Goal: Task Accomplishment & Management: Manage account settings

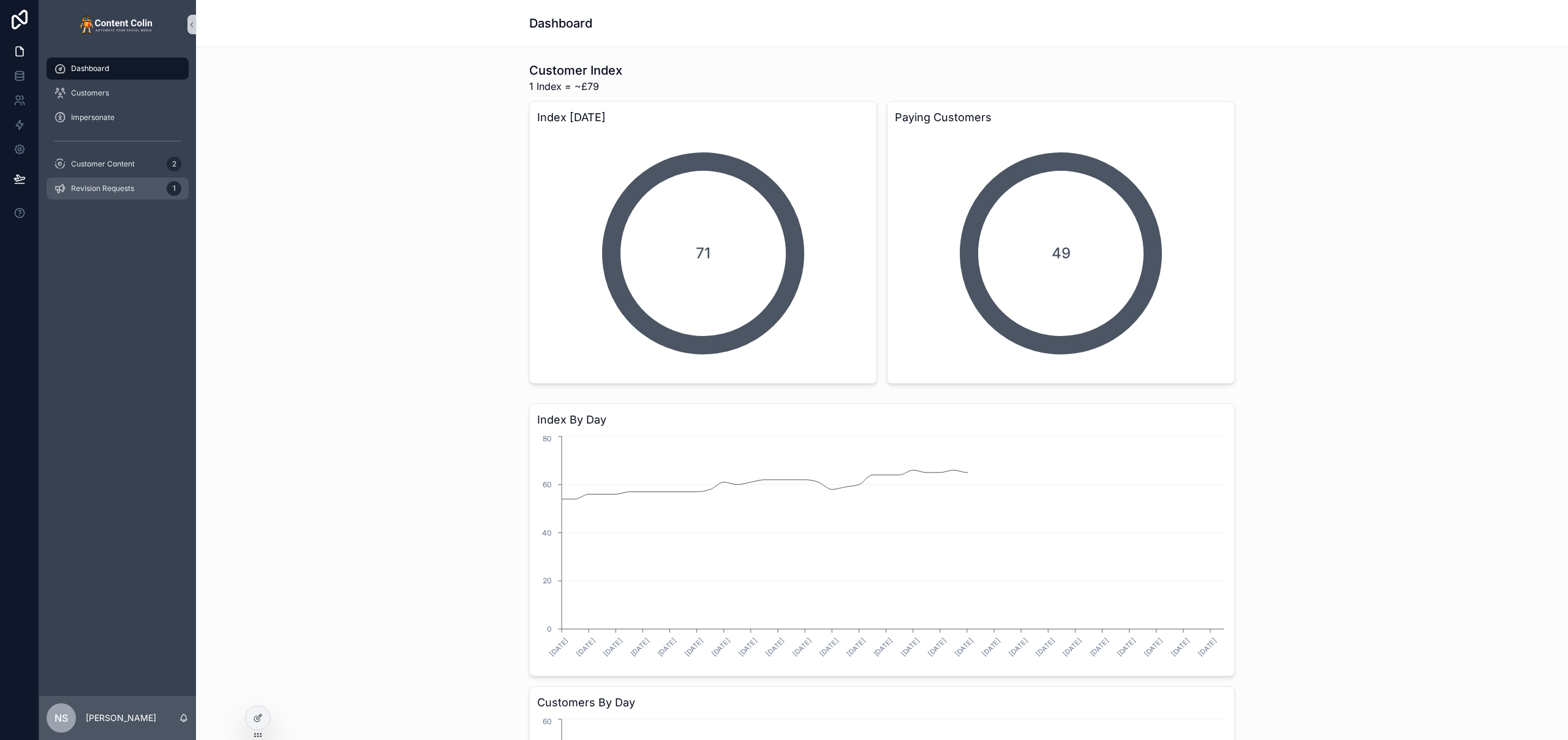
click at [130, 184] on span "Revision Requests" at bounding box center [102, 188] width 63 height 10
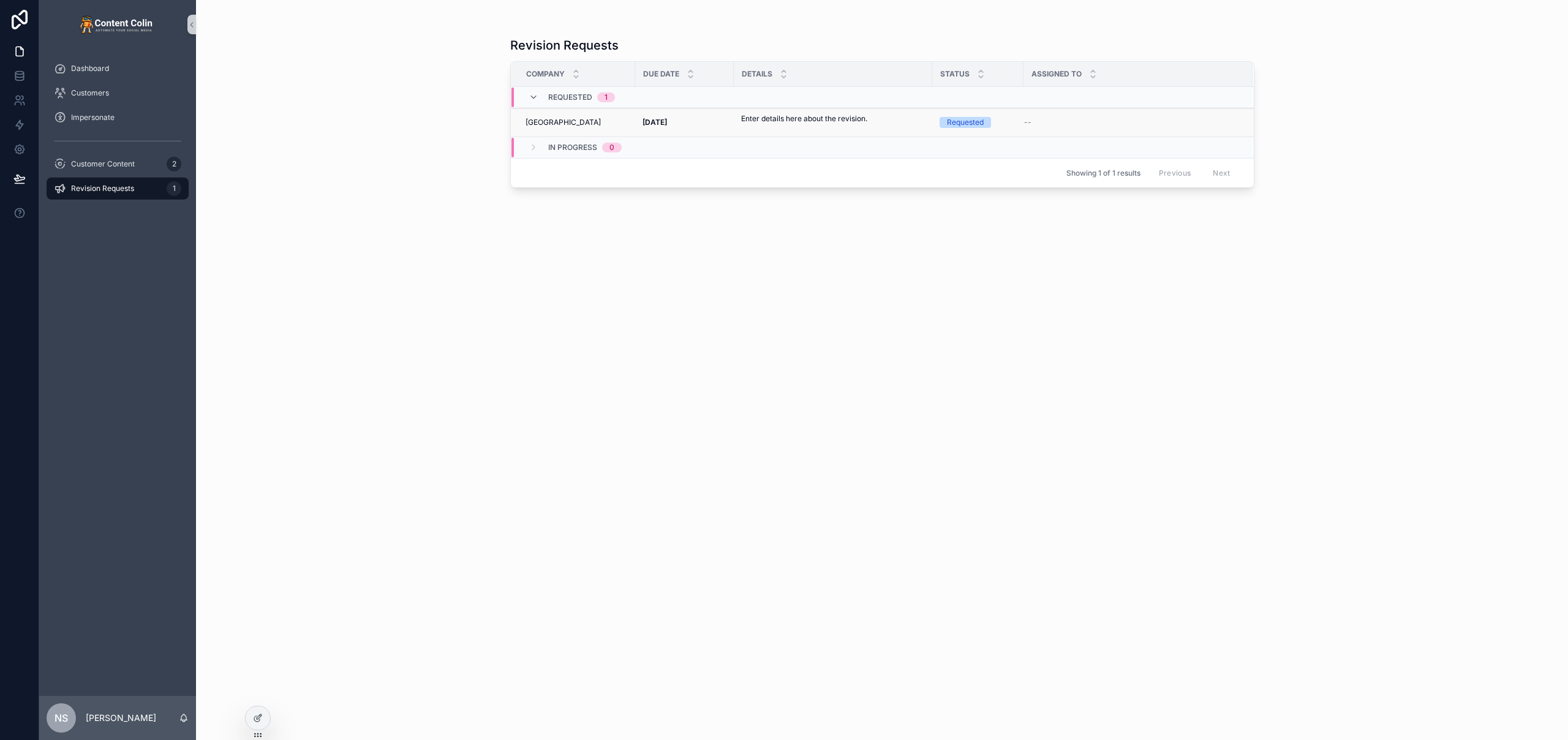
click at [853, 126] on div "Enter details here about the revision. Enter details here about the revision." at bounding box center [804, 122] width 126 height 18
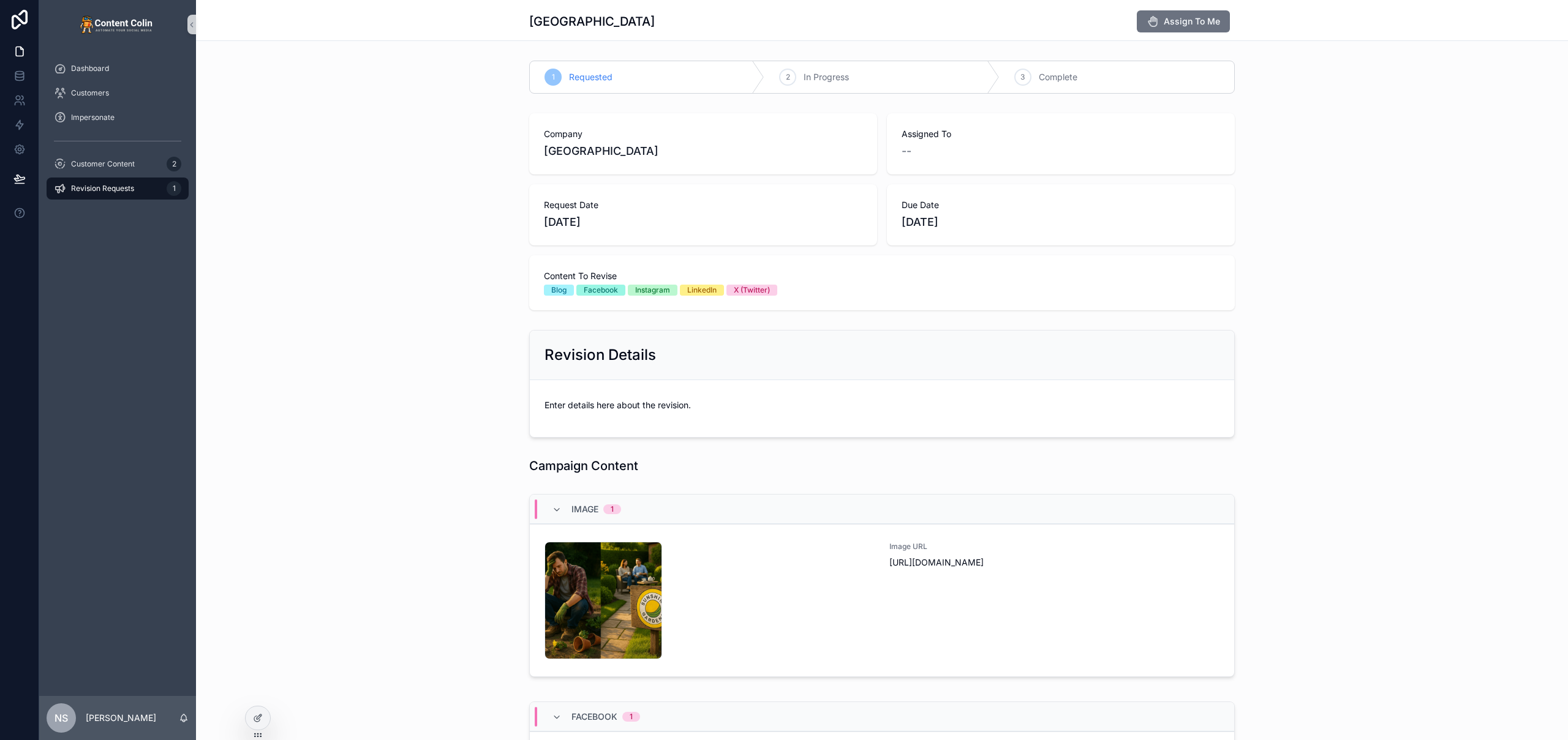
click at [675, 395] on div "Enter details here about the revision." at bounding box center [710, 409] width 333 height 27
drag, startPoint x: 671, startPoint y: 399, endPoint x: 583, endPoint y: 400, distance: 88.0
click at [583, 400] on p "Enter details here about the revision." at bounding box center [710, 405] width 333 height 13
click at [116, 173] on div "Customer Content 2" at bounding box center [117, 163] width 127 height 19
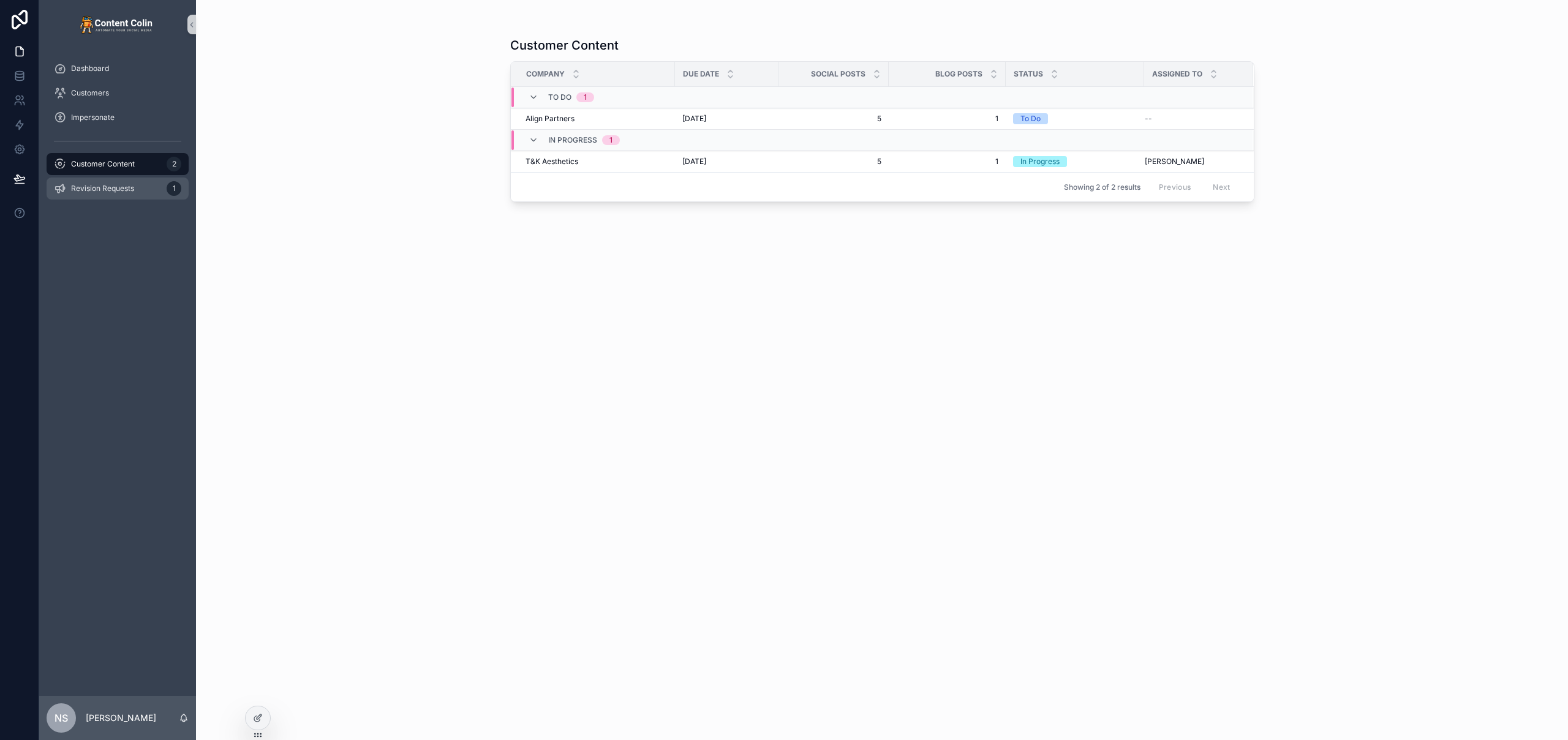
click at [118, 183] on span "Revision Requests" at bounding box center [102, 188] width 63 height 10
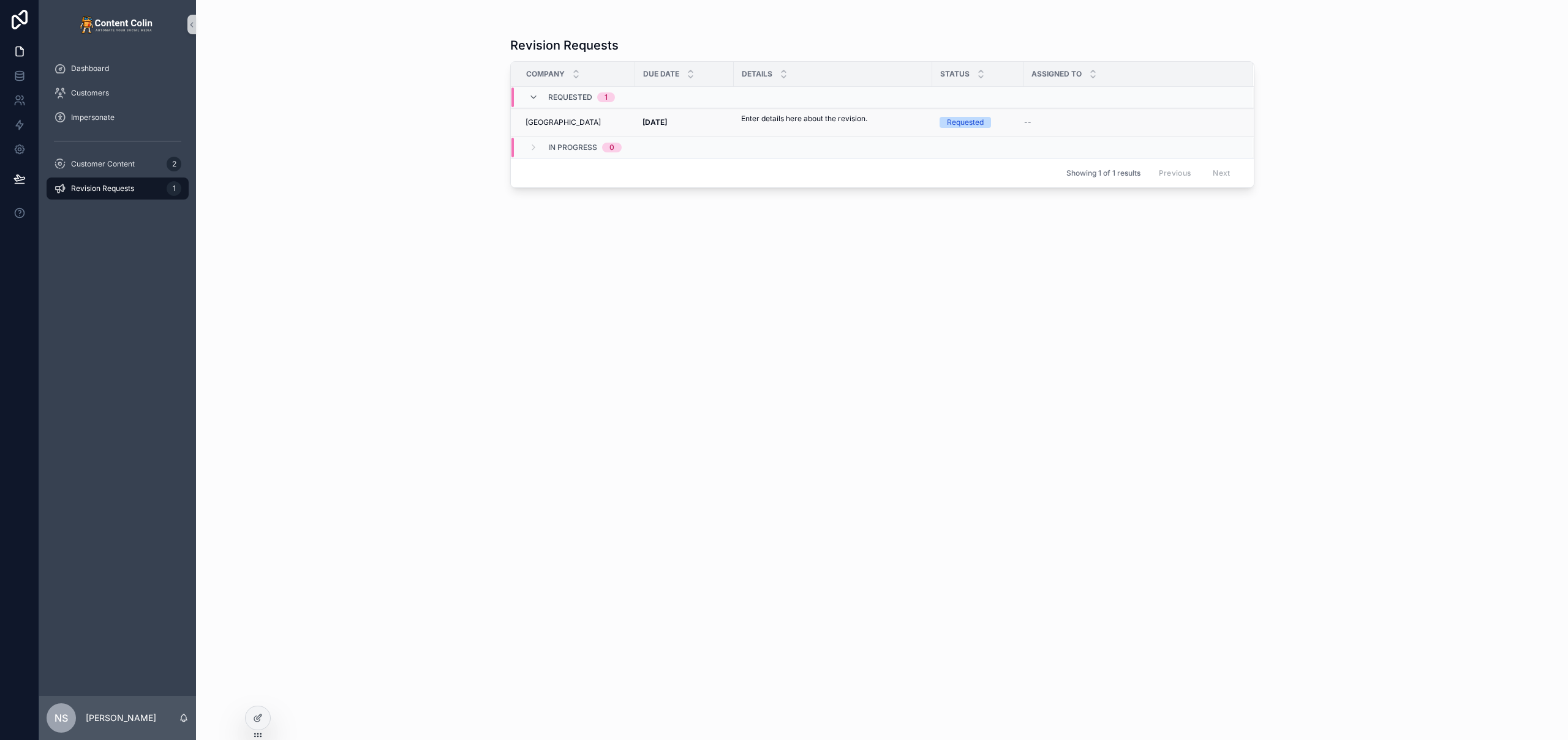
click at [877, 122] on div "Enter details here about the revision. Enter details here about the revision." at bounding box center [833, 122] width 184 height 18
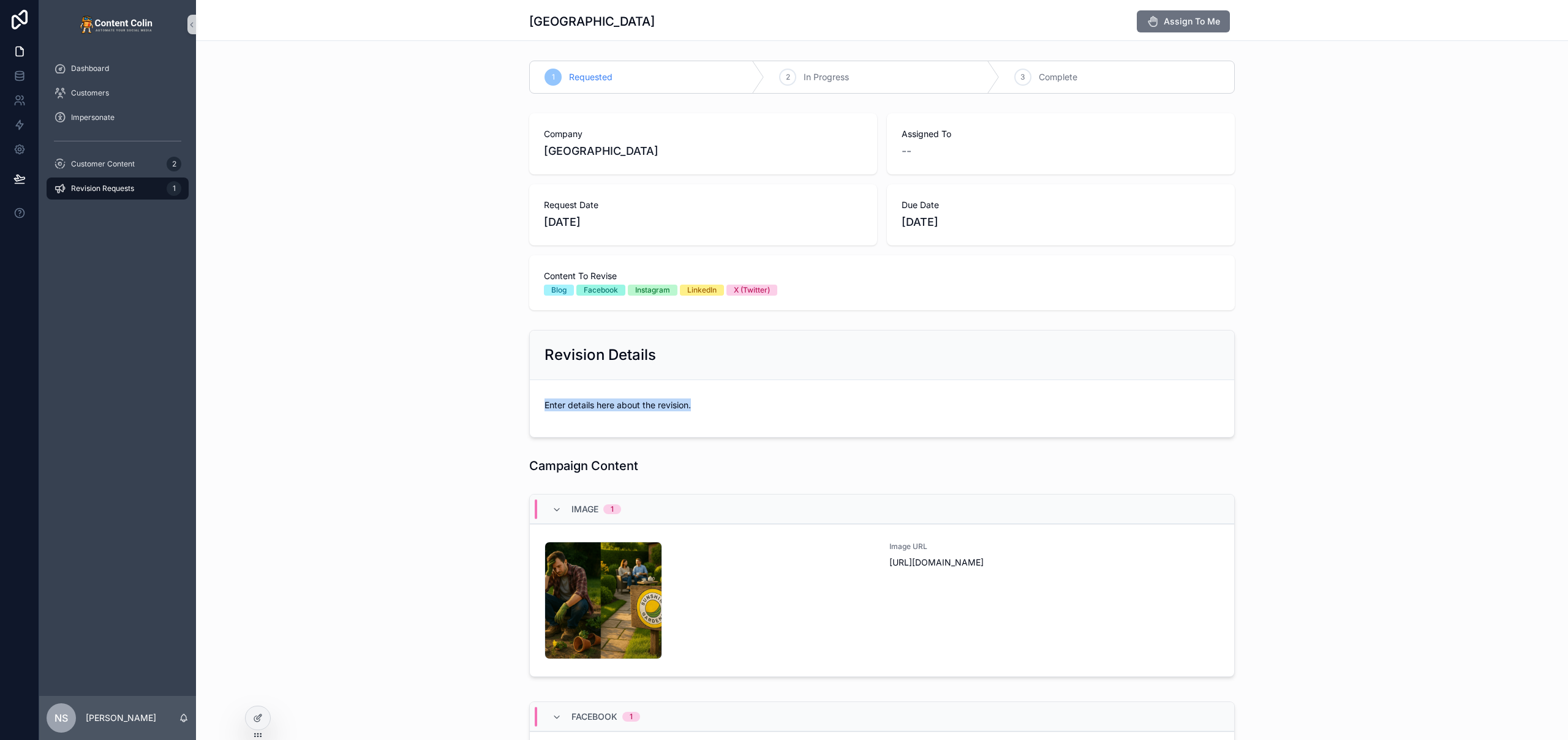
drag, startPoint x: 730, startPoint y: 407, endPoint x: 539, endPoint y: 399, distance: 191.2
click at [539, 399] on form "Enter details here about the revision." at bounding box center [882, 408] width 704 height 57
click at [140, 157] on div "Customer Content 2" at bounding box center [117, 163] width 127 height 19
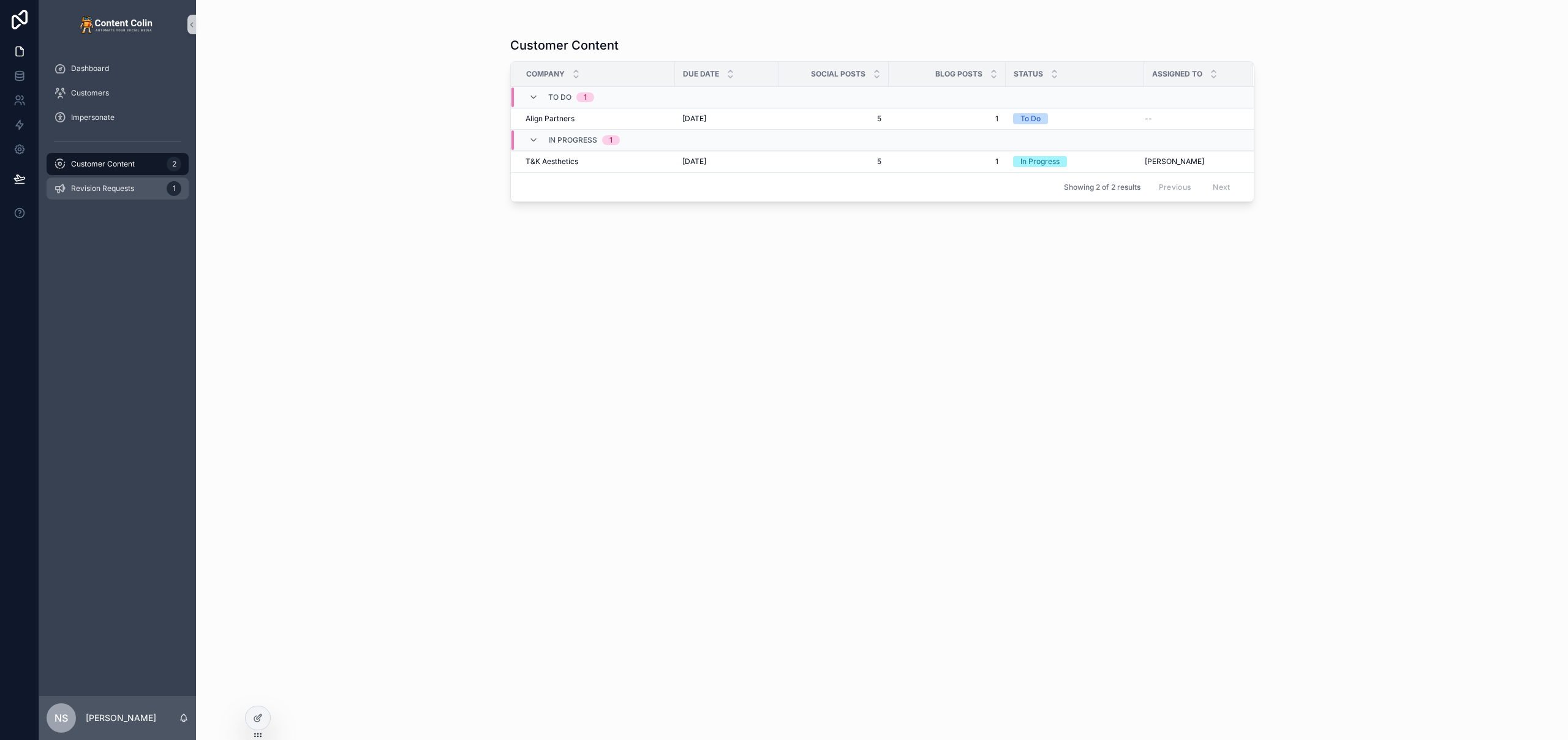
click at [128, 191] on span "Revision Requests" at bounding box center [102, 188] width 63 height 10
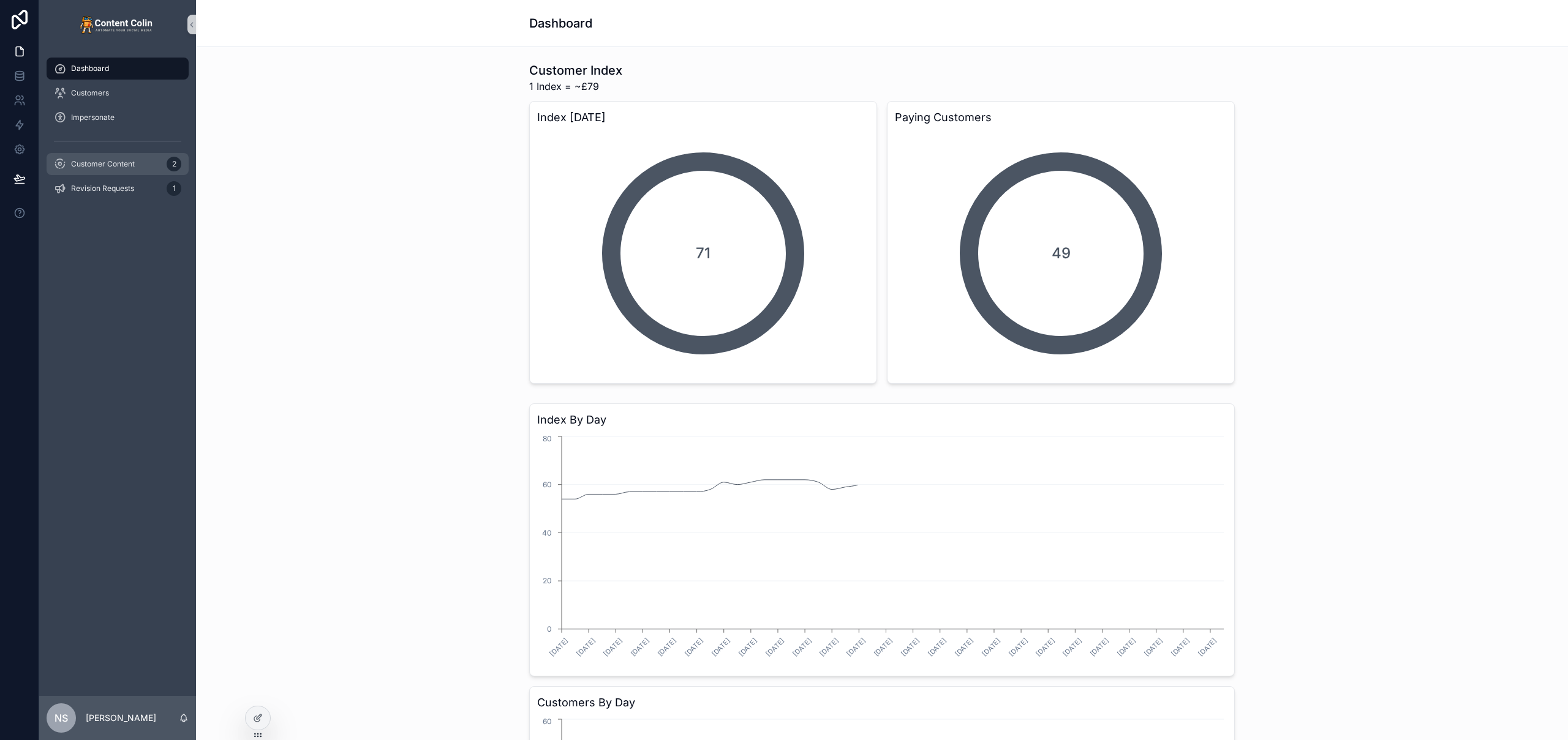
click at [99, 162] on span "Customer Content" at bounding box center [103, 164] width 64 height 10
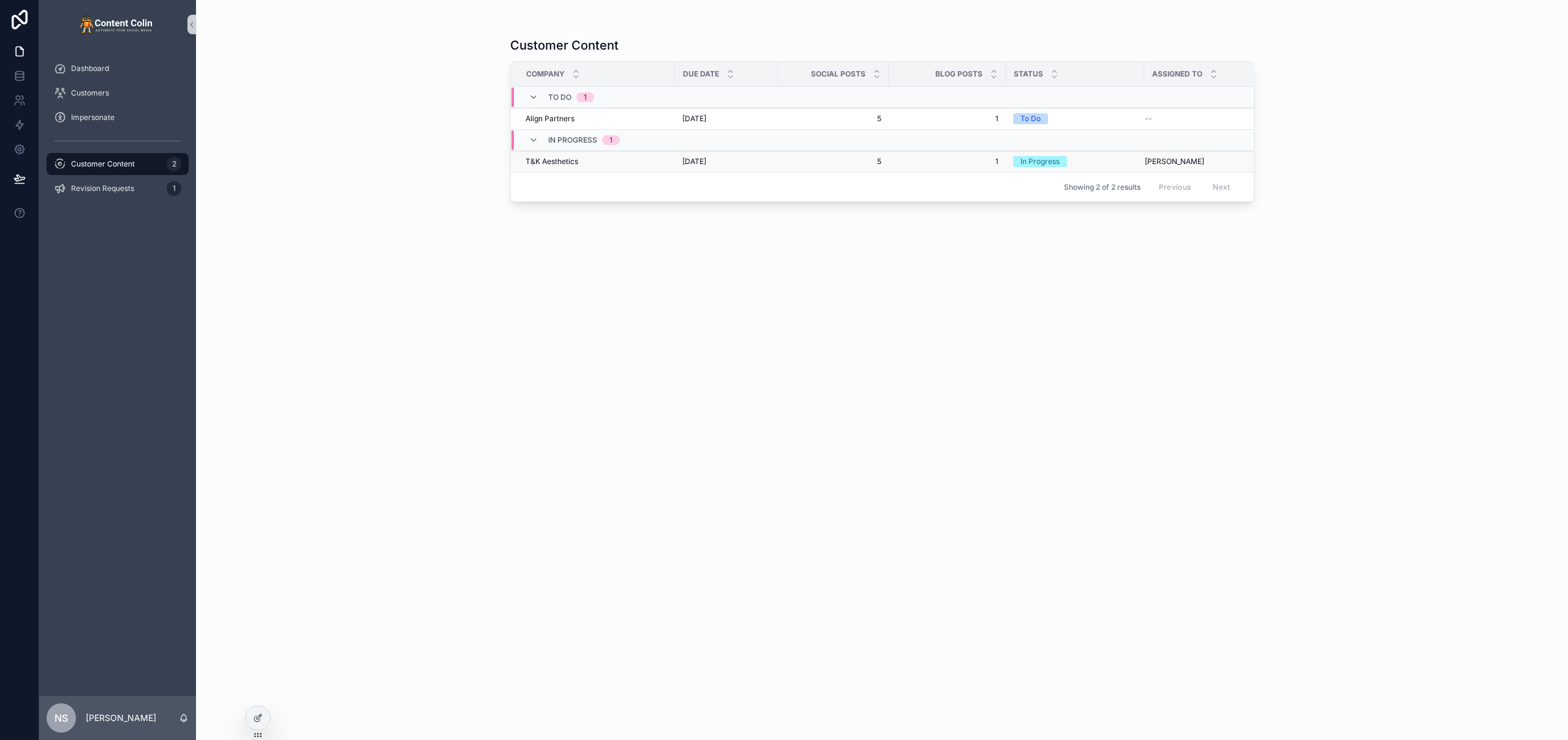
click at [756, 160] on div "28th August 2025 28th August 2025" at bounding box center [727, 162] width 89 height 10
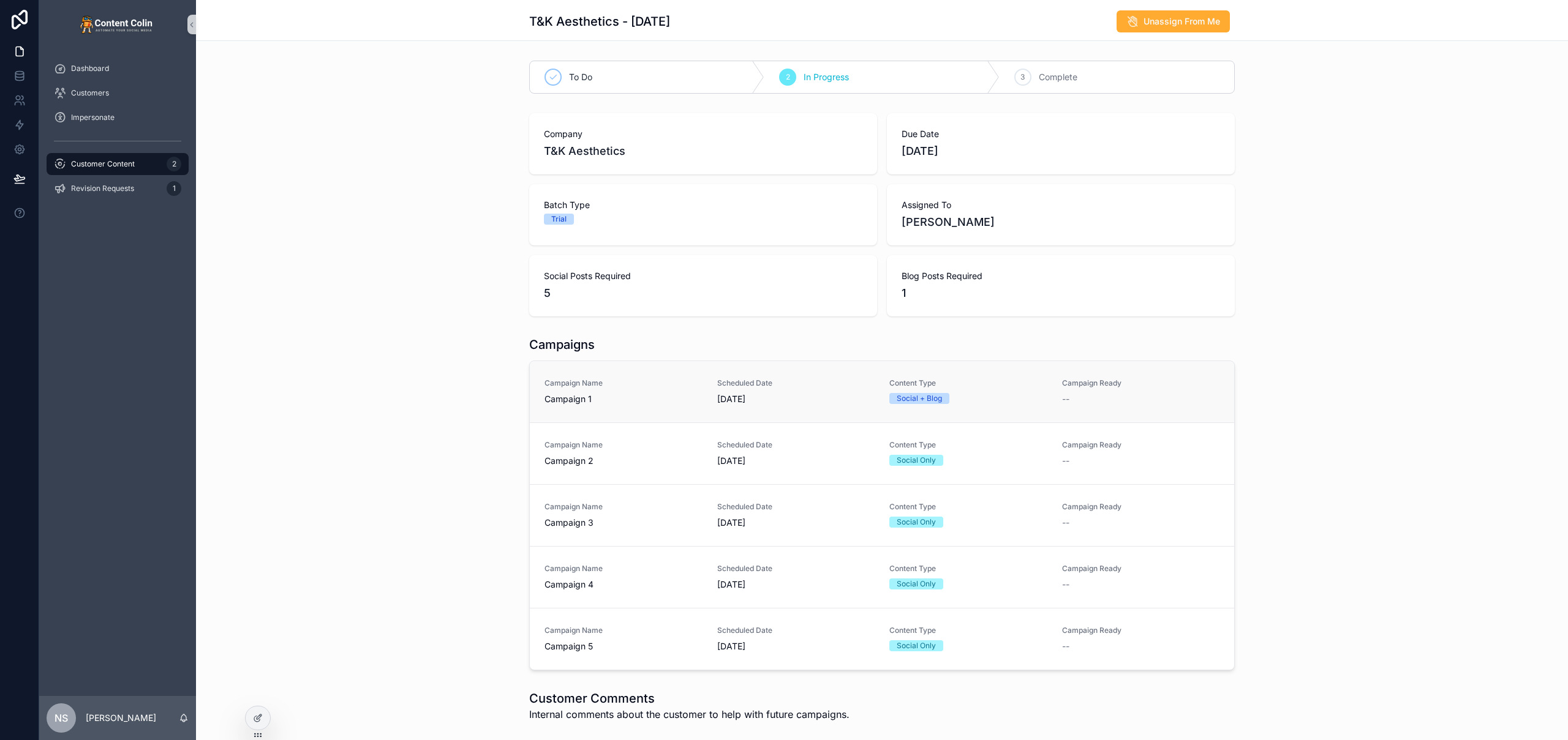
click at [757, 389] on div "Scheduled Date 1st September 2025" at bounding box center [796, 391] width 158 height 27
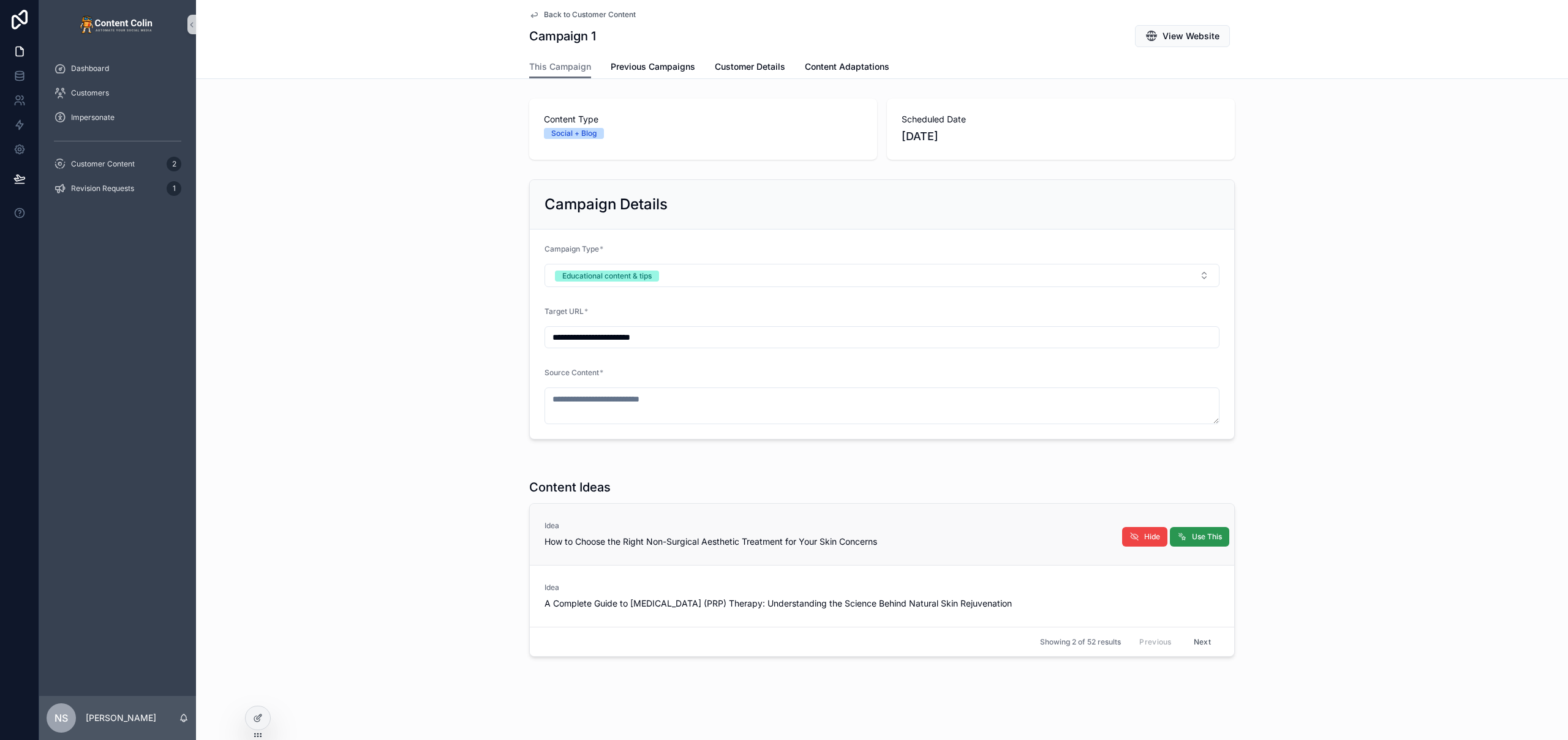
click at [1203, 540] on span "Use This" at bounding box center [1207, 537] width 30 height 10
type textarea "**********"
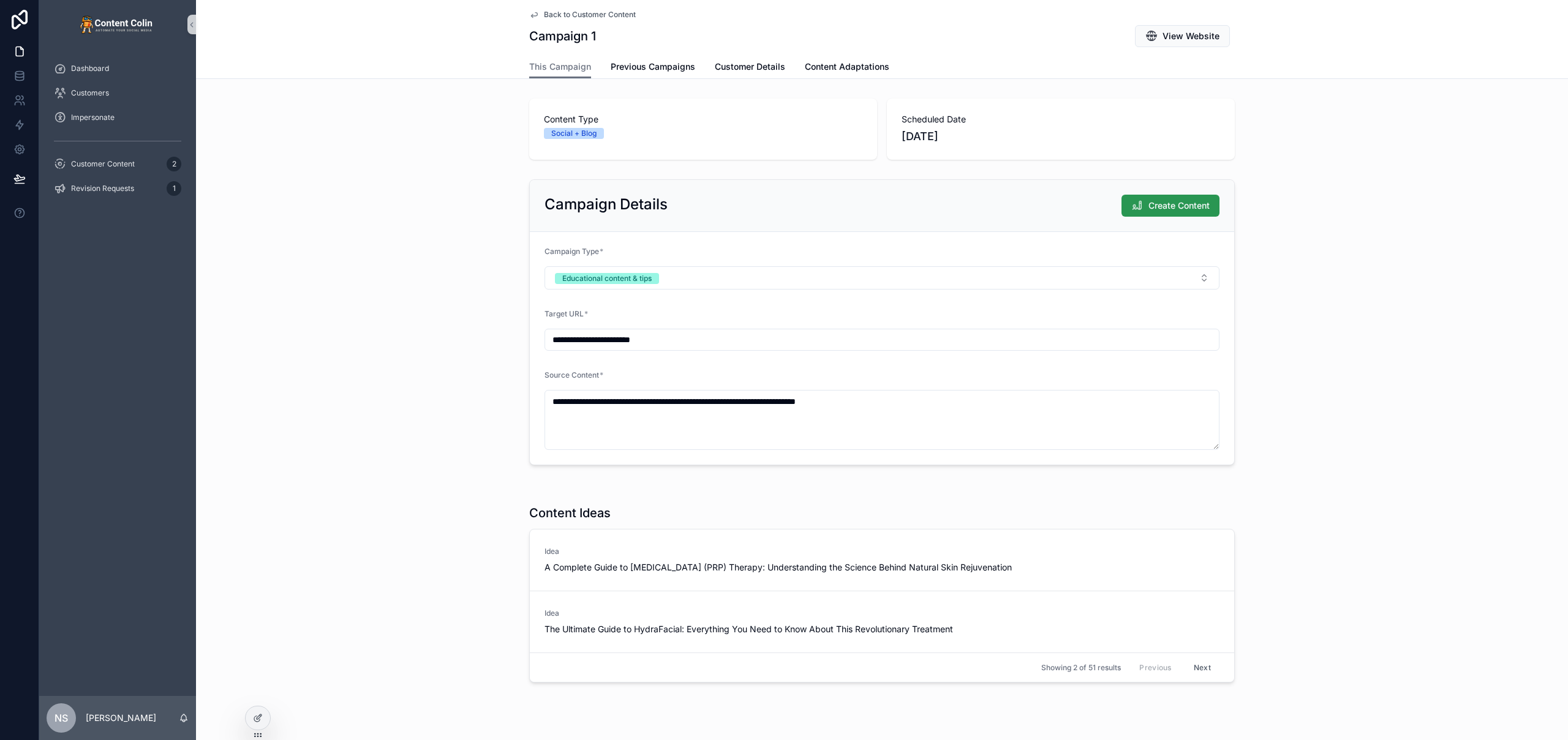
click at [1174, 206] on span "Create Content" at bounding box center [1179, 206] width 61 height 12
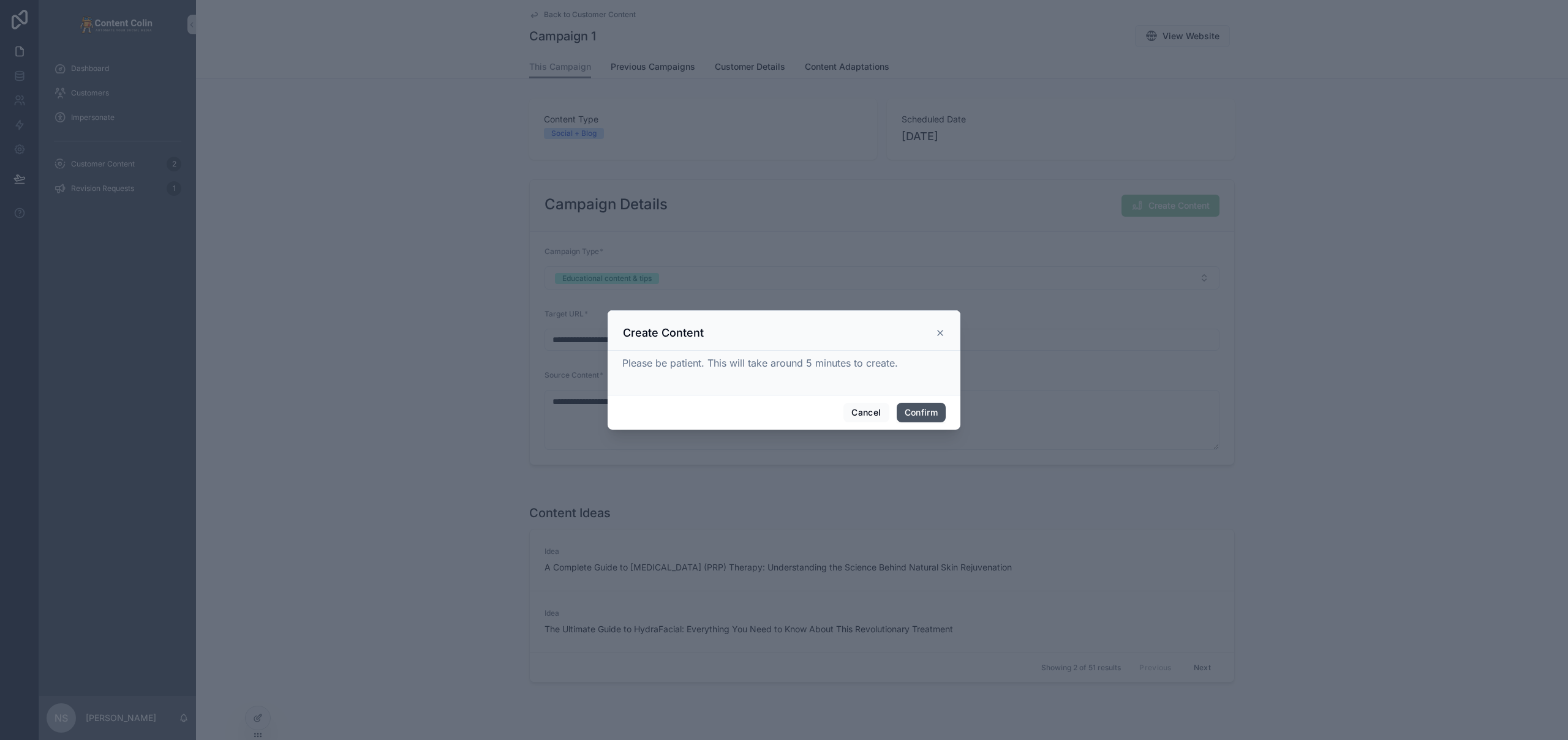
click at [907, 412] on button "Confirm" at bounding box center [921, 412] width 49 height 19
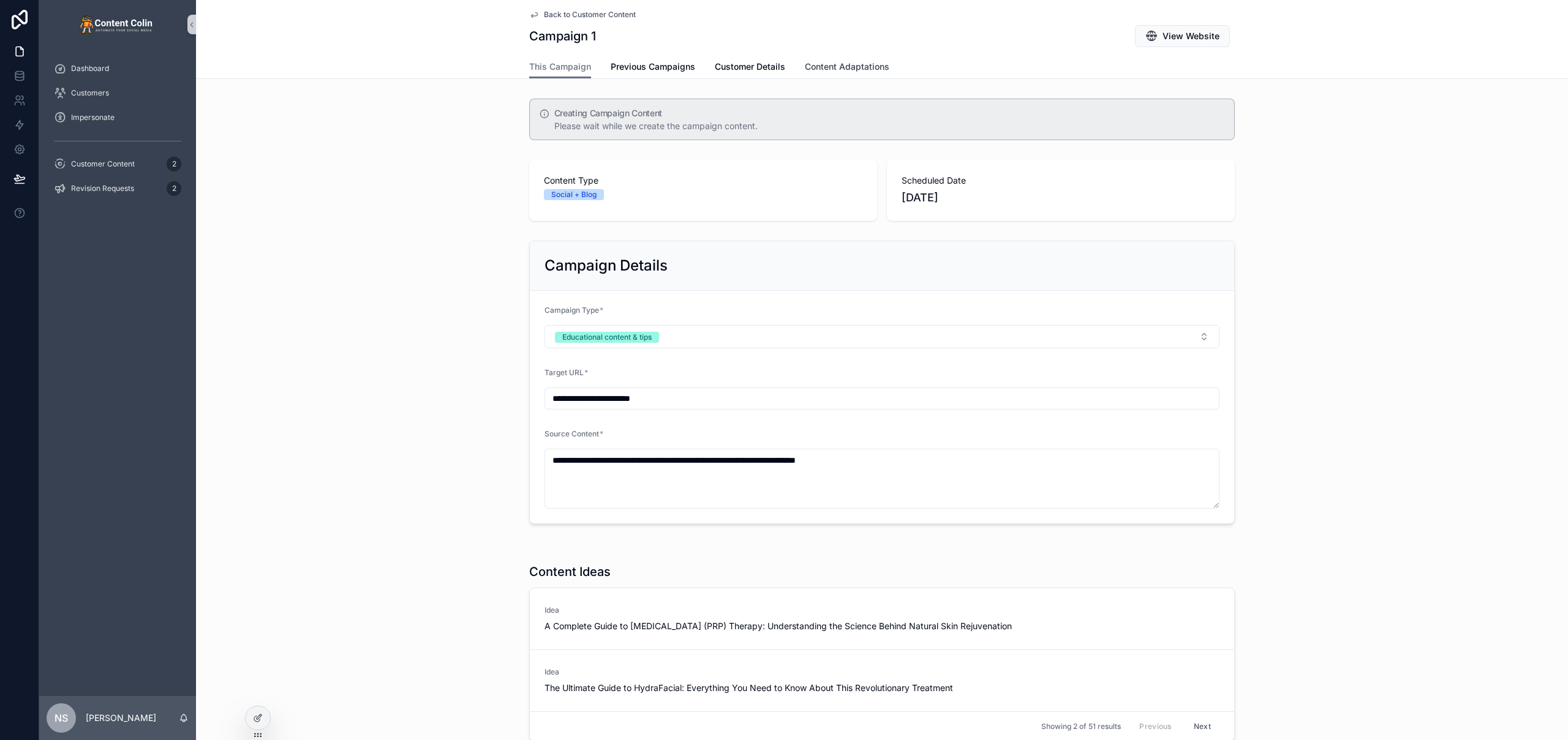
click at [856, 73] on link "Content Adaptations" at bounding box center [846, 67] width 84 height 24
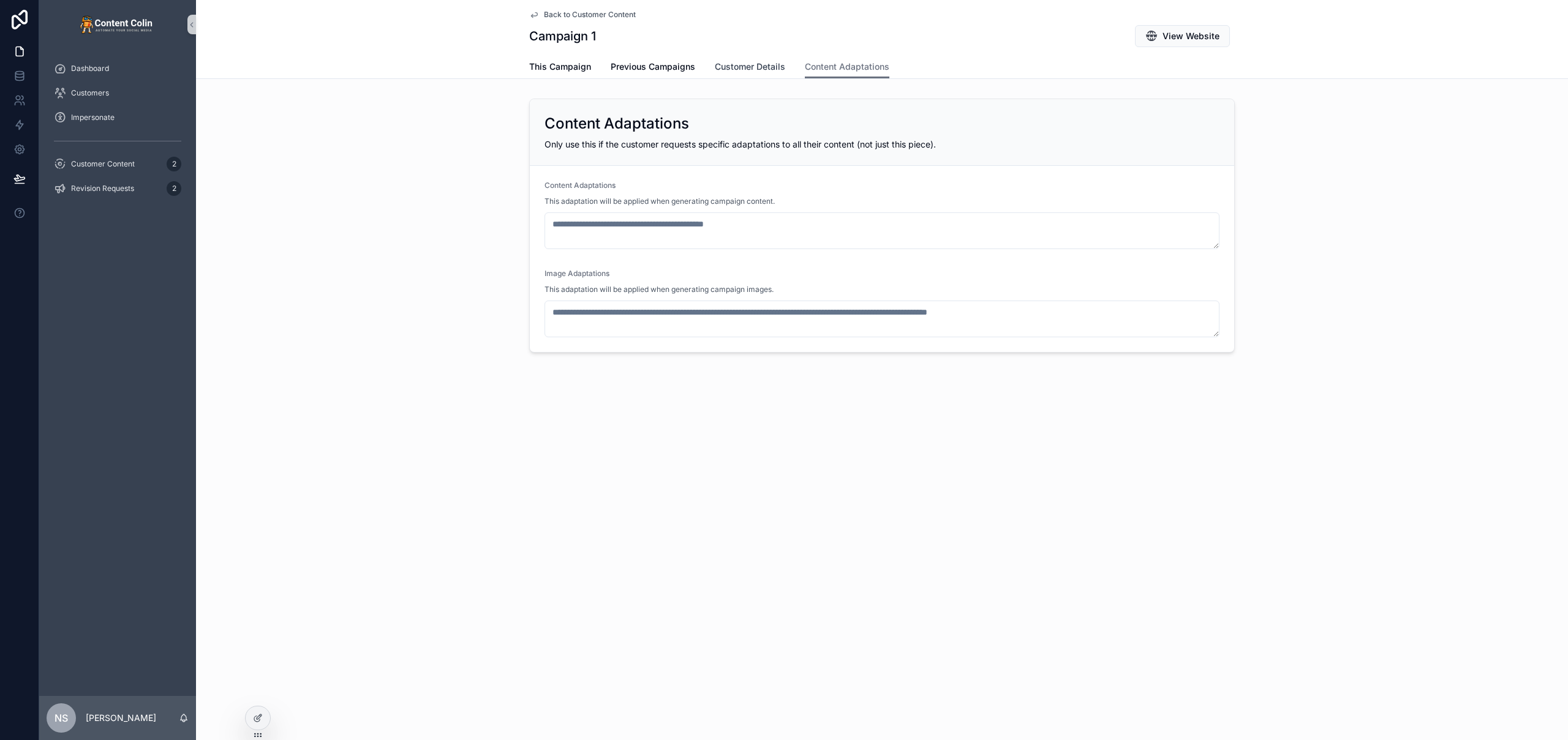
click at [743, 70] on span "Customer Details" at bounding box center [750, 67] width 71 height 12
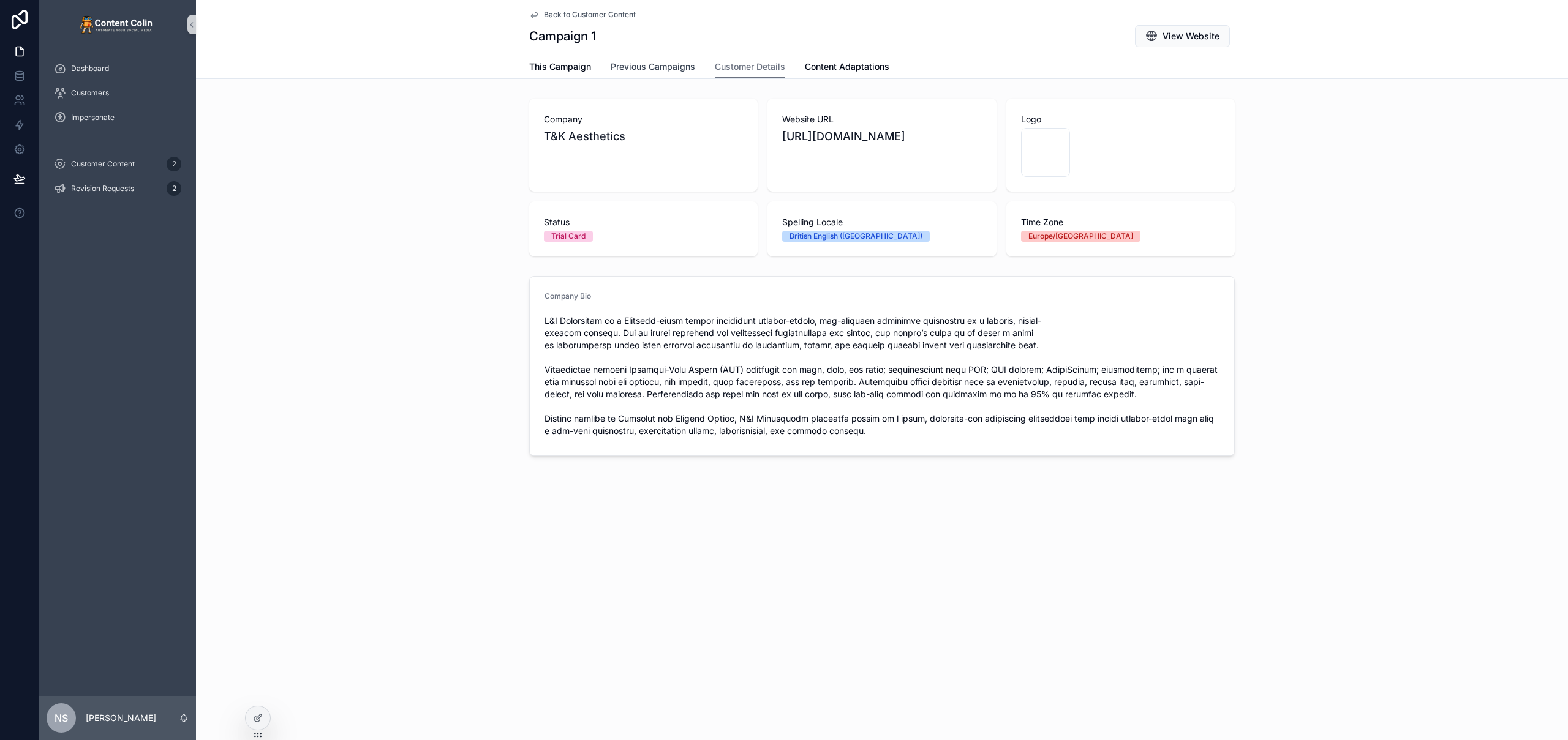
click at [671, 65] on span "Previous Campaigns" at bounding box center [652, 67] width 84 height 12
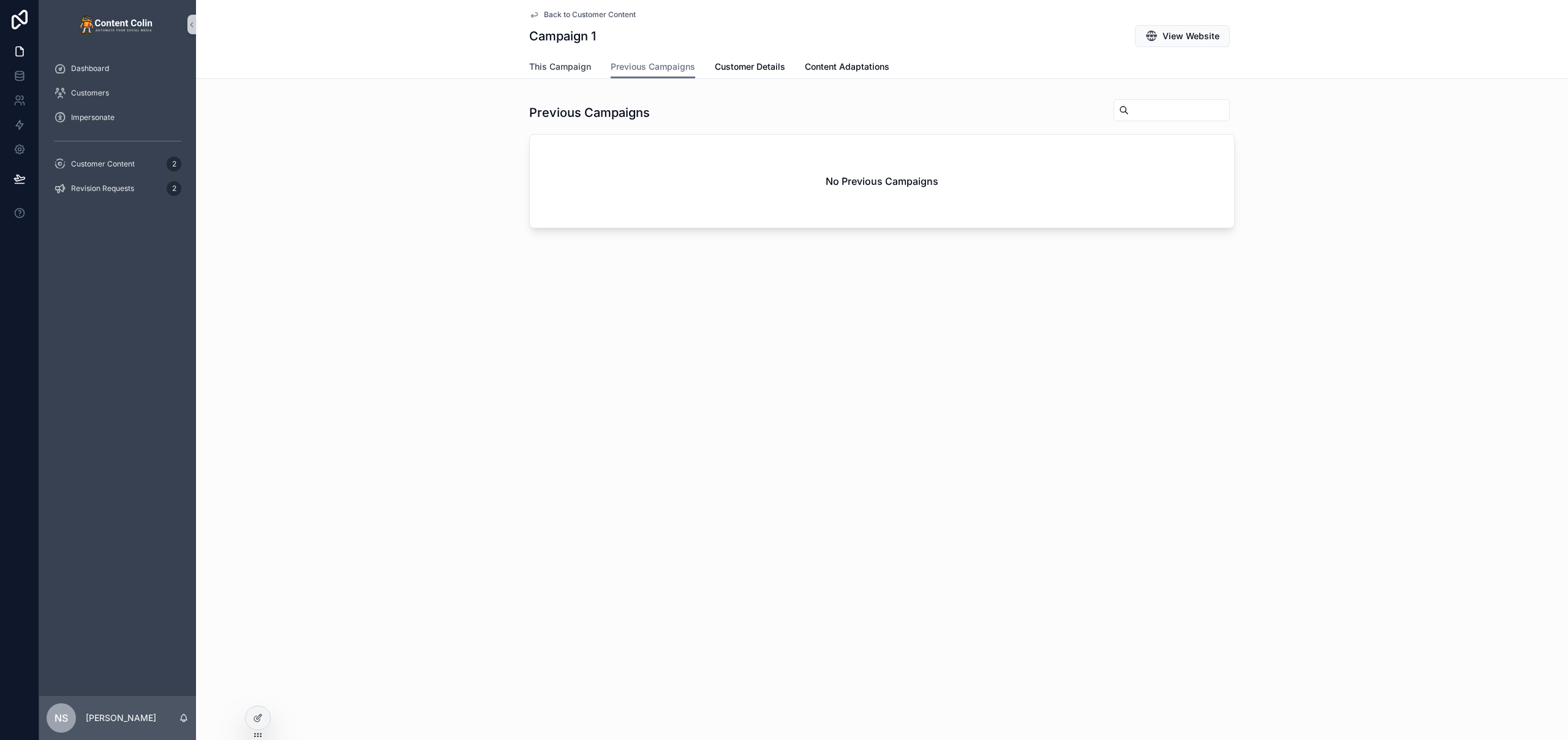
click at [558, 67] on span "This Campaign" at bounding box center [560, 67] width 62 height 12
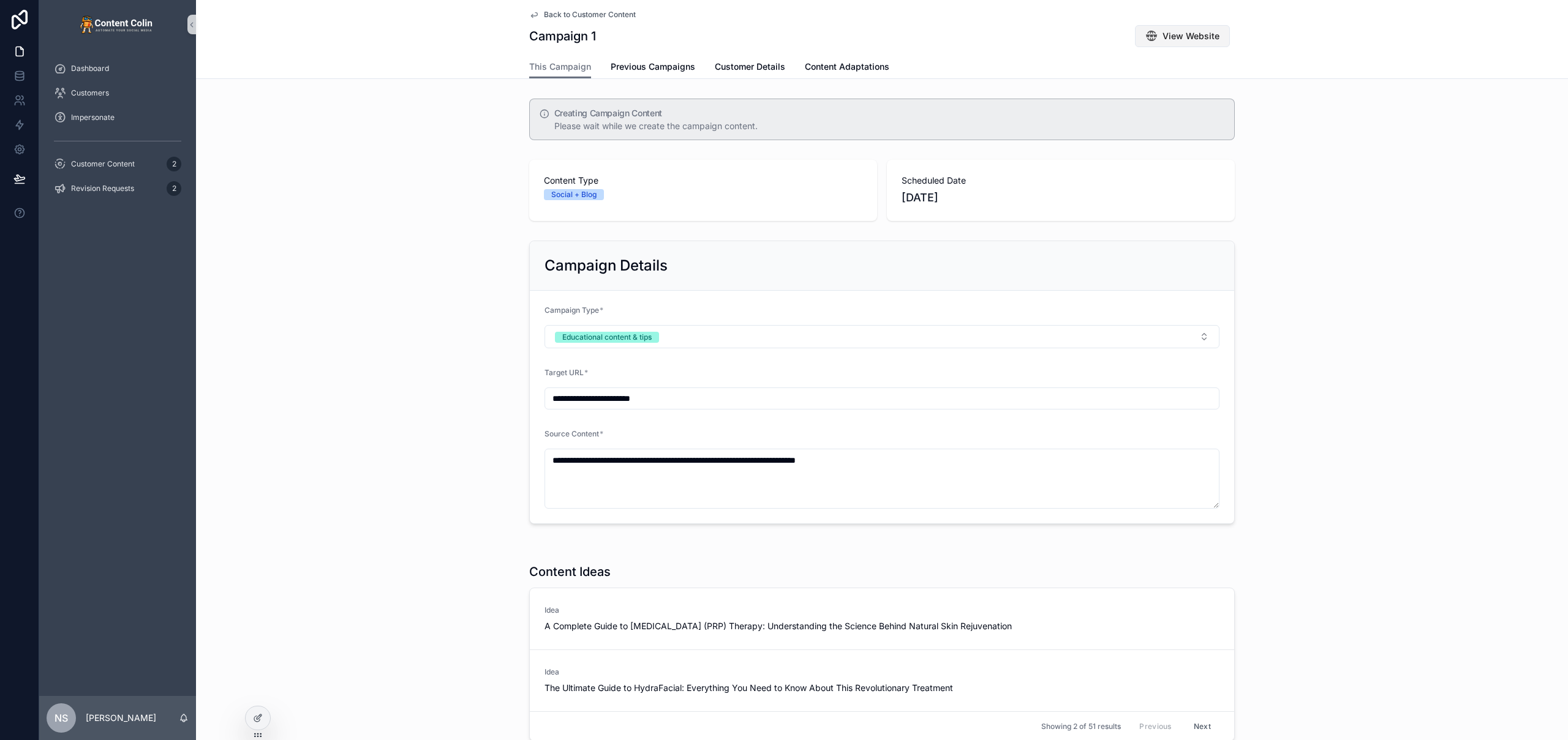
click at [1200, 44] on button "View Website" at bounding box center [1182, 36] width 95 height 22
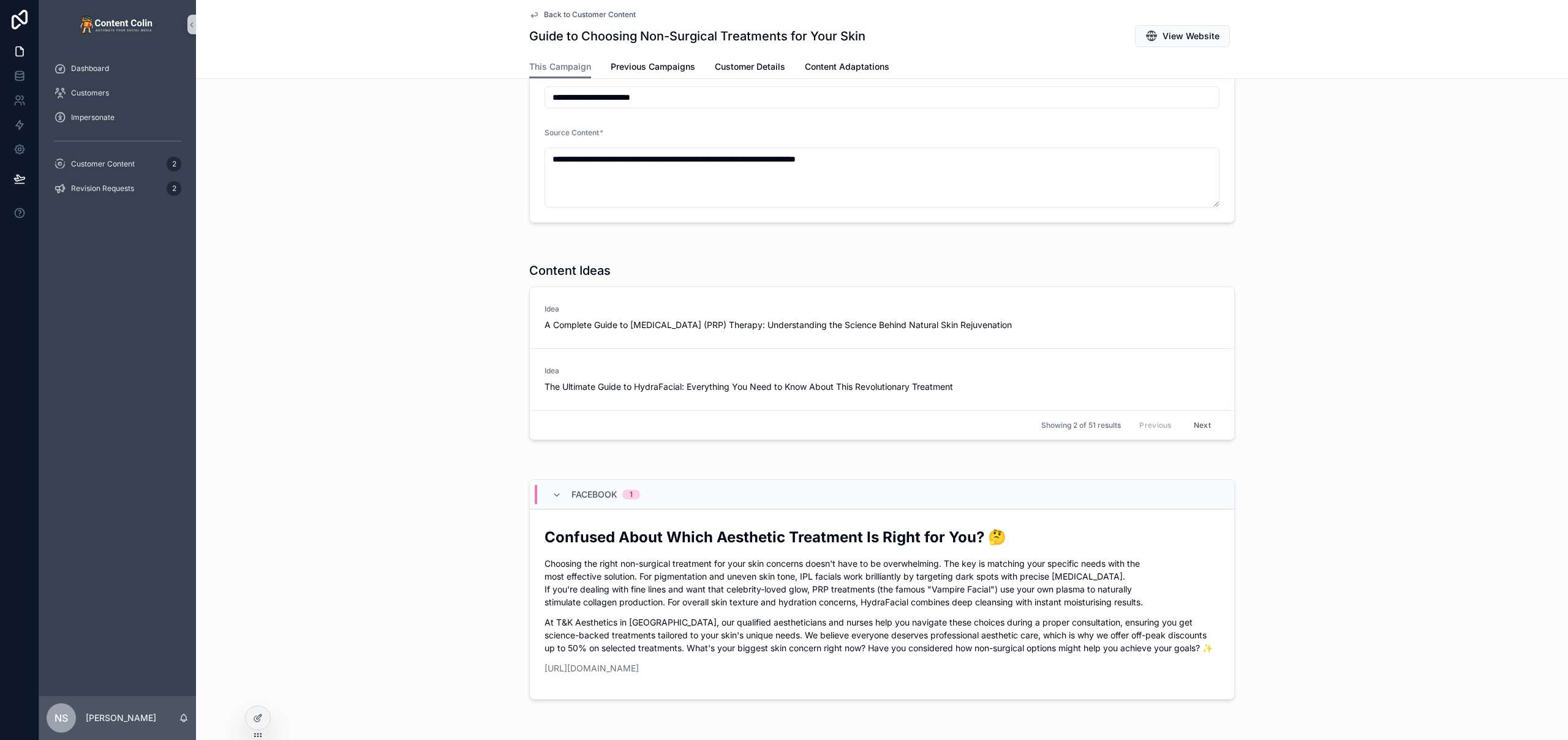
scroll to position [463, 0]
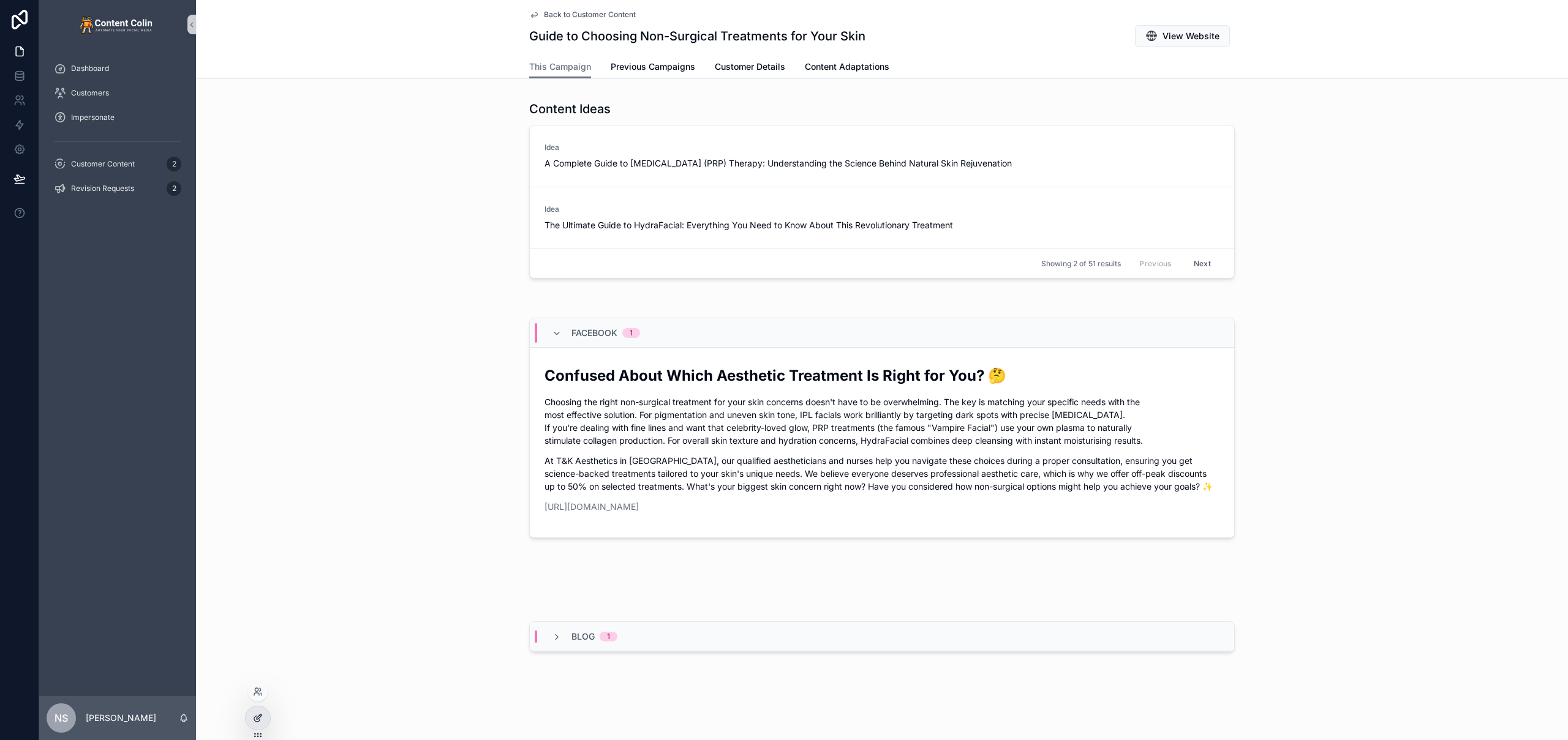
click at [260, 716] on icon at bounding box center [260, 716] width 1 height 1
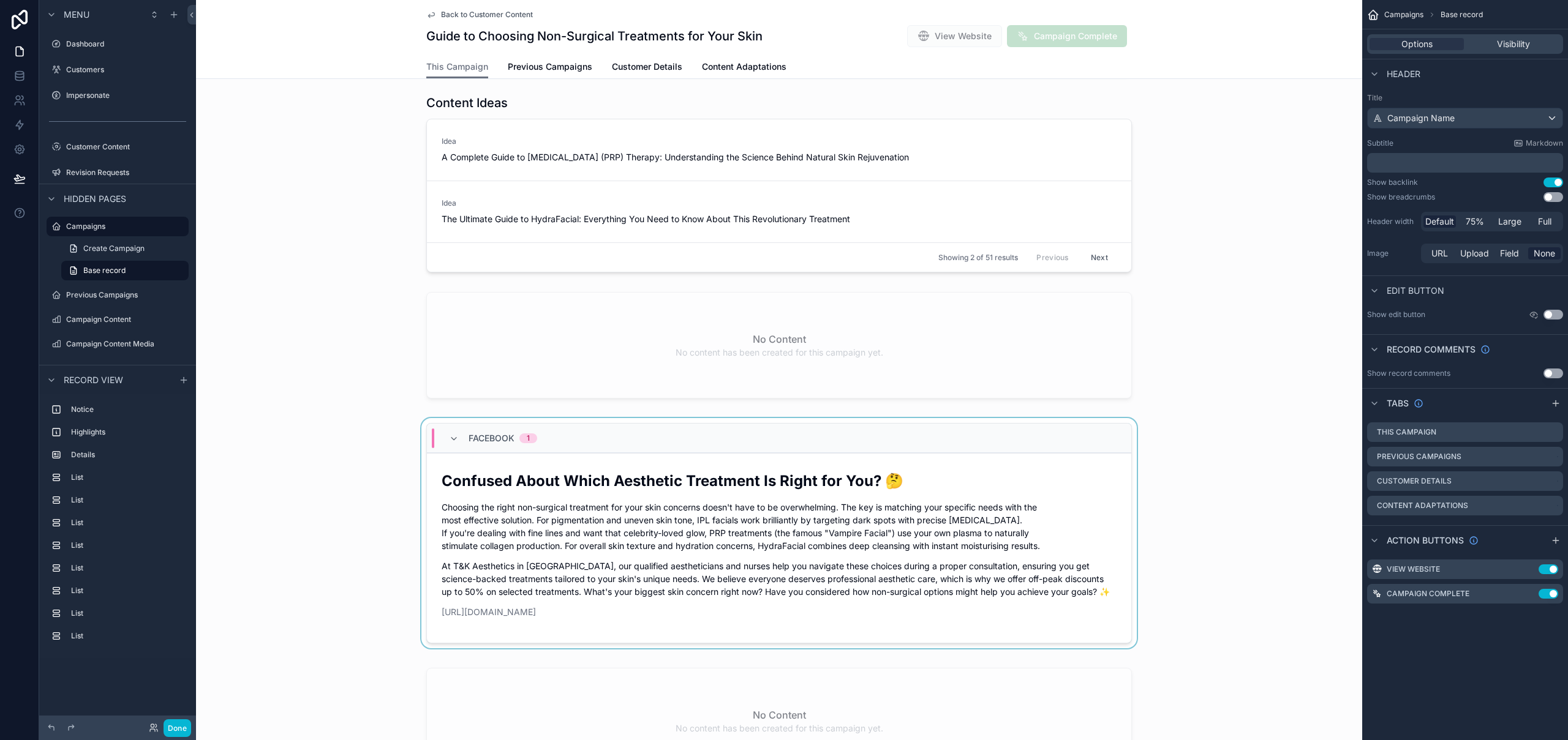
scroll to position [653, 0]
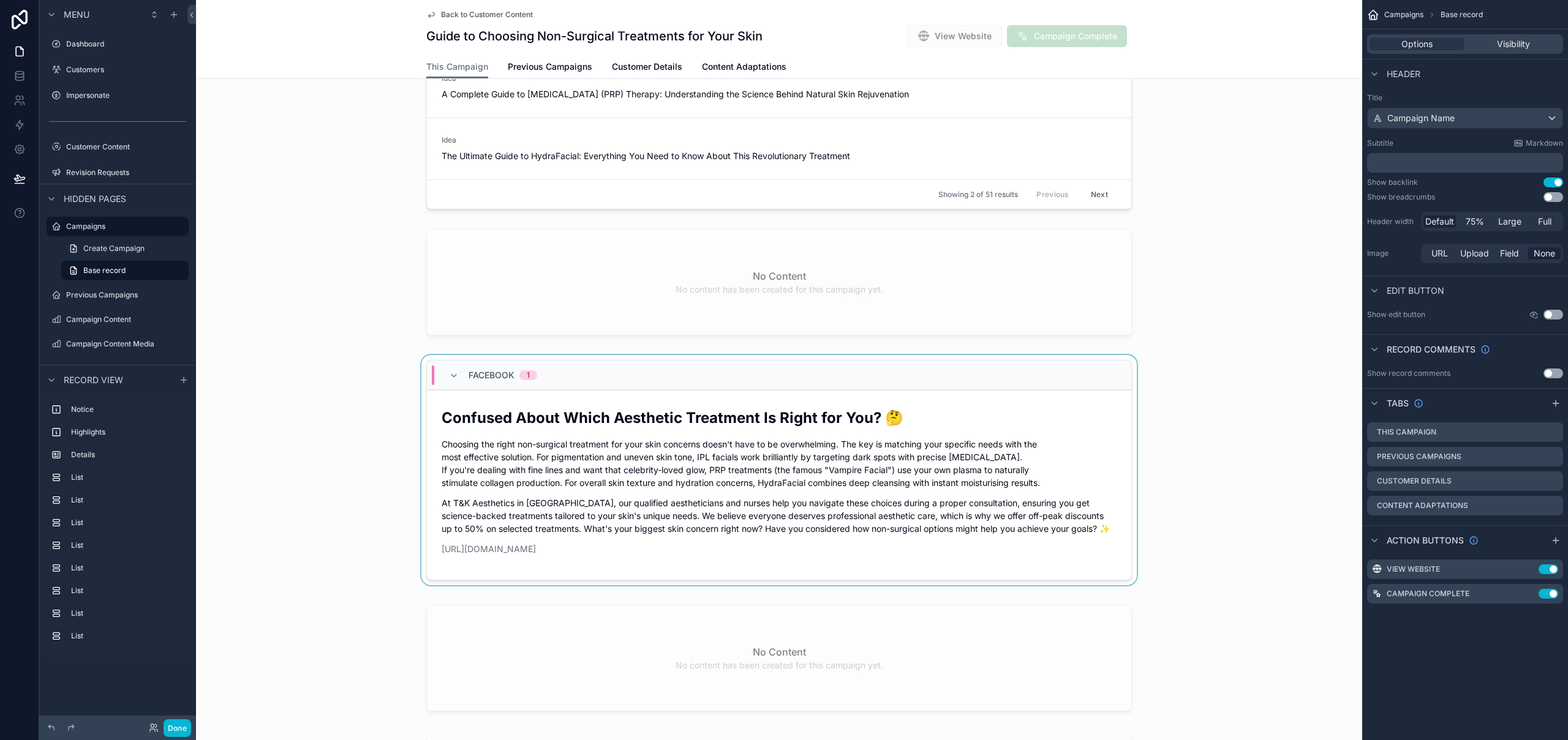
click at [1108, 366] on div "Facebook 1" at bounding box center [779, 375] width 704 height 29
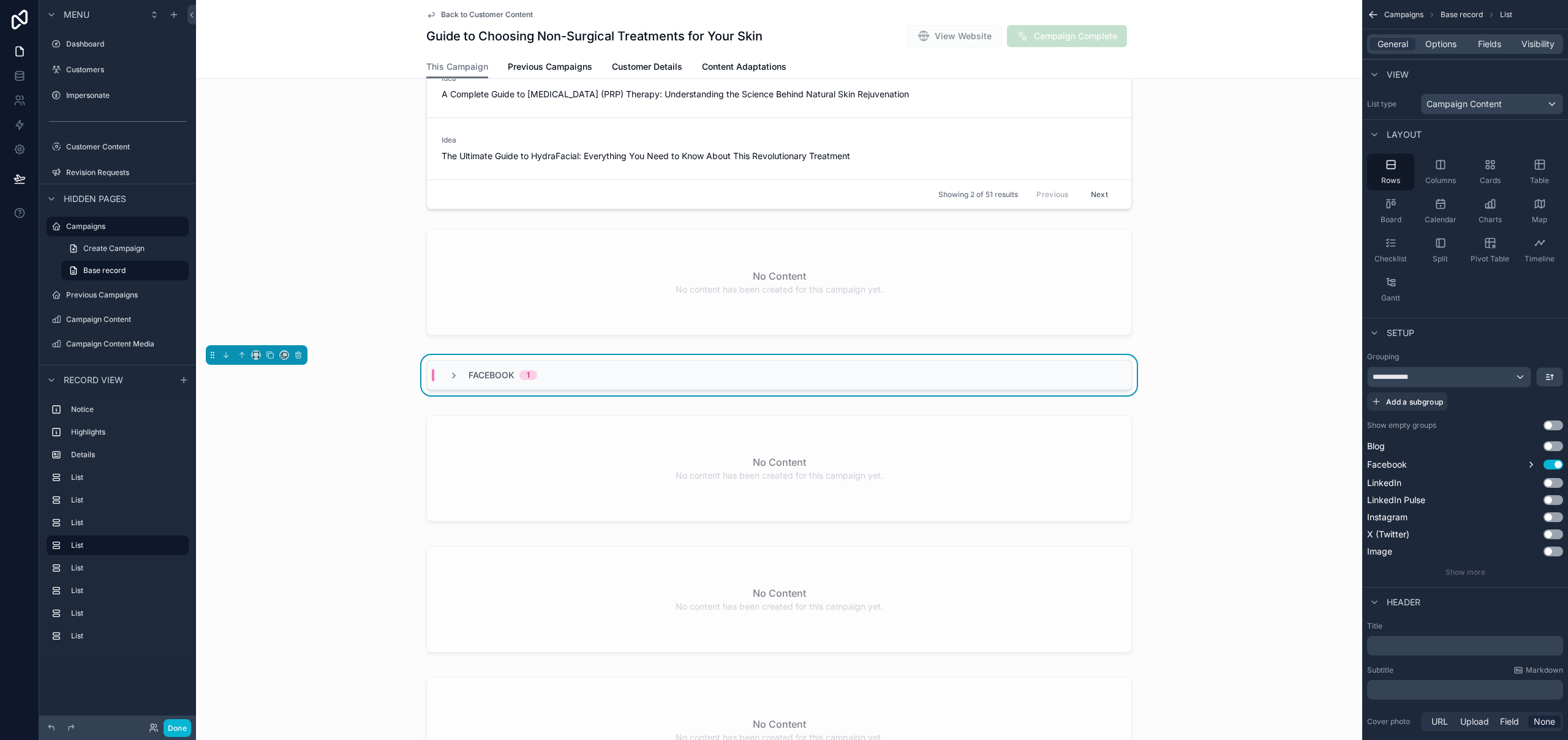
click at [1099, 358] on div "Facebook 1" at bounding box center [779, 377] width 1166 height 46
click at [1092, 414] on div "scrollable content" at bounding box center [779, 470] width 1166 height 121
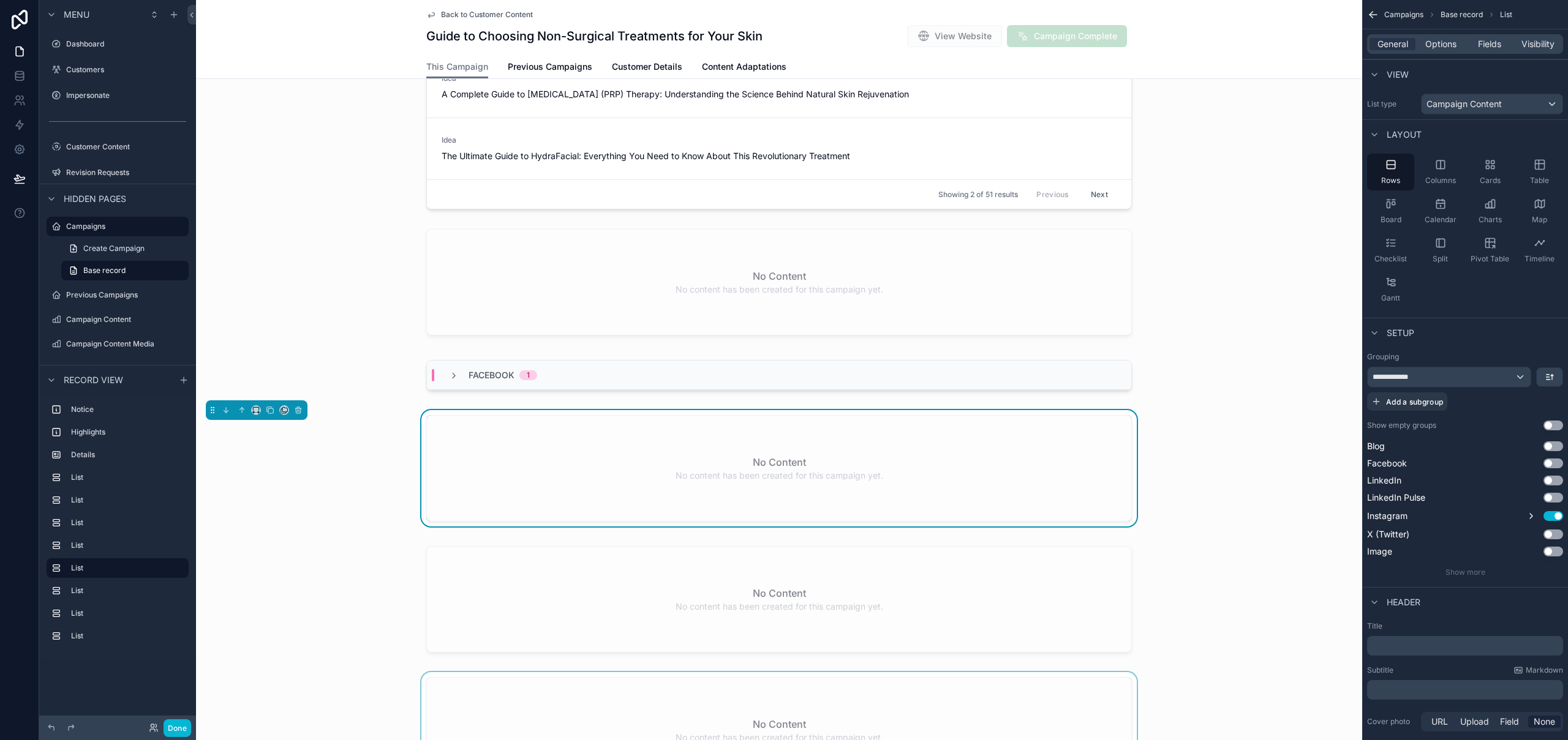
scroll to position [868, 0]
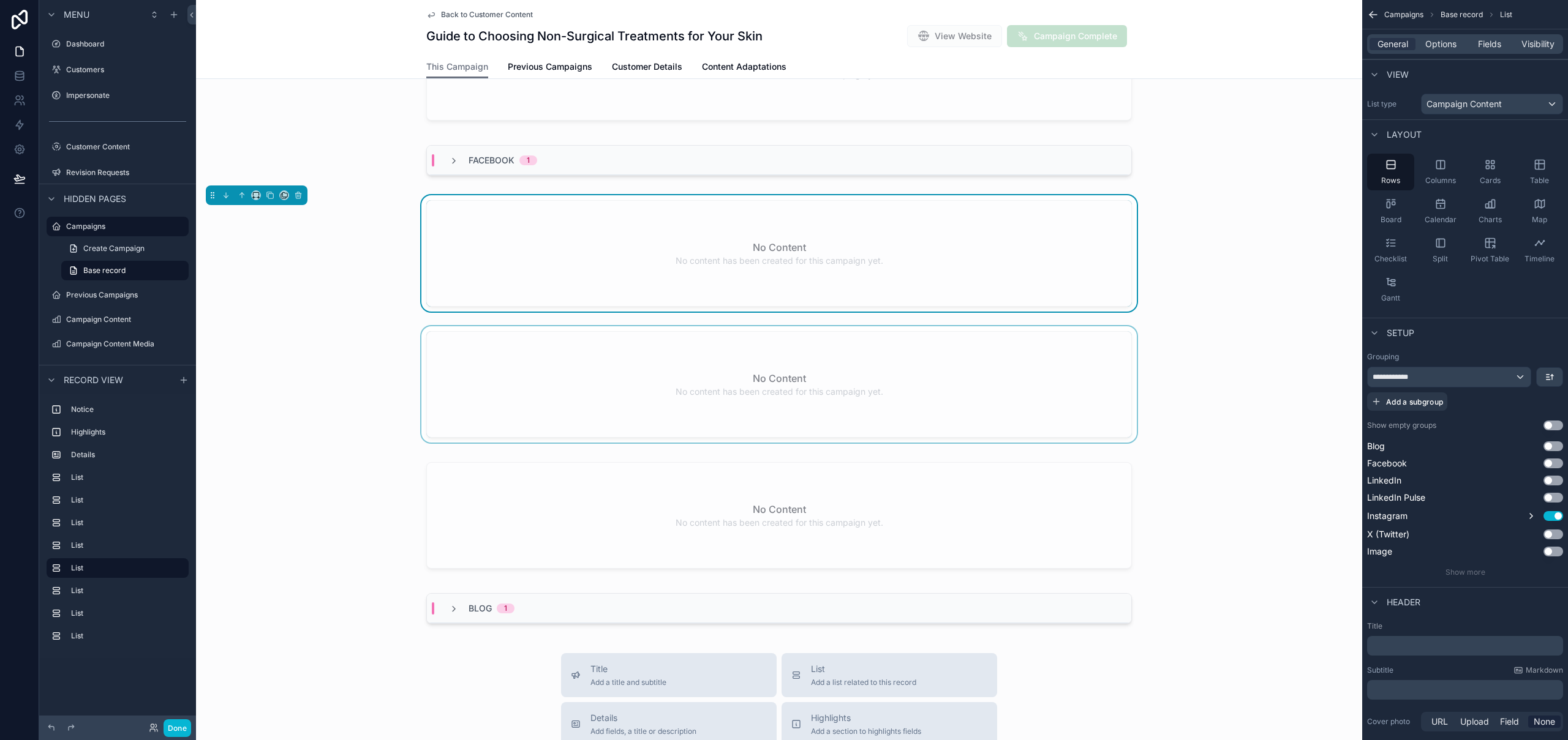
click at [1031, 391] on div "scrollable content" at bounding box center [779, 387] width 1166 height 121
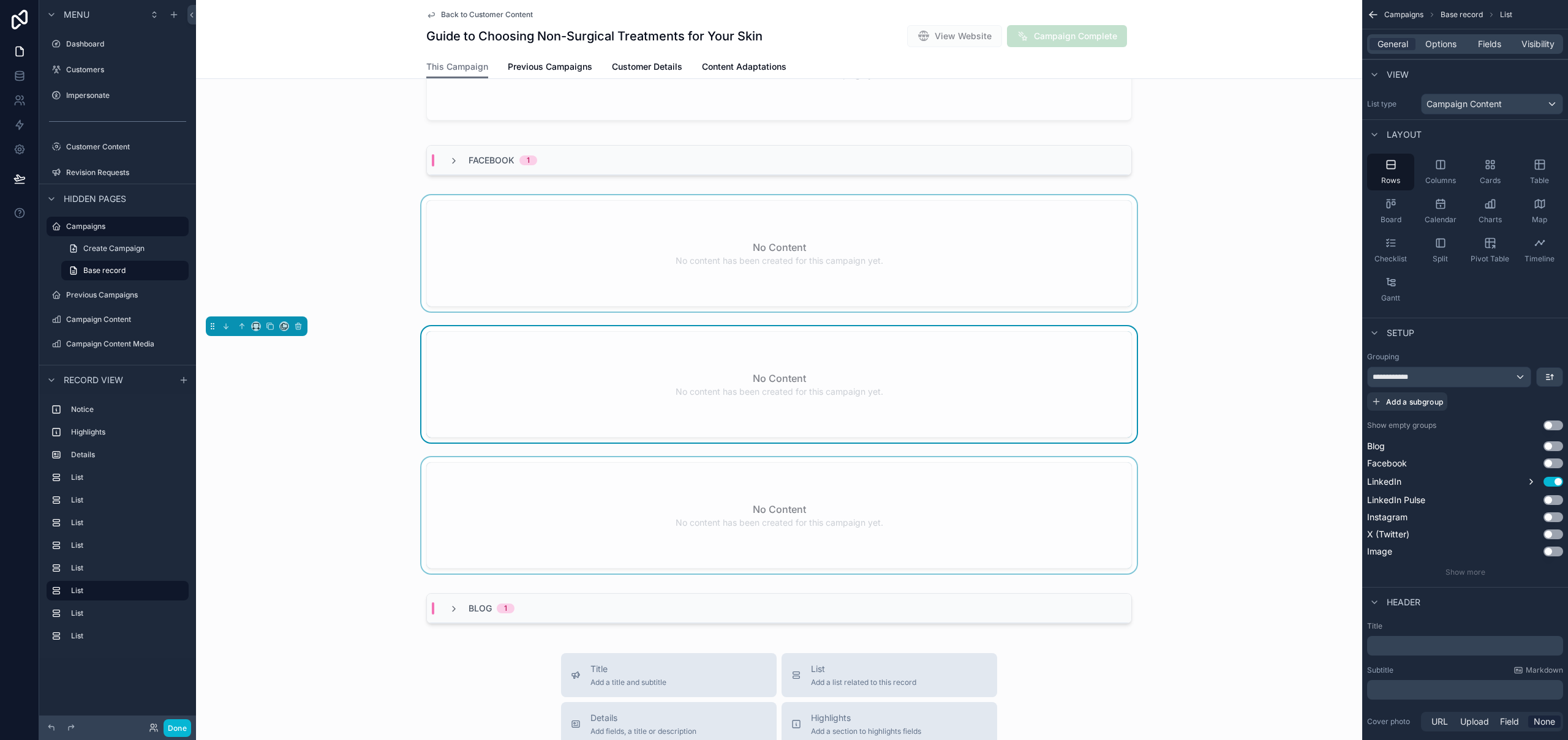
click at [1047, 495] on div "scrollable content" at bounding box center [779, 518] width 1166 height 121
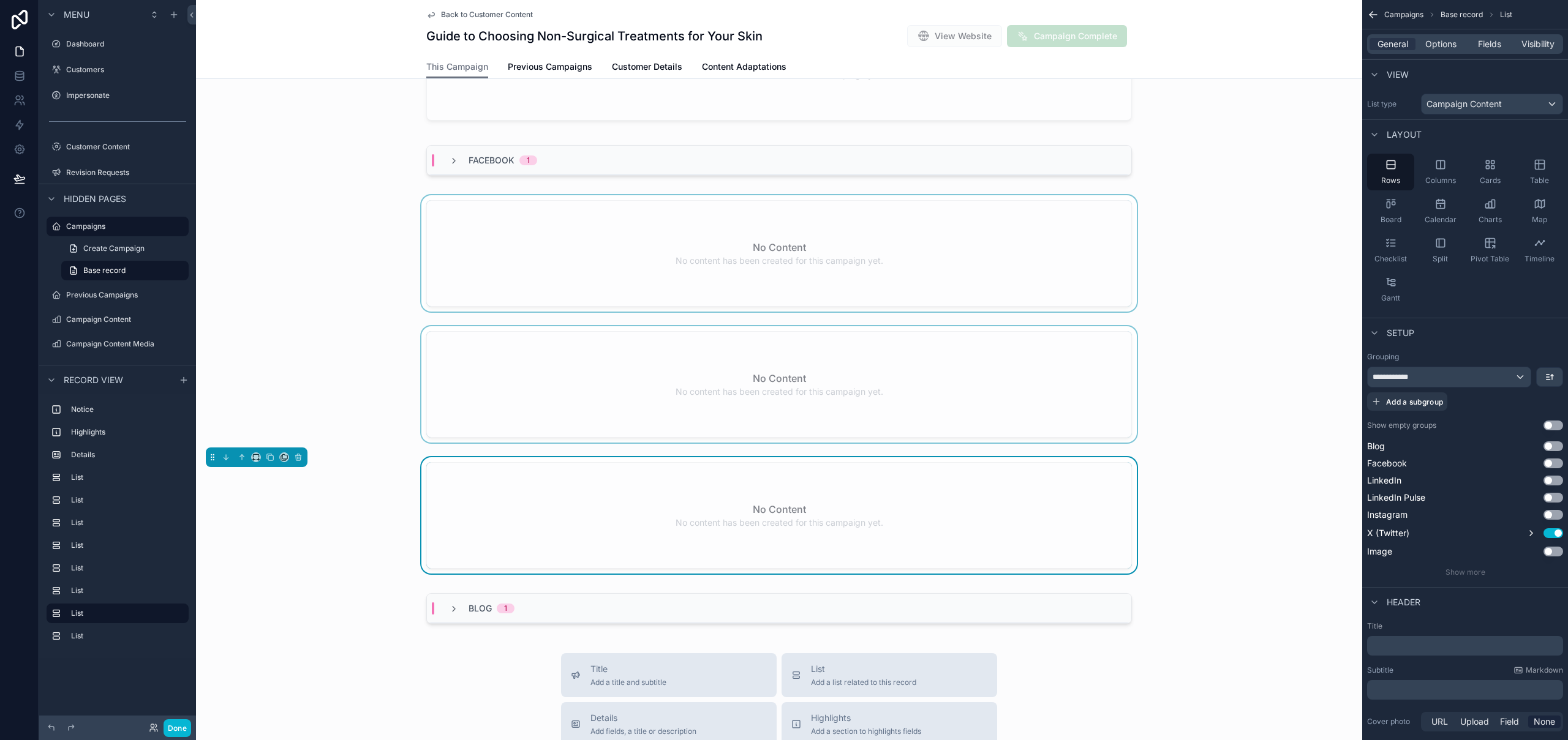
scroll to position [912, 0]
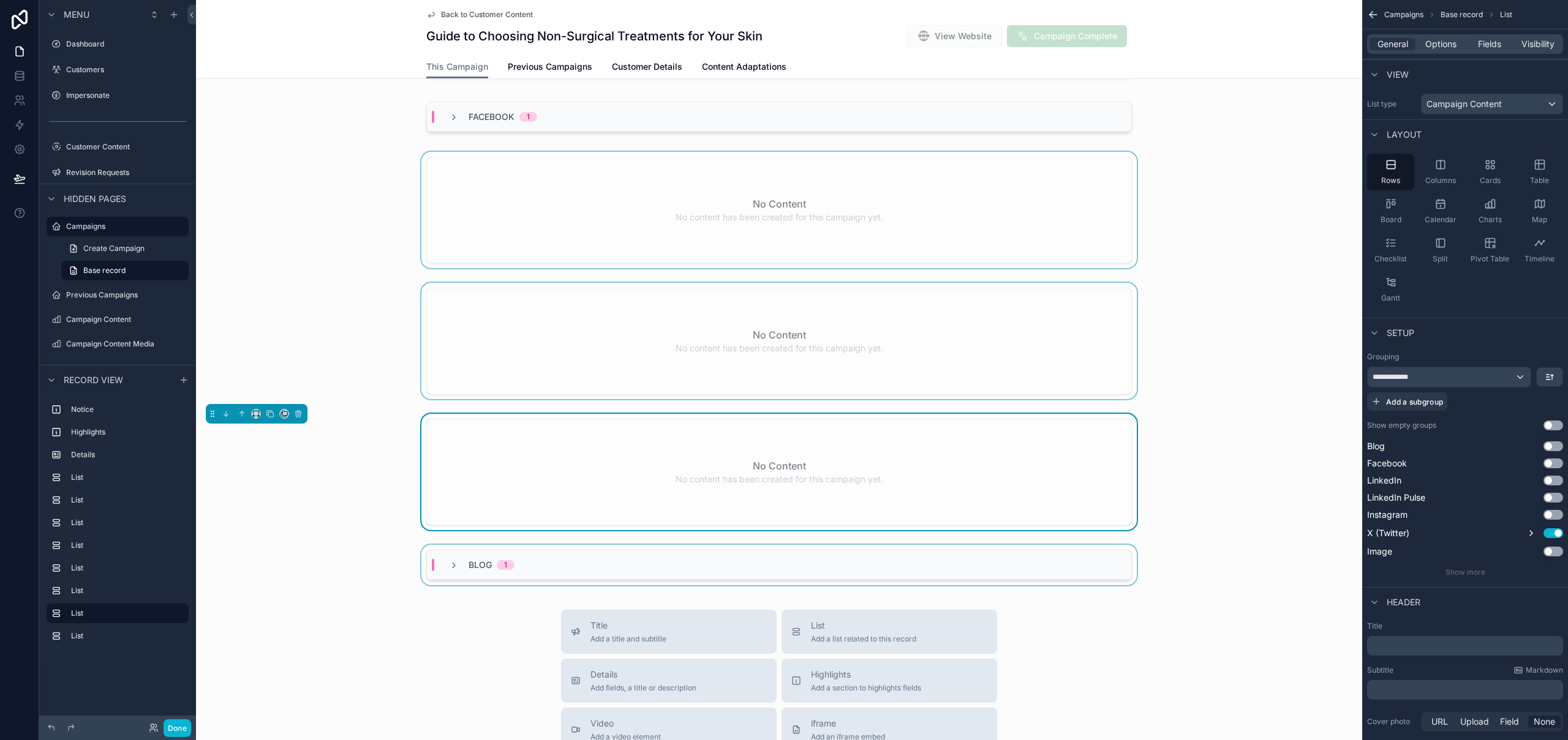
click at [653, 563] on div "Blog 1" at bounding box center [779, 565] width 704 height 29
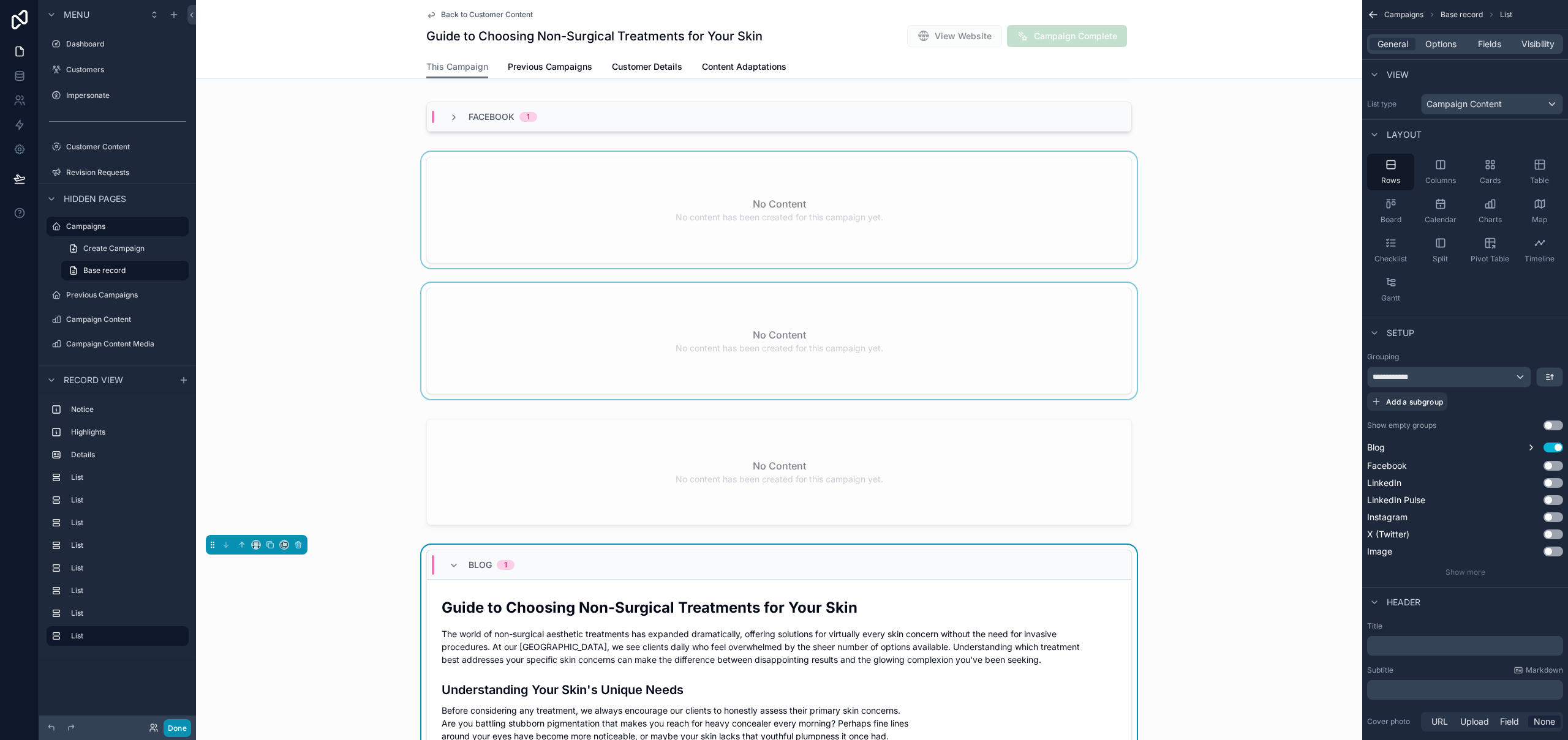
click at [178, 729] on button "Done" at bounding box center [177, 728] width 27 height 17
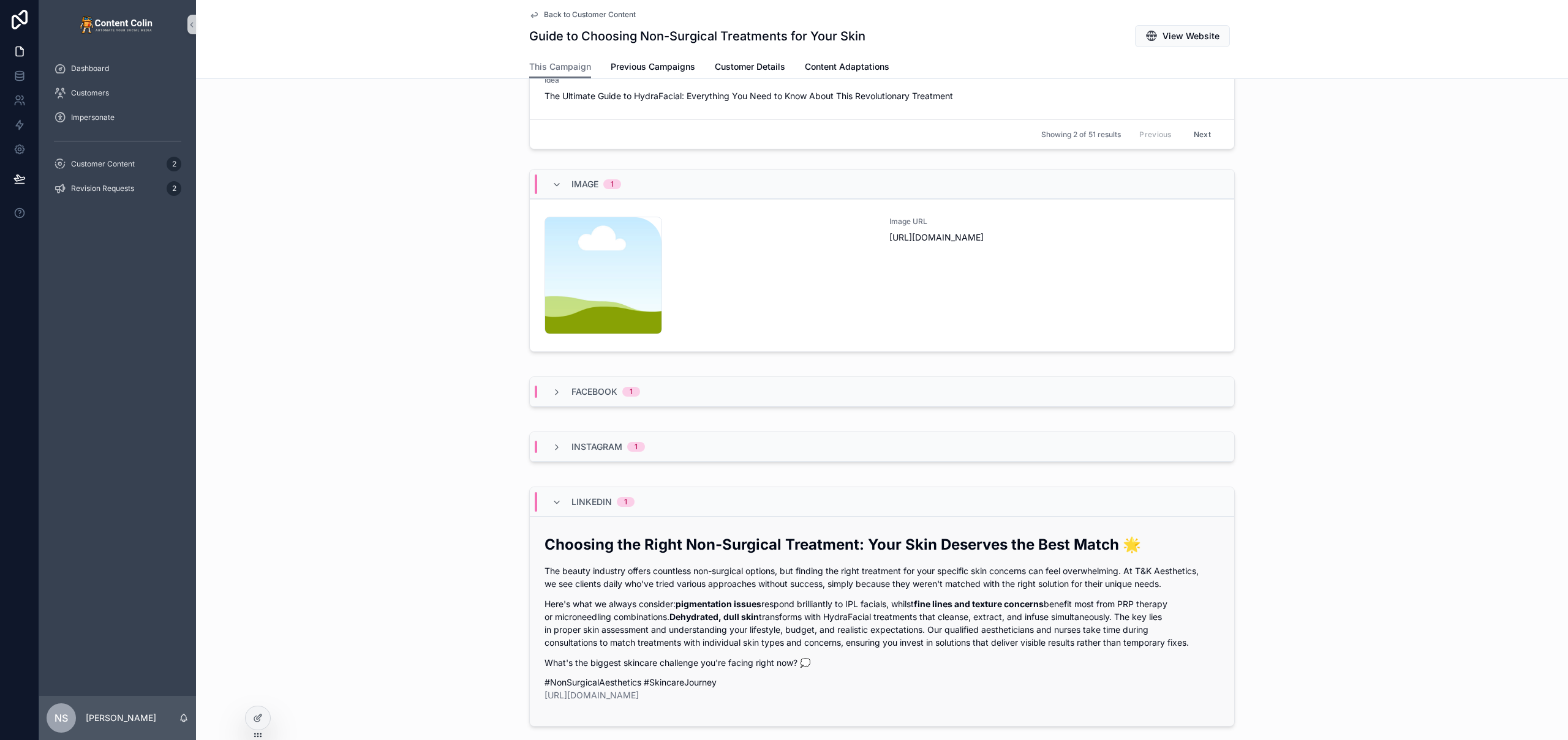
scroll to position [656, 0]
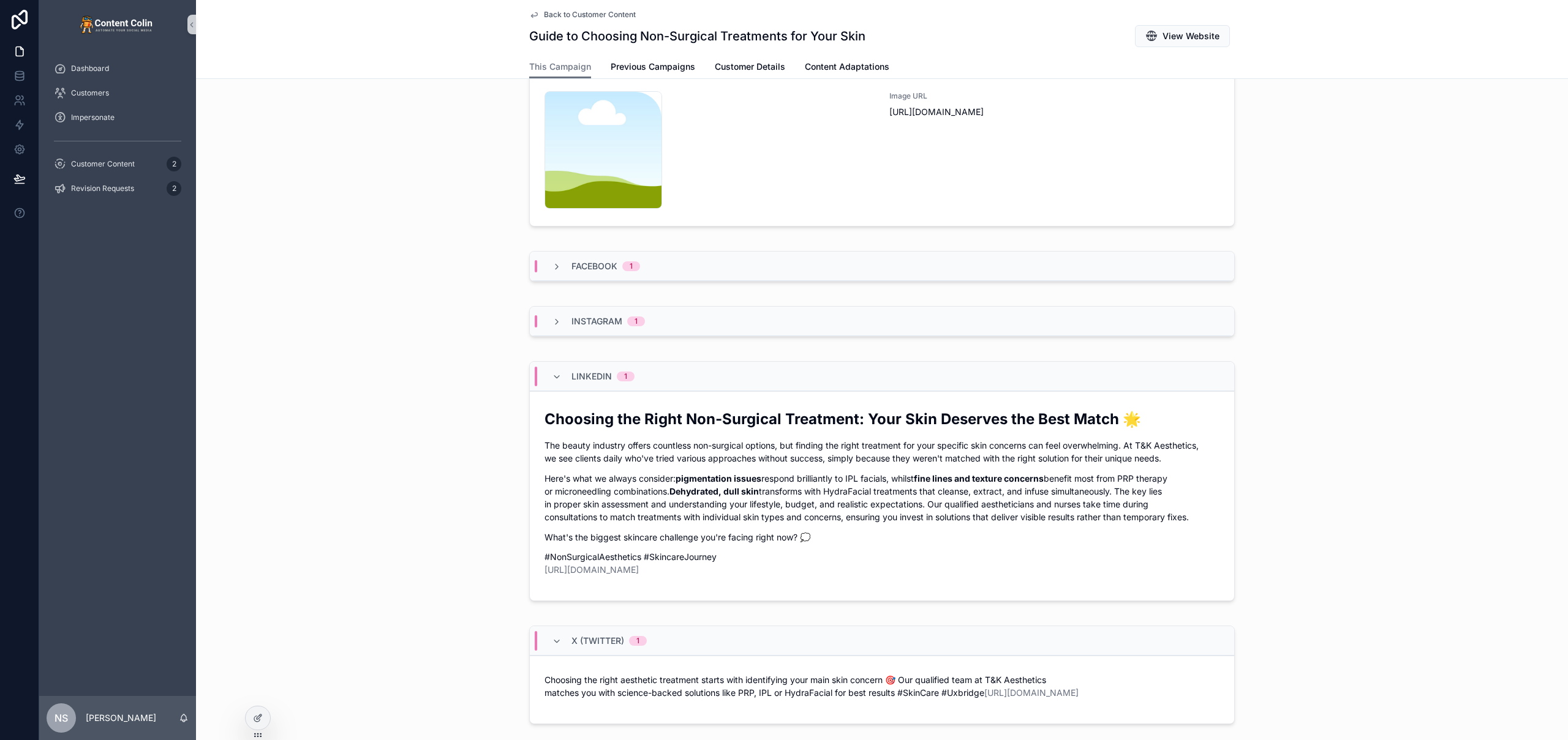
click at [687, 270] on div "Facebook 1" at bounding box center [882, 266] width 704 height 29
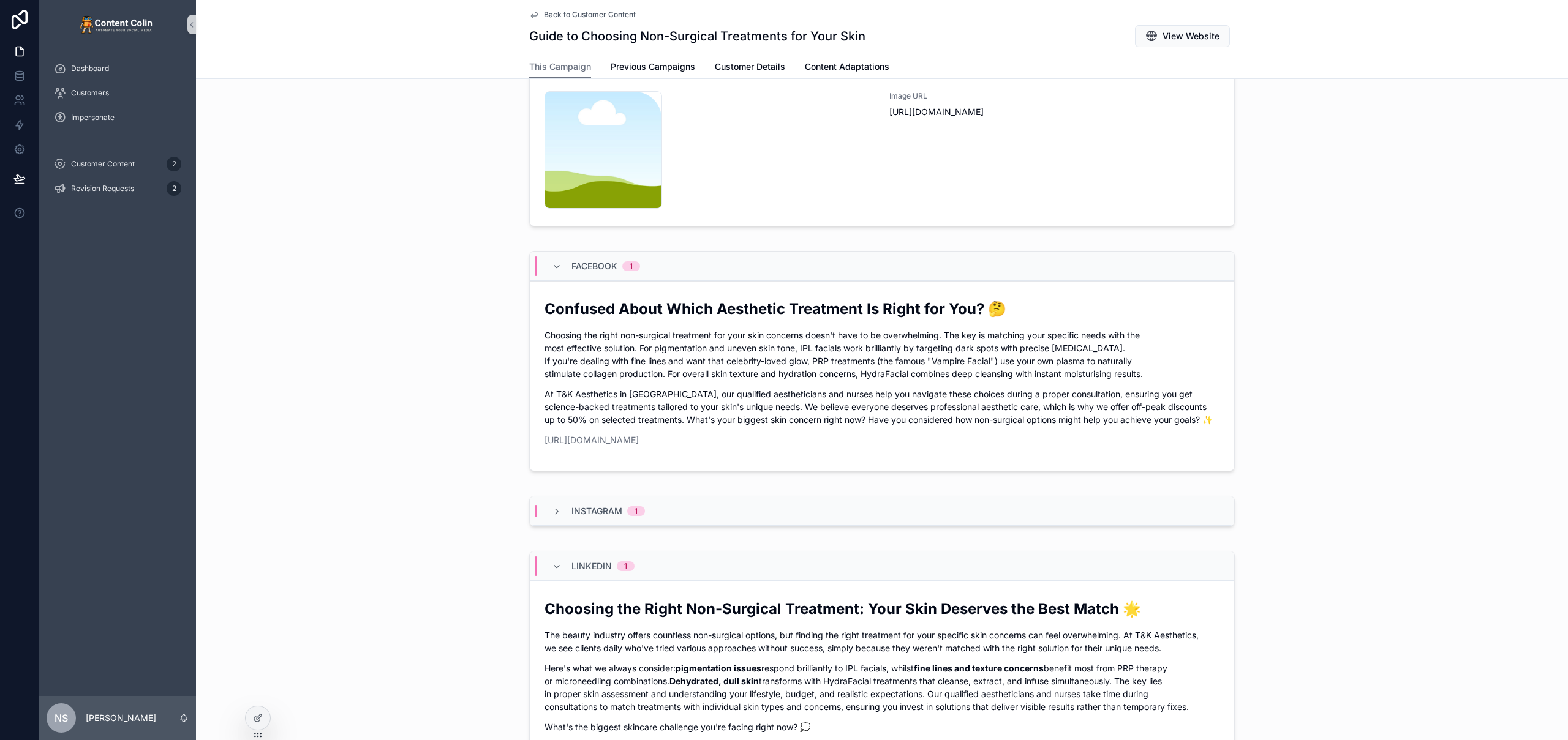
click at [705, 514] on div "Instagram 1" at bounding box center [882, 511] width 704 height 29
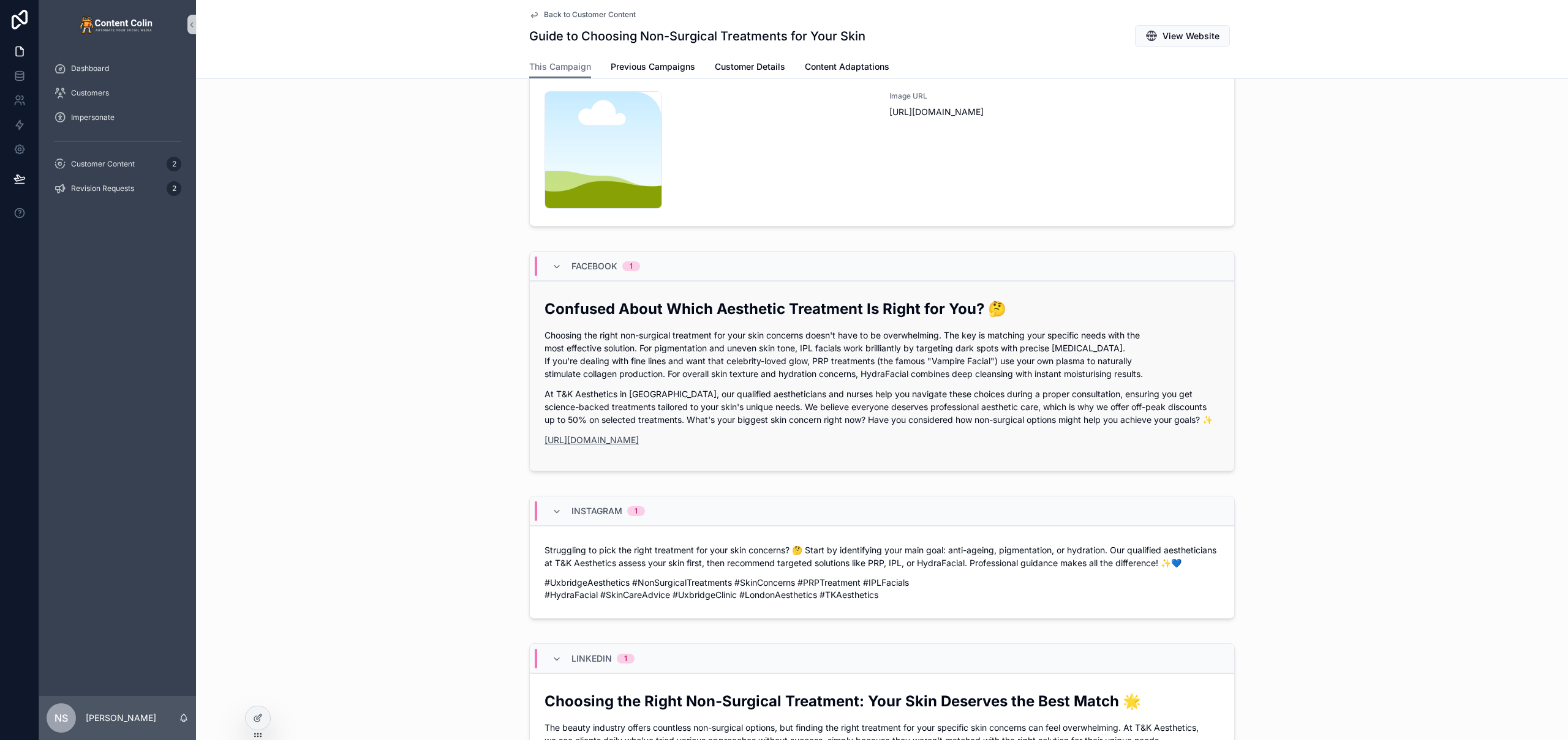
drag, startPoint x: 591, startPoint y: 436, endPoint x: 609, endPoint y: 437, distance: 18.0
click at [592, 436] on link "https://tnkaesthetics.net" at bounding box center [591, 440] width 94 height 11
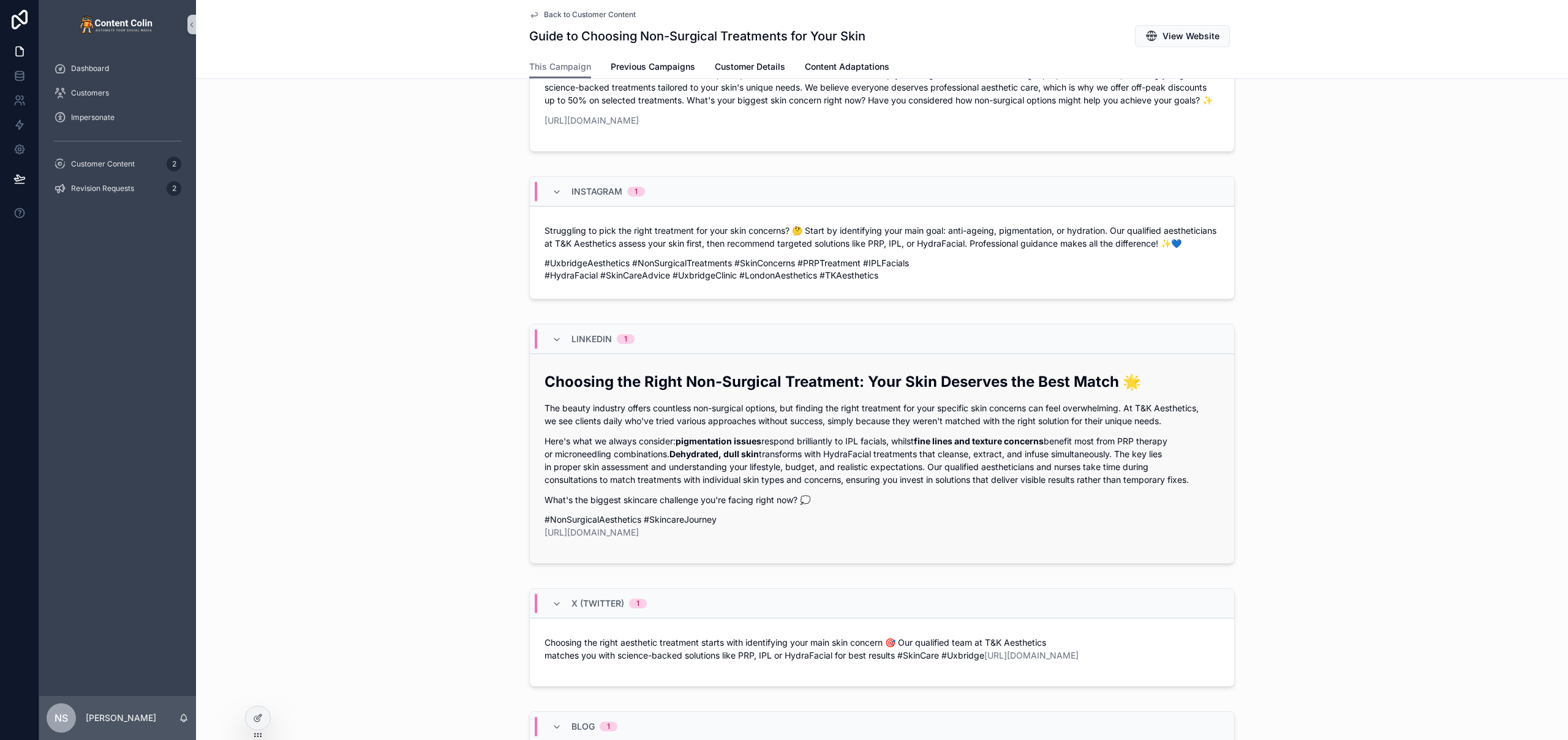
scroll to position [1219, 0]
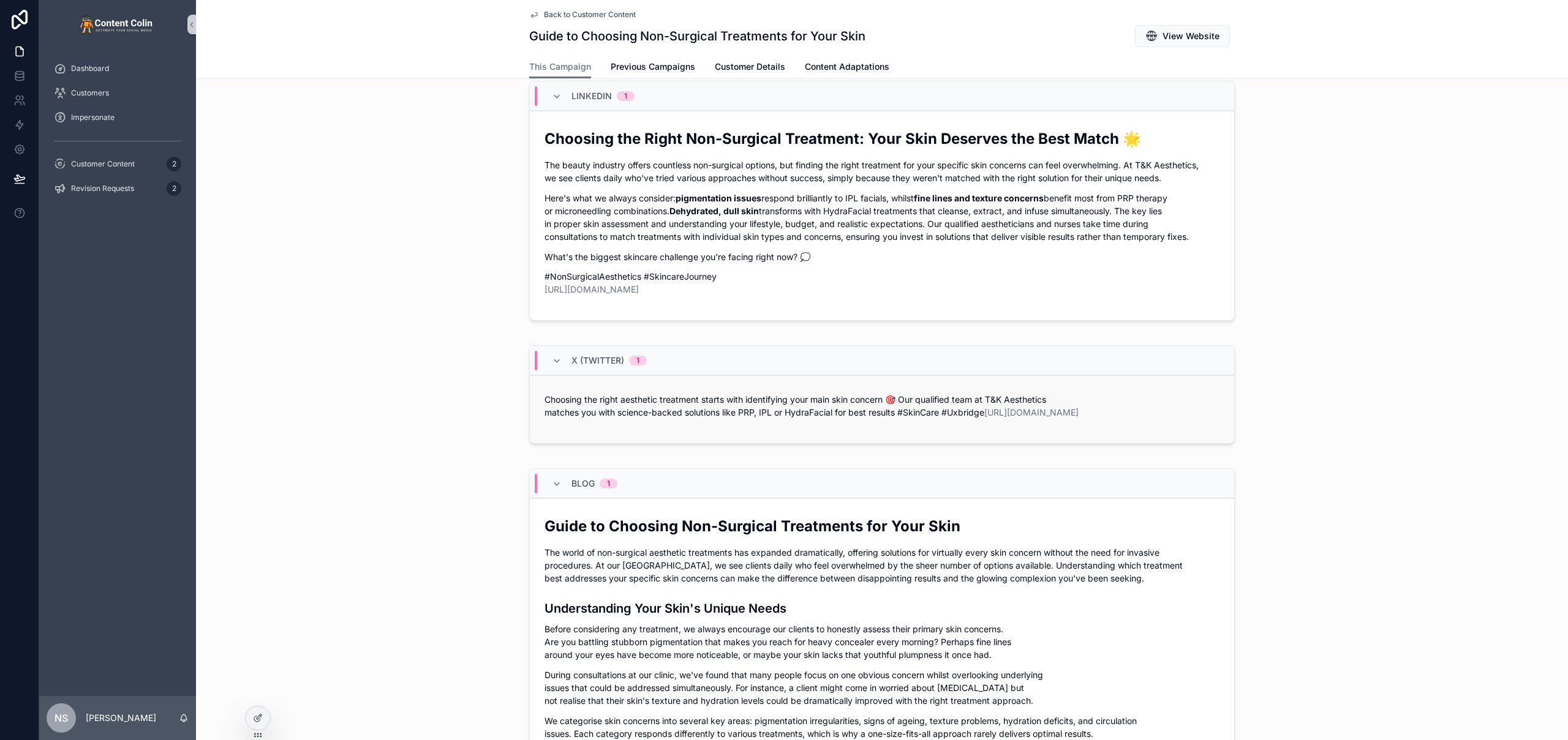
click at [672, 407] on p "Choosing the right aesthetic treatment starts with identifying your main skin c…" at bounding box center [881, 406] width 675 height 26
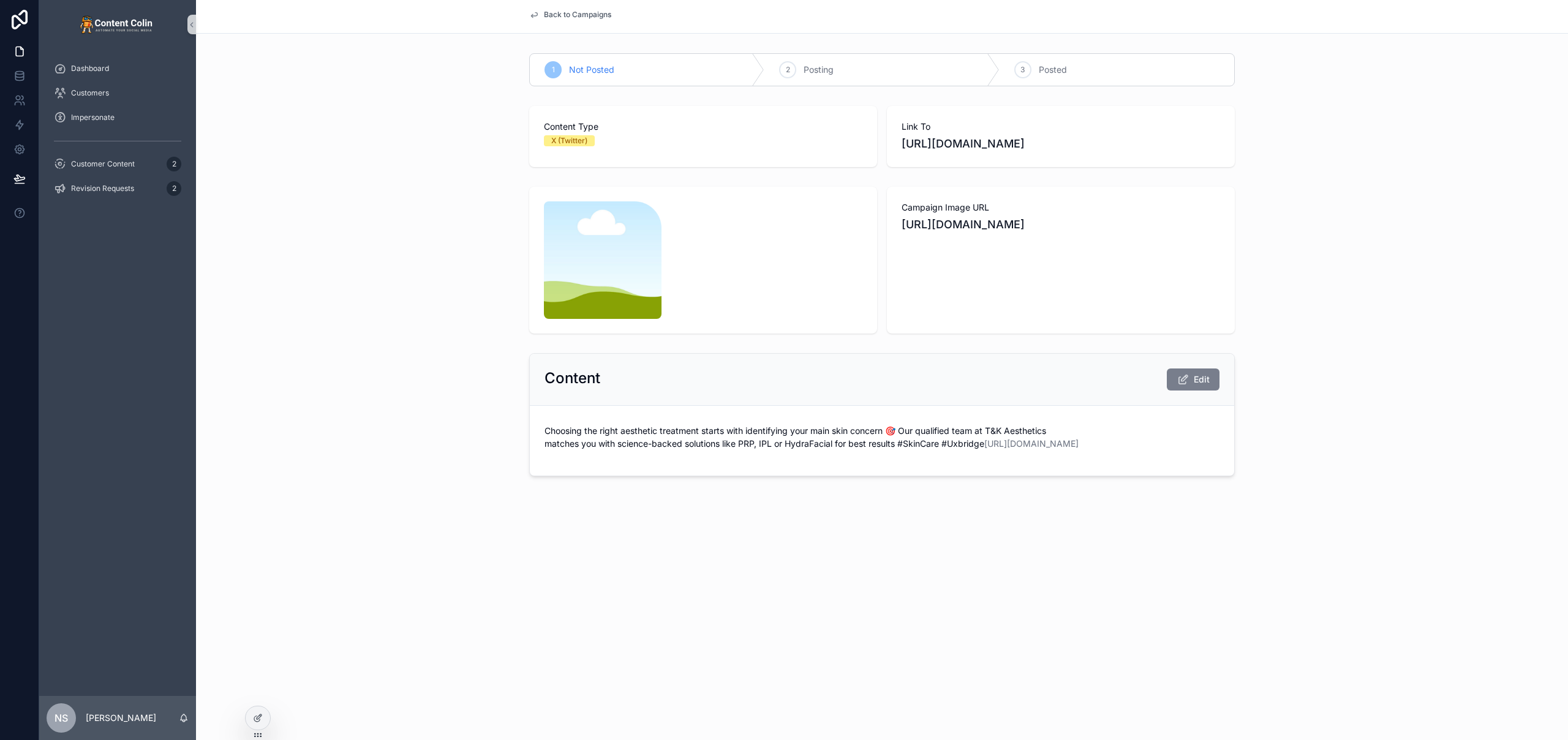
click at [1204, 381] on span "Edit" at bounding box center [1202, 379] width 16 height 12
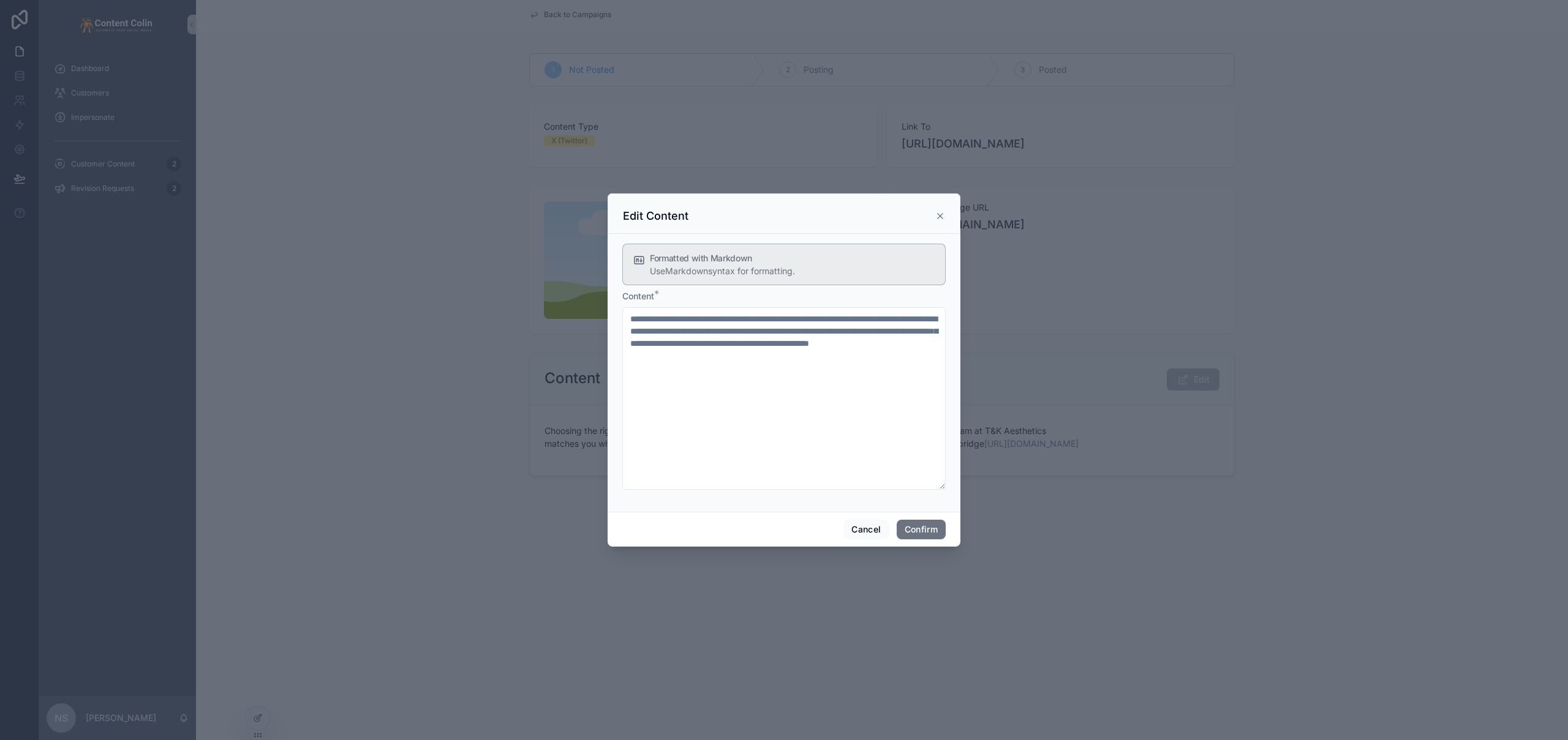
click at [942, 215] on icon at bounding box center [940, 216] width 10 height 10
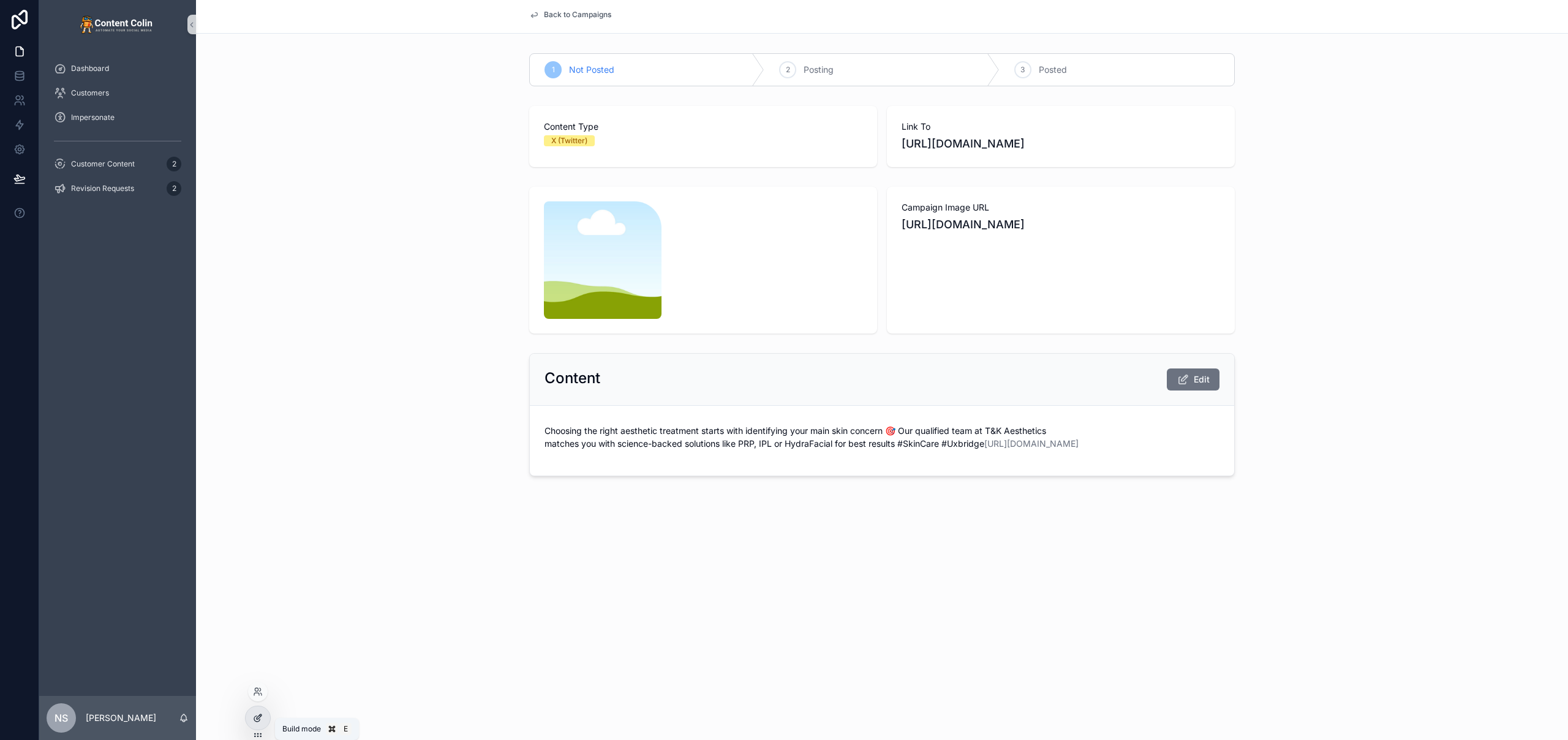
click at [257, 723] on div at bounding box center [257, 718] width 24 height 23
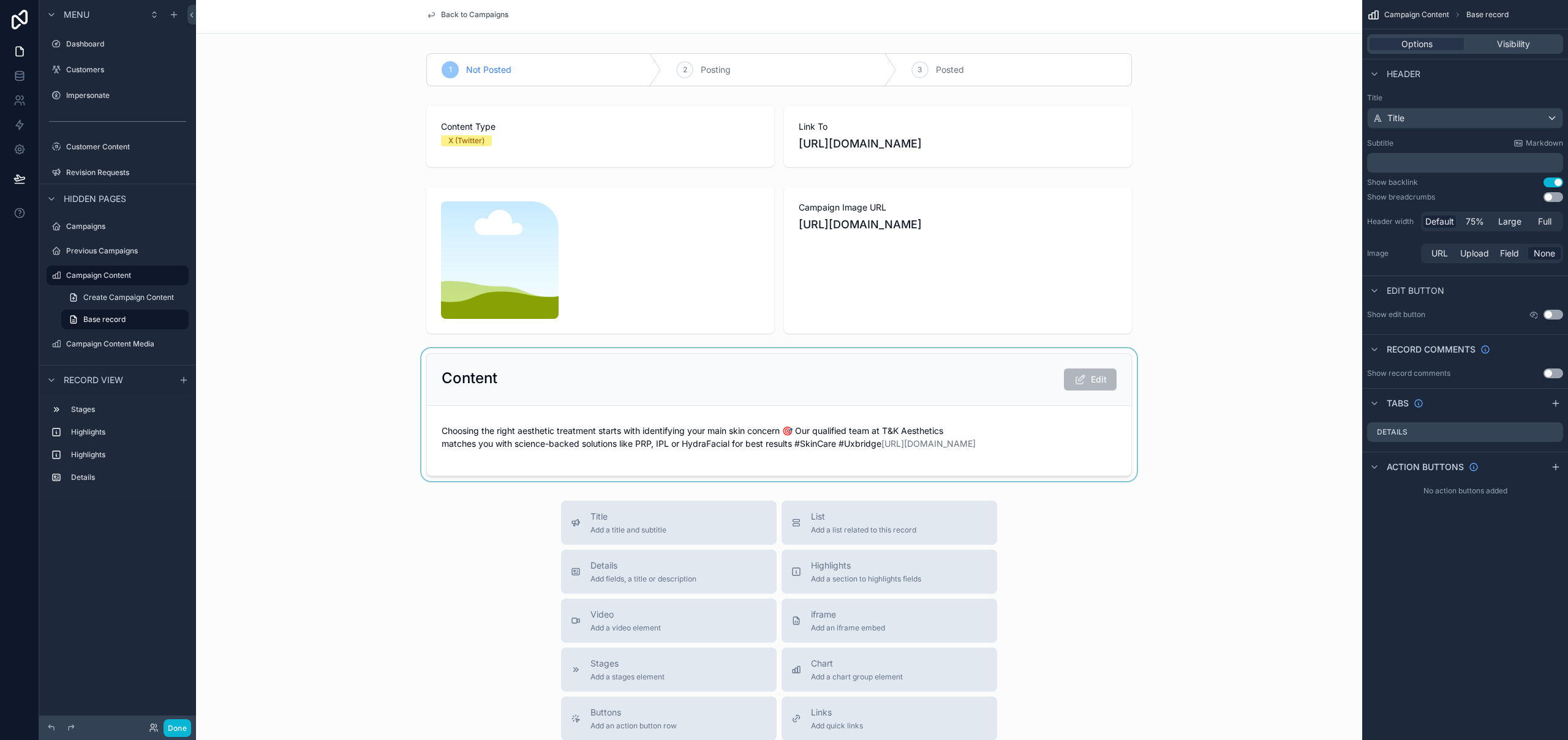
click at [701, 363] on div "scrollable content" at bounding box center [779, 414] width 1166 height 133
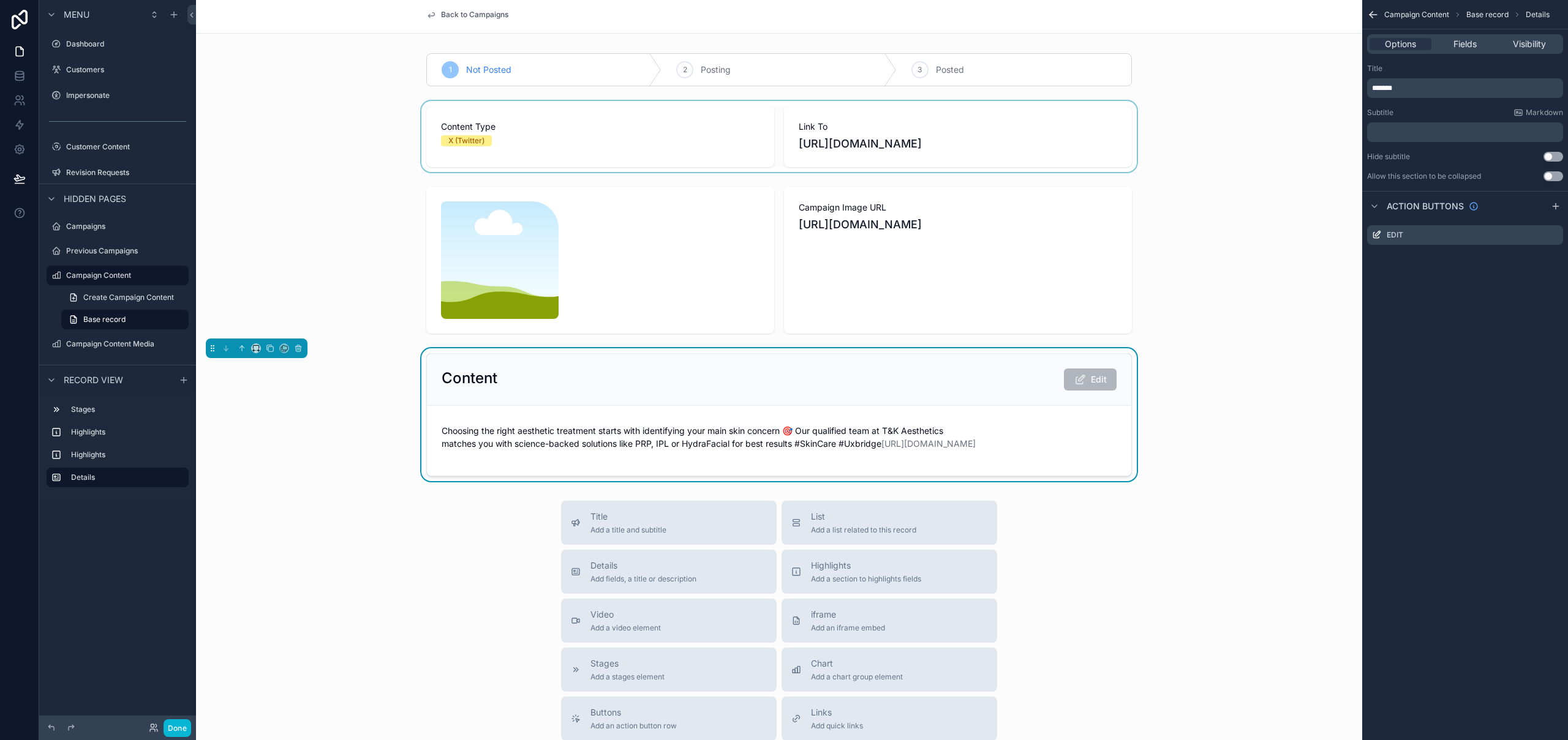
click at [1090, 128] on div "scrollable content" at bounding box center [779, 137] width 1166 height 71
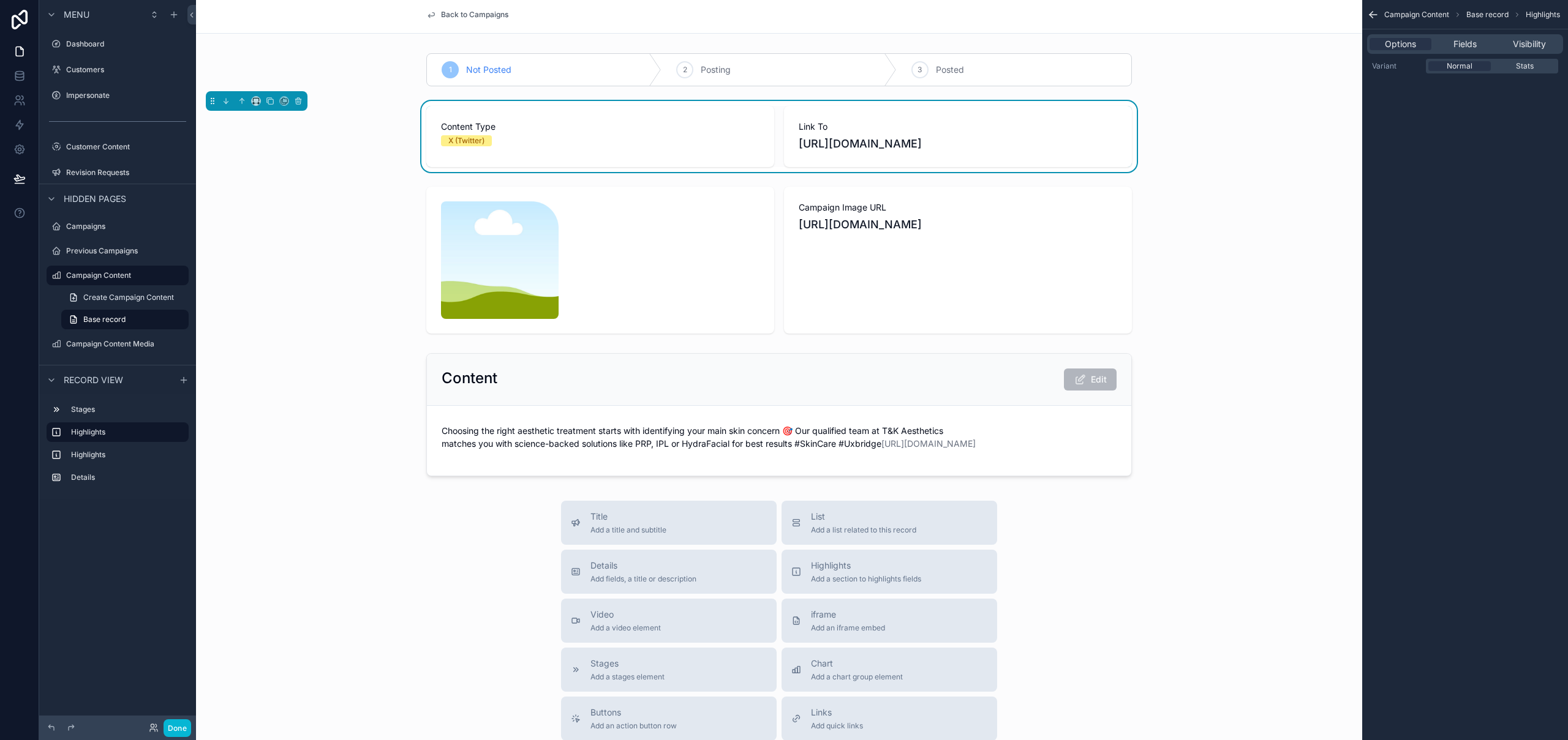
click at [889, 144] on span "[URL][DOMAIN_NAME]" at bounding box center [958, 144] width 318 height 17
click at [1472, 46] on span "Fields" at bounding box center [1464, 44] width 23 height 12
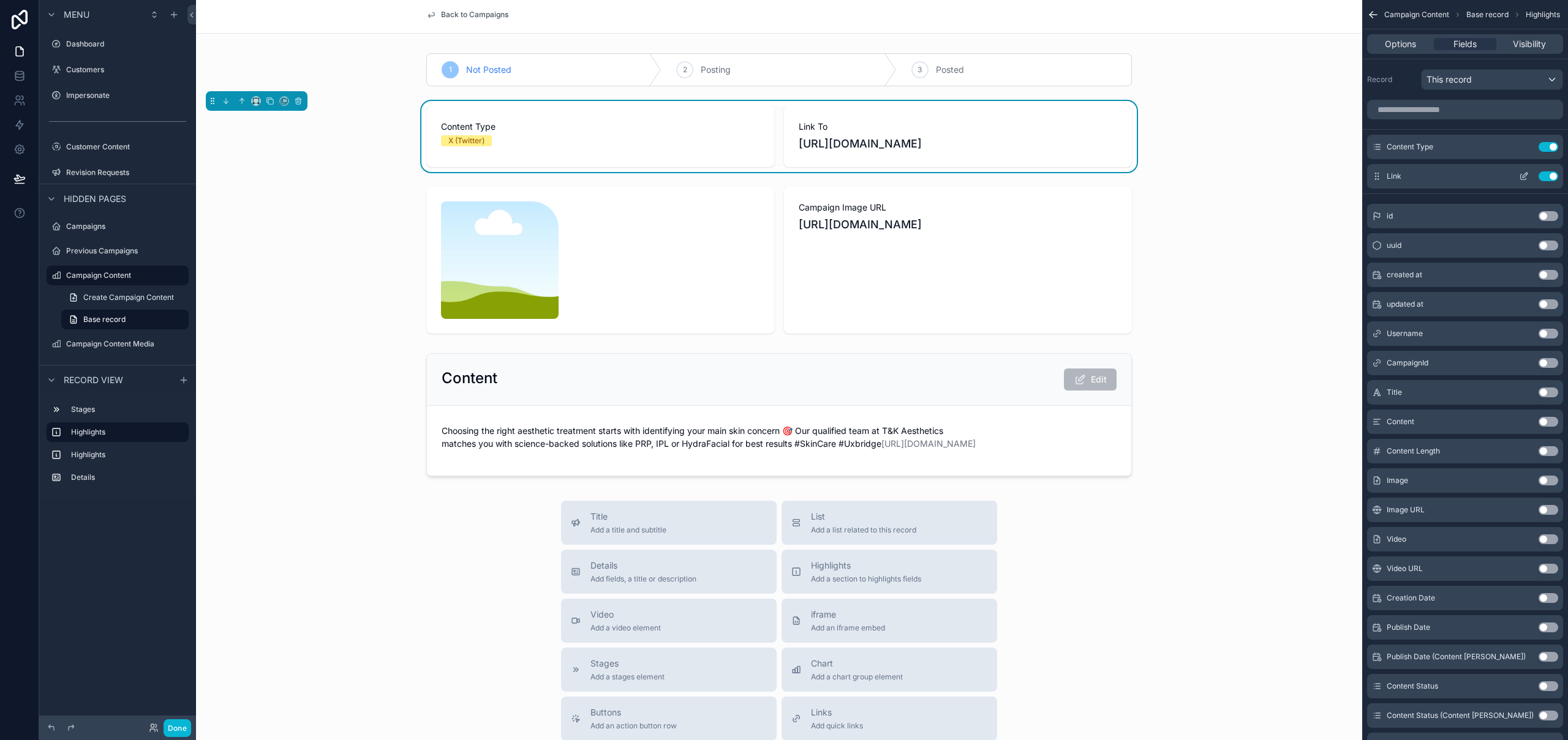
click at [1526, 176] on icon "scrollable content" at bounding box center [1524, 177] width 10 height 10
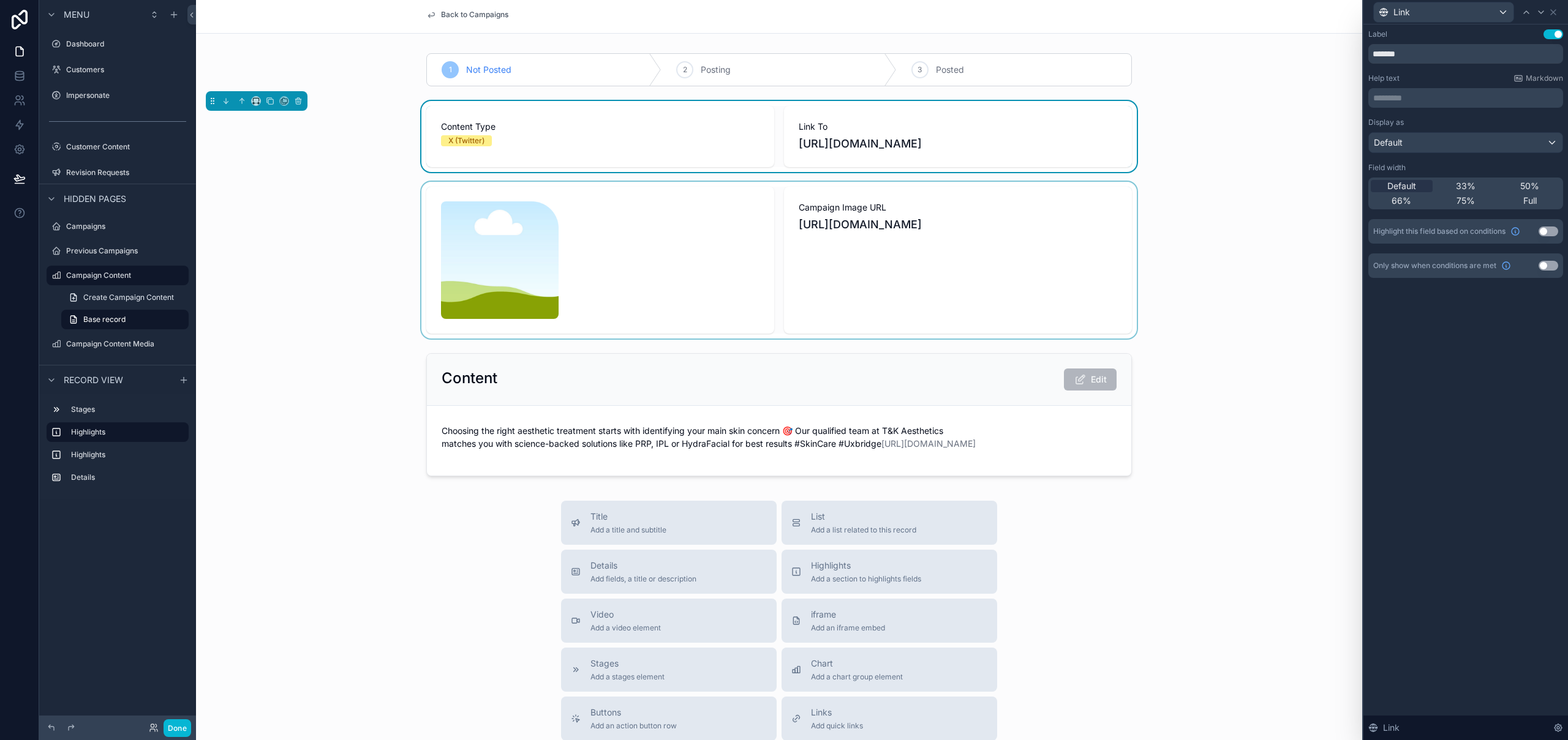
click at [649, 245] on div "scrollable content" at bounding box center [779, 260] width 1166 height 157
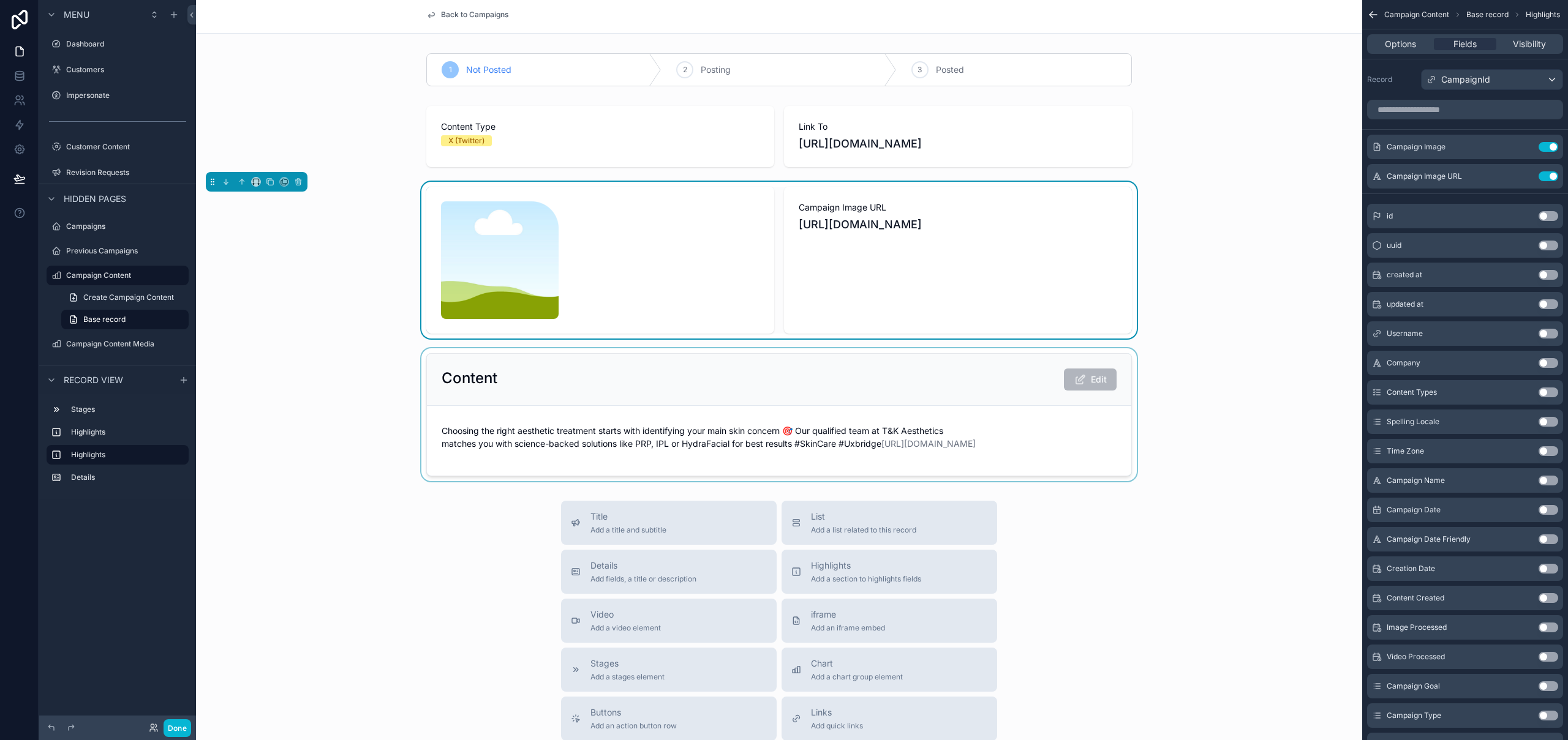
click at [1012, 418] on div "scrollable content" at bounding box center [779, 414] width 1166 height 133
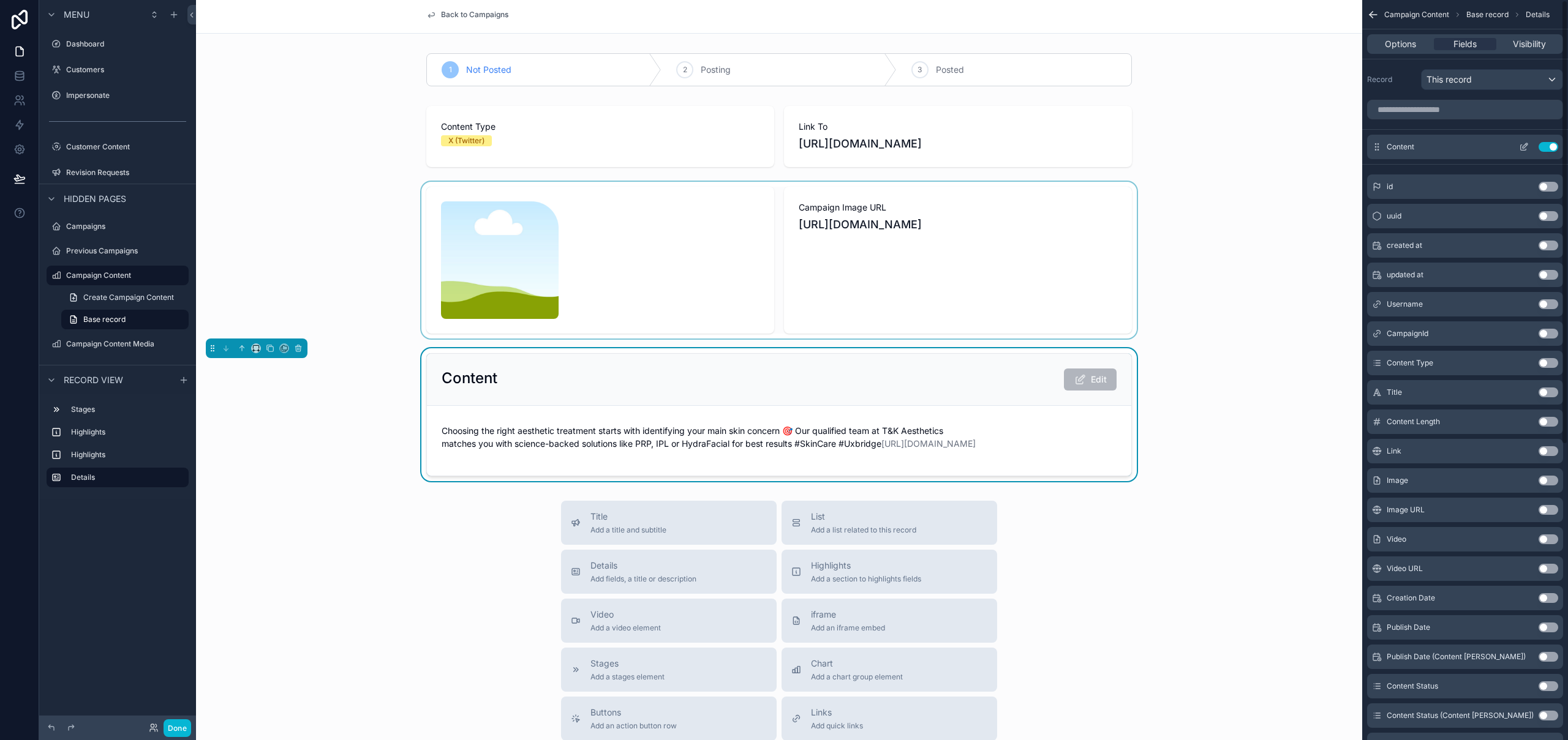
click at [1524, 147] on icon "scrollable content" at bounding box center [1524, 147] width 10 height 10
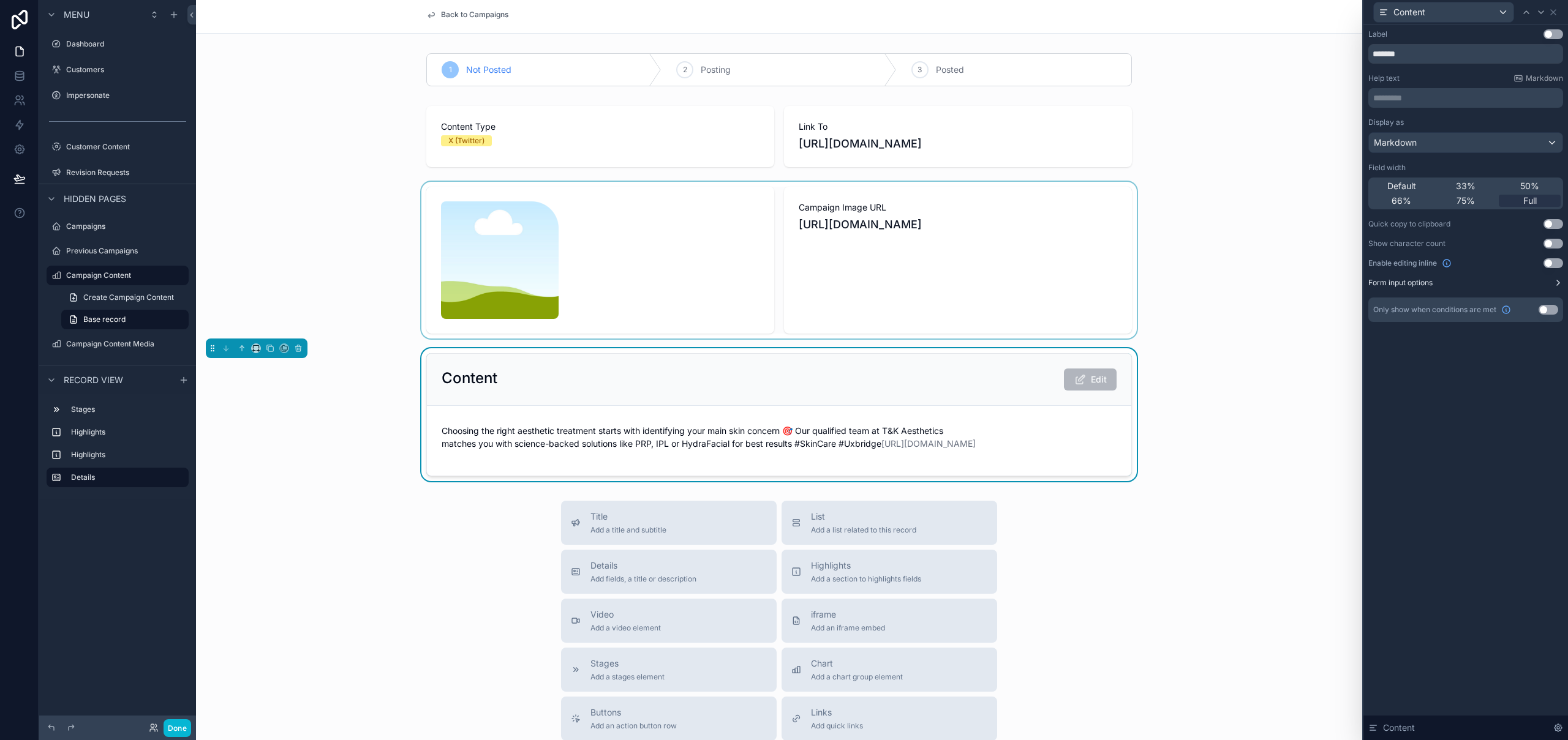
click at [1551, 280] on button "Form input options" at bounding box center [1466, 283] width 195 height 10
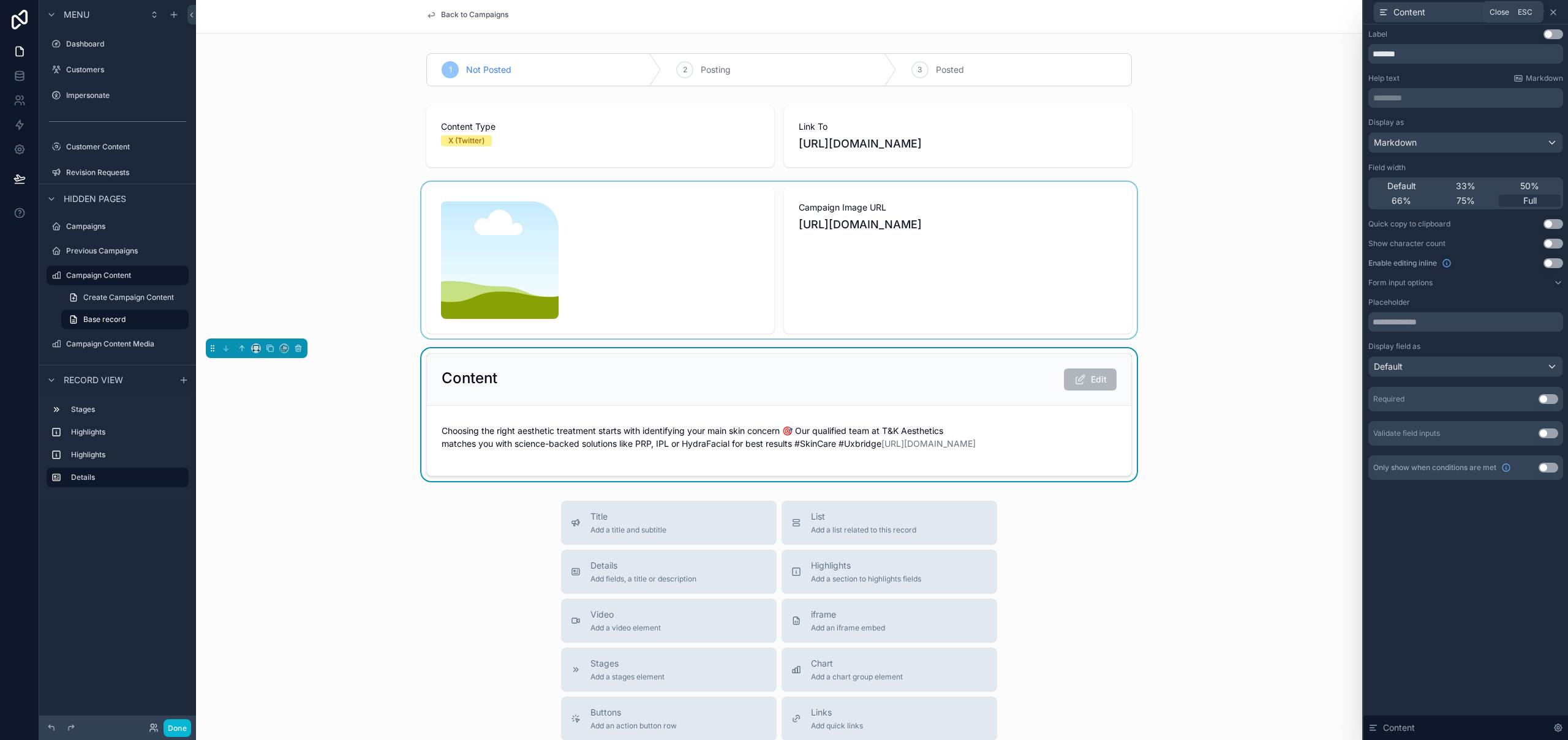
click at [1554, 10] on icon at bounding box center [1553, 12] width 5 height 5
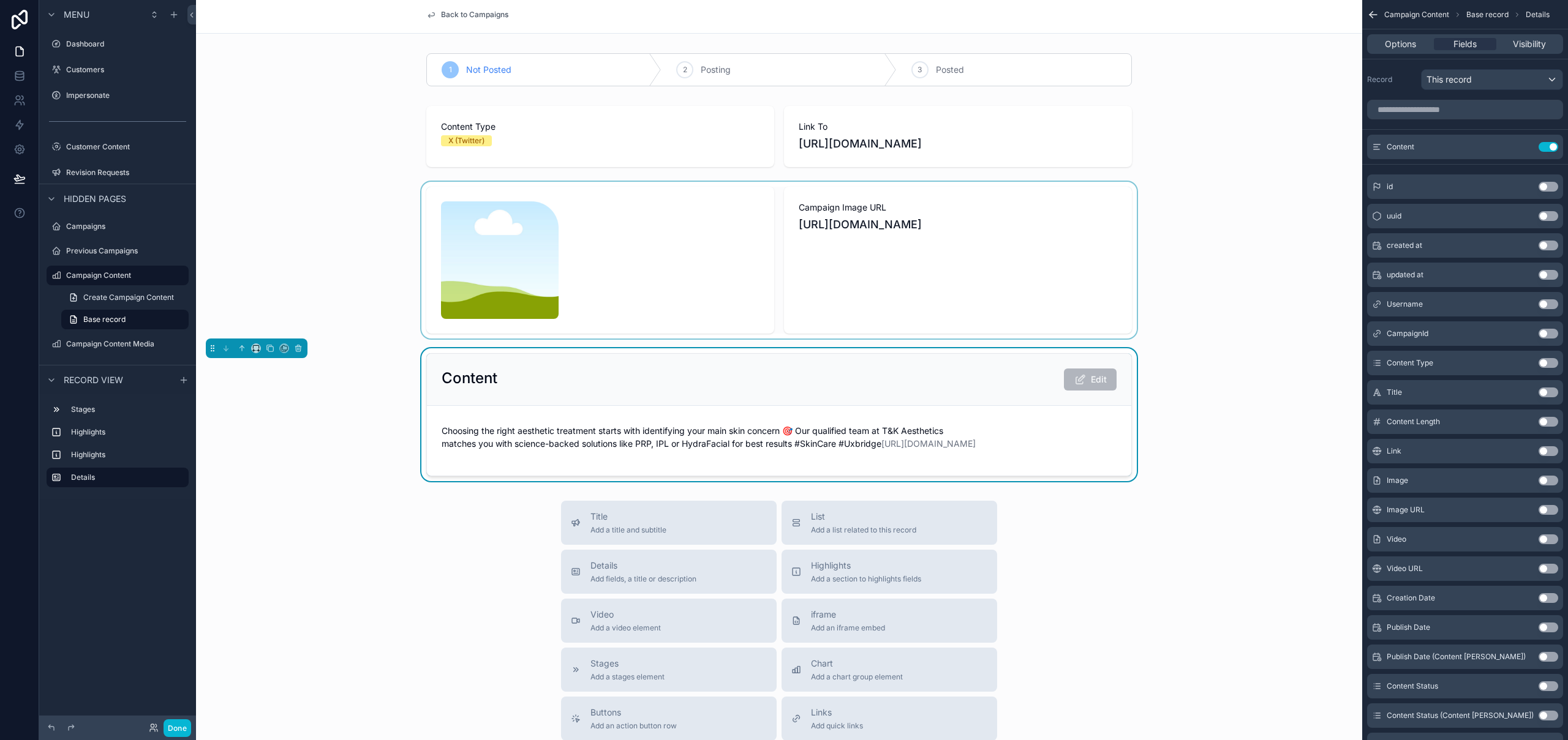
click at [1370, 15] on icon "scrollable content" at bounding box center [1371, 16] width 3 height 3
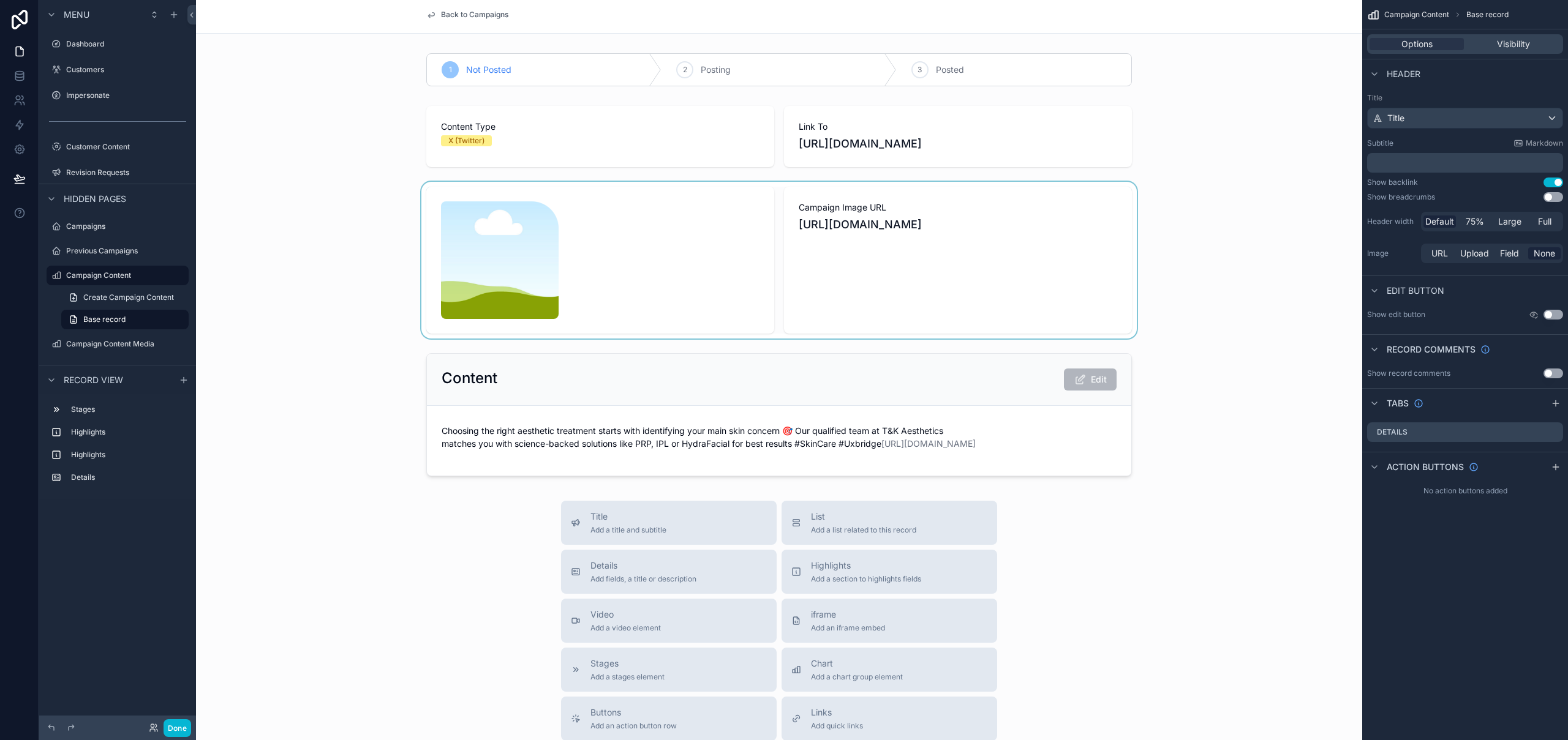
click at [1201, 213] on div "scrollable content" at bounding box center [779, 260] width 1166 height 157
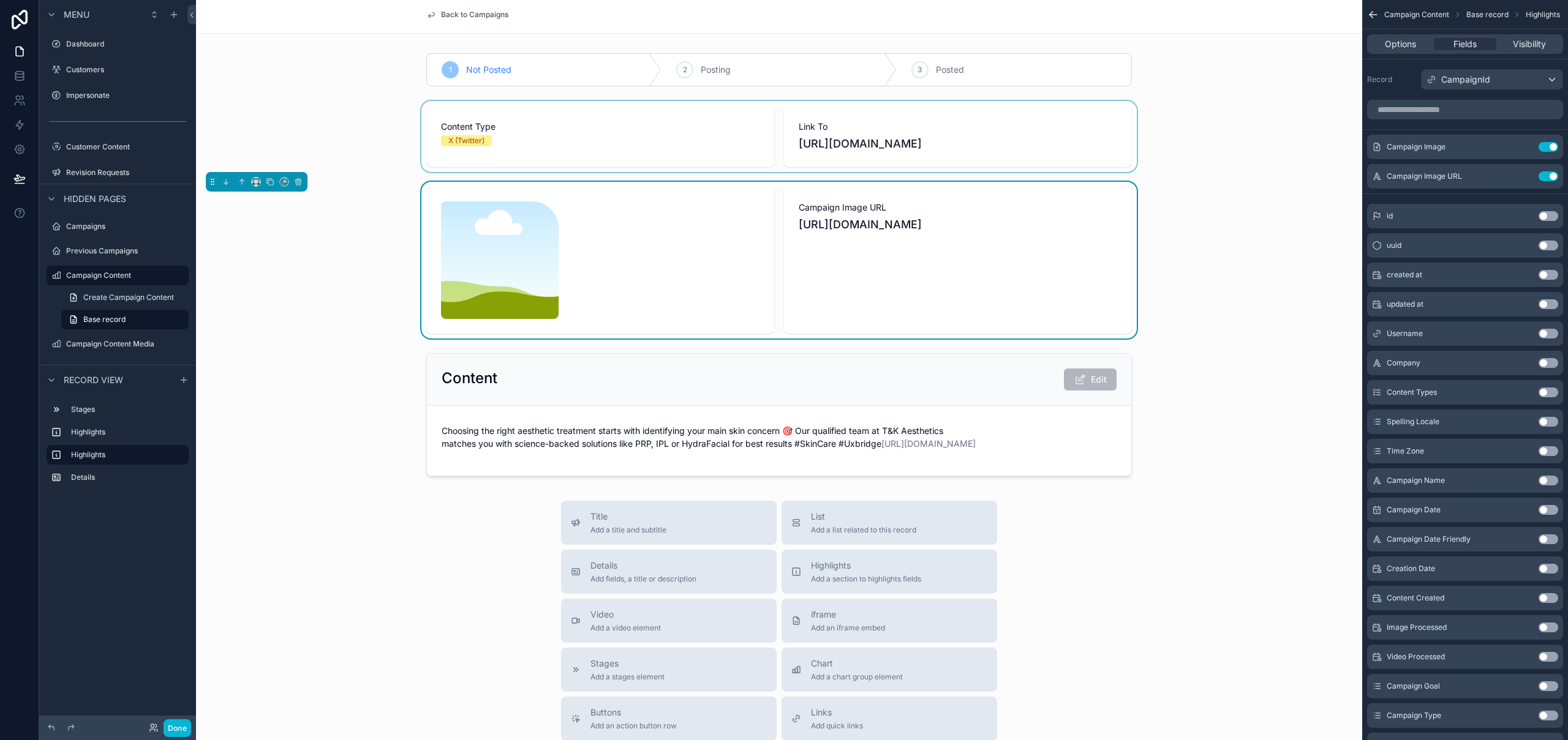
click at [1176, 107] on div "scrollable content" at bounding box center [779, 137] width 1166 height 71
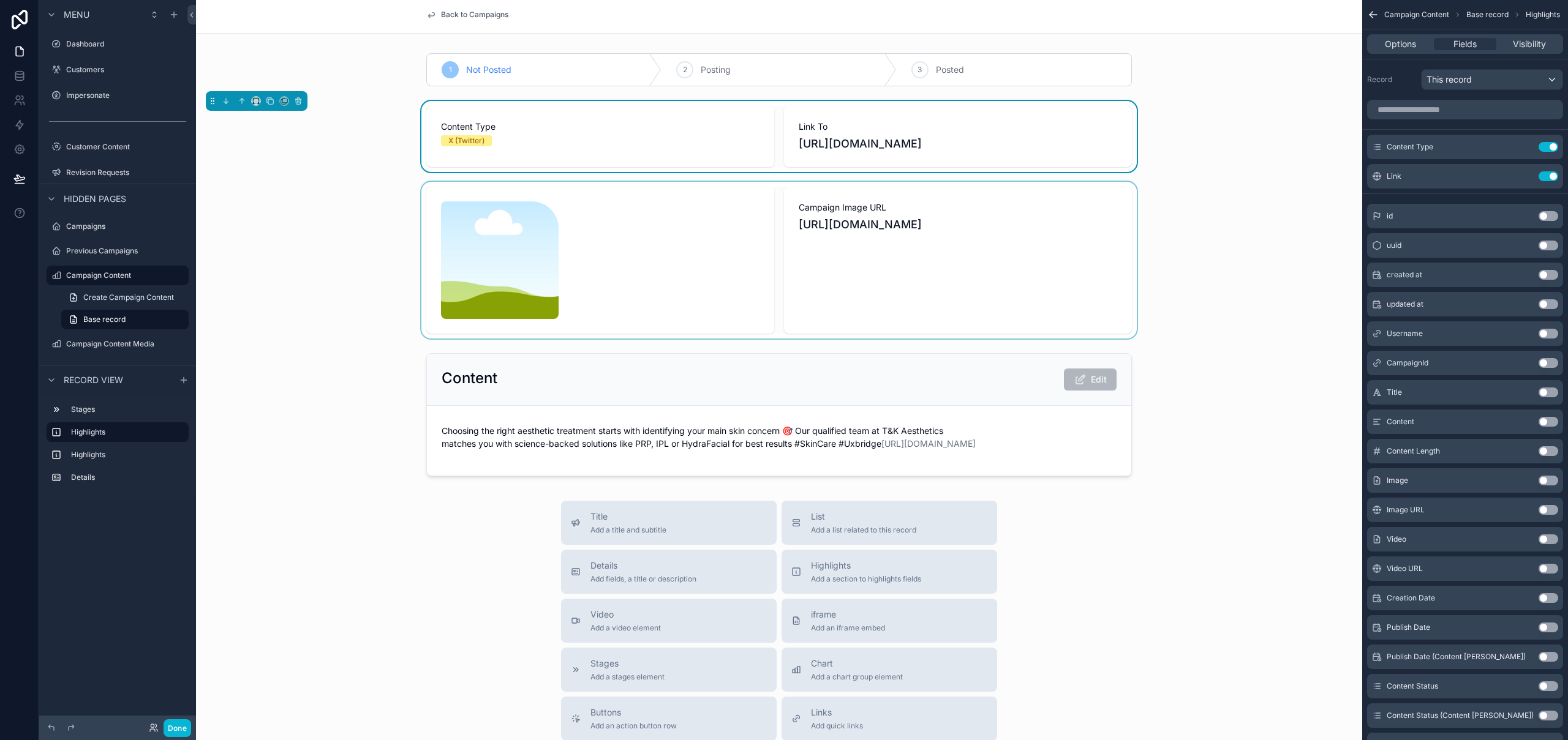
click at [486, 17] on span "Back to Campaigns" at bounding box center [474, 15] width 67 height 10
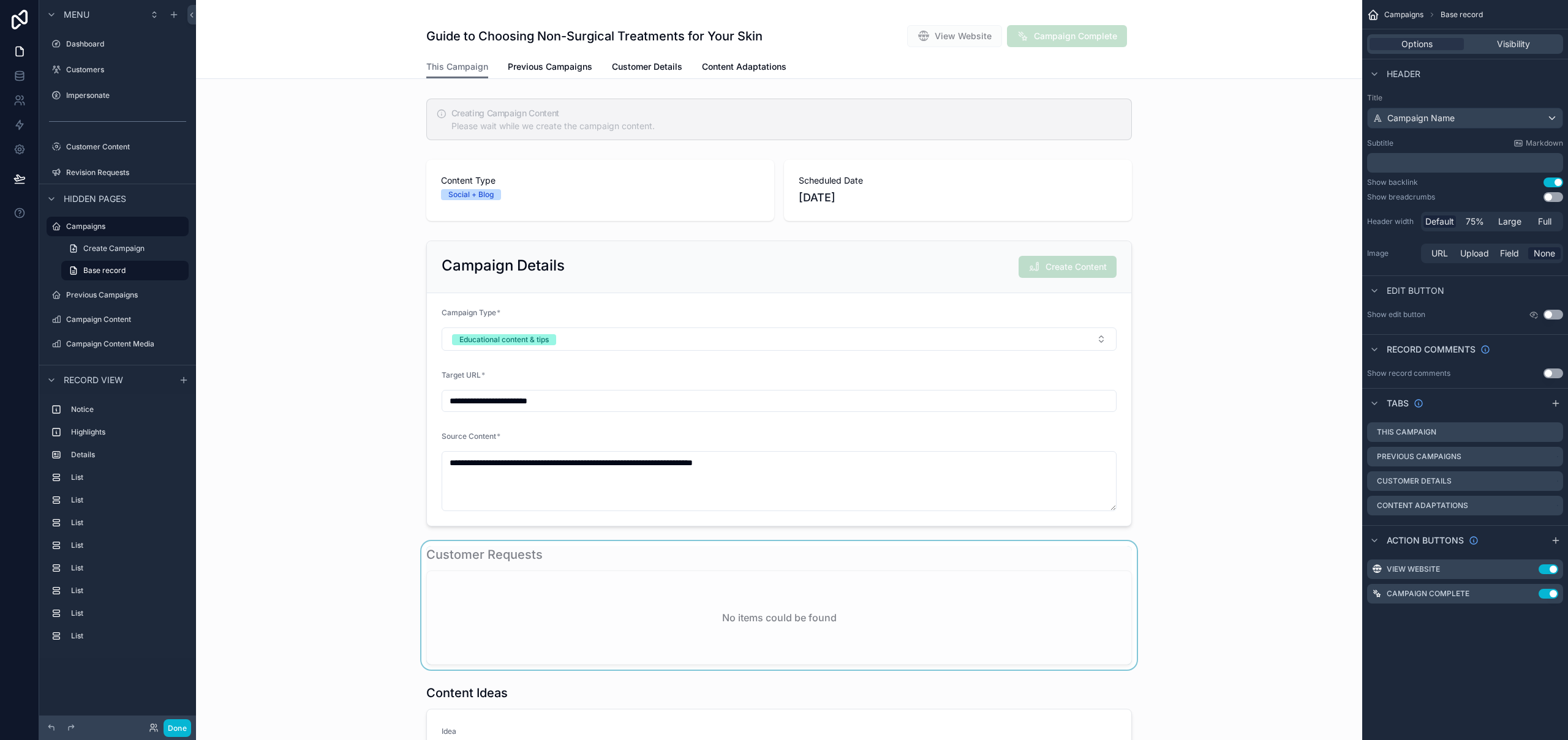
scroll to position [203, 0]
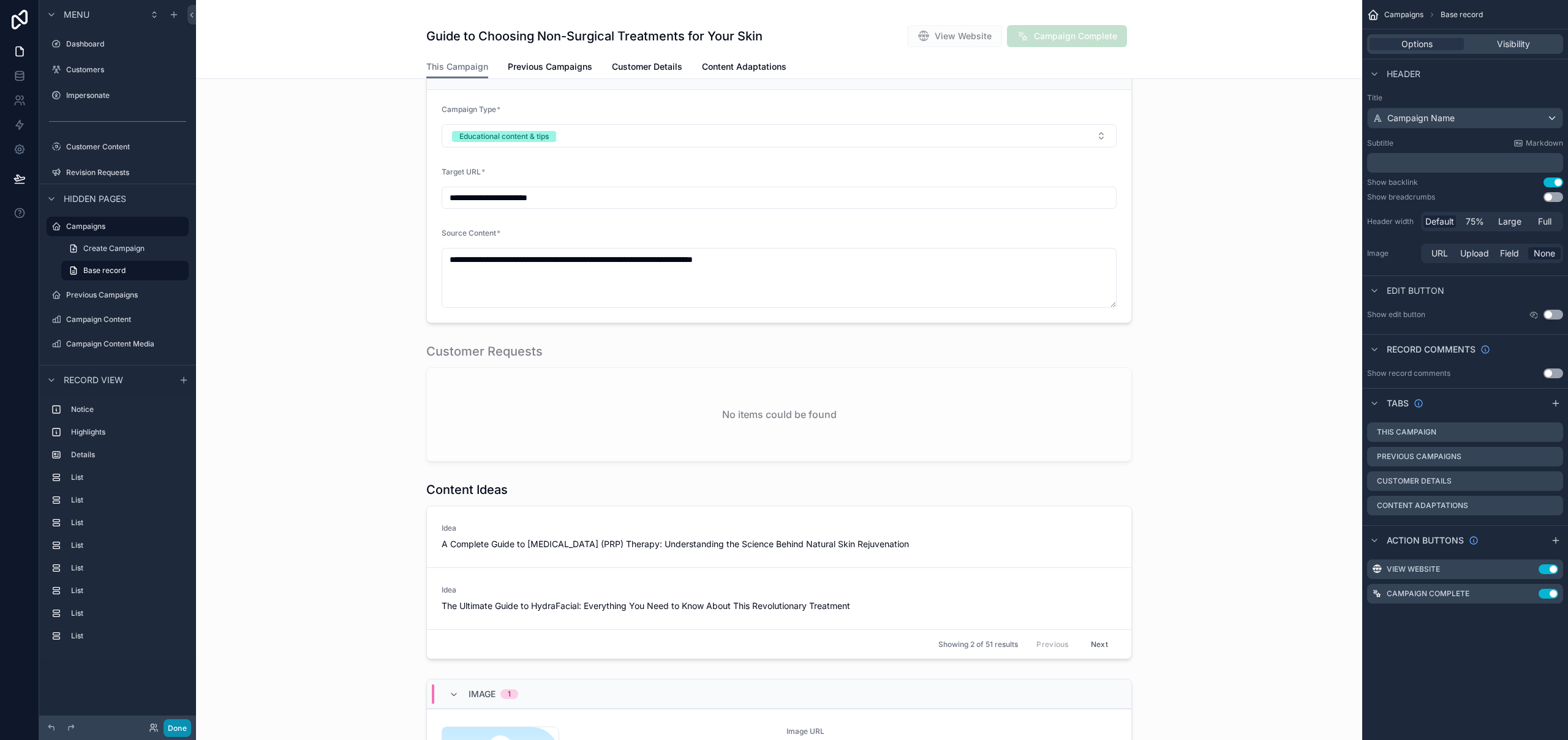
click at [182, 726] on button "Done" at bounding box center [177, 728] width 27 height 17
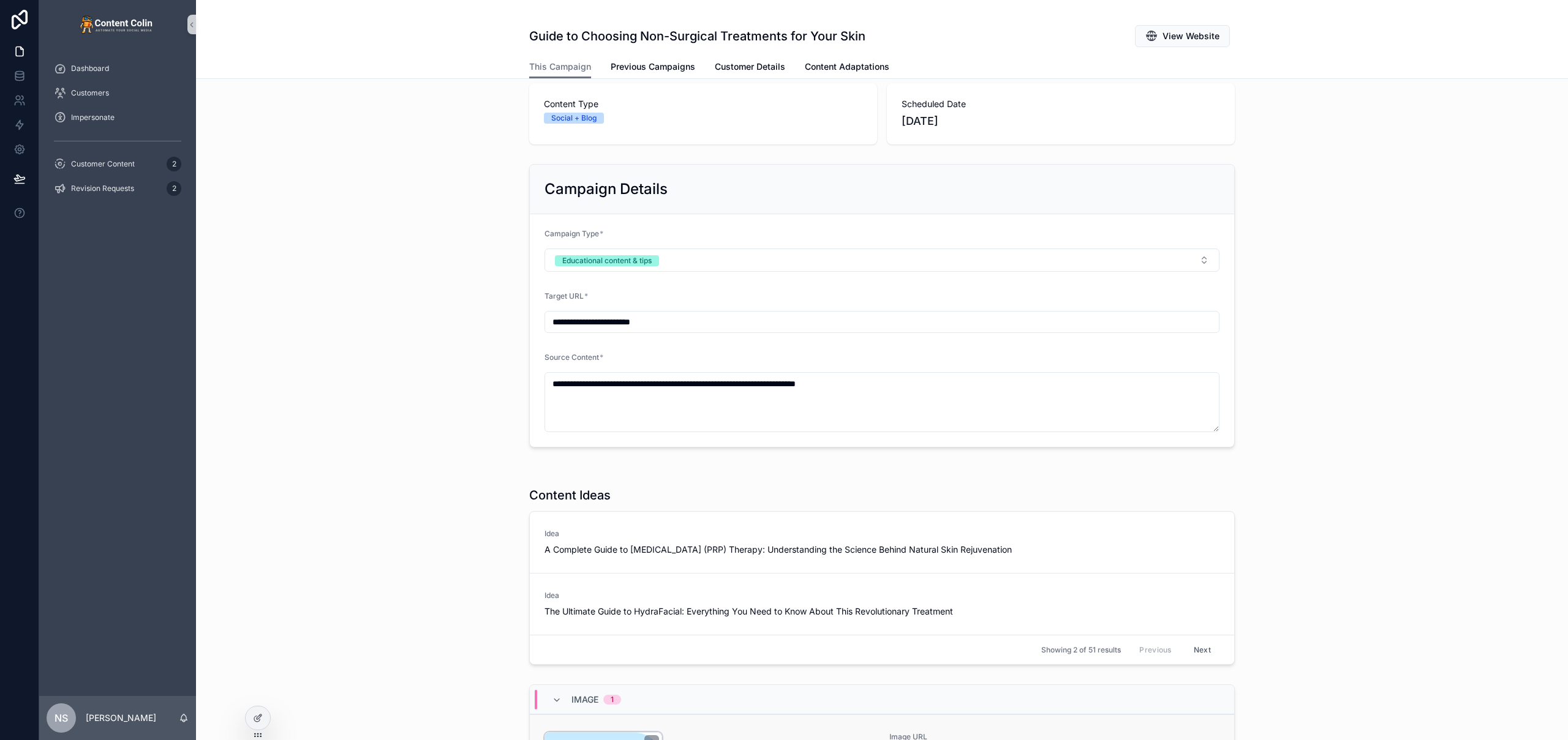
scroll to position [257, 0]
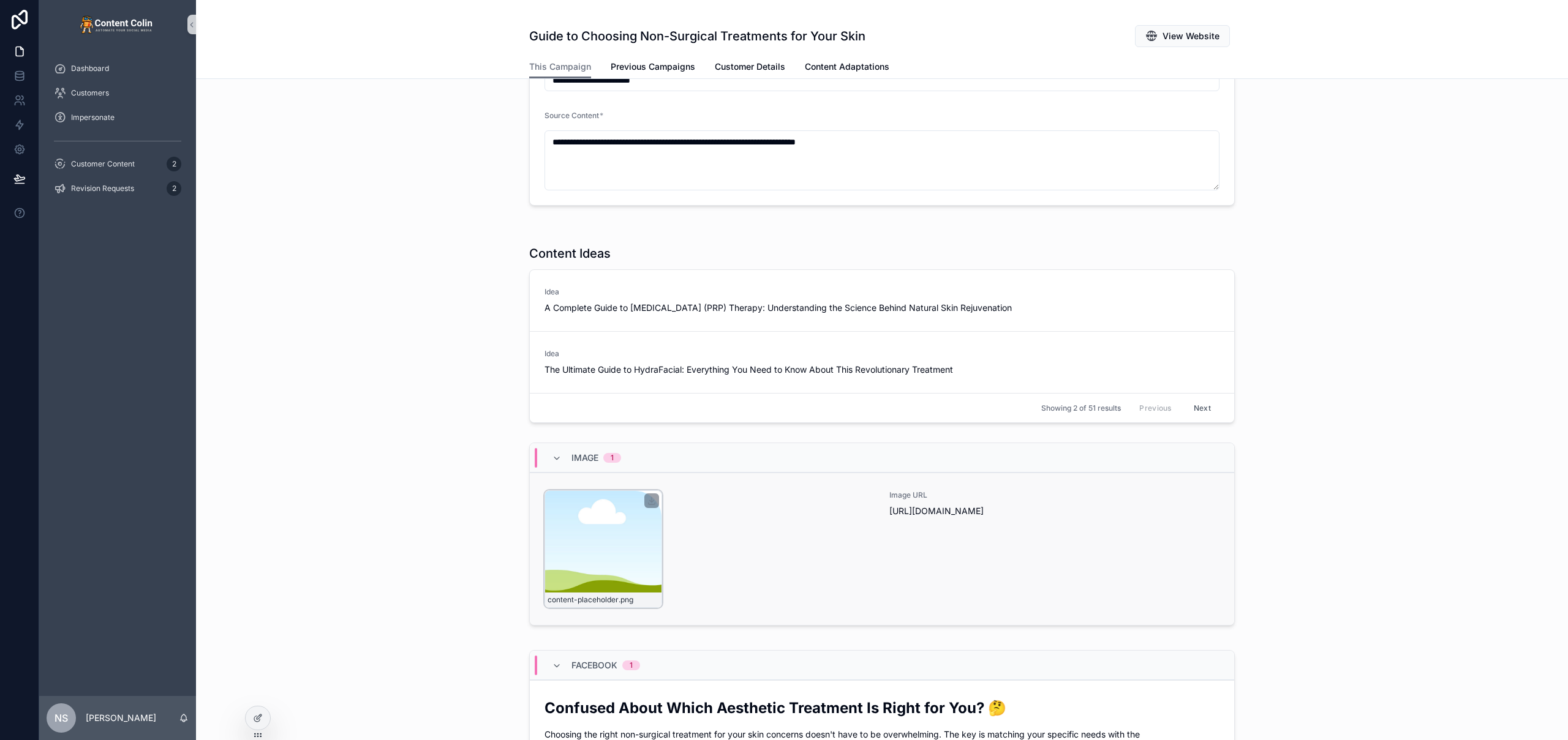
click at [598, 551] on div "content-placeholder .png" at bounding box center [603, 549] width 117 height 117
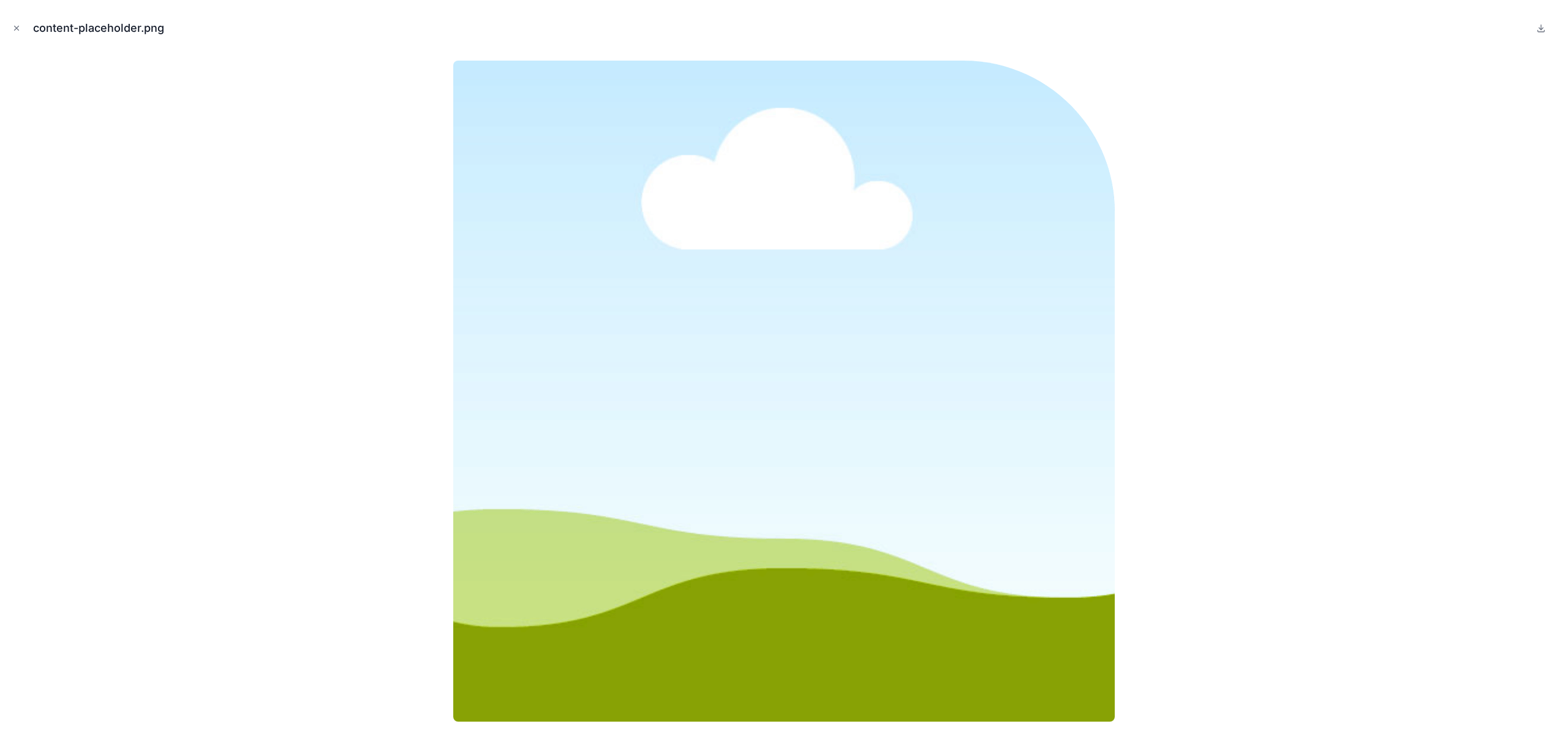
click at [383, 505] on div at bounding box center [784, 391] width 1548 height 679
click at [15, 26] on icon "Close modal" at bounding box center [17, 28] width 9 height 9
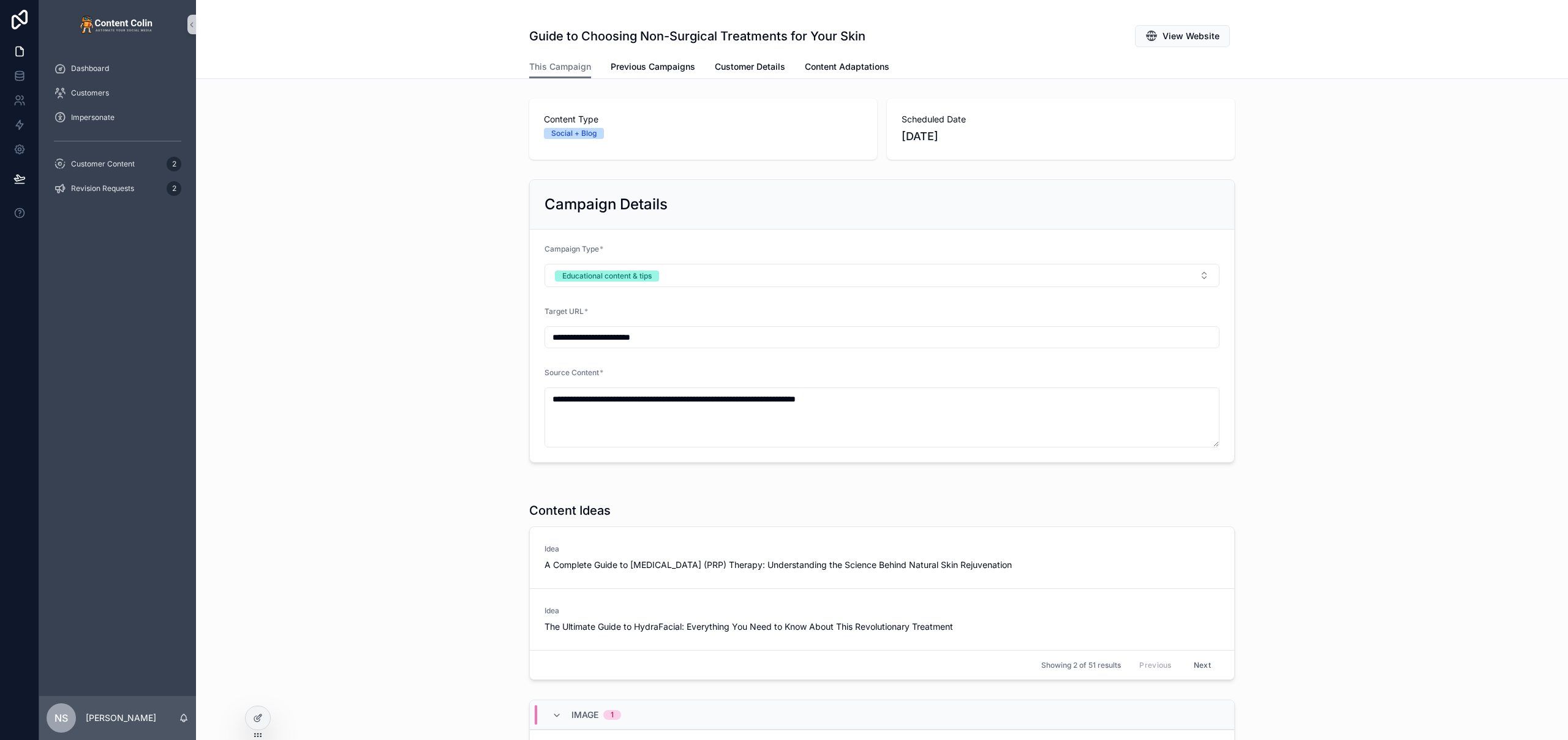
scroll to position [377, 0]
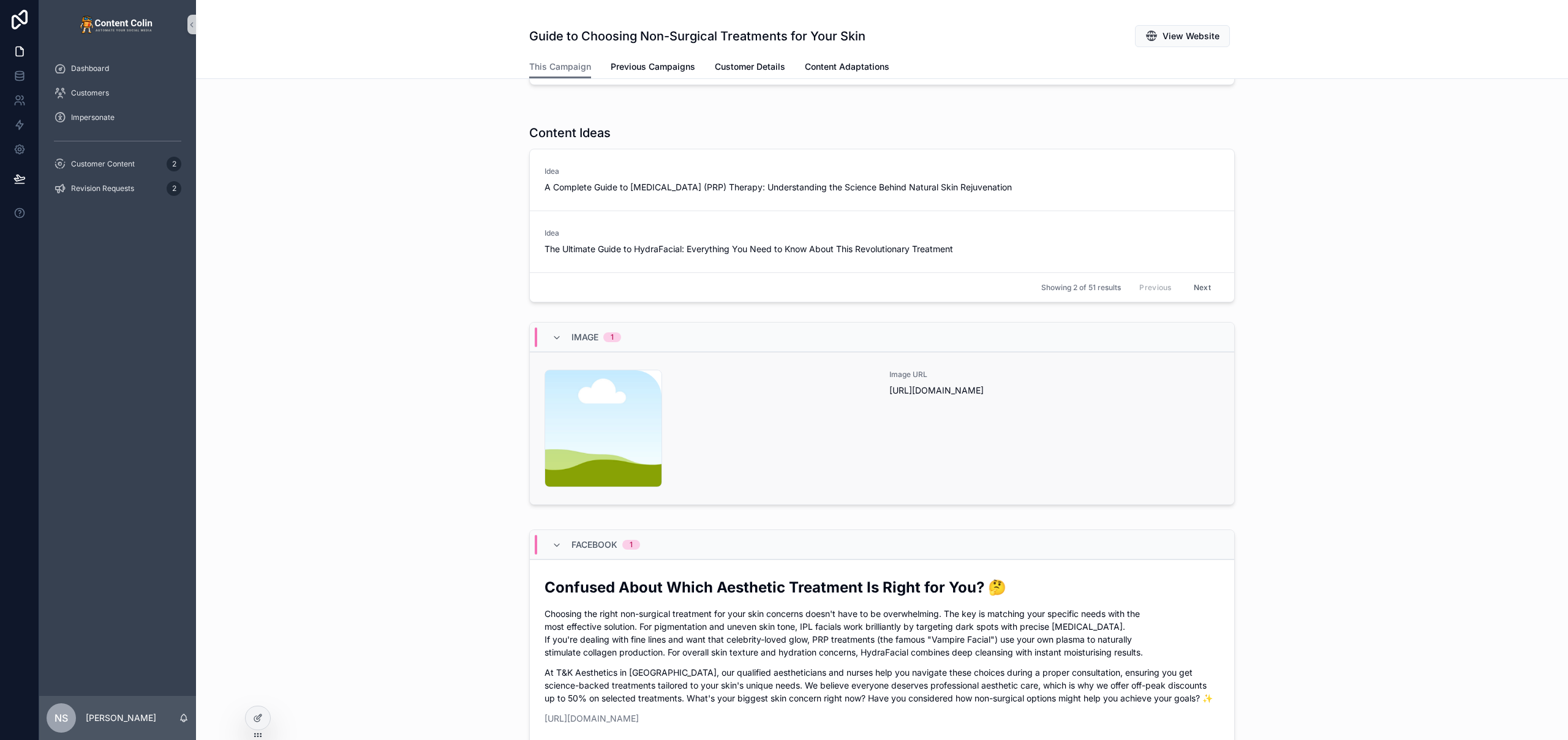
click at [989, 436] on div "Image URL https://cdn.contentcolin.com/contentcolin/images/content-placeholder.…" at bounding box center [1054, 429] width 330 height 117
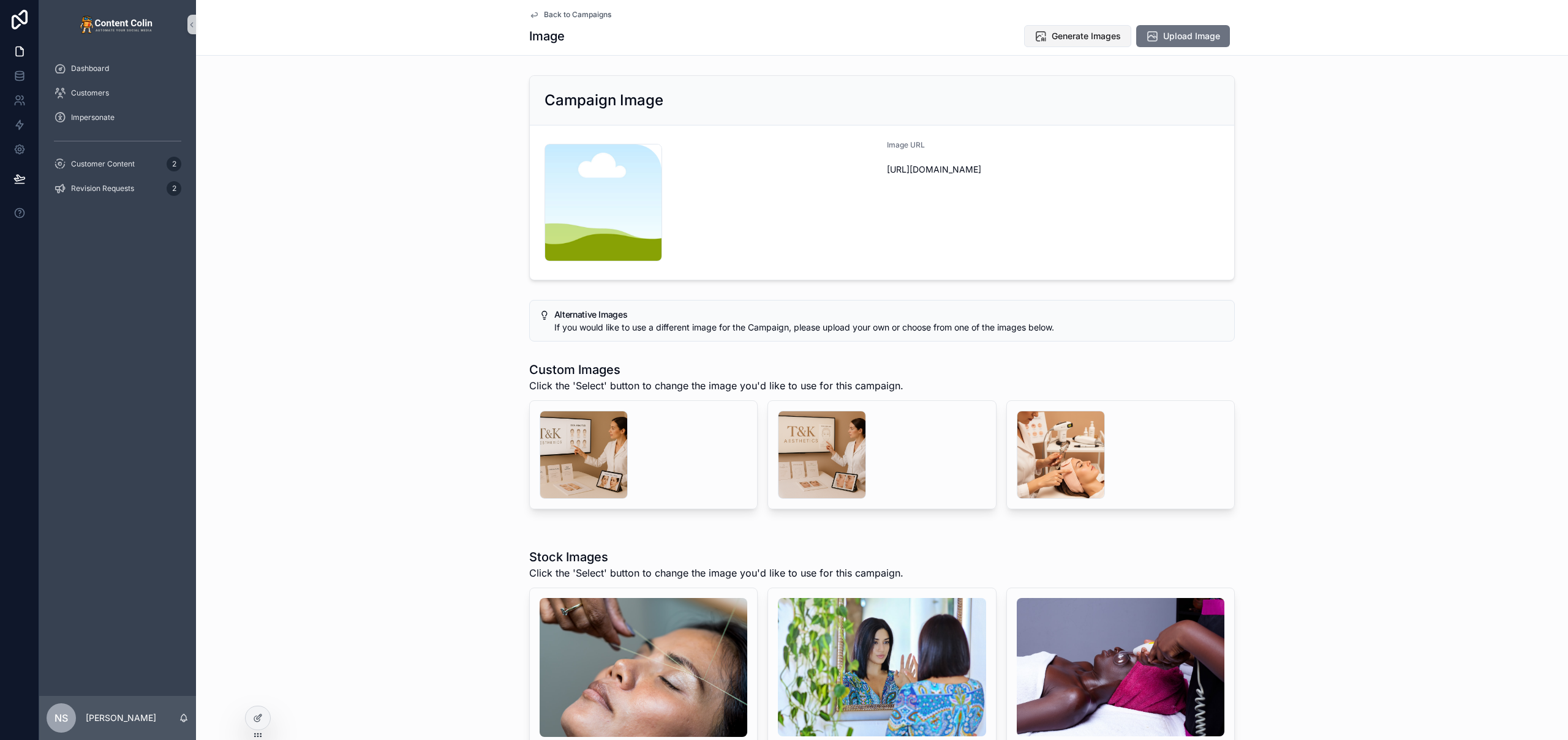
click at [1102, 31] on span "Generate Images" at bounding box center [1086, 36] width 69 height 12
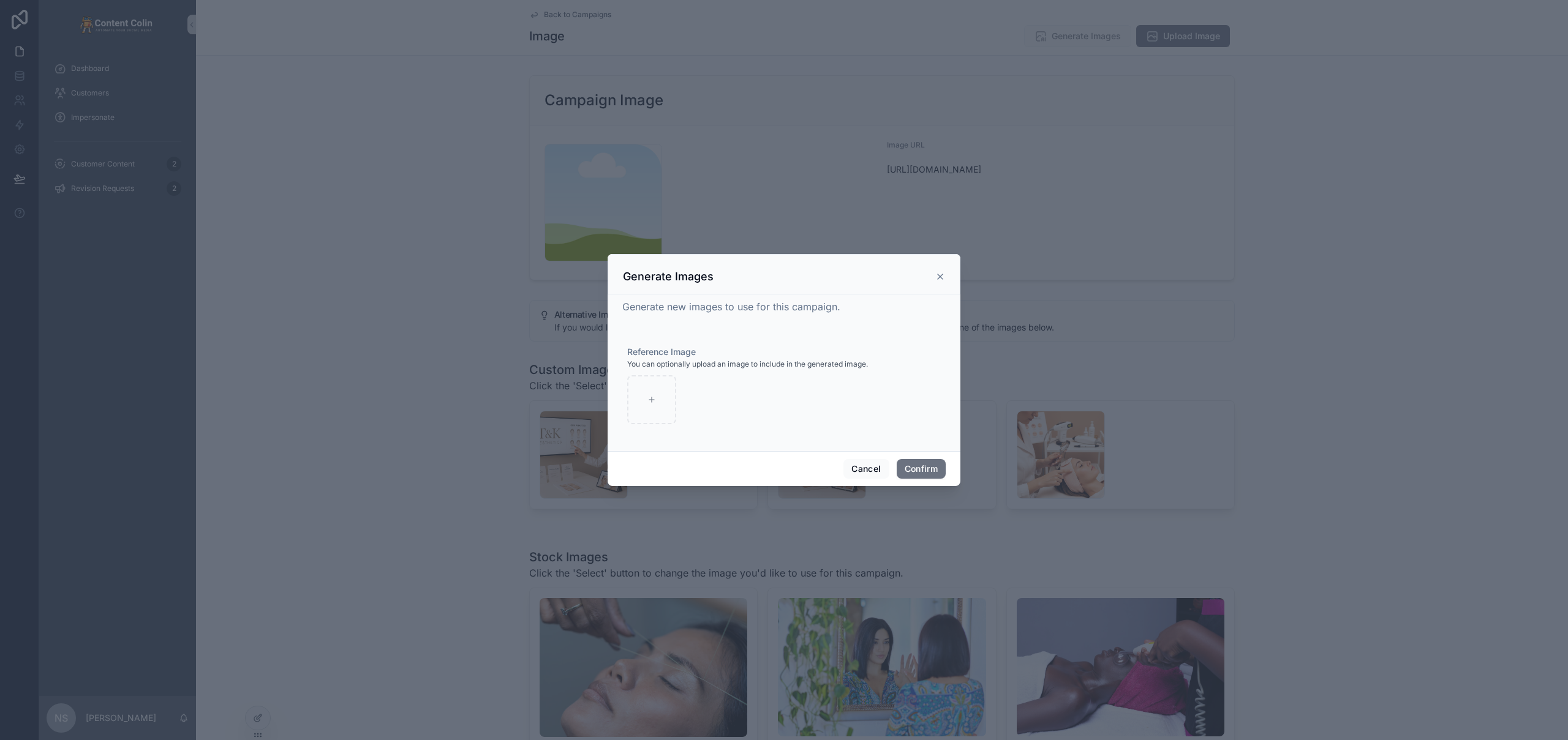
click at [941, 277] on icon at bounding box center [940, 277] width 5 height 5
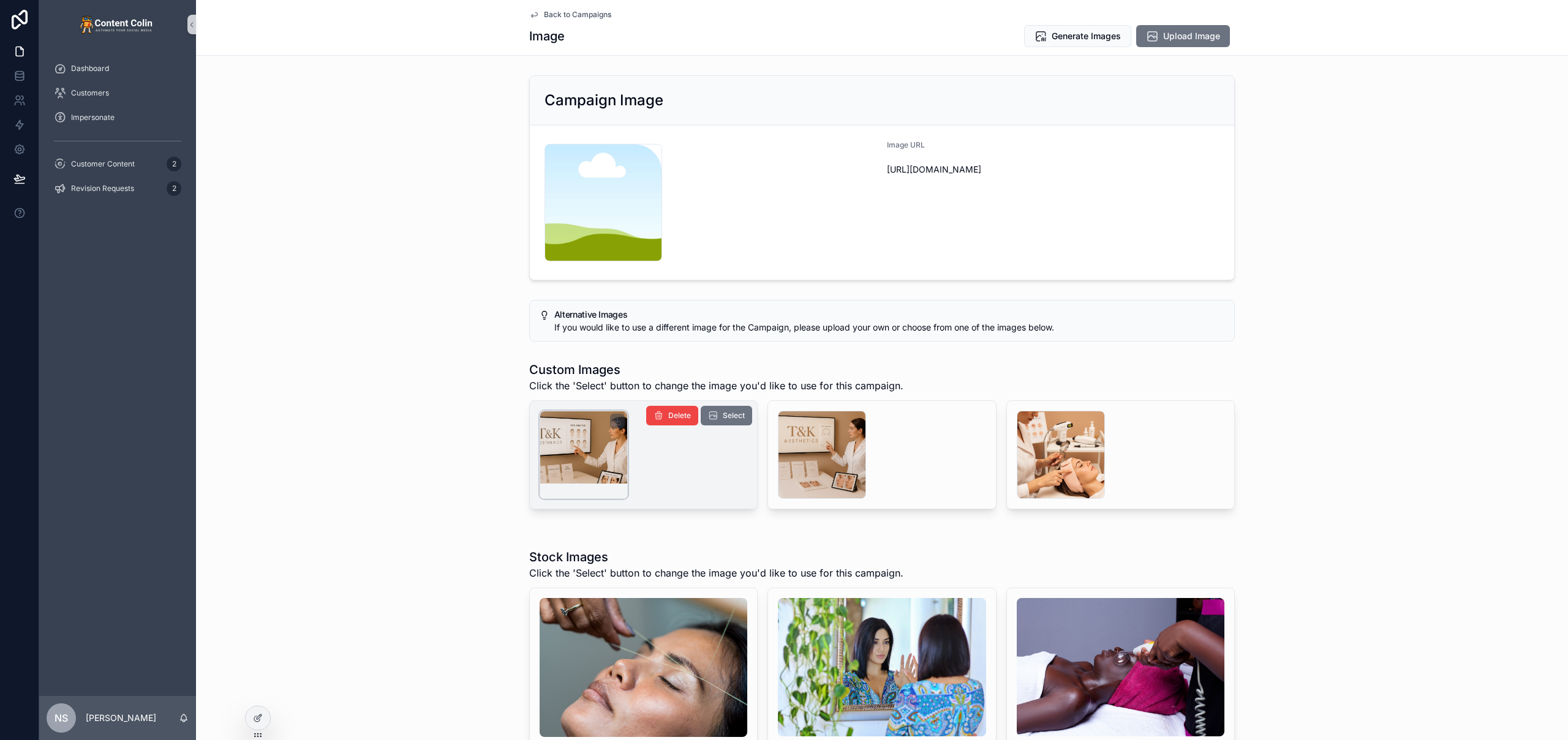
click at [591, 454] on div "scrollable content" at bounding box center [583, 454] width 88 height 88
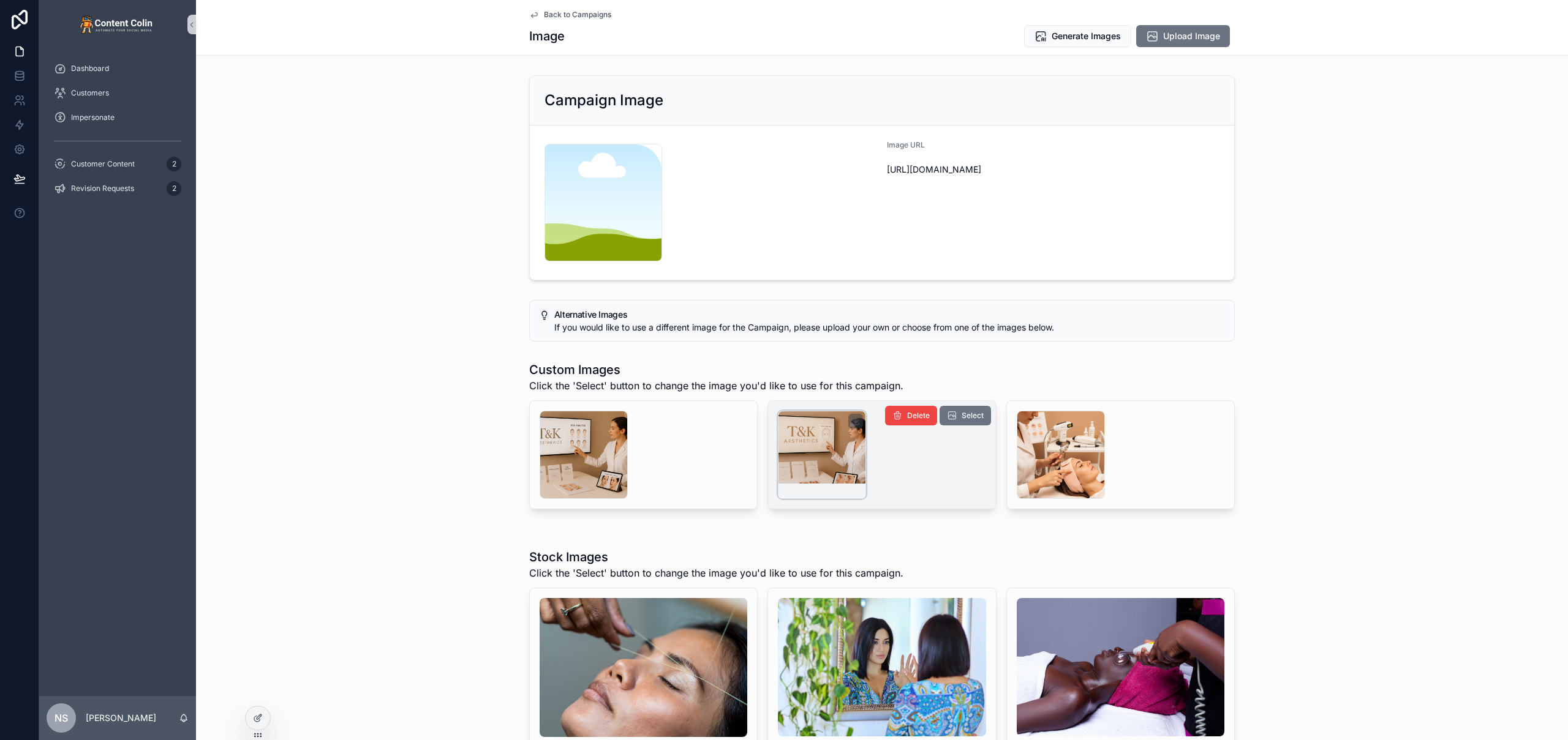
click at [818, 457] on div "scrollable content" at bounding box center [821, 454] width 88 height 88
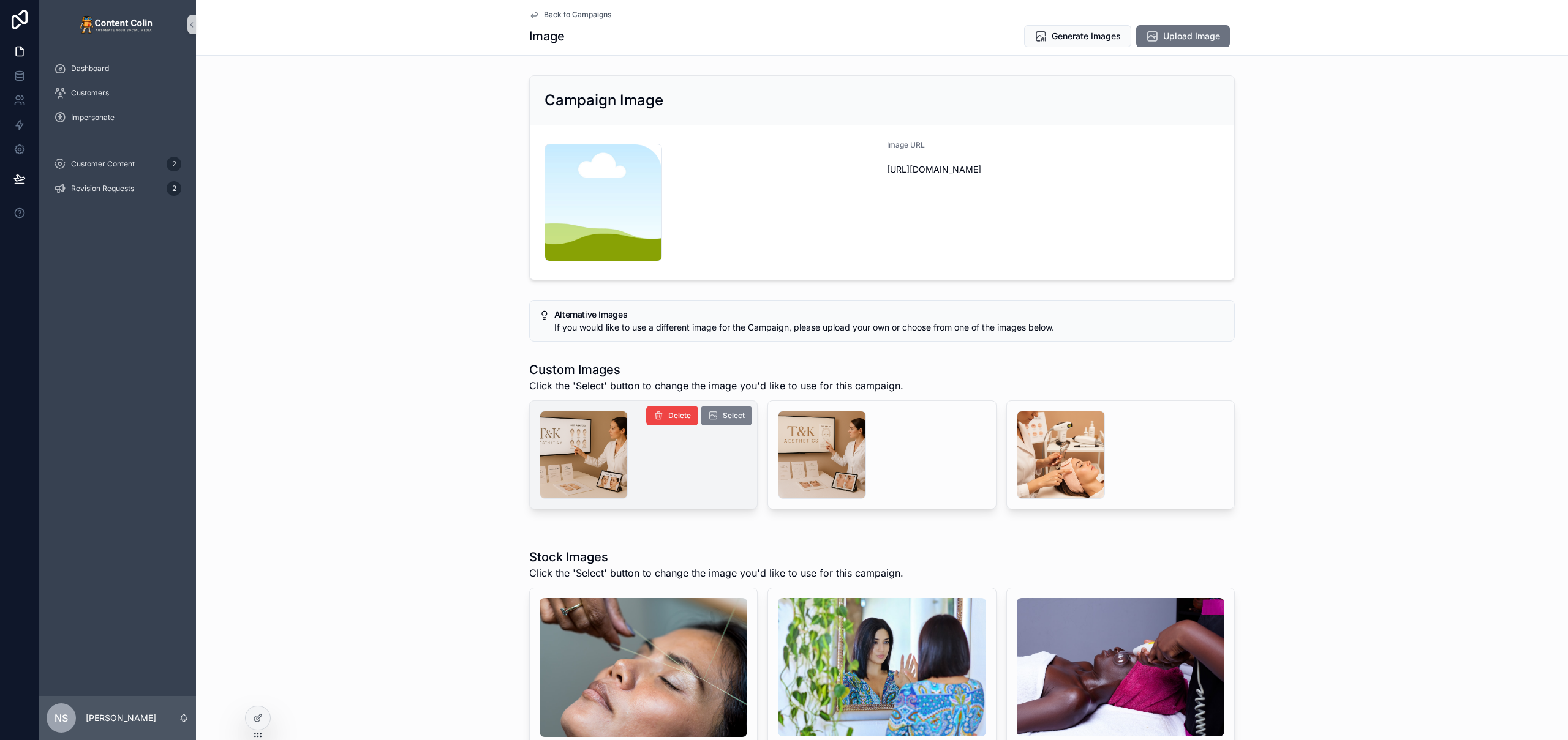
click at [723, 414] on span "Select" at bounding box center [733, 416] width 22 height 10
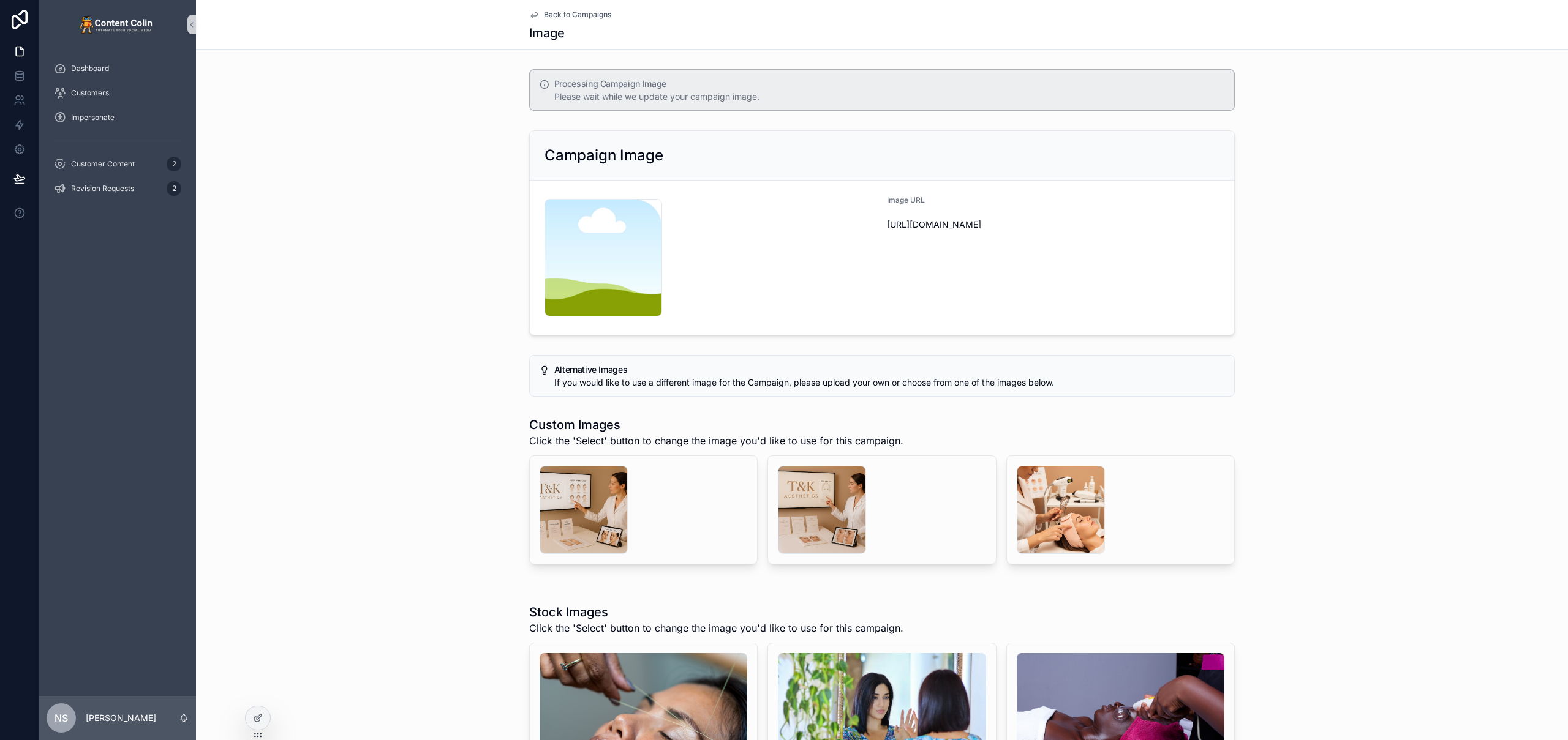
click at [574, 13] on span "Back to Campaigns" at bounding box center [577, 15] width 67 height 10
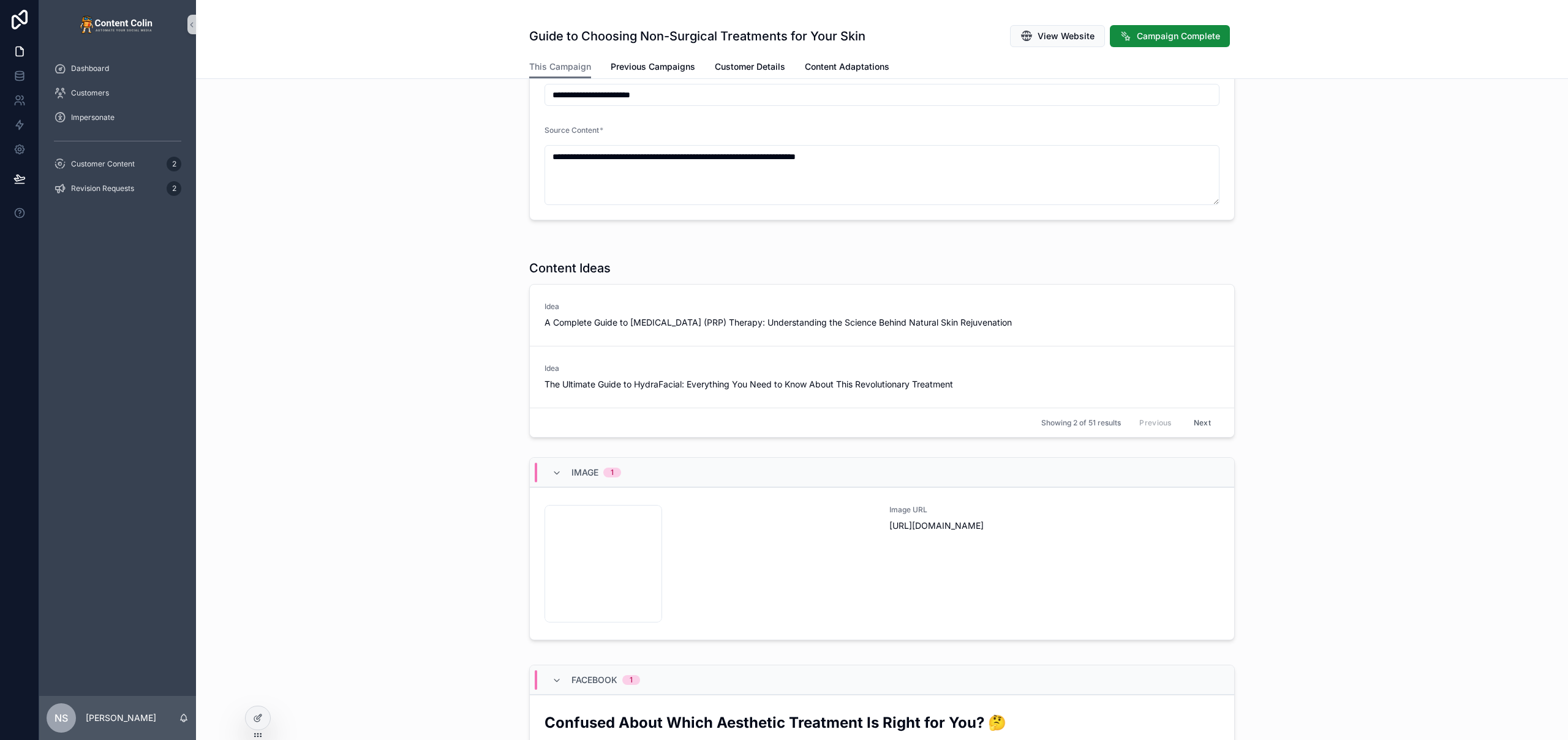
scroll to position [359, 0]
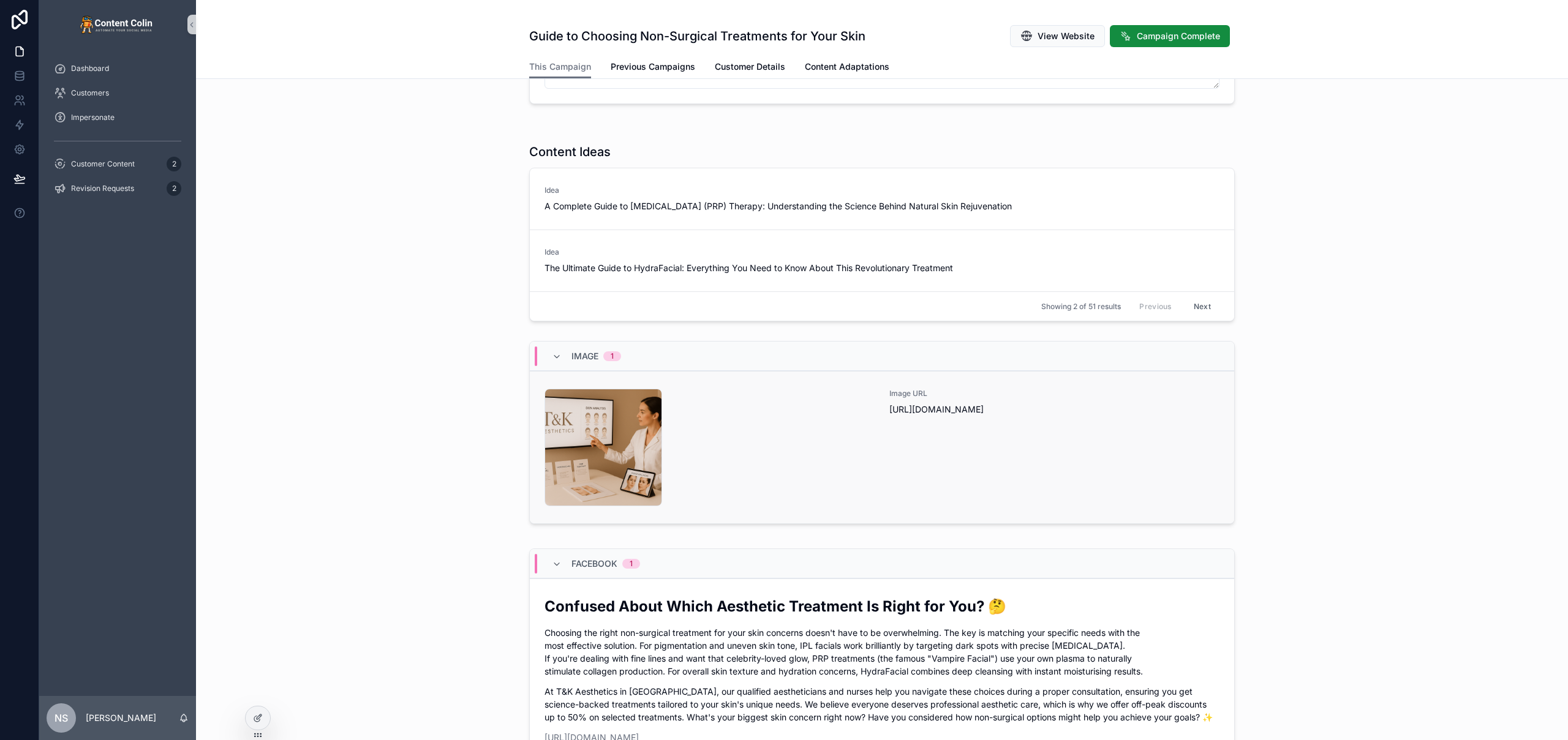
click at [867, 450] on div "tkaesthetics-1756394844 .png" at bounding box center [709, 447] width 330 height 117
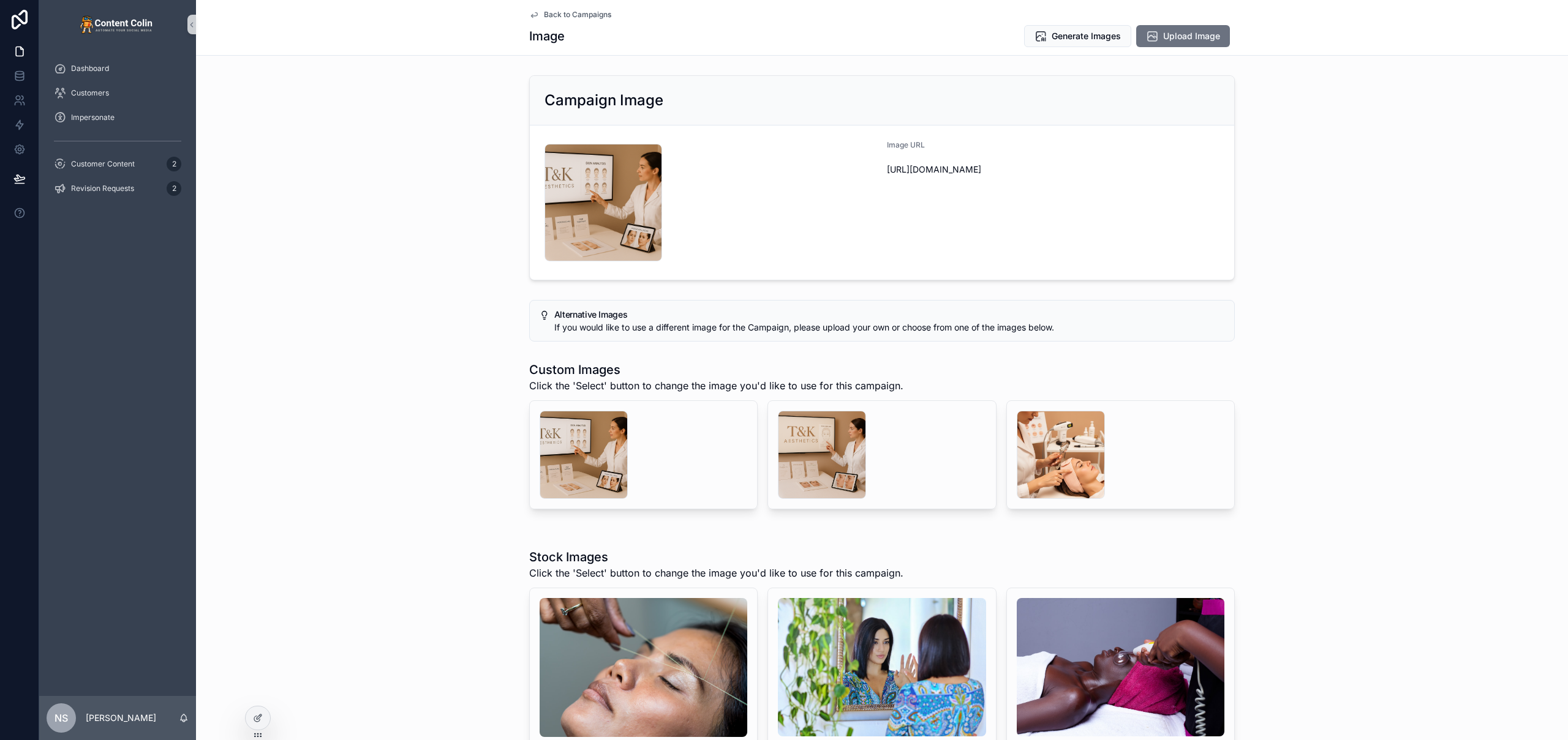
click at [579, 16] on span "Back to Campaigns" at bounding box center [577, 15] width 67 height 10
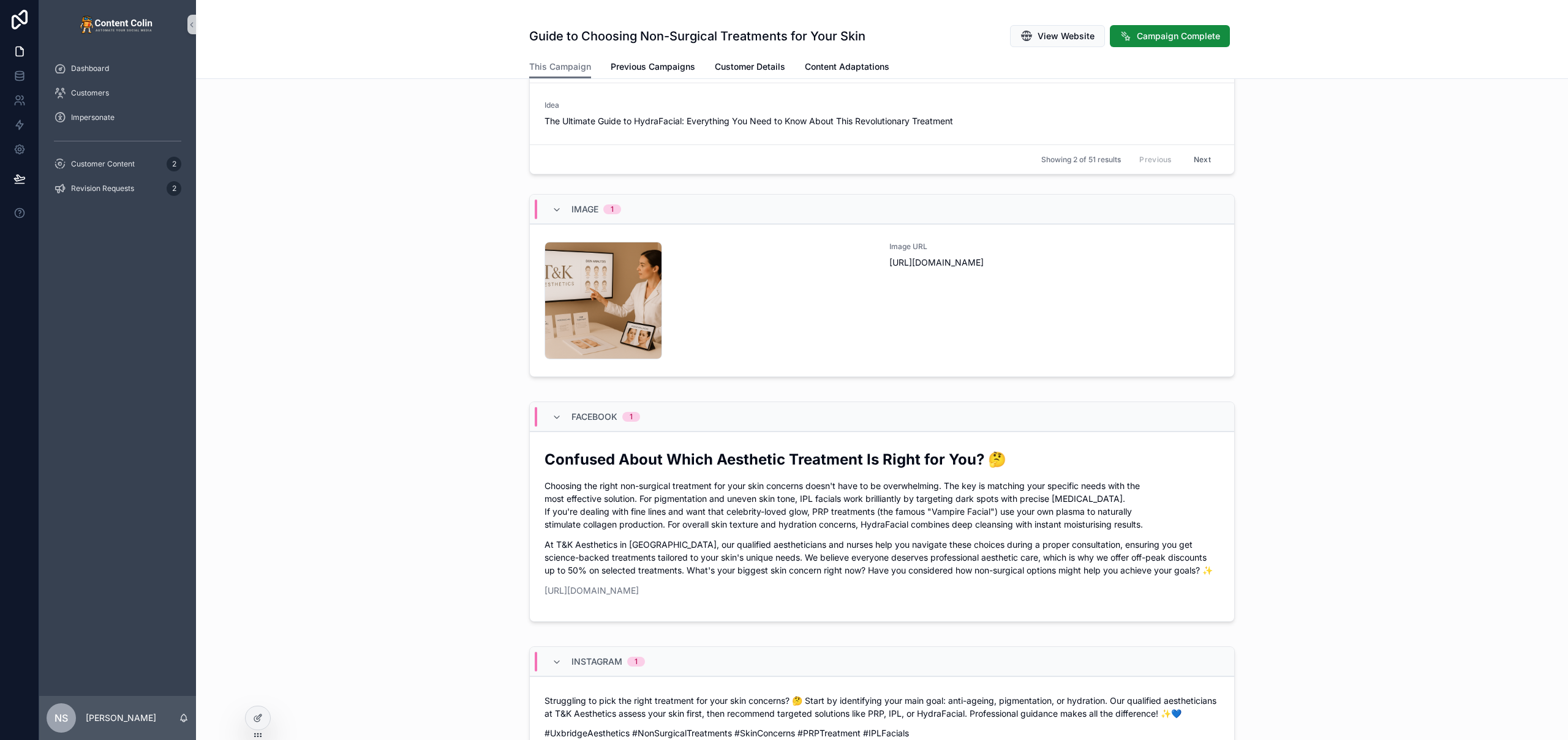
scroll to position [541, 0]
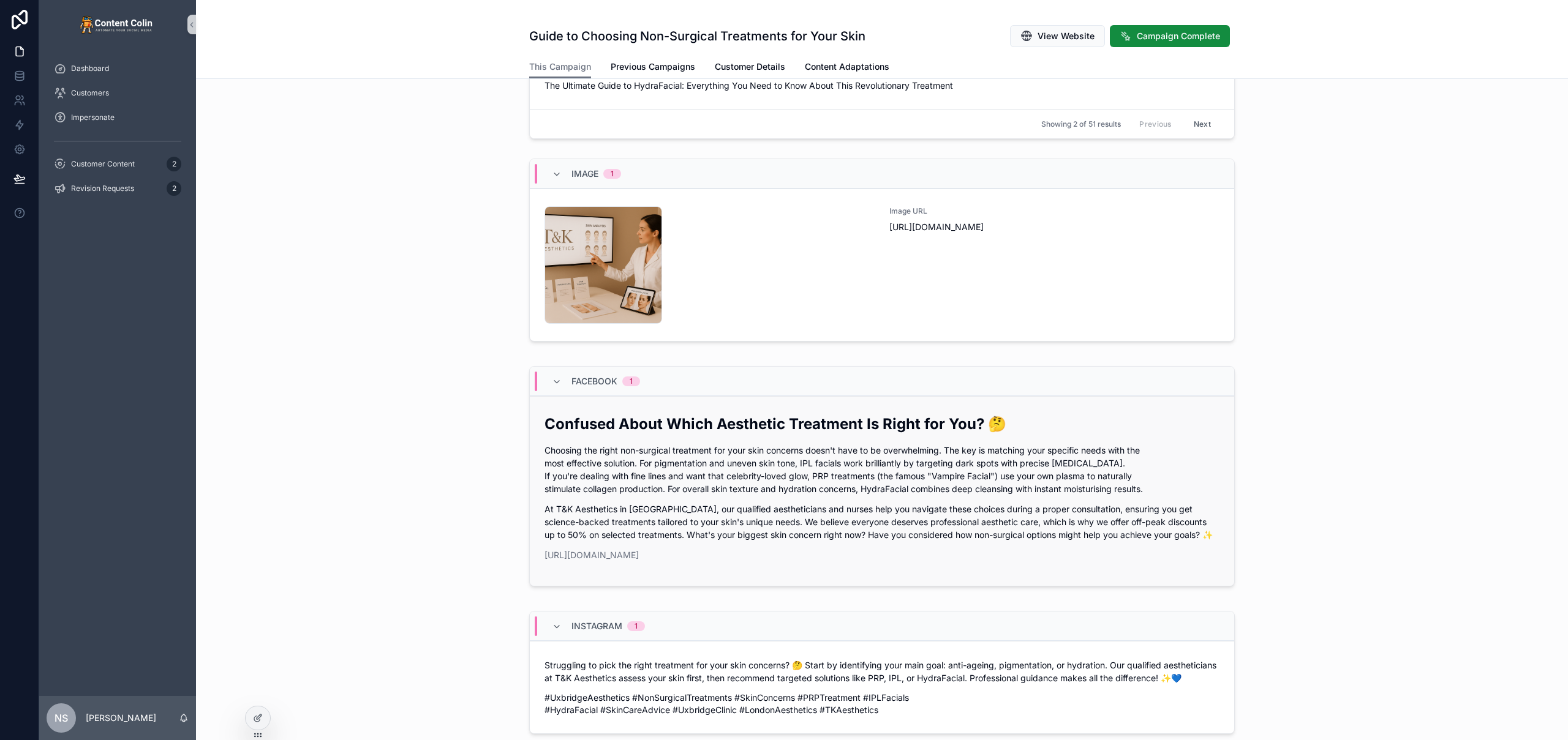
click at [679, 487] on p "Choosing the right non-surgical treatment for your skin concerns doesn't have t…" at bounding box center [881, 469] width 675 height 51
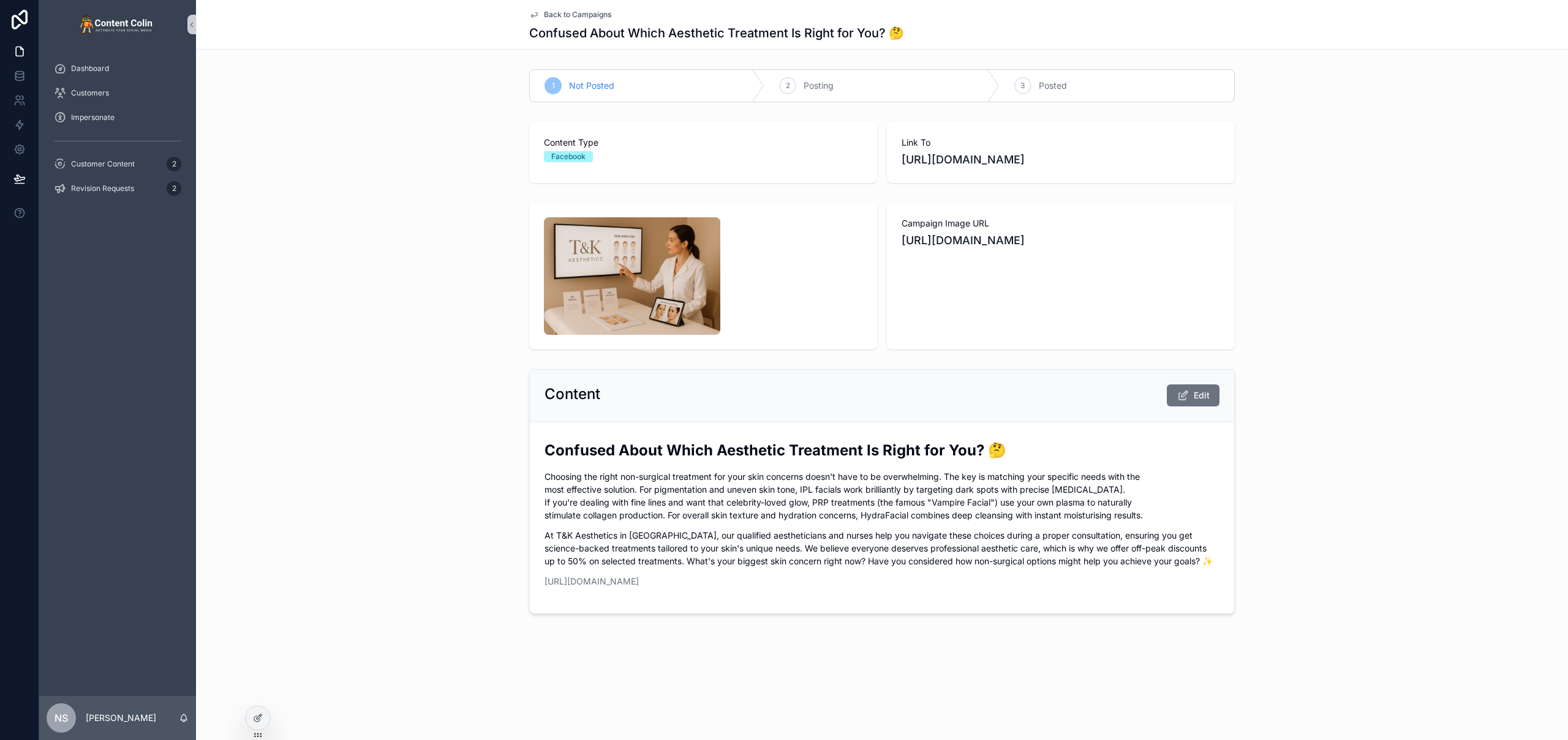
click at [556, 13] on span "Back to Campaigns" at bounding box center [577, 15] width 67 height 10
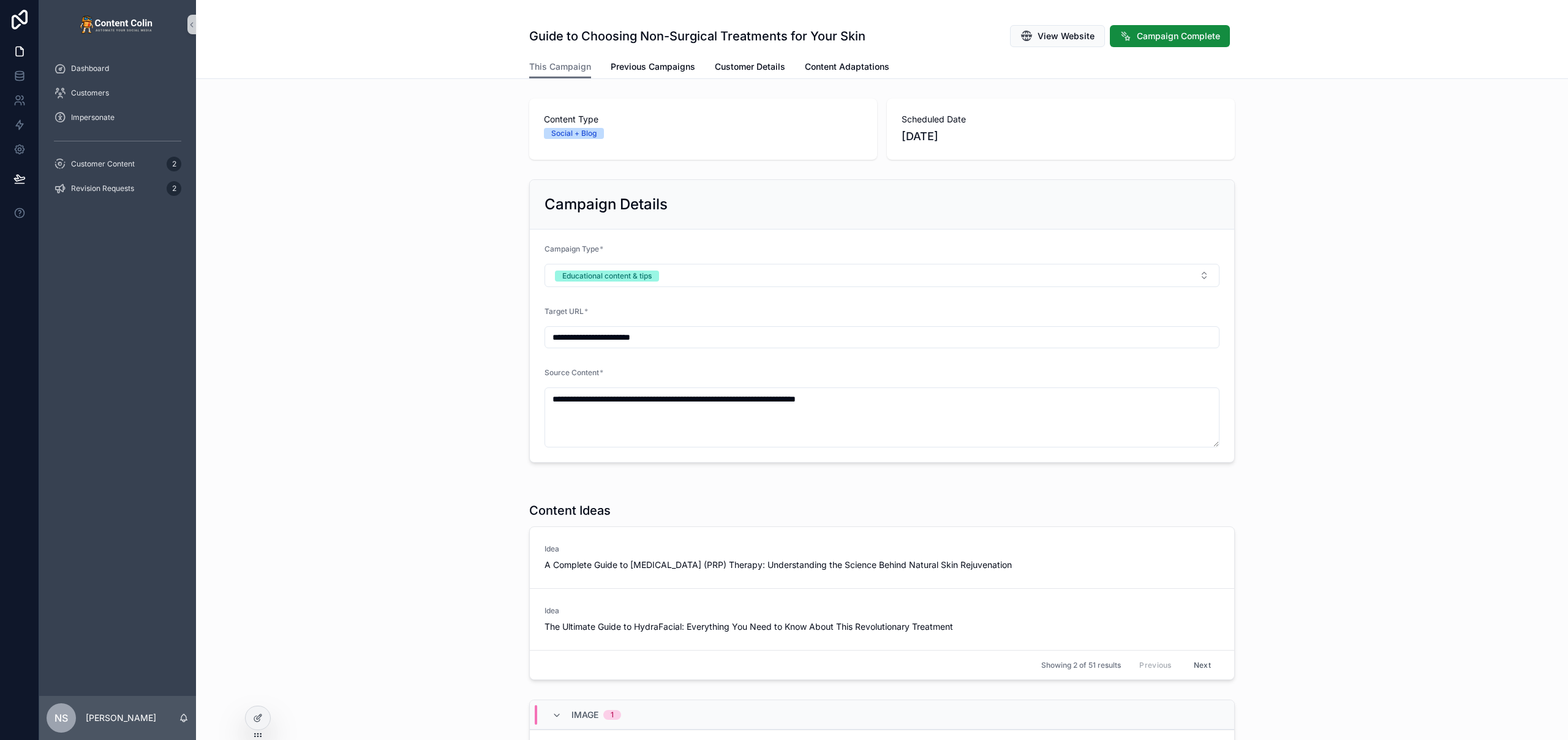
scroll to position [331, 0]
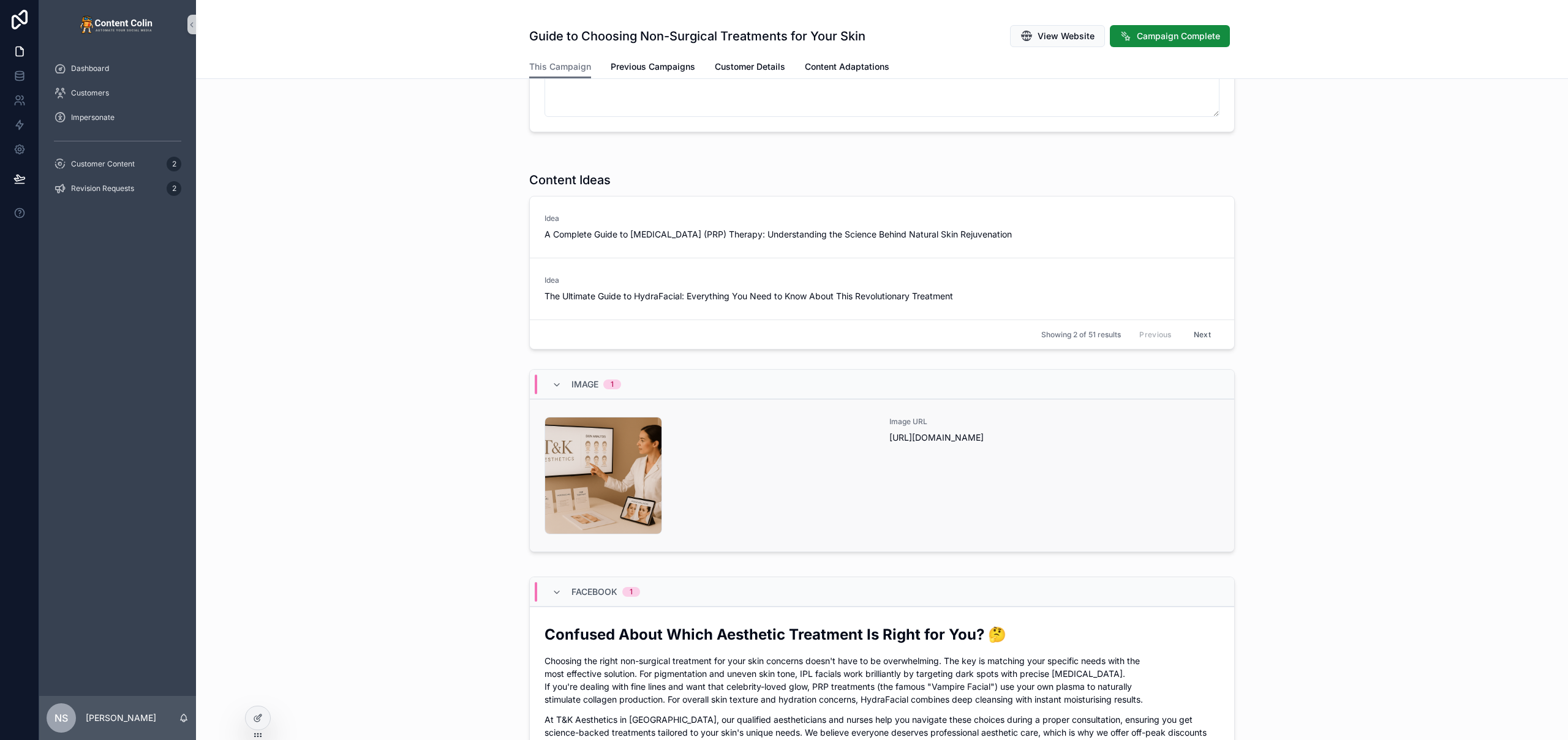
click at [744, 462] on div "tkaesthetics-1756394844 .png" at bounding box center [709, 475] width 330 height 117
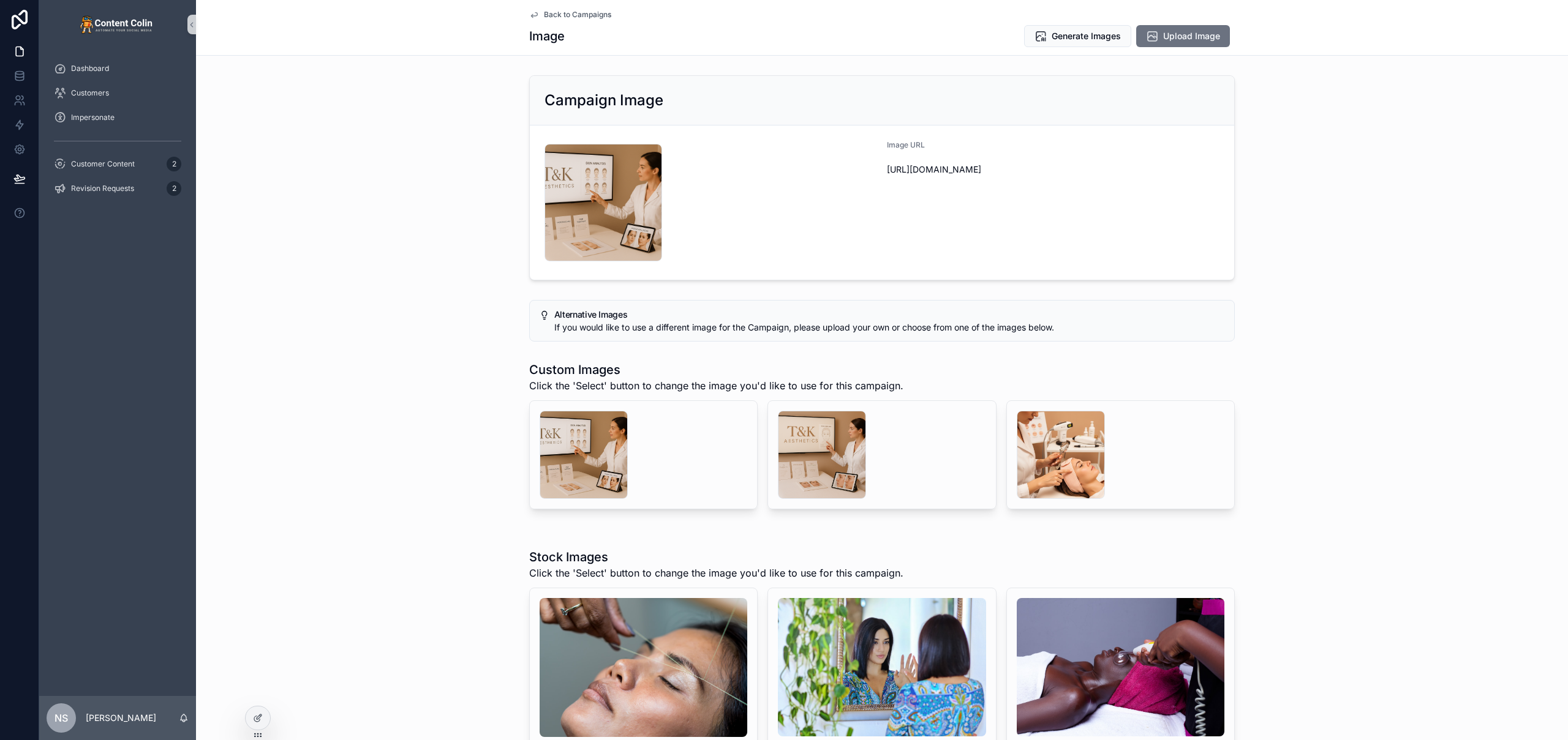
click at [552, 15] on span "Back to Campaigns" at bounding box center [577, 15] width 67 height 10
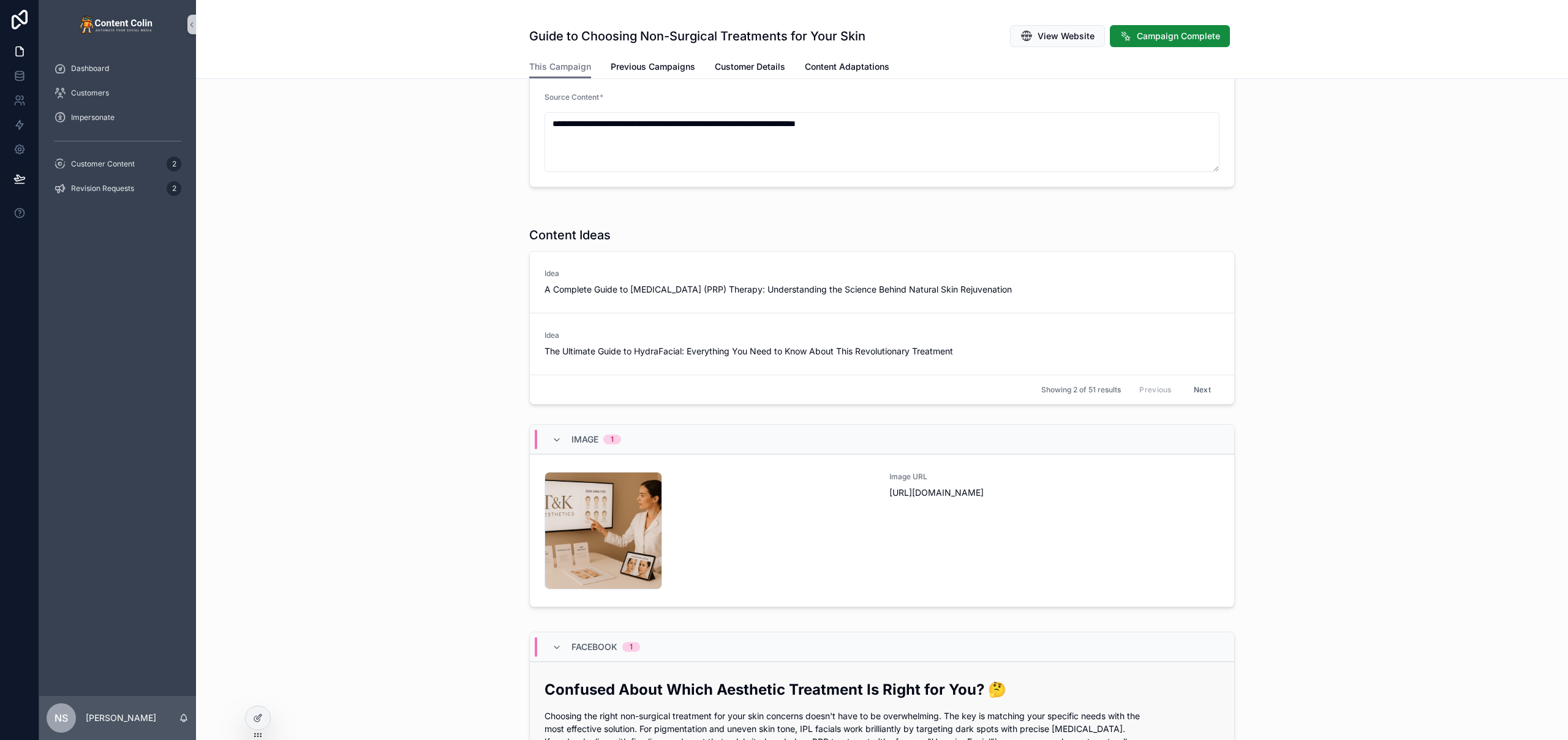
scroll to position [411, 0]
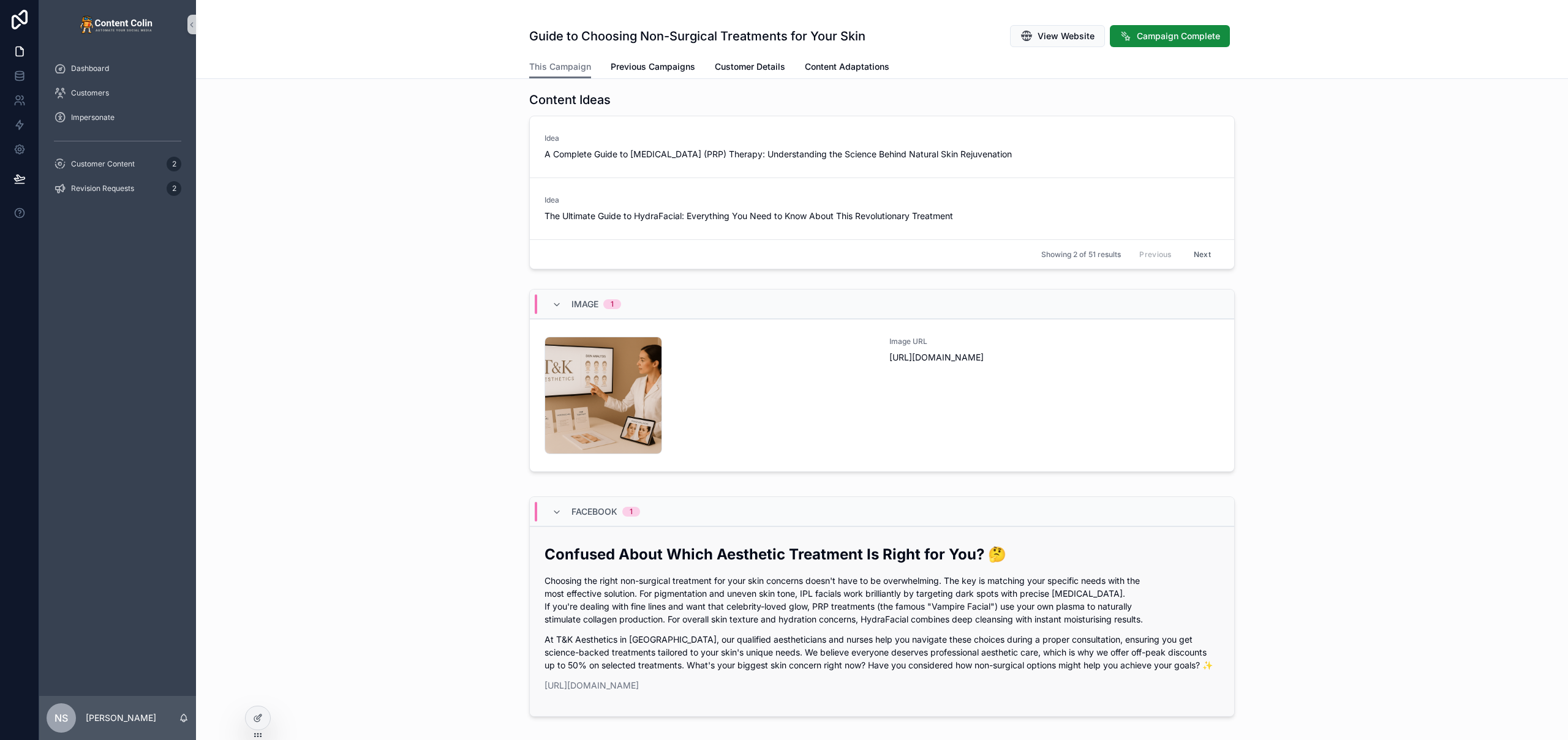
click at [662, 621] on p "Choosing the right non-surgical treatment for your skin concerns doesn't have t…" at bounding box center [881, 600] width 675 height 51
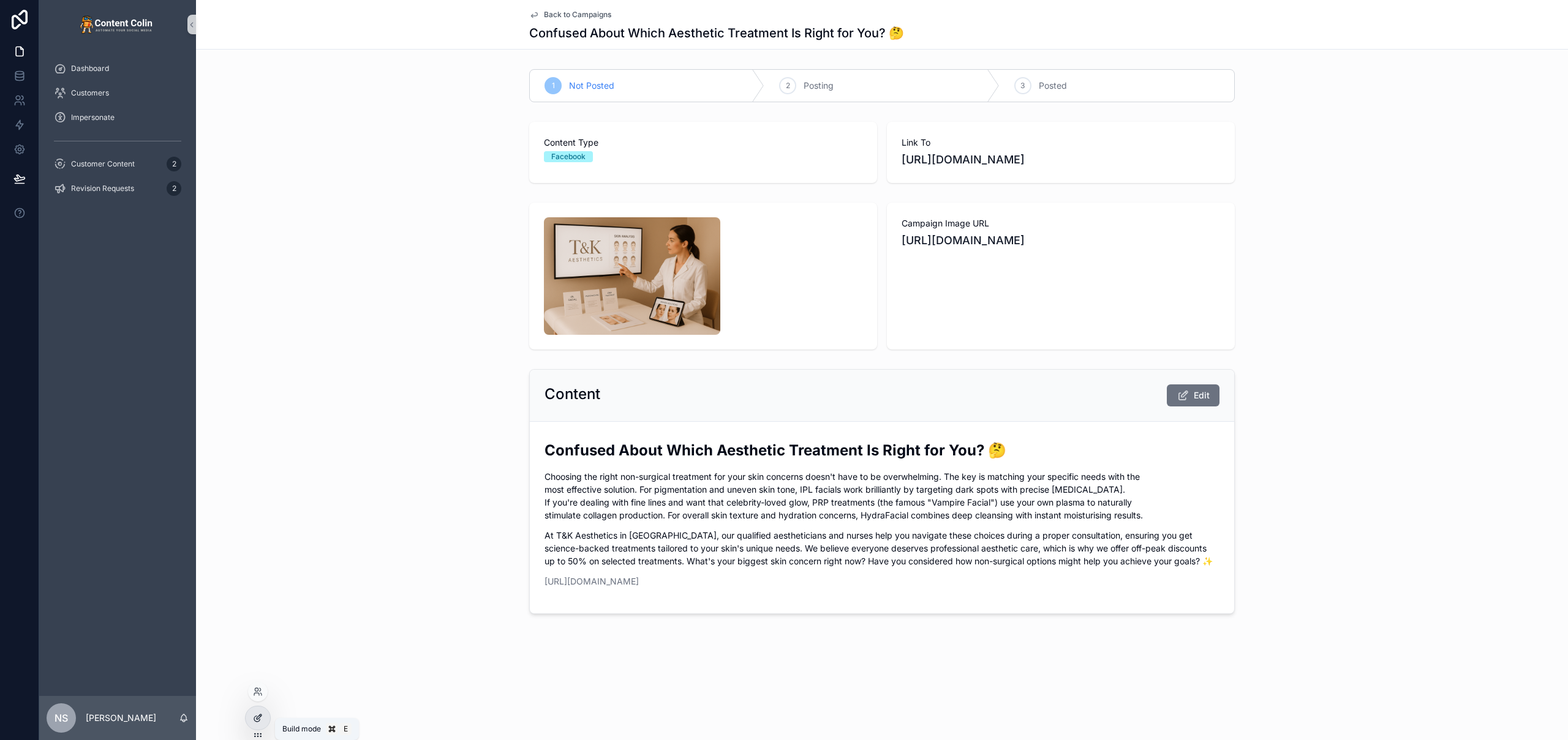
click at [253, 715] on icon at bounding box center [258, 718] width 10 height 10
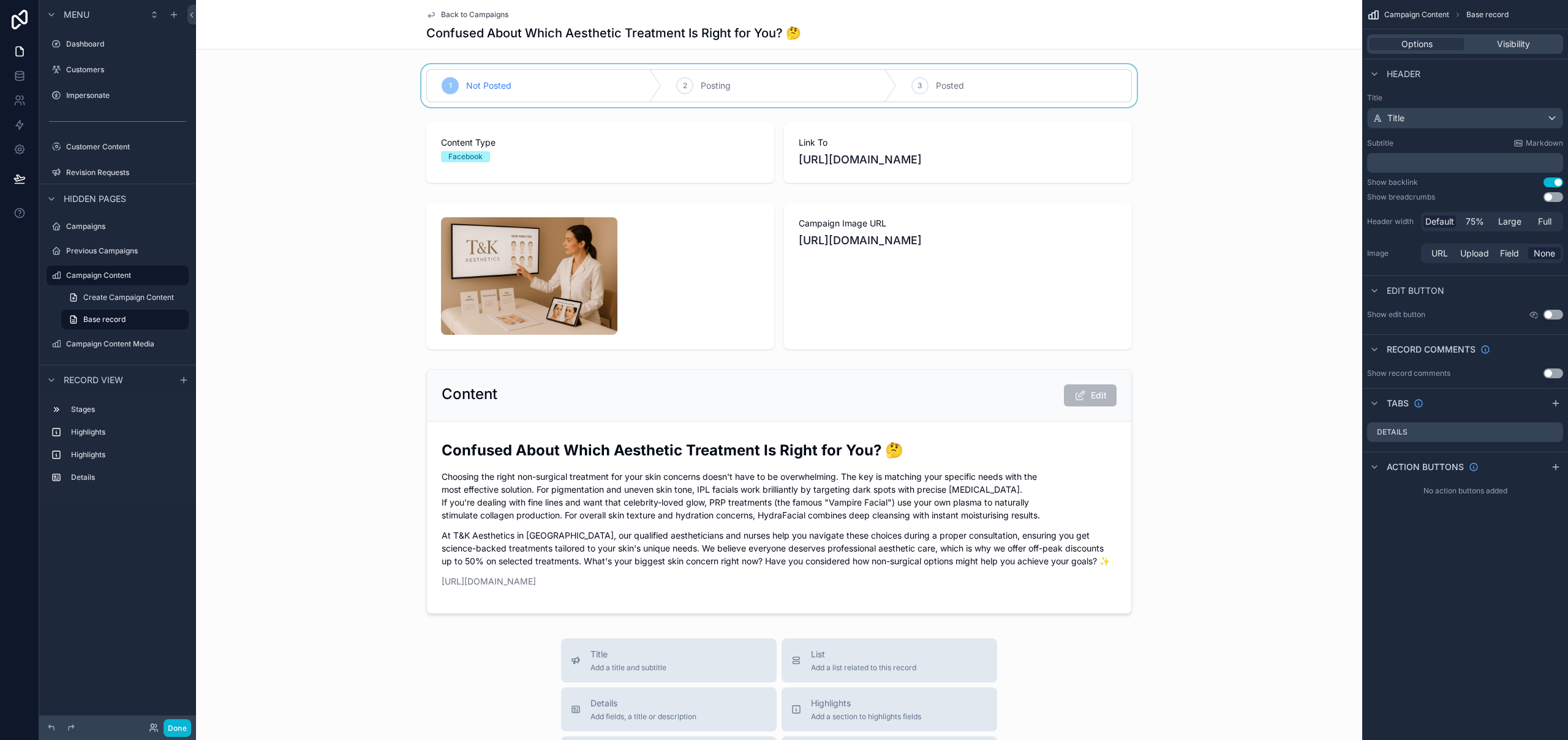
click at [1129, 72] on div "scrollable content" at bounding box center [779, 85] width 1166 height 43
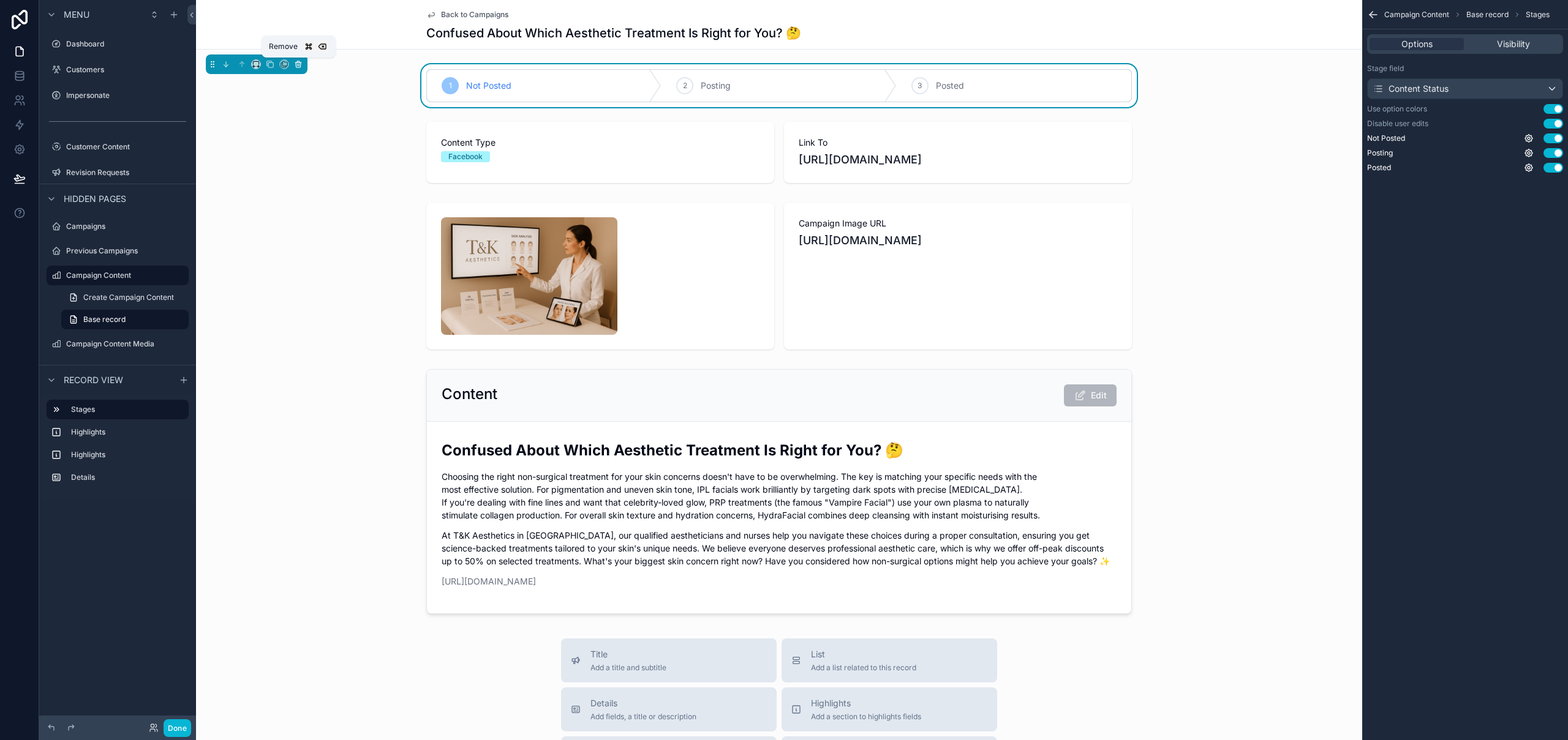
click at [302, 62] on icon "scrollable content" at bounding box center [298, 64] width 9 height 9
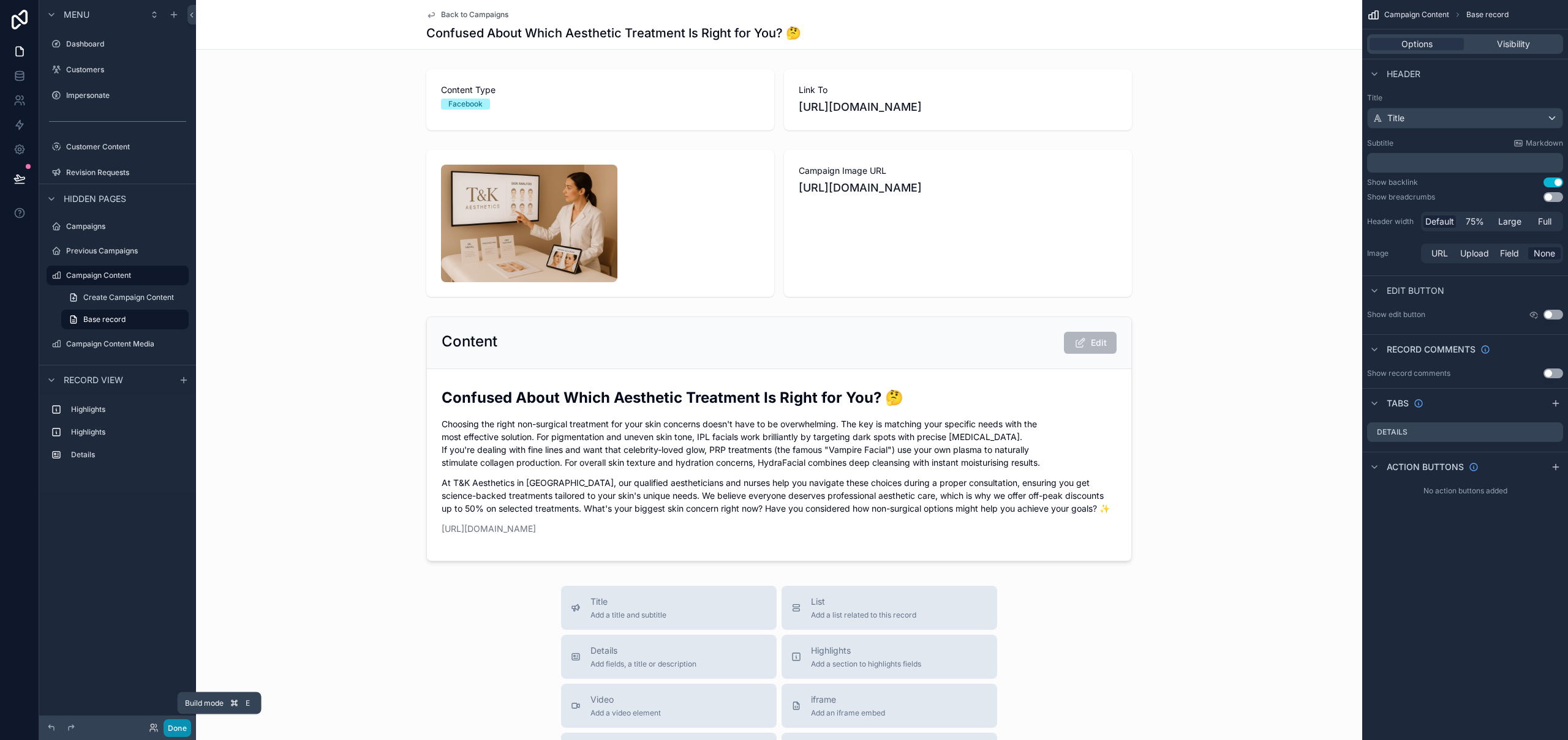
click at [179, 727] on button "Done" at bounding box center [177, 728] width 27 height 17
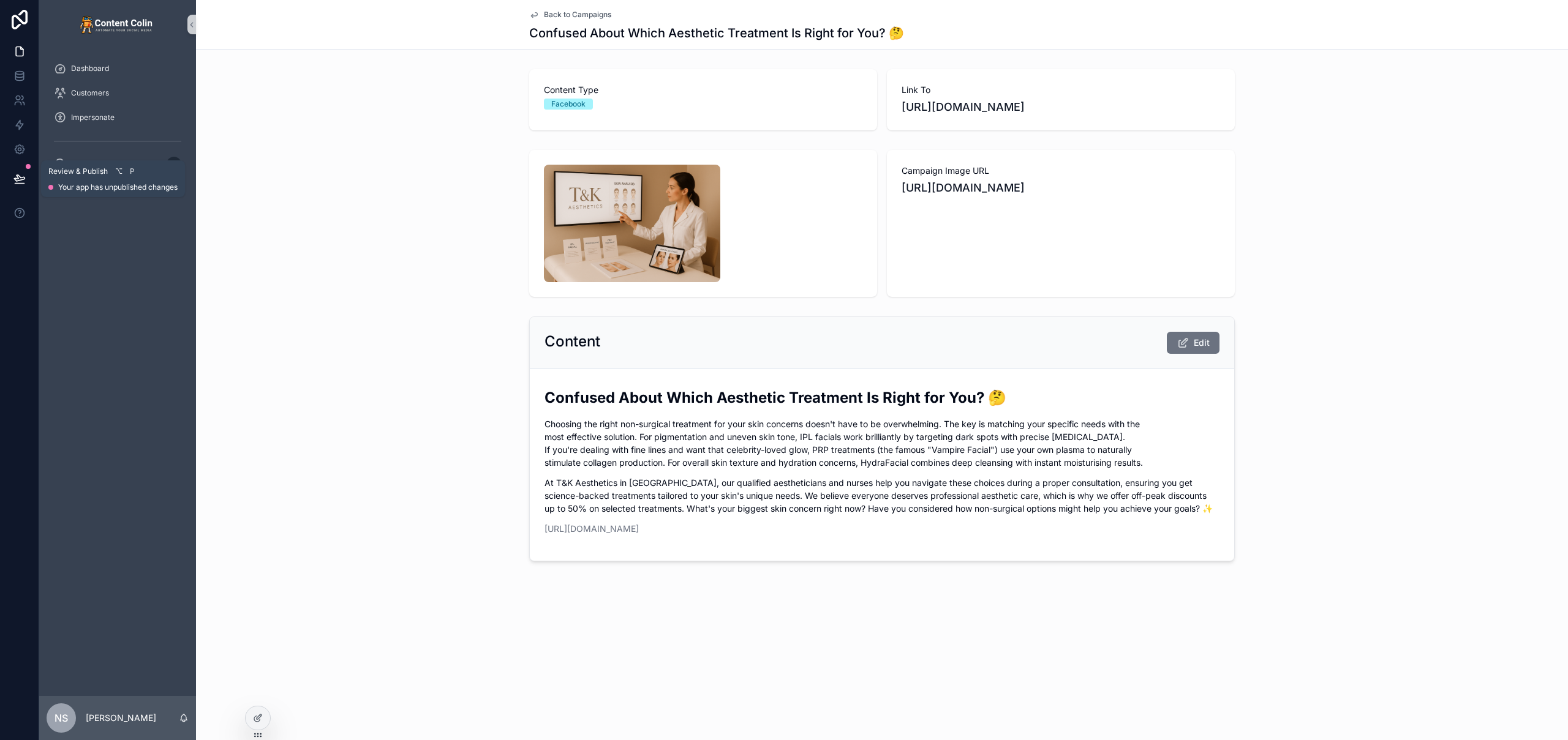
click at [14, 178] on icon at bounding box center [20, 179] width 12 height 12
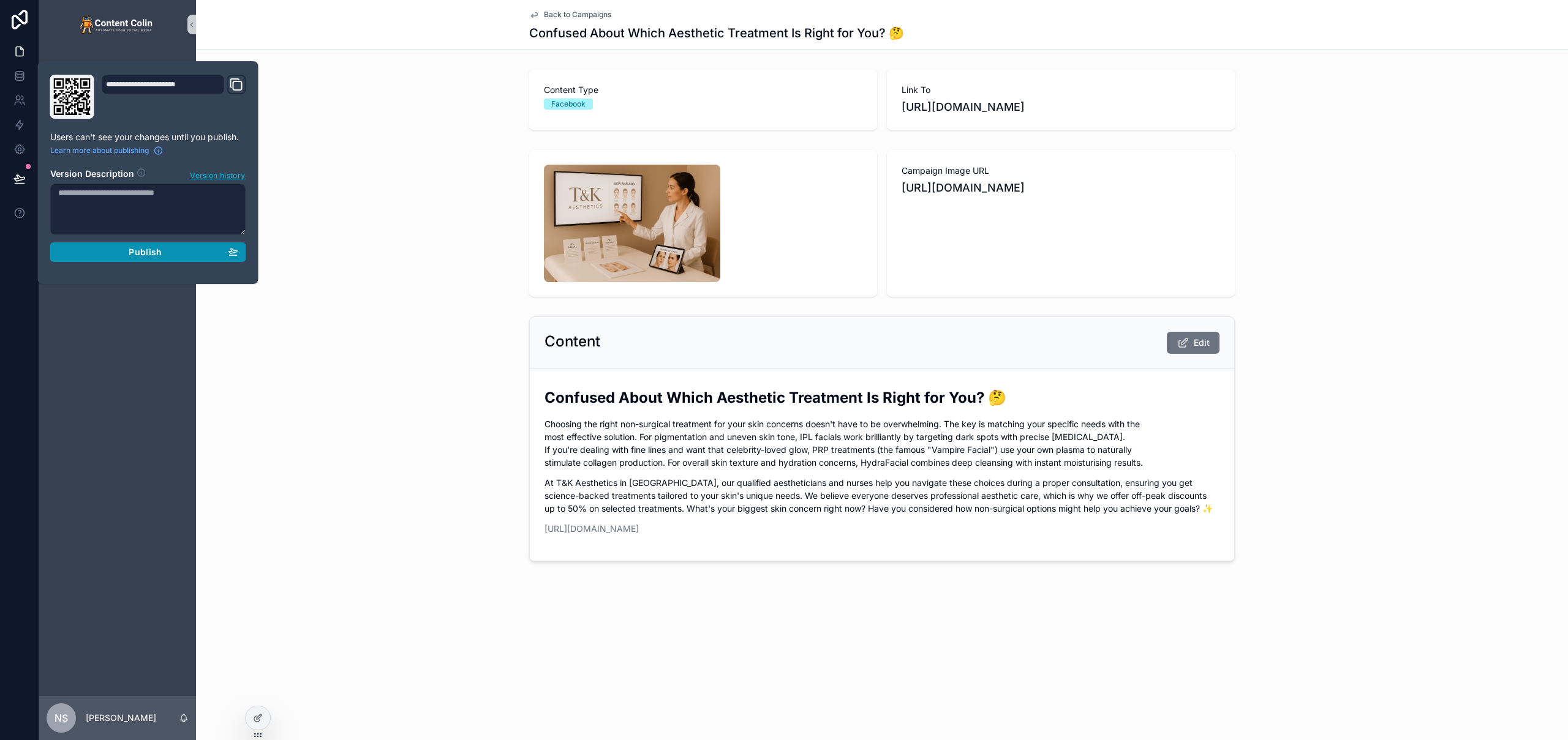
click at [112, 253] on div "Publish" at bounding box center [148, 252] width 180 height 11
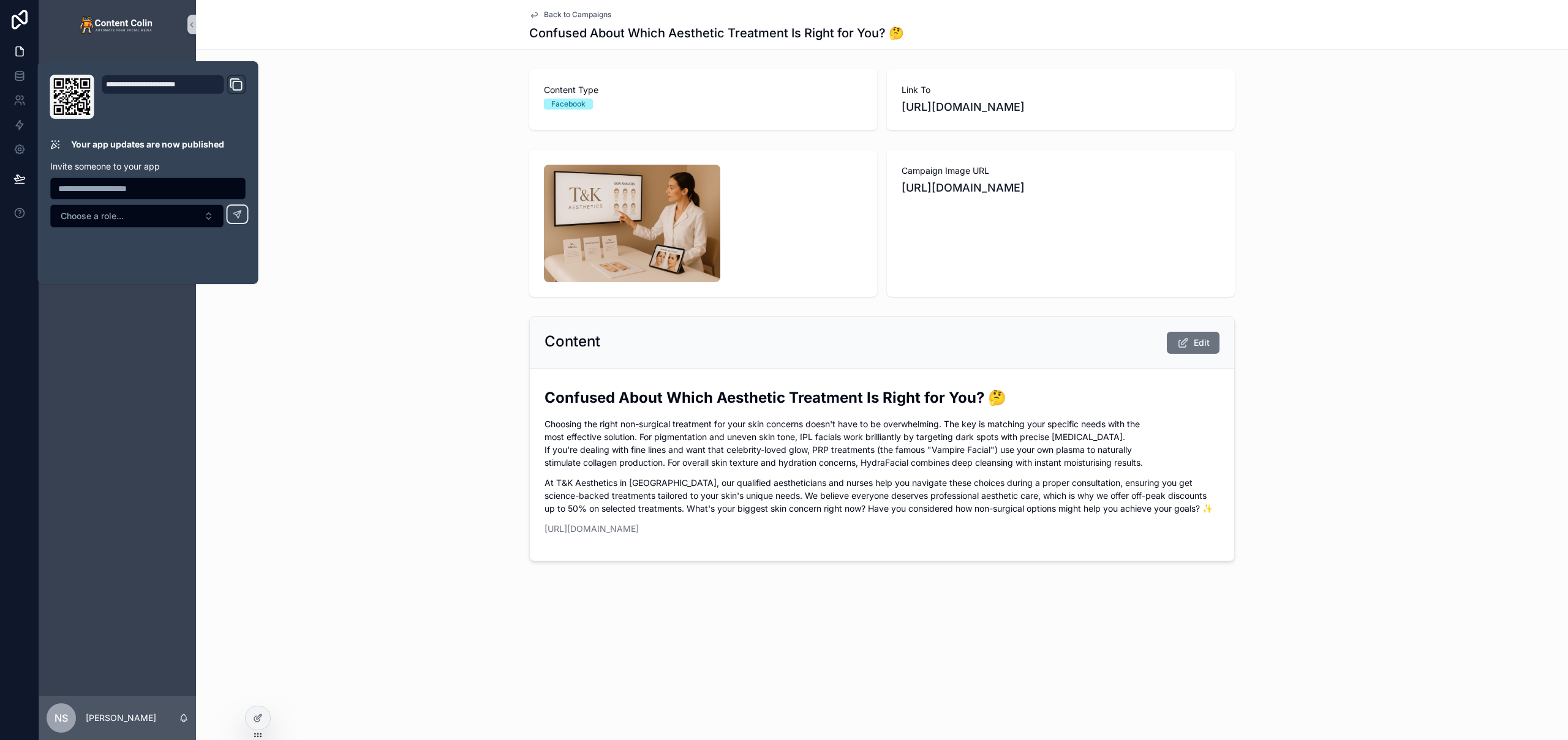
drag, startPoint x: 365, startPoint y: 222, endPoint x: 360, endPoint y: 201, distance: 21.6
click at [365, 222] on div "Campaign Image URL https://cdn.contentcolin.com/tkaesthetics/tkaesthetics-17563…" at bounding box center [882, 223] width 1372 height 157
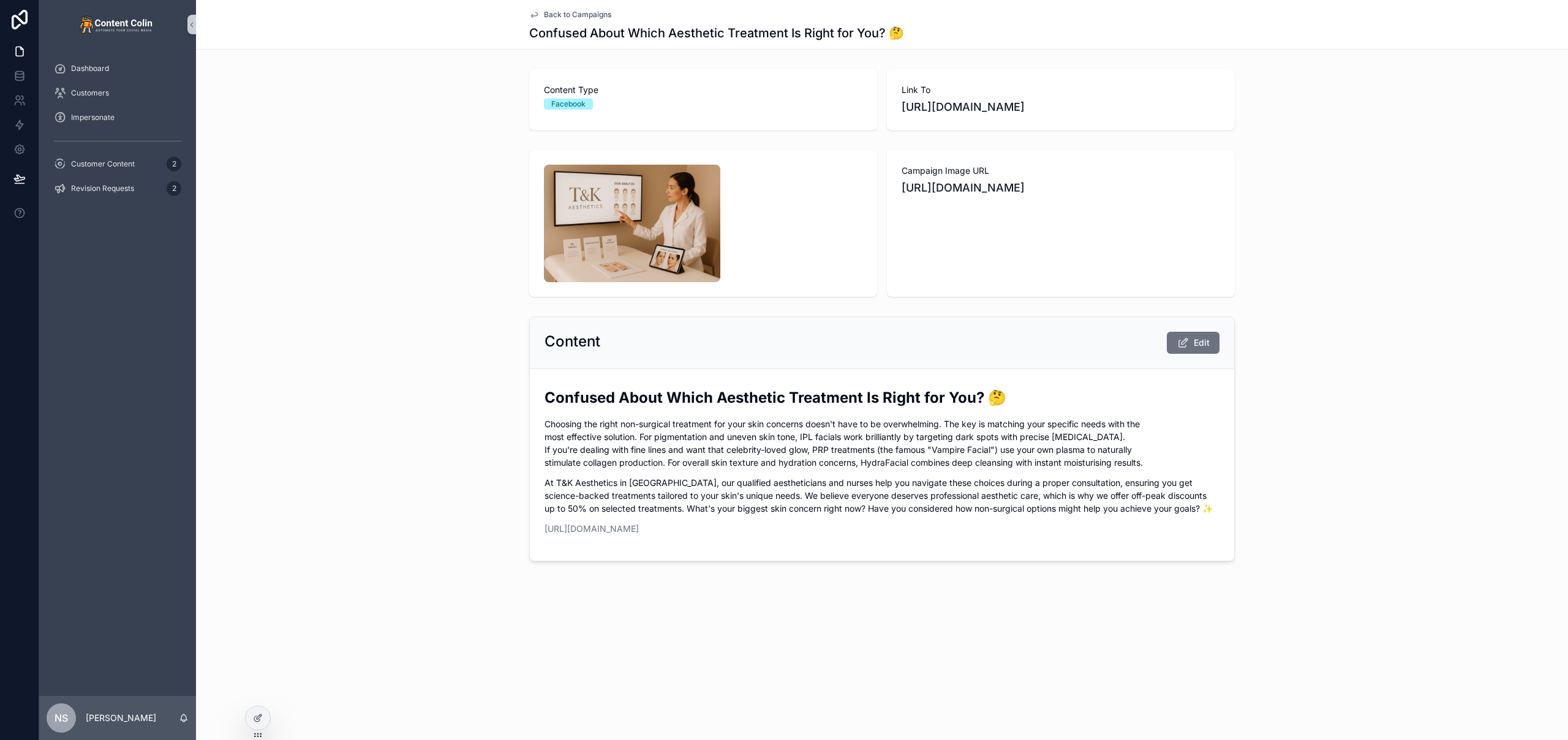
click at [577, 12] on span "Back to Campaigns" at bounding box center [577, 15] width 67 height 10
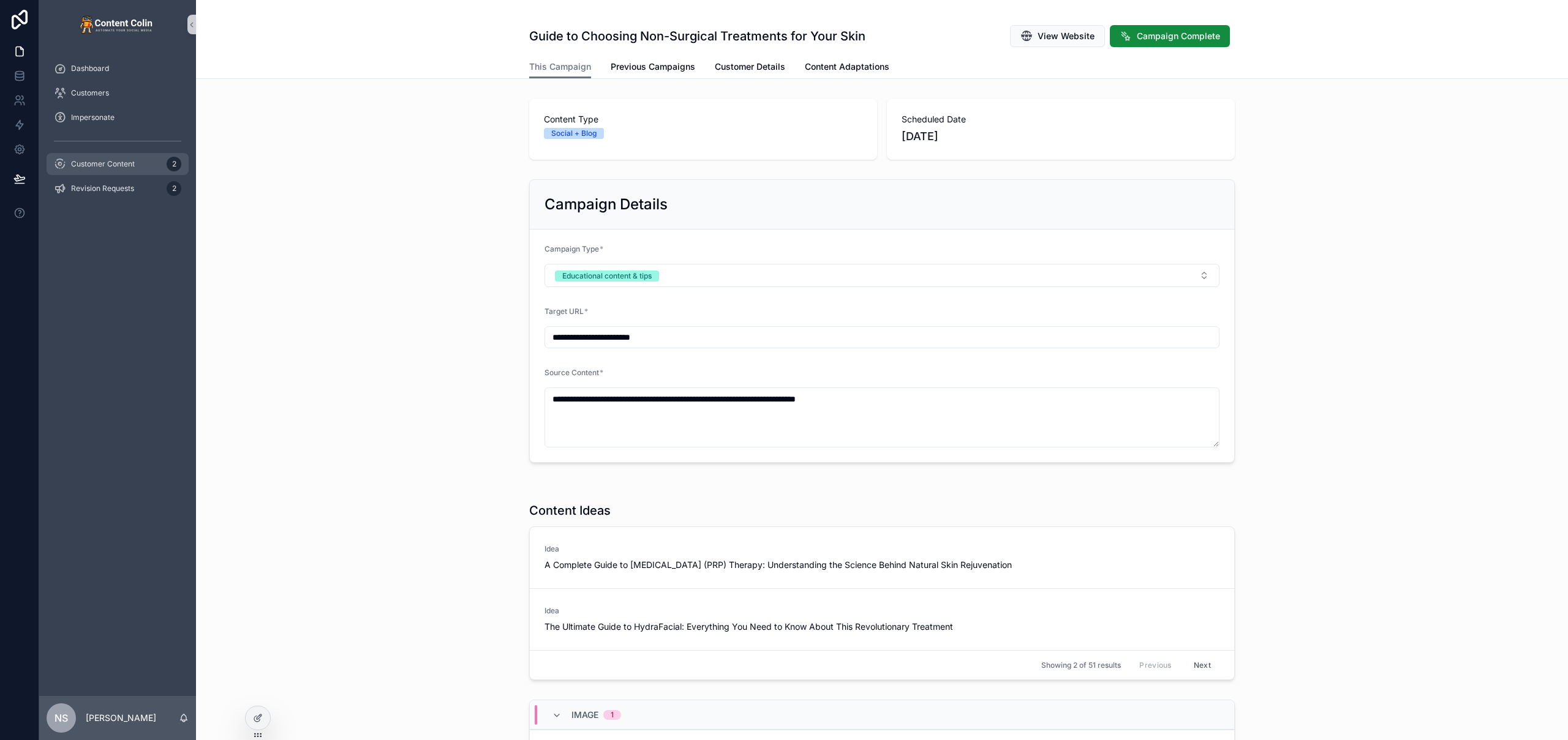
click at [110, 166] on span "Customer Content" at bounding box center [103, 164] width 64 height 10
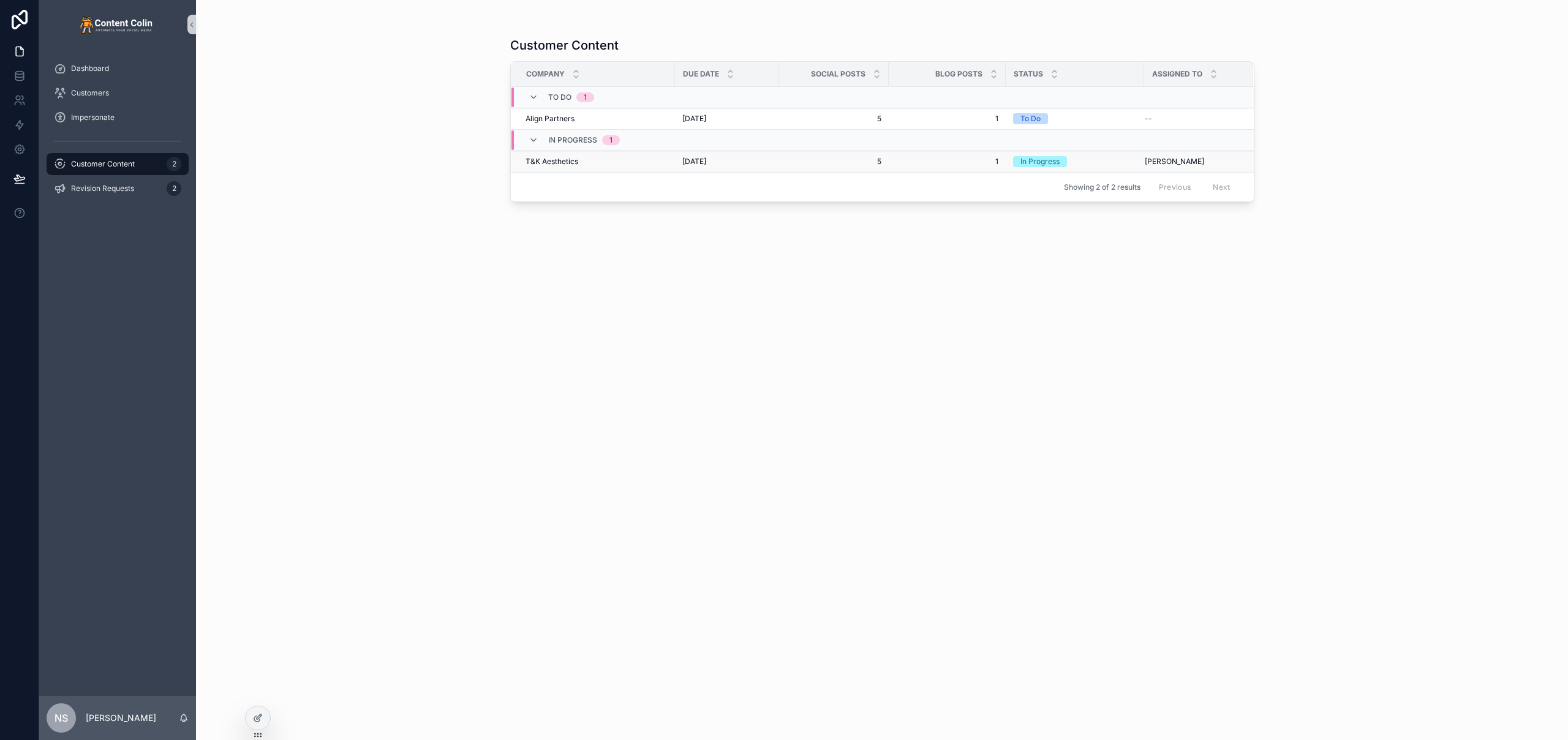
click at [649, 160] on div "T&K Aesthetics T&K Aesthetics" at bounding box center [597, 162] width 142 height 10
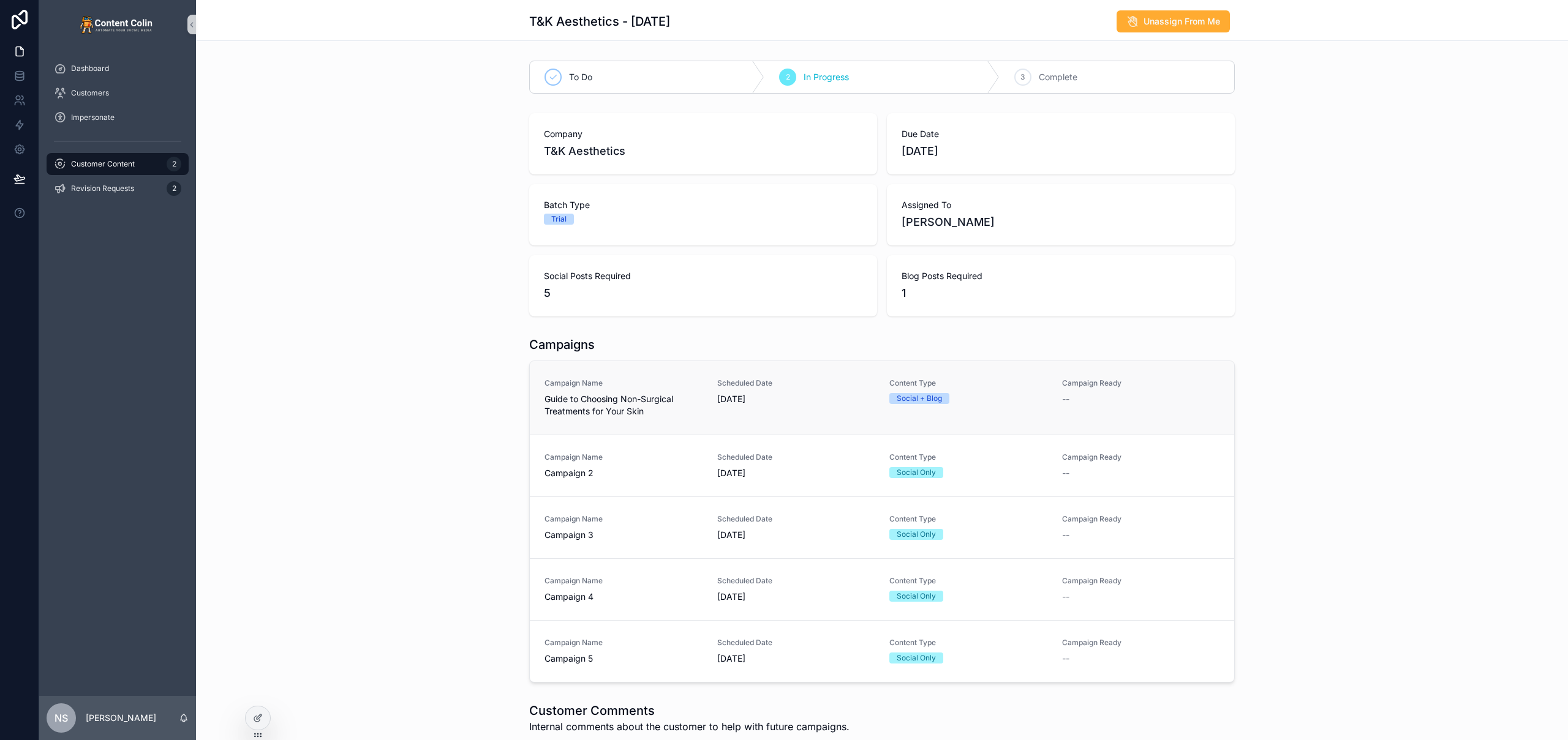
click at [763, 398] on span "[DATE]" at bounding box center [796, 399] width 158 height 12
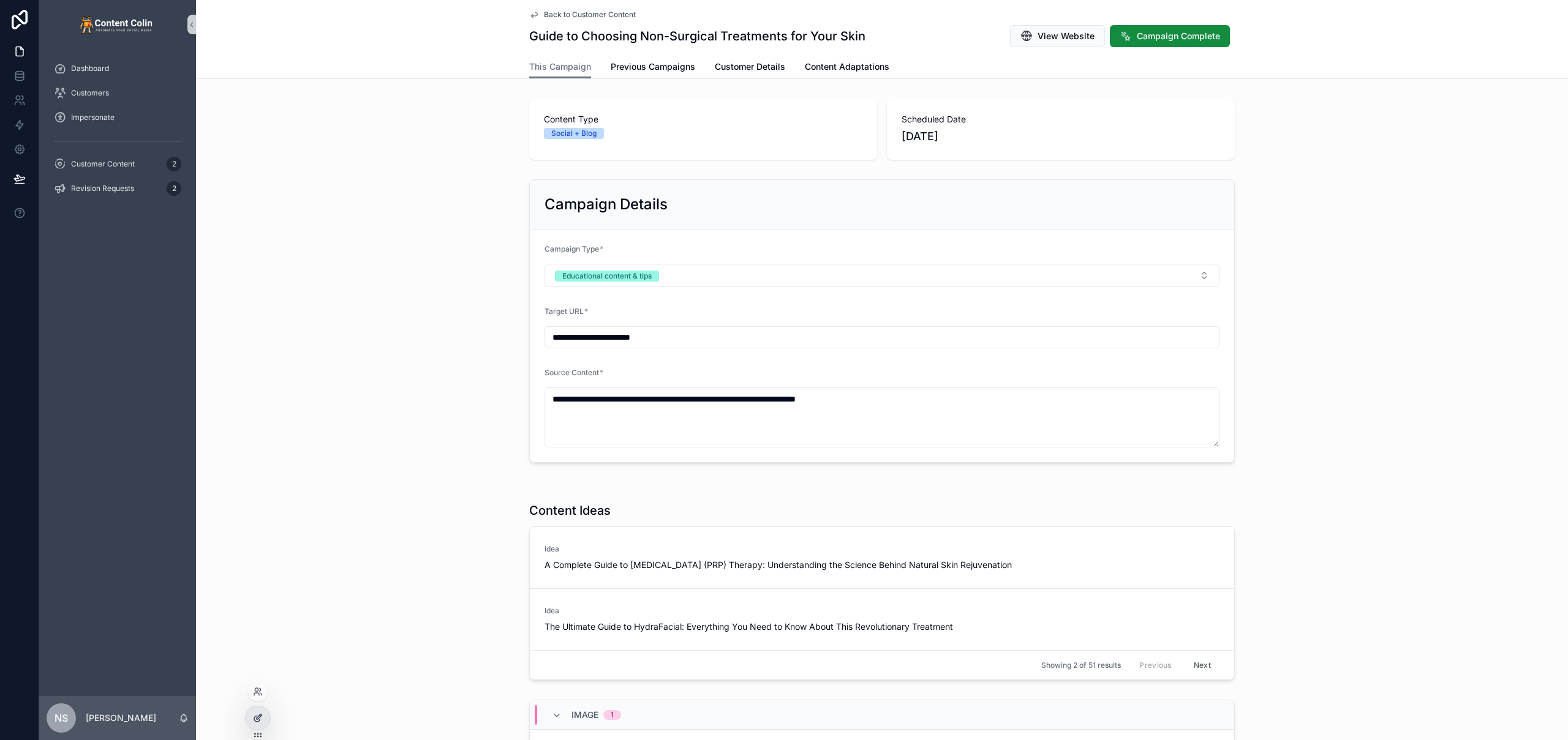
click at [256, 718] on icon at bounding box center [258, 718] width 10 height 10
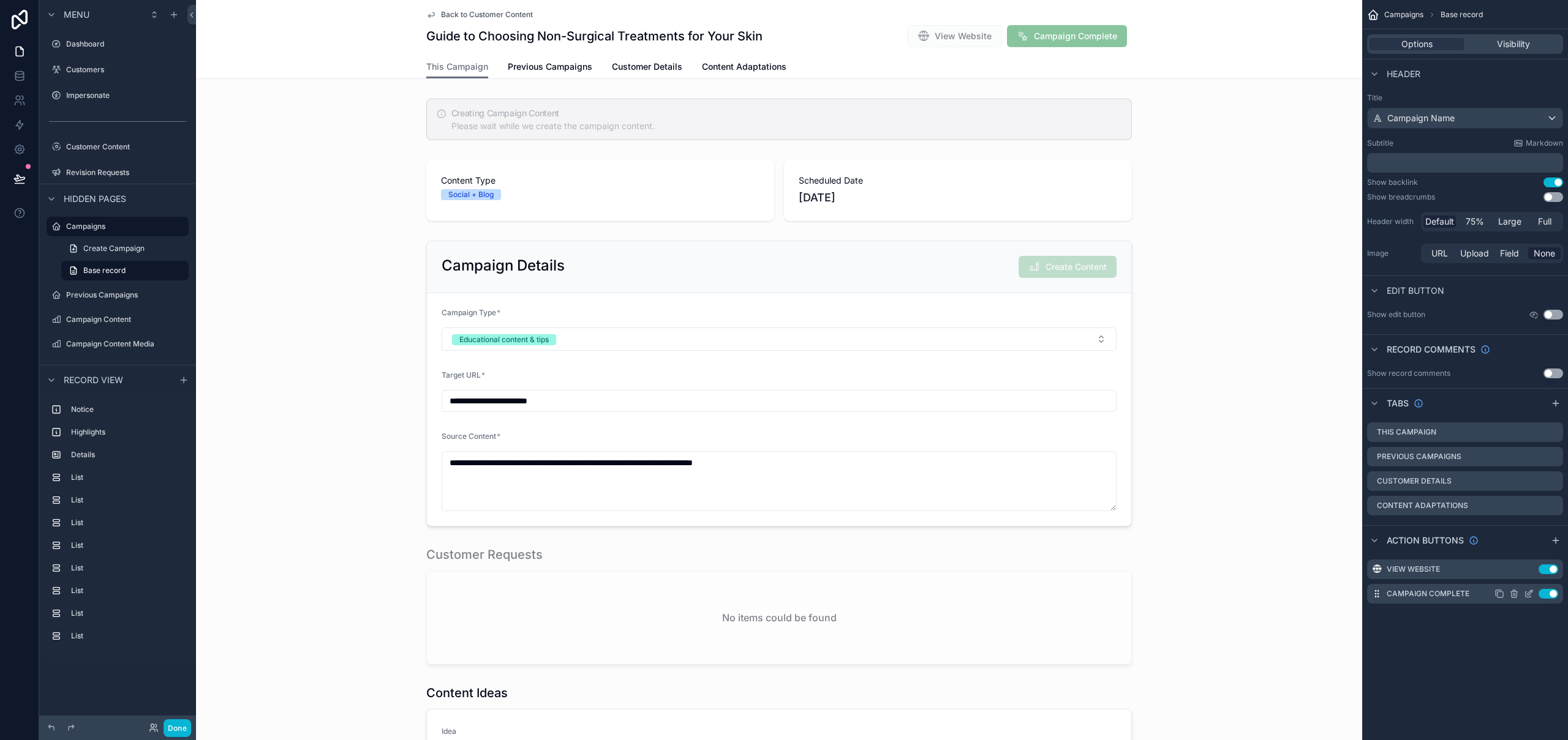
click at [1527, 596] on icon "scrollable content" at bounding box center [1529, 594] width 10 height 10
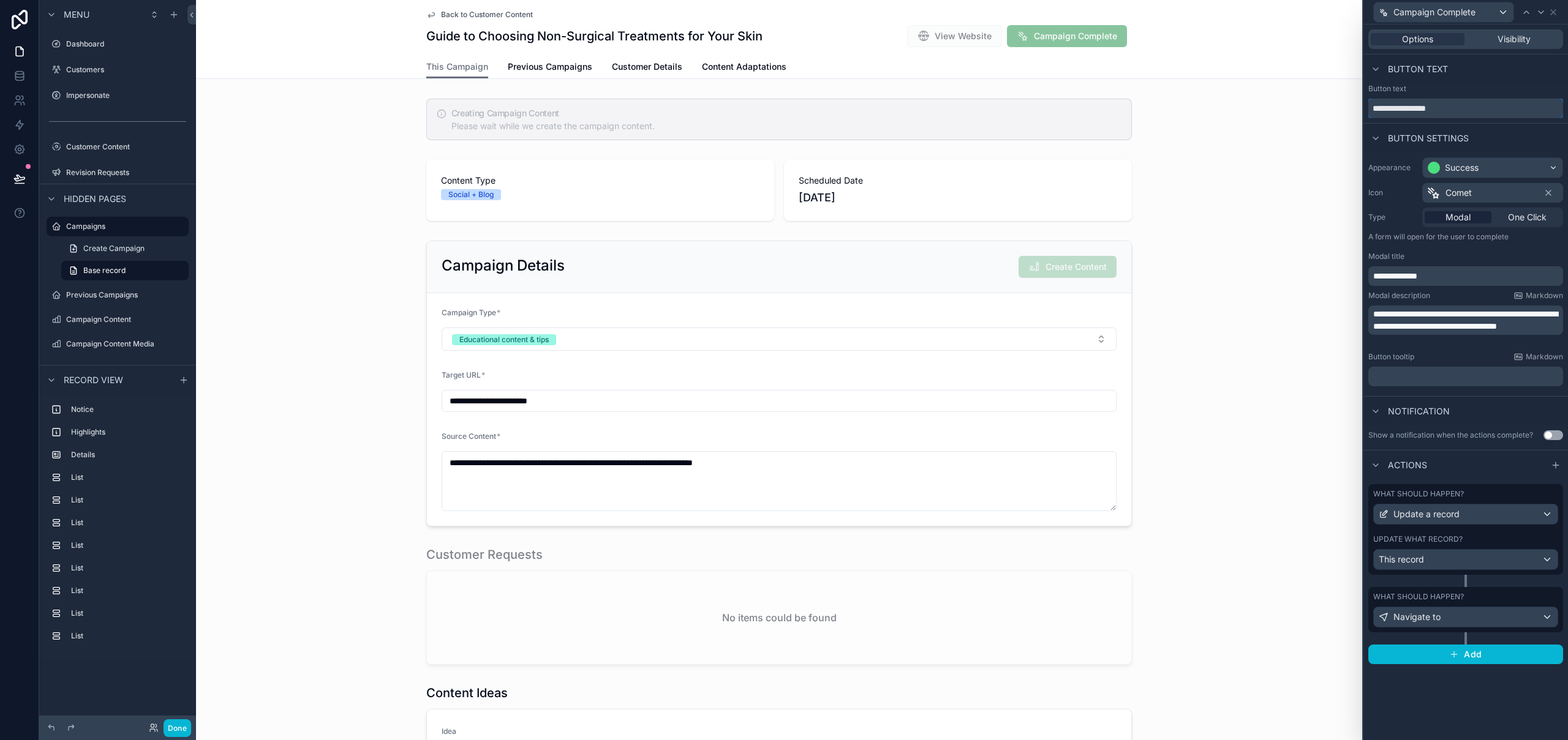
click at [1444, 107] on input "**********" at bounding box center [1466, 108] width 195 height 19
type input "**********"
drag, startPoint x: 1554, startPoint y: 14, endPoint x: 1547, endPoint y: 16, distance: 7.3
click at [1554, 14] on icon at bounding box center [1553, 12] width 10 height 10
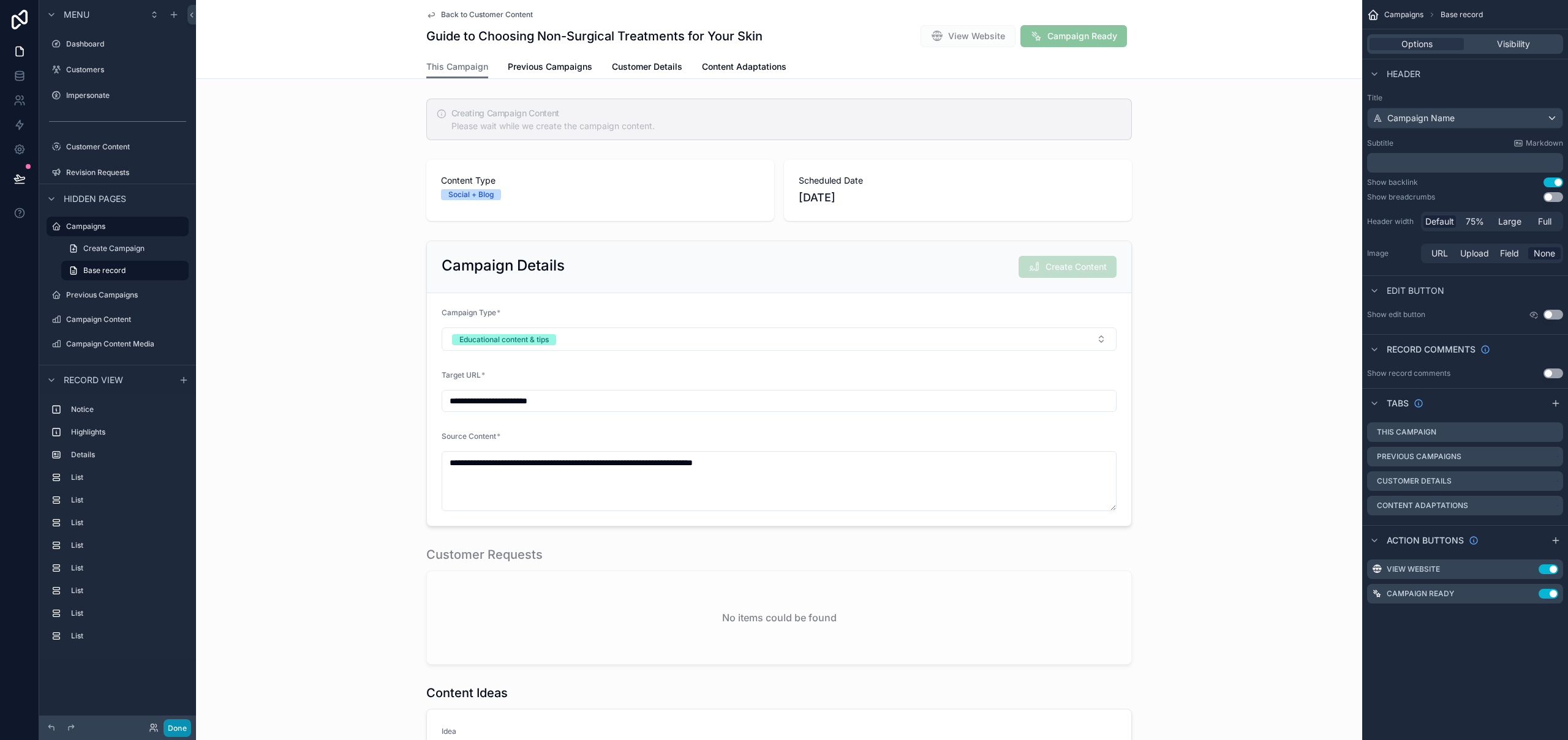
click at [177, 731] on button "Done" at bounding box center [177, 728] width 27 height 17
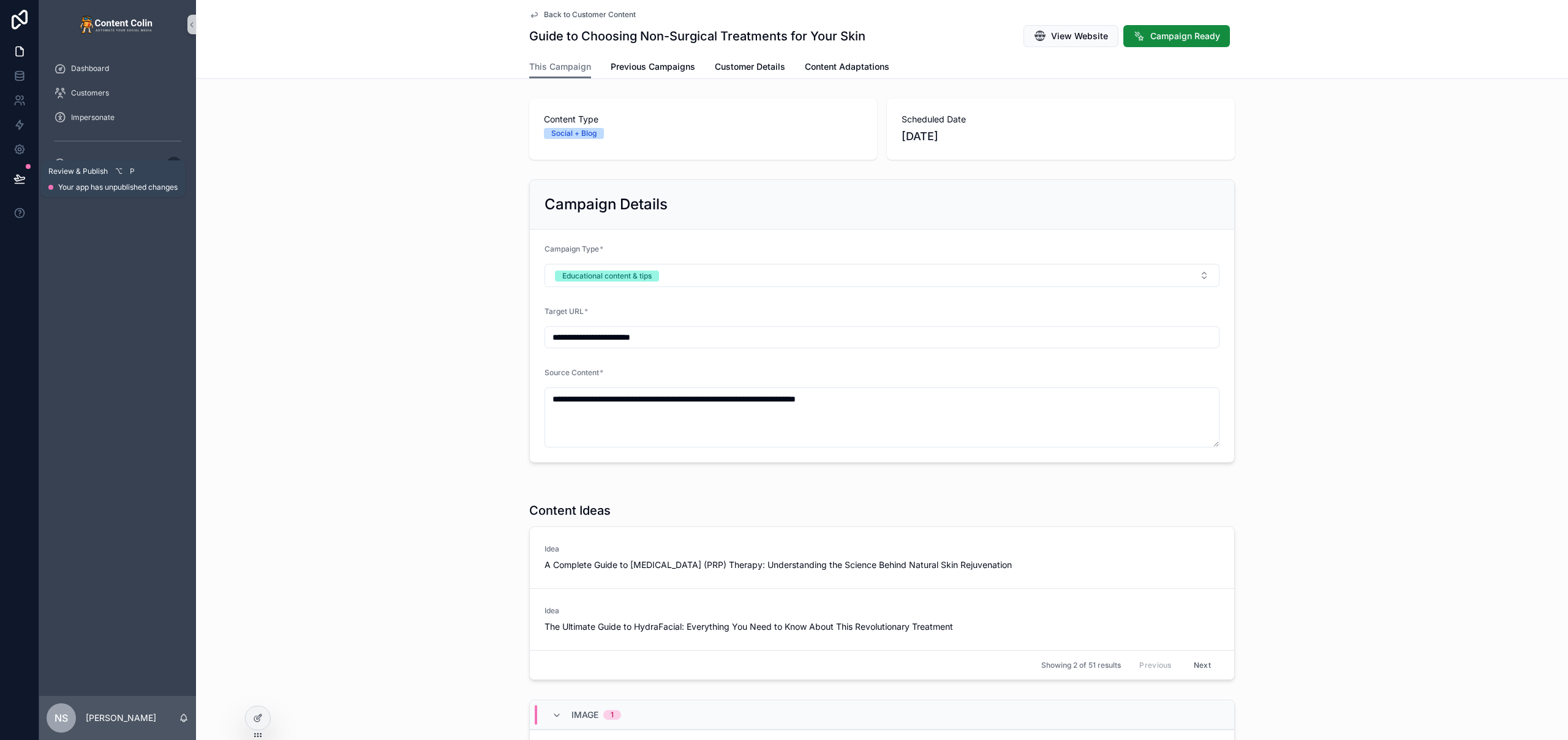
click at [12, 179] on button at bounding box center [19, 178] width 27 height 34
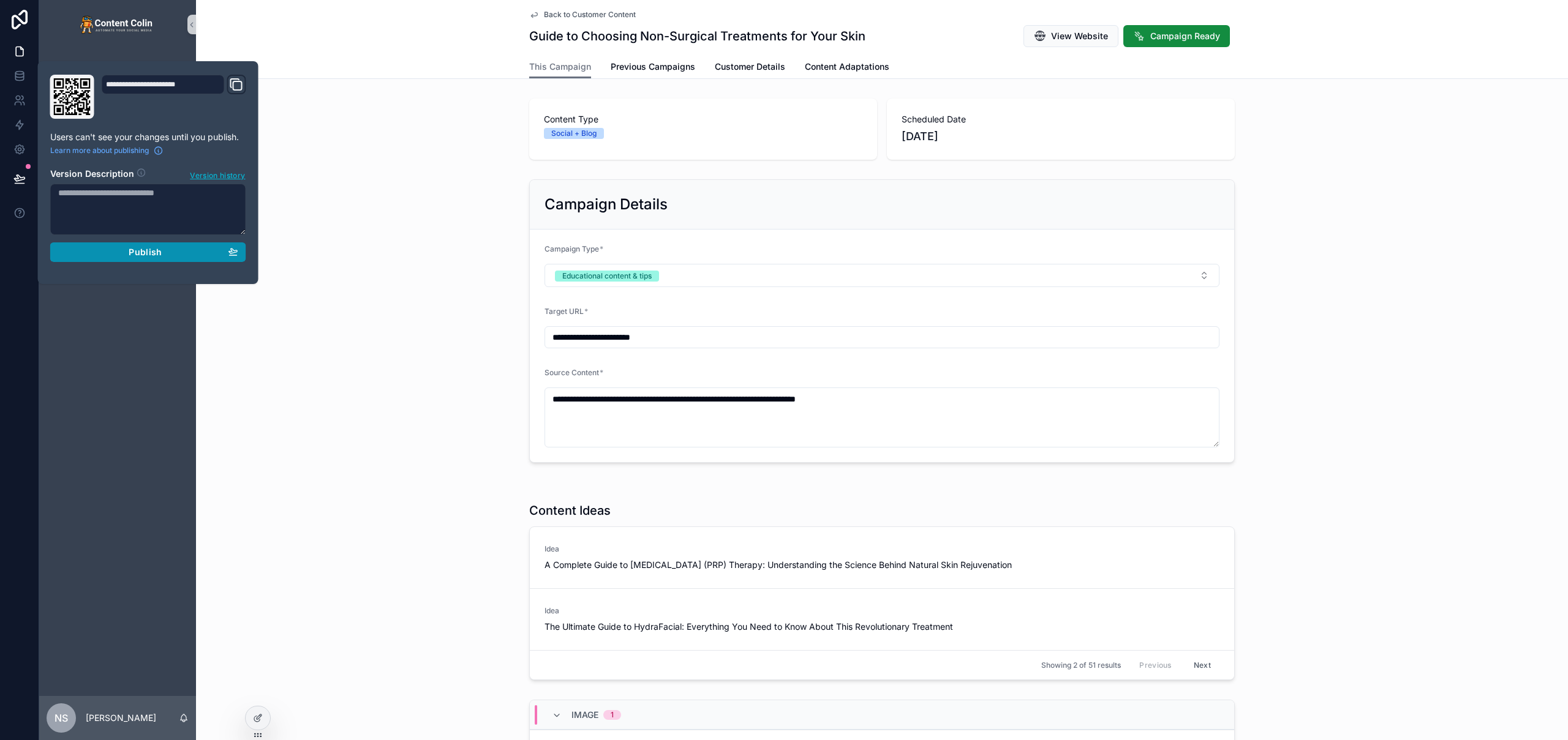
click at [150, 261] on button "Publish" at bounding box center [148, 252] width 196 height 19
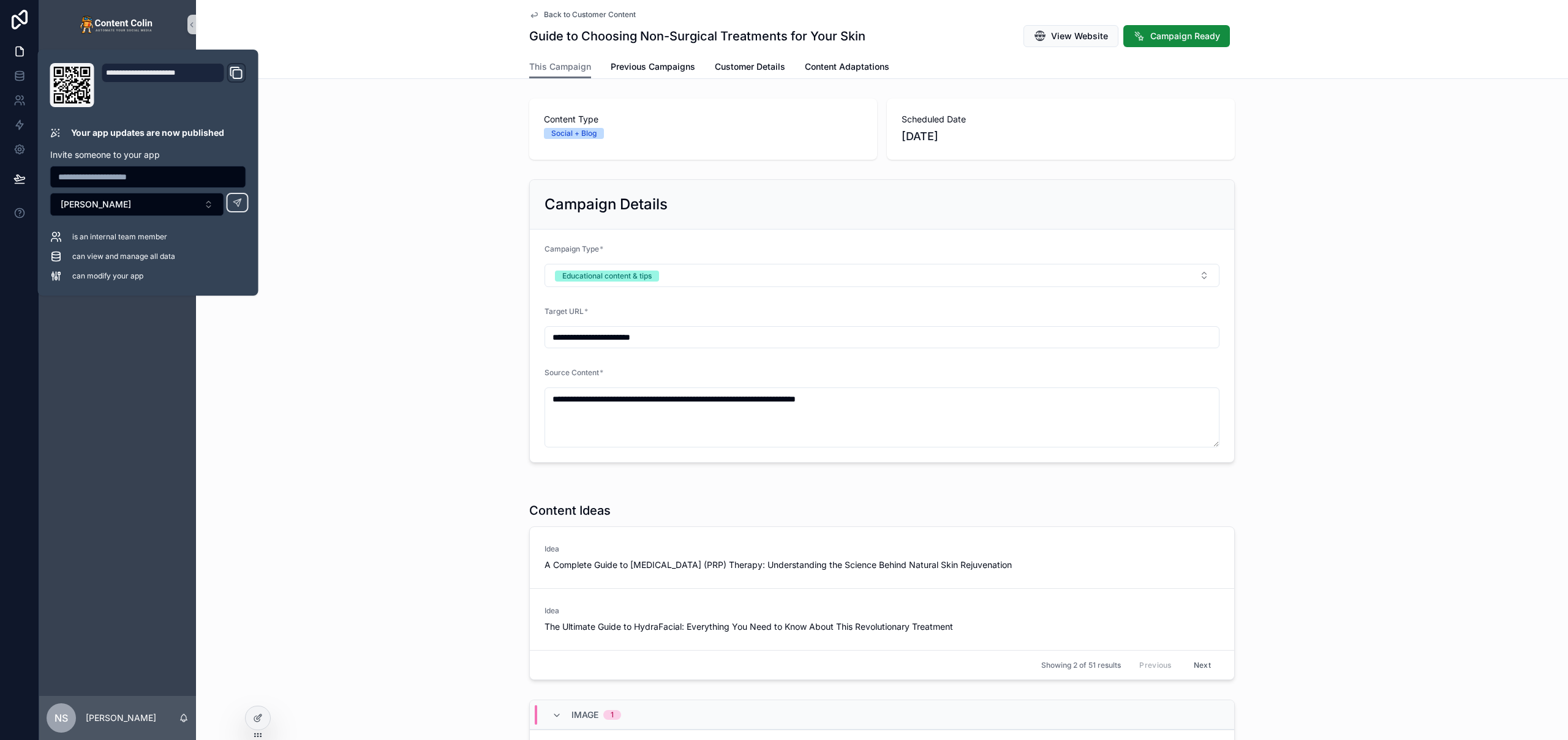
click at [1366, 225] on div "**********" at bounding box center [882, 321] width 1372 height 293
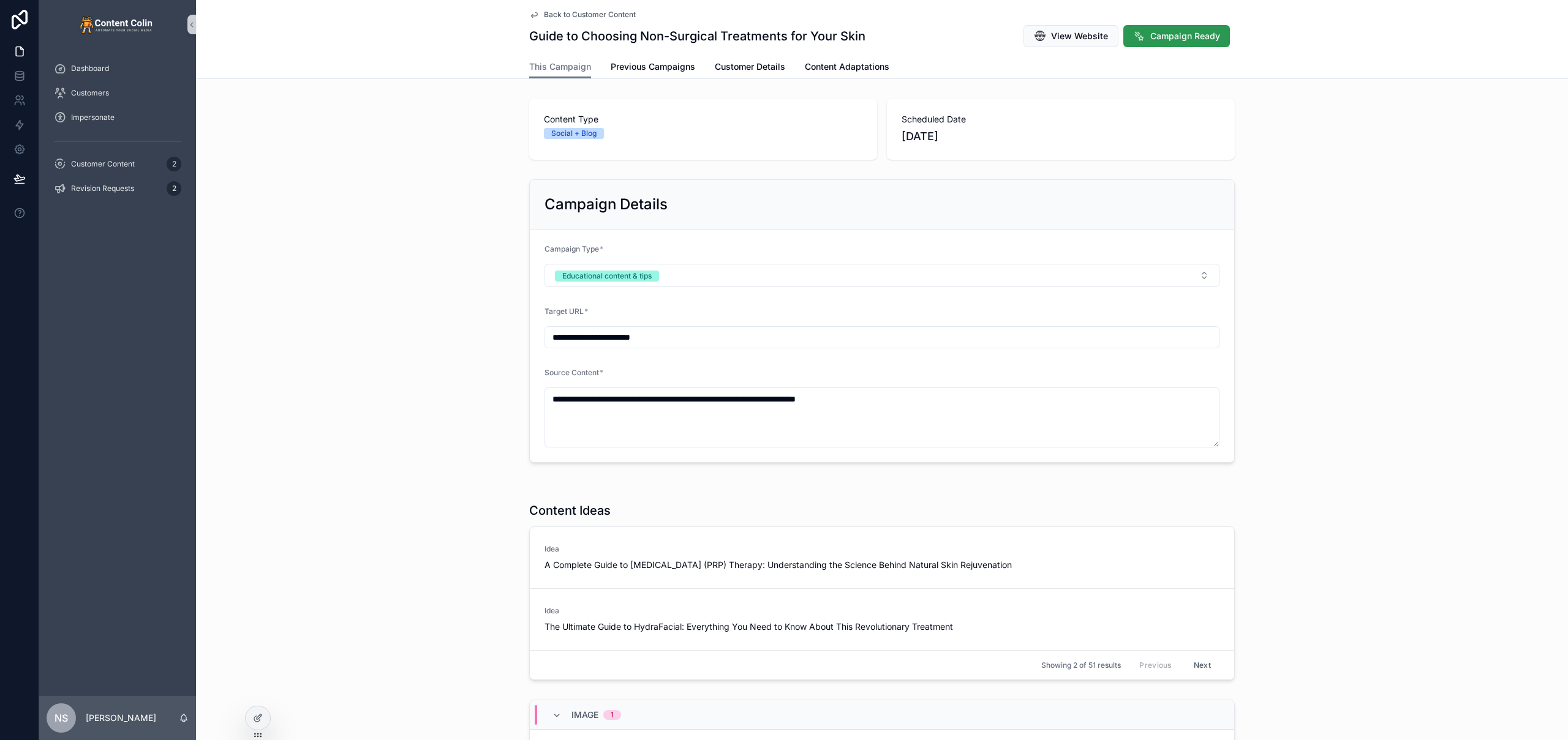
click at [1175, 40] on span "Campaign Ready" at bounding box center [1185, 36] width 70 height 12
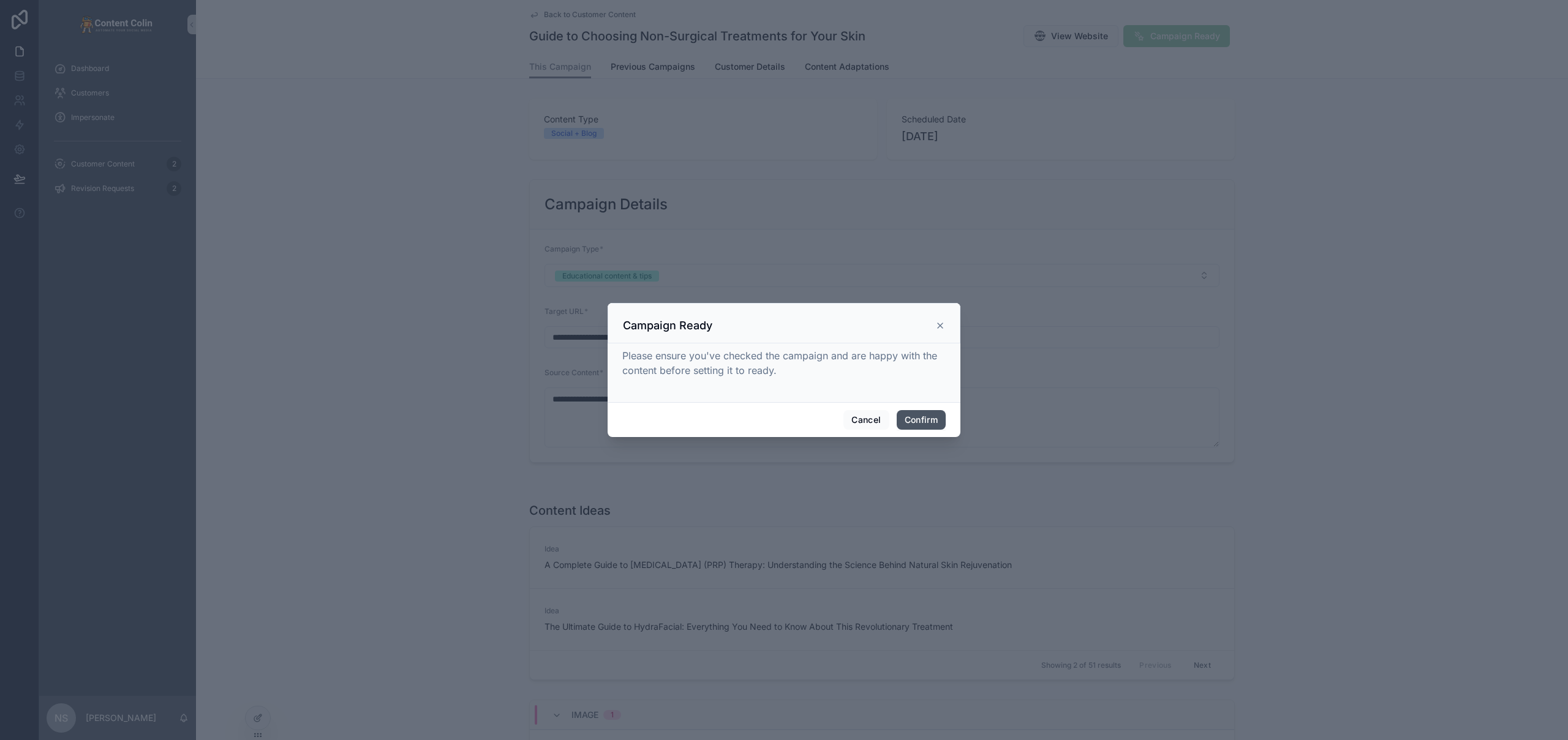
click at [909, 419] on button "Confirm" at bounding box center [921, 419] width 49 height 19
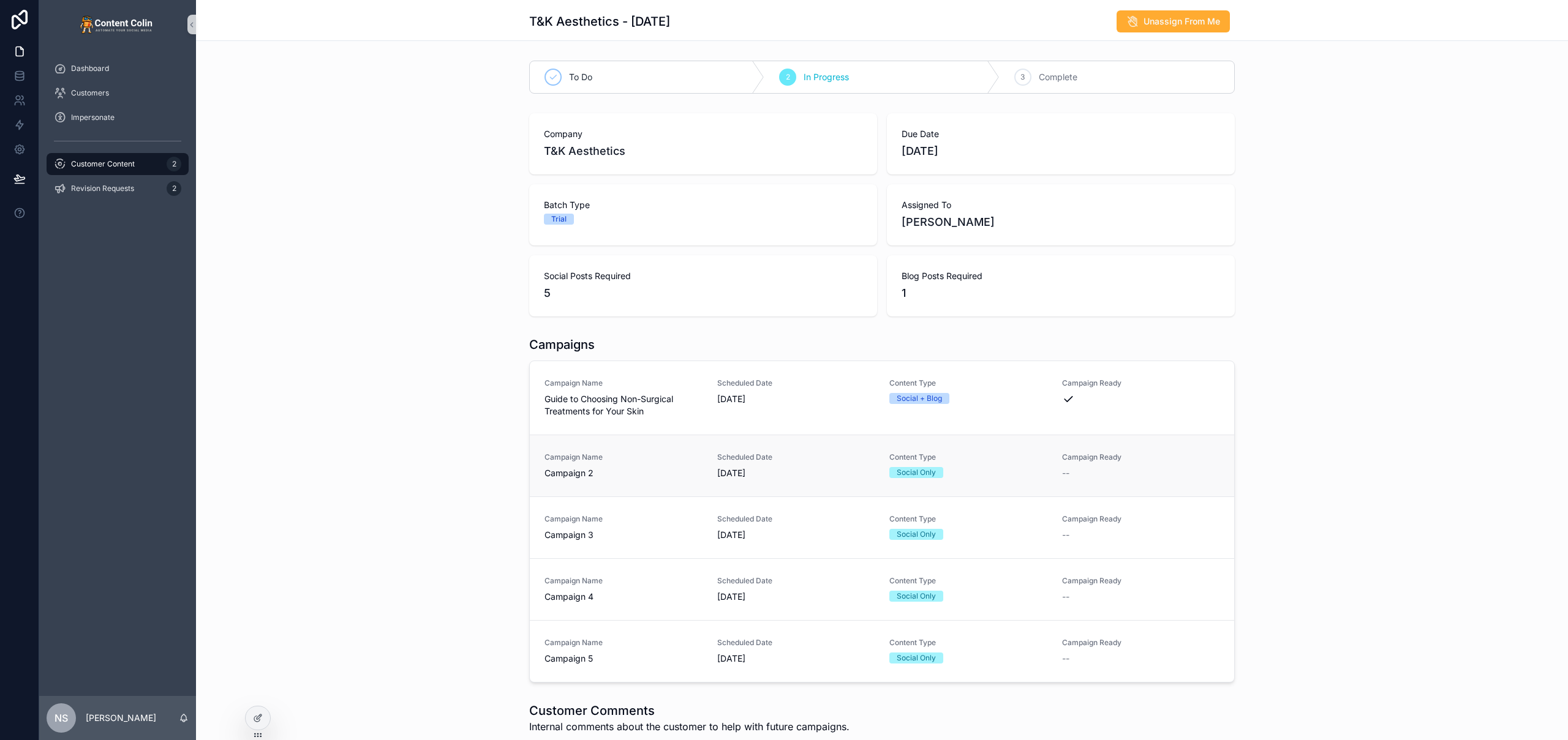
click at [820, 475] on span "[DATE]" at bounding box center [796, 474] width 158 height 12
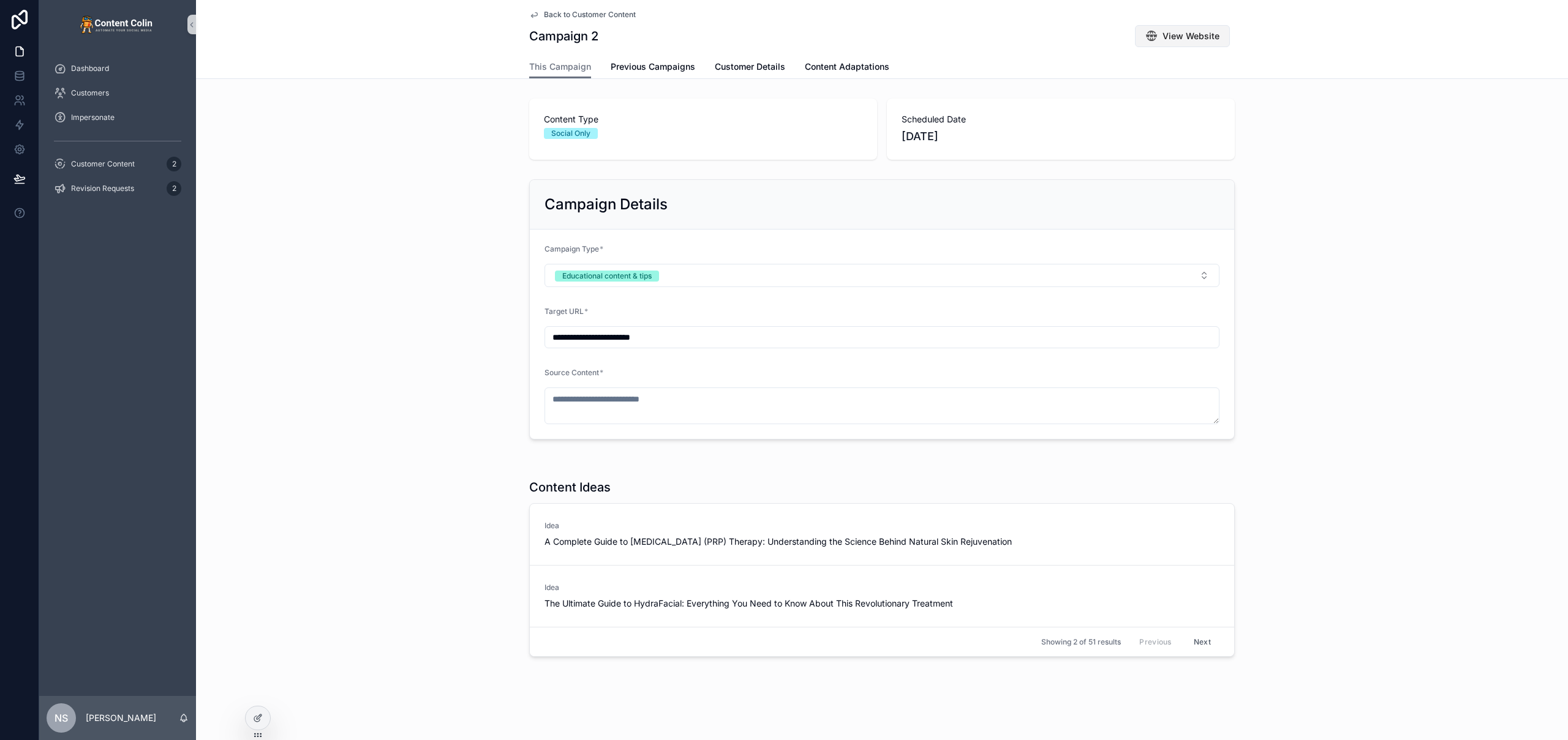
click at [1162, 37] on span "View Website" at bounding box center [1190, 36] width 57 height 12
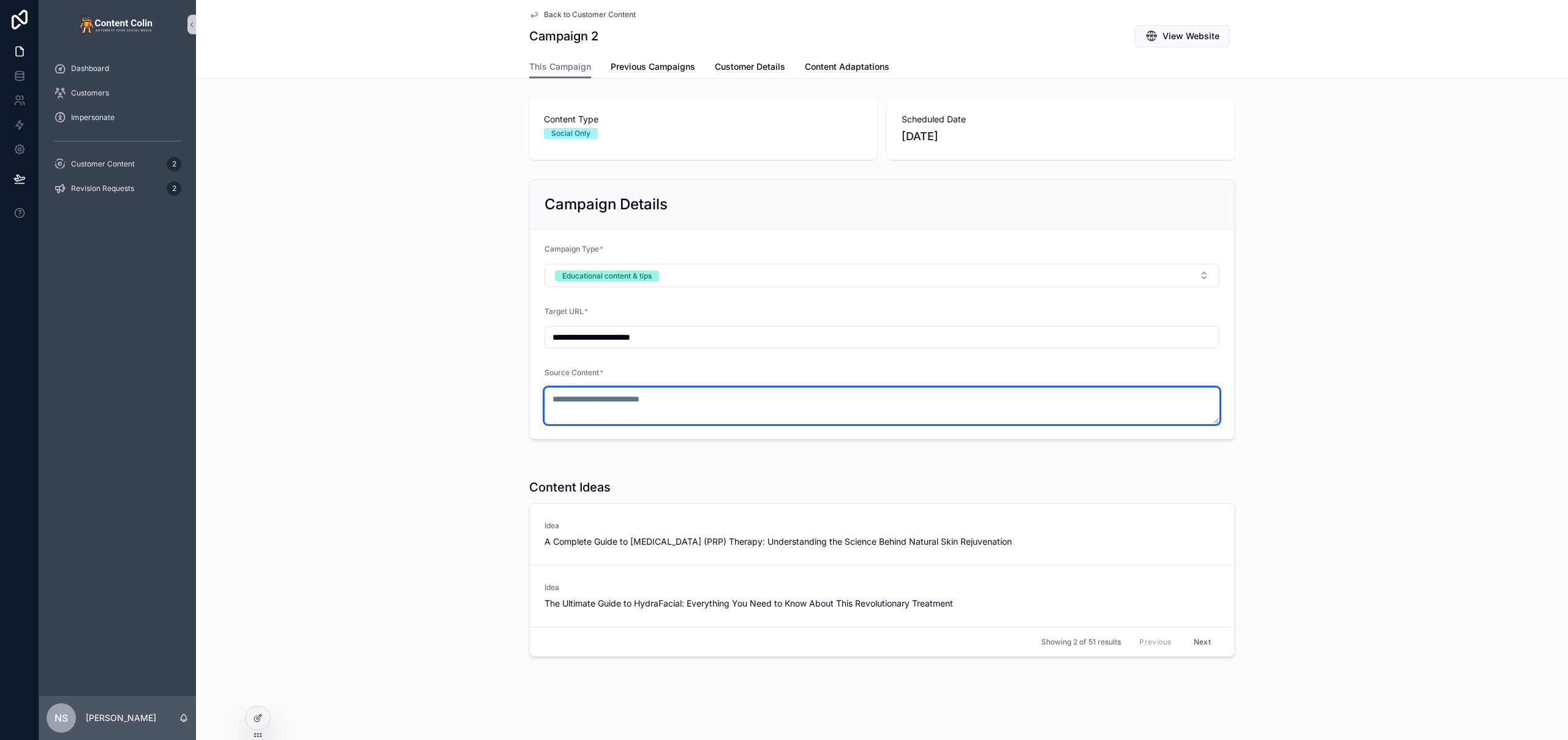
click at [635, 399] on textarea "scrollable content" at bounding box center [881, 406] width 675 height 37
paste textarea "**********"
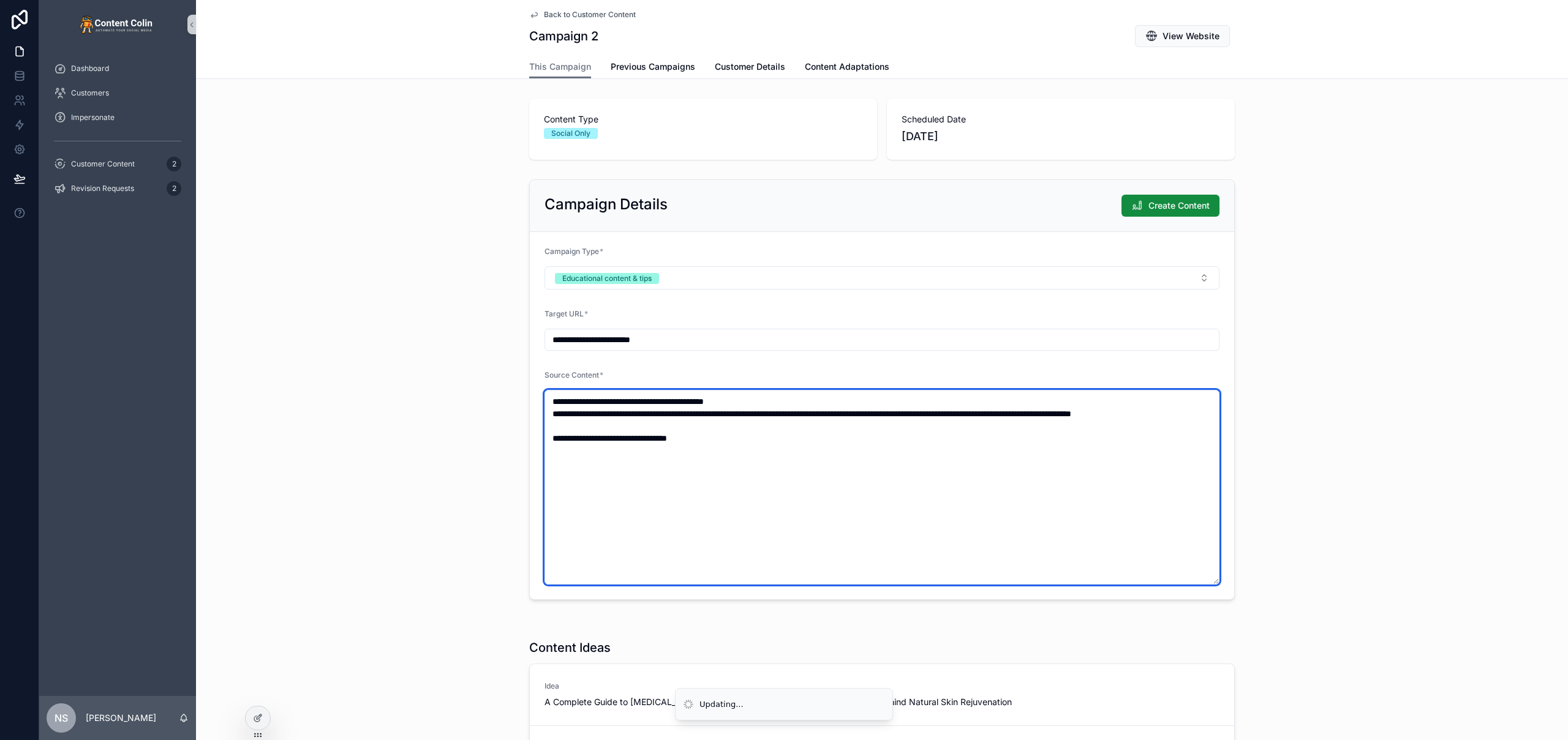
type textarea "**********"
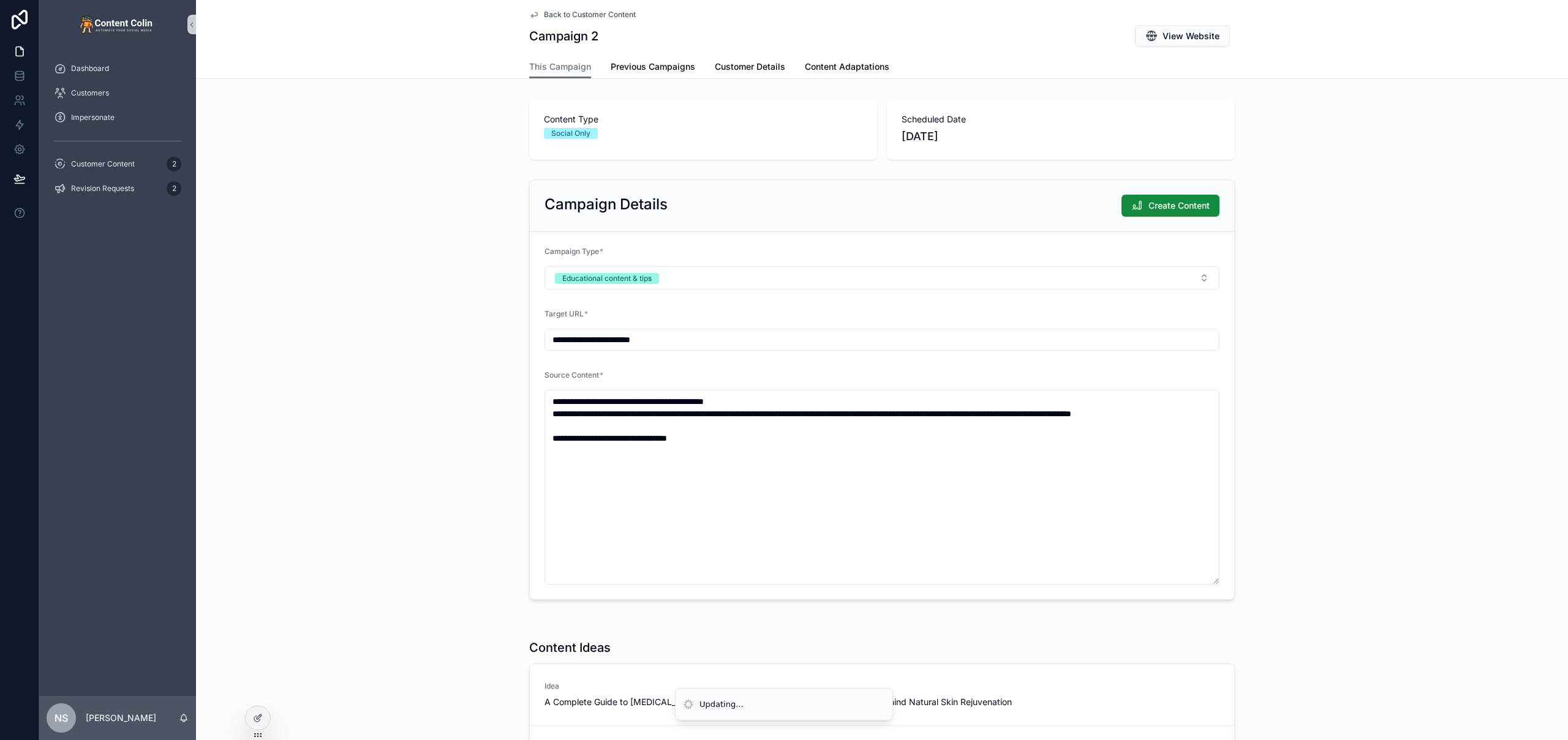
click at [1288, 395] on div "**********" at bounding box center [882, 390] width 1372 height 431
click at [1157, 204] on span "Create Content" at bounding box center [1179, 206] width 61 height 12
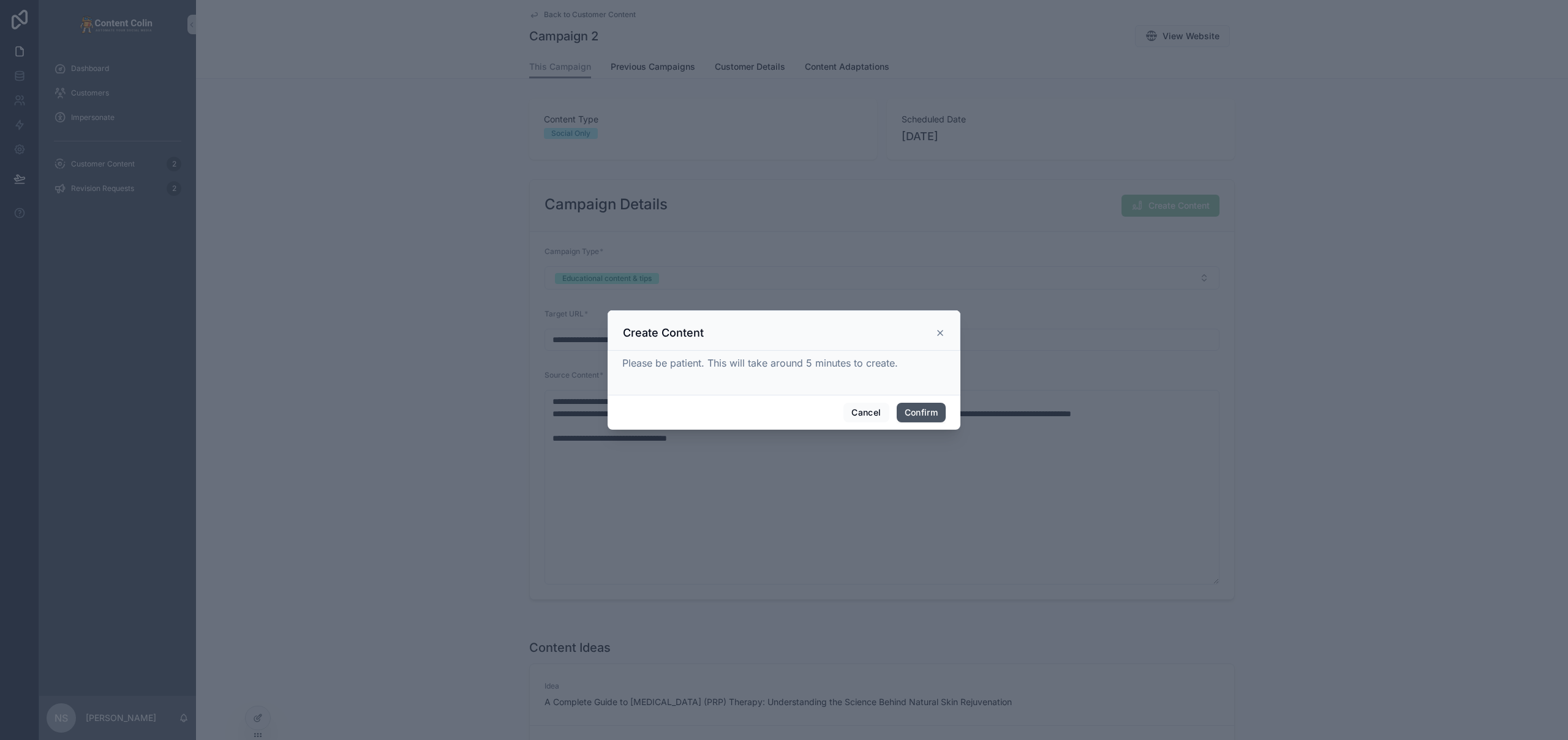
drag, startPoint x: 925, startPoint y: 424, endPoint x: 928, endPoint y: 417, distance: 7.6
click at [925, 424] on div "Cancel Confirm" at bounding box center [783, 412] width 353 height 35
click at [928, 416] on button "Confirm" at bounding box center [921, 412] width 49 height 19
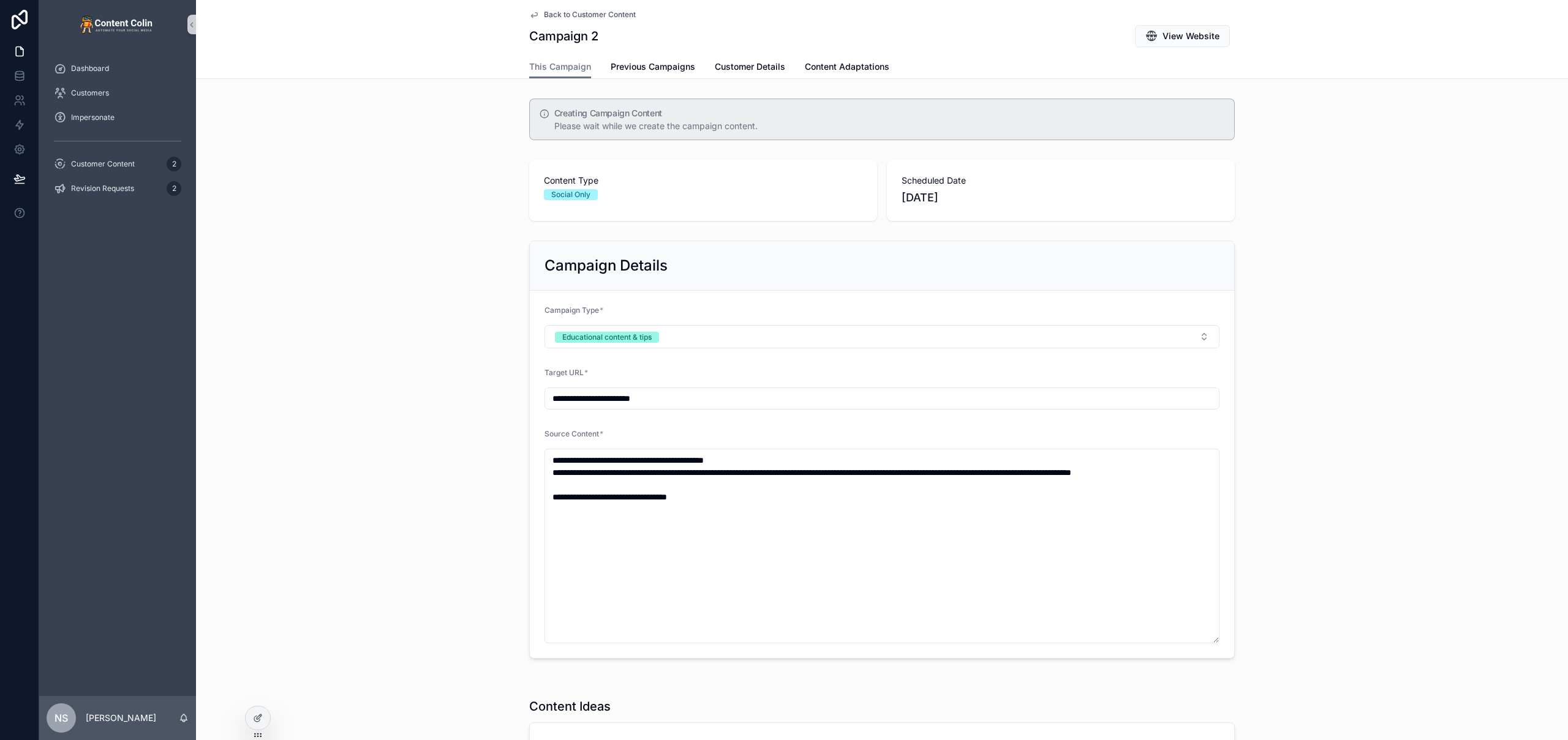
click at [600, 16] on span "Back to Customer Content" at bounding box center [589, 15] width 92 height 10
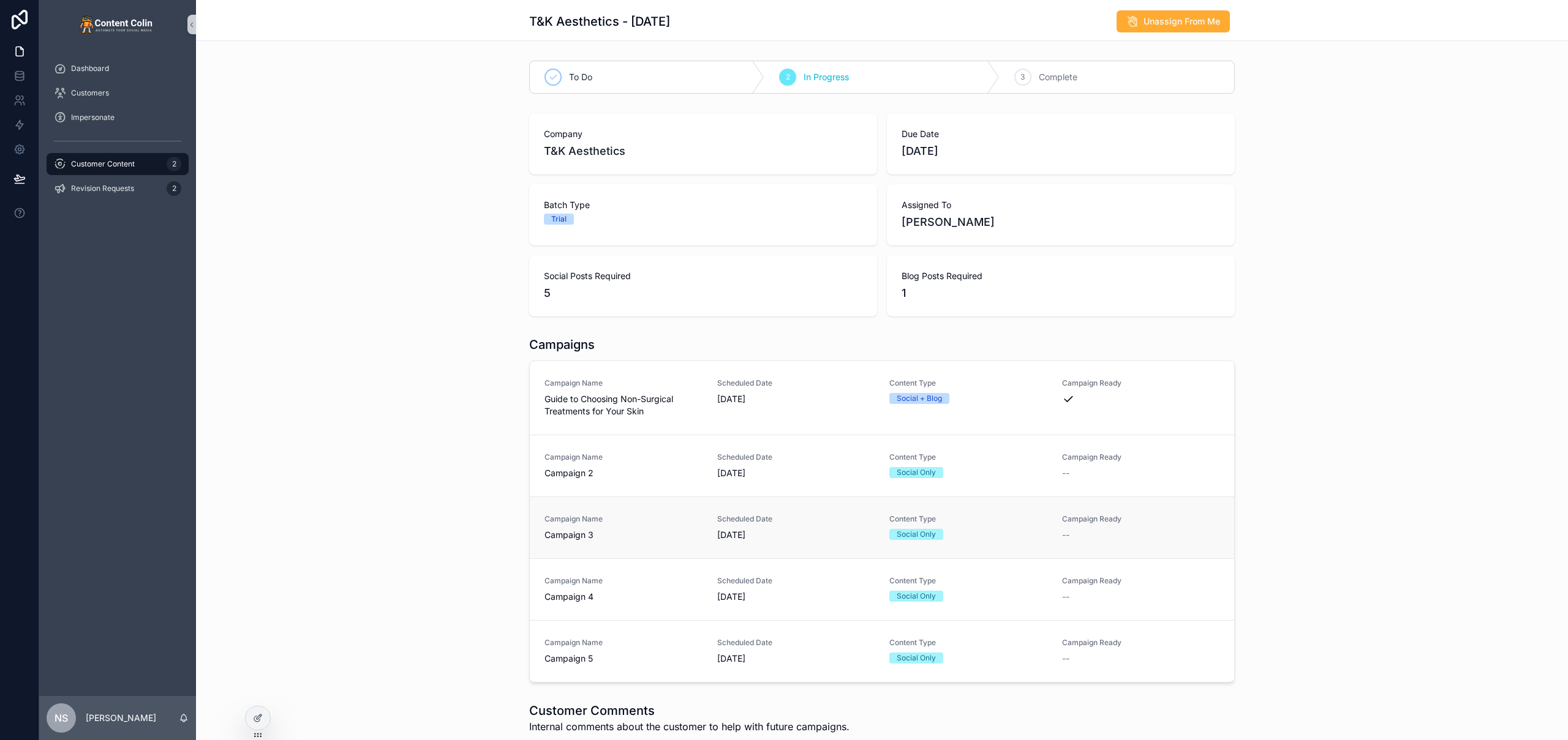
click at [741, 535] on span "[DATE]" at bounding box center [796, 535] width 158 height 12
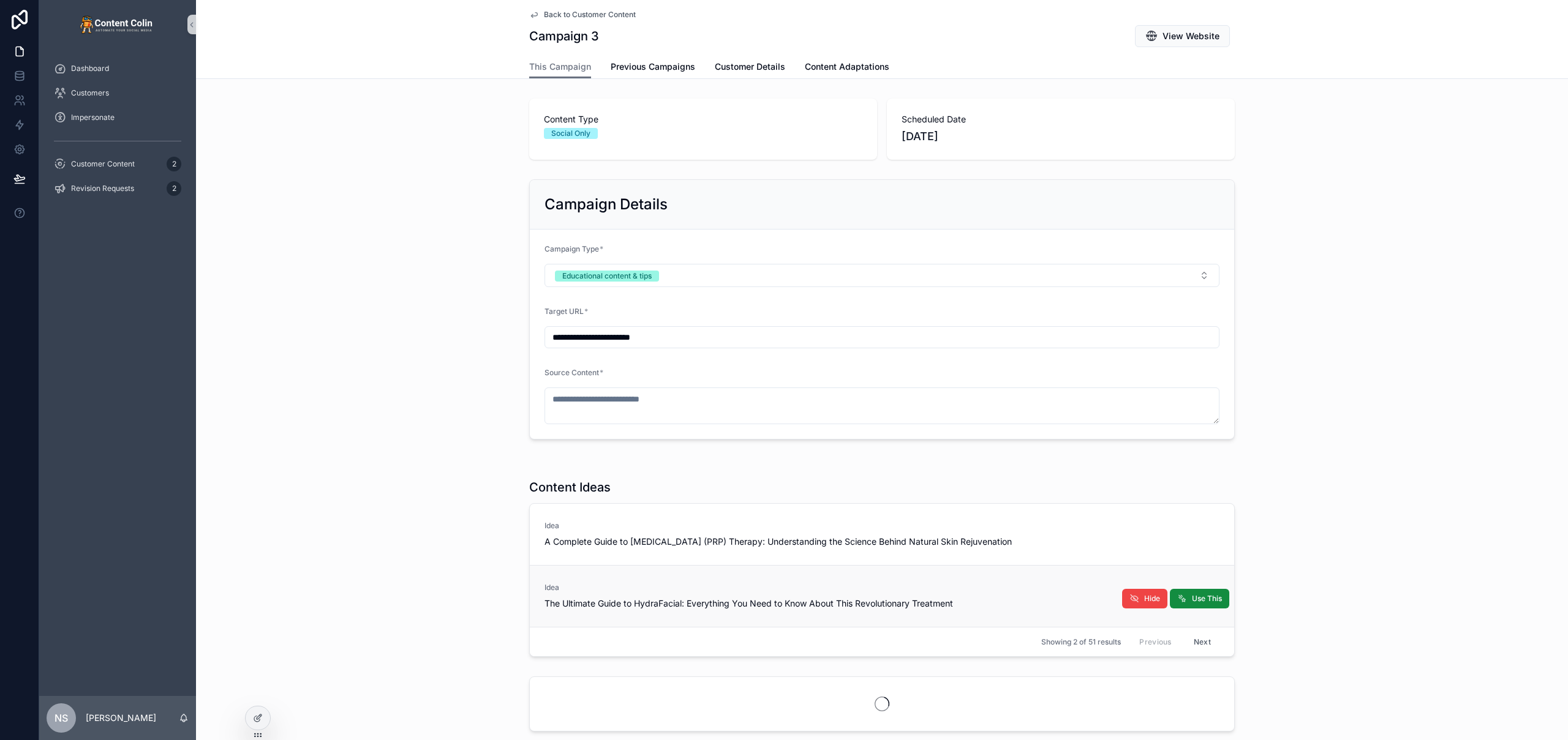
scroll to position [62, 0]
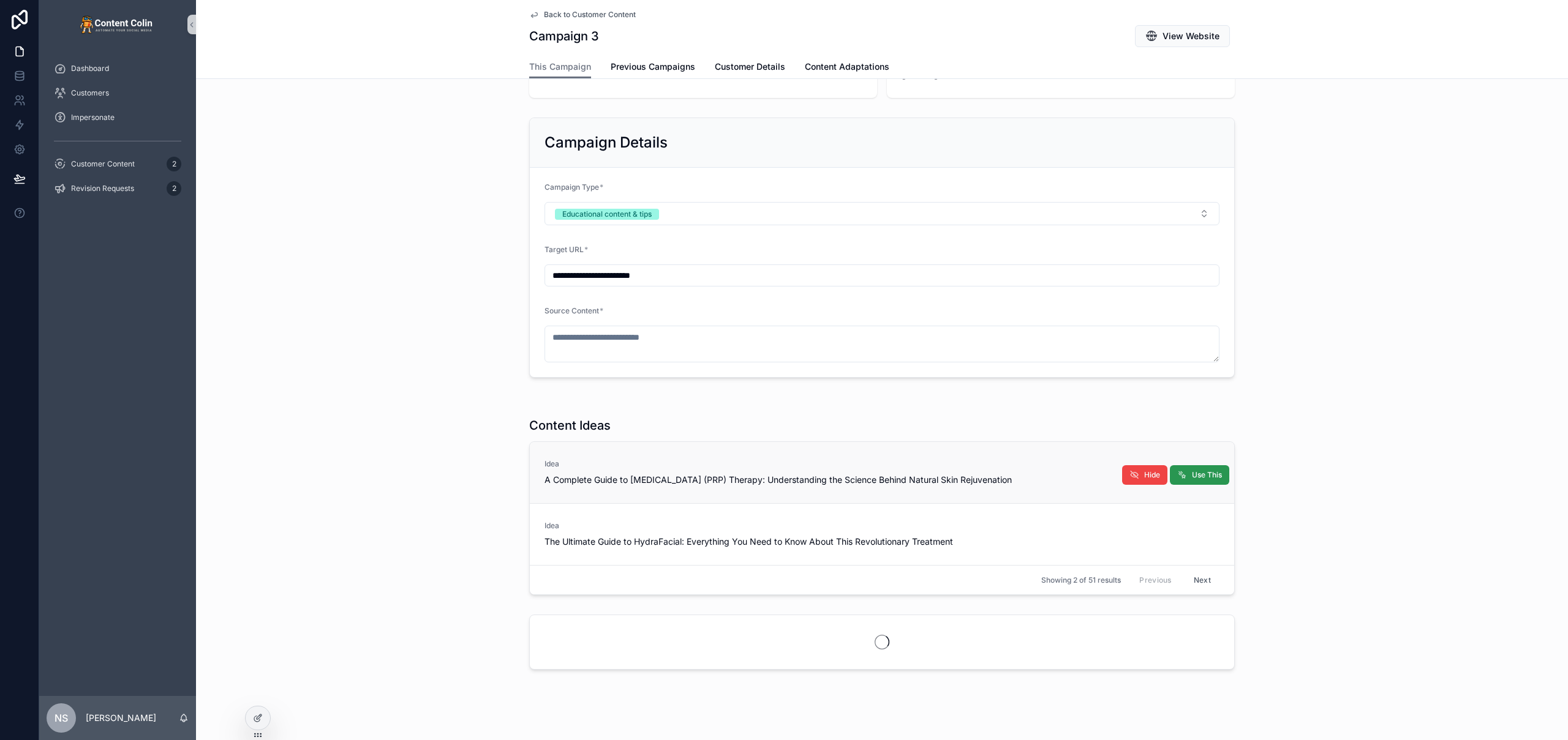
click at [1210, 476] on span "Use This" at bounding box center [1207, 475] width 30 height 10
type textarea "**********"
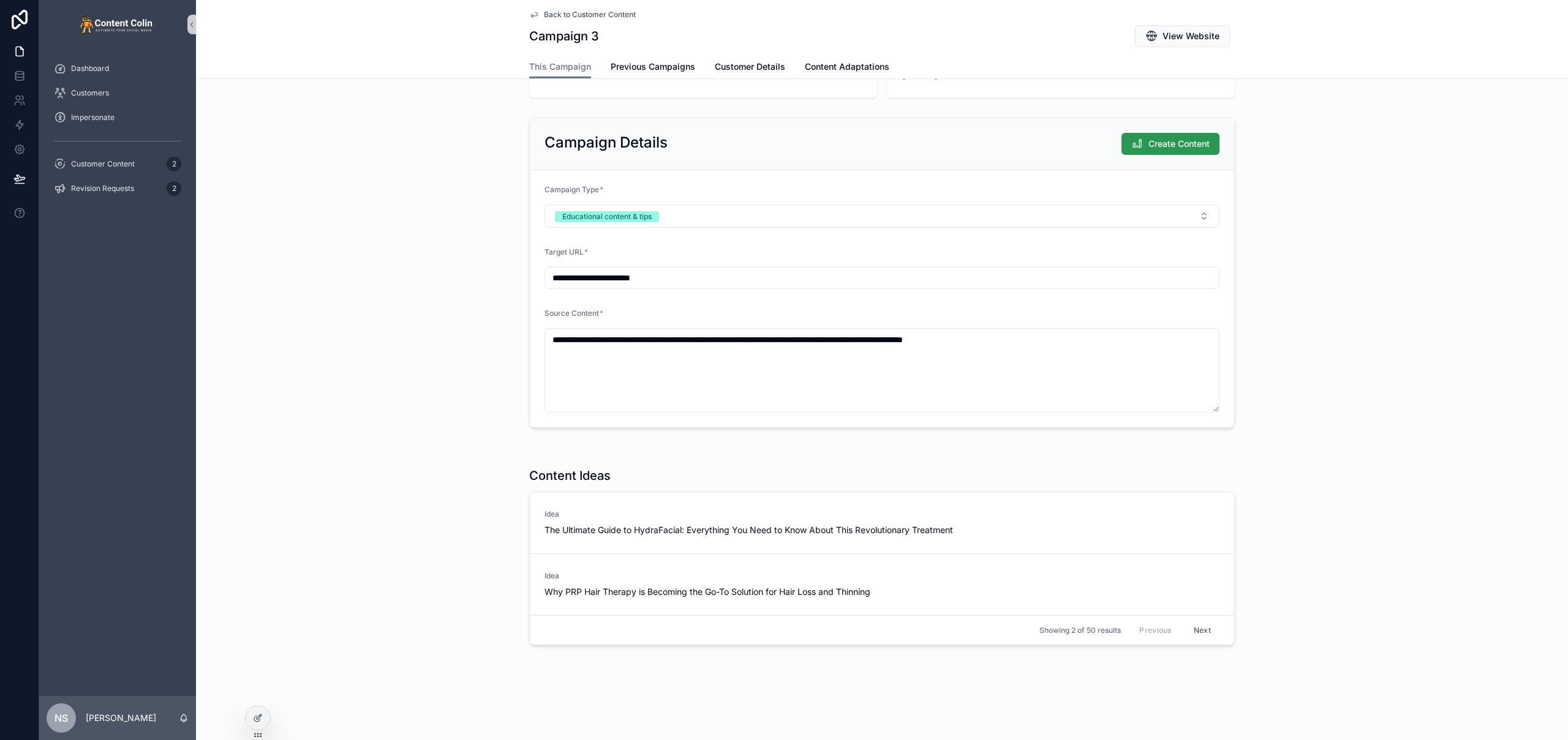
click at [1175, 144] on span "Create Content" at bounding box center [1179, 144] width 61 height 12
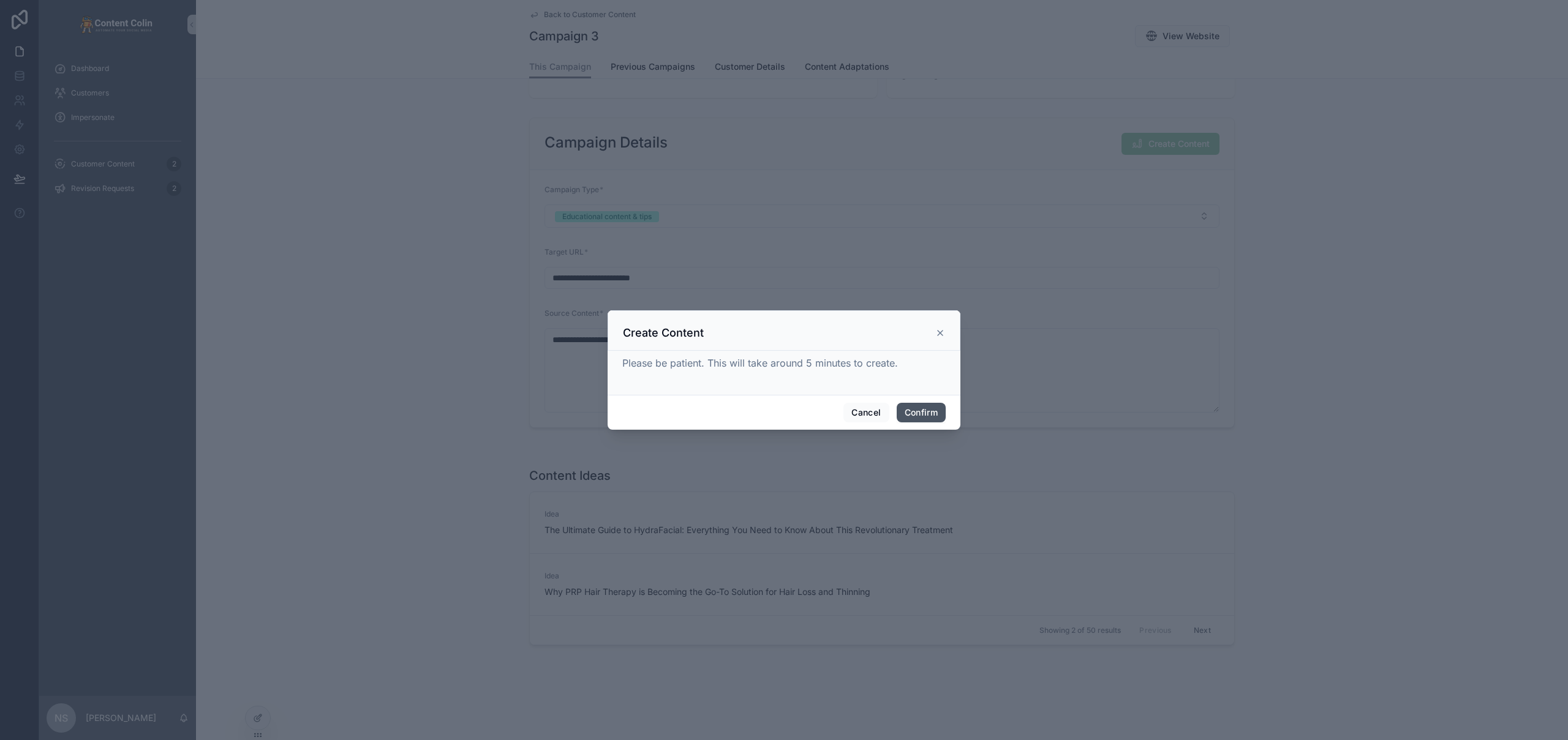
click at [919, 414] on button "Confirm" at bounding box center [921, 412] width 49 height 19
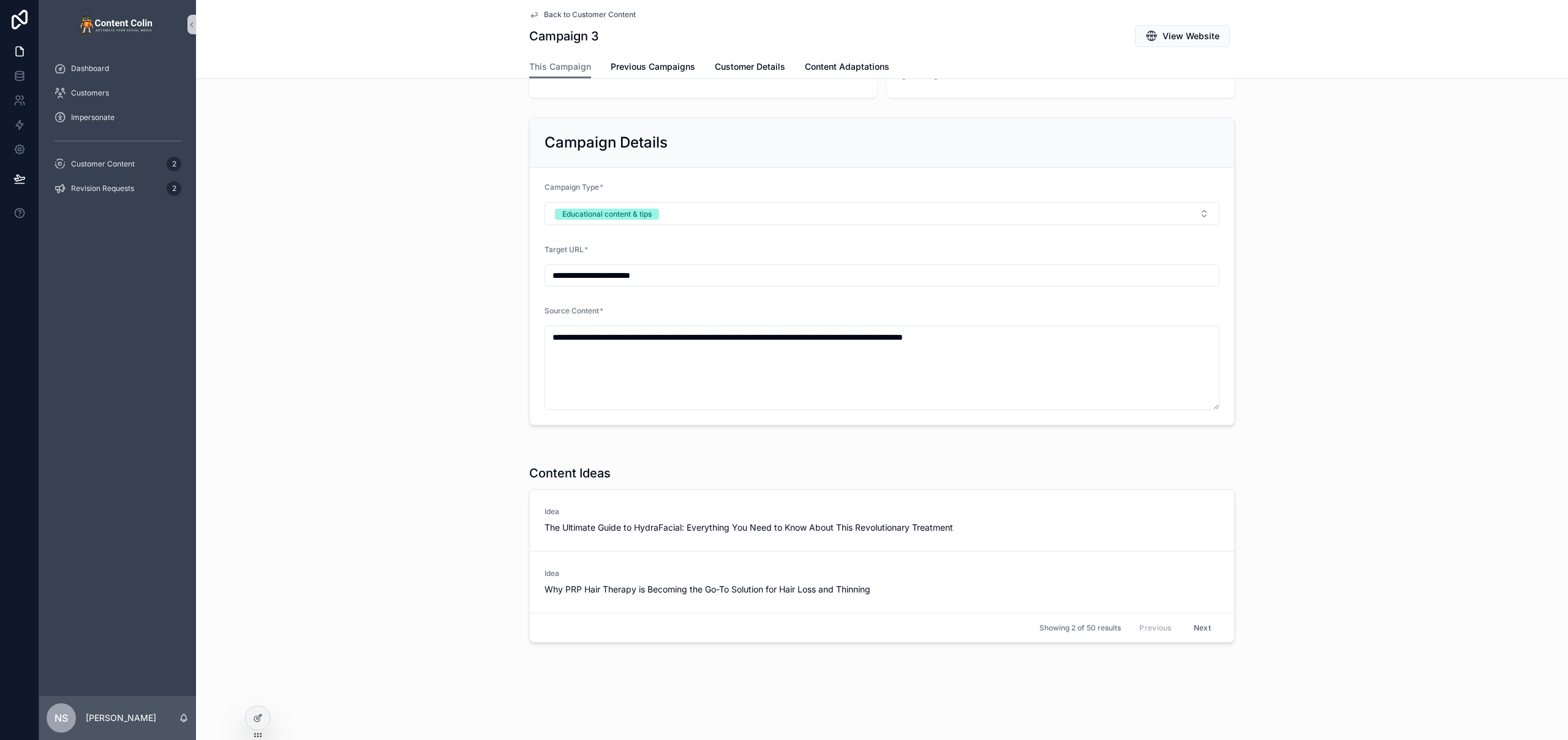
click at [593, 14] on span "Back to Customer Content" at bounding box center [589, 15] width 92 height 10
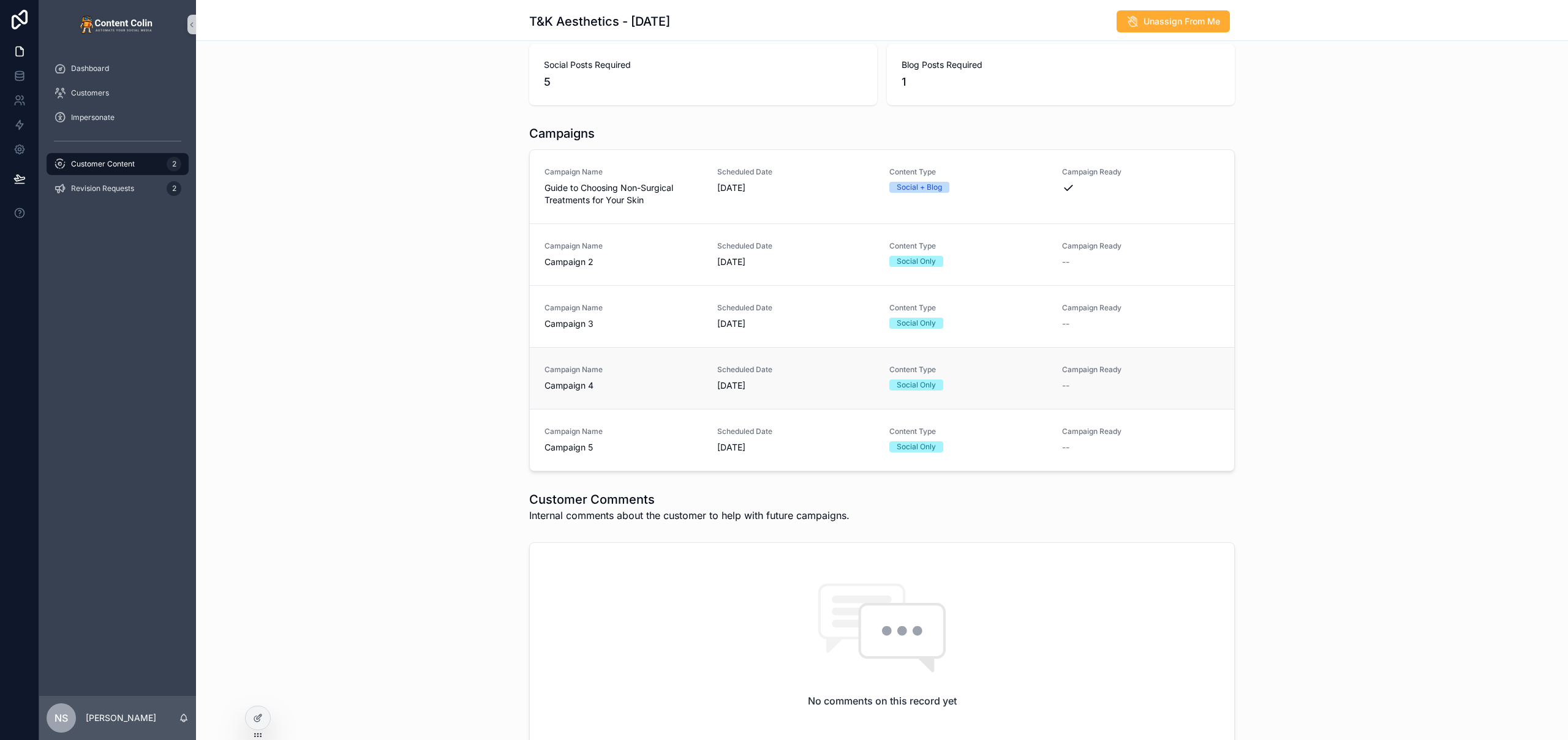
scroll to position [148, 0]
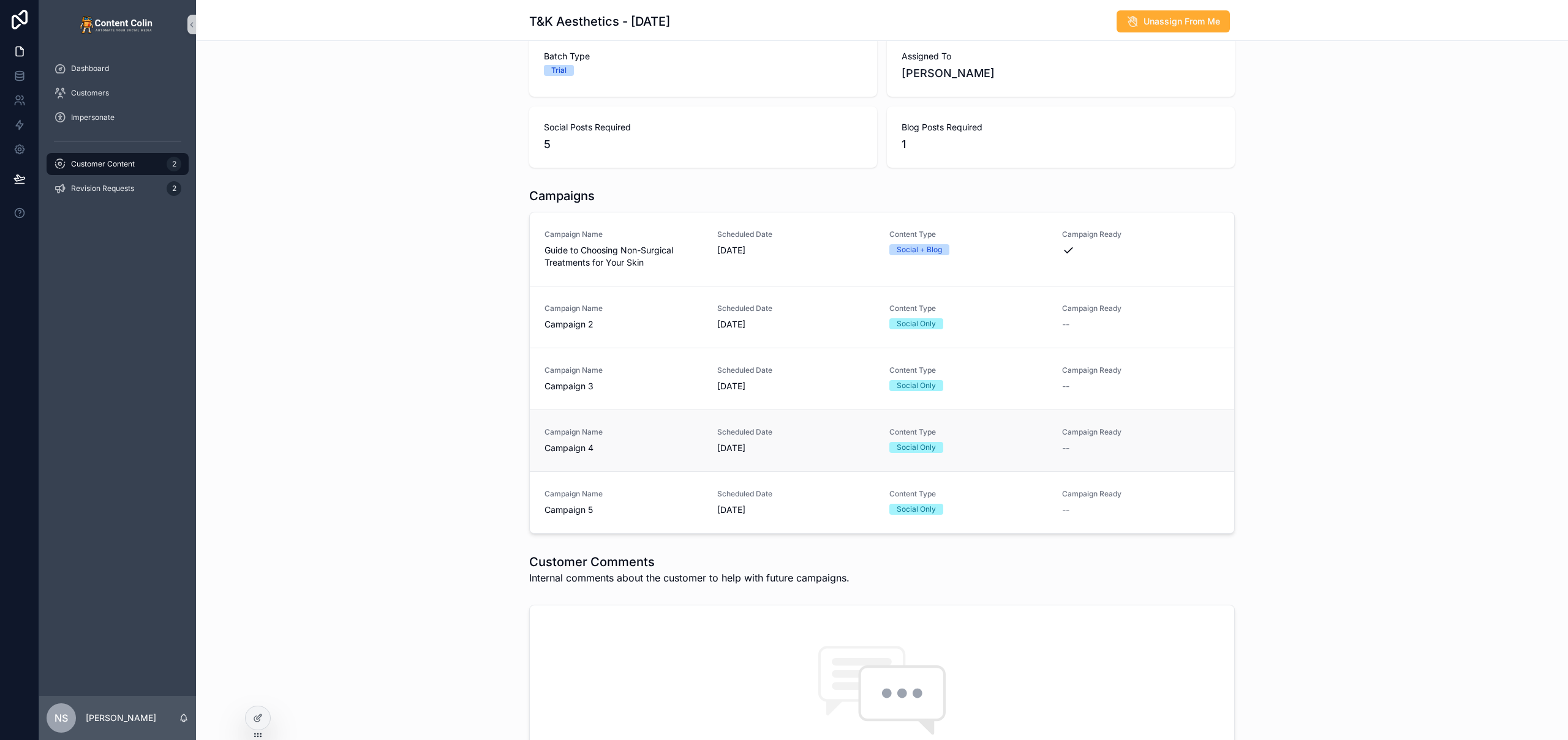
click at [782, 444] on span "[DATE]" at bounding box center [796, 448] width 158 height 12
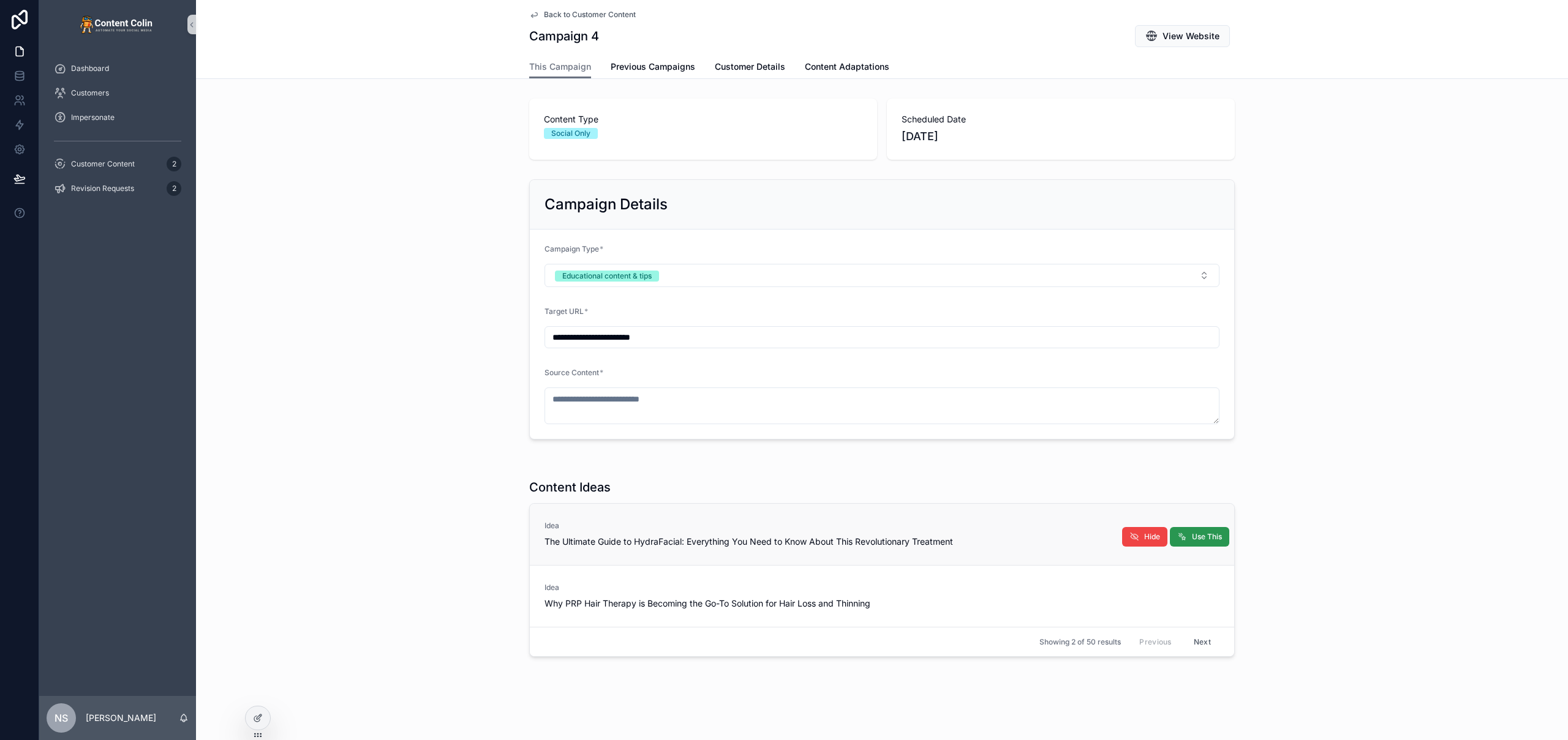
click at [1192, 537] on span "Use This" at bounding box center [1207, 537] width 30 height 10
click at [1370, 366] on div "**********" at bounding box center [882, 309] width 1372 height 270
type textarea "**********"
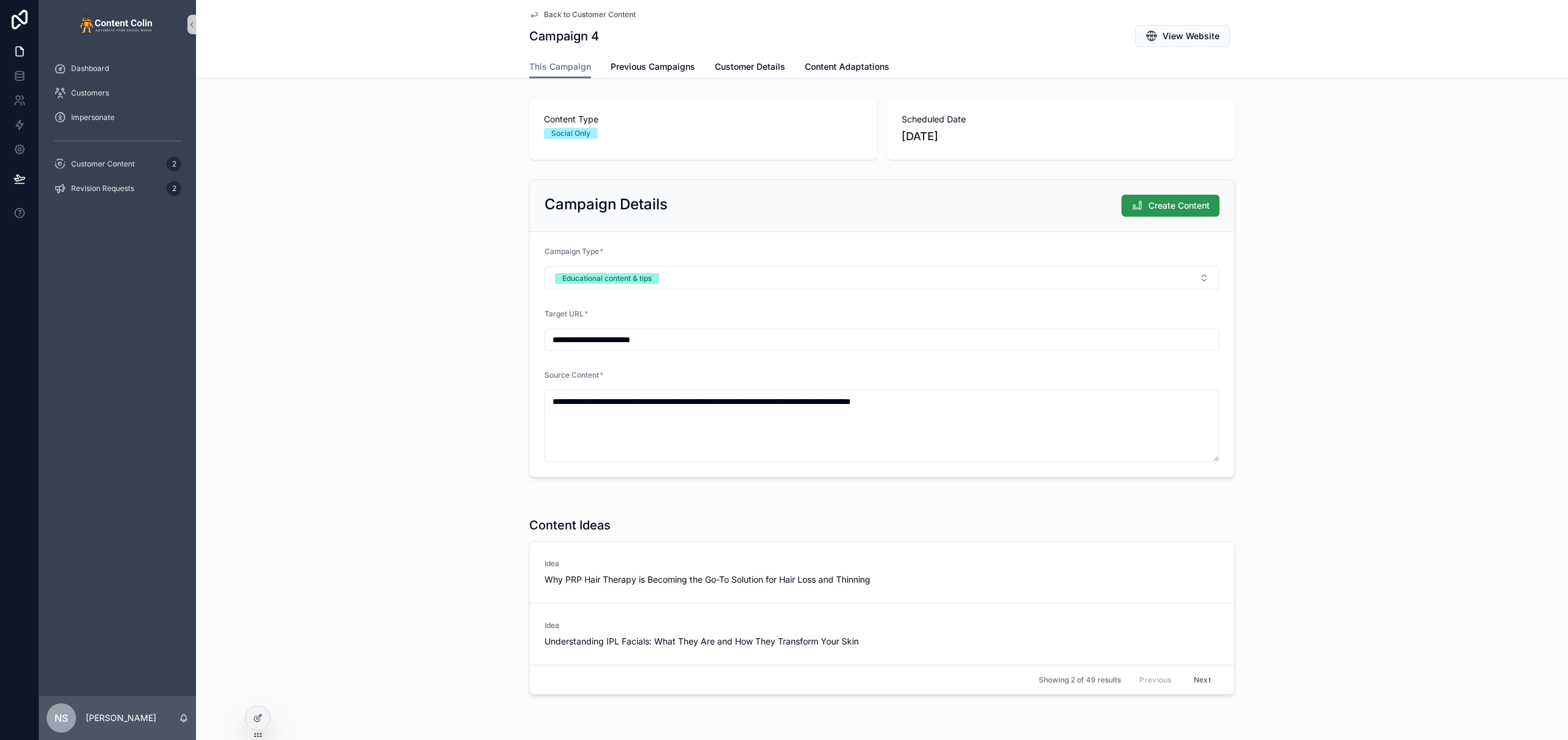
click at [1184, 200] on span "Create Content" at bounding box center [1179, 206] width 61 height 12
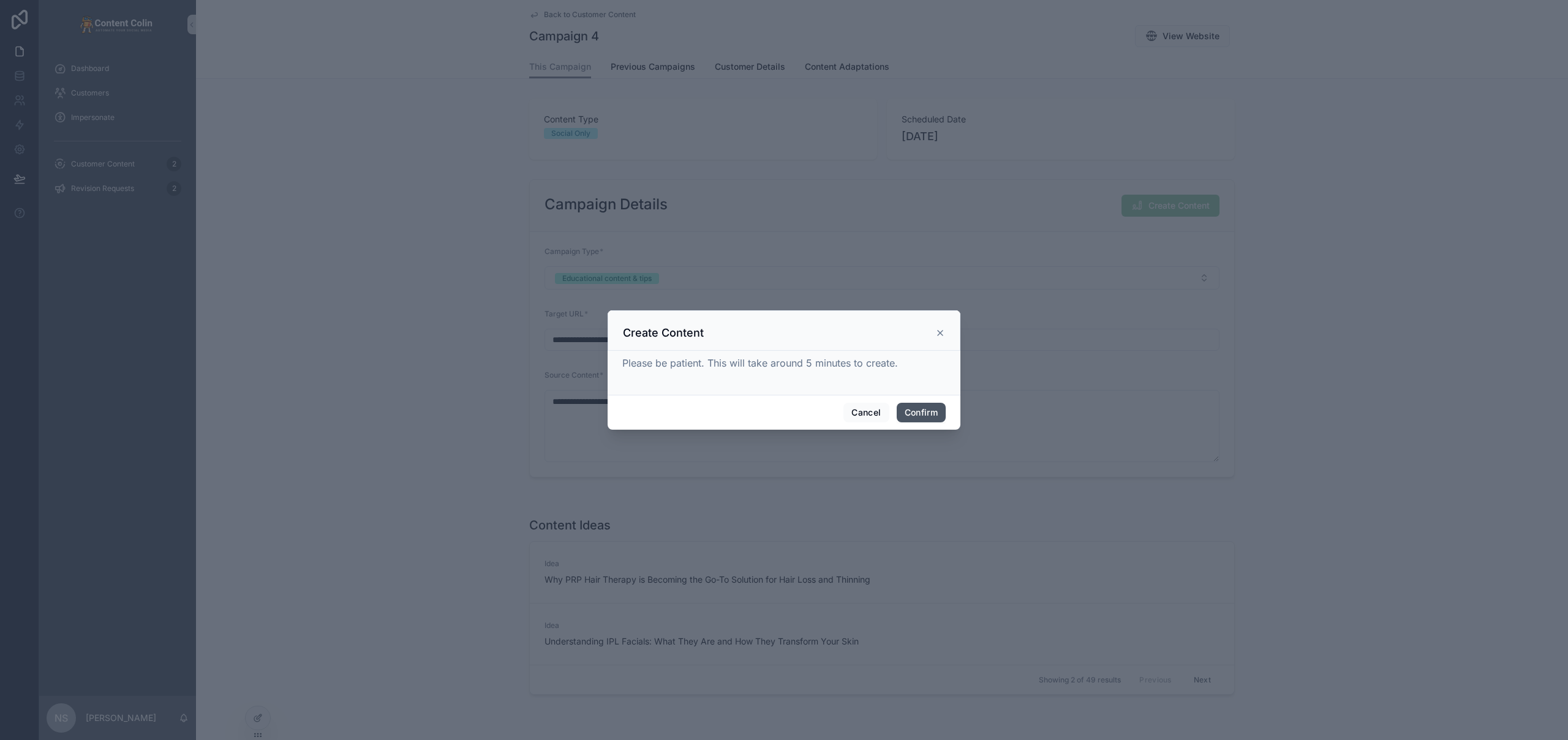
click at [924, 412] on button "Confirm" at bounding box center [921, 412] width 49 height 19
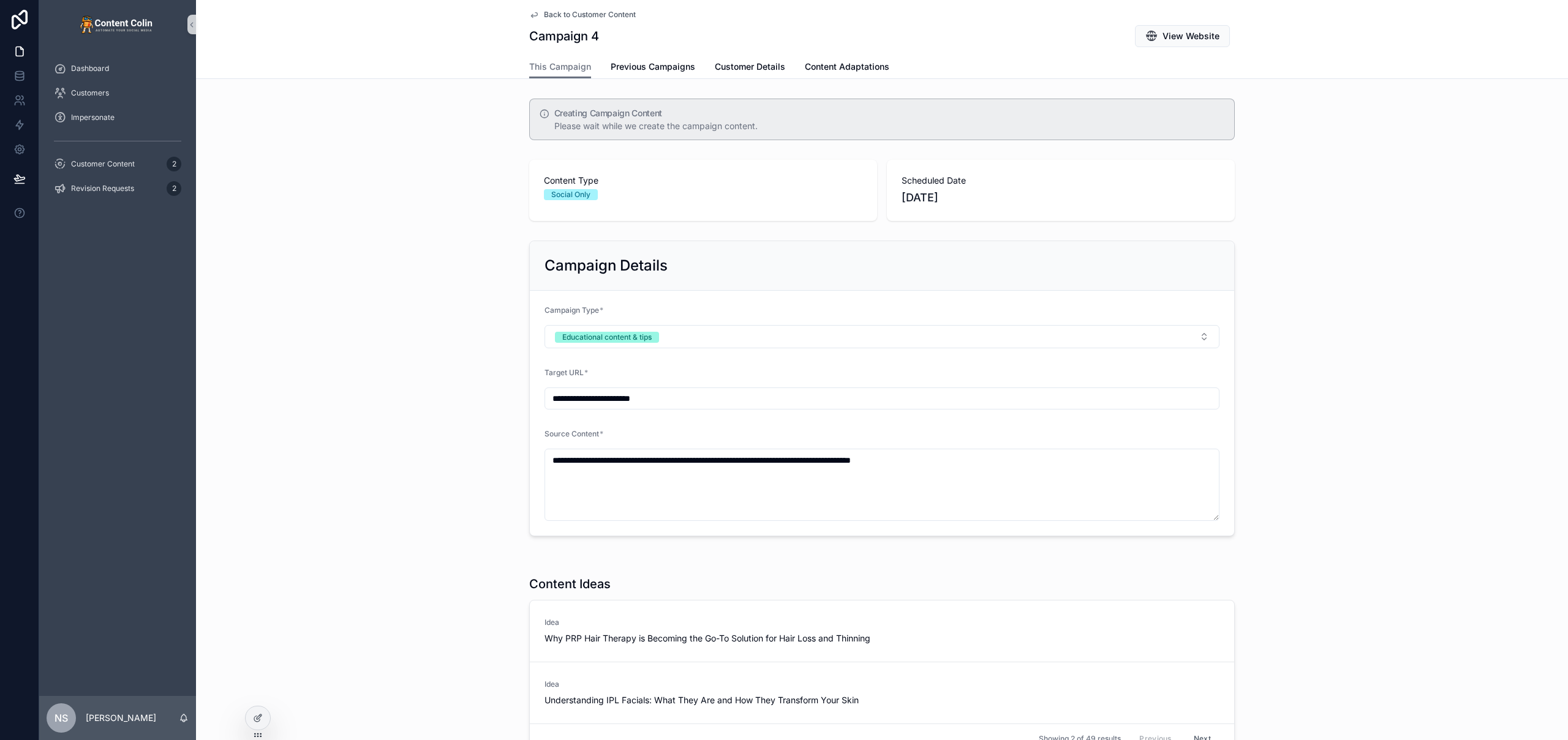
click at [579, 16] on span "Back to Customer Content" at bounding box center [589, 15] width 92 height 10
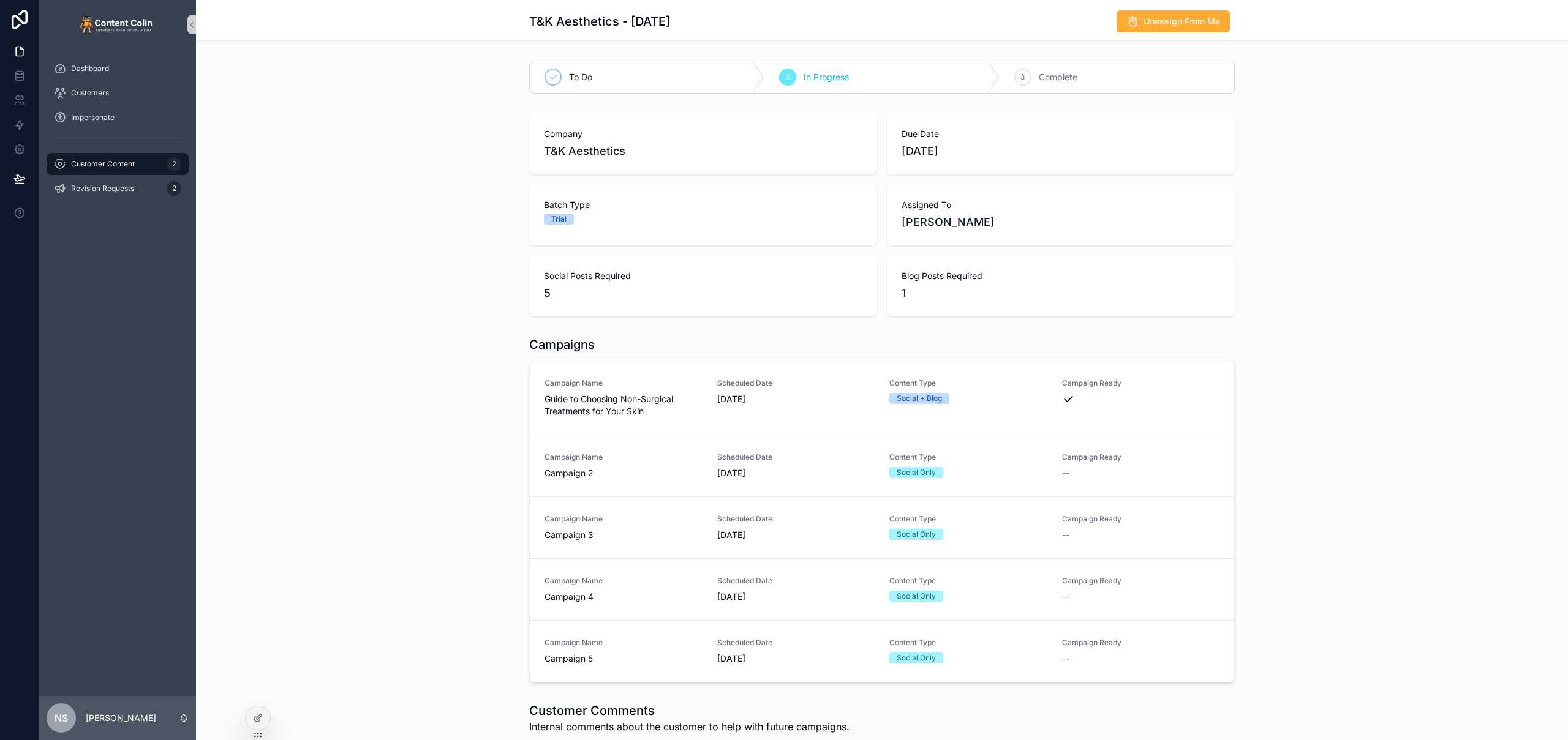
click at [671, 647] on span "Campaign Name" at bounding box center [623, 643] width 158 height 10
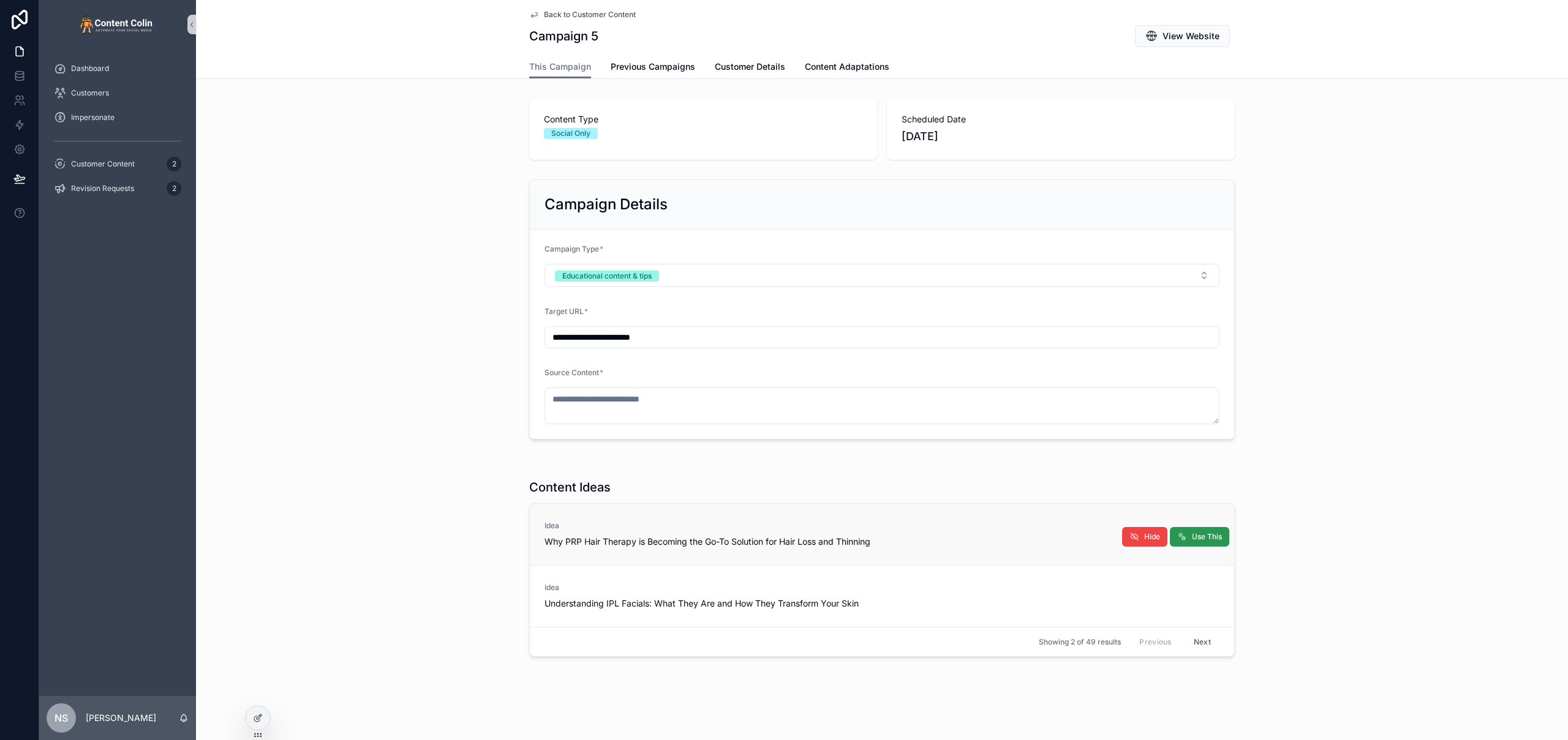
click at [1203, 535] on span "Use This" at bounding box center [1207, 537] width 30 height 10
type textarea "**********"
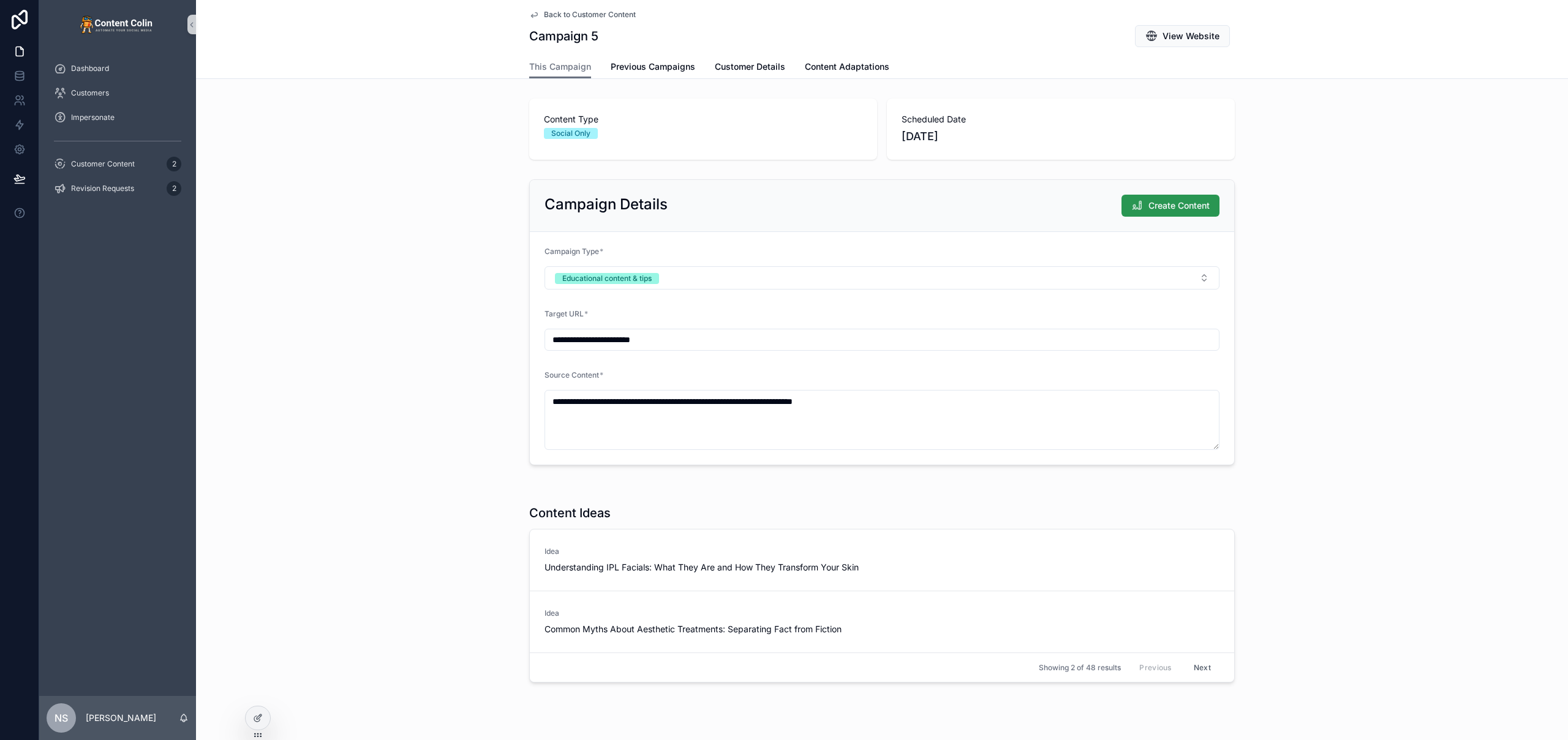
click at [1172, 204] on span "Create Content" at bounding box center [1179, 206] width 61 height 12
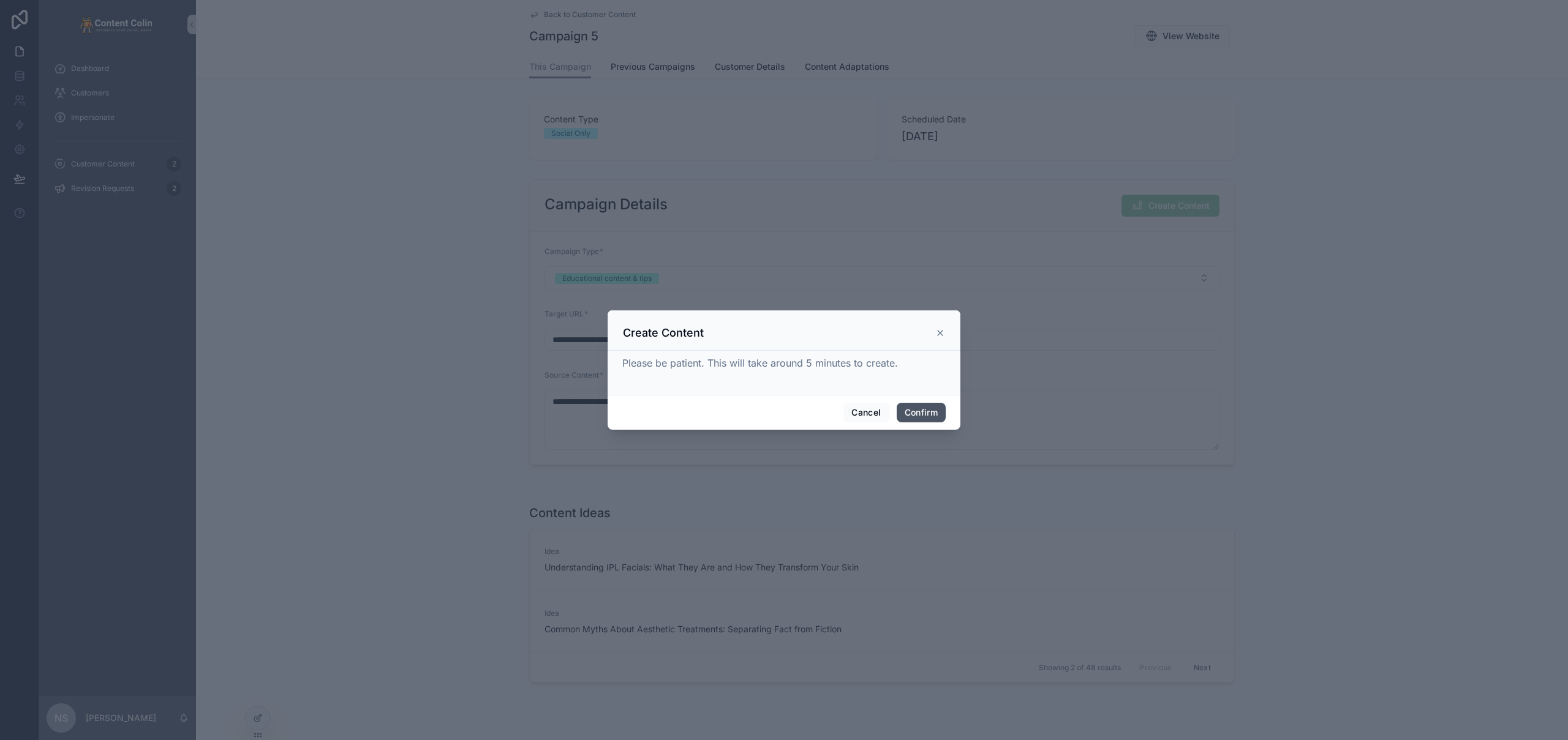
click at [921, 414] on button "Confirm" at bounding box center [921, 412] width 49 height 19
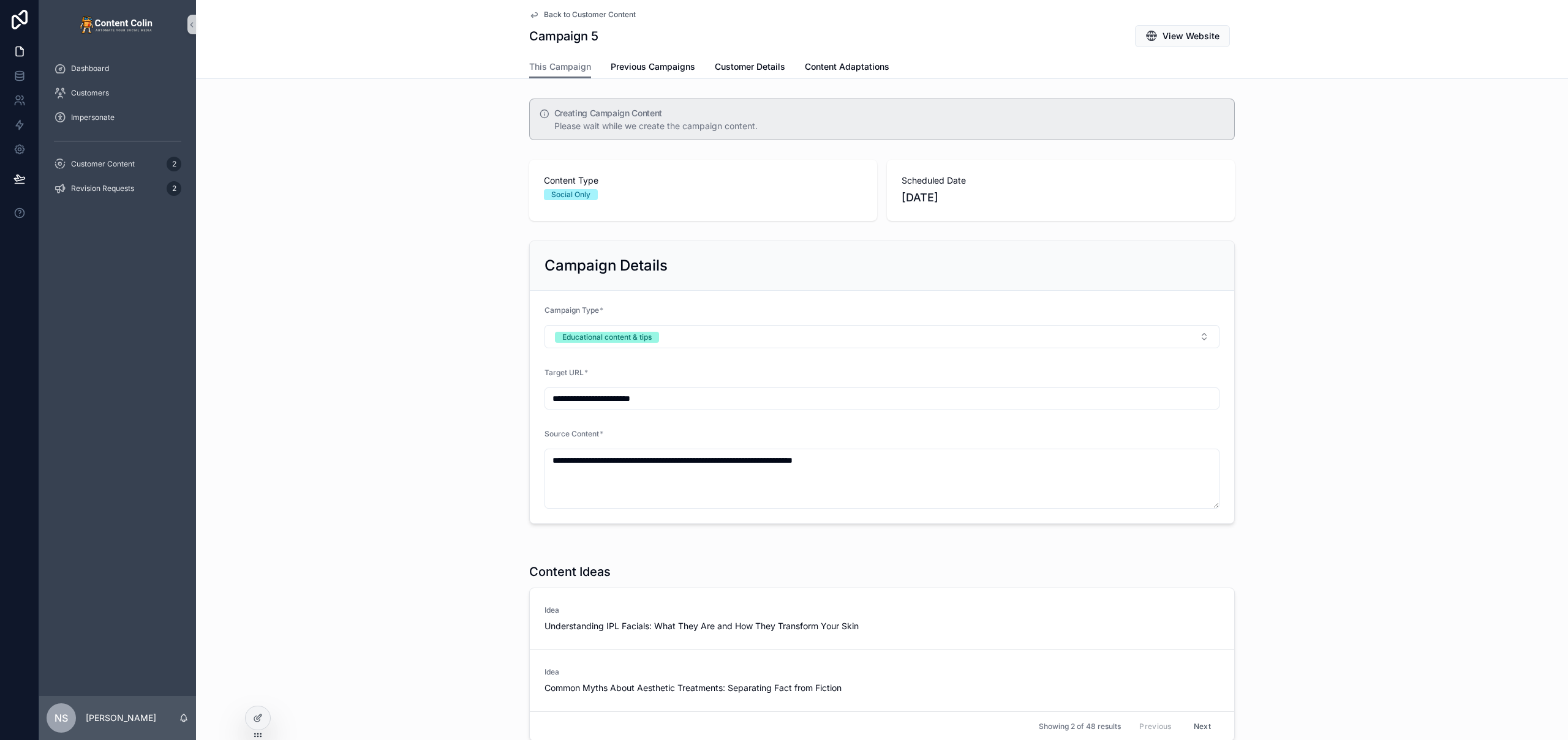
click at [567, 12] on span "Back to Customer Content" at bounding box center [589, 15] width 92 height 10
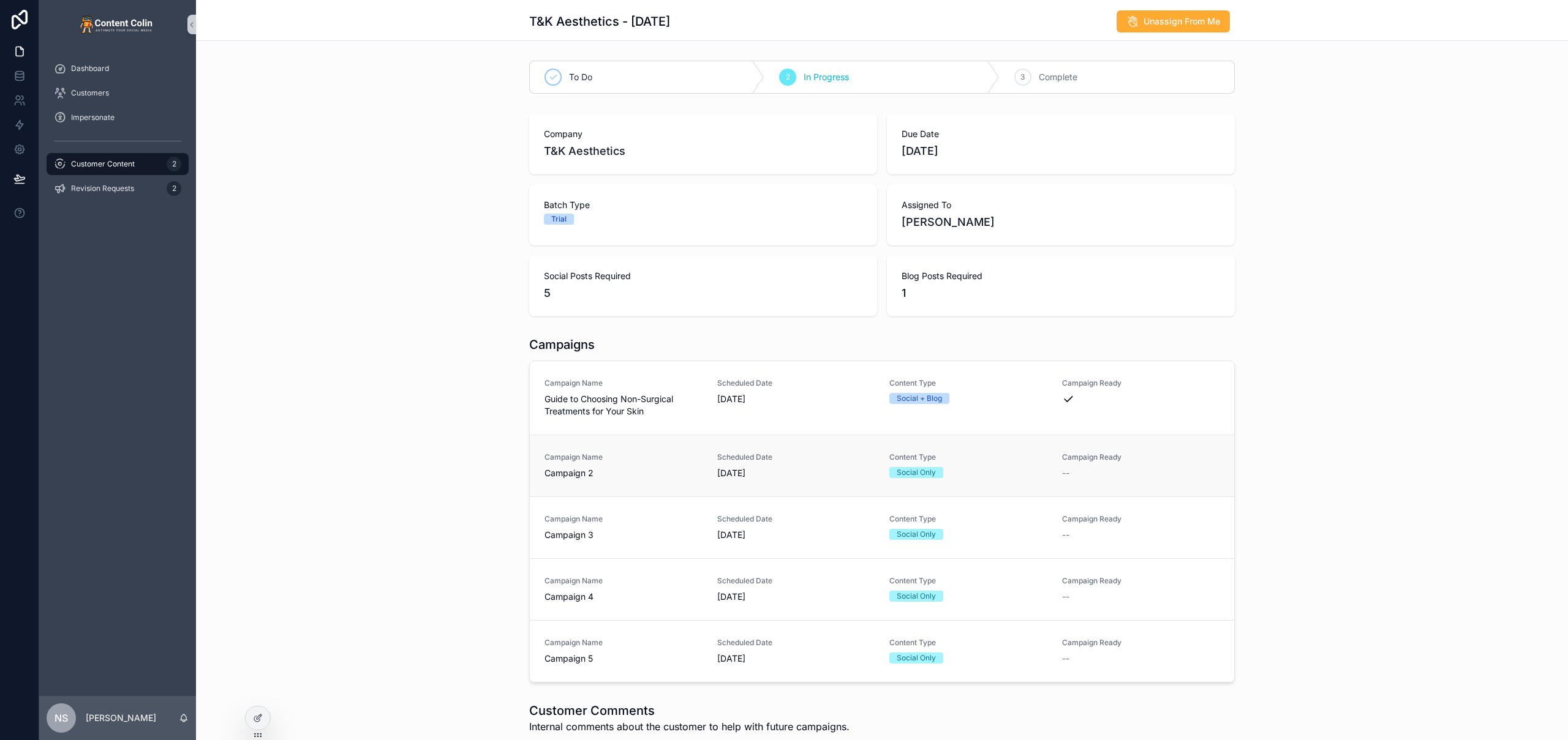
click at [639, 484] on link "Campaign Name Campaign 2 Scheduled Date 3rd September 2025 Content Type Social …" at bounding box center [882, 465] width 704 height 62
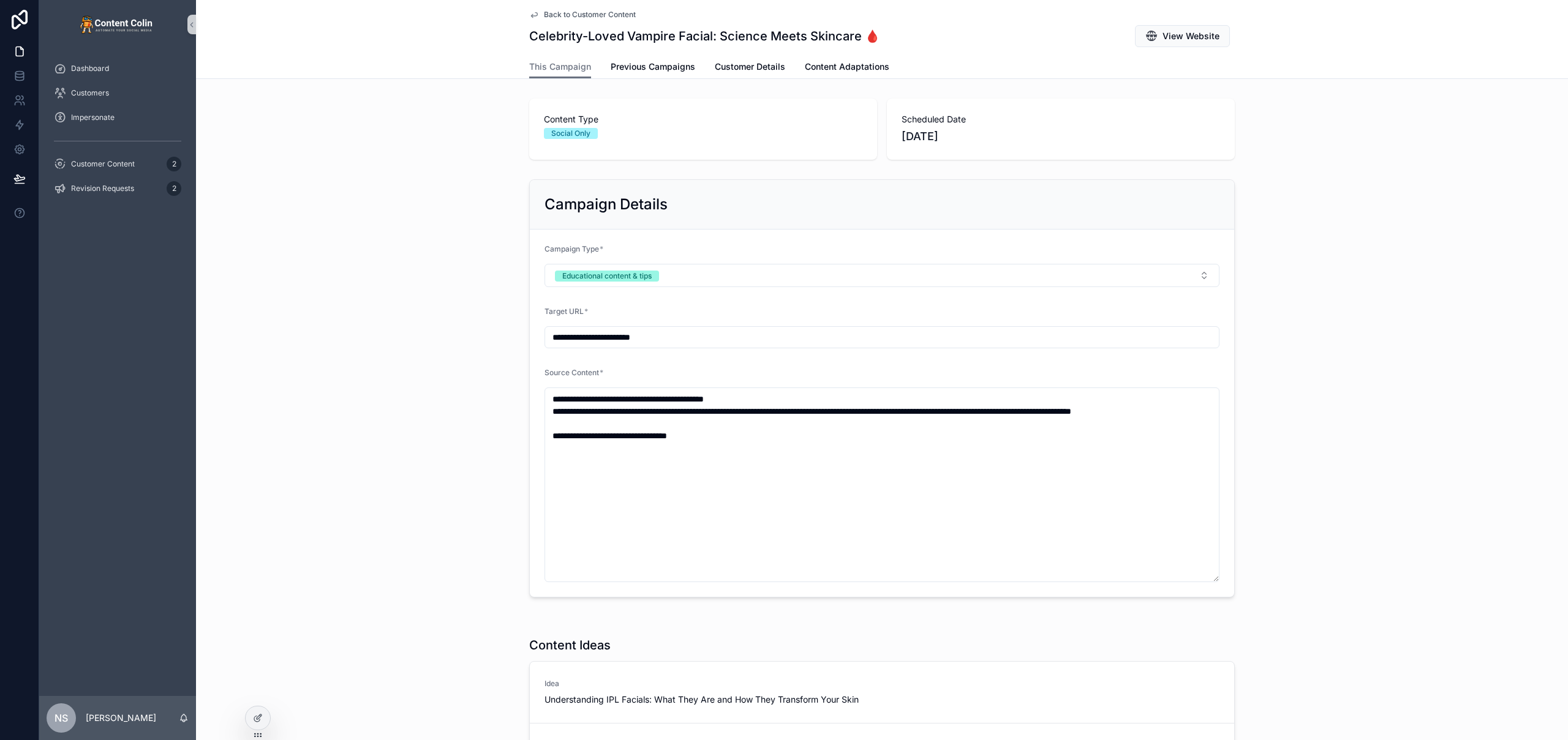
click at [582, 14] on span "Back to Customer Content" at bounding box center [589, 15] width 92 height 10
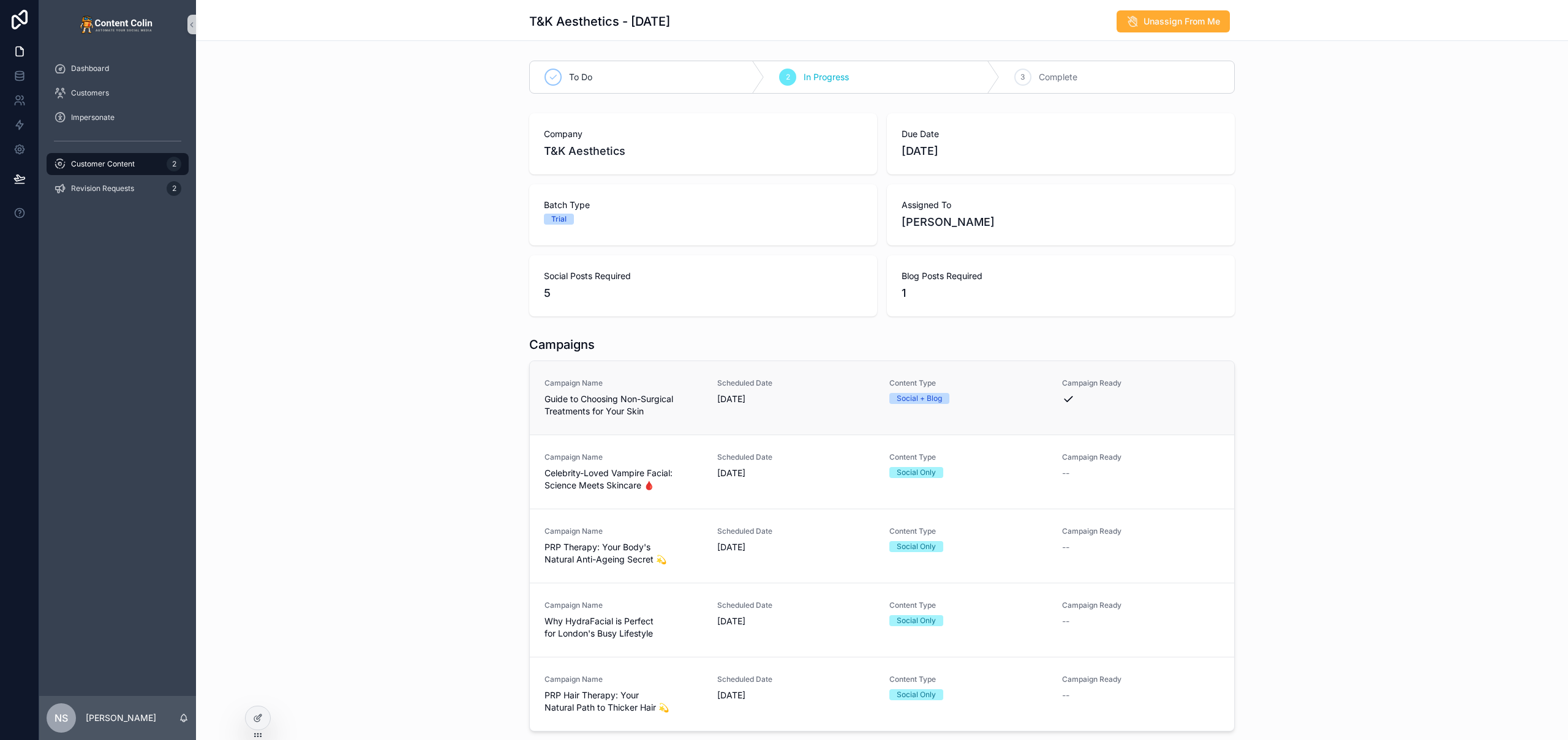
click at [670, 390] on div "Campaign Name Guide to Choosing Non-Surgical Treatments for Your Skin" at bounding box center [623, 397] width 158 height 39
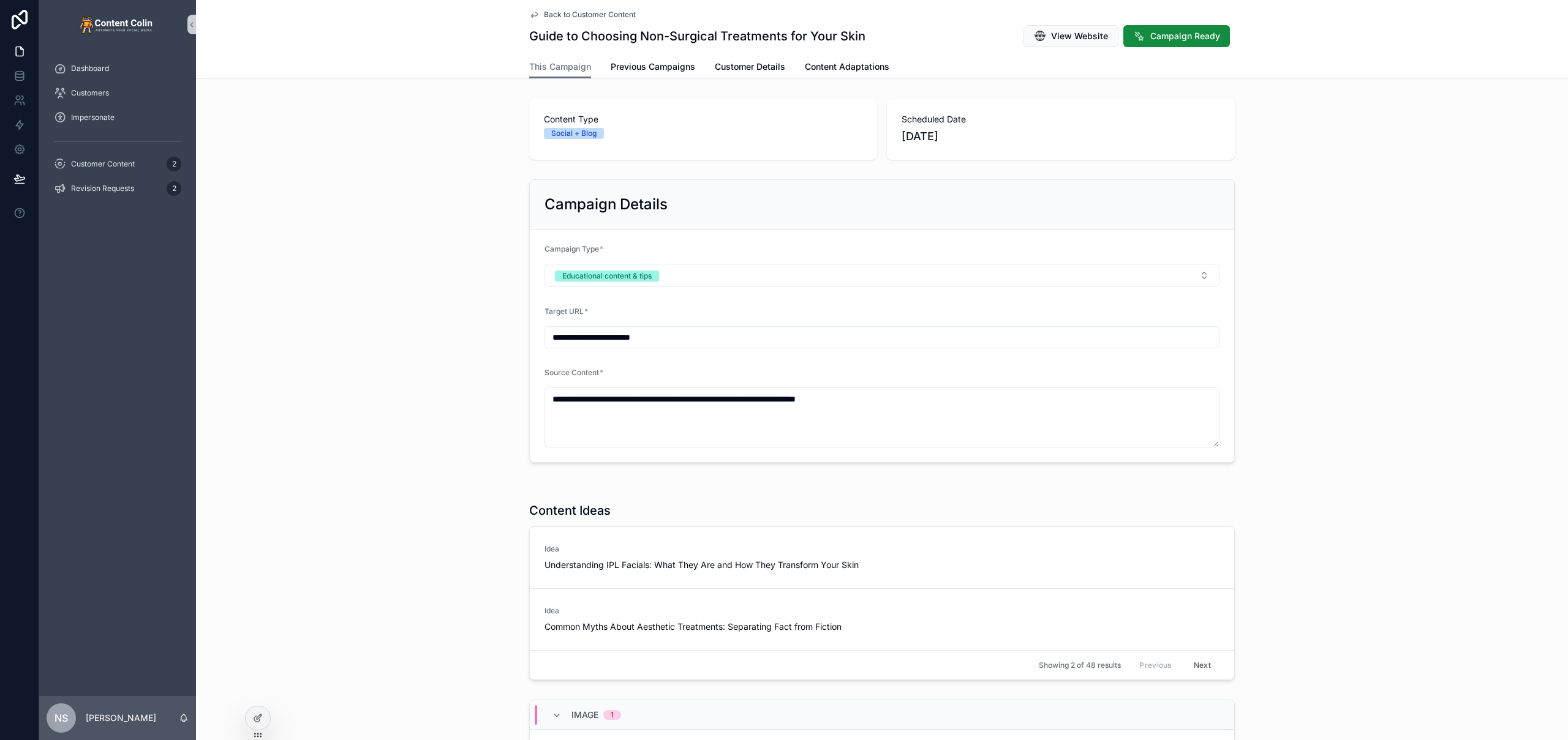
click at [579, 12] on span "Back to Customer Content" at bounding box center [589, 15] width 92 height 10
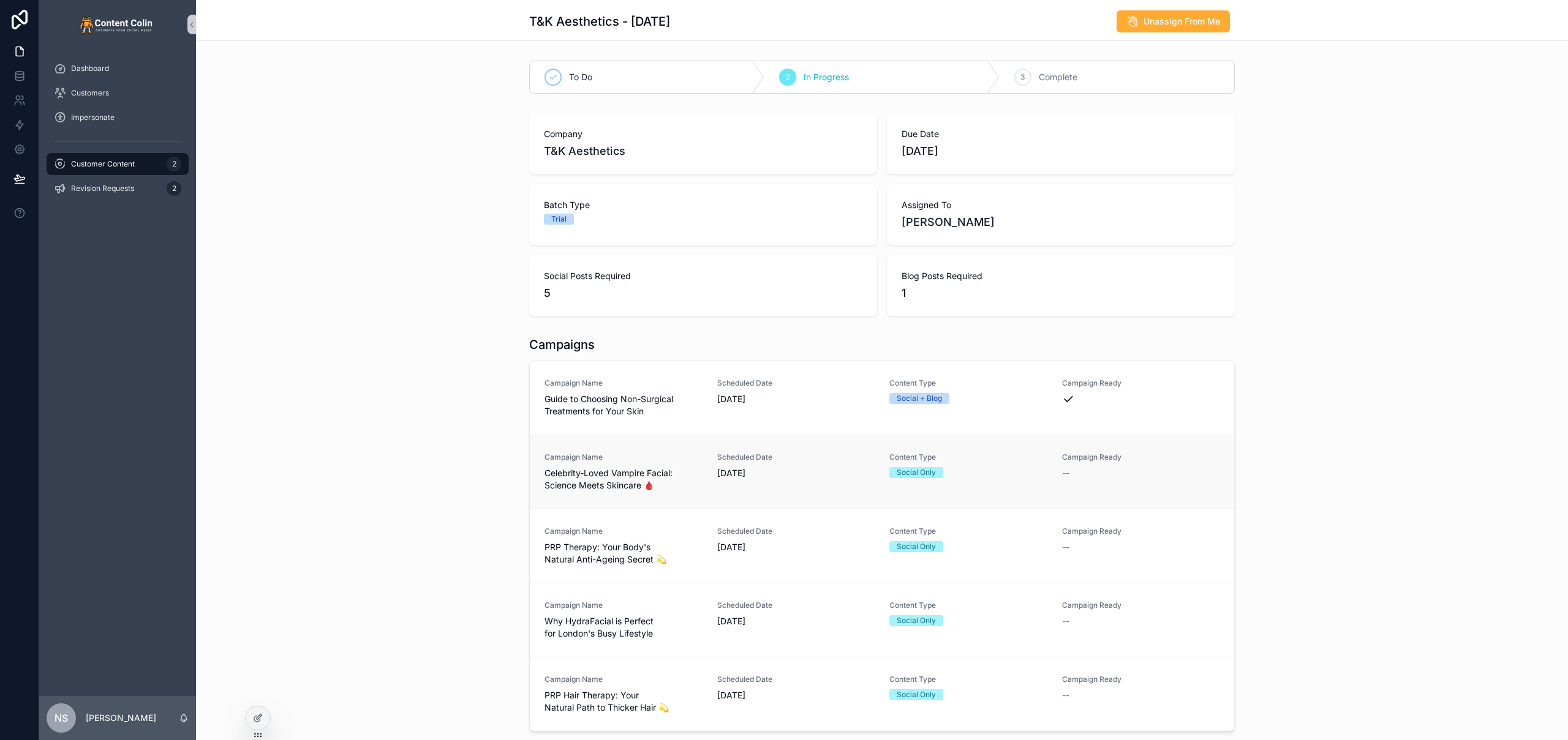
click at [653, 475] on span "Celebrity-Loved Vampire Facial: Science Meets Skincare 🩸" at bounding box center [623, 479] width 158 height 24
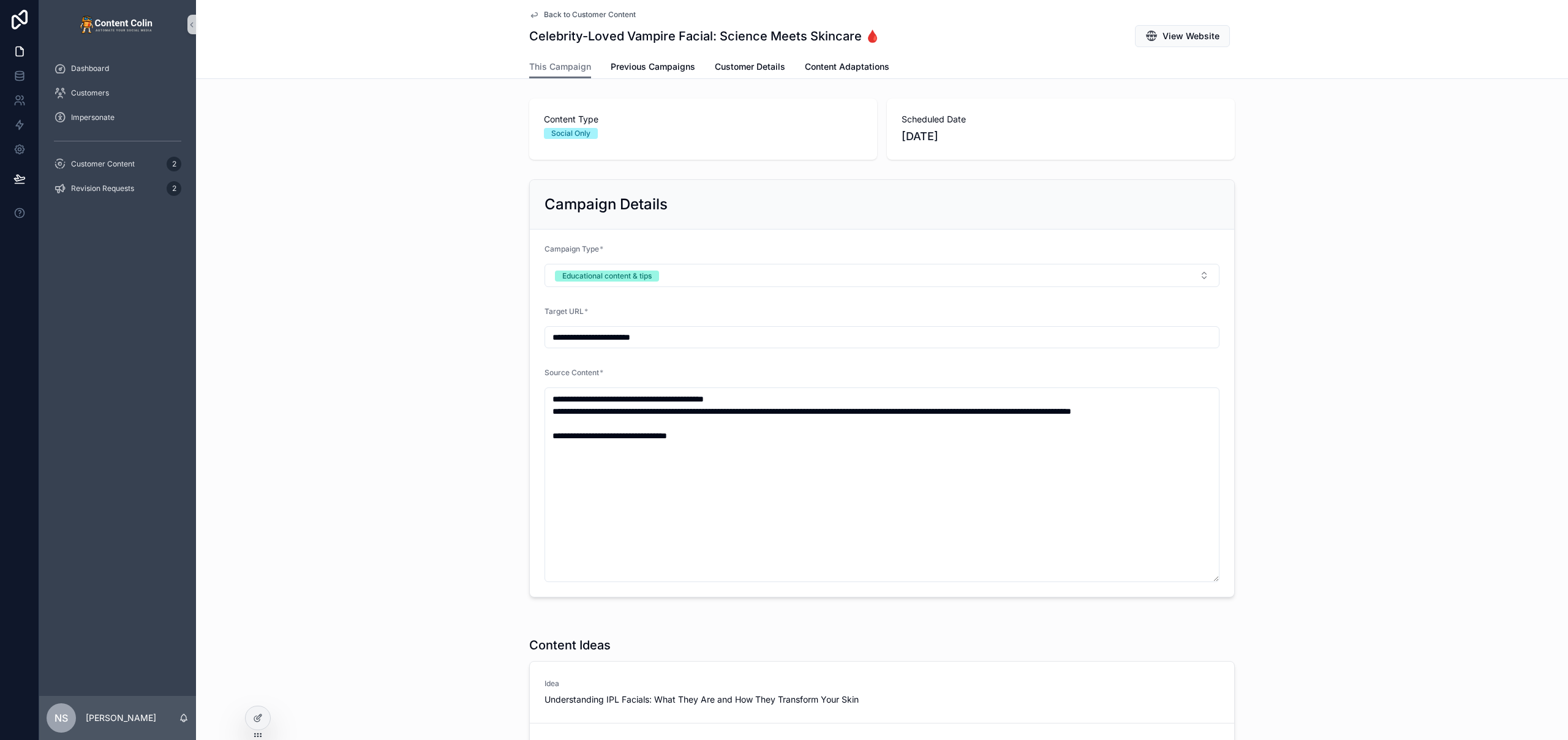
click at [586, 13] on span "Back to Customer Content" at bounding box center [589, 15] width 92 height 10
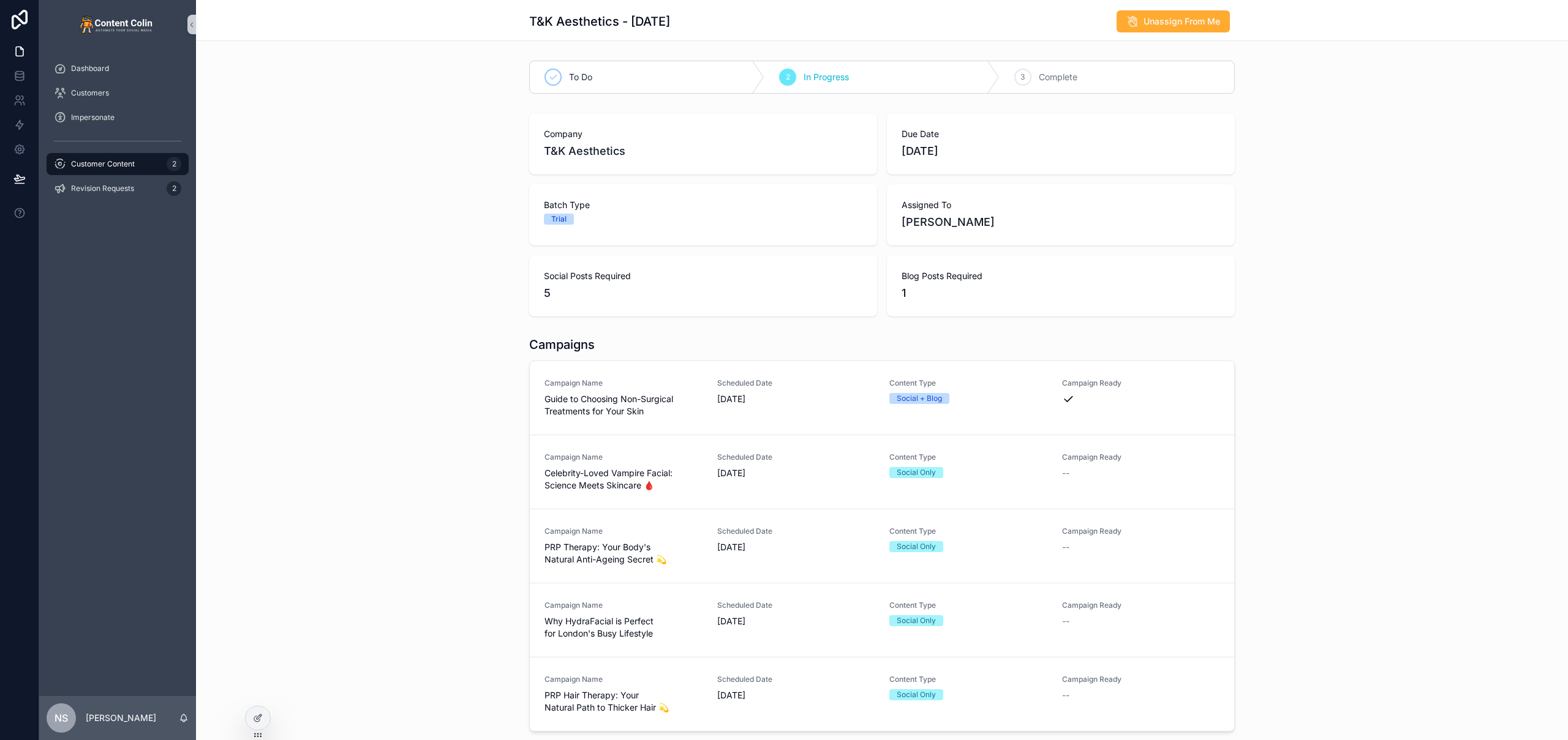
scroll to position [275, 0]
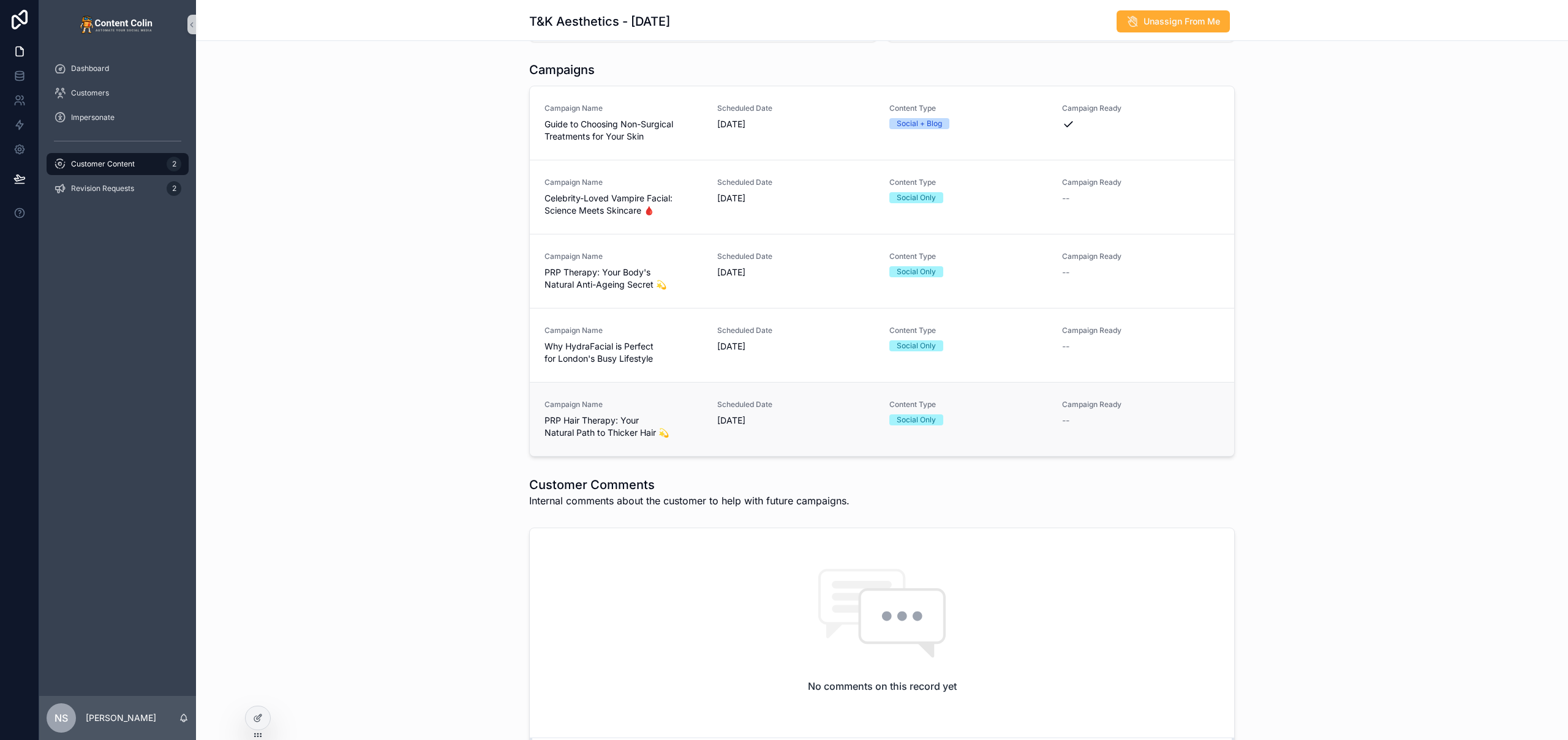
click at [660, 437] on span "PRP Hair Therapy: Your Natural Path to Thicker Hair 💫" at bounding box center [623, 426] width 158 height 24
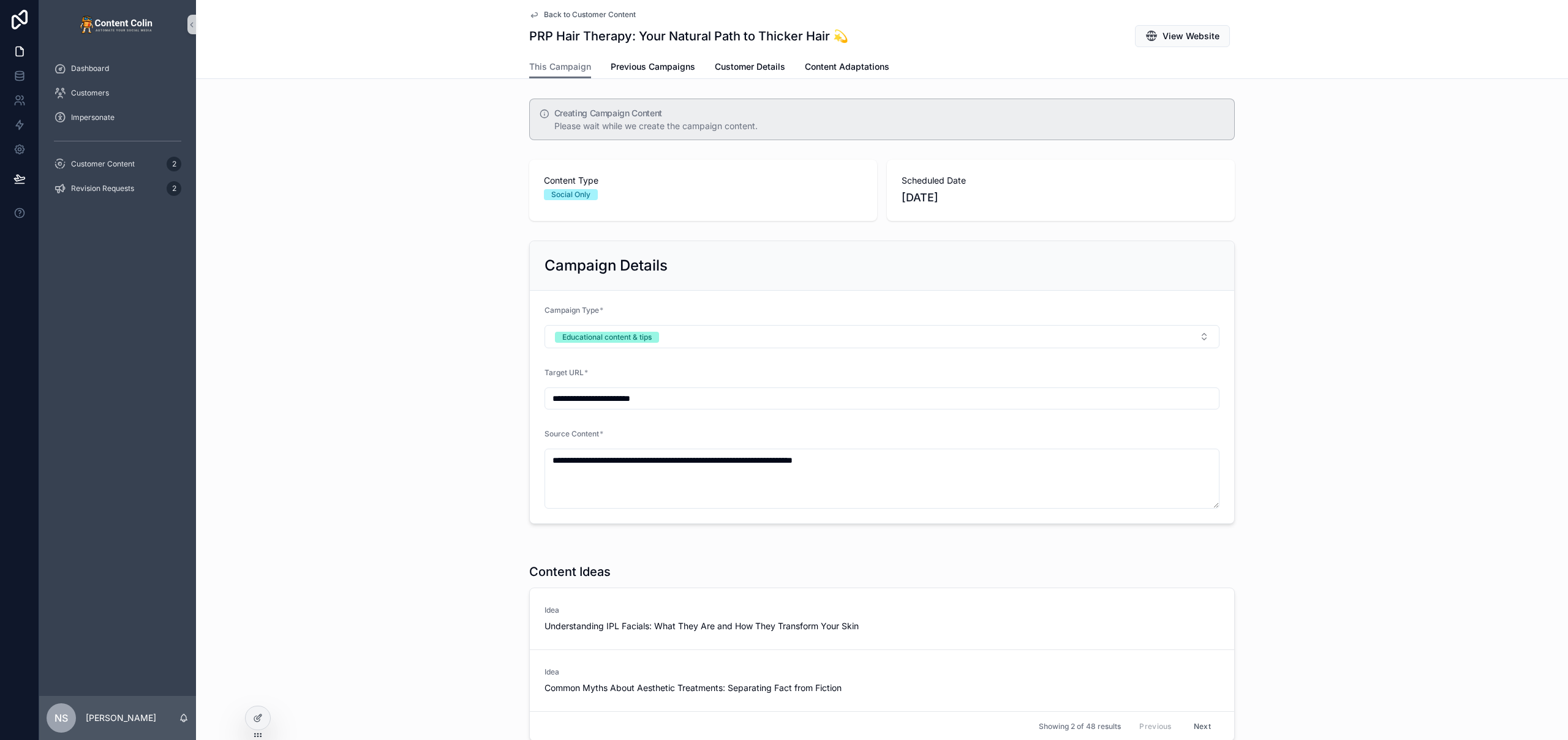
click at [580, 14] on span "Back to Customer Content" at bounding box center [589, 15] width 92 height 10
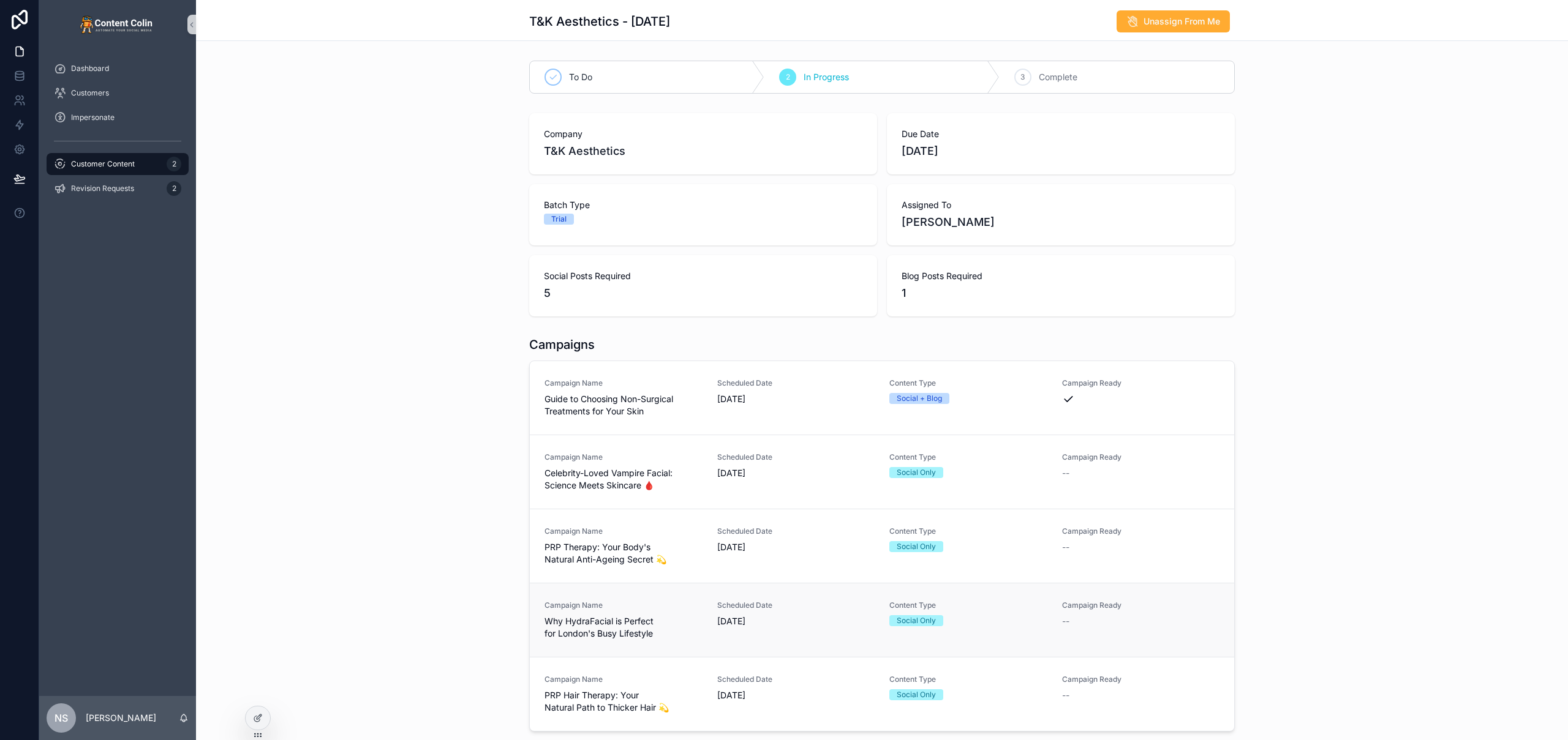
scroll to position [124, 0]
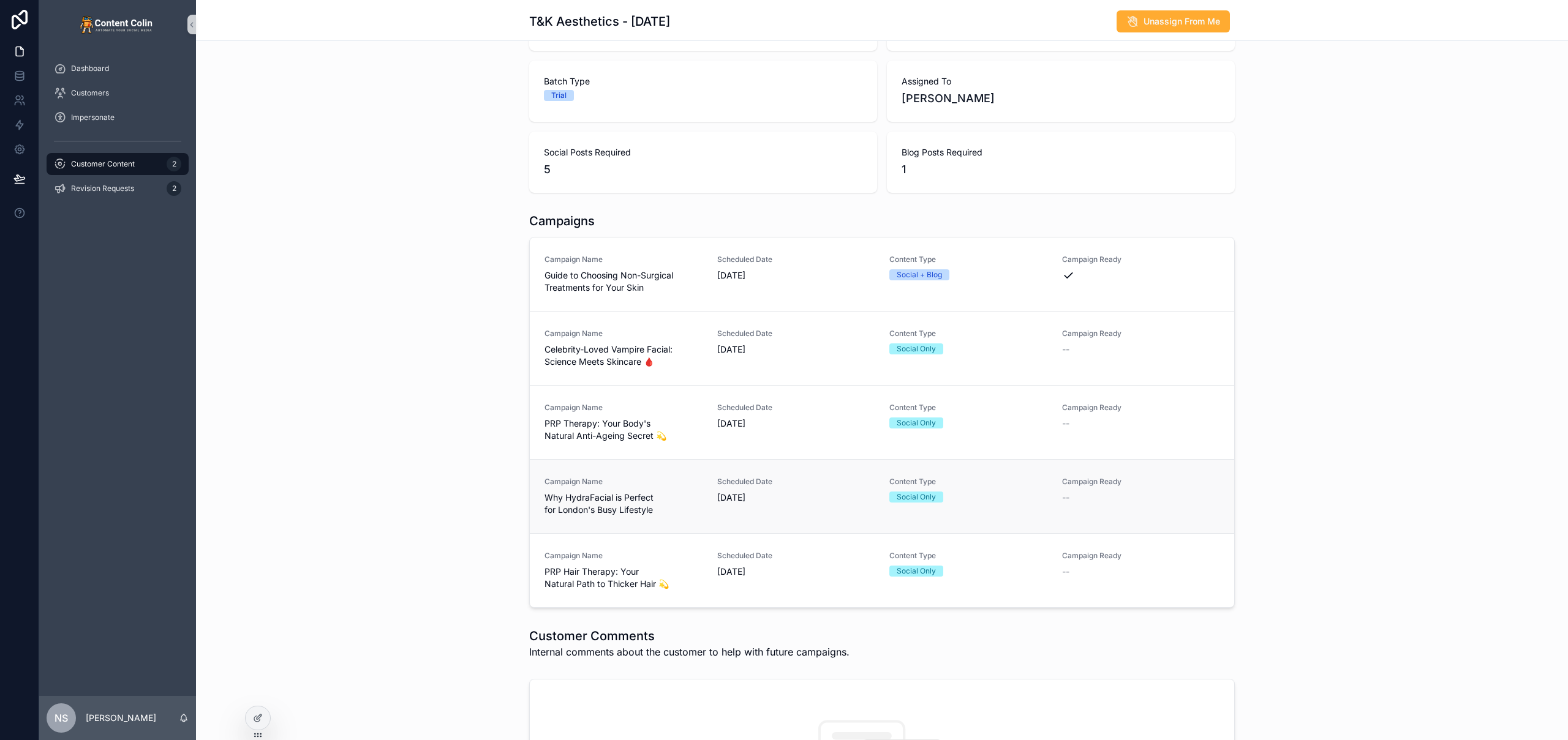
click at [669, 487] on div "Campaign Name Why HydraFacial is Perfect for London's Busy Lifestyle" at bounding box center [623, 496] width 158 height 39
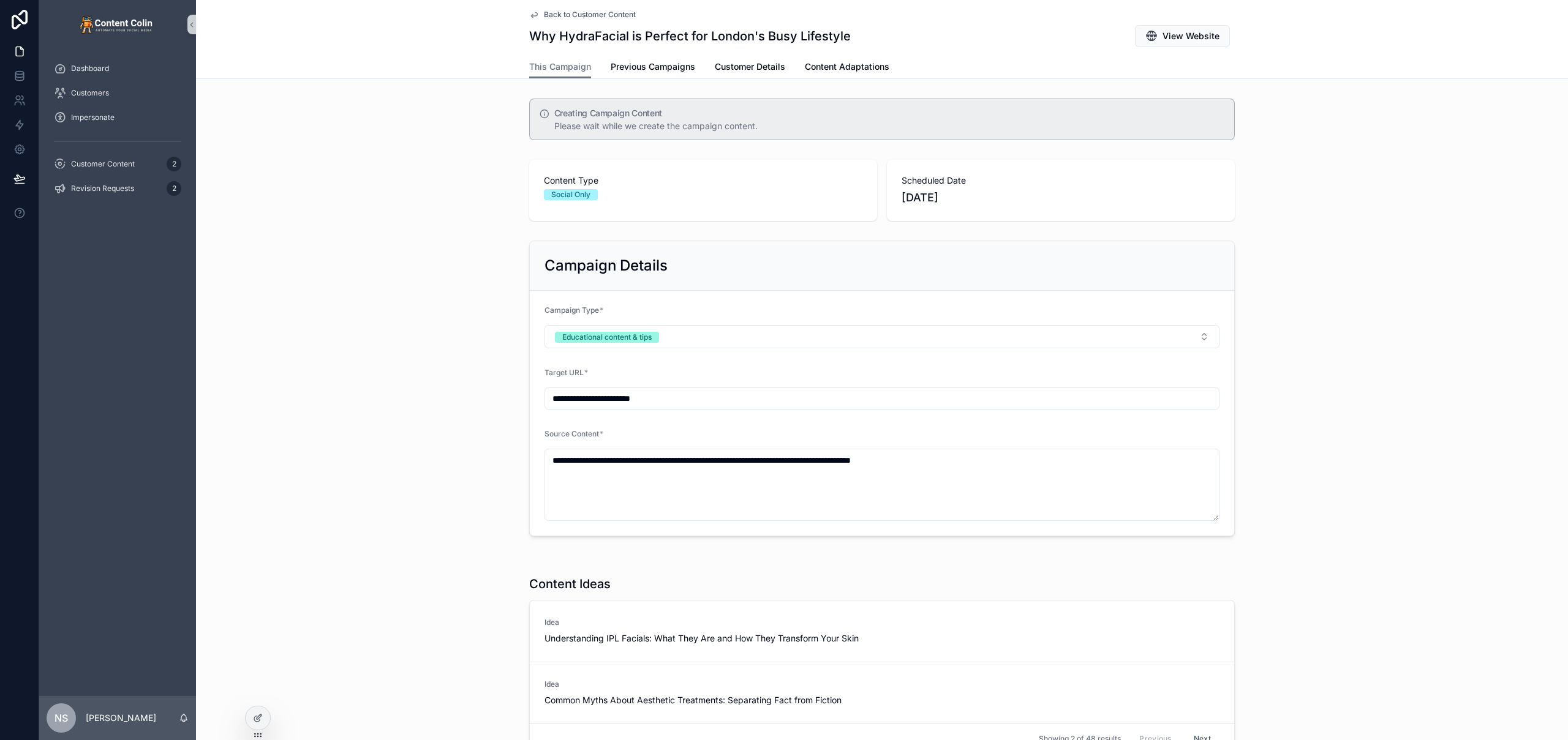
click at [610, 13] on span "Back to Customer Content" at bounding box center [589, 15] width 92 height 10
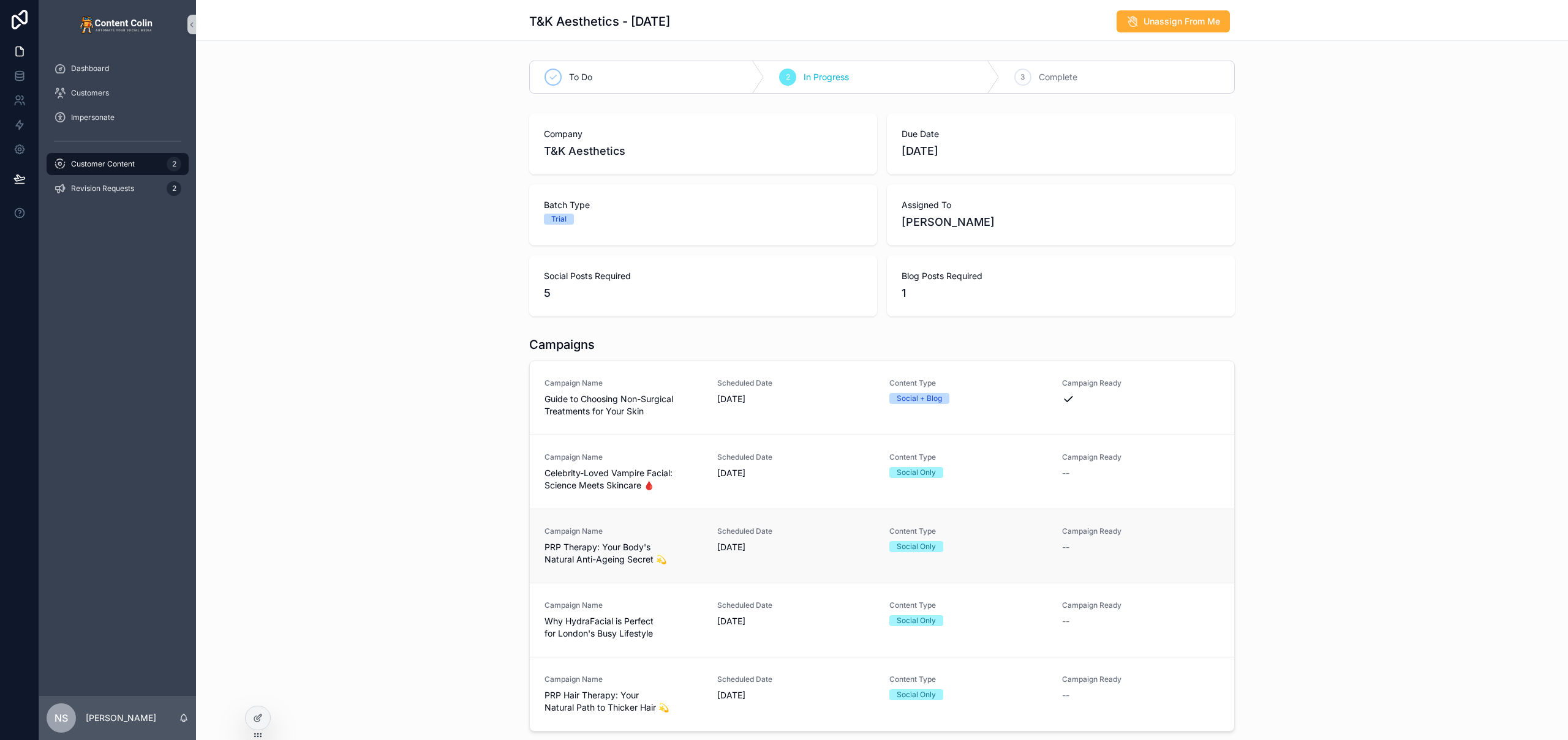
click at [656, 528] on span "Campaign Name" at bounding box center [623, 532] width 158 height 10
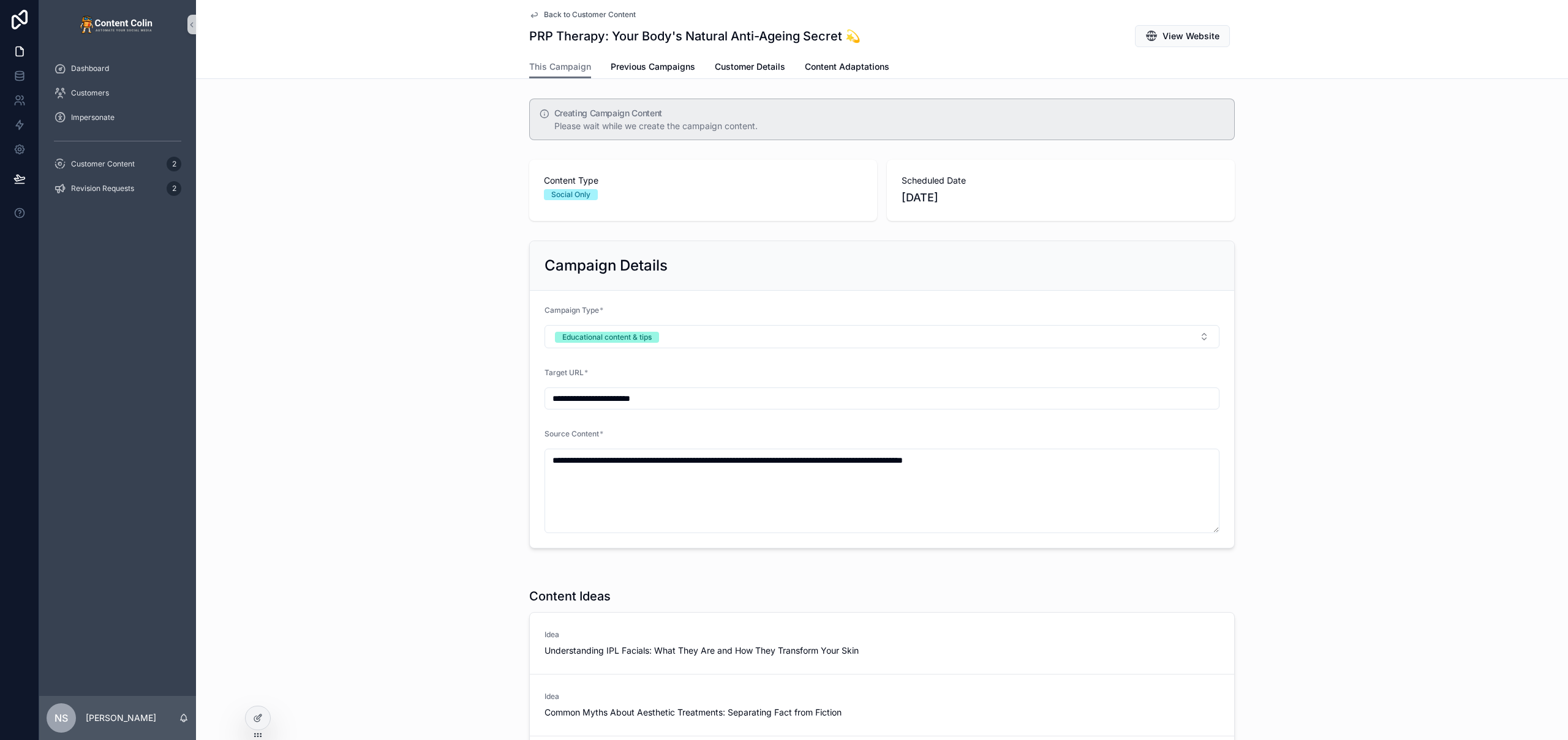
click at [485, 330] on div "**********" at bounding box center [882, 394] width 1372 height 318
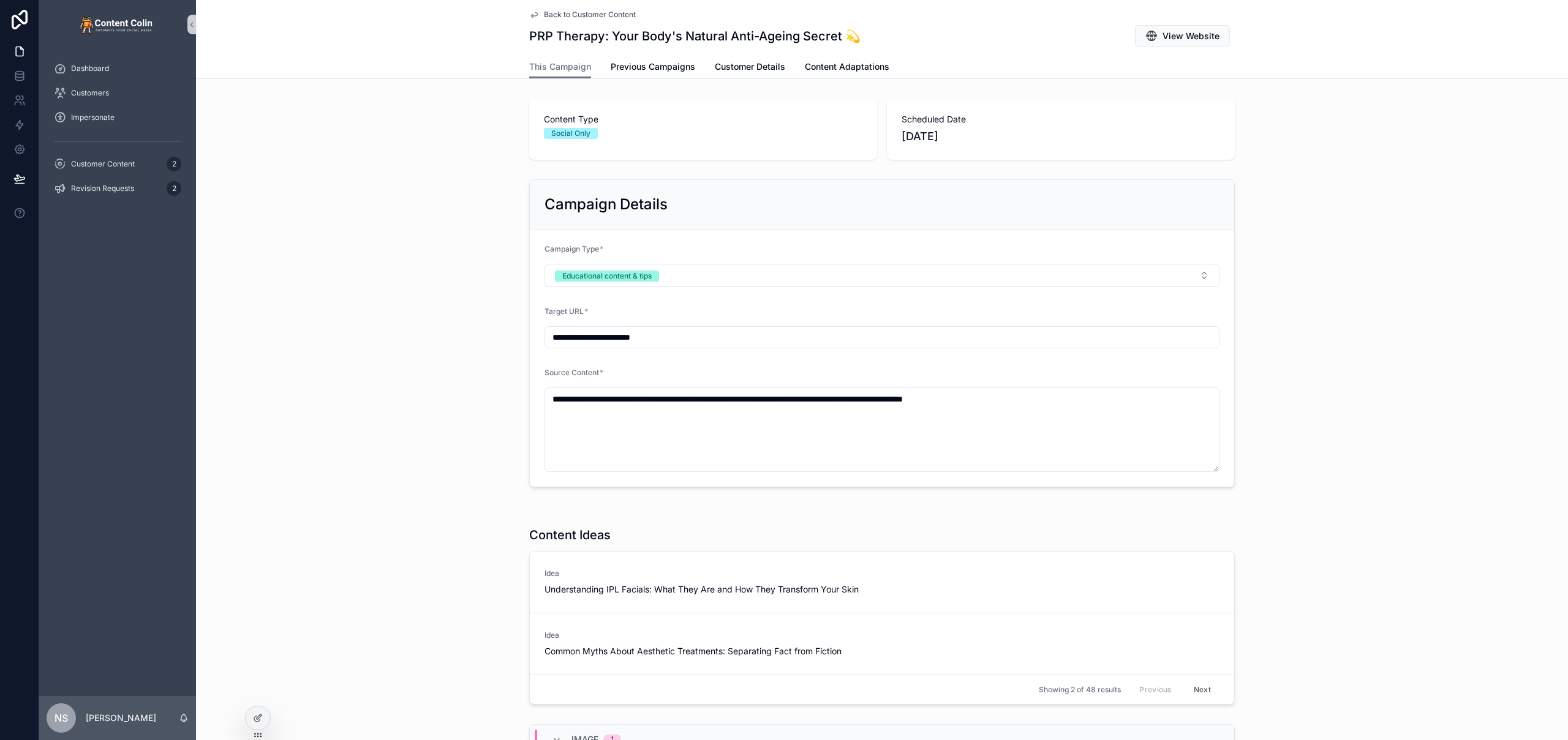
click at [562, 6] on div "Back to Customer Content PRP Therapy: Your Body's Natural Anti-Ageing Secret 💫 …" at bounding box center [882, 27] width 705 height 55
click at [577, 13] on span "Back to Customer Content" at bounding box center [589, 15] width 92 height 10
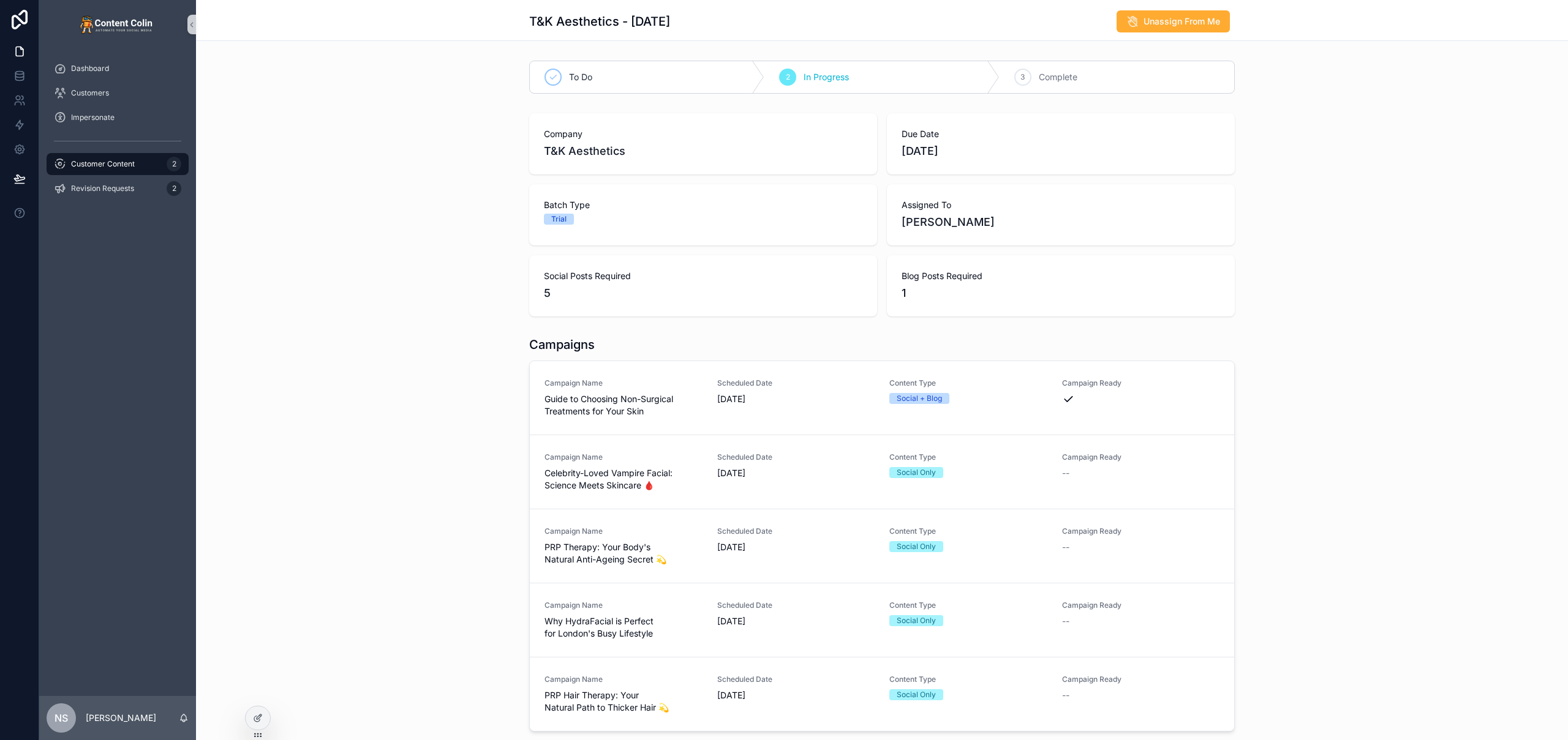
scroll to position [276, 0]
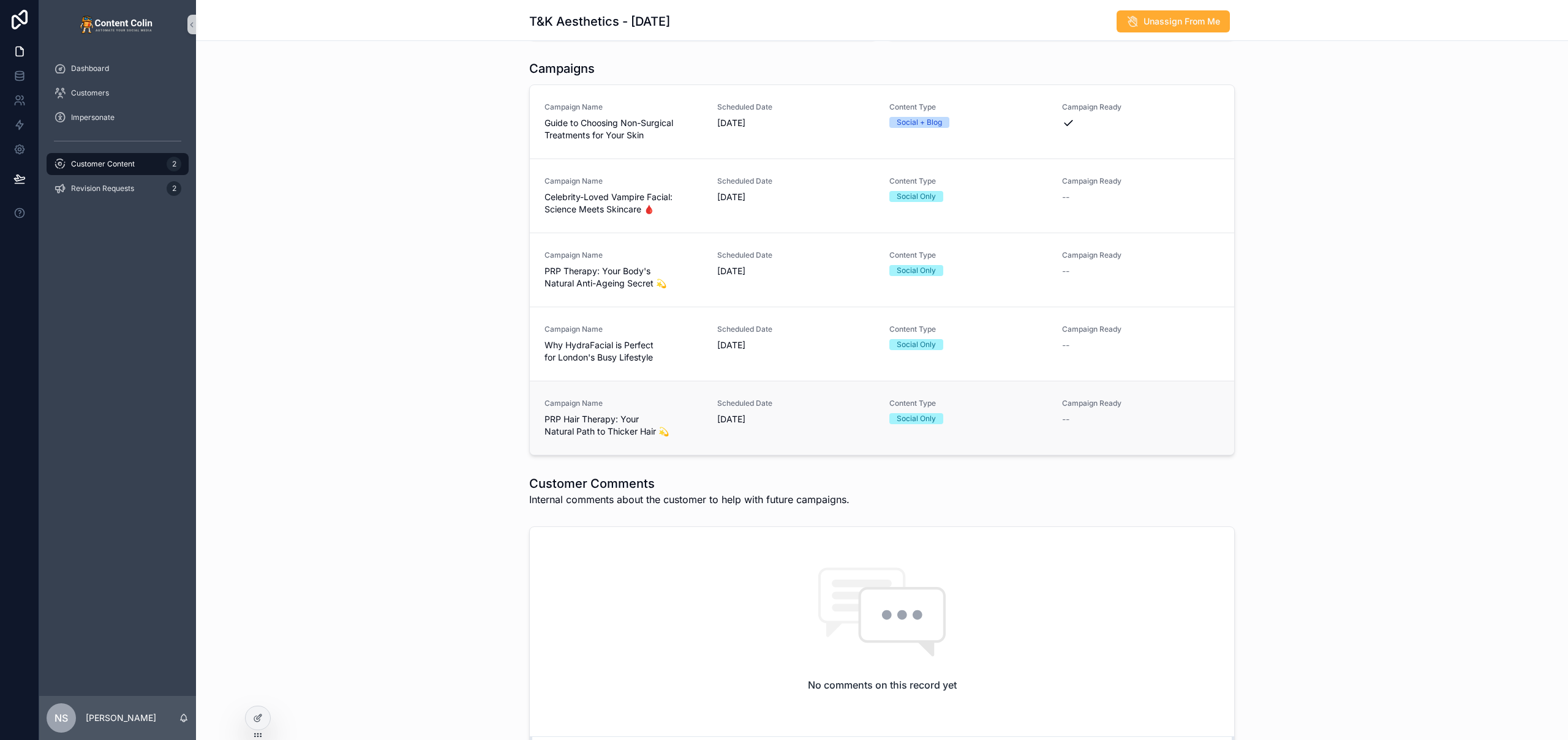
click at [751, 438] on link "Campaign Name PRP Hair Therapy: Your Natural Path to Thicker Hair 💫 Scheduled D…" at bounding box center [882, 417] width 704 height 74
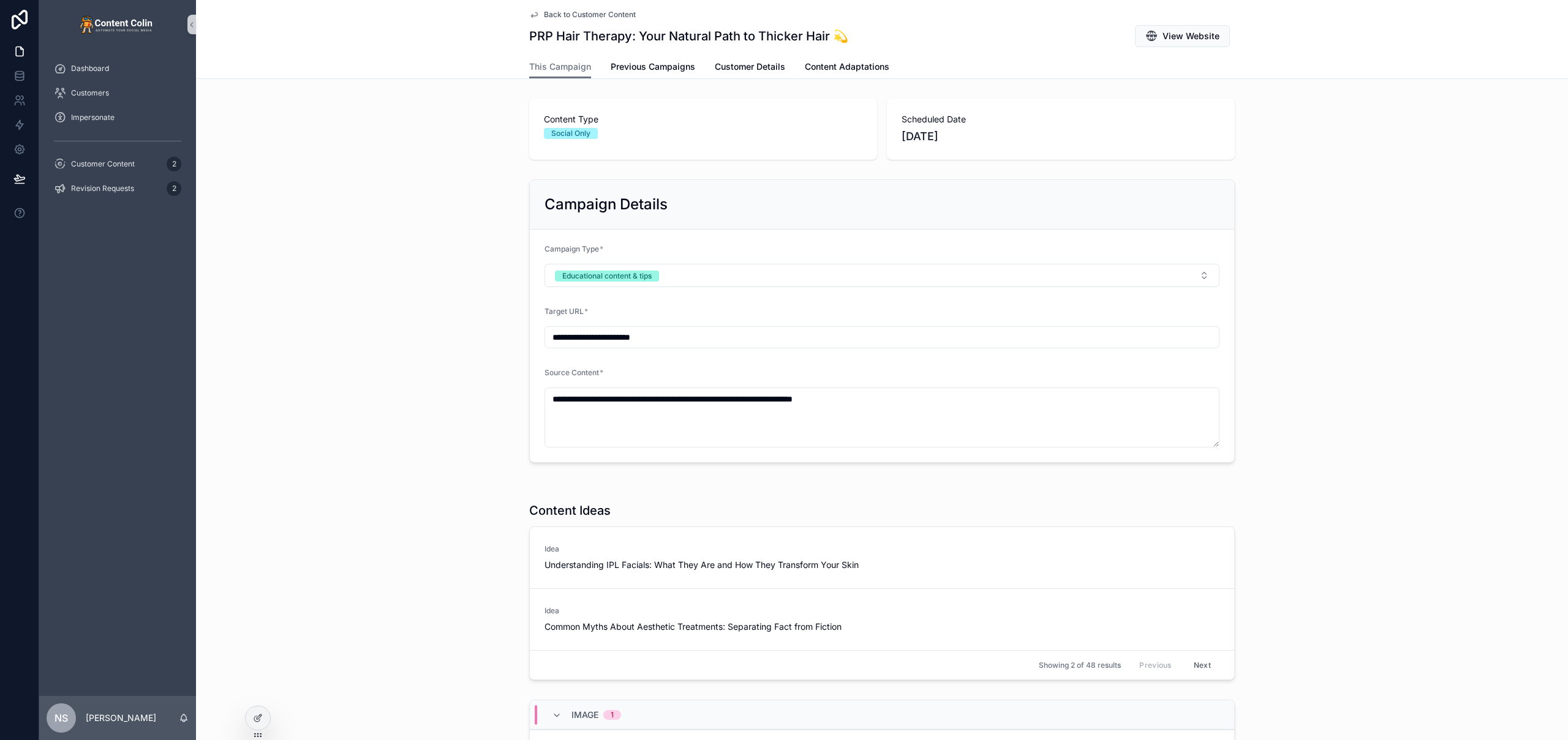
click at [597, 14] on span "Back to Customer Content" at bounding box center [589, 15] width 92 height 10
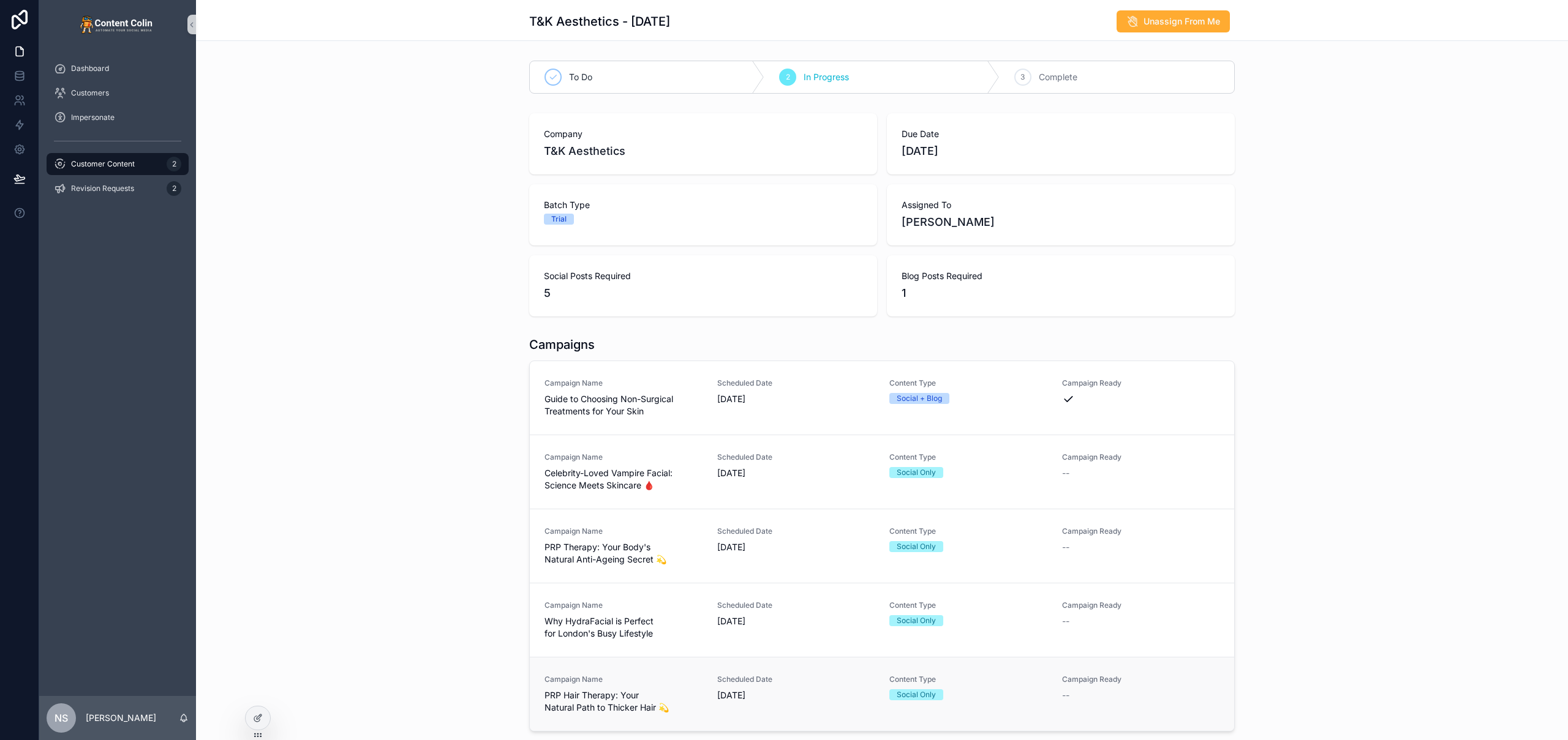
scroll to position [177, 0]
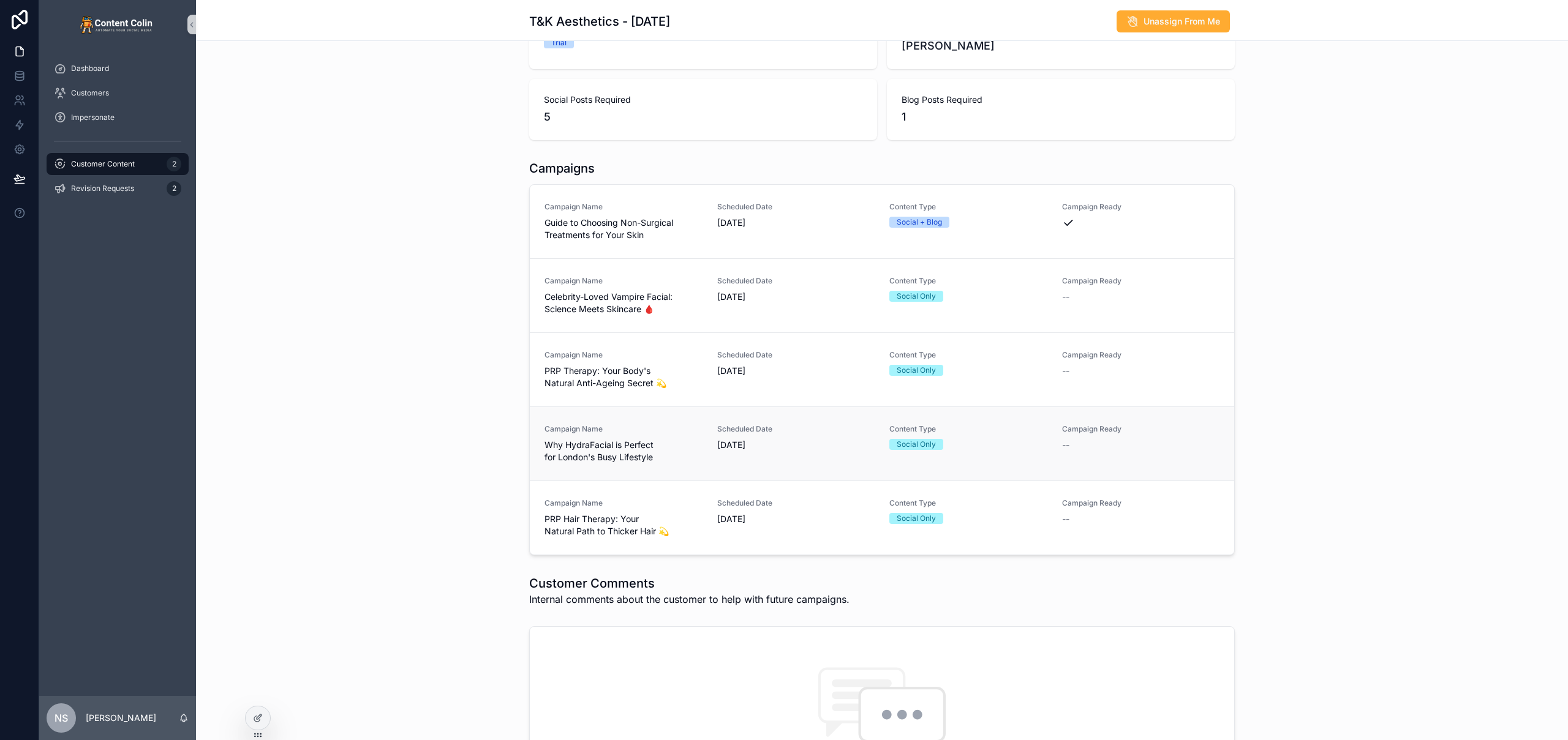
click at [796, 460] on div "Scheduled Date [DATE]" at bounding box center [796, 444] width 158 height 39
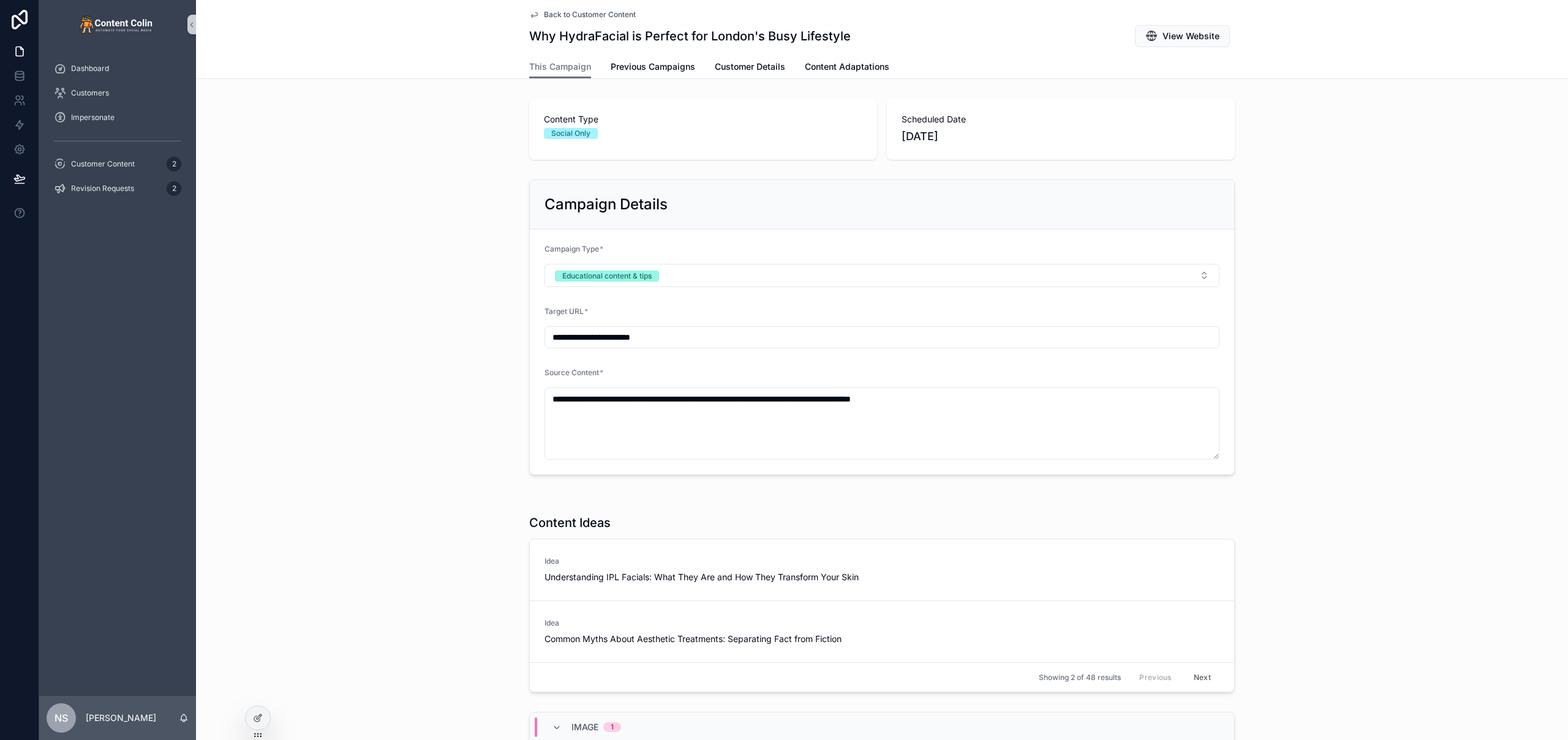
click at [426, 413] on div "**********" at bounding box center [882, 328] width 1372 height 306
click at [587, 11] on span "Back to Customer Content" at bounding box center [589, 15] width 92 height 10
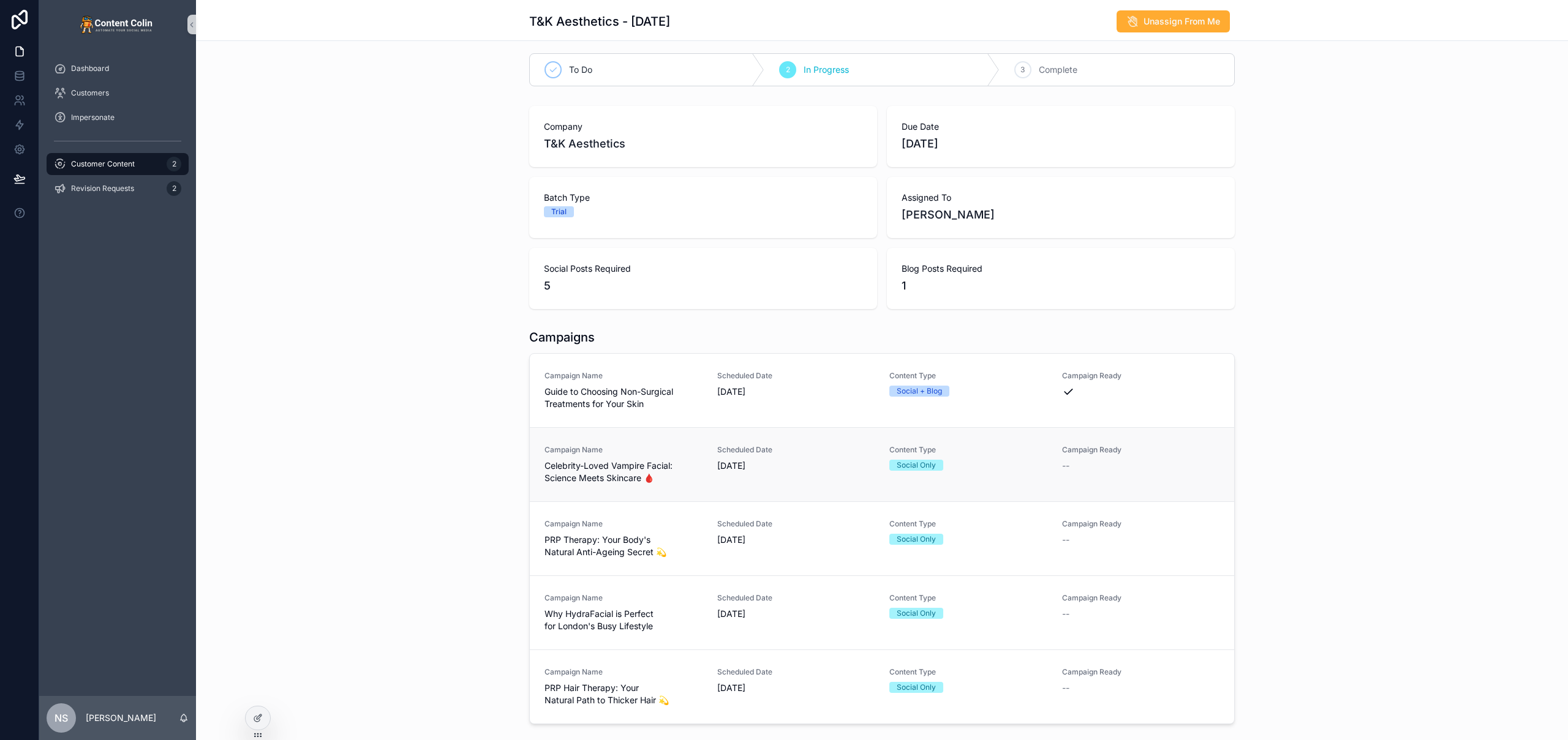
scroll to position [139, 0]
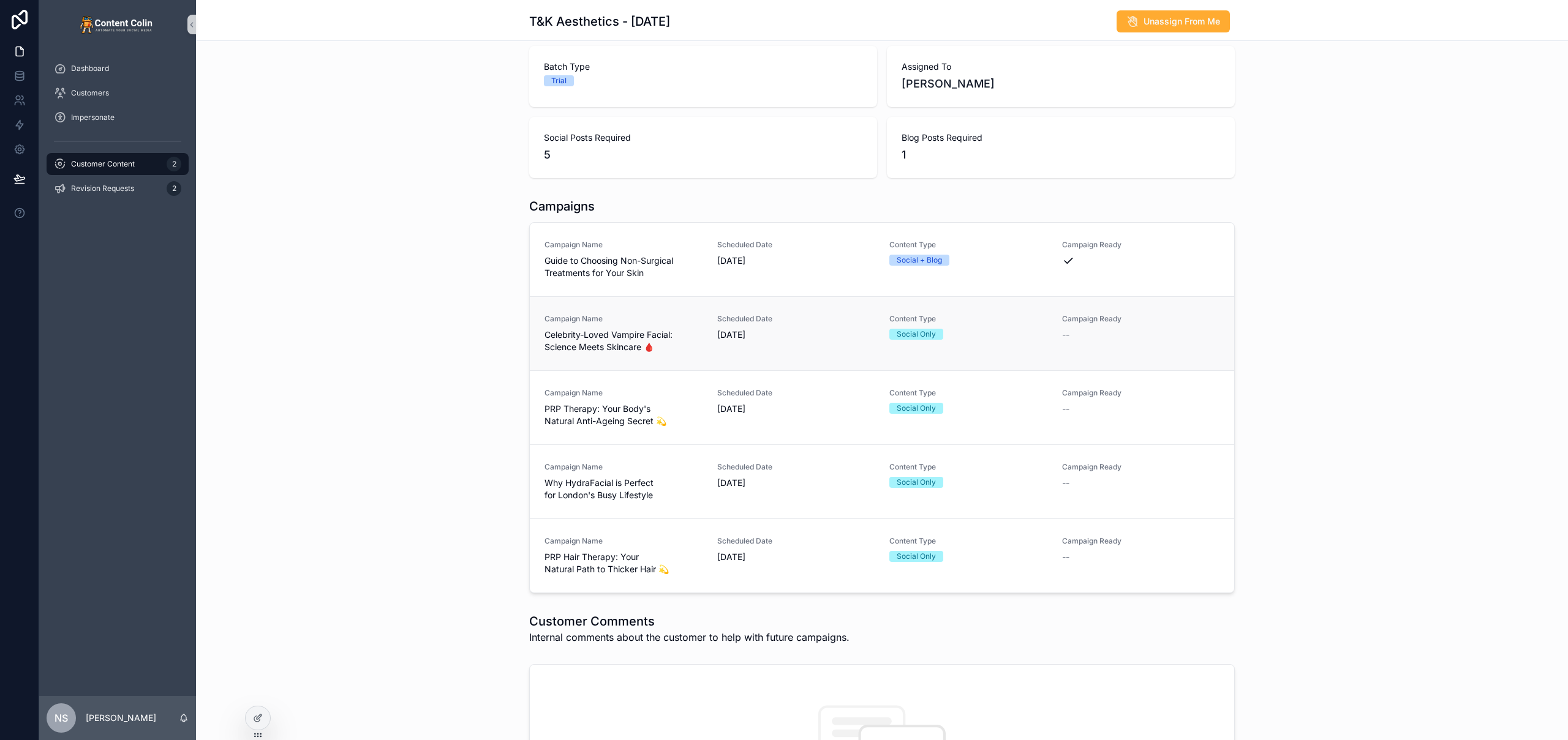
click at [766, 328] on div "Scheduled Date [DATE]" at bounding box center [796, 327] width 158 height 27
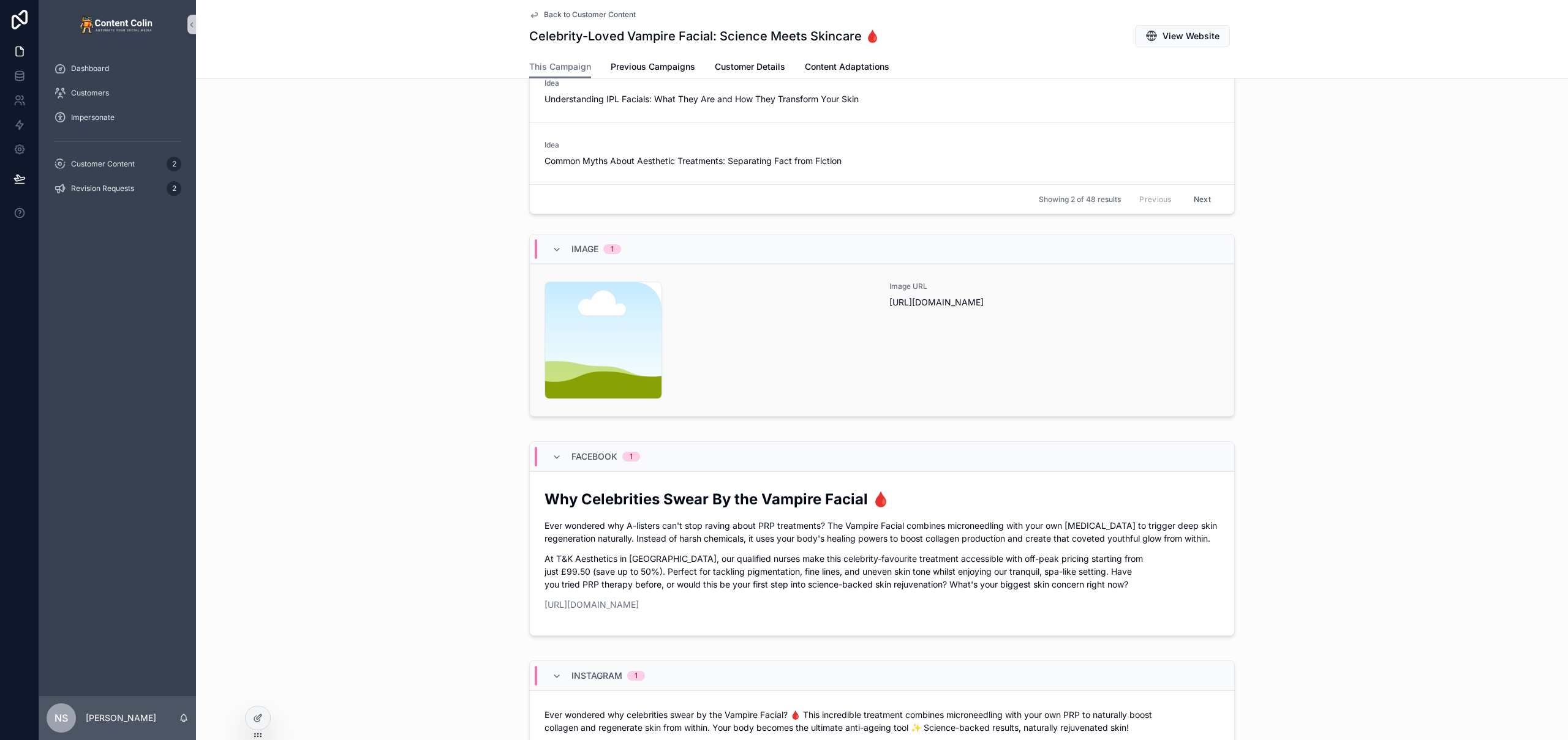
scroll to position [475, 0]
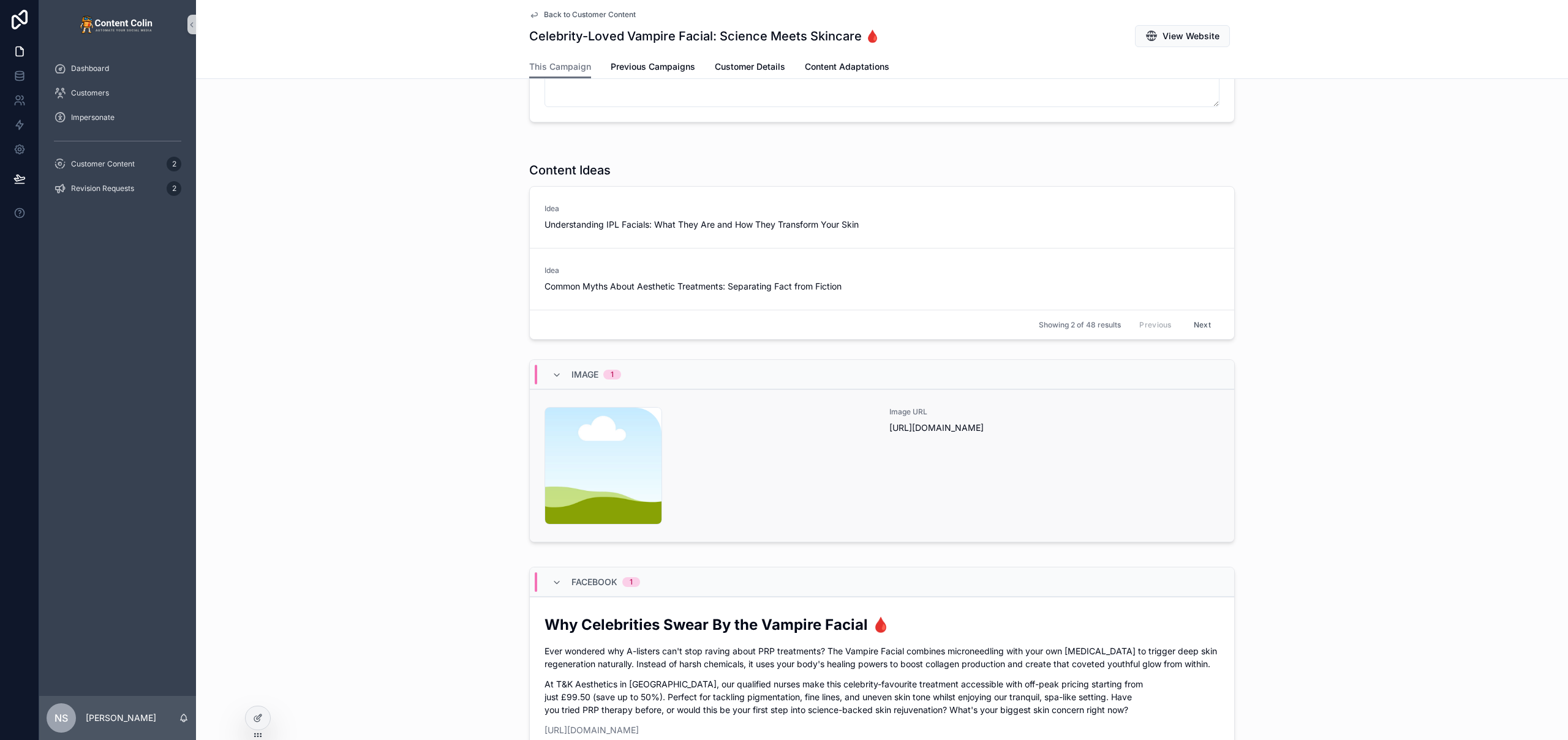
click at [746, 477] on div "content-placeholder .png" at bounding box center [709, 465] width 330 height 117
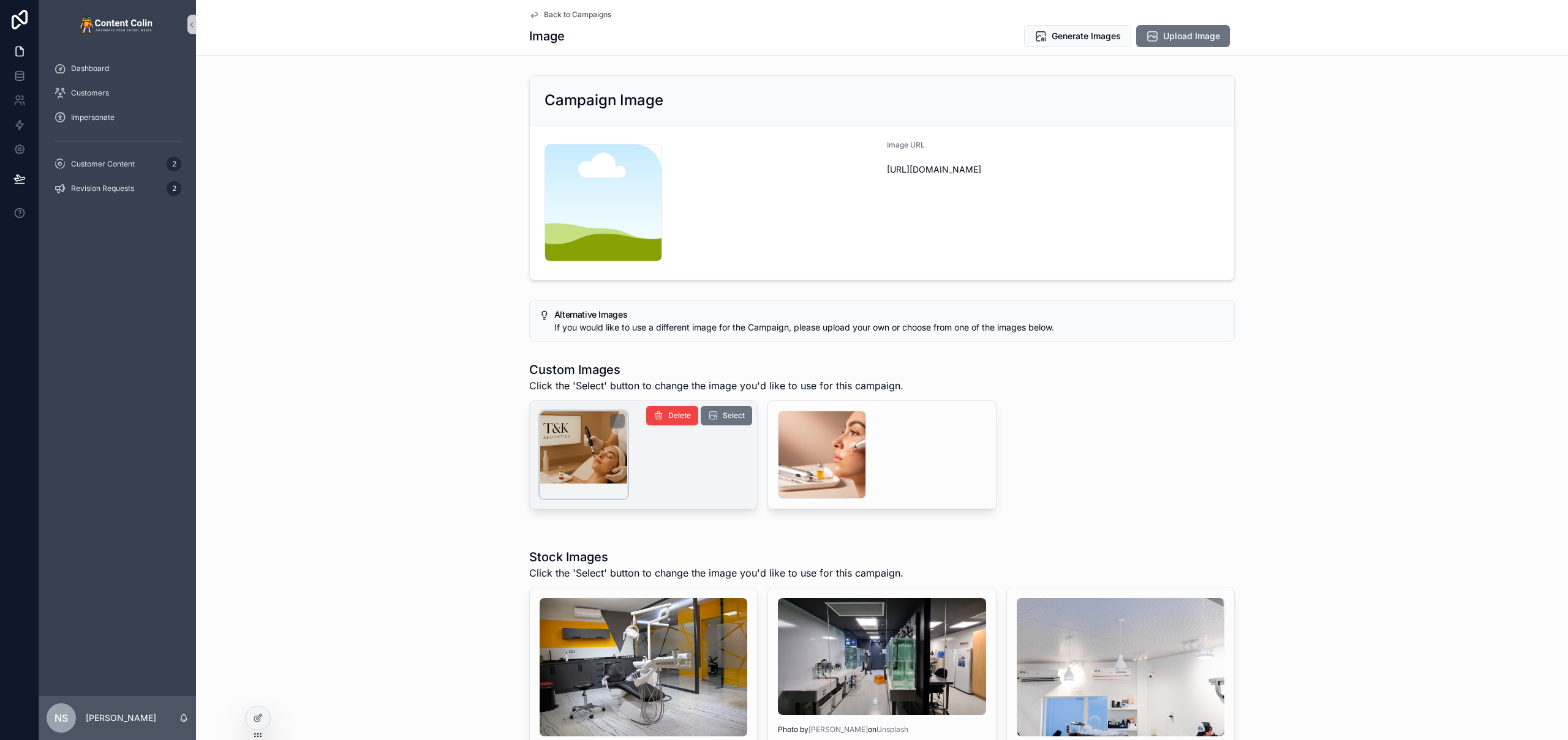
click at [557, 457] on div "scrollable content" at bounding box center [583, 454] width 88 height 88
click at [589, 16] on span "Back to Campaigns" at bounding box center [577, 15] width 67 height 10
click at [599, 12] on span "Back to Campaigns" at bounding box center [577, 15] width 67 height 10
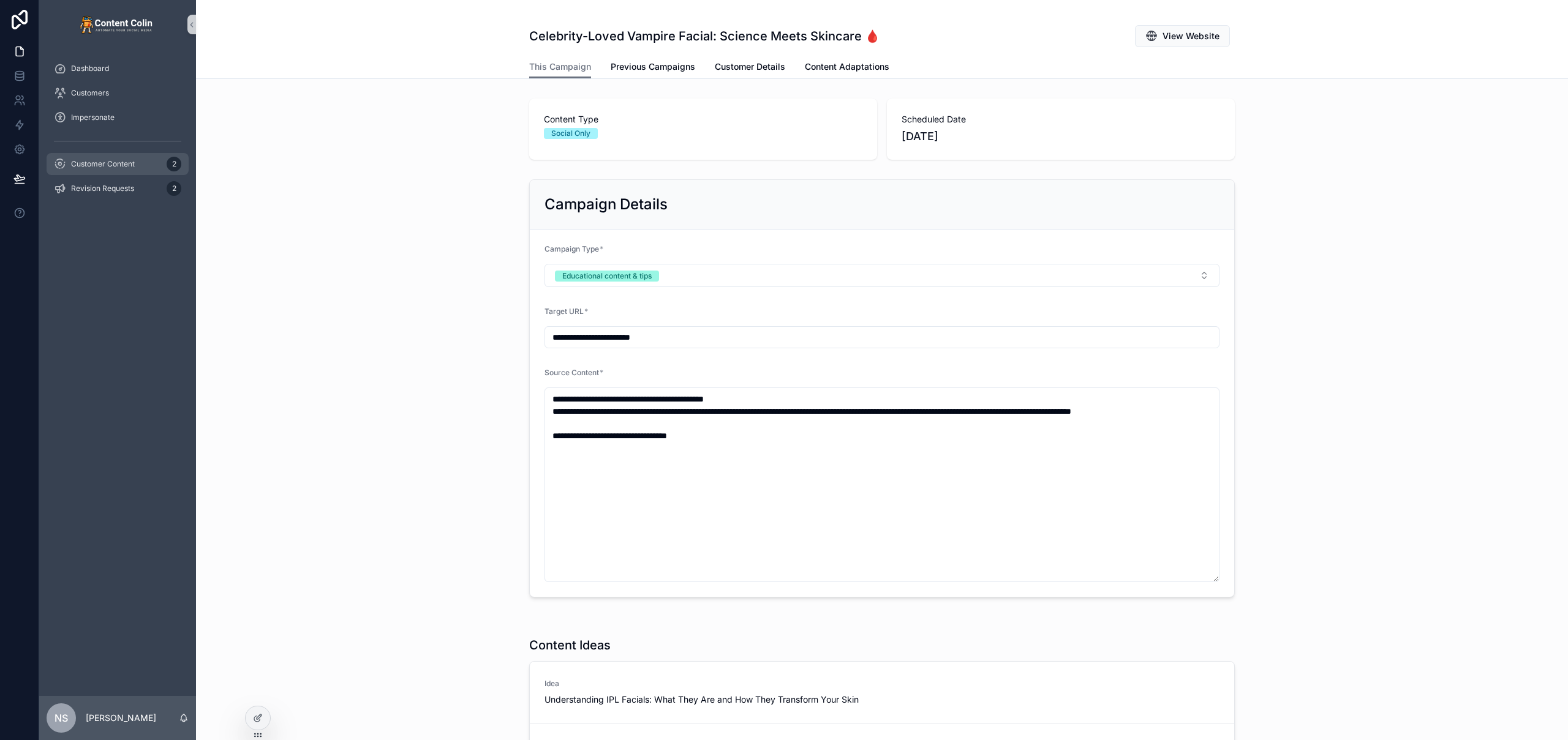
click at [120, 168] on span "Customer Content" at bounding box center [103, 164] width 64 height 10
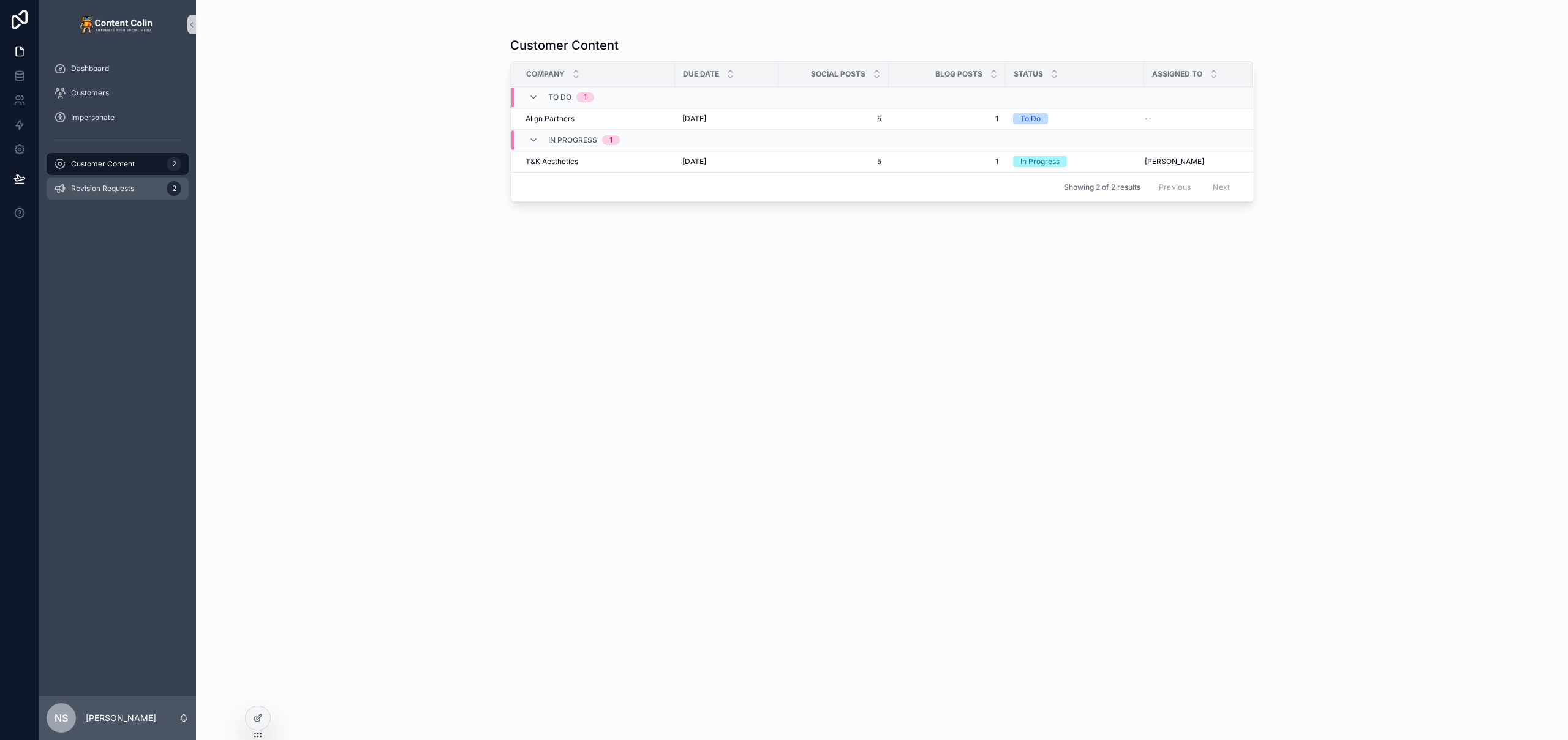
click at [114, 192] on span "Revision Requests" at bounding box center [102, 188] width 63 height 10
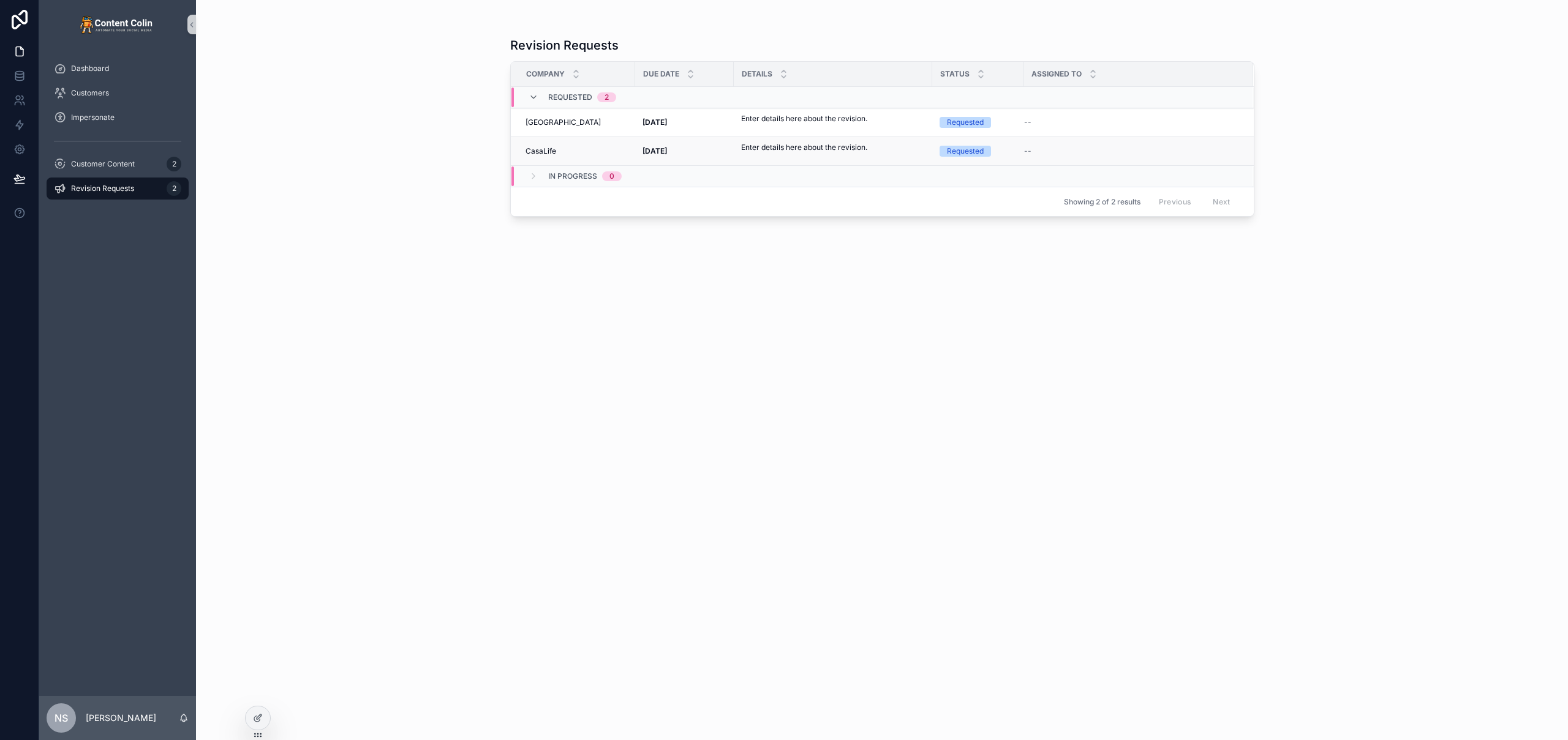
click at [793, 149] on p "Enter details here about the revision." at bounding box center [804, 148] width 126 height 11
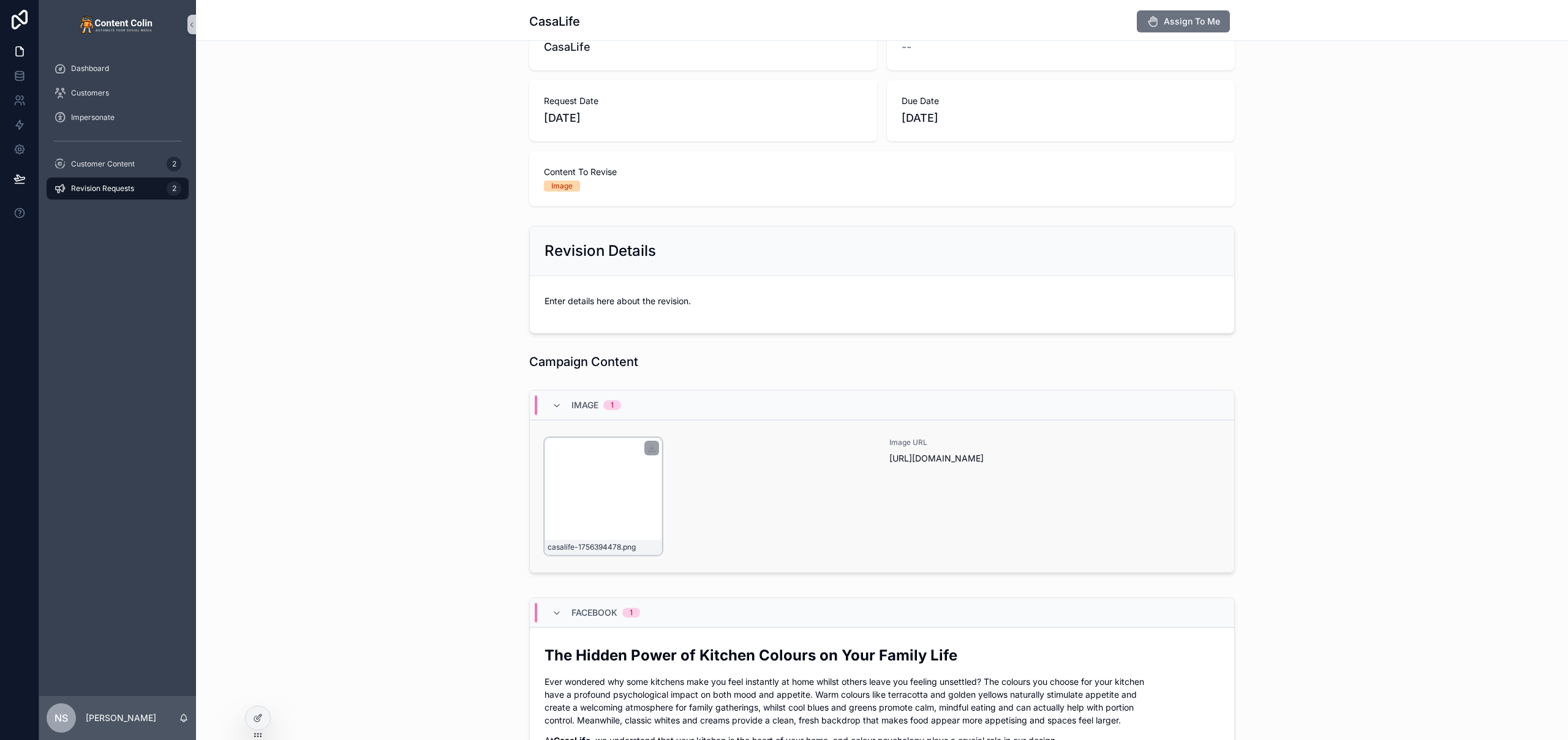
scroll to position [230, 0]
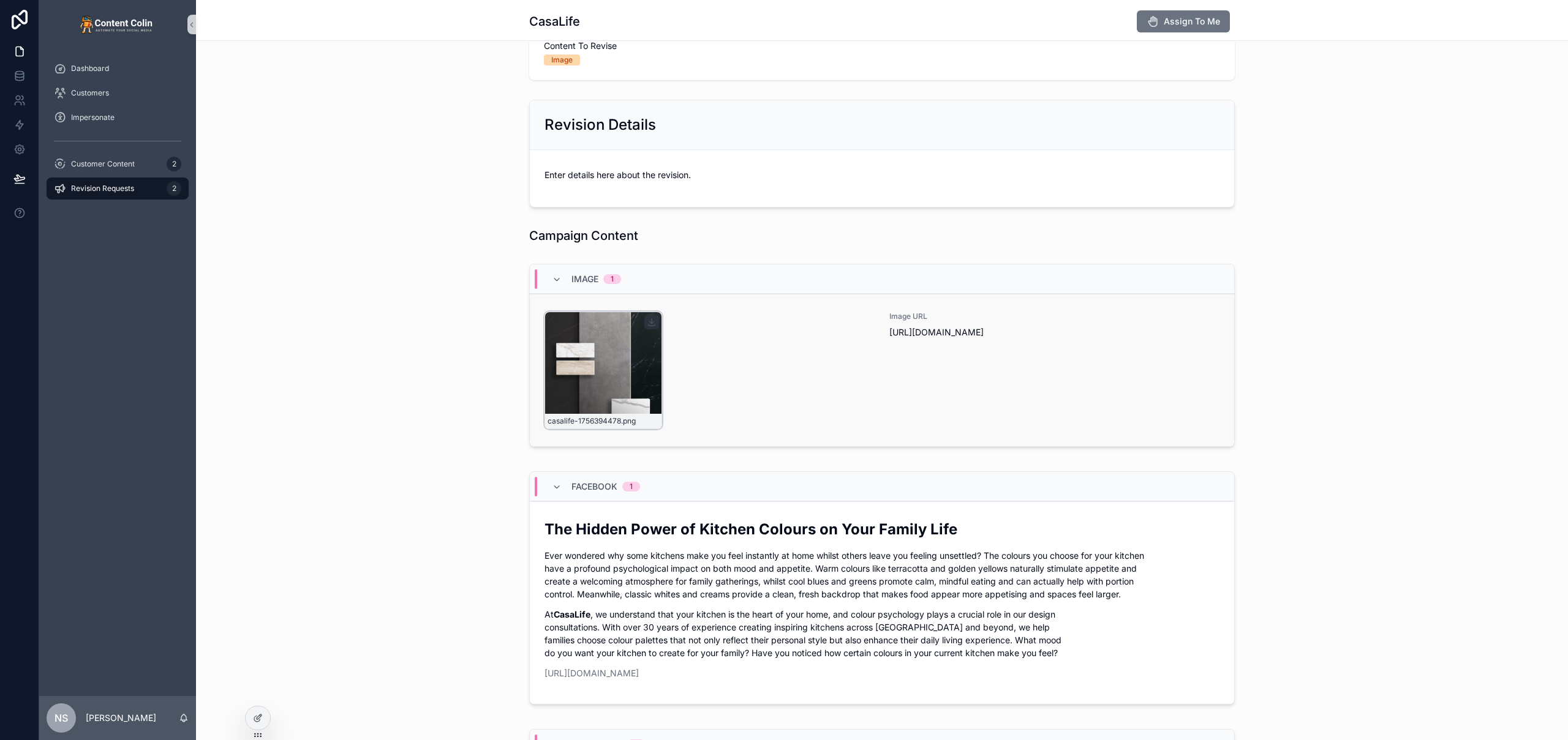
click at [612, 377] on div "casalife-1756394478 .png" at bounding box center [603, 370] width 117 height 117
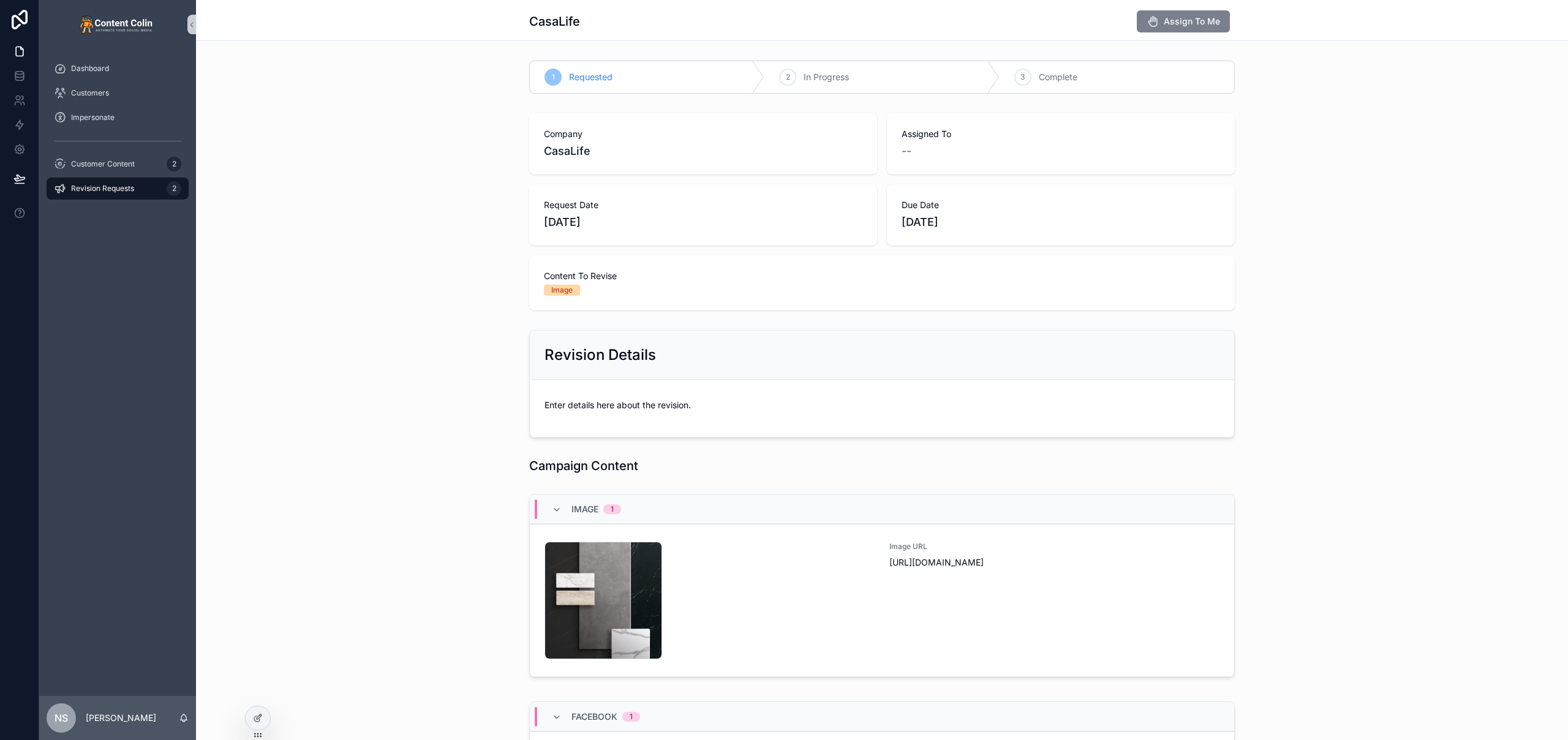
click at [1185, 16] on span "Assign To Me" at bounding box center [1192, 22] width 56 height 12
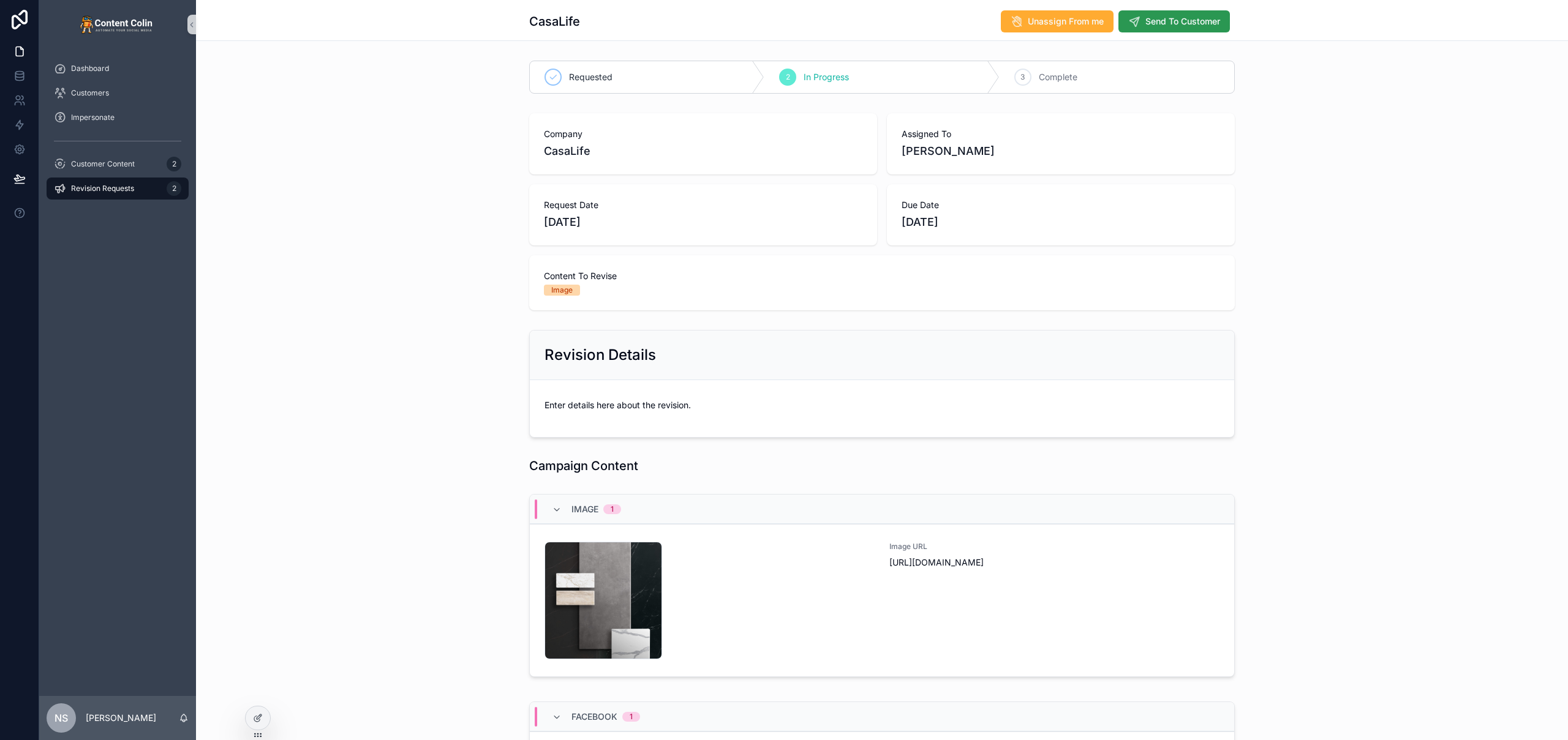
click at [1180, 24] on span "Send To Customer" at bounding box center [1183, 22] width 75 height 12
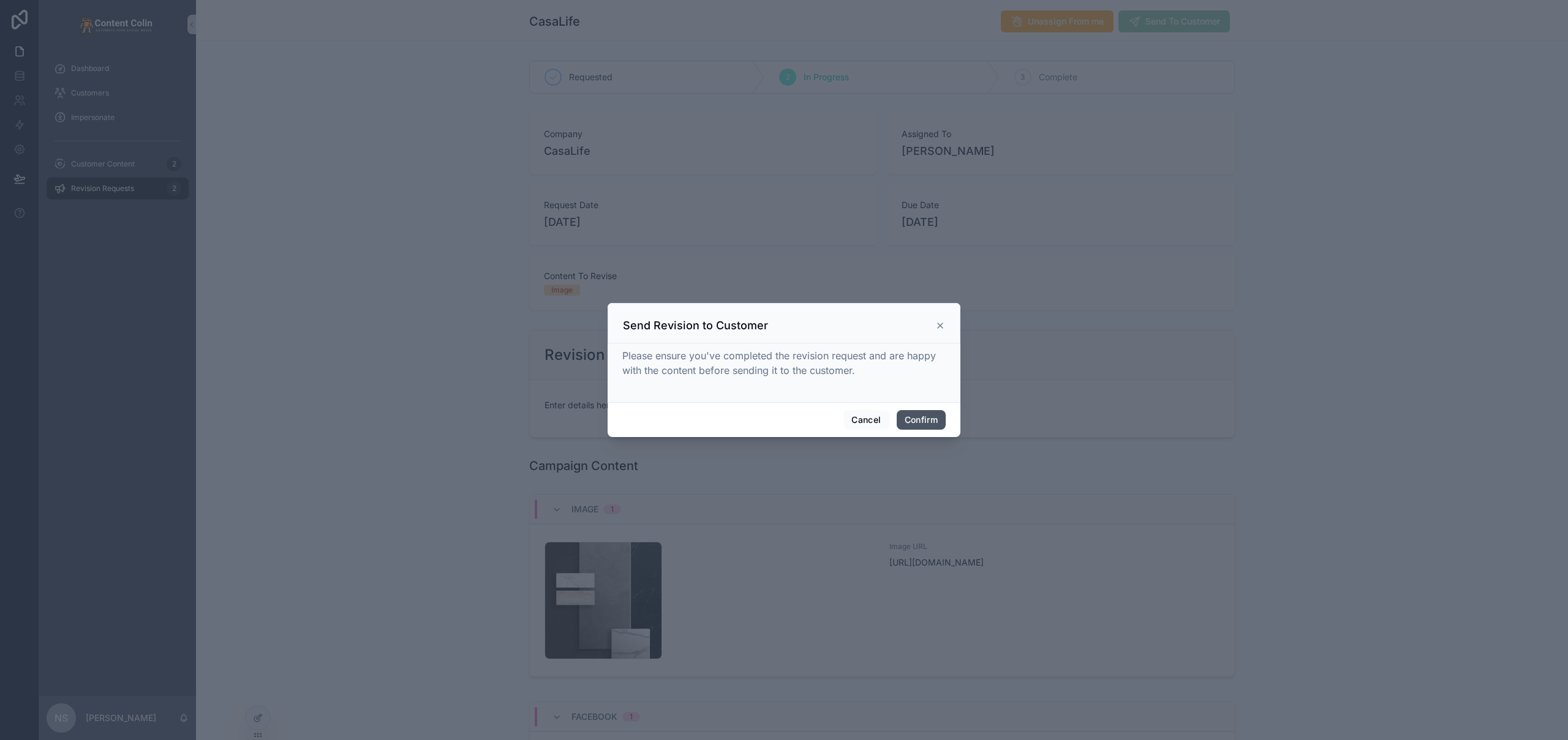
click at [928, 421] on button "Confirm" at bounding box center [921, 419] width 49 height 19
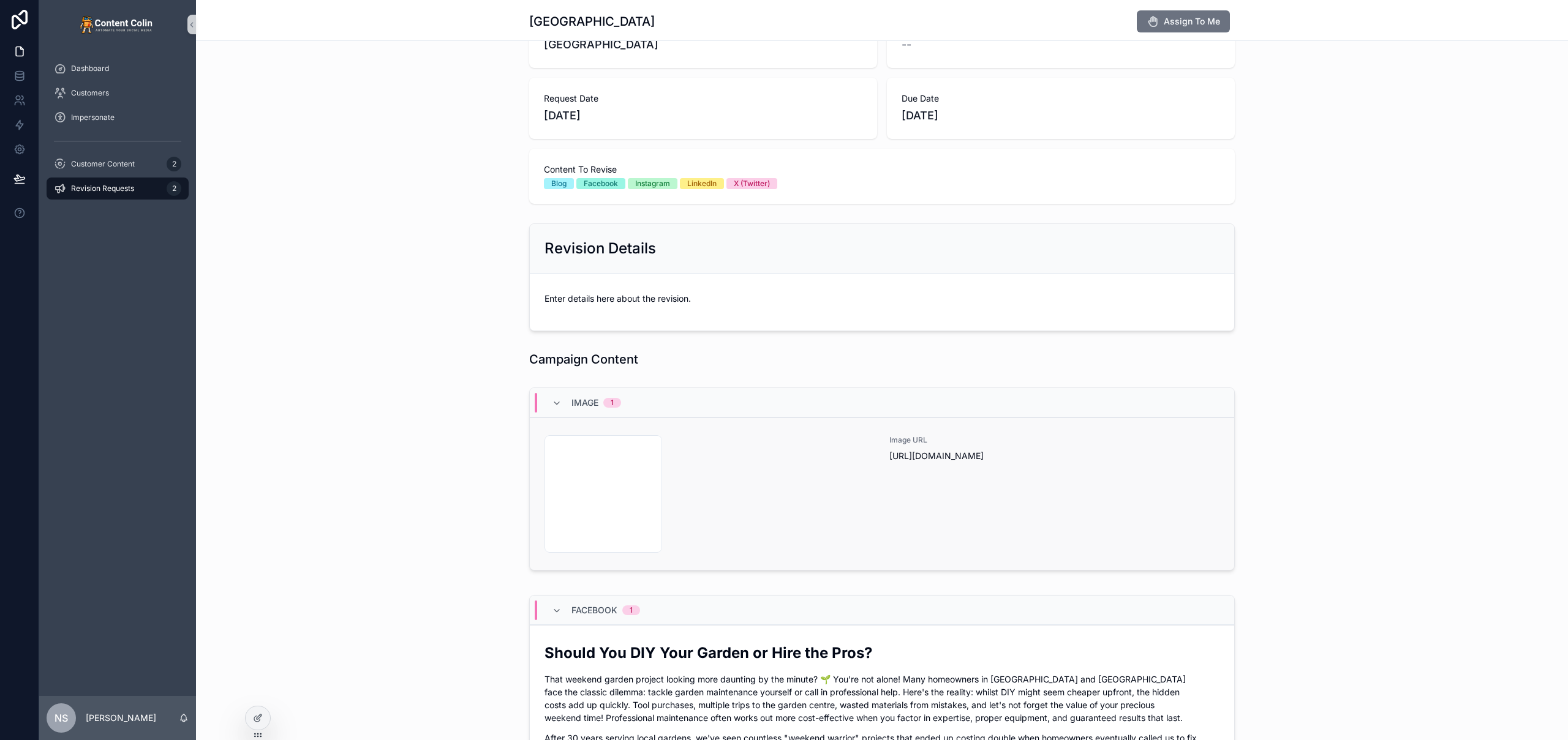
scroll to position [295, 0]
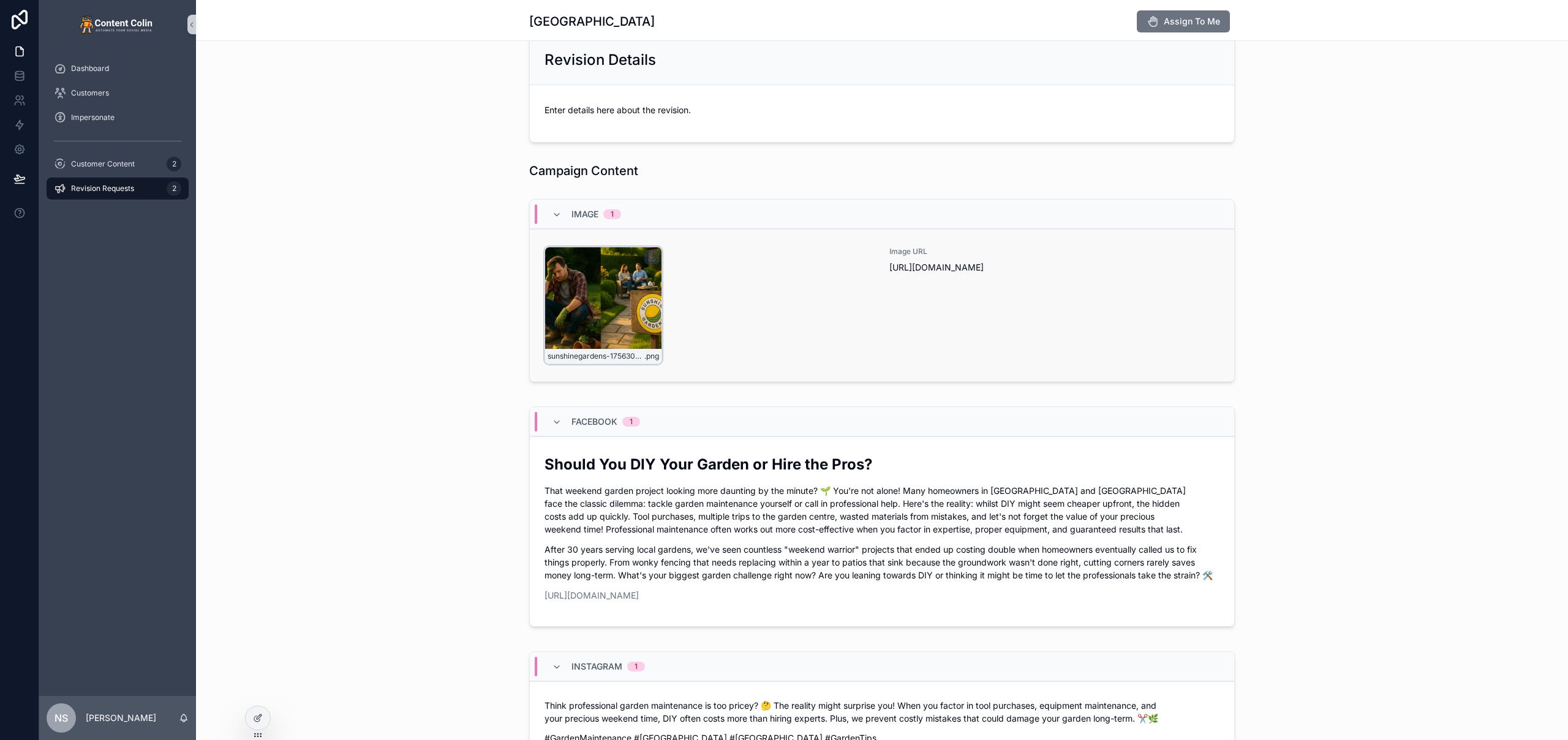
click at [620, 307] on div "sunshinegardens-1756304795 .png" at bounding box center [603, 305] width 117 height 117
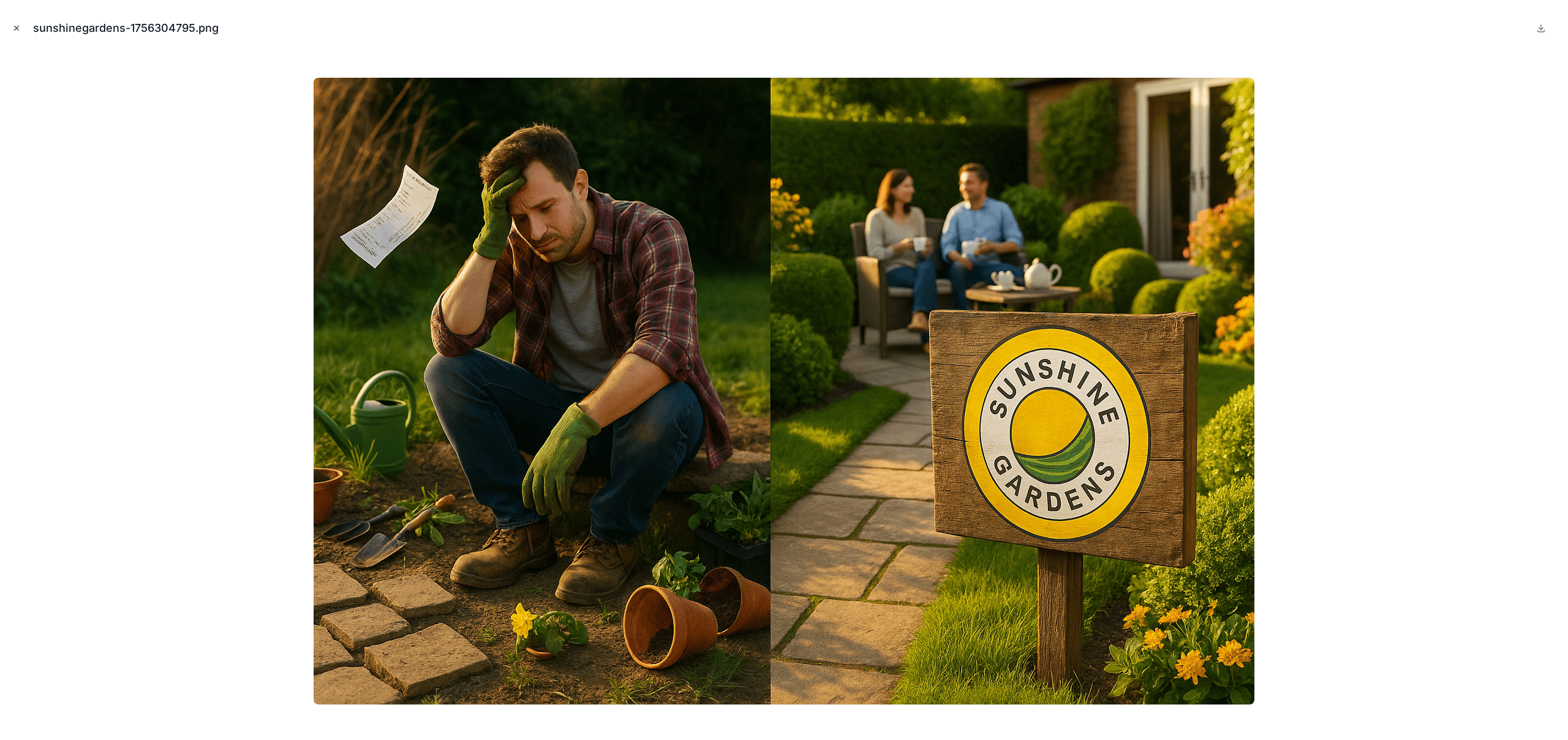
click at [16, 29] on icon "Close modal" at bounding box center [17, 28] width 4 height 4
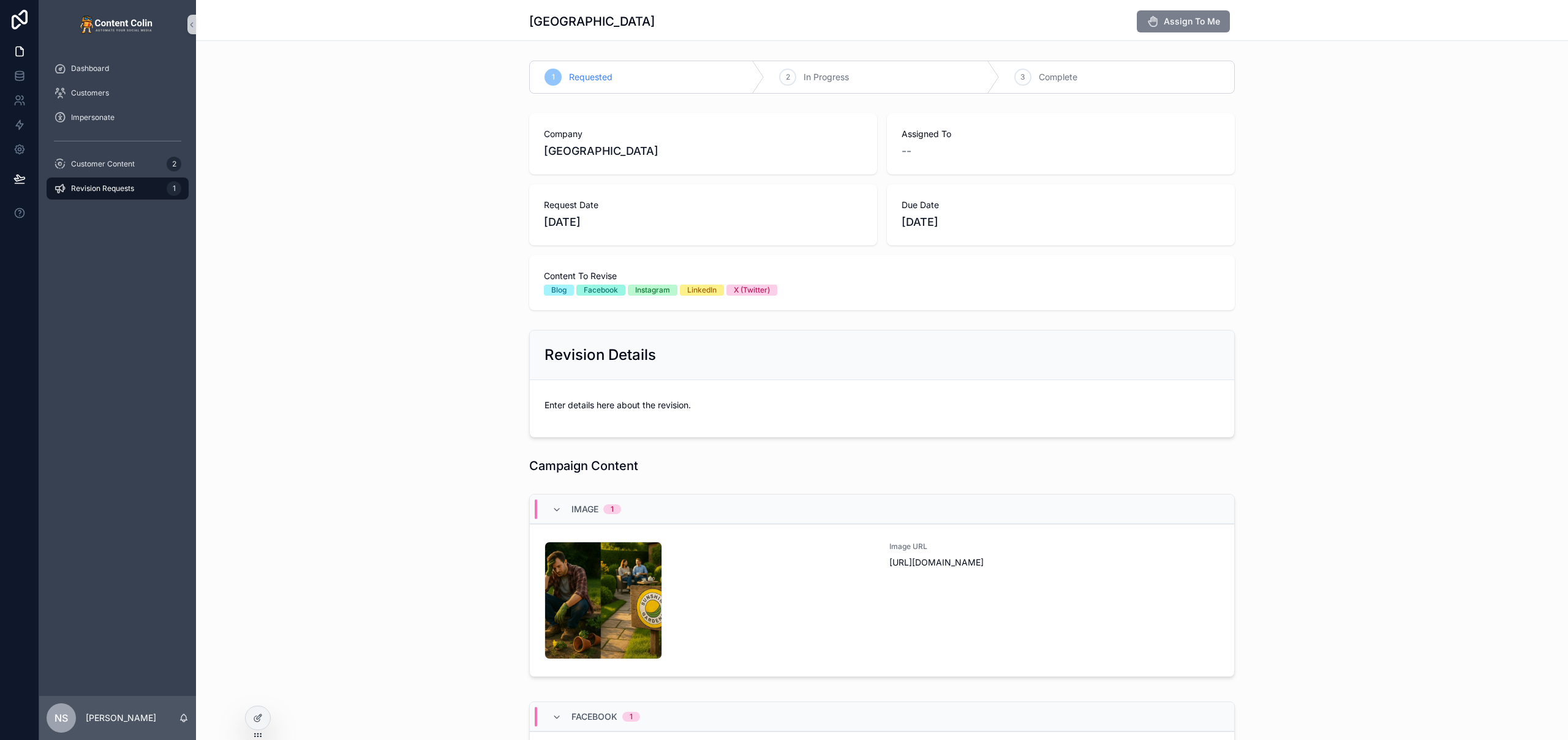
click at [1182, 19] on span "Assign To Me" at bounding box center [1192, 22] width 56 height 12
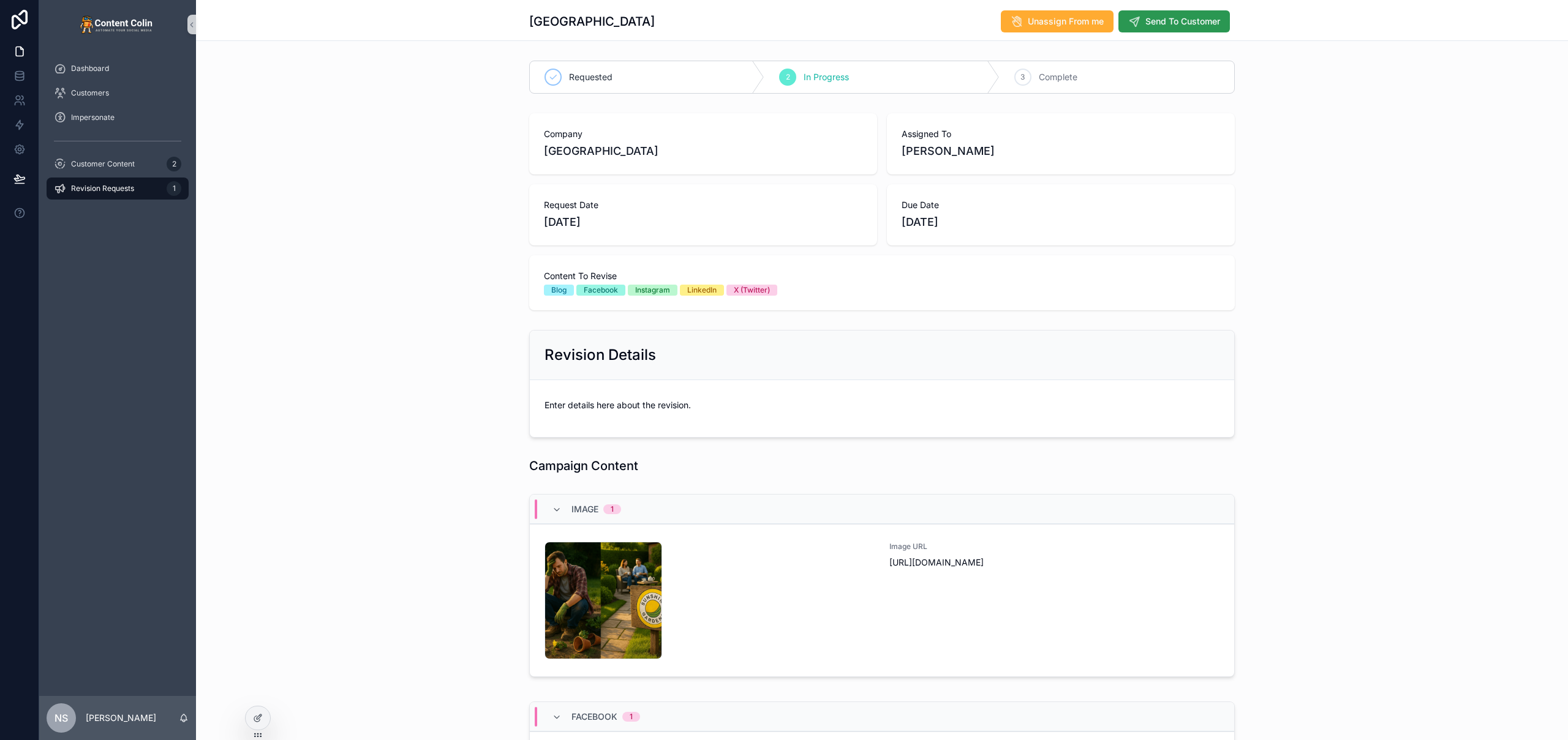
click at [1161, 24] on span "Send To Customer" at bounding box center [1183, 22] width 75 height 12
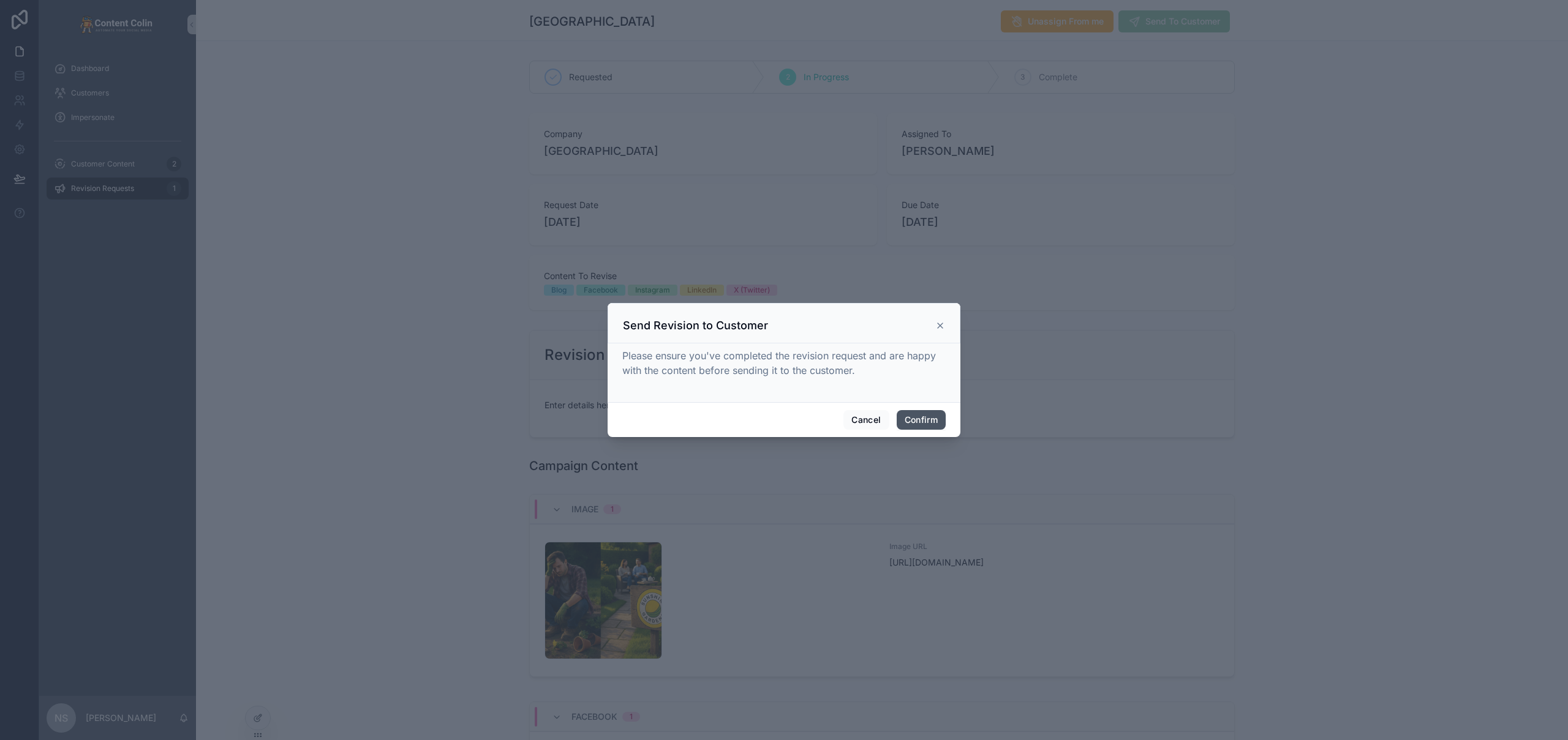
click at [923, 414] on button "Confirm" at bounding box center [921, 419] width 49 height 19
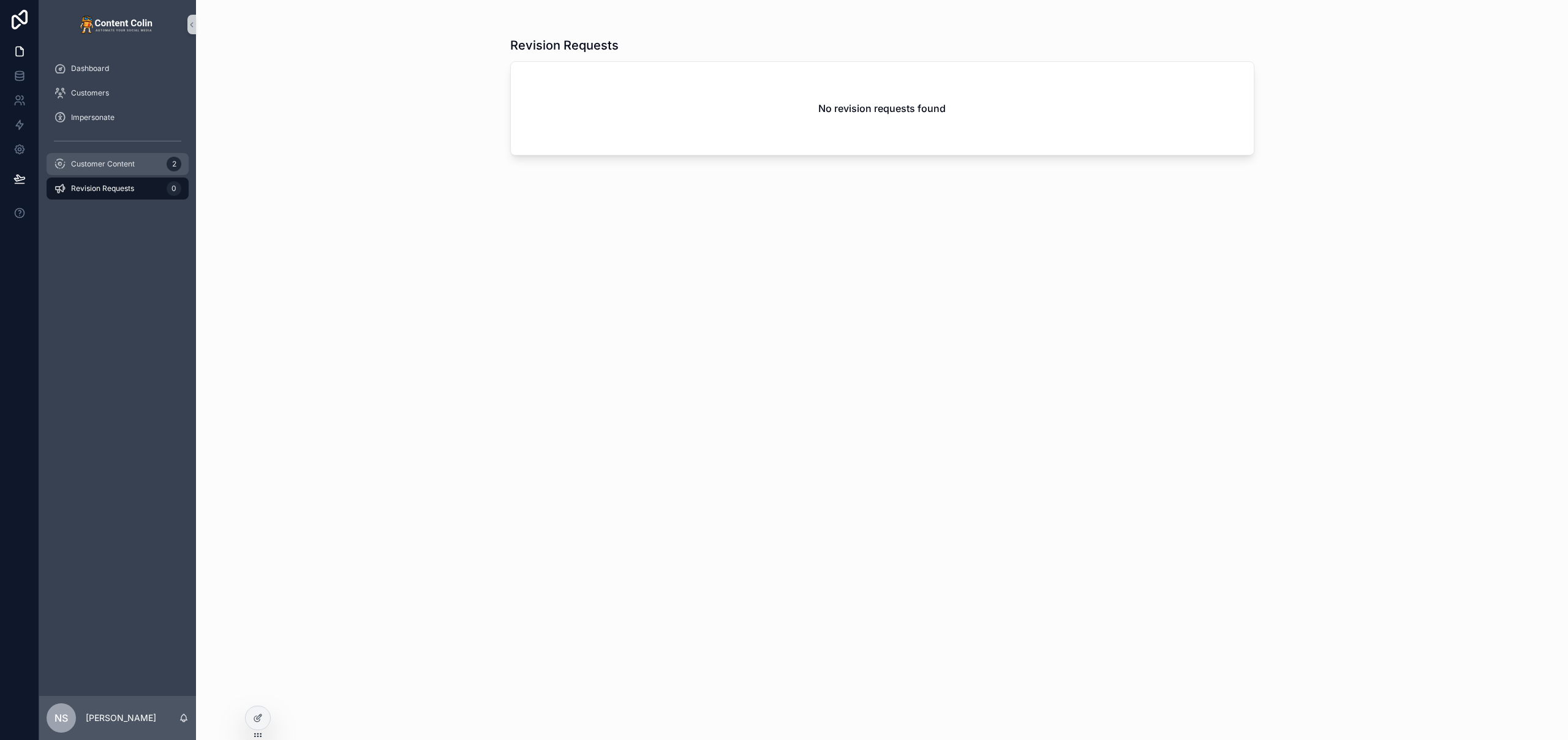
click at [111, 165] on span "Customer Content" at bounding box center [103, 164] width 64 height 10
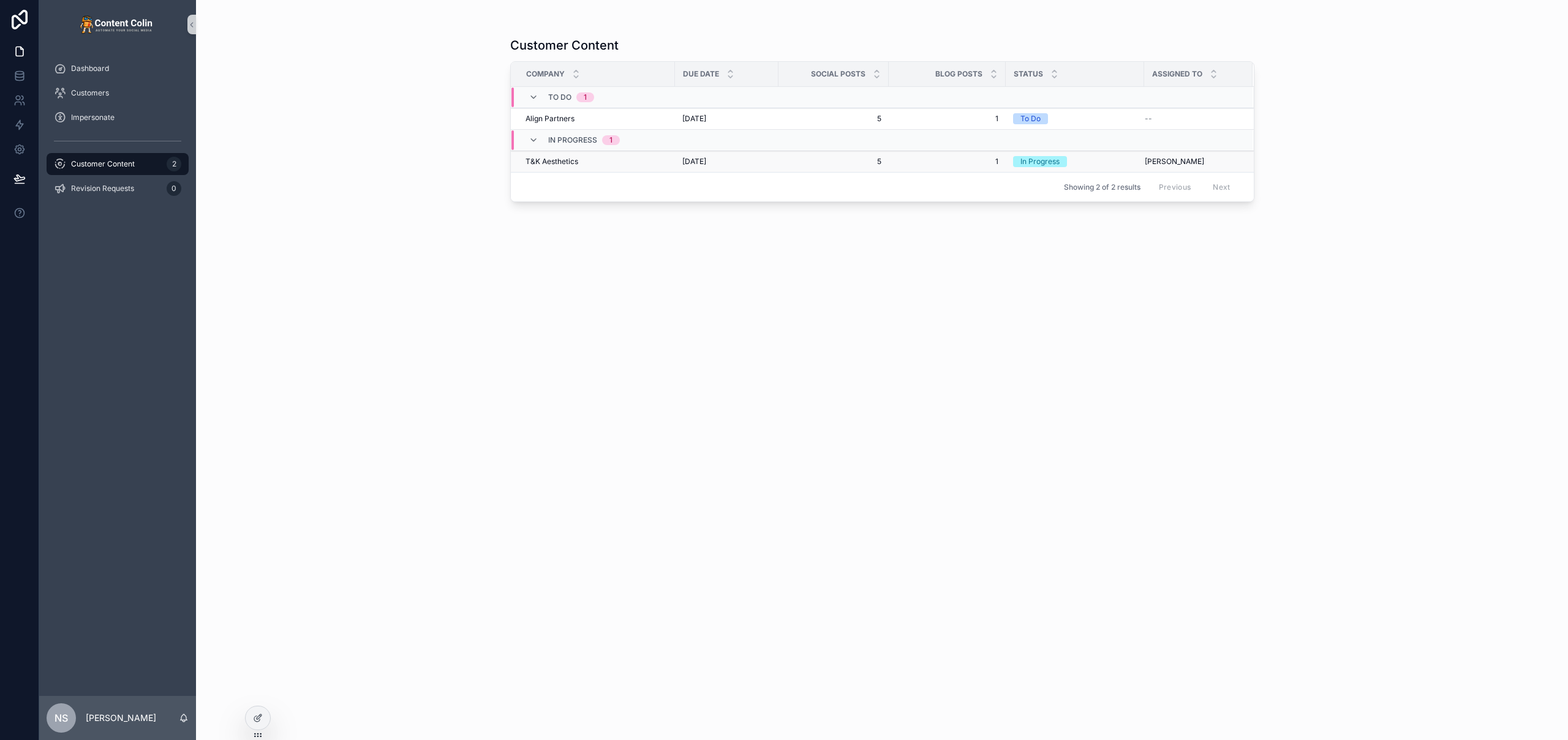
click at [579, 162] on div "T&K Aesthetics T&K Aesthetics" at bounding box center [597, 162] width 142 height 10
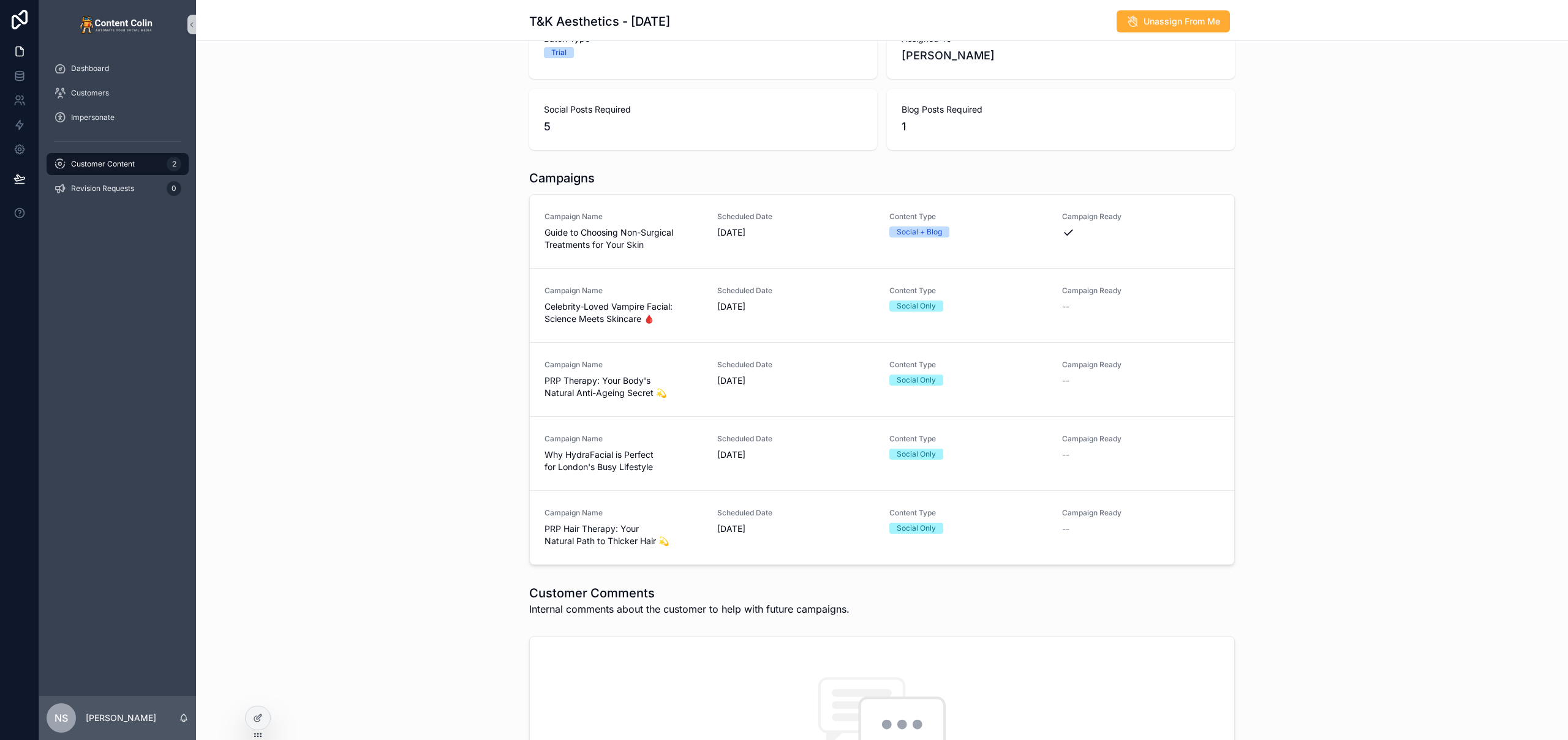
scroll to position [230, 0]
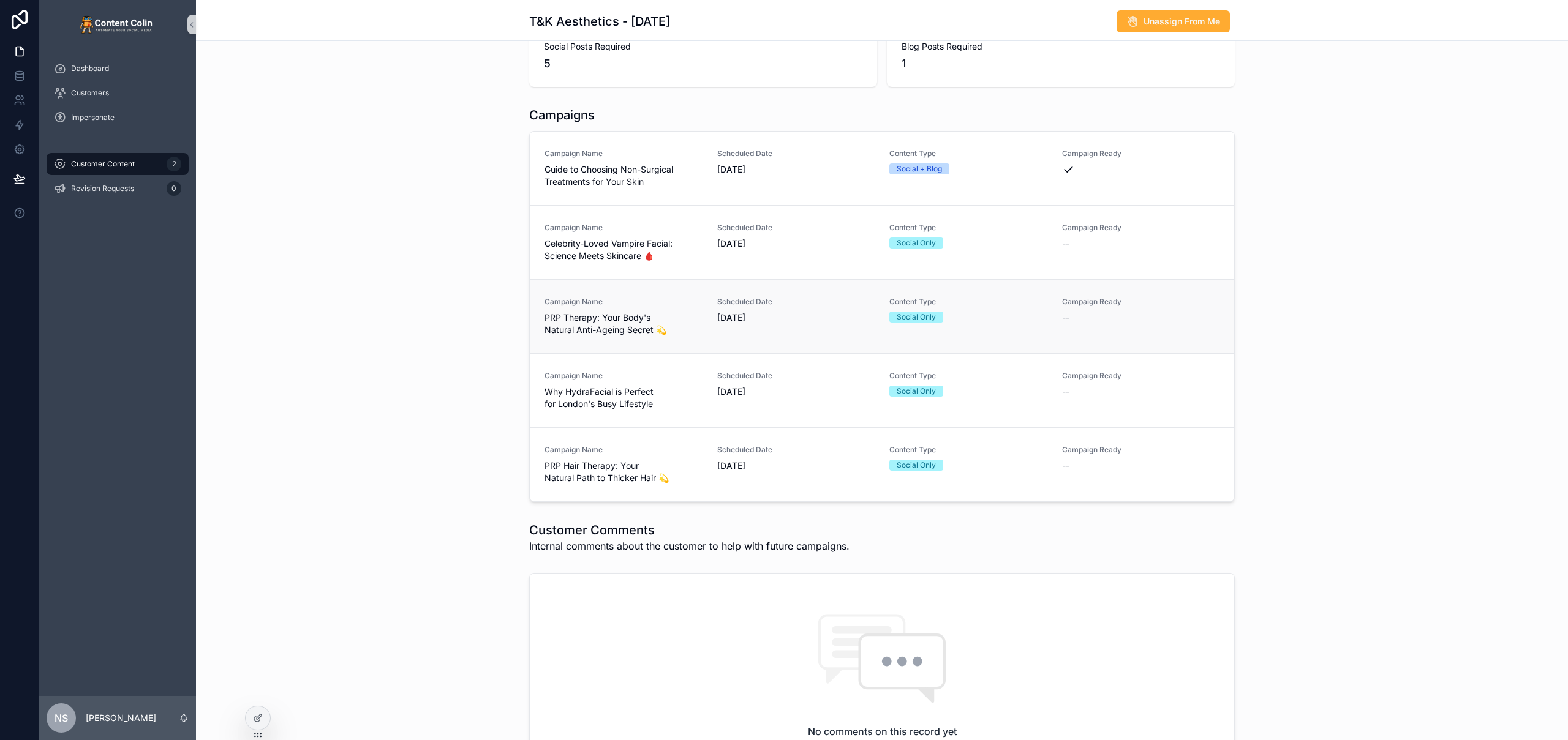
click at [590, 313] on span "PRP Therapy: Your Body's Natural Anti-Ageing Secret 💫" at bounding box center [623, 323] width 158 height 24
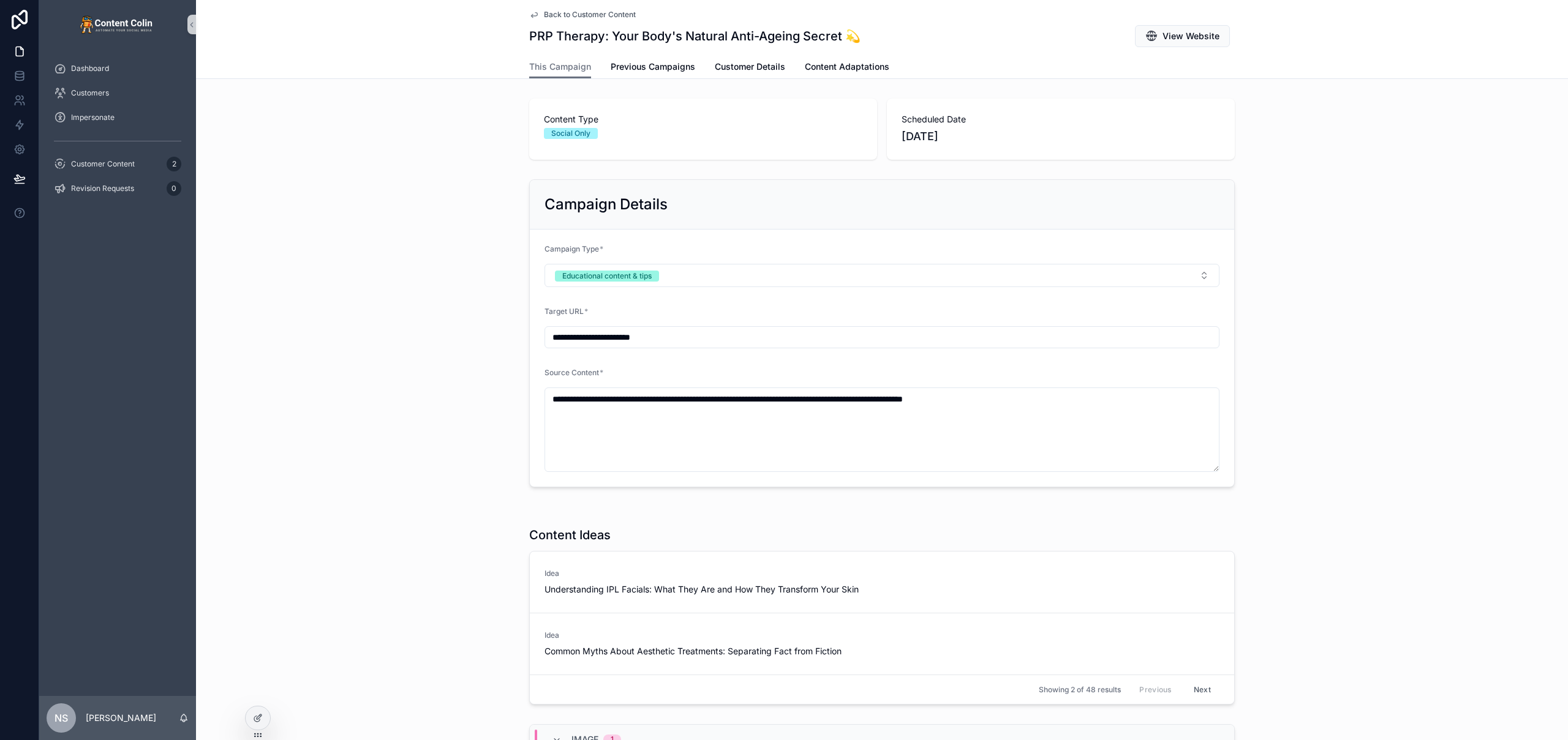
scroll to position [298, 0]
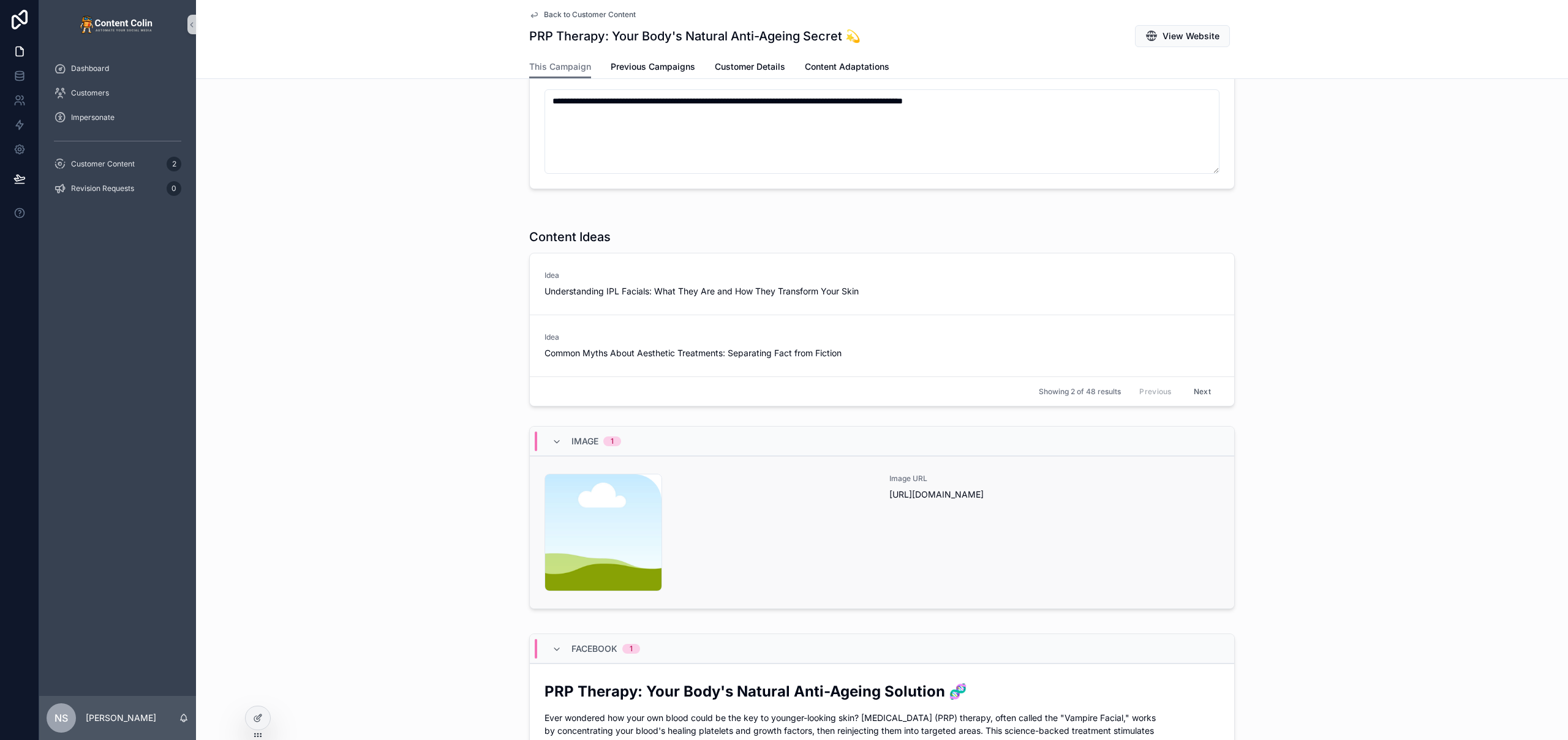
click at [712, 535] on div "content-placeholder .png" at bounding box center [709, 532] width 330 height 117
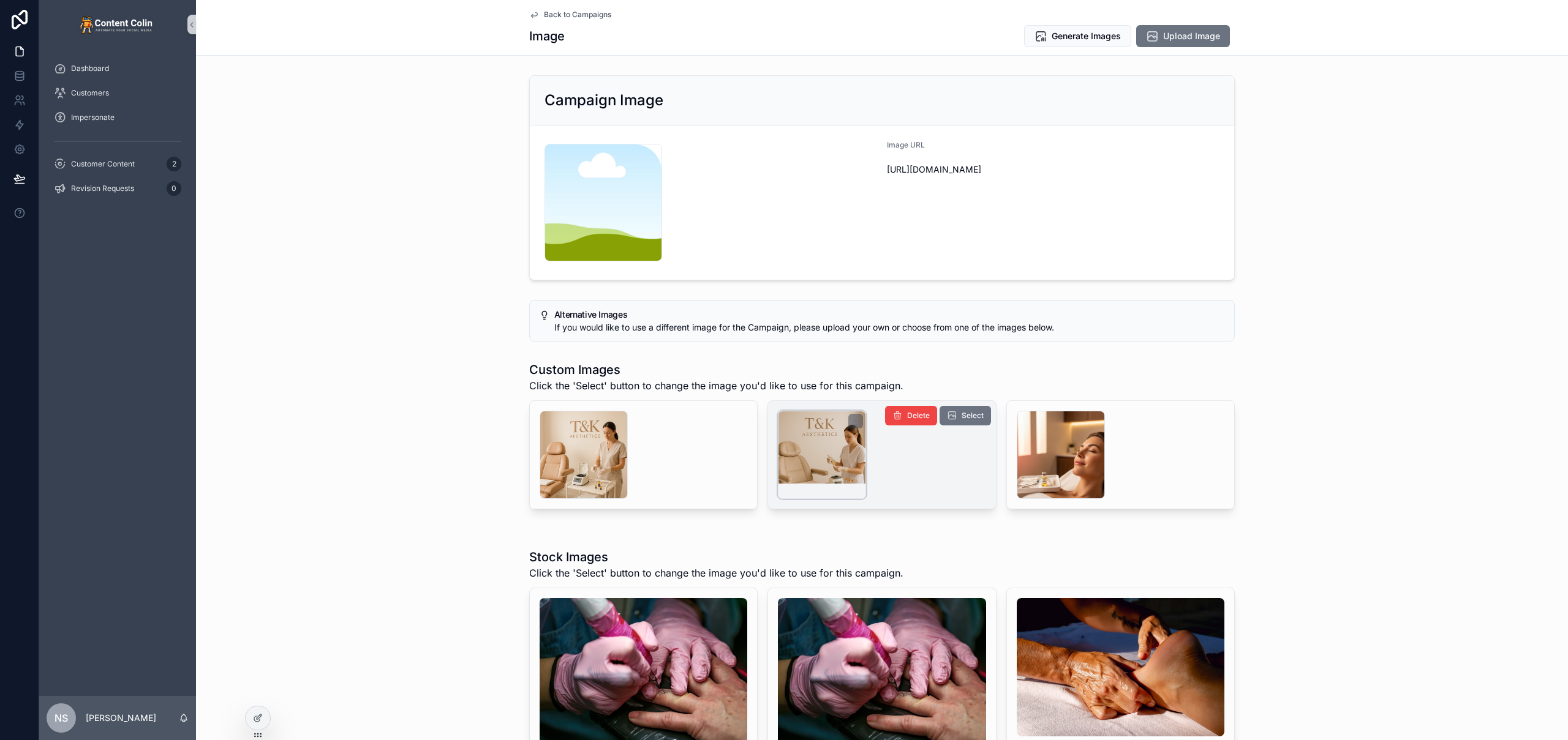
click at [830, 470] on div "scrollable content" at bounding box center [821, 454] width 88 height 88
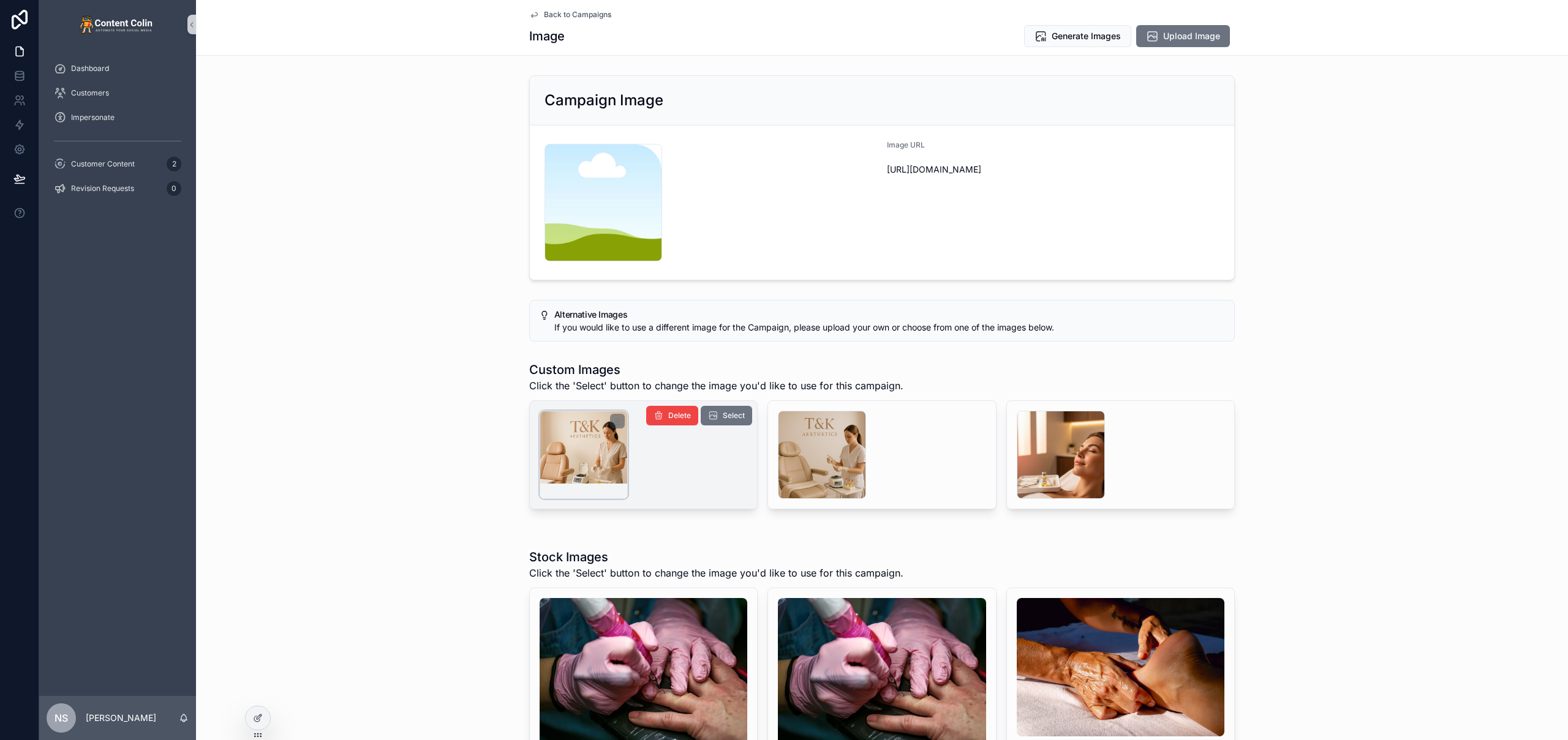
click at [567, 465] on div "scrollable content" at bounding box center [583, 454] width 88 height 88
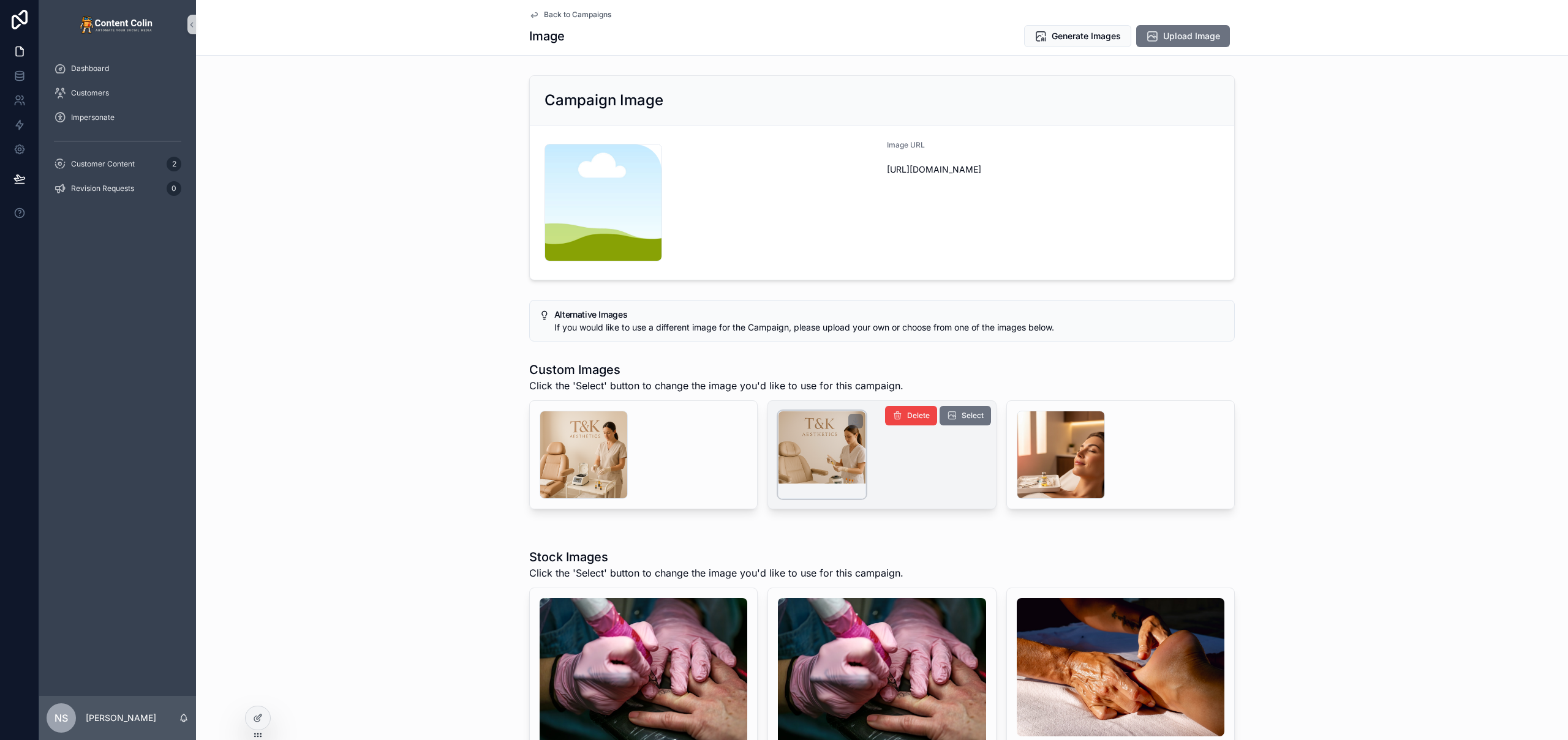
click at [825, 453] on div "scrollable content" at bounding box center [821, 454] width 88 height 88
click at [979, 418] on button "Select" at bounding box center [965, 415] width 51 height 19
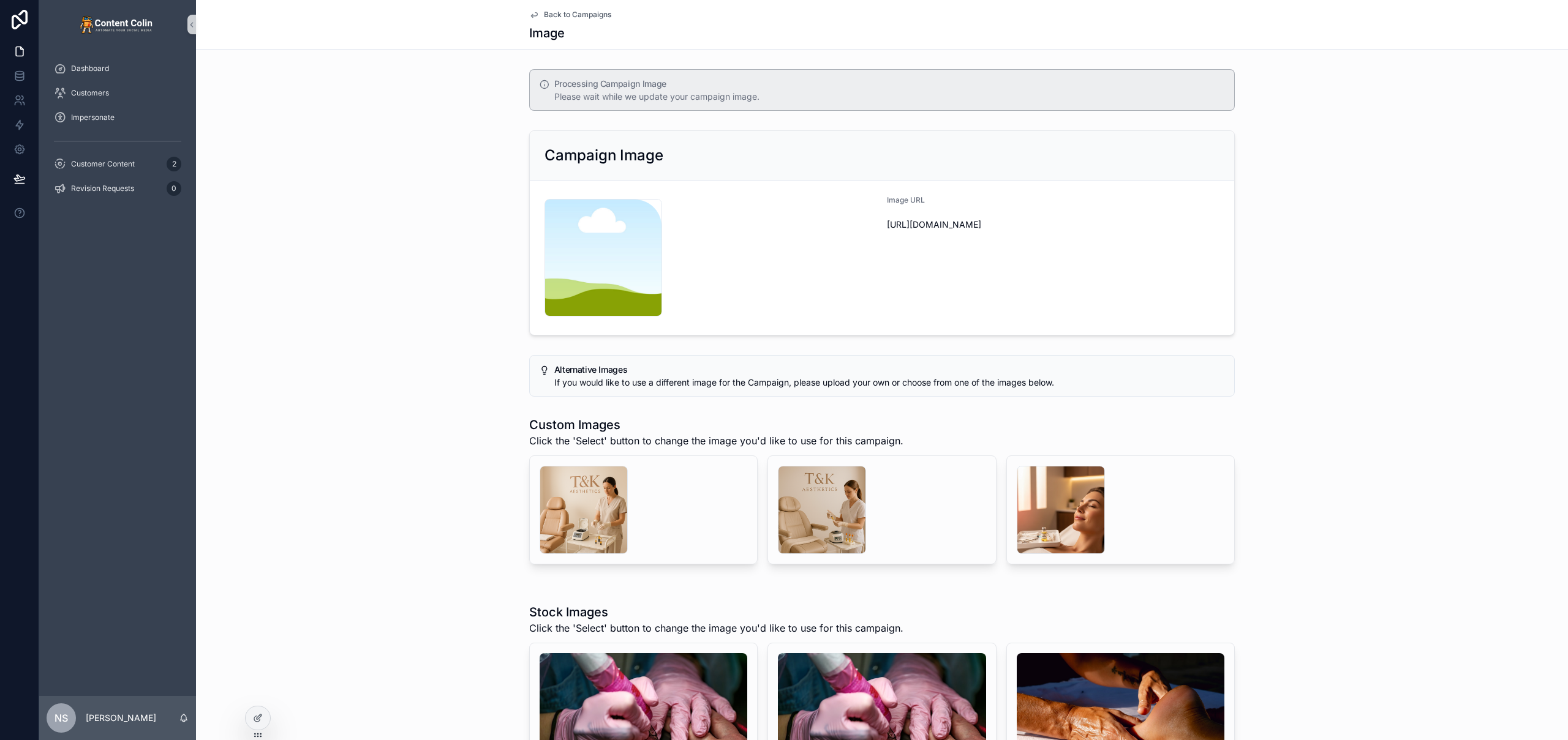
click at [586, 12] on span "Back to Campaigns" at bounding box center [577, 15] width 67 height 10
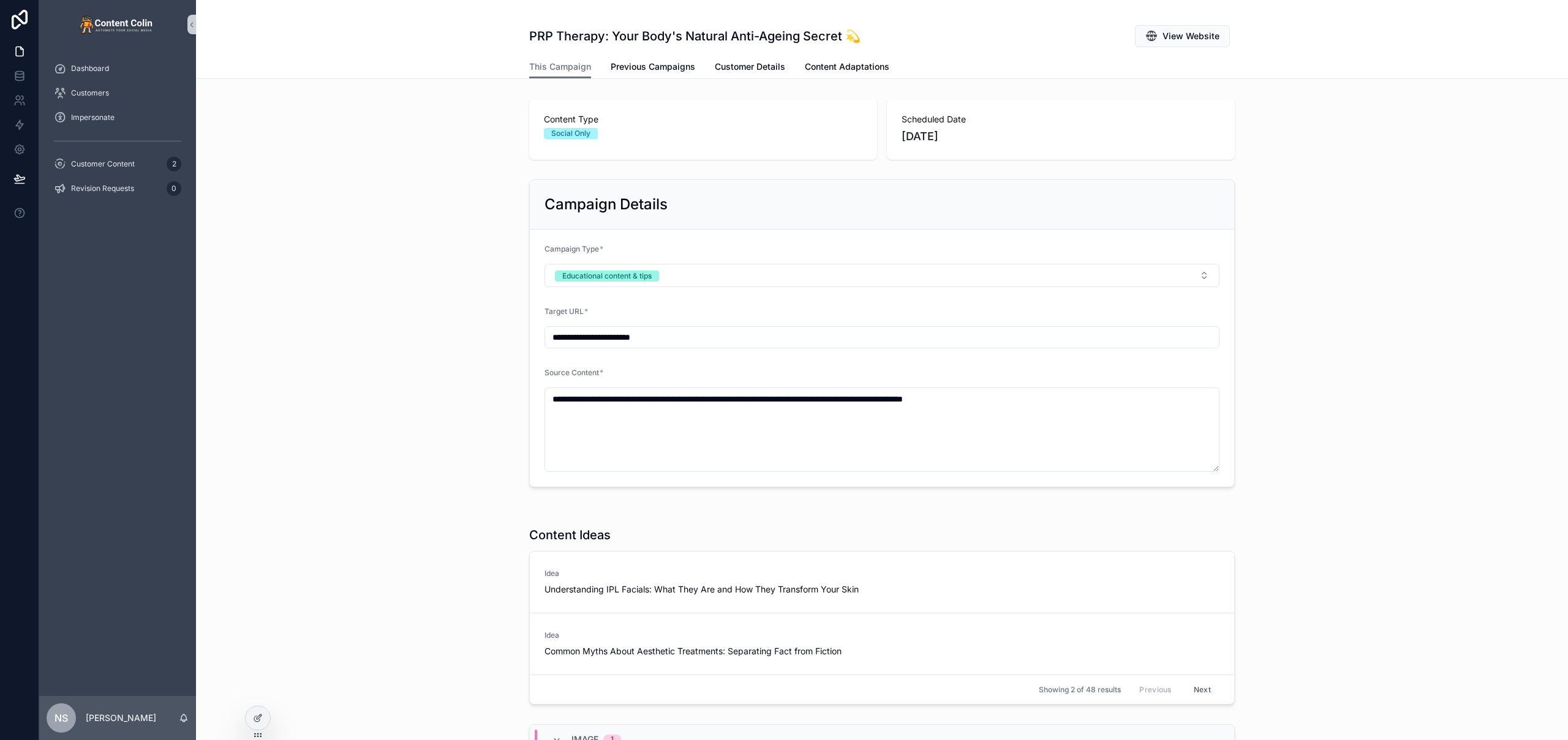
drag, startPoint x: 508, startPoint y: 21, endPoint x: 617, endPoint y: 21, distance: 109.0
click at [617, 21] on div "PRP Therapy: Your Body's Natural Anti-Ageing Secret 💫 View Website This Campaig…" at bounding box center [882, 39] width 1372 height 79
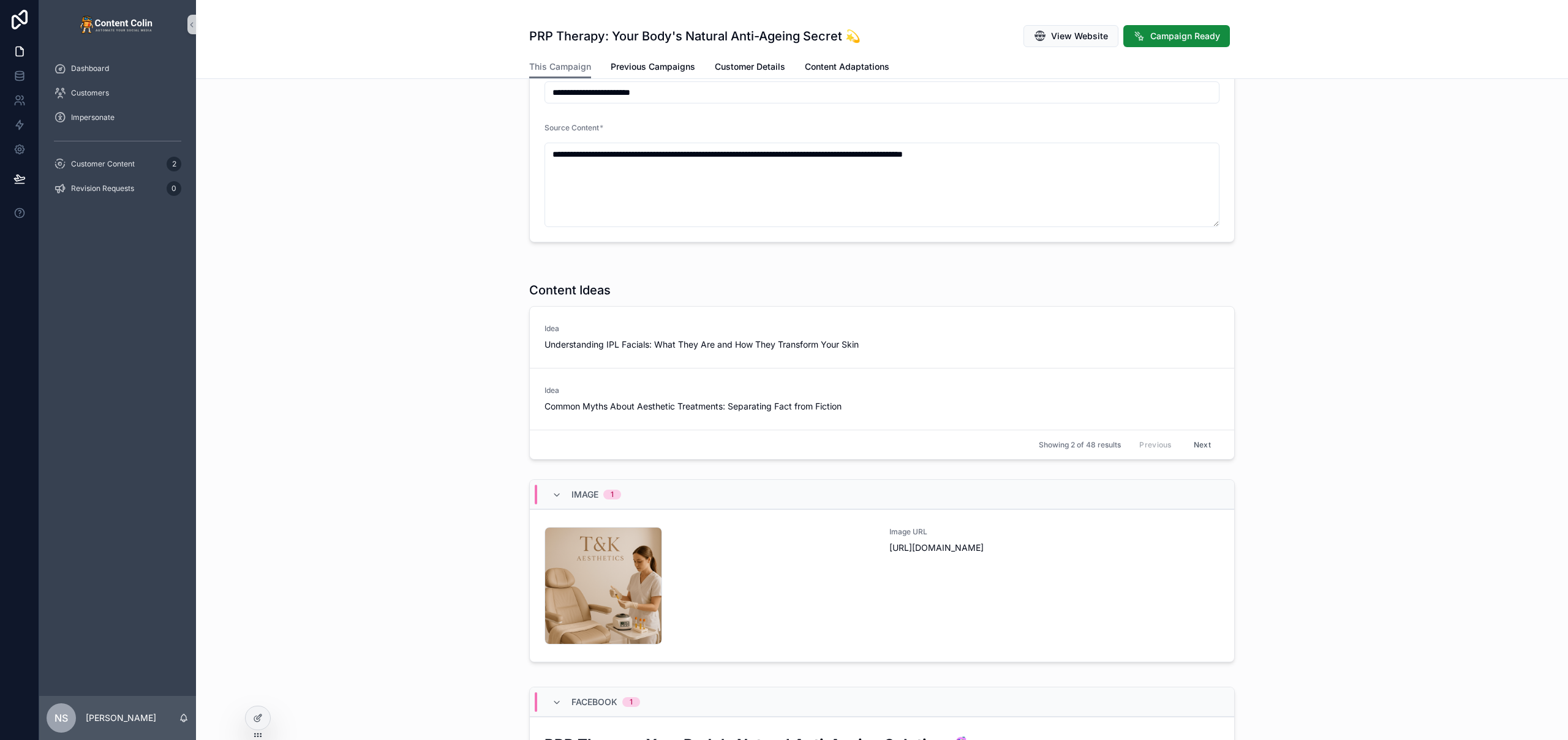
click at [420, 522] on div "Image 1 tkaesthetics-1756395545 .png Image URL https://cdn.contentcolin.com/tka…" at bounding box center [882, 573] width 1372 height 198
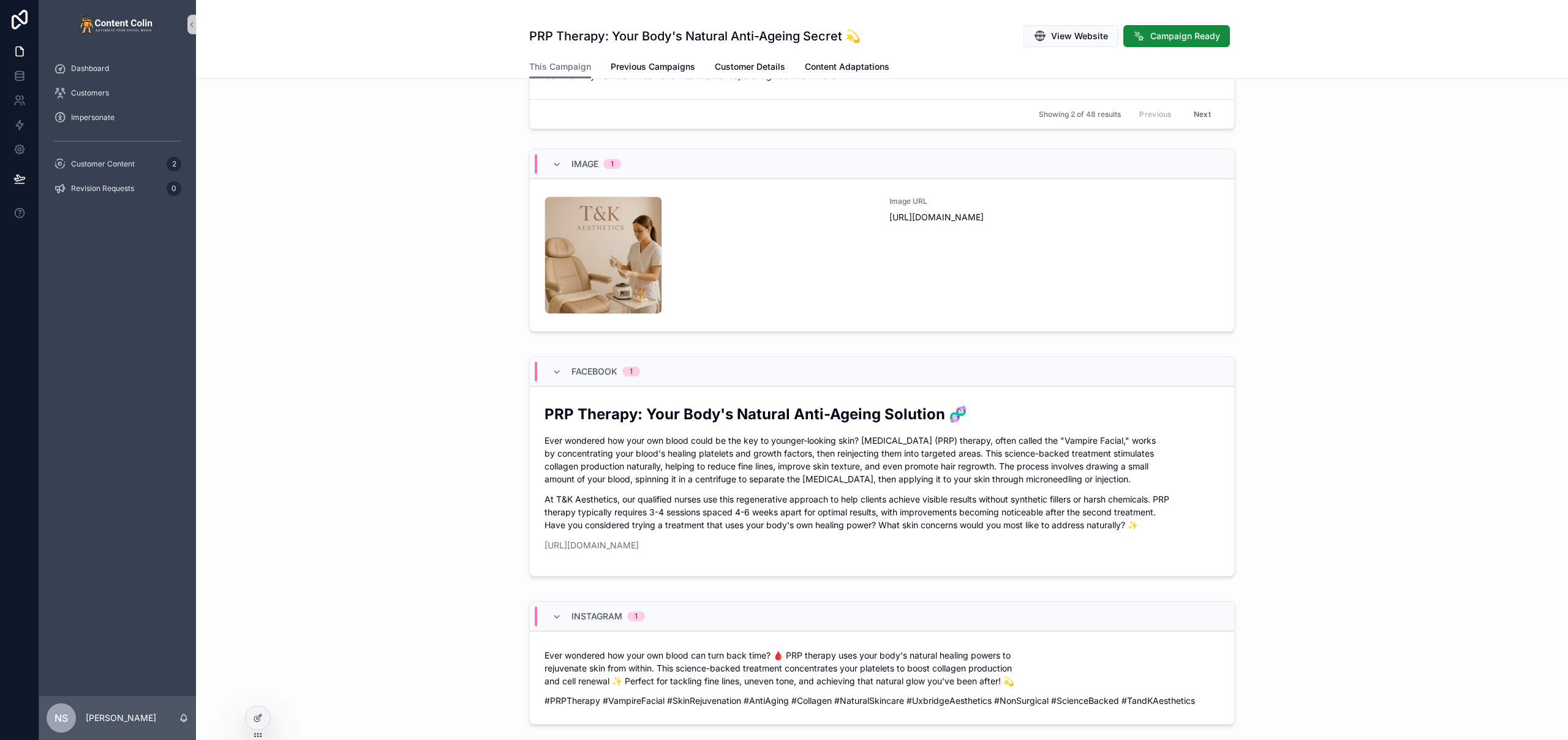
scroll to position [0, 0]
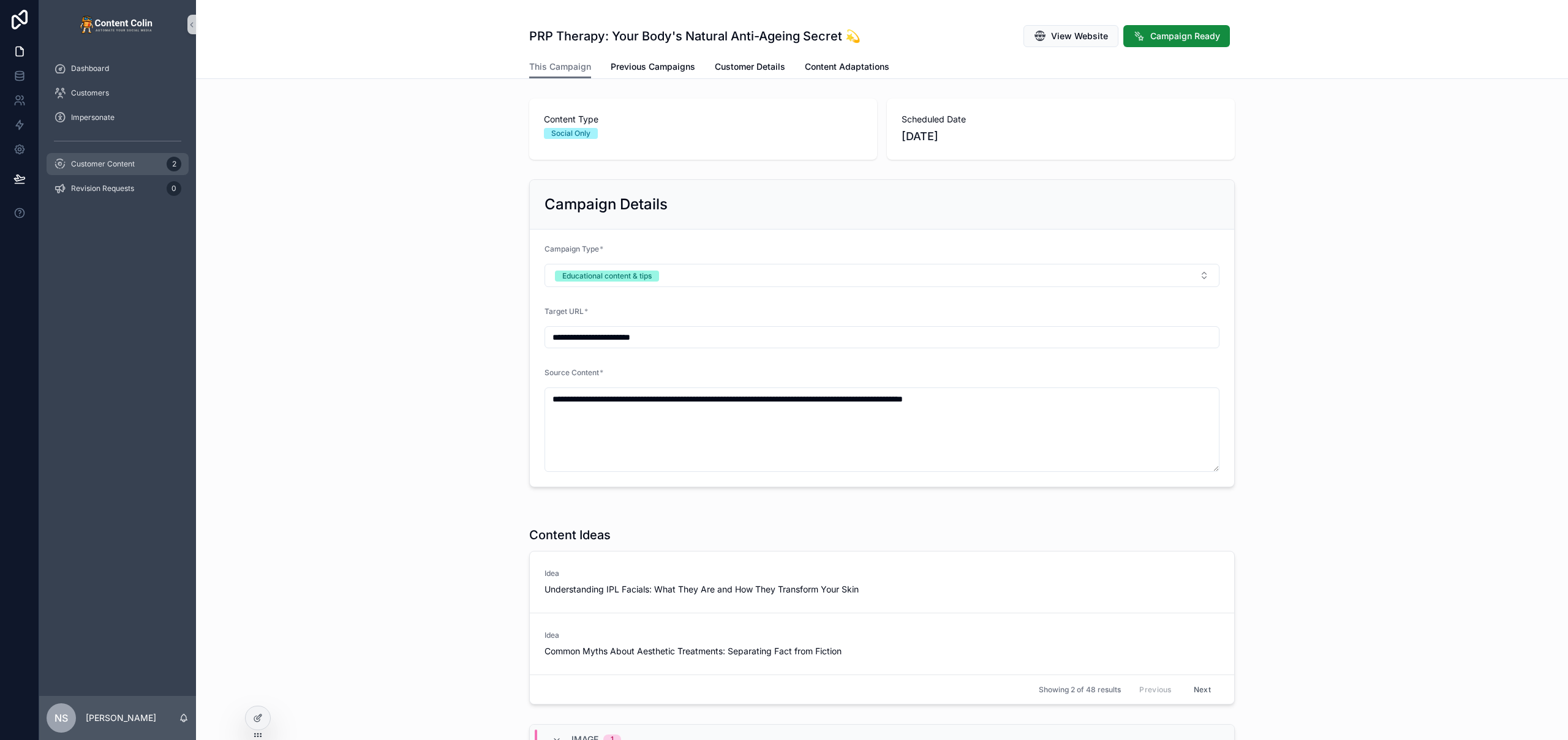
click at [127, 165] on span "Customer Content" at bounding box center [103, 164] width 64 height 10
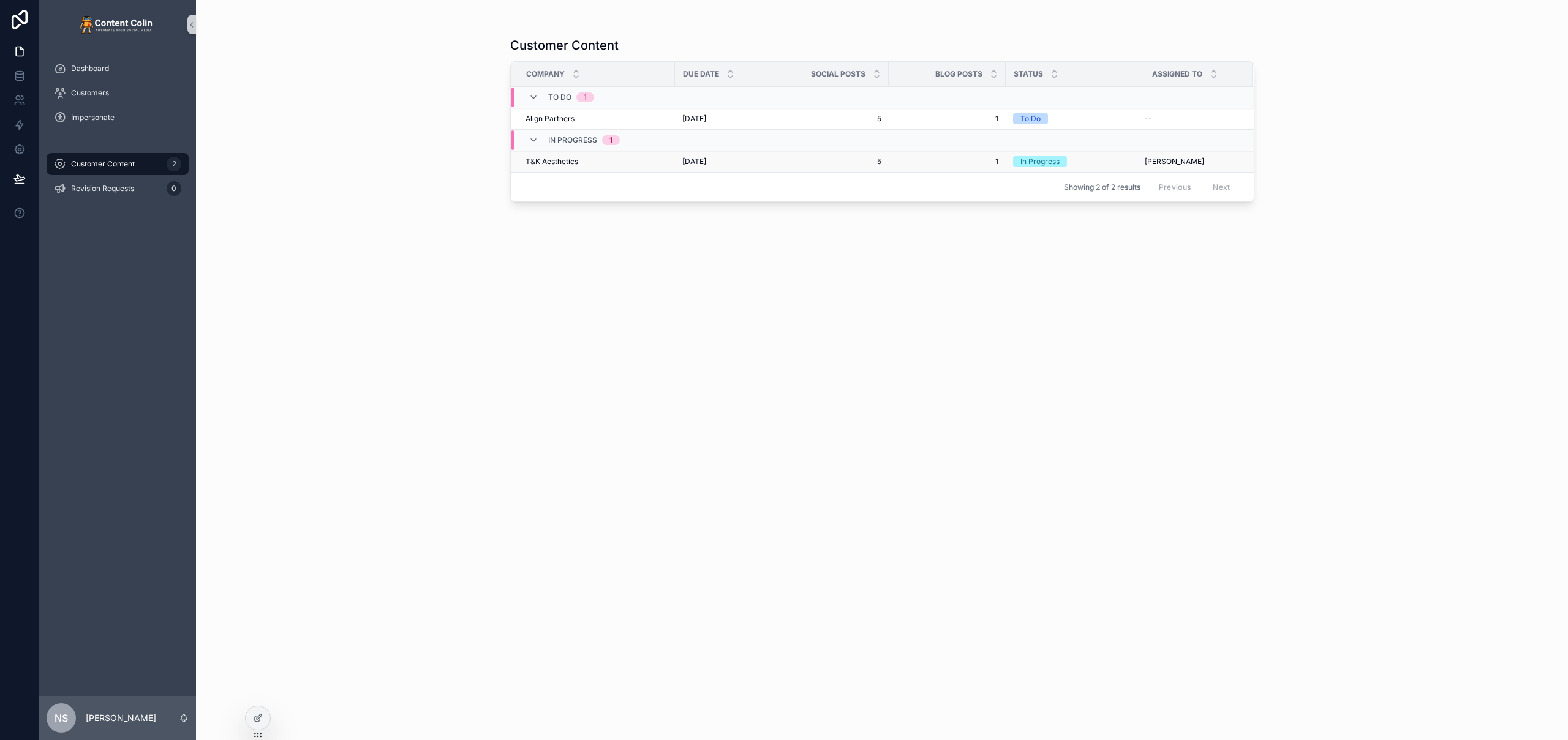
click at [780, 160] on td "5 5" at bounding box center [833, 162] width 110 height 21
click at [706, 159] on span "[DATE]" at bounding box center [694, 162] width 24 height 10
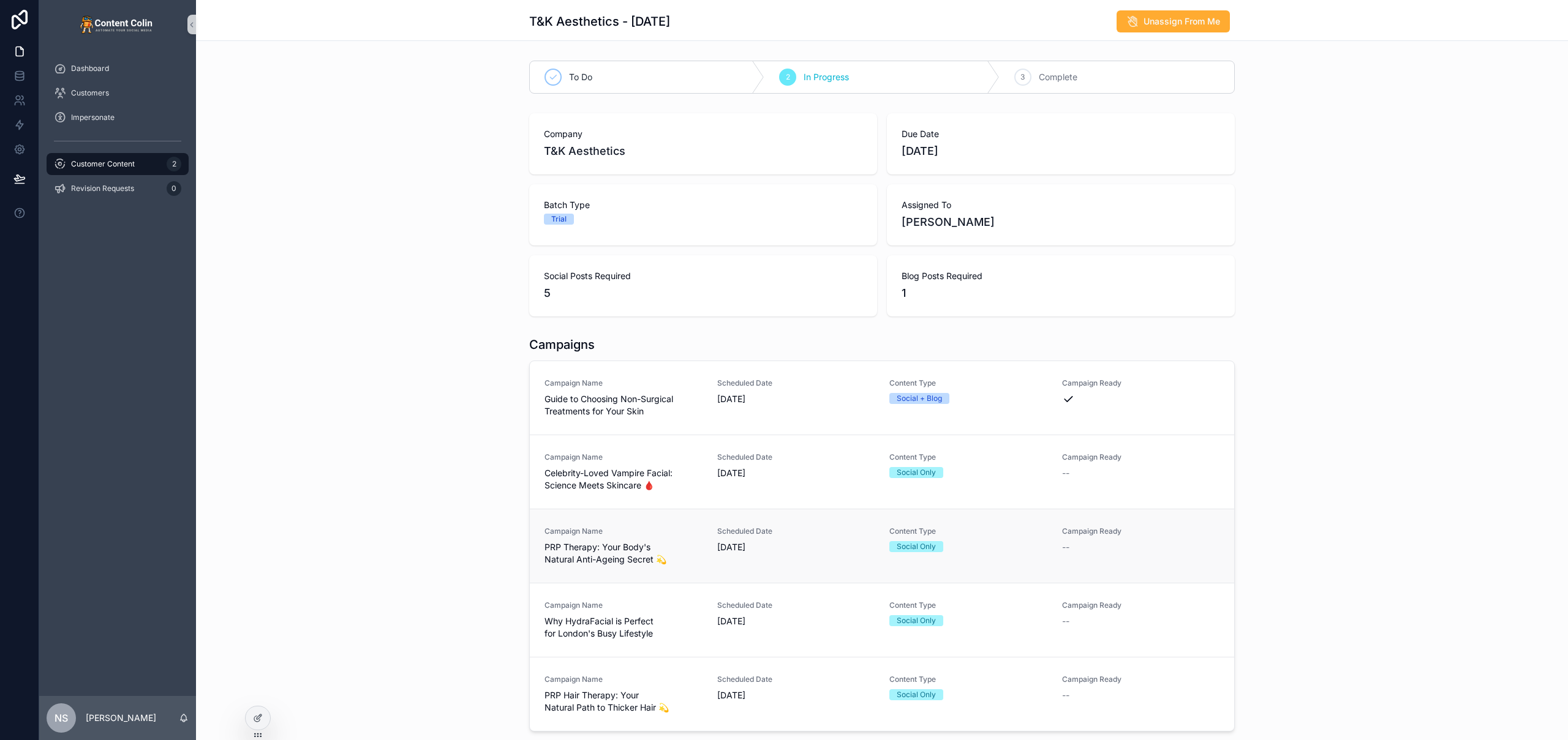
scroll to position [163, 0]
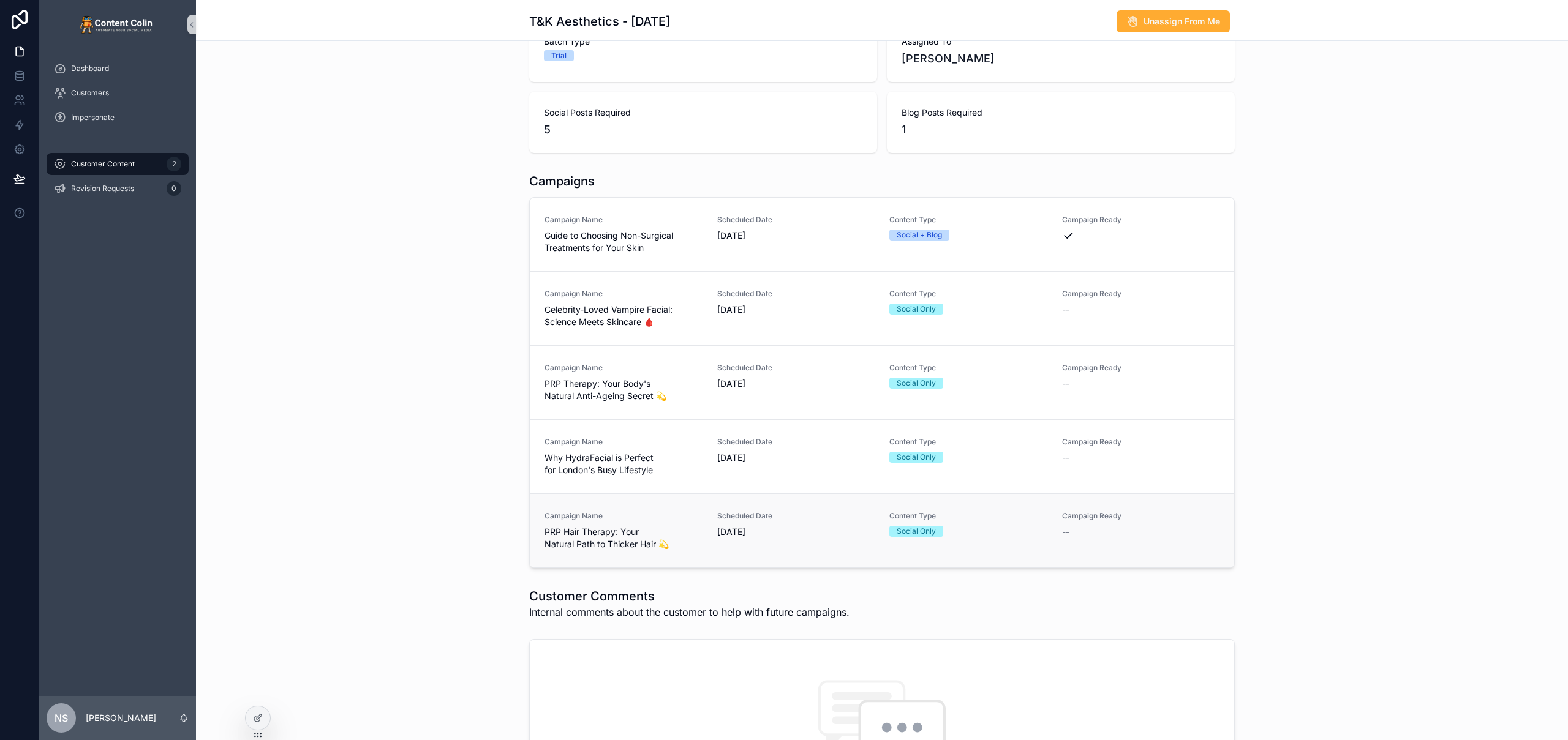
click at [654, 551] on link "Campaign Name PRP Hair Therapy: Your Natural Path to Thicker Hair 💫 Scheduled D…" at bounding box center [882, 530] width 704 height 74
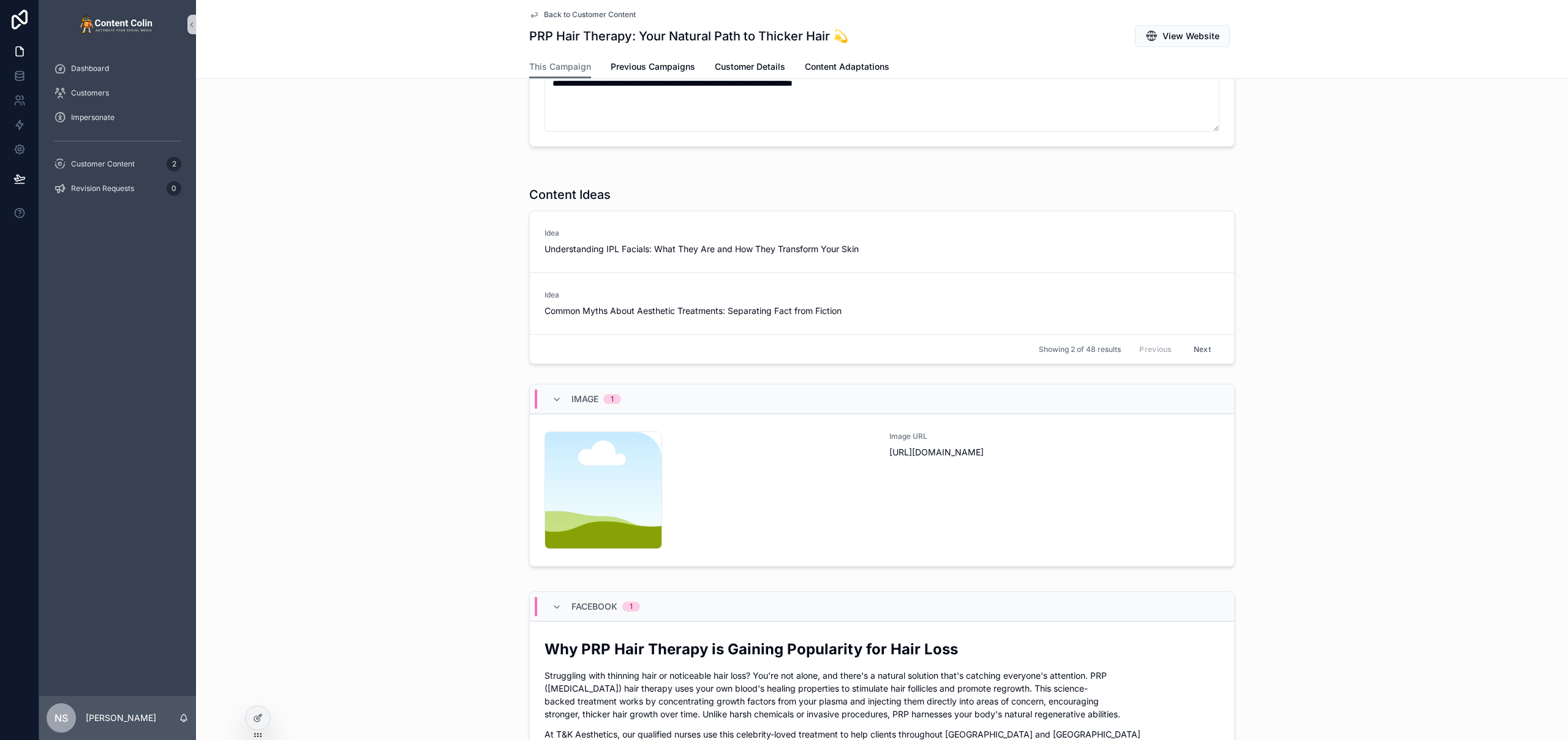
scroll to position [442, 0]
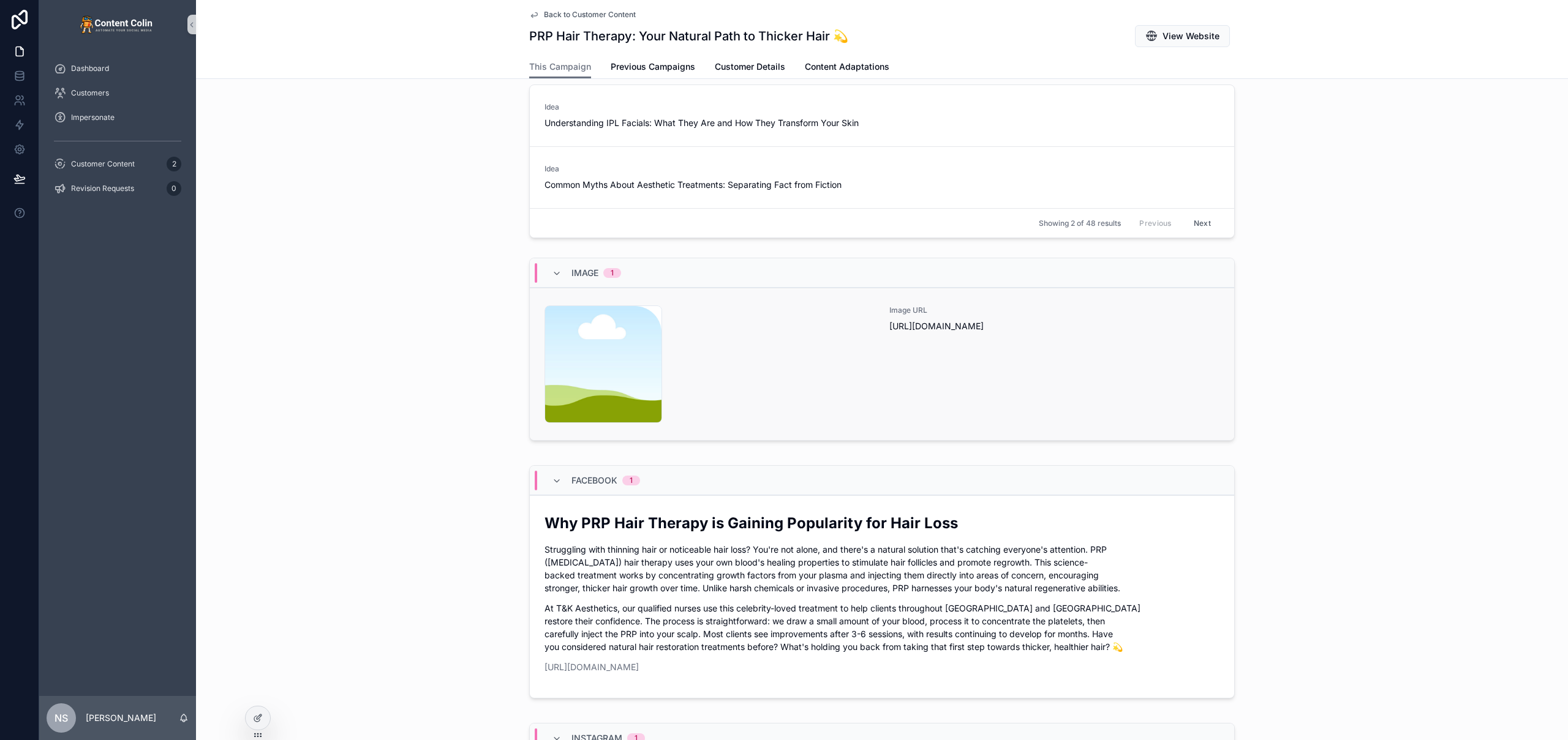
click at [838, 324] on div "content-placeholder .png" at bounding box center [709, 364] width 330 height 117
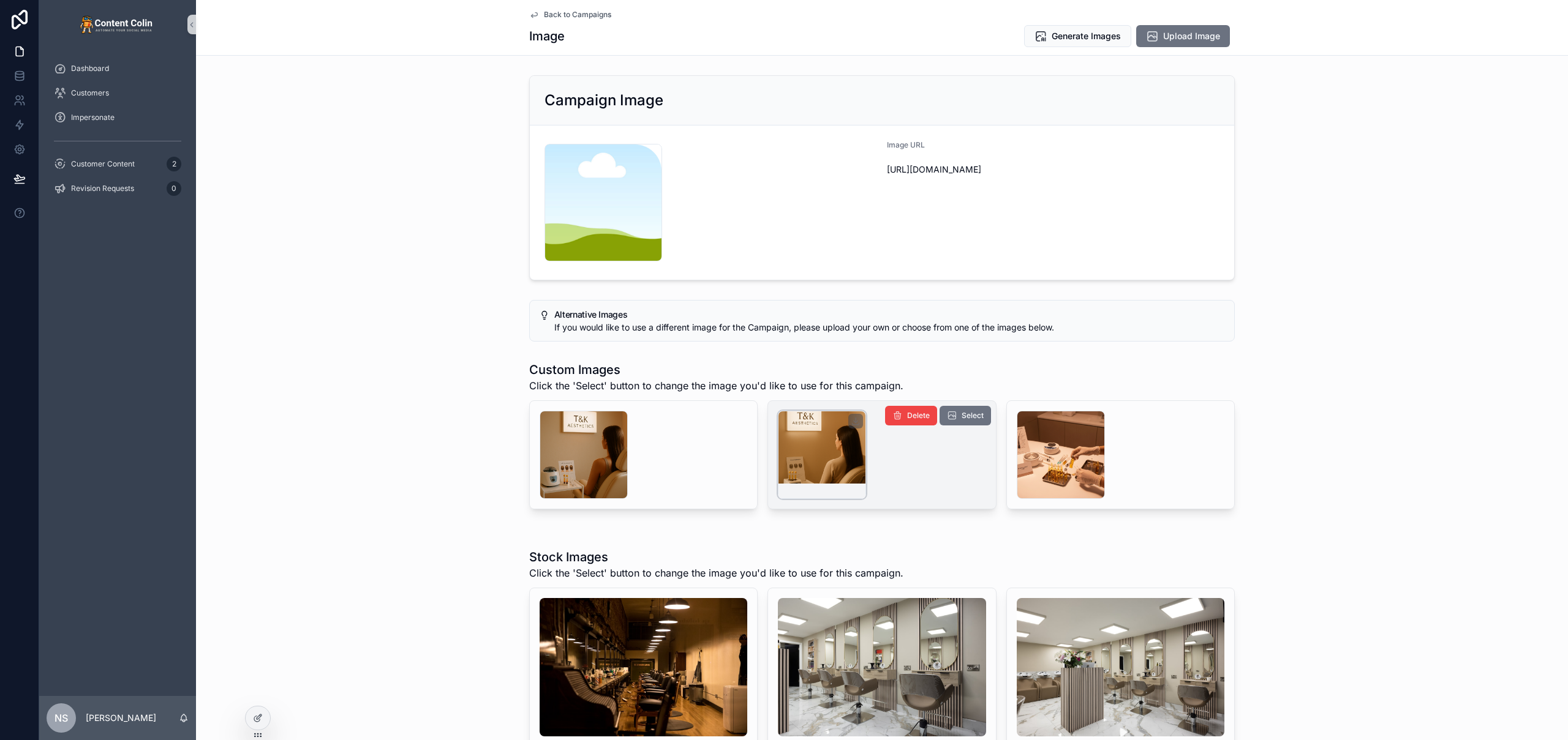
click at [800, 458] on div "scrollable content" at bounding box center [821, 454] width 88 height 88
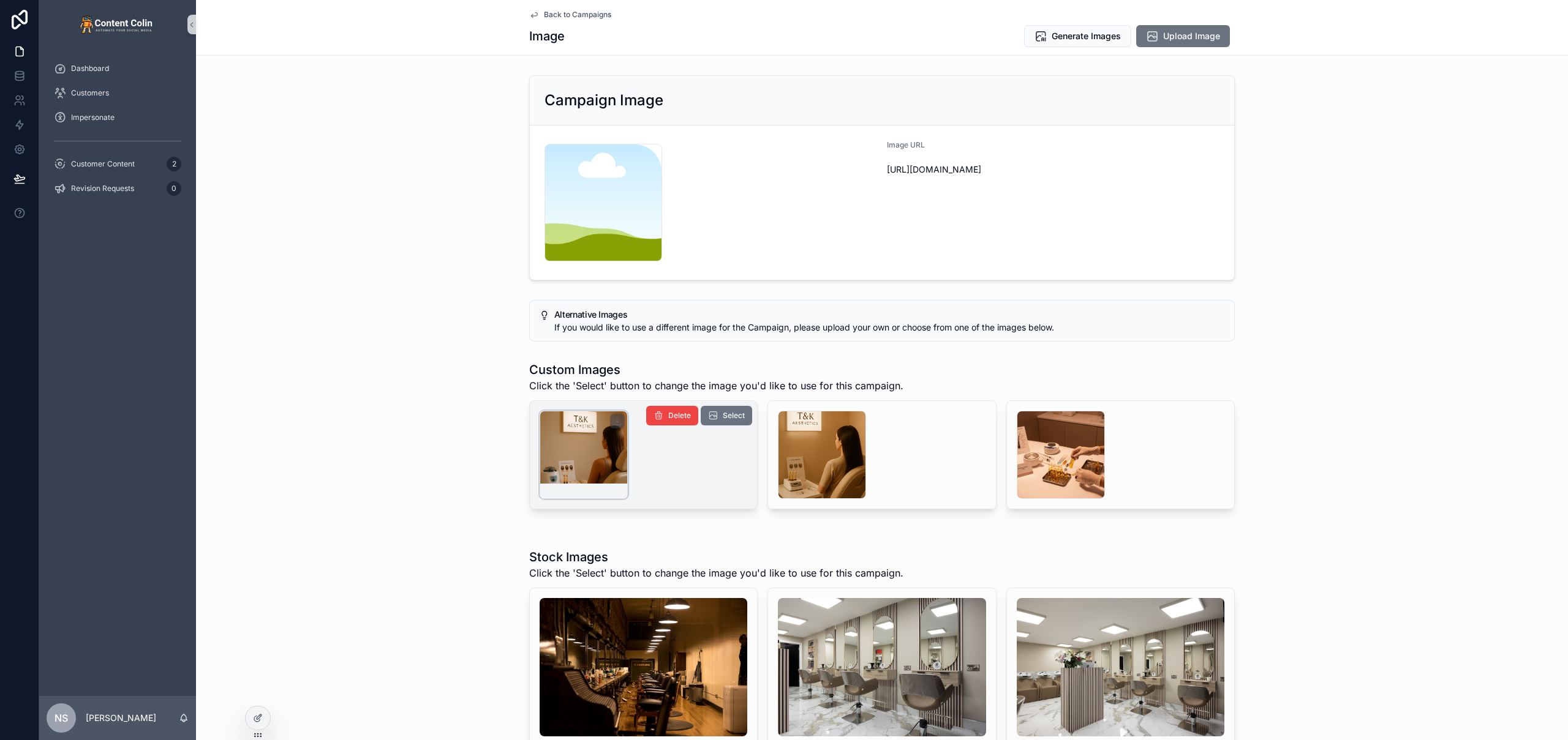
click at [568, 444] on div "scrollable content" at bounding box center [583, 454] width 88 height 88
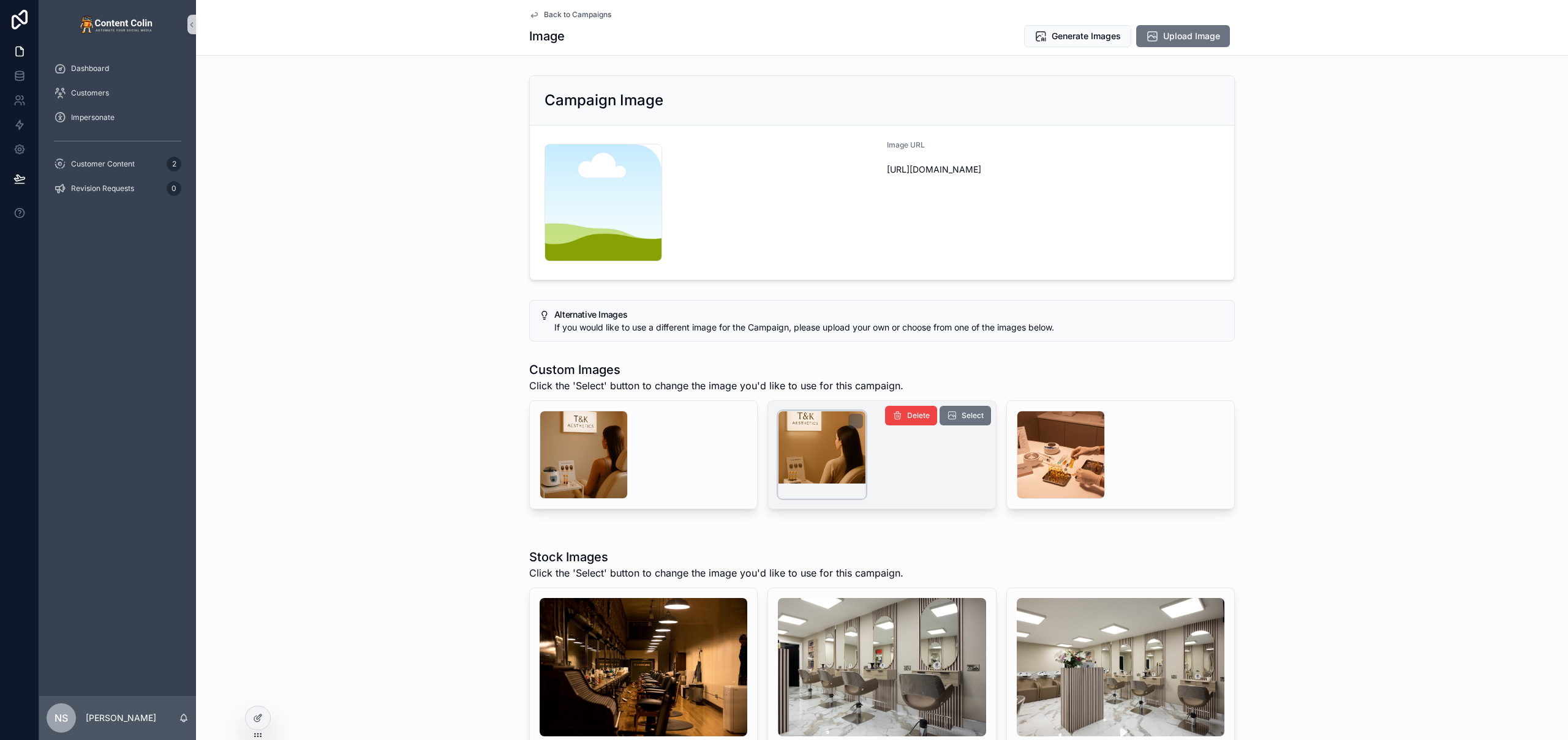
click at [803, 466] on div "scrollable content" at bounding box center [821, 454] width 88 height 88
click at [961, 414] on span "Select" at bounding box center [972, 416] width 22 height 10
click at [573, 14] on span "Back to Campaigns" at bounding box center [577, 15] width 67 height 10
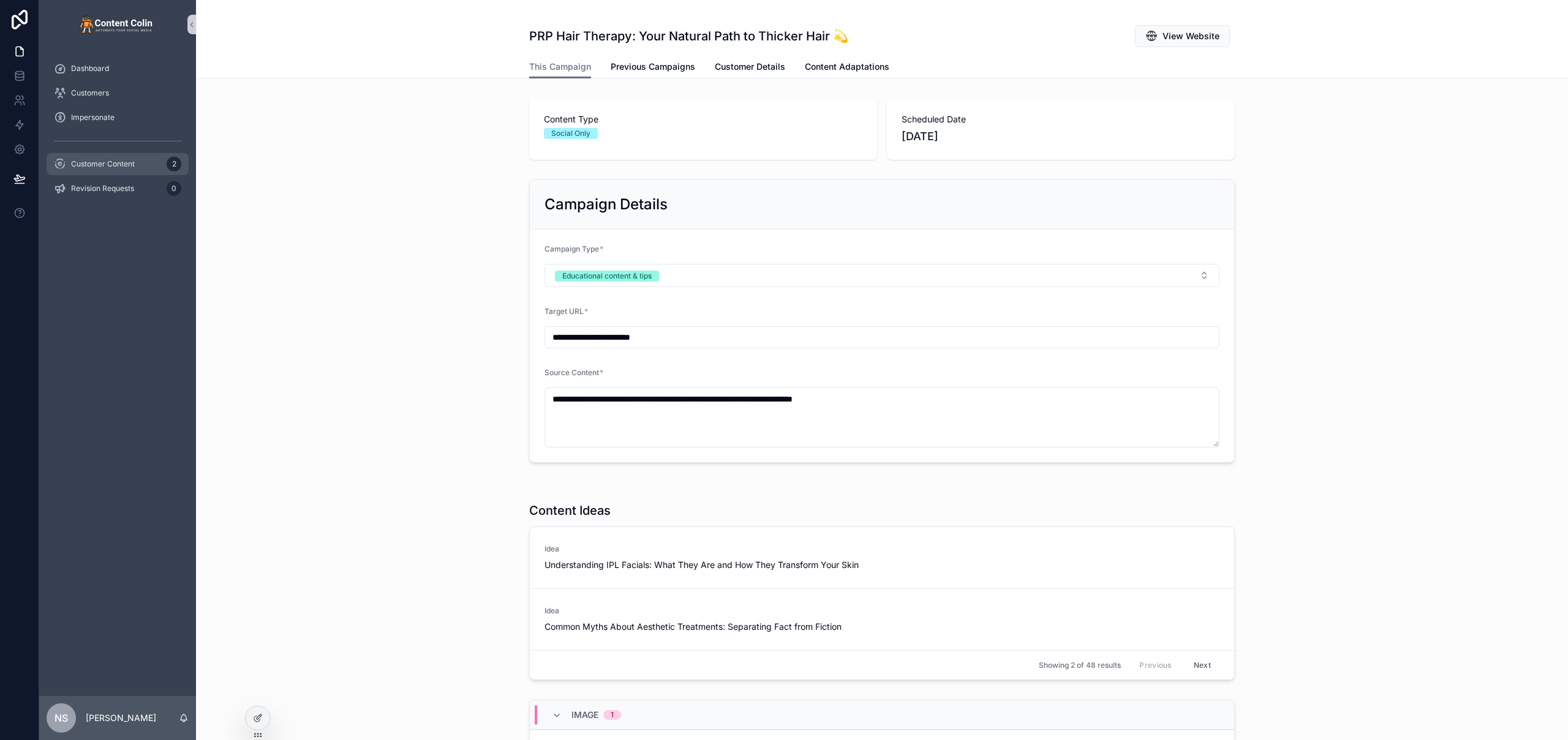
click at [109, 161] on span "Customer Content" at bounding box center [103, 164] width 64 height 10
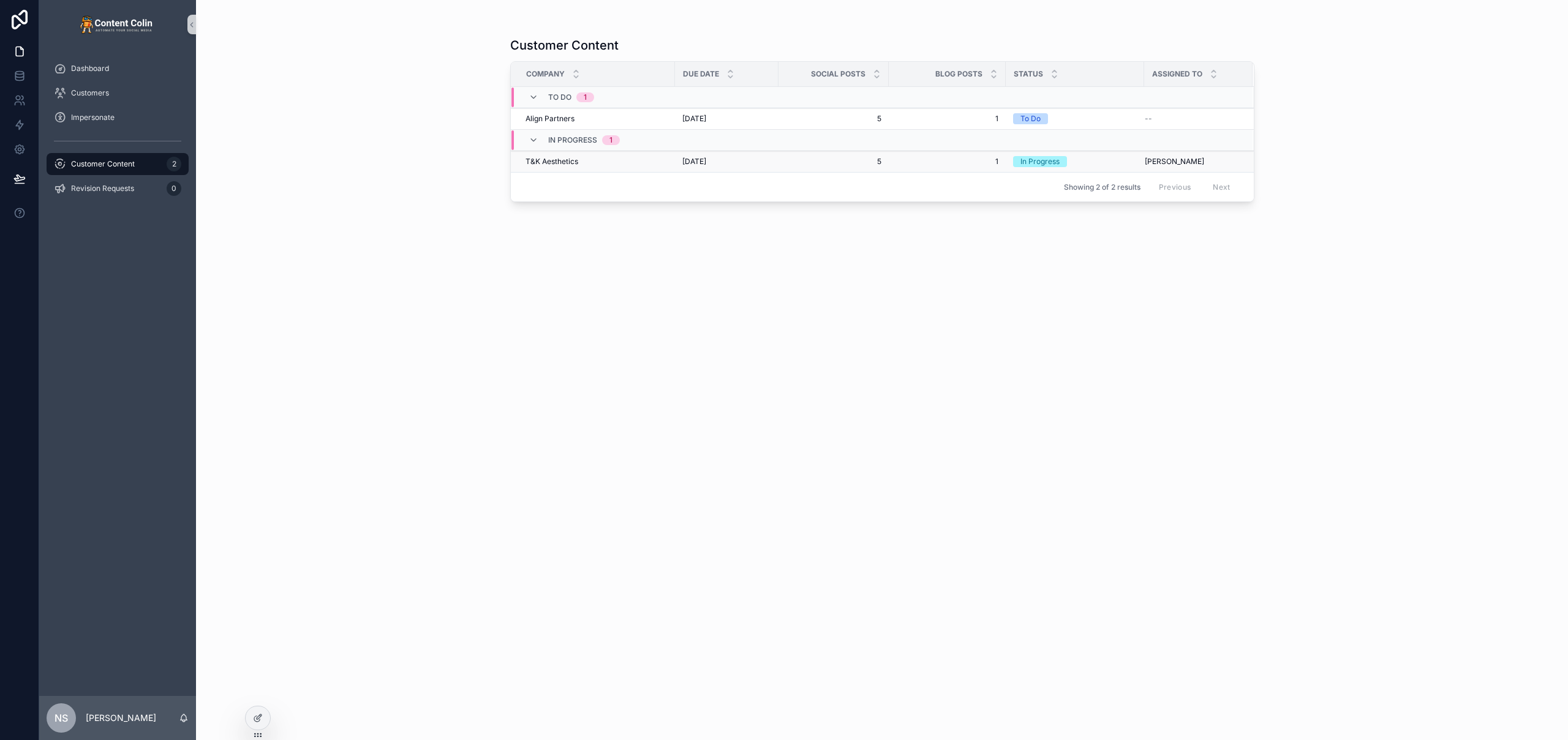
click at [705, 160] on span "[DATE]" at bounding box center [694, 162] width 24 height 10
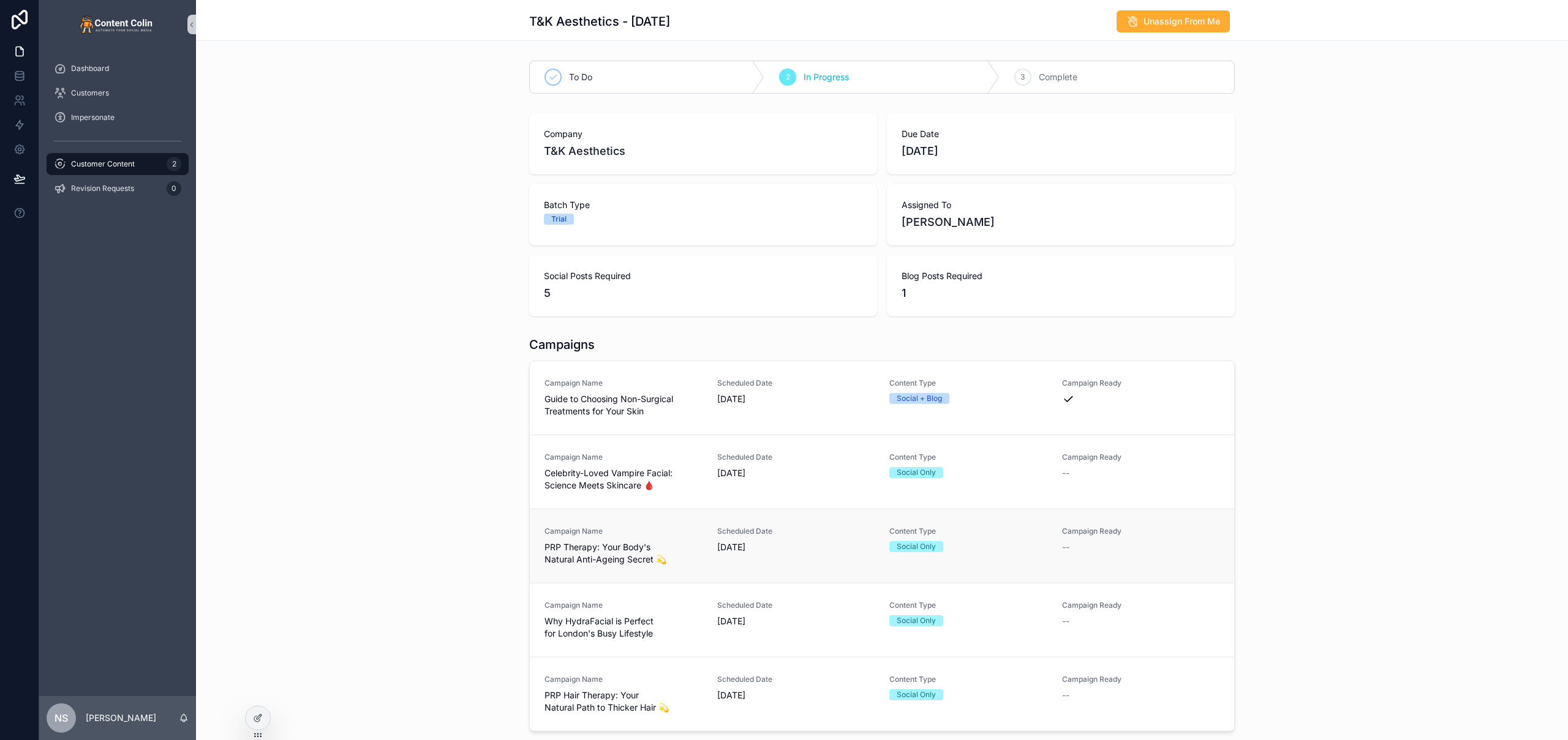
scroll to position [188, 0]
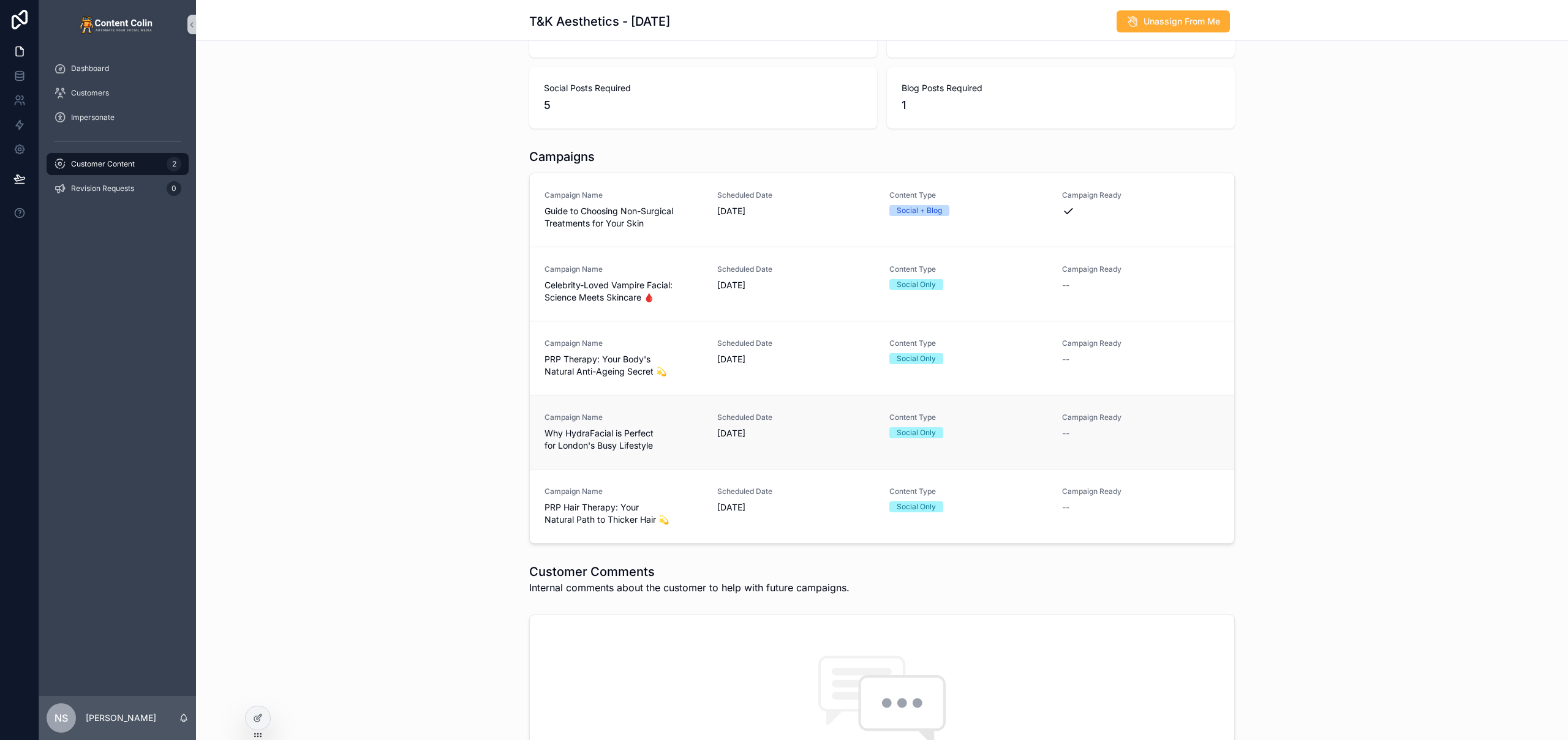
click at [793, 442] on div "Scheduled Date 9th September 2025" at bounding box center [796, 432] width 158 height 39
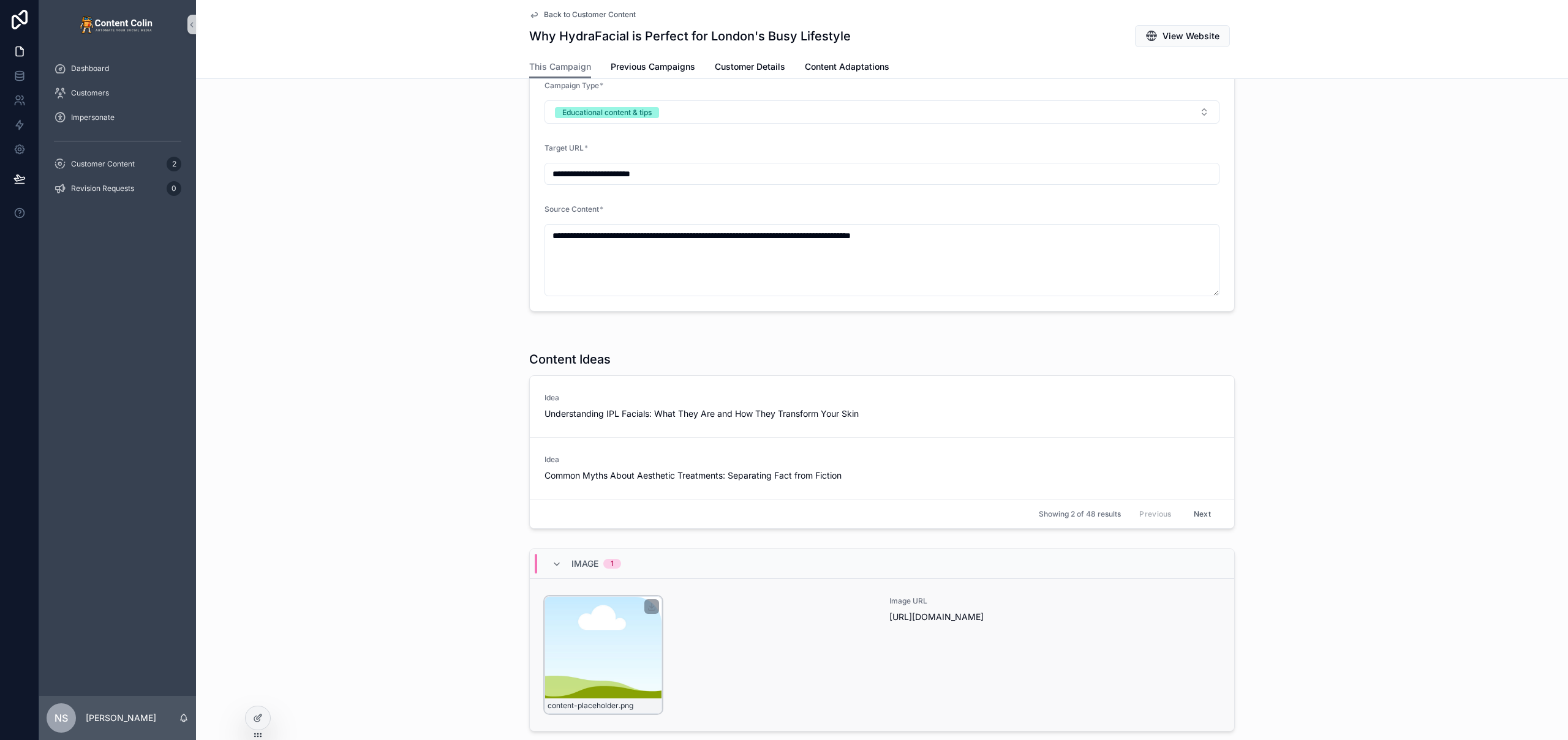
scroll to position [290, 0]
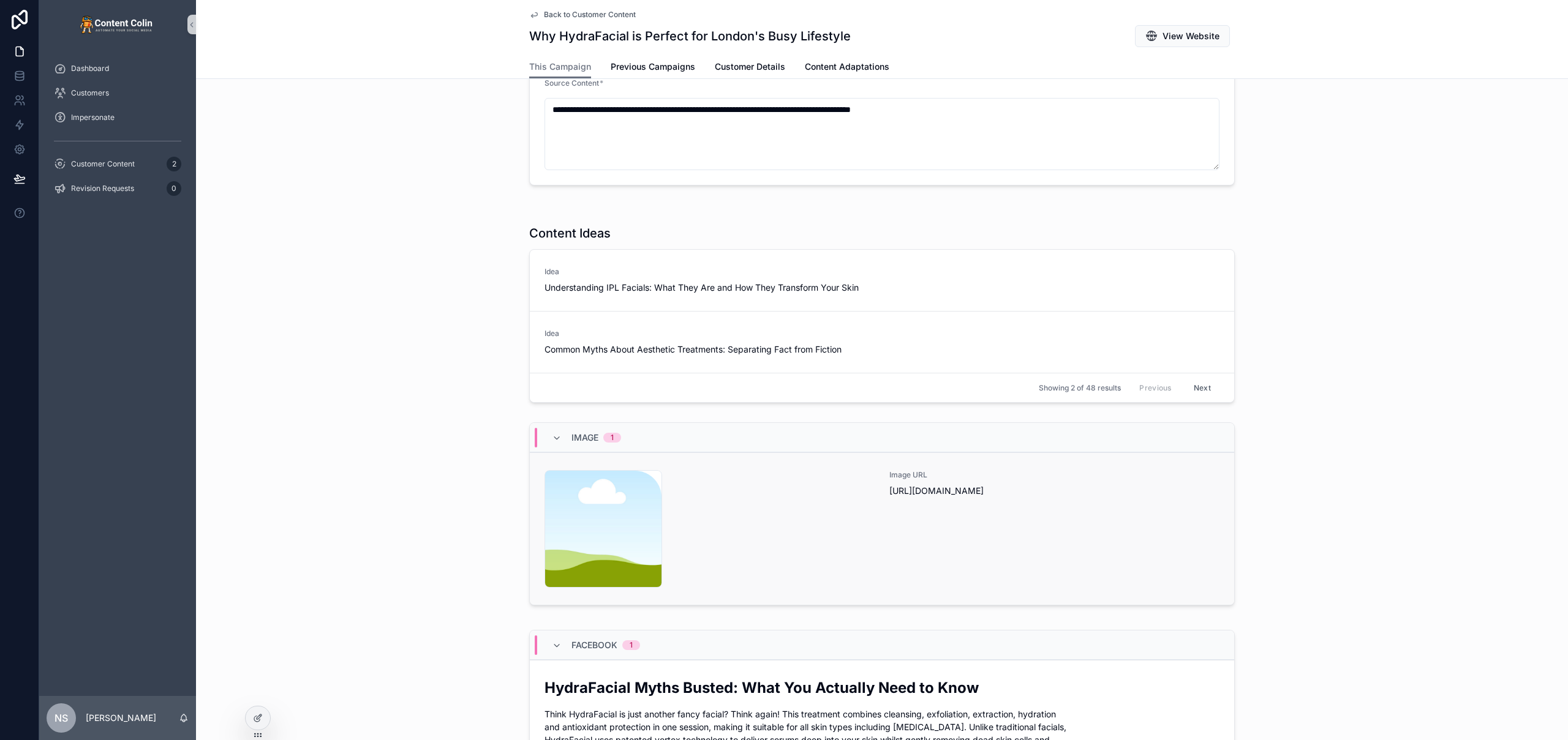
click at [755, 546] on div "content-placeholder .png" at bounding box center [709, 528] width 330 height 117
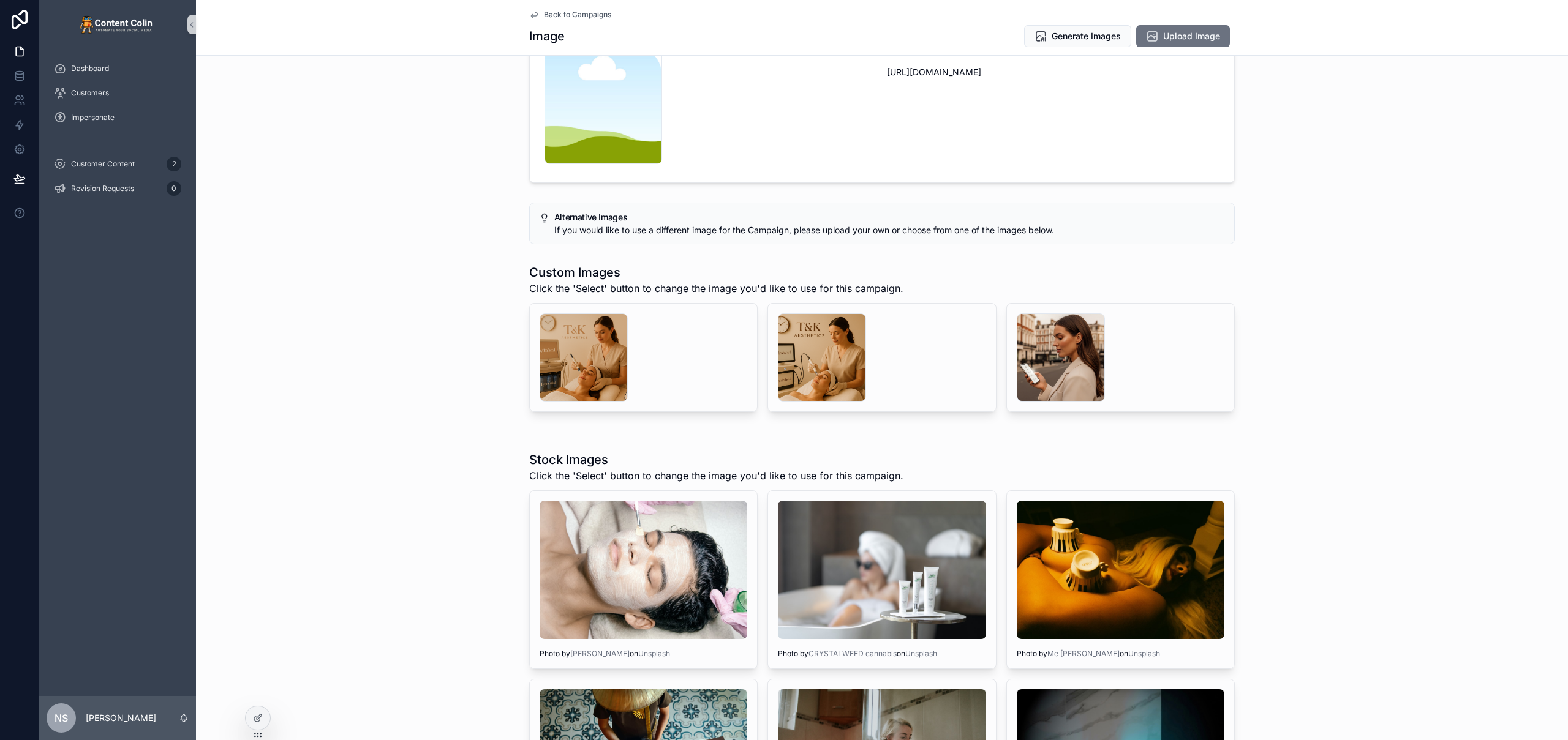
scroll to position [223, 0]
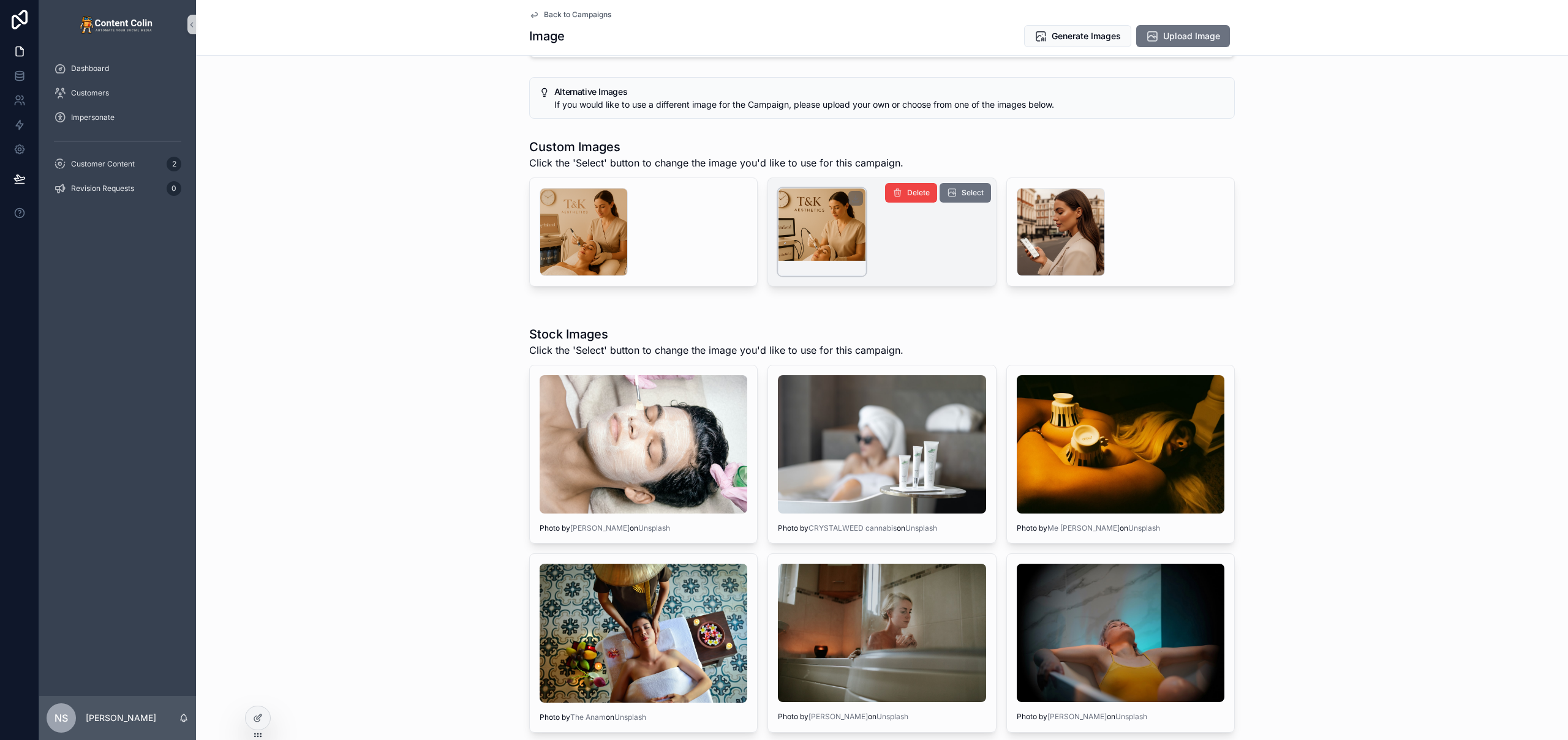
click at [820, 249] on div "scrollable content" at bounding box center [821, 231] width 88 height 88
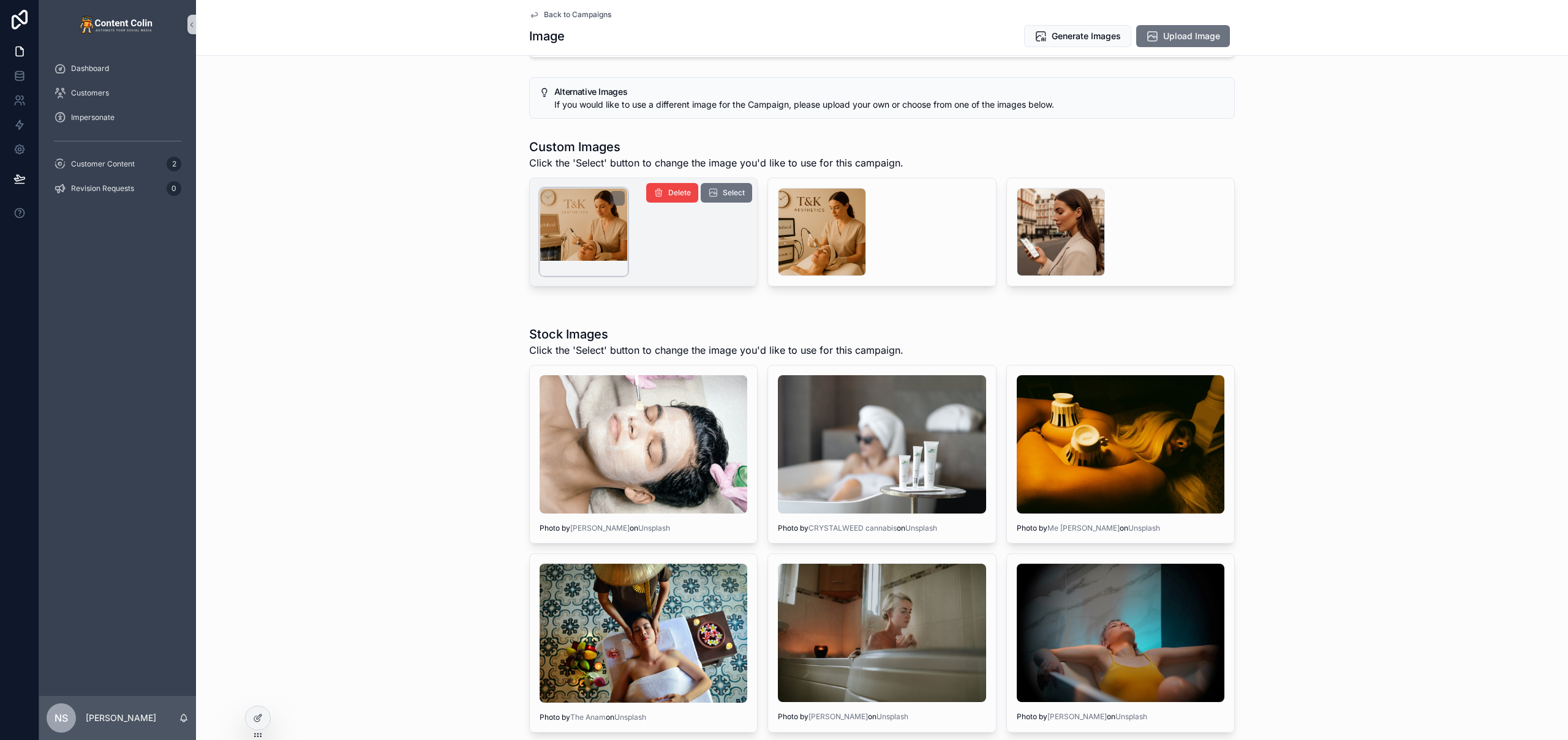
click at [586, 229] on div "scrollable content" at bounding box center [583, 231] width 88 height 88
click at [733, 190] on span "Select" at bounding box center [733, 193] width 22 height 10
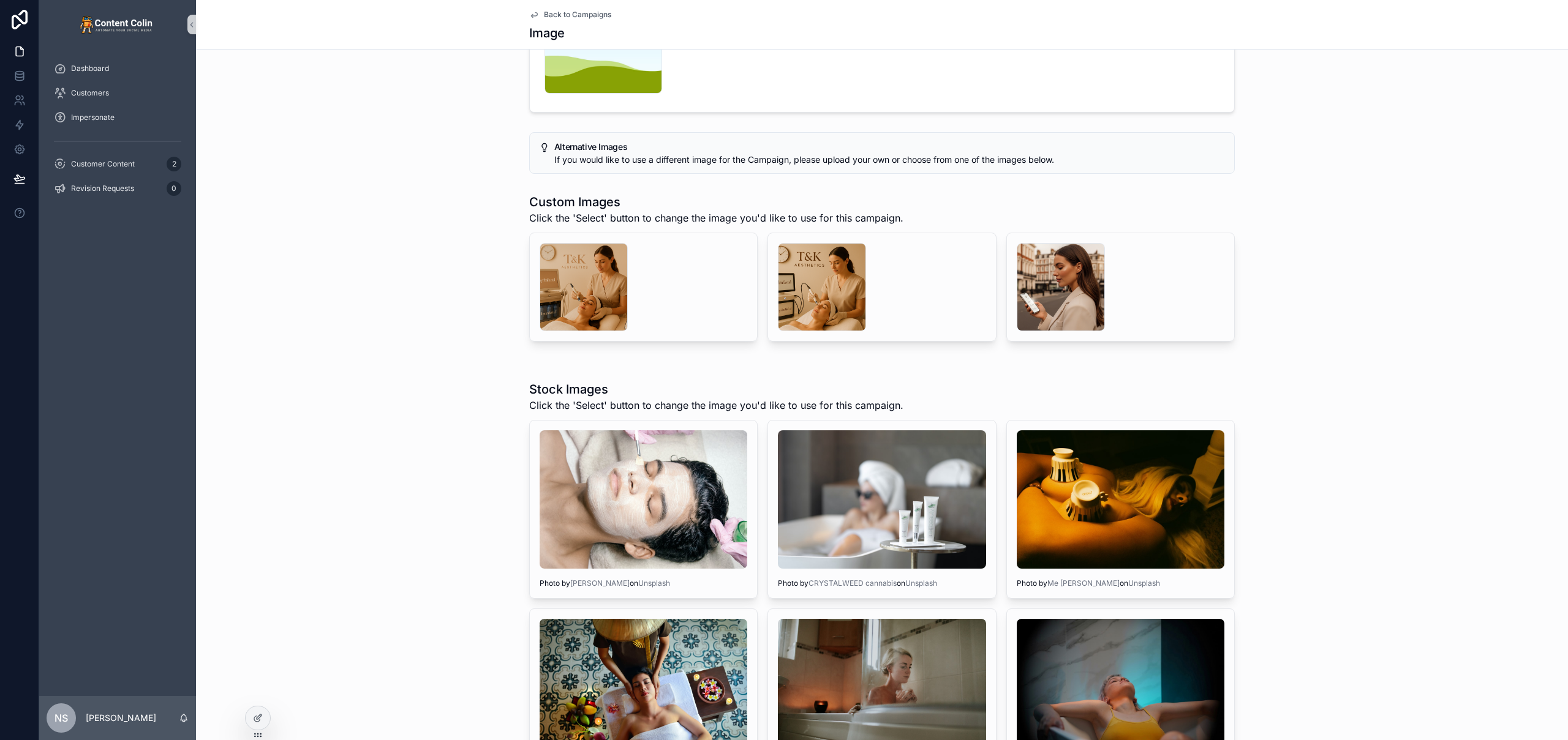
scroll to position [278, 0]
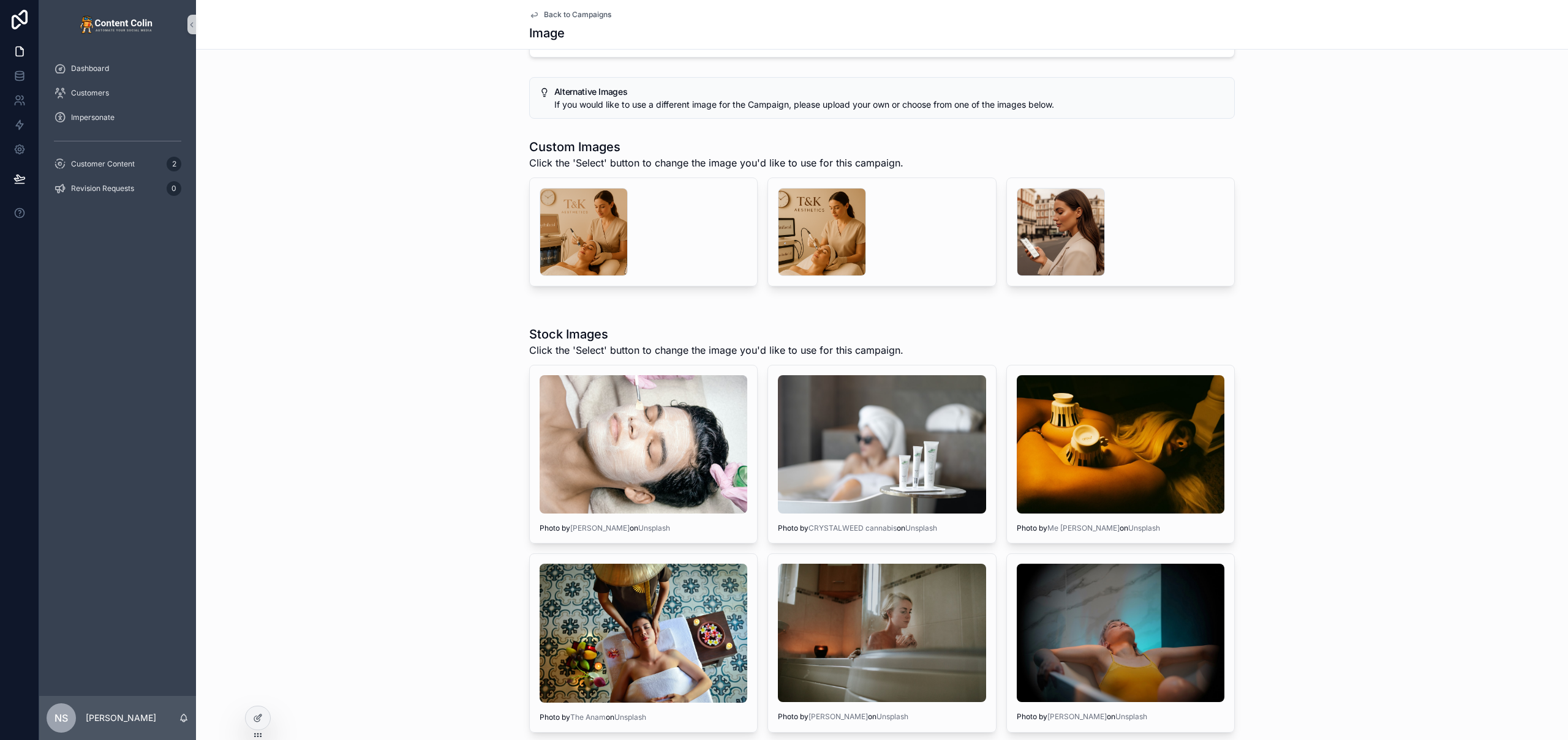
click at [578, 14] on span "Back to Campaigns" at bounding box center [577, 15] width 67 height 10
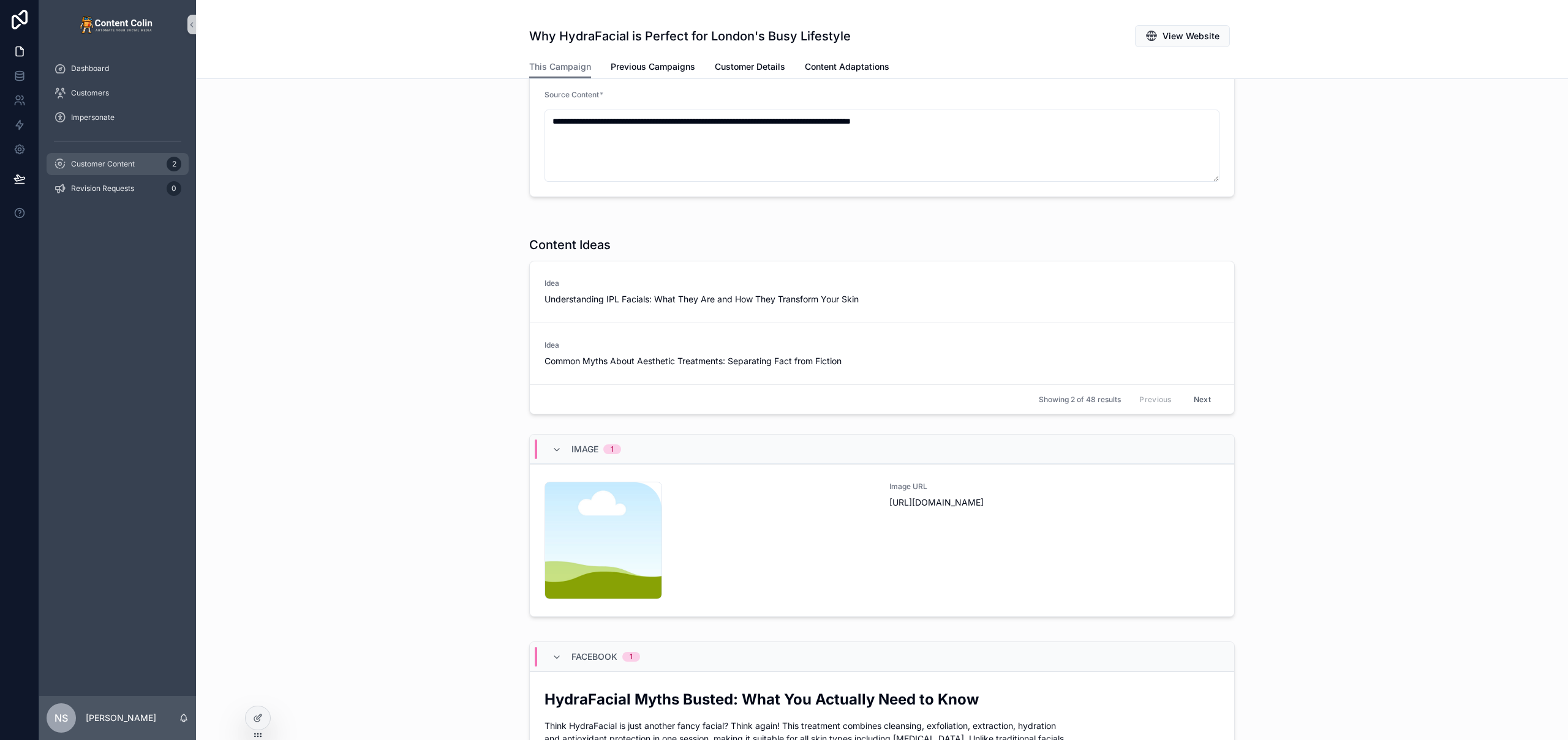
click at [106, 172] on div "Customer Content 2" at bounding box center [117, 163] width 127 height 19
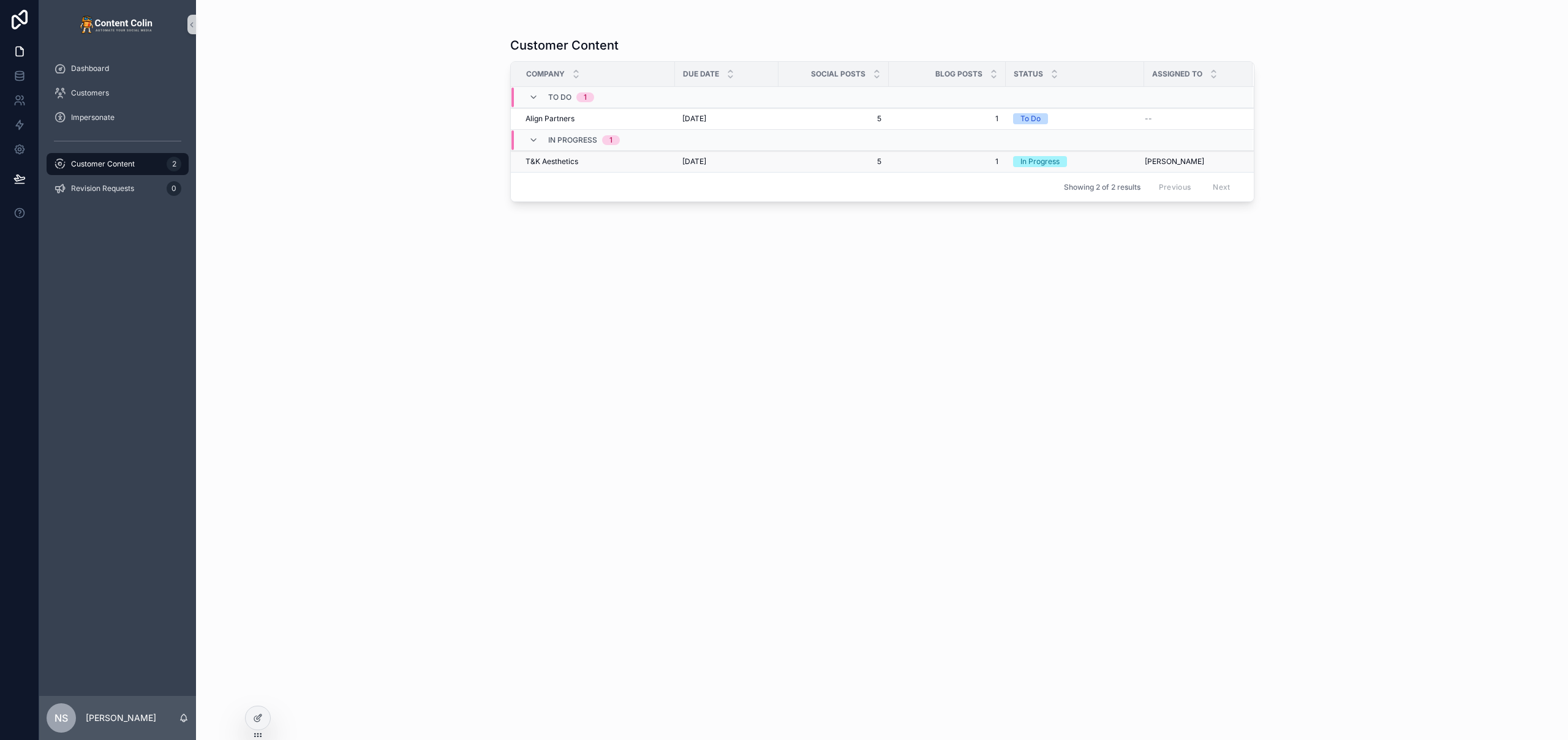
click at [705, 168] on td "[DATE] [DATE]" at bounding box center [727, 162] width 104 height 21
click at [703, 163] on span "[DATE]" at bounding box center [694, 162] width 24 height 10
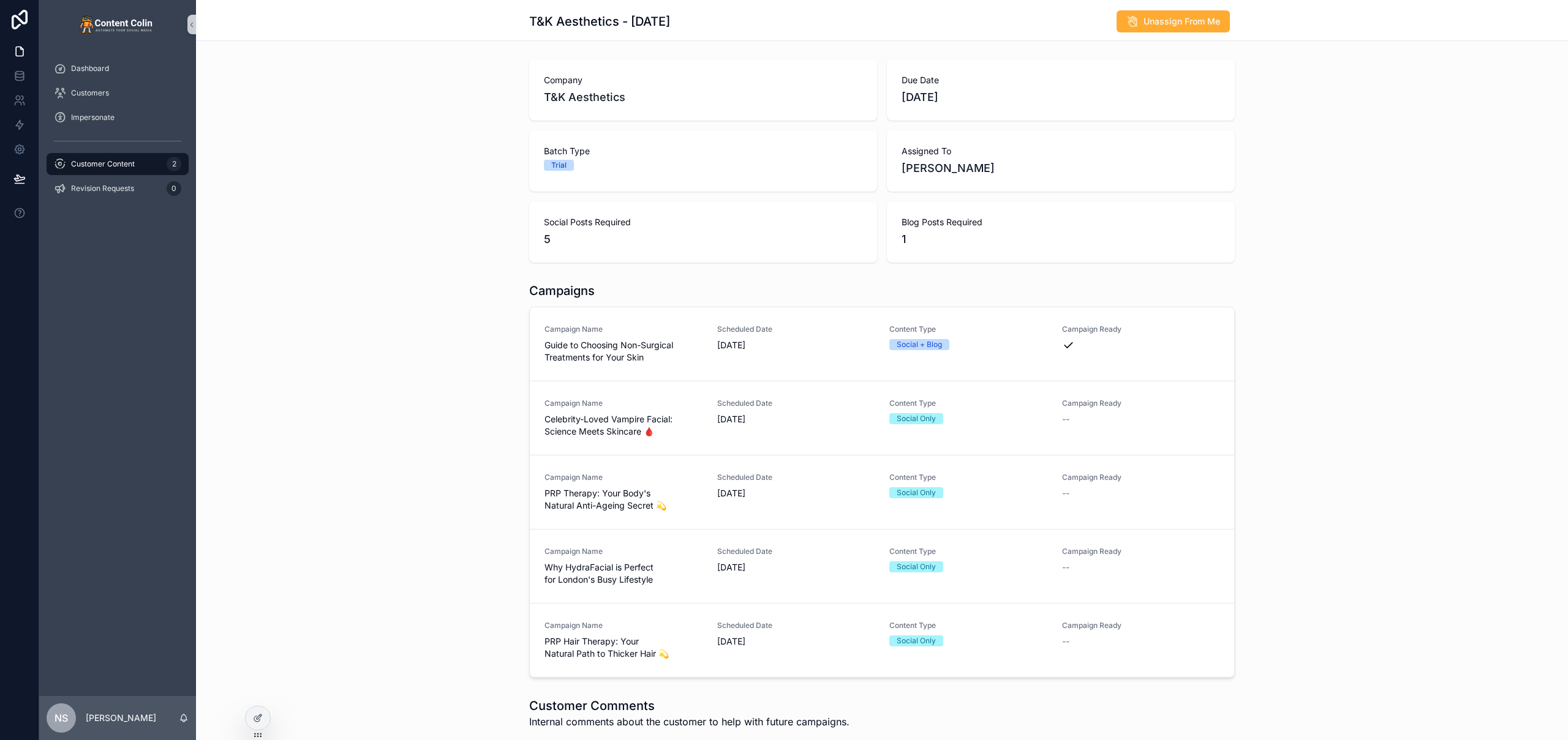
scroll to position [179, 0]
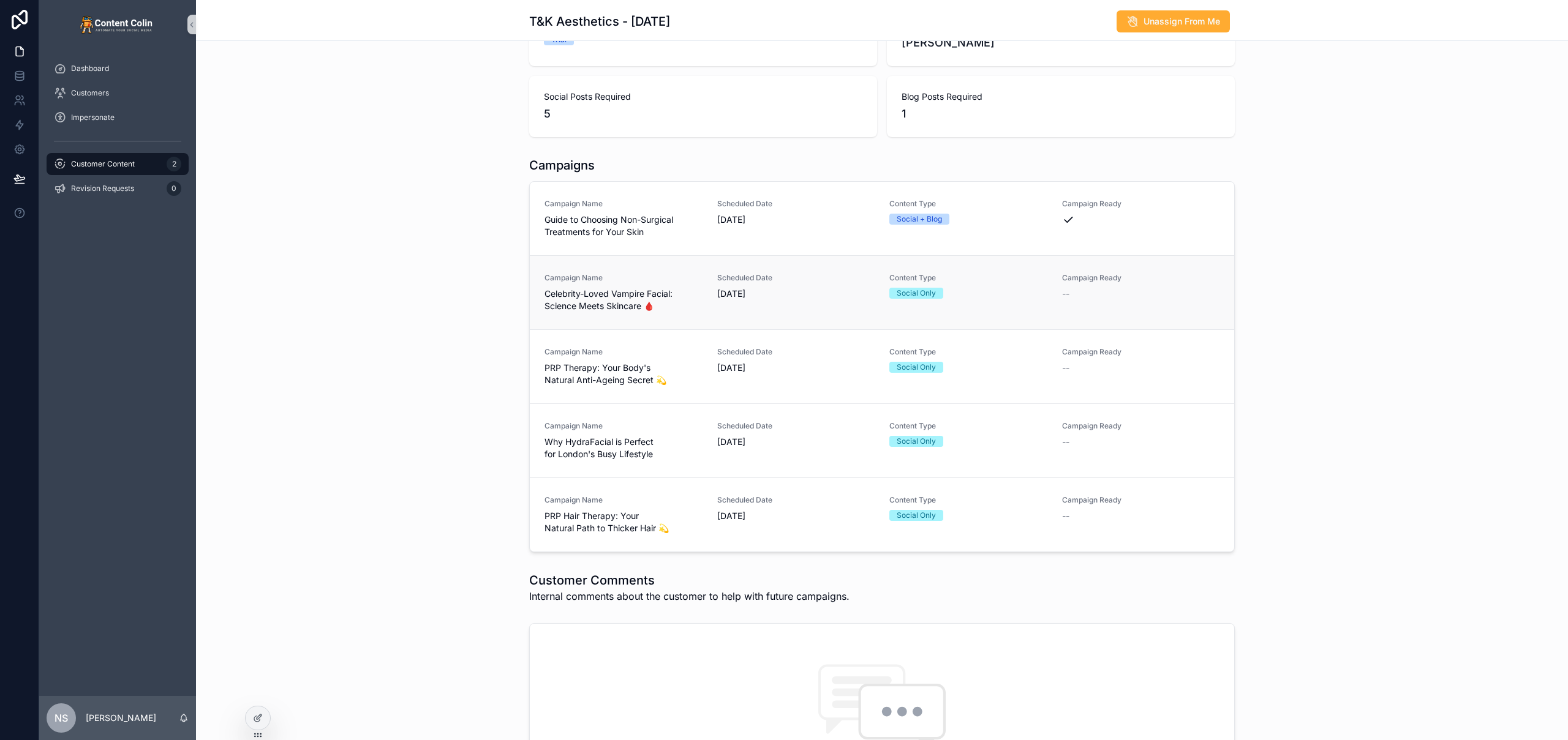
click at [671, 304] on span "Celebrity-Loved Vampire Facial: Science Meets Skincare 🩸" at bounding box center [623, 299] width 158 height 24
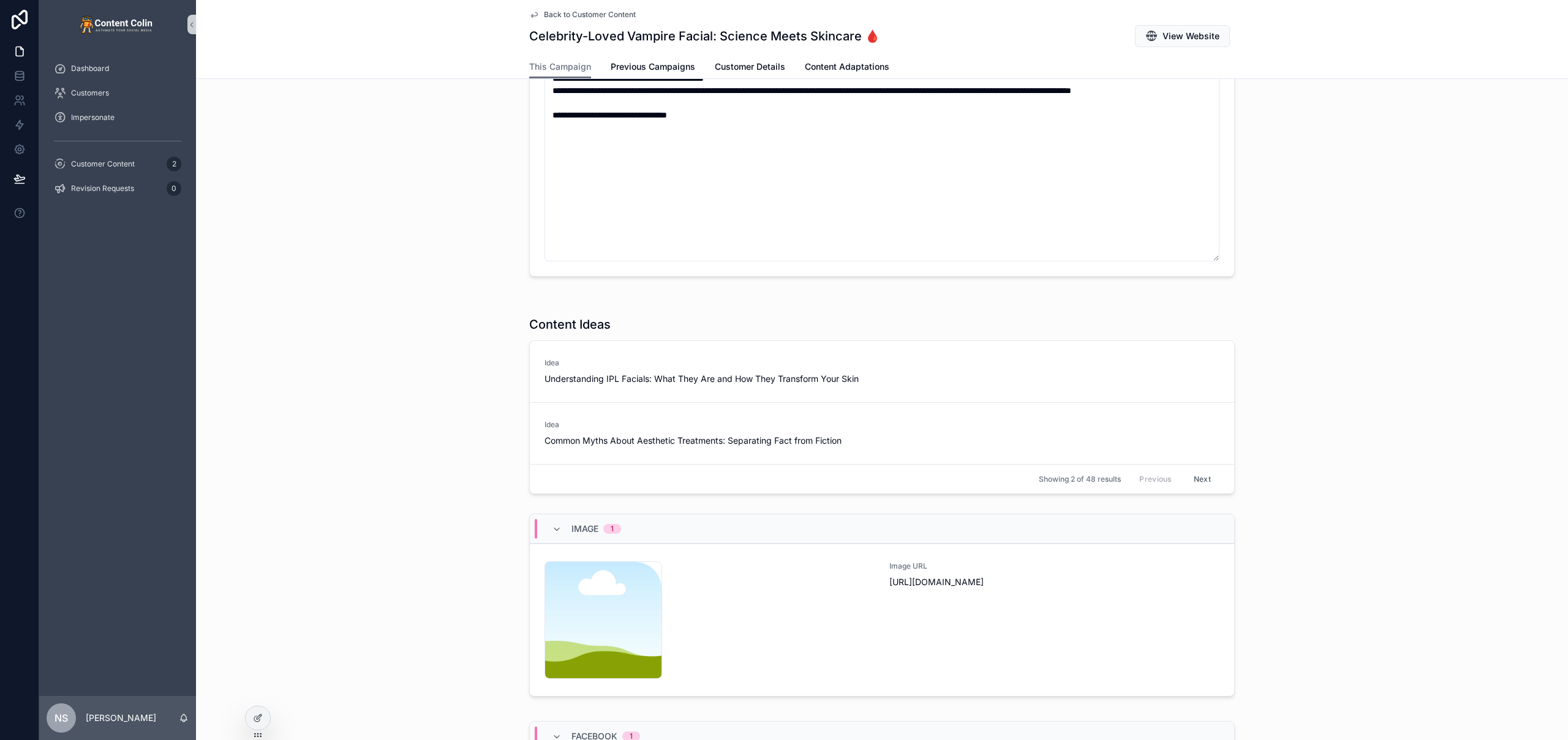
scroll to position [313, 0]
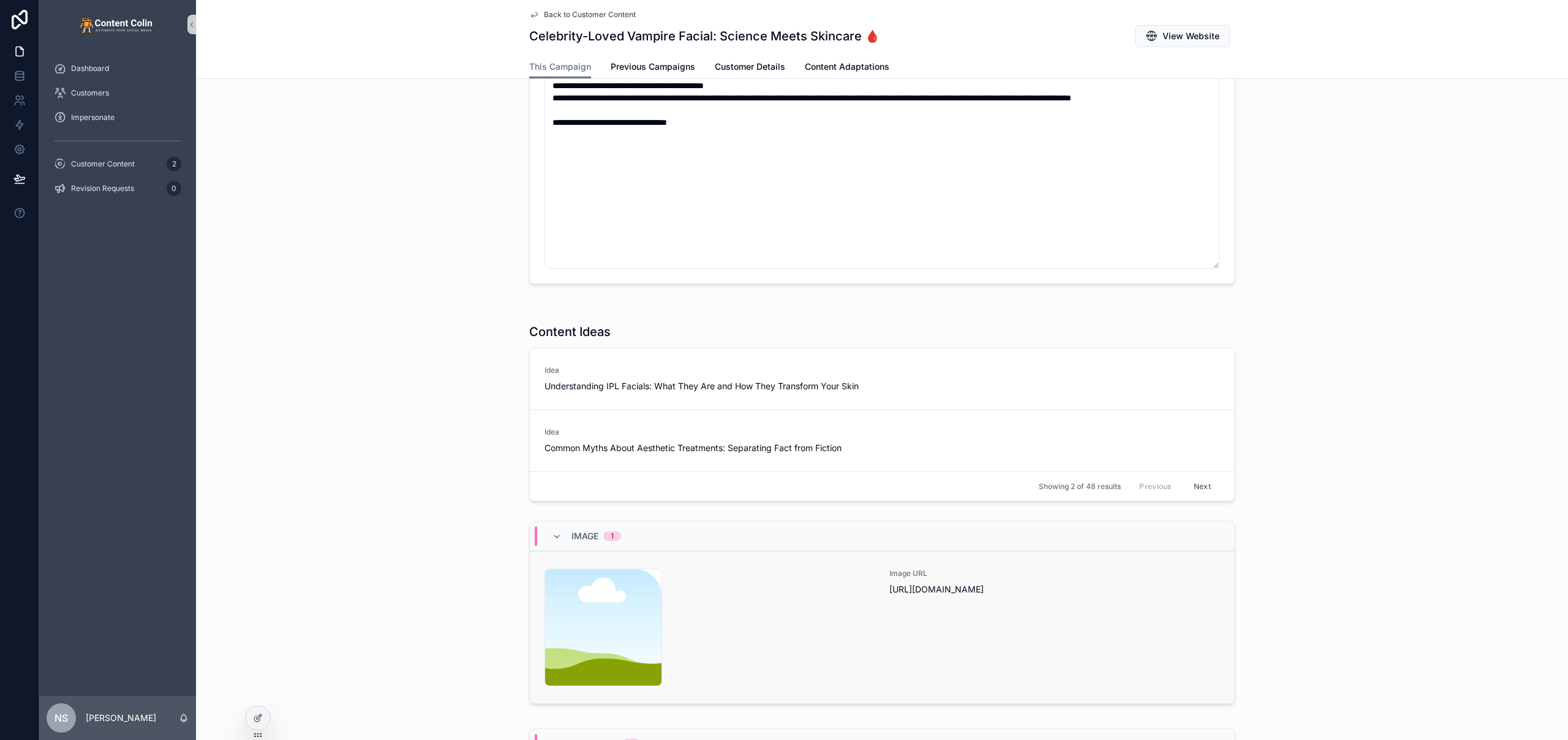
click at [803, 663] on div "content-placeholder .png" at bounding box center [709, 627] width 330 height 117
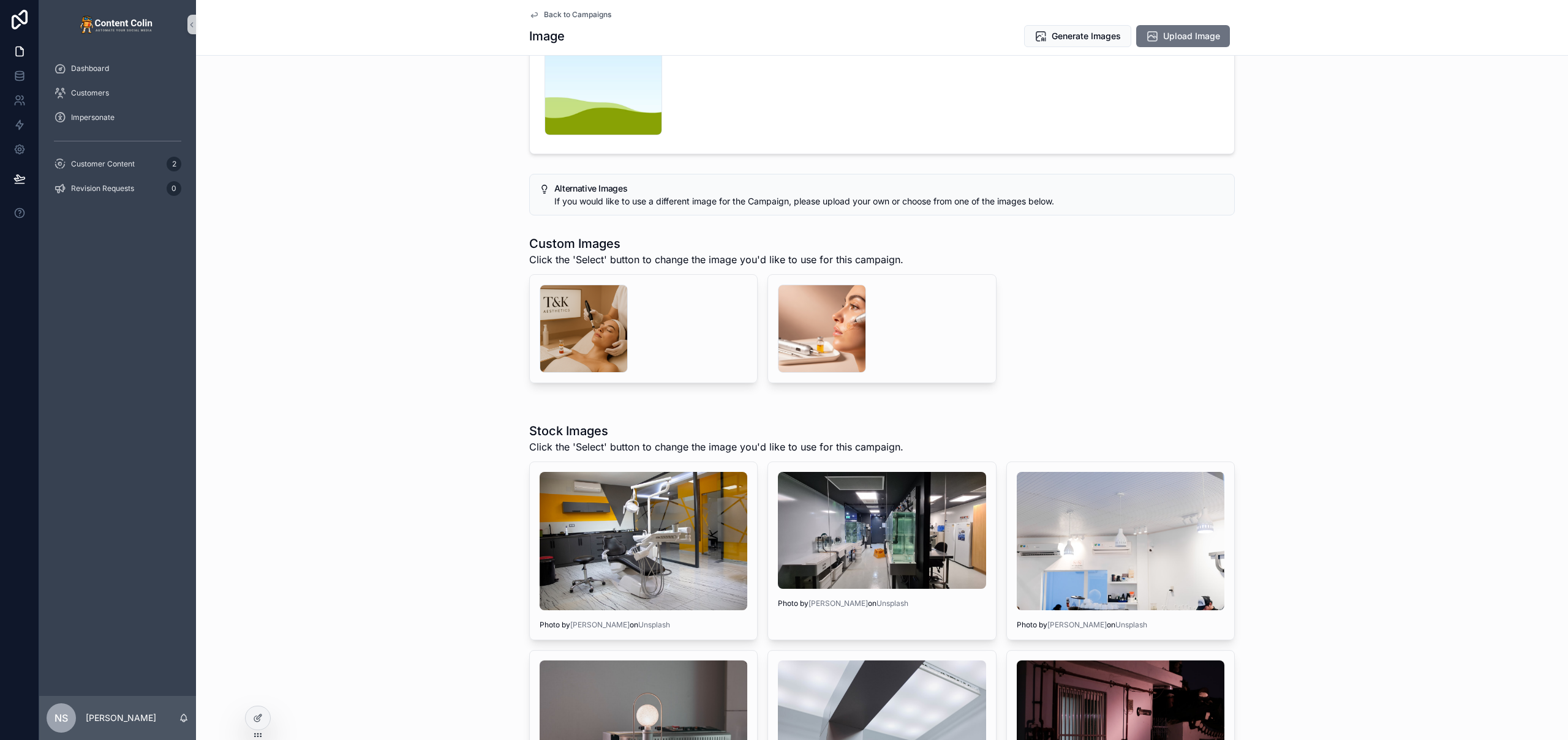
scroll to position [63, 0]
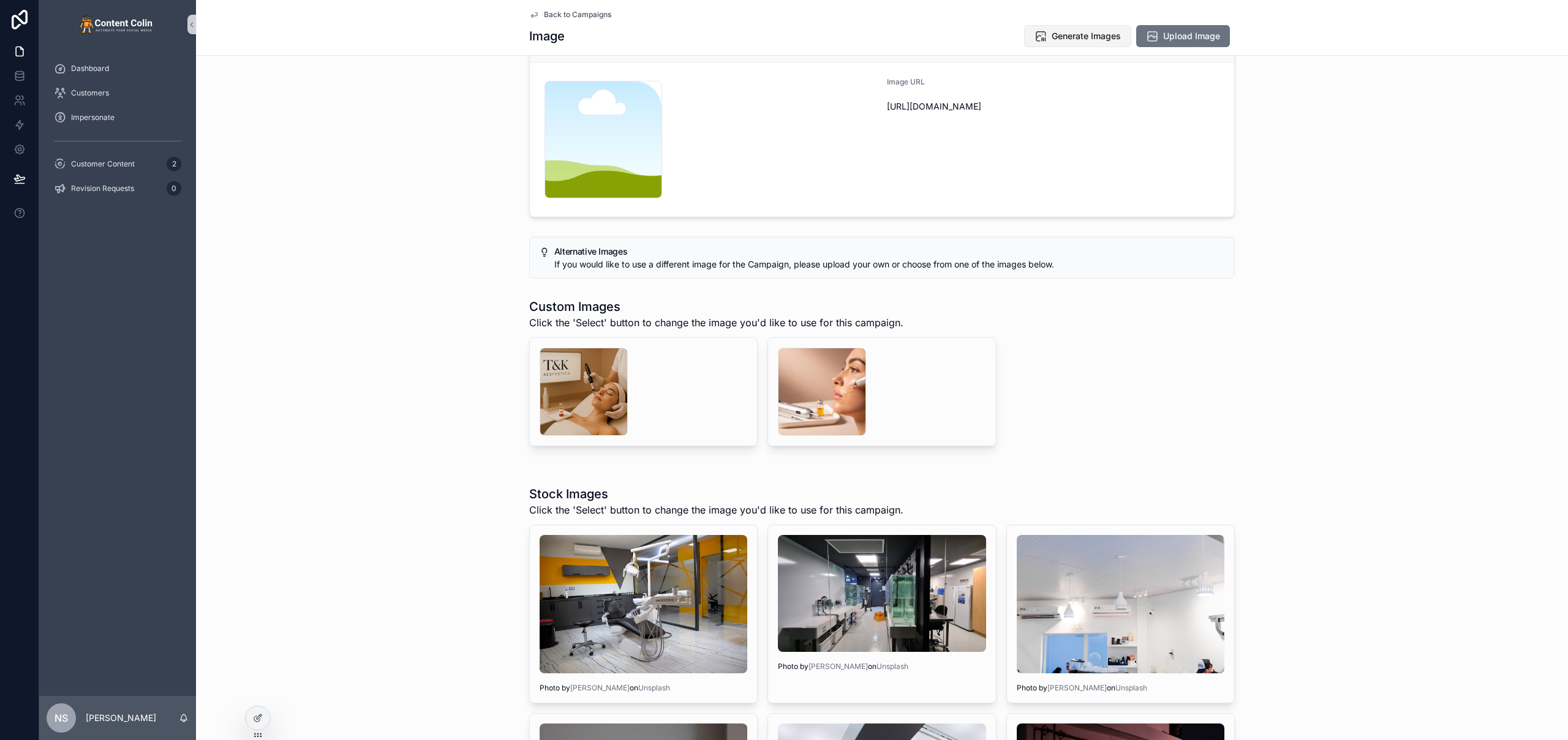
click at [1074, 34] on span "Generate Images" at bounding box center [1086, 36] width 69 height 12
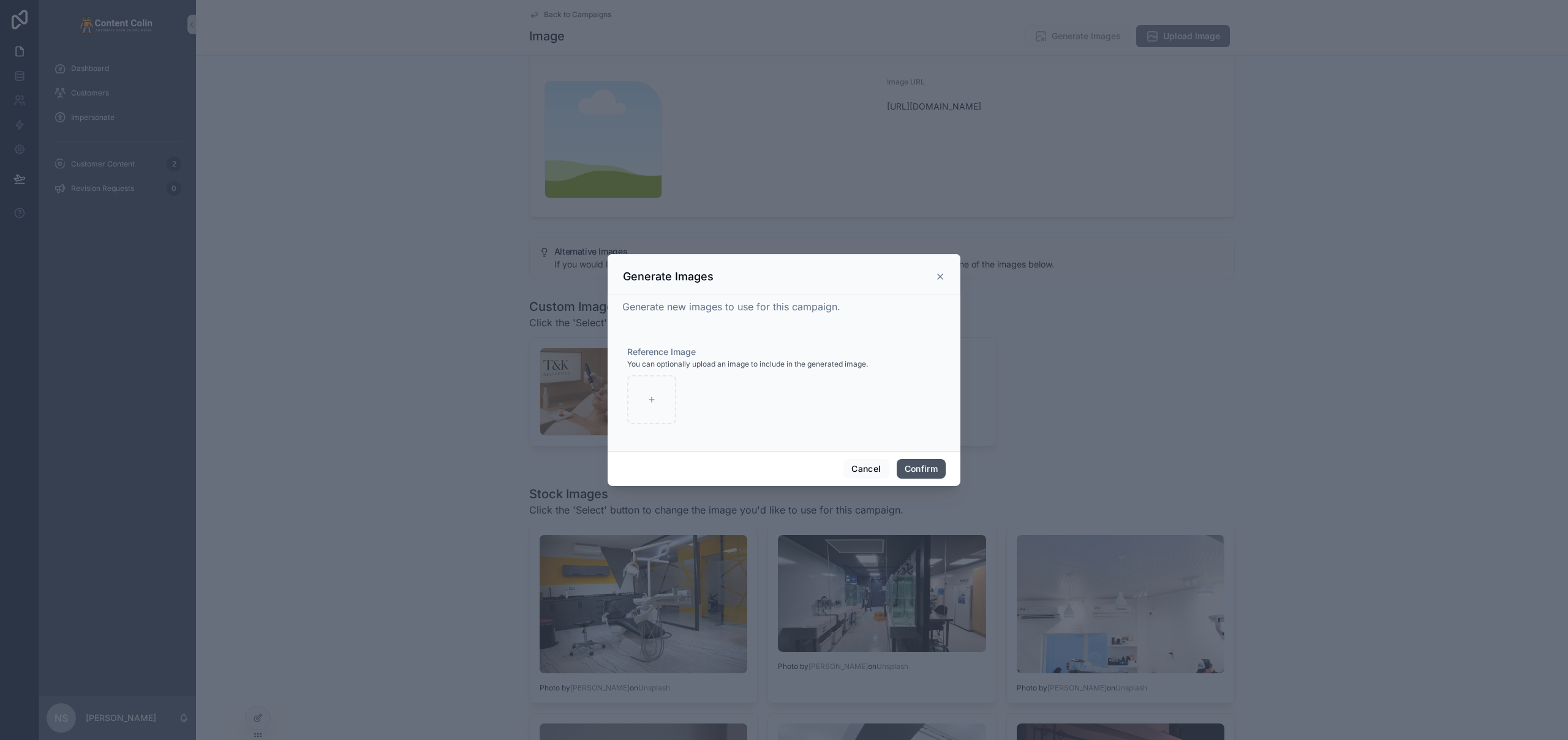
click at [934, 467] on button "Confirm" at bounding box center [921, 469] width 49 height 19
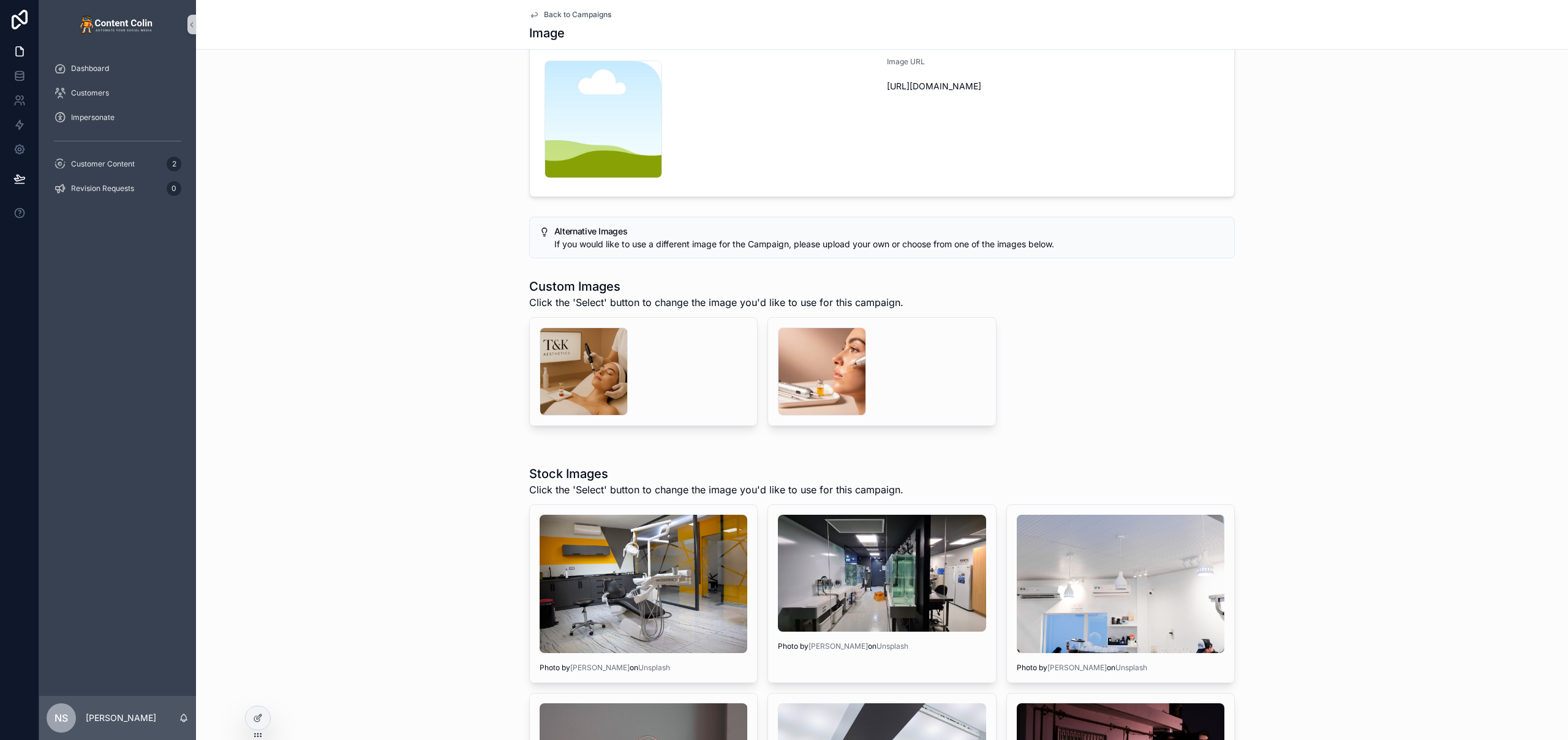
scroll to position [0, 0]
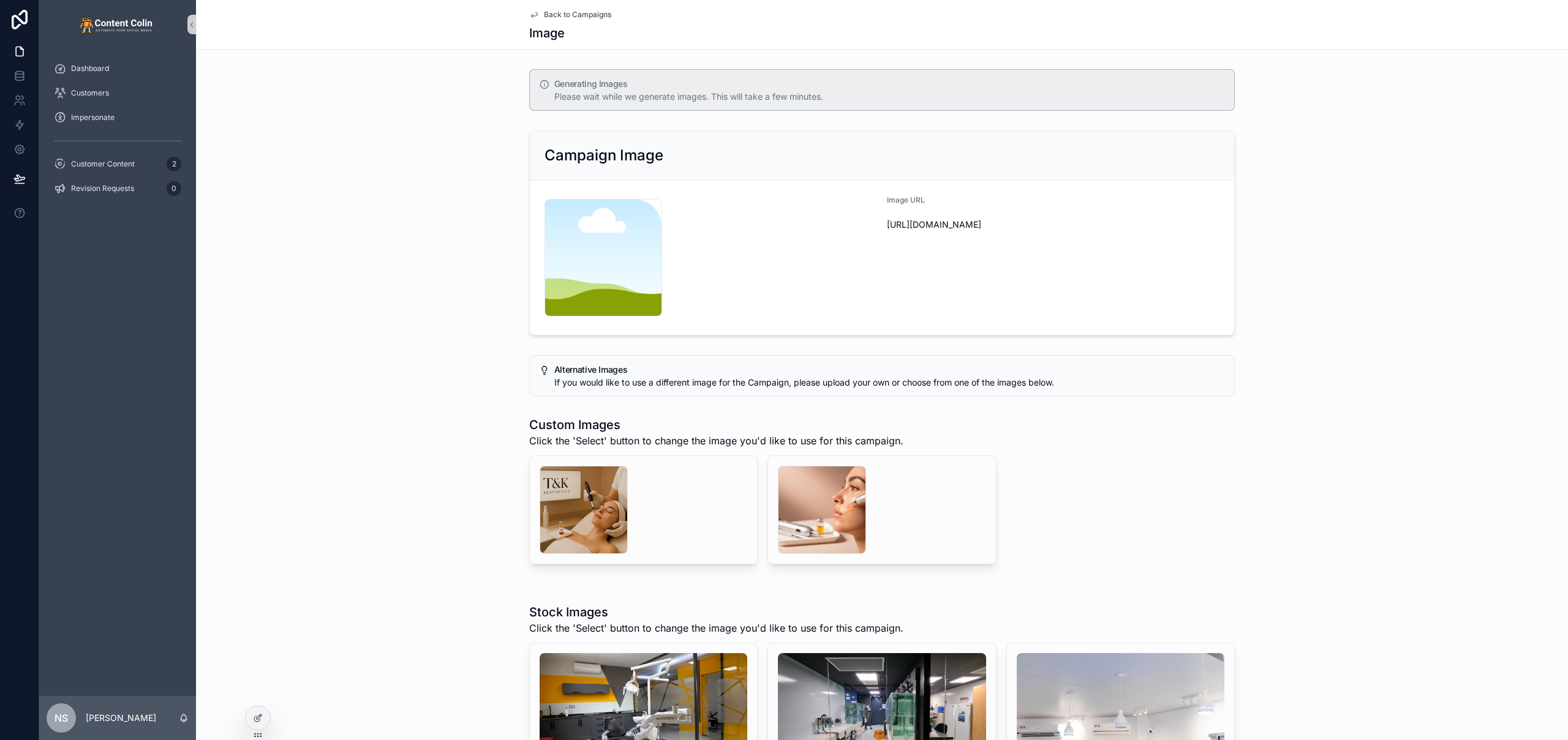
click at [437, 242] on div "Campaign Image content-placeholder .png Image URL [URL][DOMAIN_NAME]" at bounding box center [882, 233] width 1372 height 215
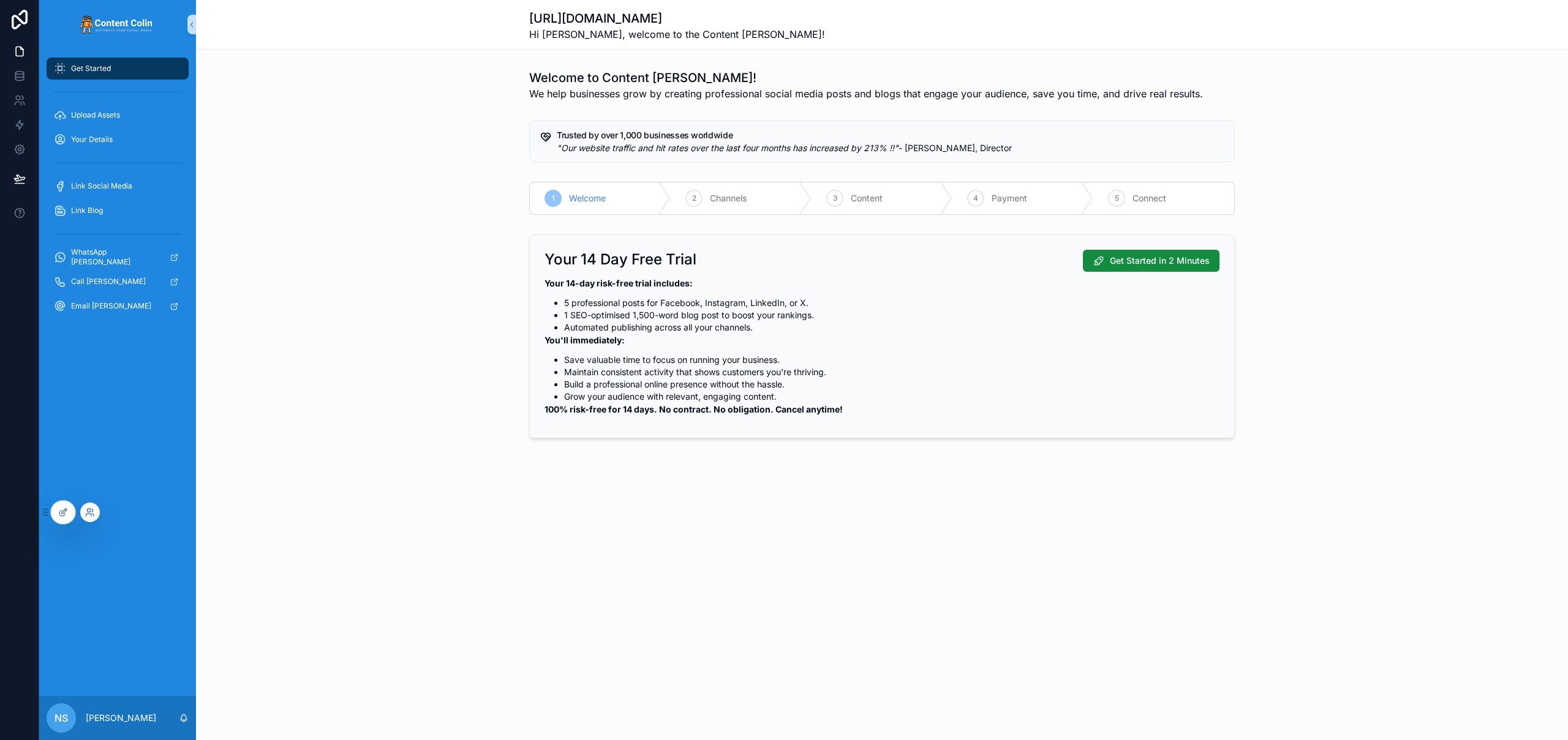
click at [94, 518] on div at bounding box center [90, 512] width 19 height 19
click at [90, 510] on icon at bounding box center [88, 510] width 3 height 3
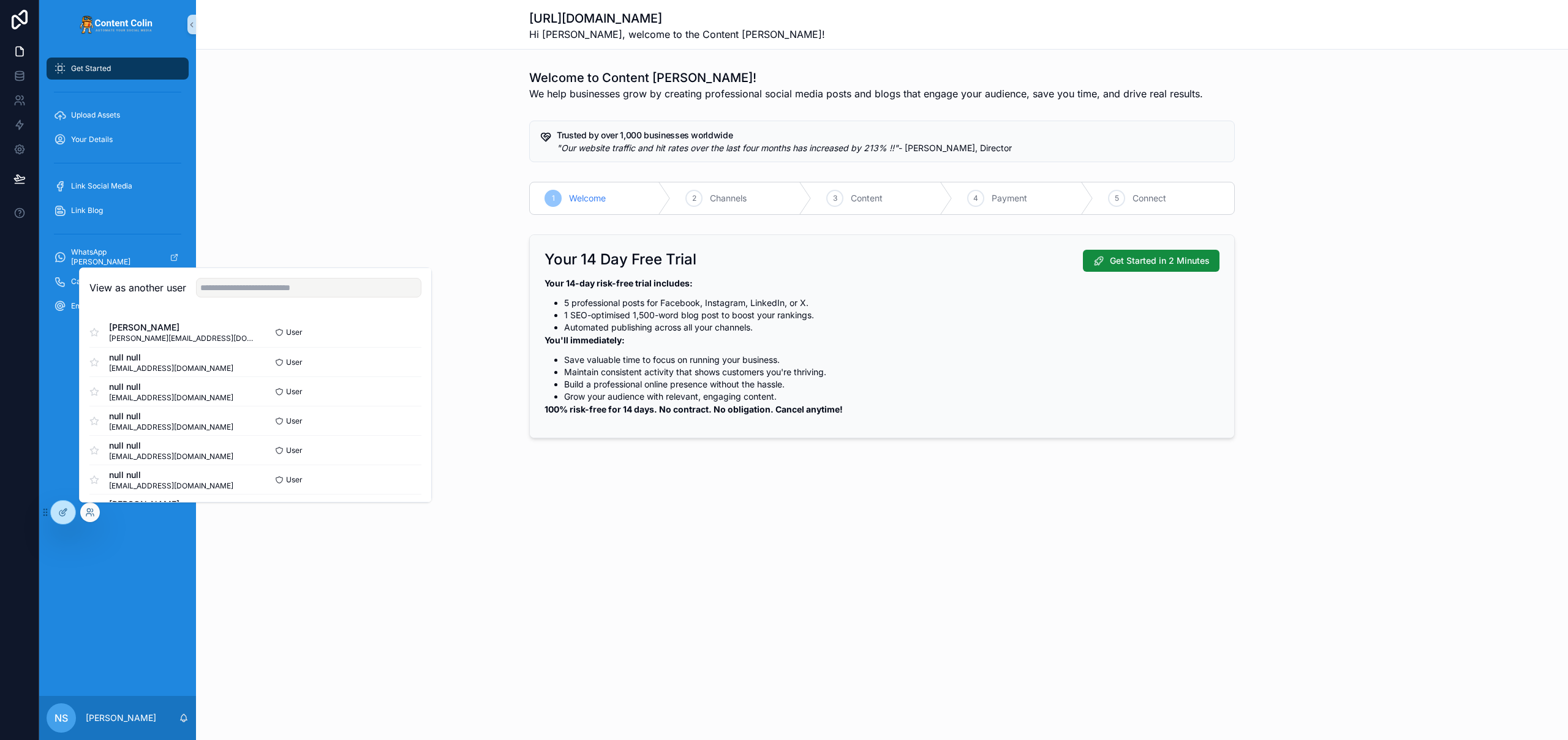
click at [288, 276] on div "View as another user" at bounding box center [255, 288] width 351 height 40
click at [280, 290] on input "text" at bounding box center [308, 287] width 225 height 19
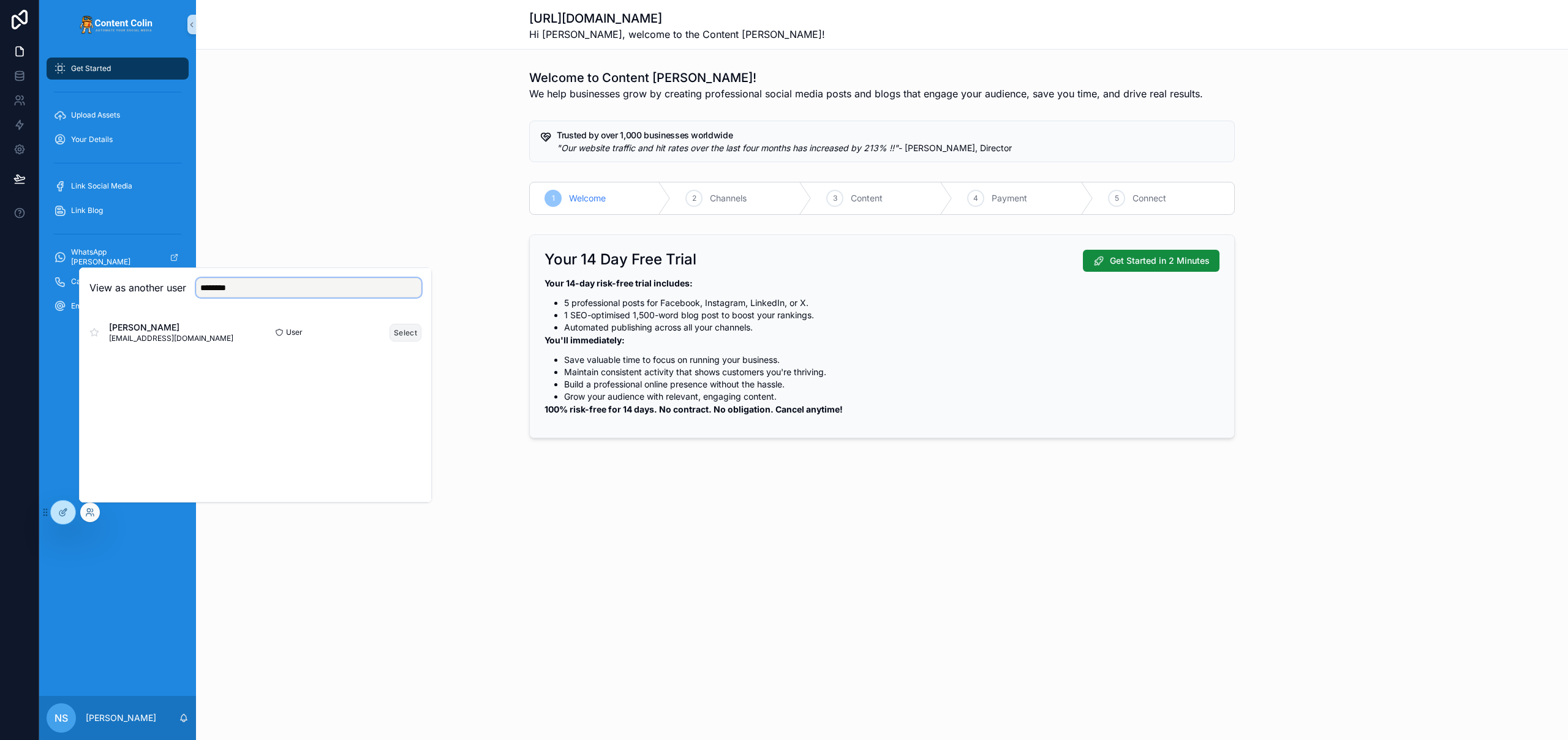
type input "********"
click at [408, 330] on button "Select" at bounding box center [405, 333] width 32 height 17
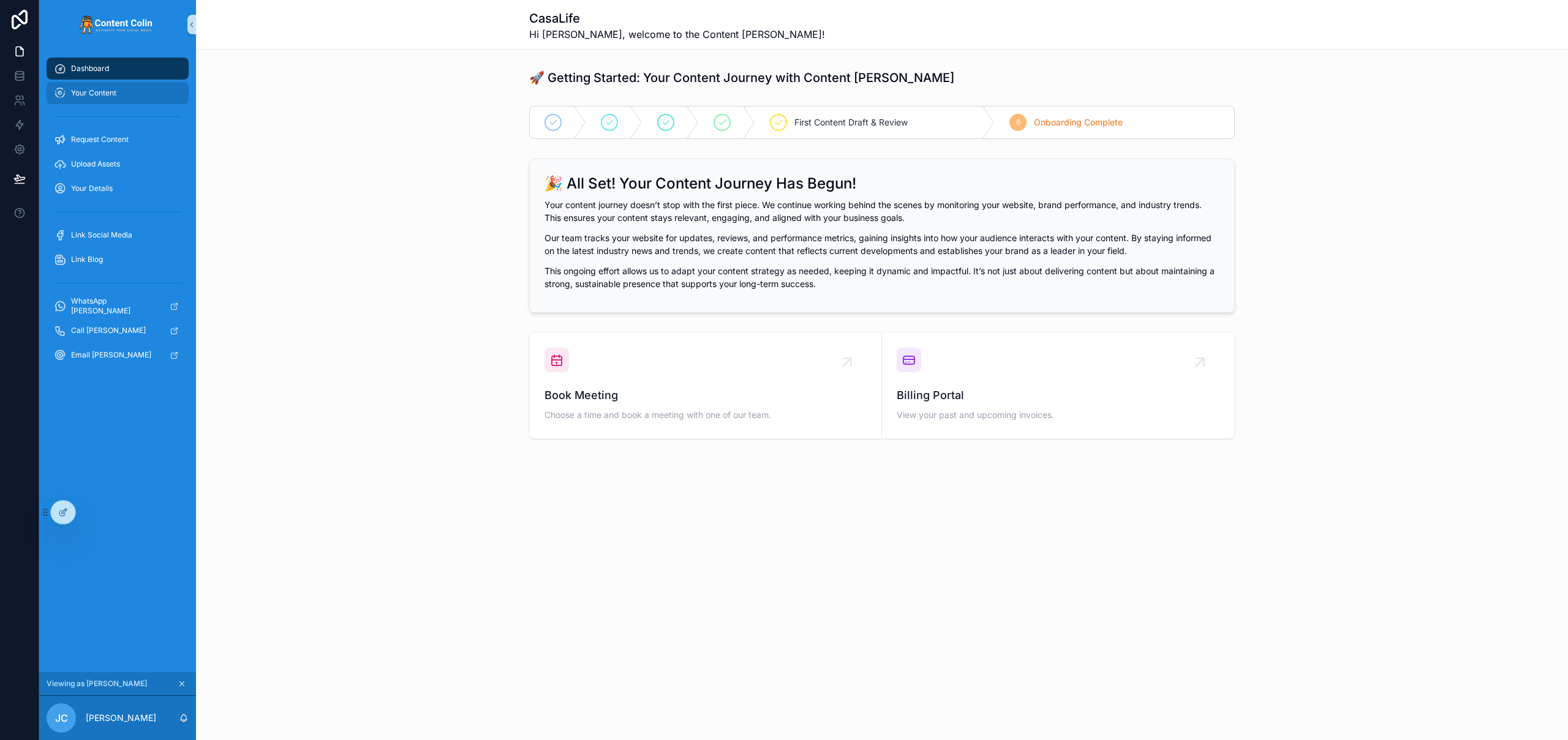
click at [114, 96] on span "Your Content" at bounding box center [94, 93] width 46 height 10
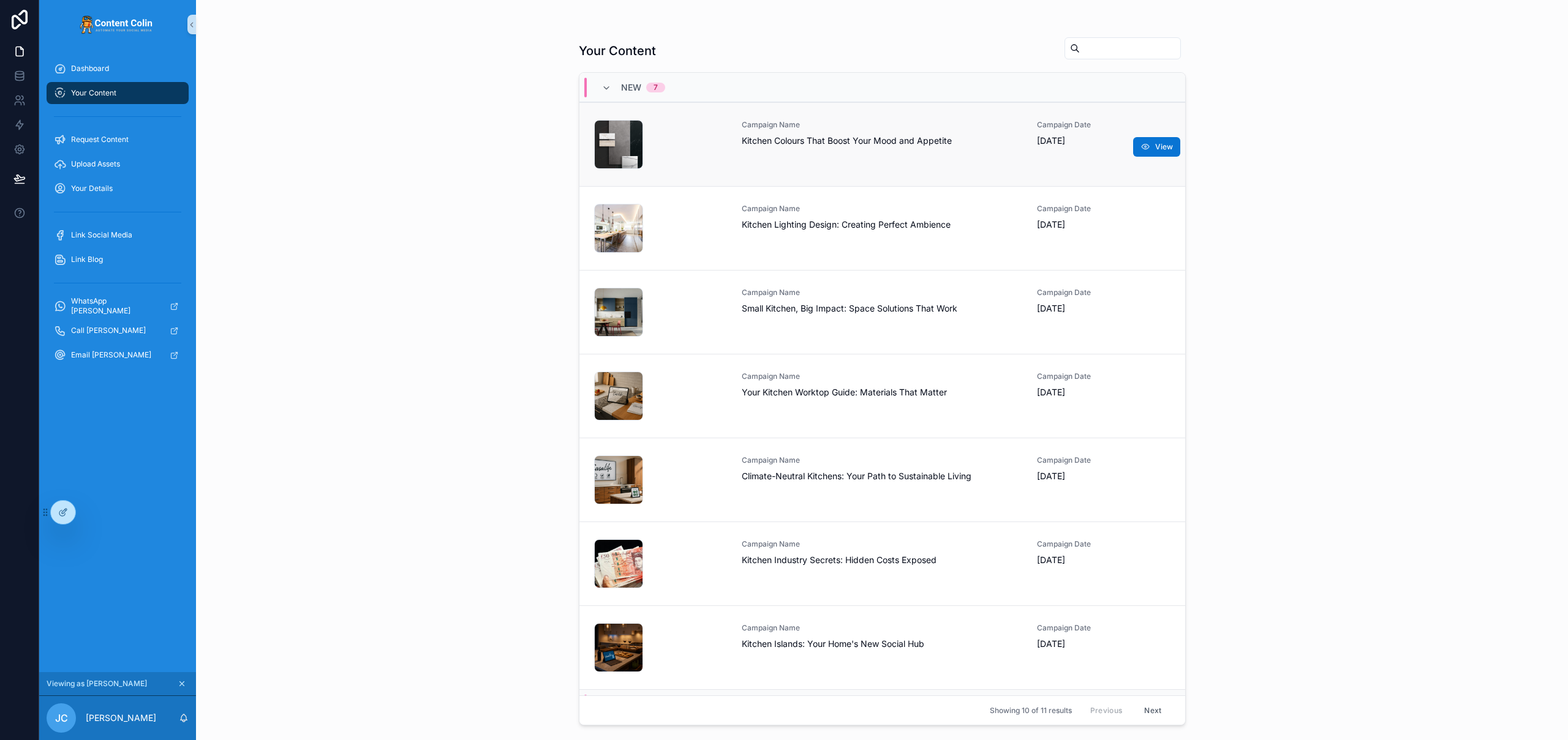
click at [801, 142] on span "Kitchen Colours That Boost Your Mood and Appetite" at bounding box center [882, 141] width 281 height 12
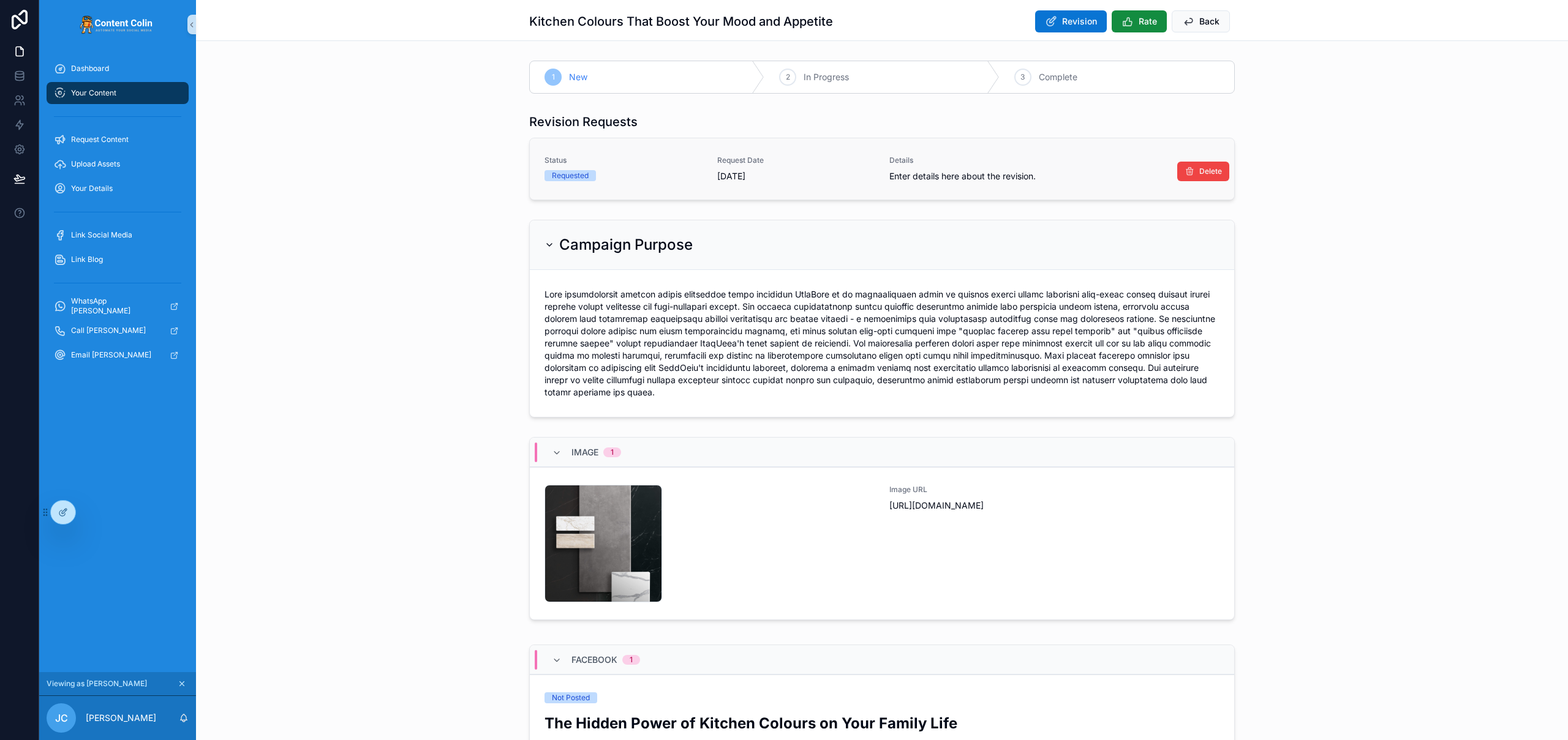
click at [942, 178] on span "Enter details here about the revision." at bounding box center [1054, 177] width 330 height 12
click at [550, 152] on div "Status Requested Request Date 28th August 2025 Details Enter details here about…" at bounding box center [882, 169] width 704 height 61
click at [1054, 18] on button "Revision" at bounding box center [1071, 21] width 72 height 22
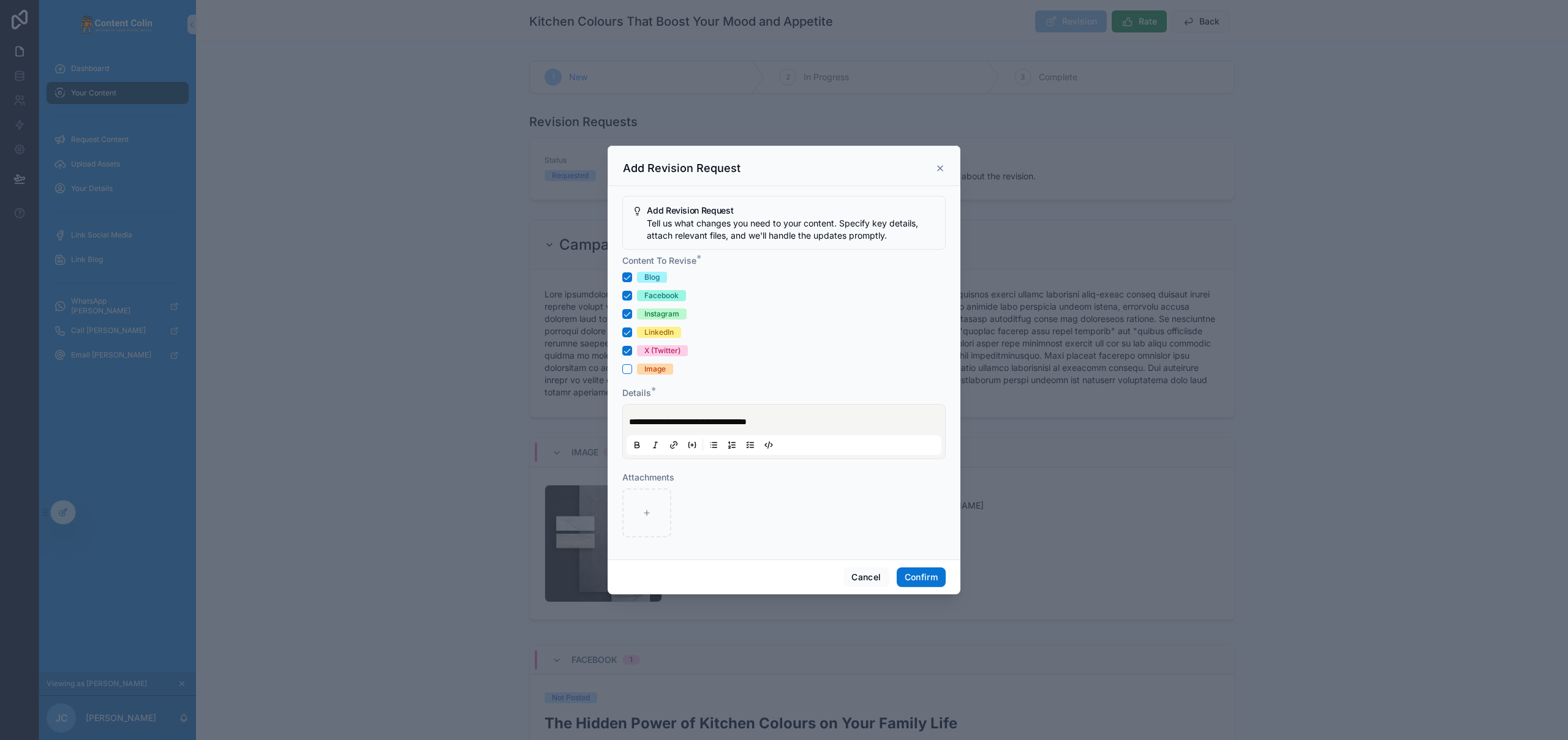
click at [797, 415] on div "**********" at bounding box center [784, 431] width 315 height 47
click at [795, 419] on p "**********" at bounding box center [786, 422] width 315 height 12
click at [801, 422] on p "**********" at bounding box center [786, 422] width 315 height 12
click at [936, 168] on icon at bounding box center [940, 168] width 10 height 10
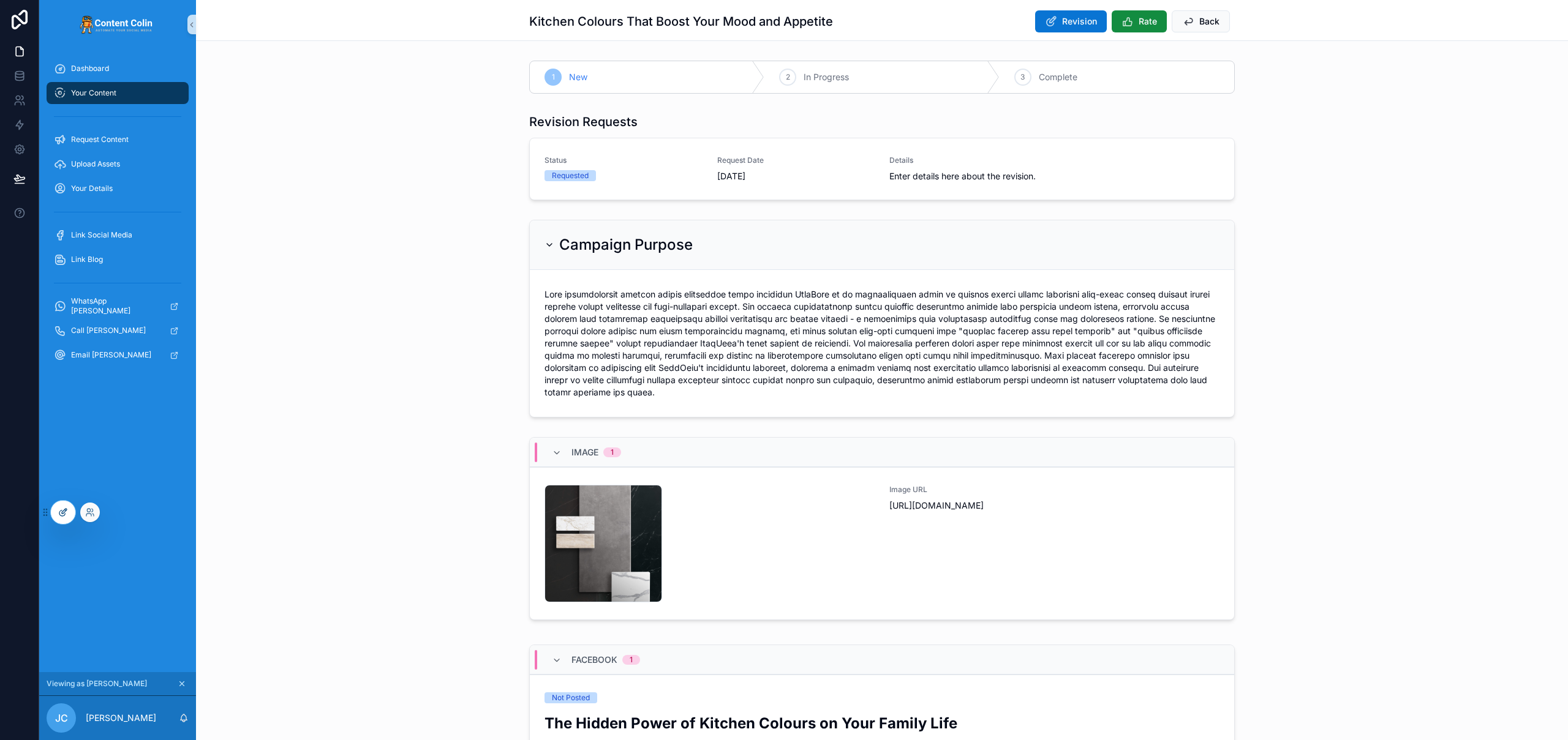
click at [57, 515] on div at bounding box center [62, 512] width 24 height 23
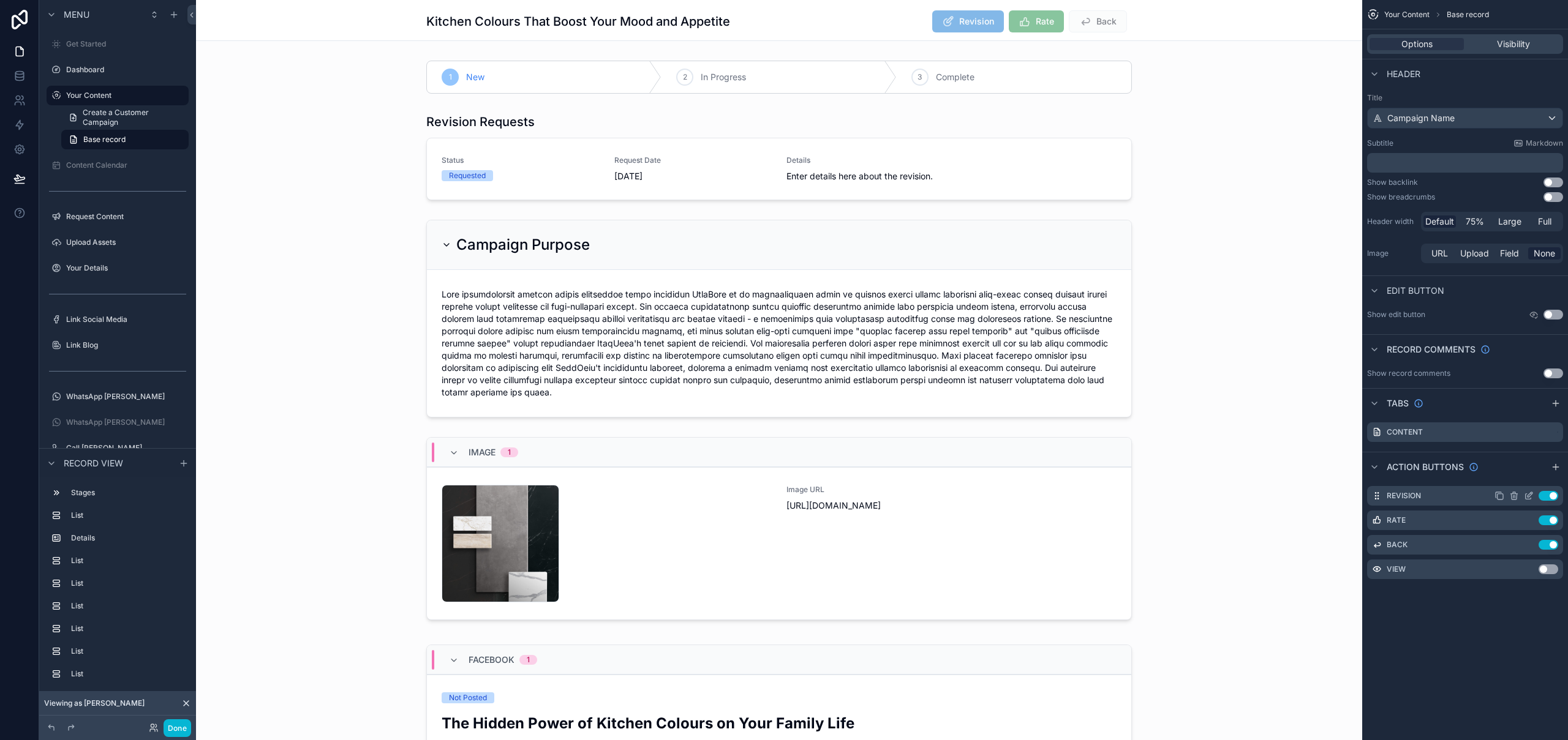
click at [1529, 497] on icon "scrollable content" at bounding box center [1529, 496] width 10 height 10
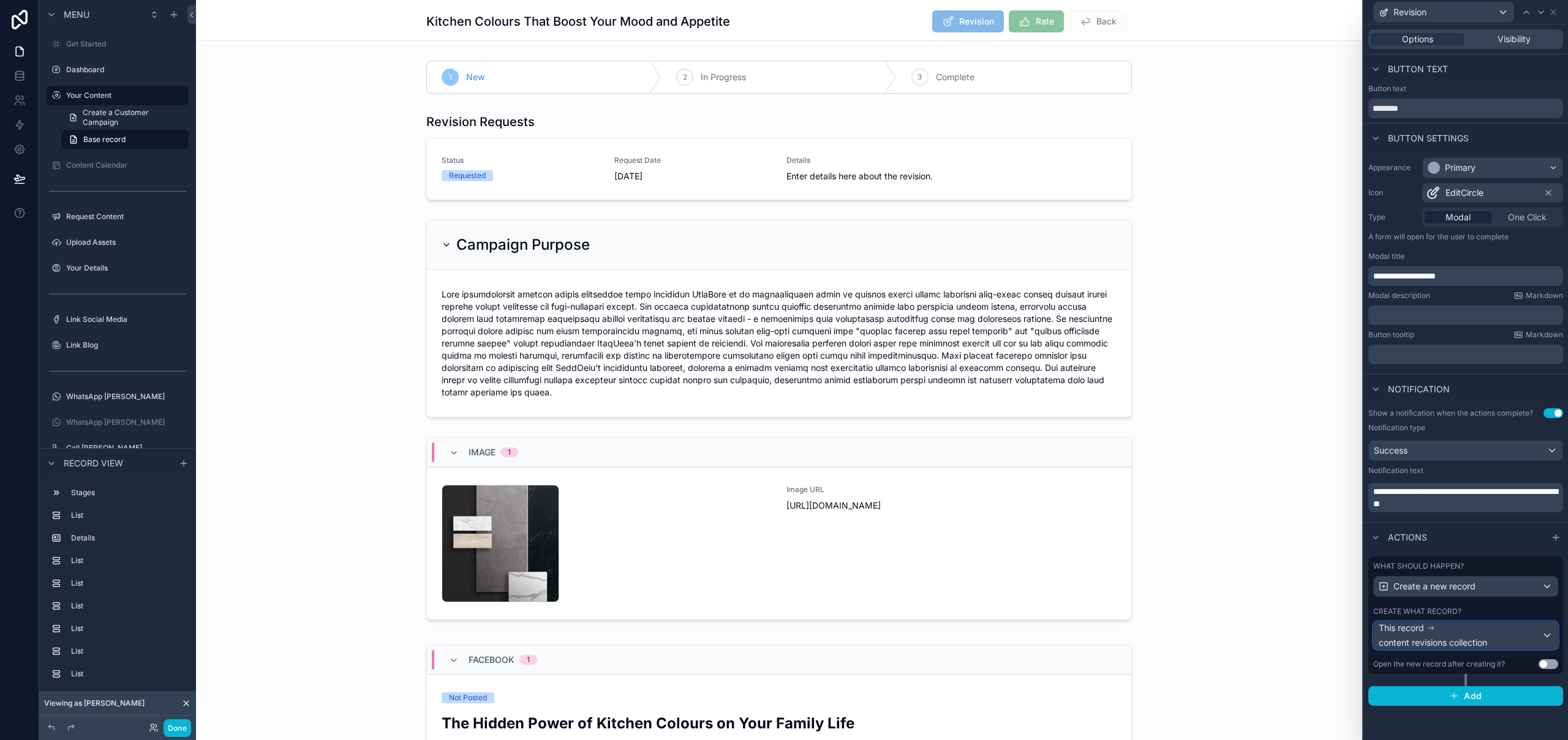
click at [1489, 635] on div "This record content revisions collection" at bounding box center [1459, 635] width 163 height 27
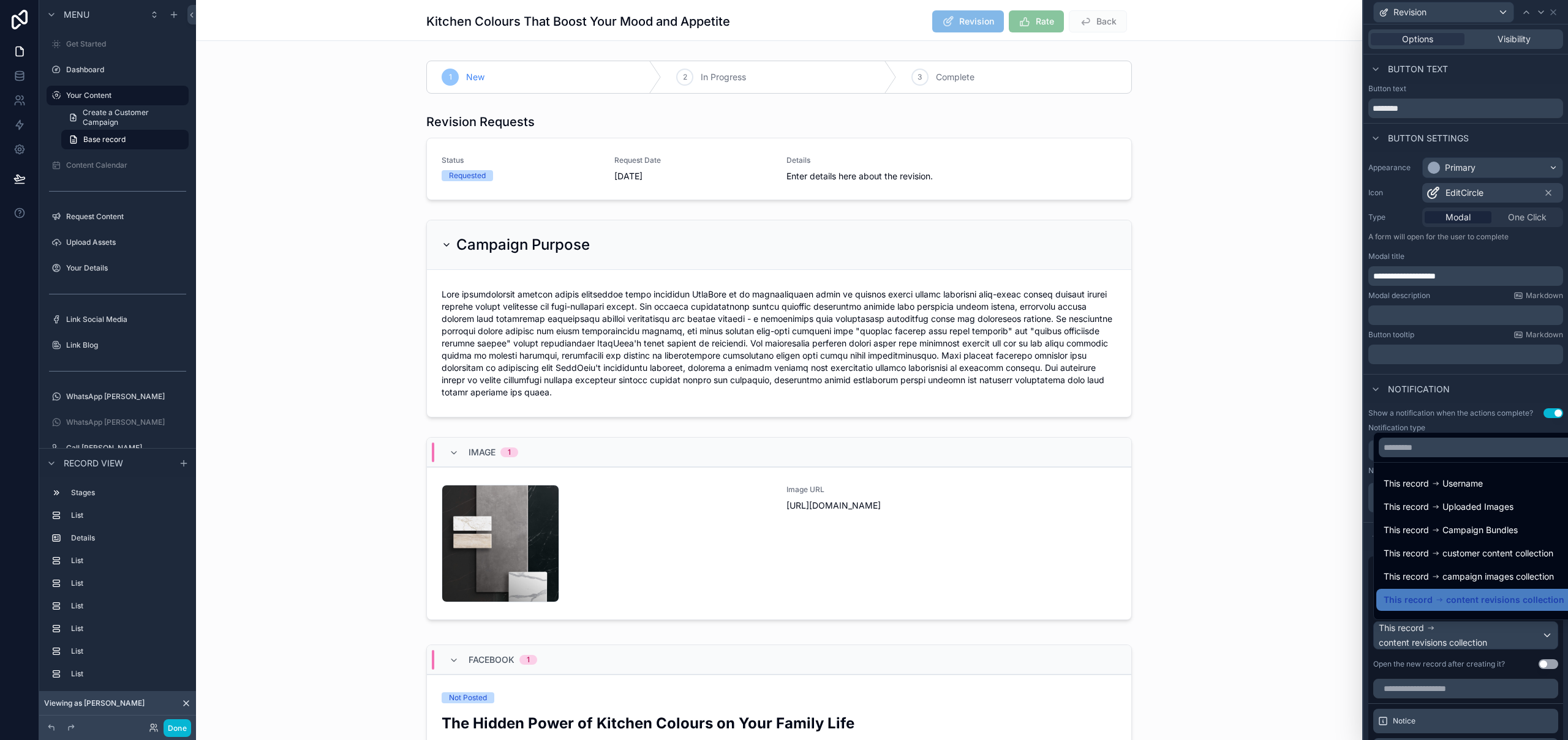
click at [1556, 642] on div at bounding box center [1466, 370] width 205 height 740
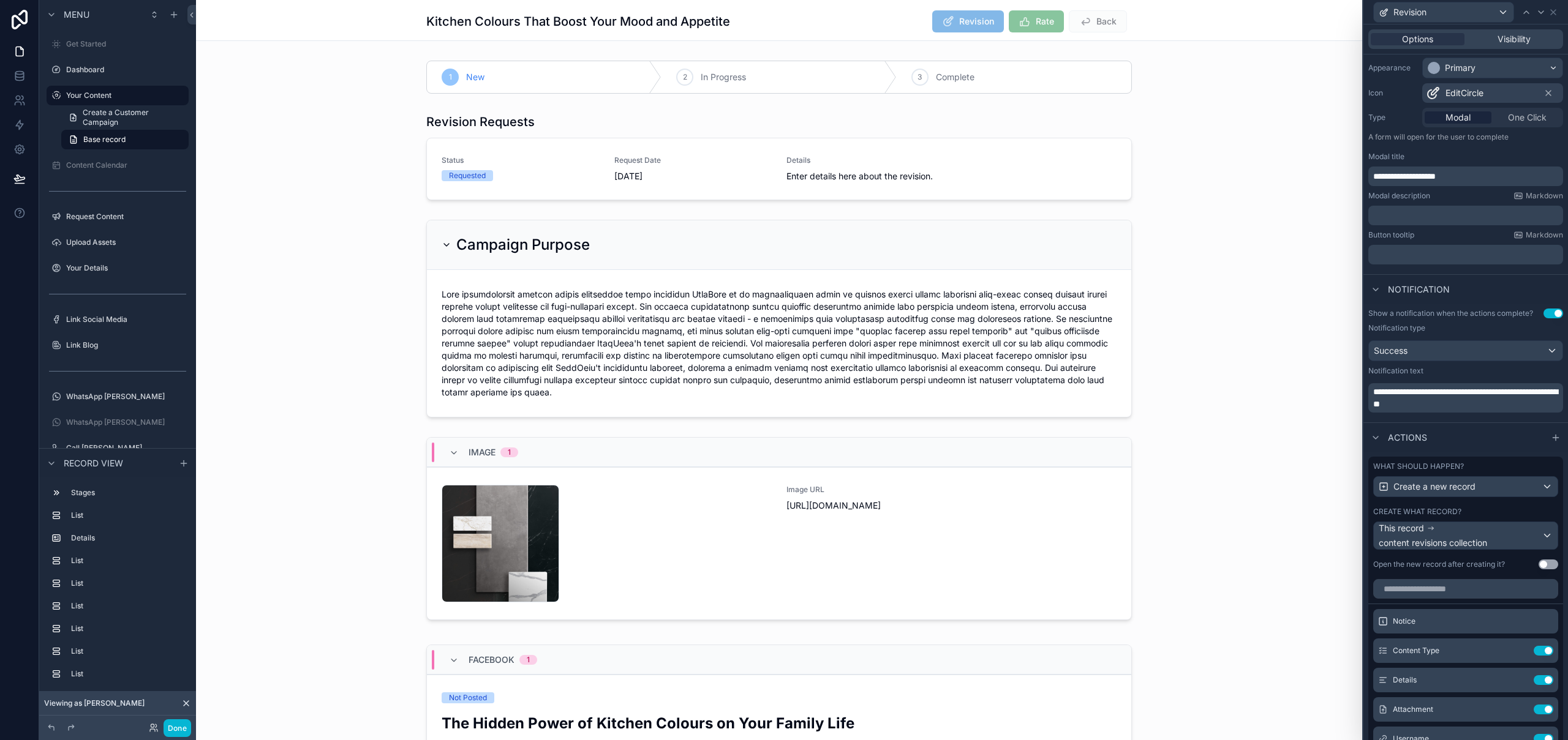
scroll to position [222, 0]
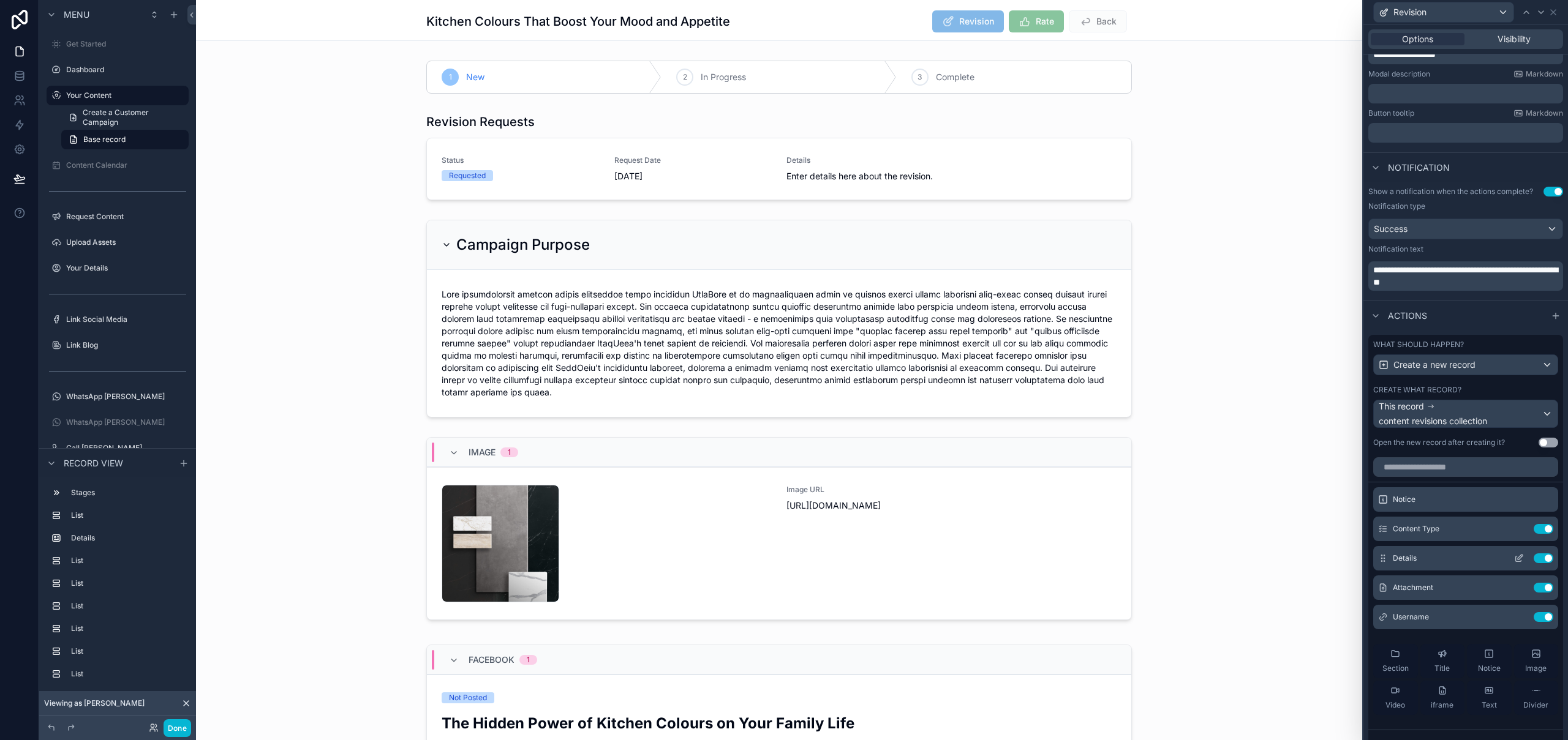
click at [1514, 560] on icon at bounding box center [1519, 558] width 10 height 10
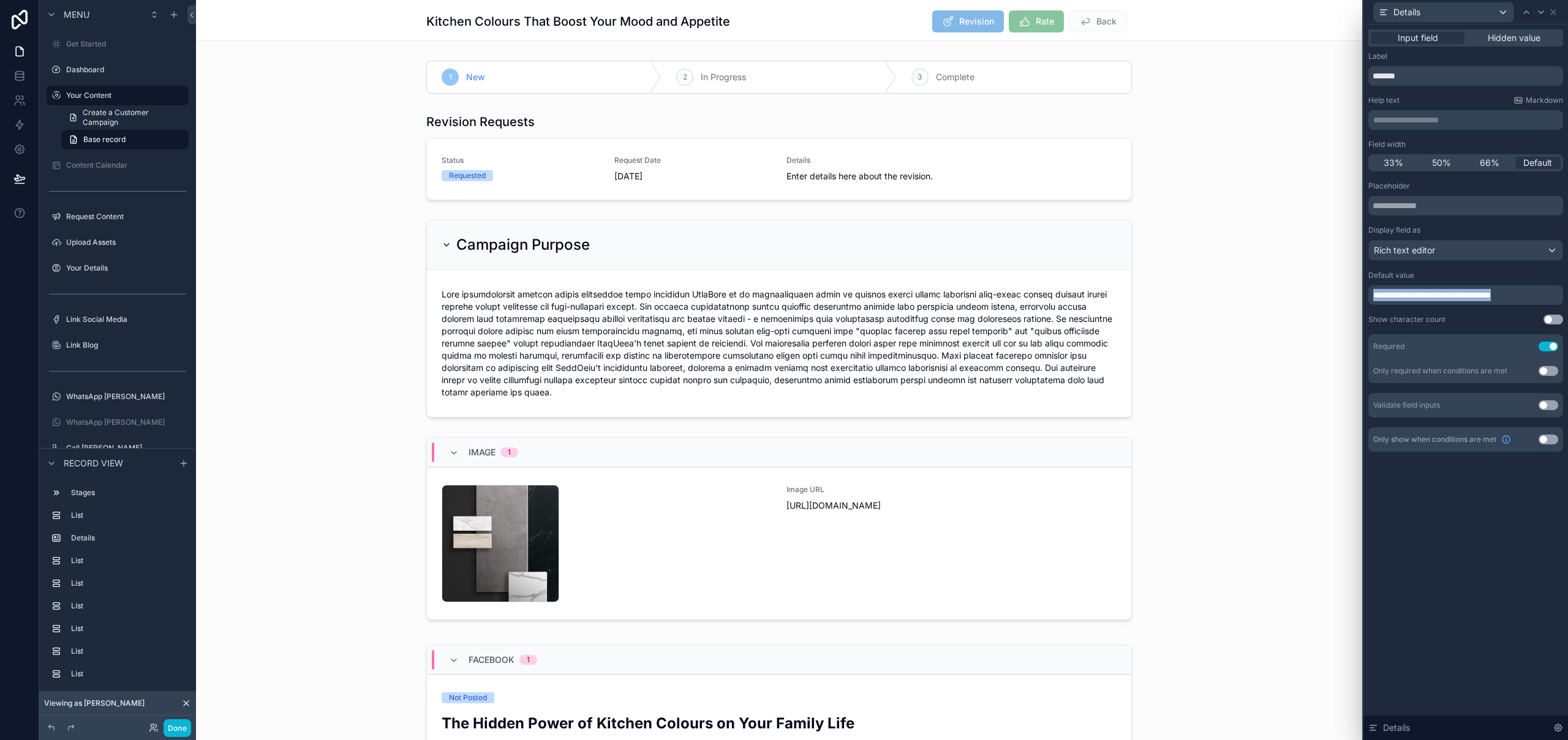
drag, startPoint x: 1544, startPoint y: 297, endPoint x: 1377, endPoint y: 289, distance: 167.2
click at [1377, 288] on div "**********" at bounding box center [1466, 295] width 195 height 19
click at [1556, 12] on icon at bounding box center [1553, 12] width 10 height 10
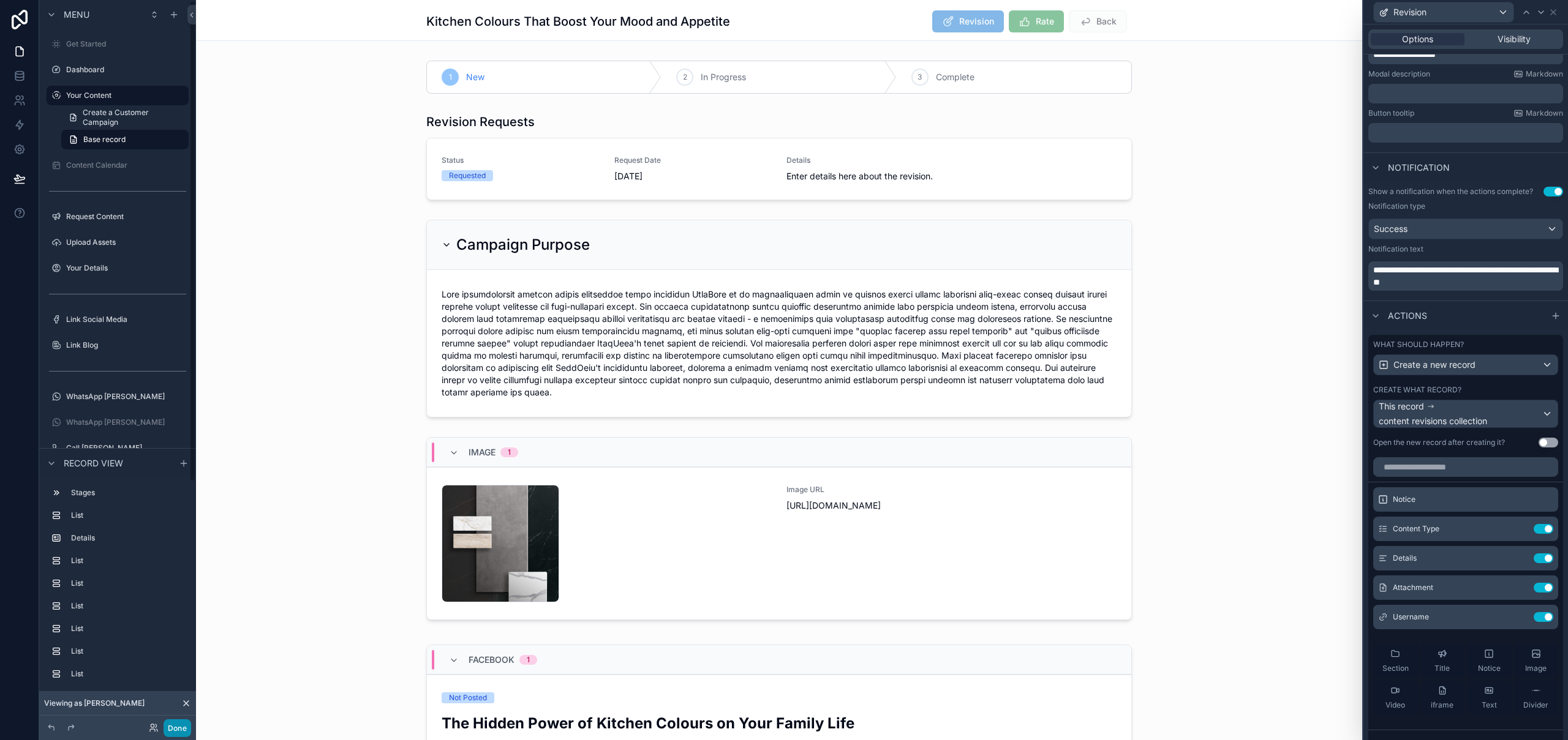
click at [173, 728] on button "Done" at bounding box center [177, 728] width 27 height 17
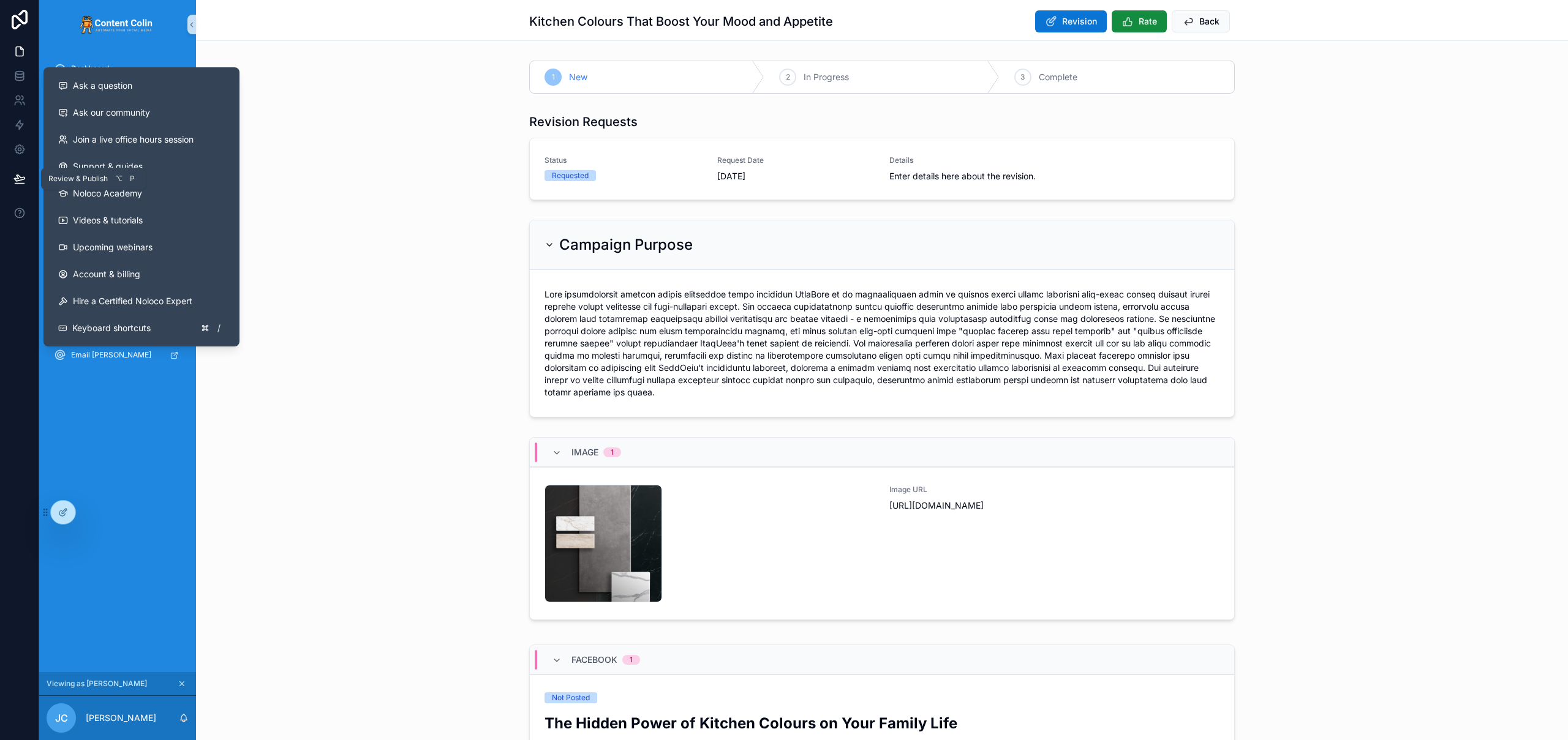
click at [18, 181] on icon at bounding box center [20, 179] width 12 height 12
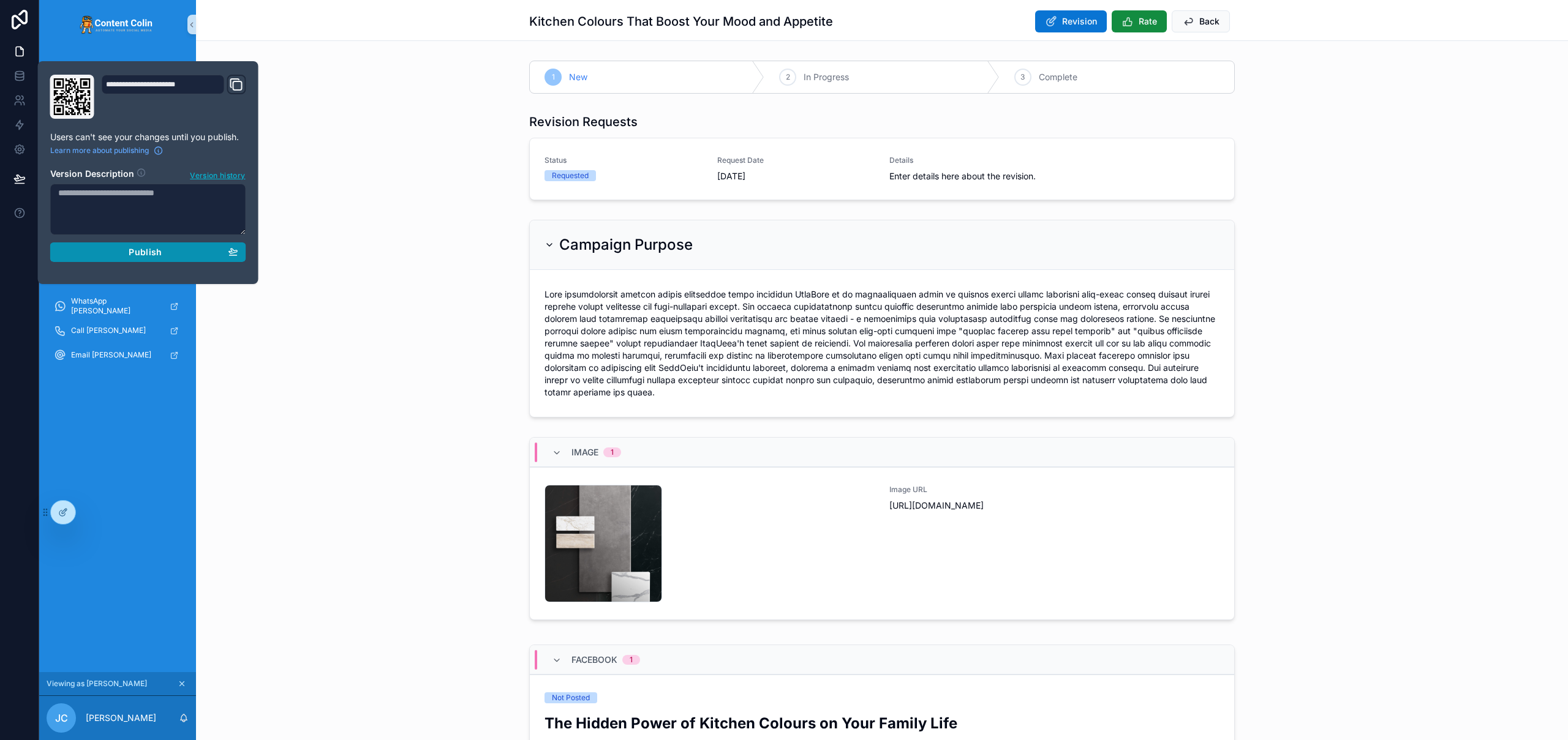
click at [160, 254] on span "Publish" at bounding box center [145, 252] width 33 height 11
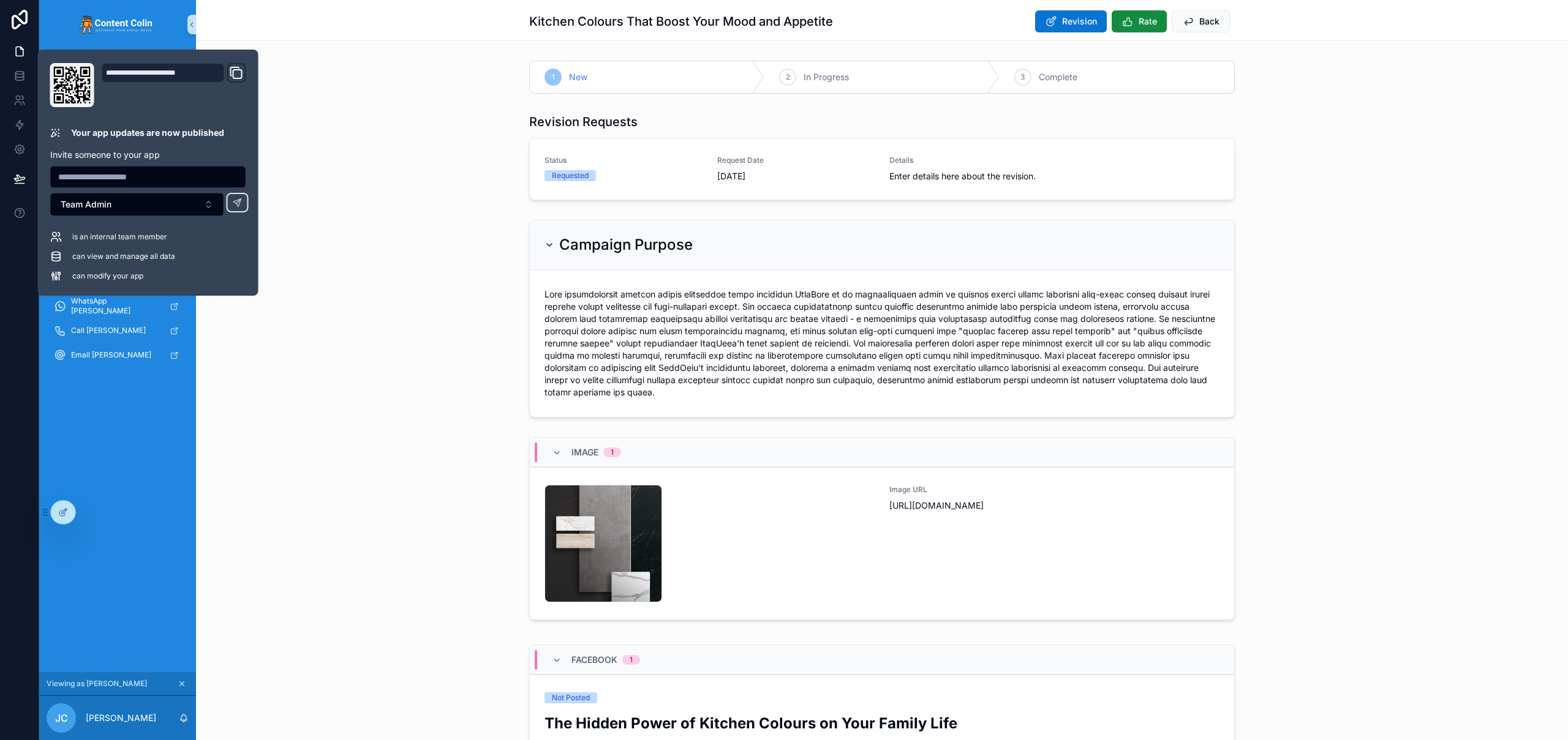
click at [370, 192] on div "Revision Requests Status Requested Request Date 28th August 2025 Details Enter …" at bounding box center [882, 157] width 1372 height 97
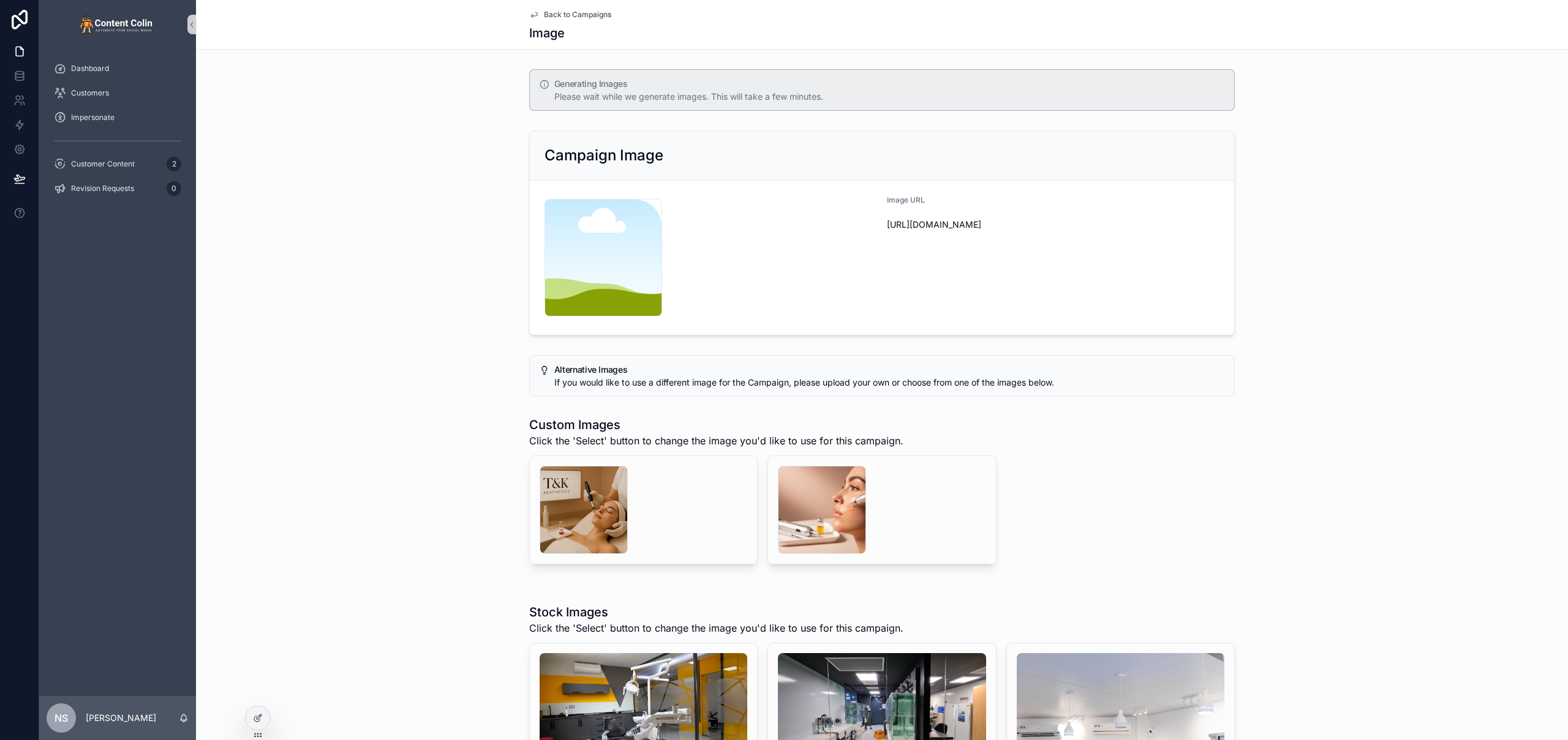
click at [409, 238] on div "Campaign Image content-placeholder .png Image URL [URL][DOMAIN_NAME]" at bounding box center [882, 233] width 1372 height 215
click at [253, 718] on icon at bounding box center [258, 718] width 10 height 10
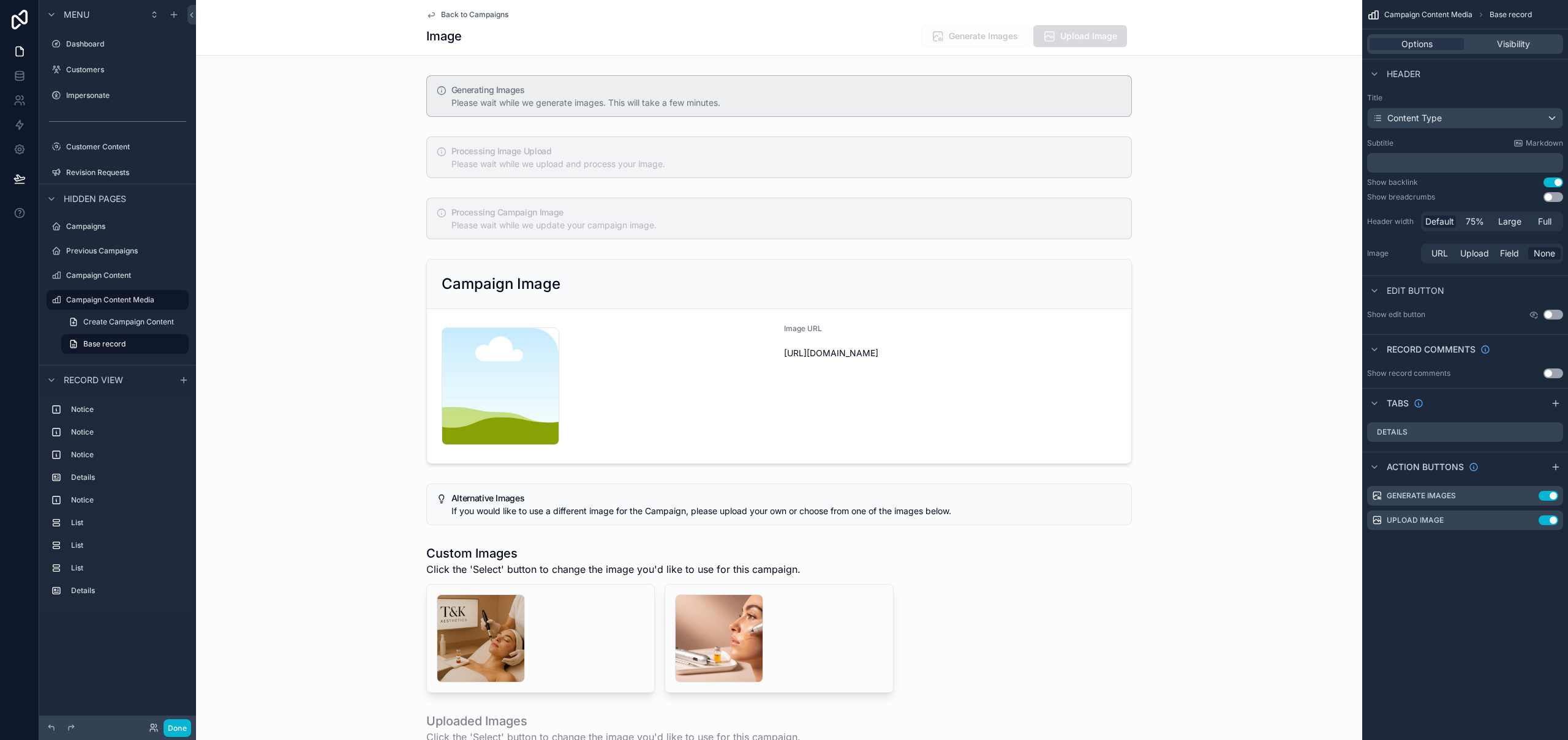
click at [853, 39] on div "Image Generate Images Upload Image" at bounding box center [779, 36] width 705 height 23
click at [1532, 498] on icon "scrollable content" at bounding box center [1529, 496] width 10 height 10
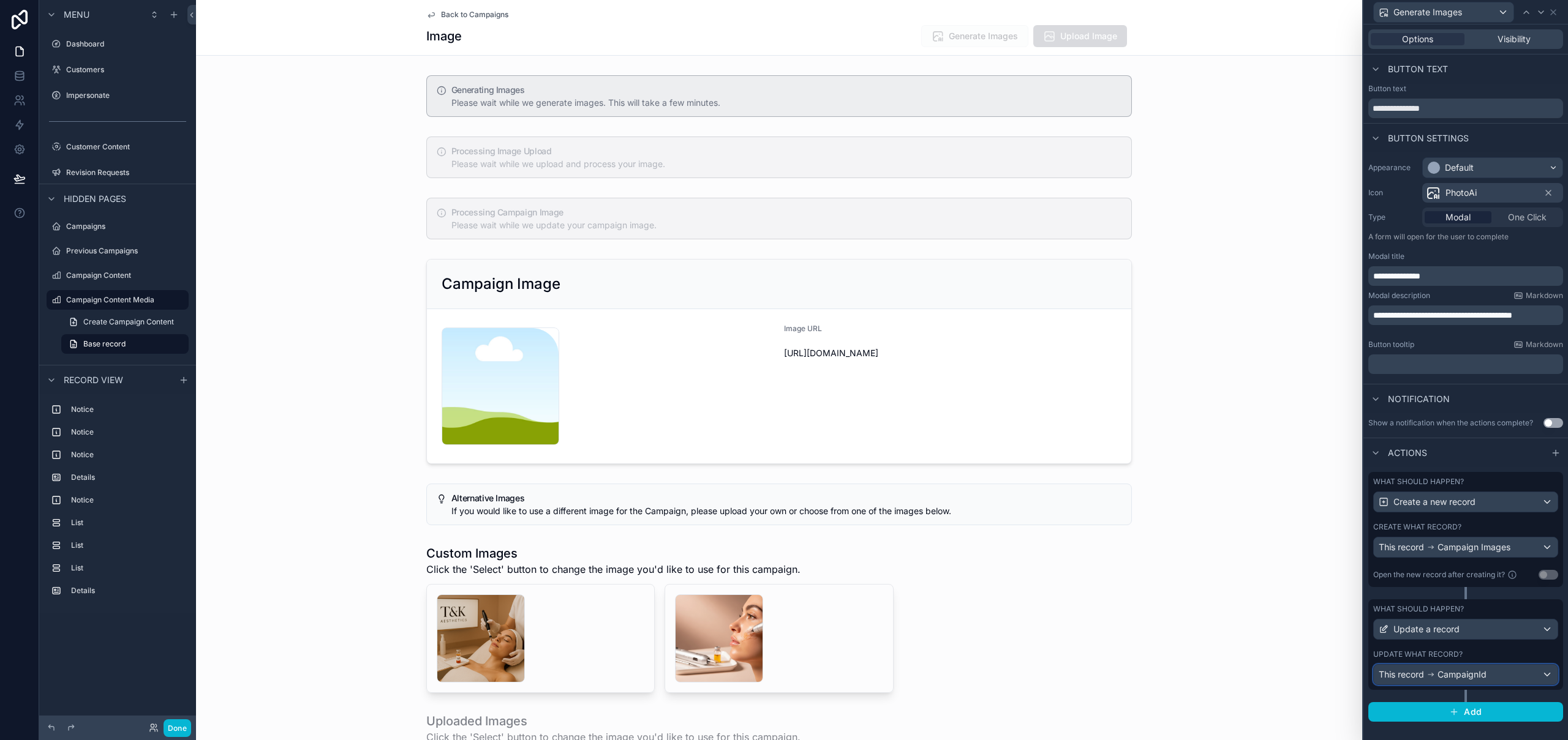
click at [1522, 677] on div "This record CampaignId" at bounding box center [1466, 674] width 184 height 19
click at [1522, 677] on div at bounding box center [1466, 370] width 205 height 740
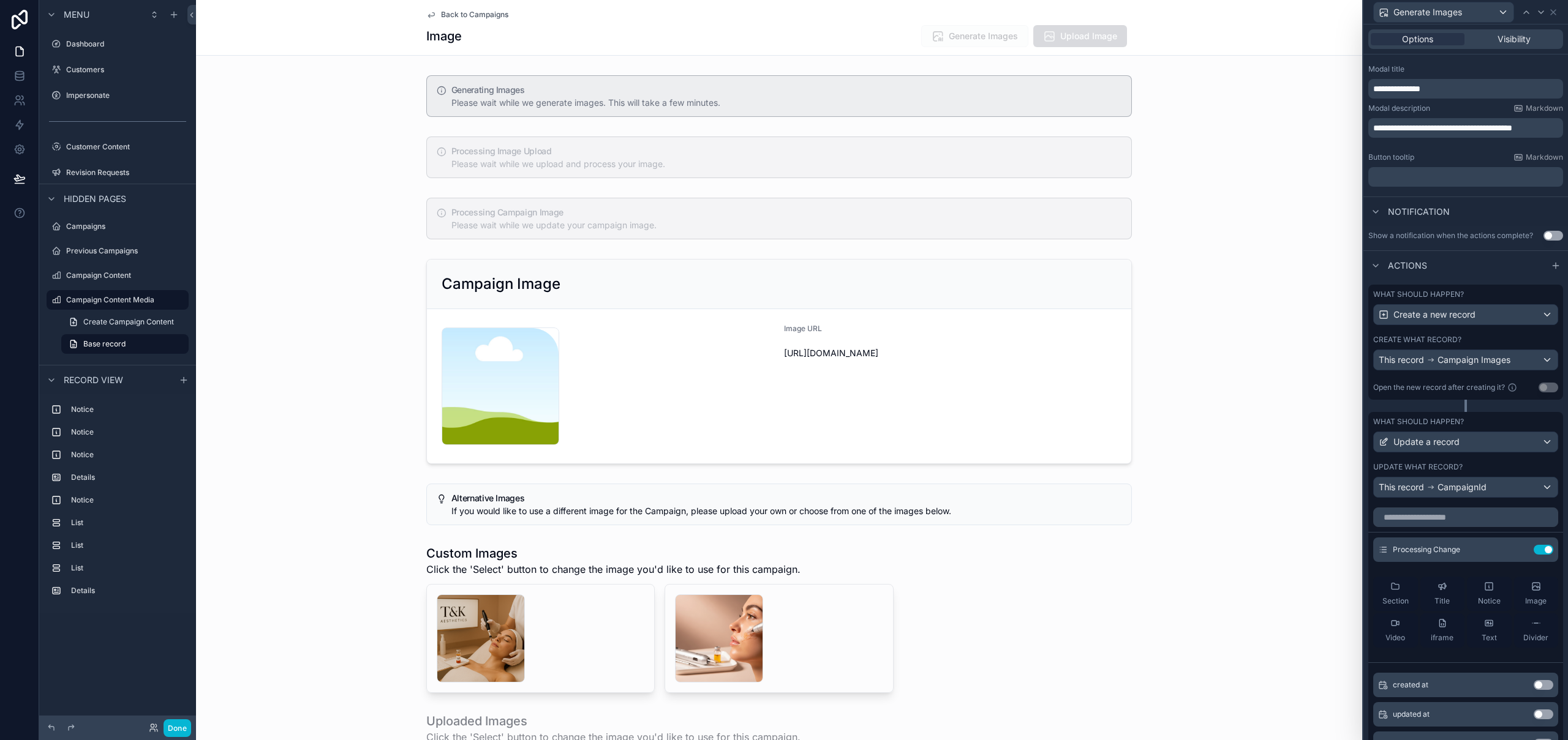
scroll to position [153, 0]
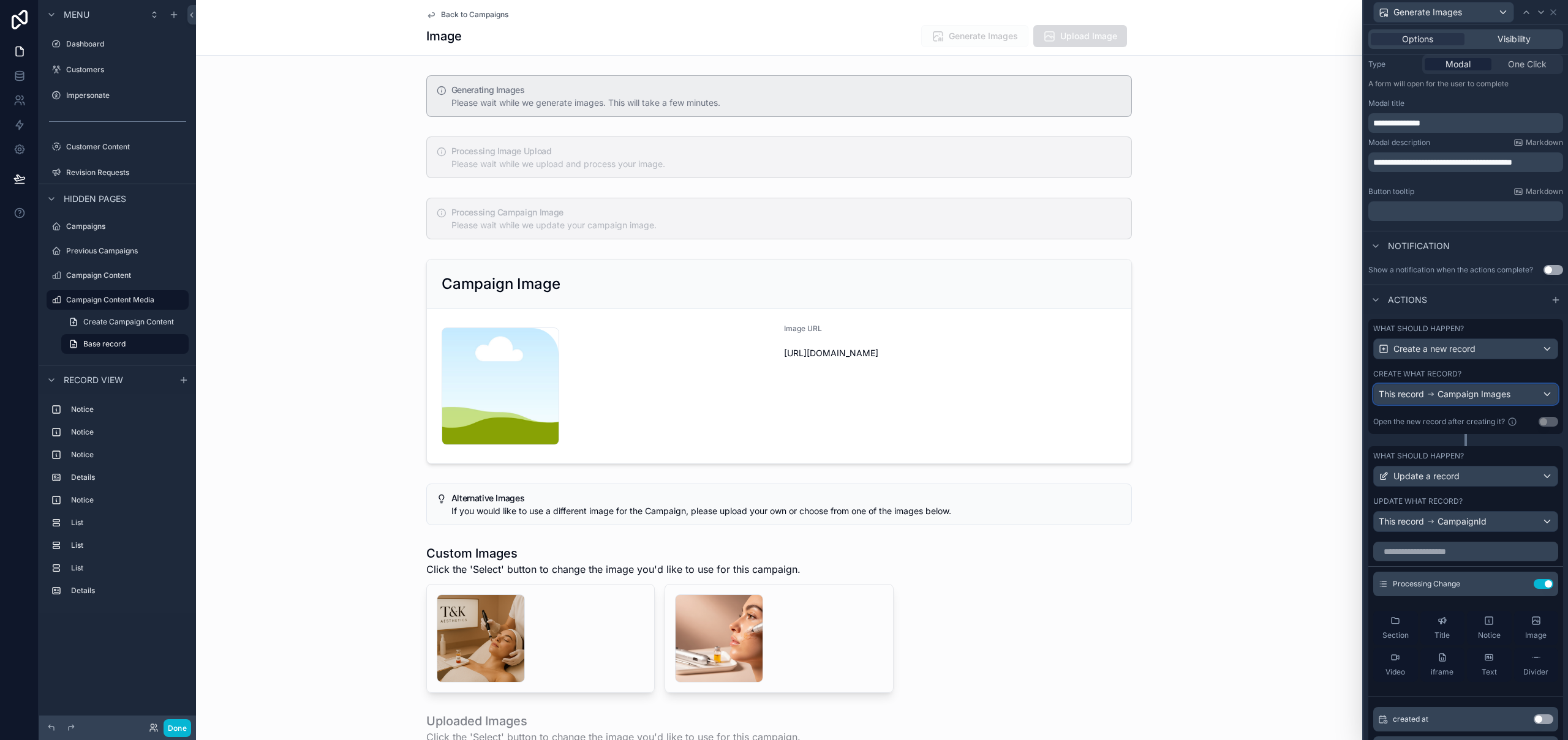
click at [1504, 396] on span "Campaign Images" at bounding box center [1474, 394] width 73 height 12
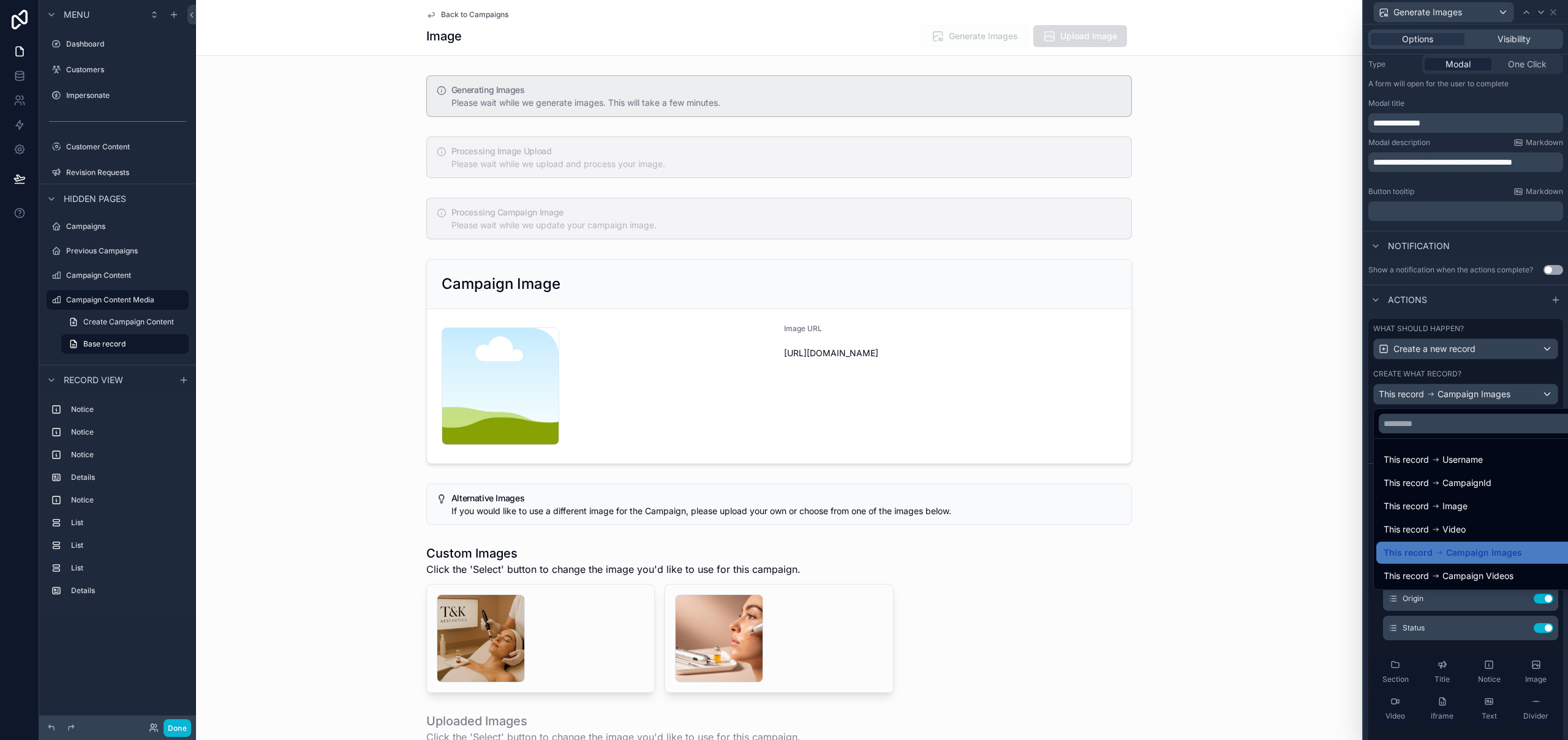
click at [1504, 396] on div at bounding box center [1466, 370] width 205 height 740
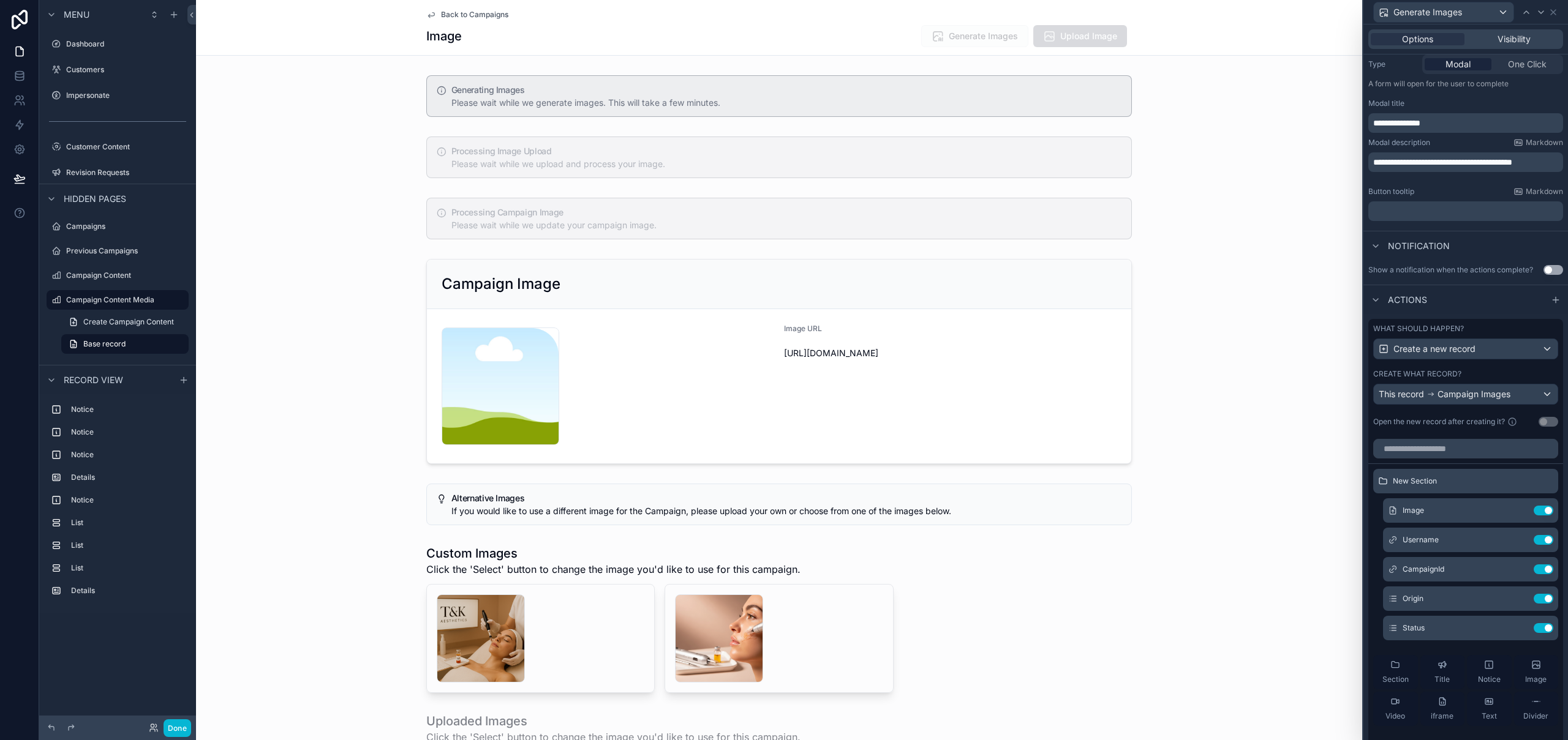
click at [477, 12] on span "Back to Campaigns" at bounding box center [474, 15] width 67 height 10
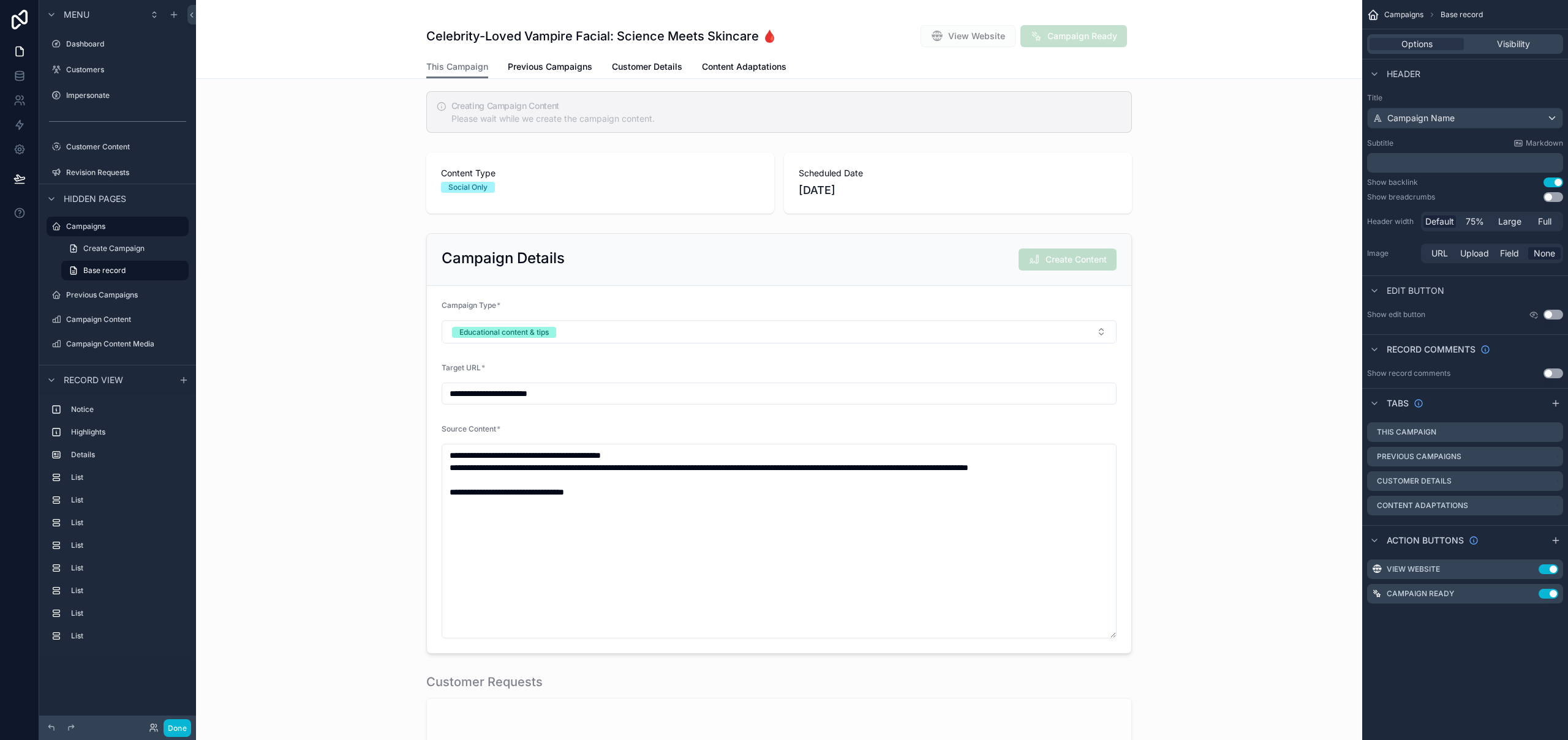
scroll to position [498, 0]
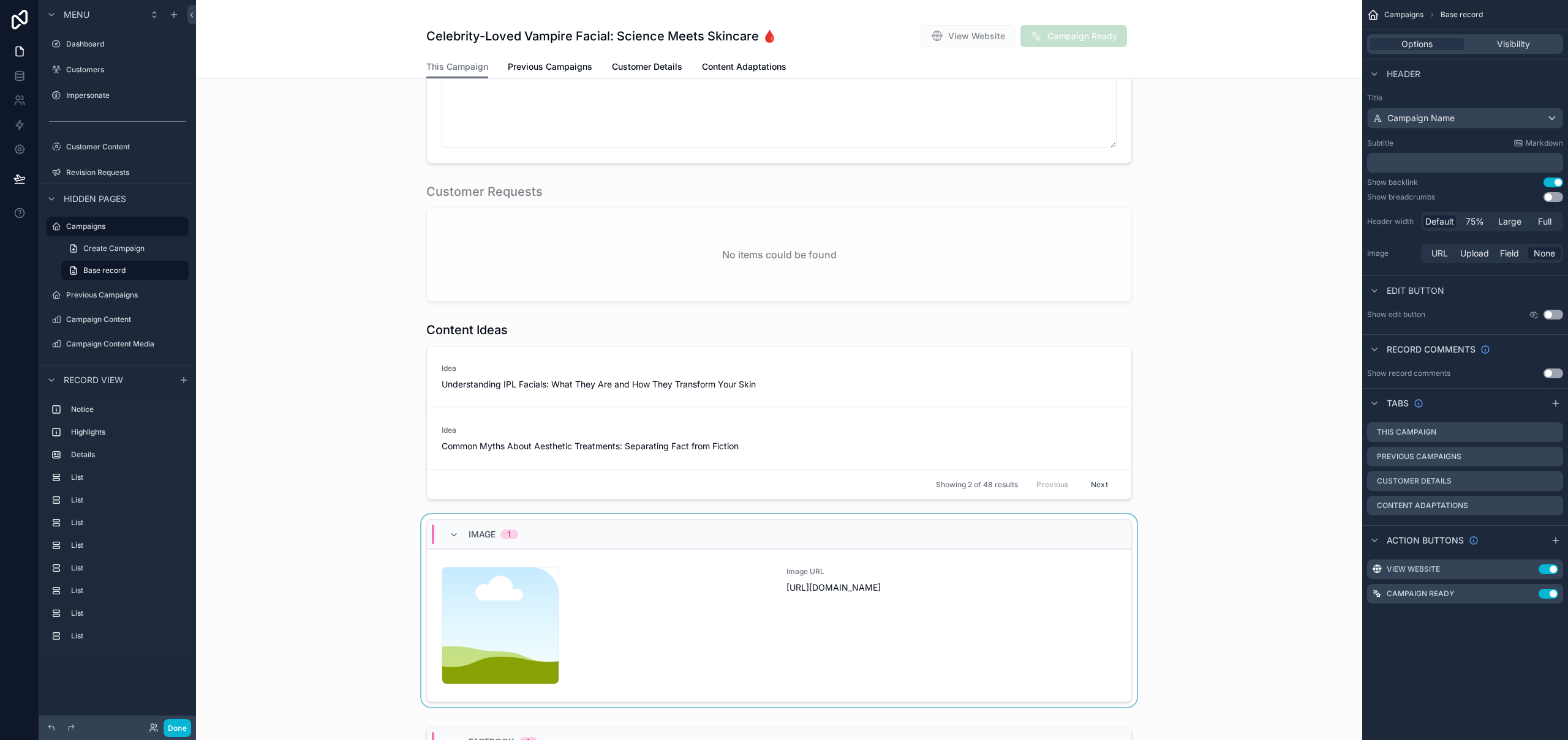
click at [672, 610] on div "scrollable content" at bounding box center [779, 613] width 1166 height 198
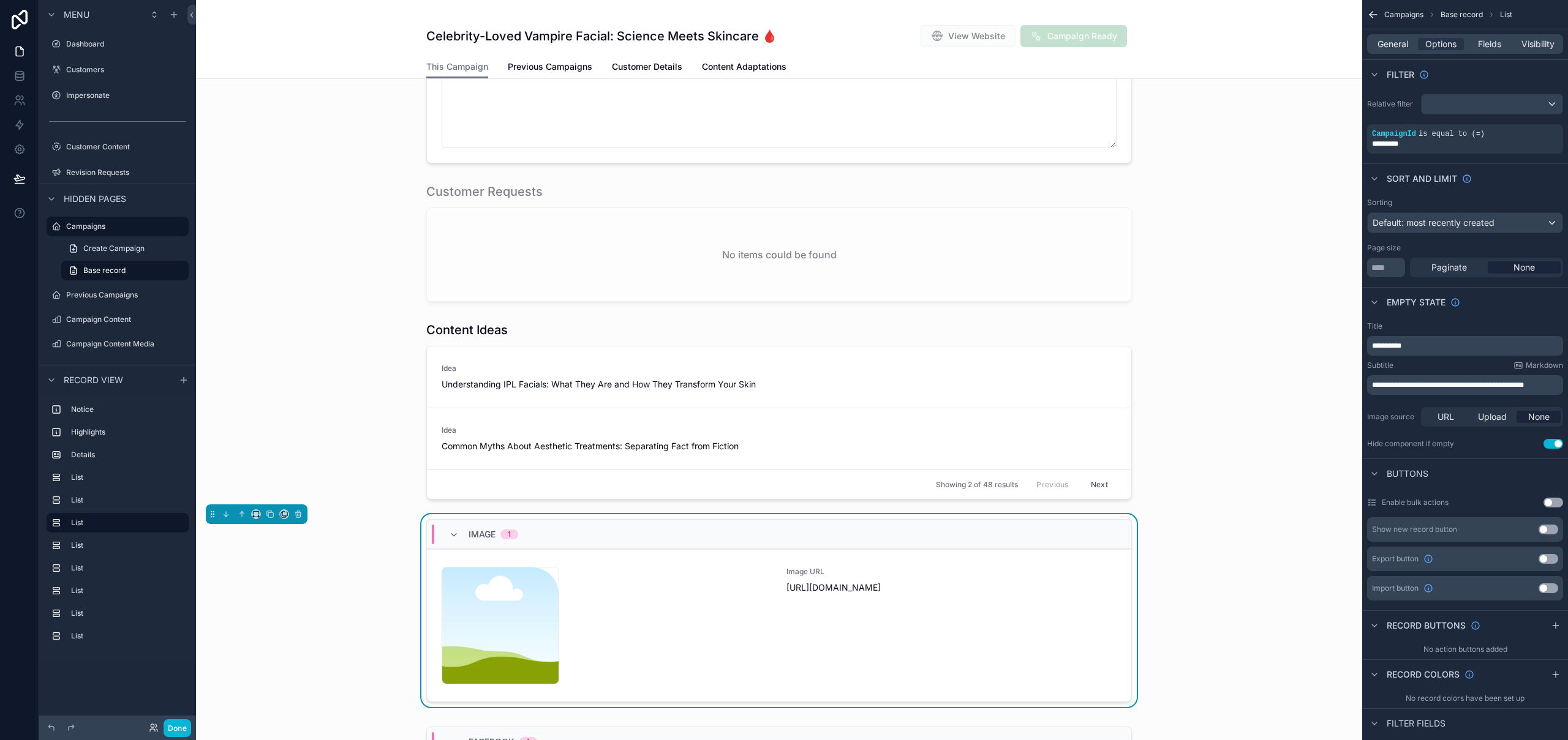
click at [672, 610] on div "content-placeholder .png" at bounding box center [606, 626] width 330 height 117
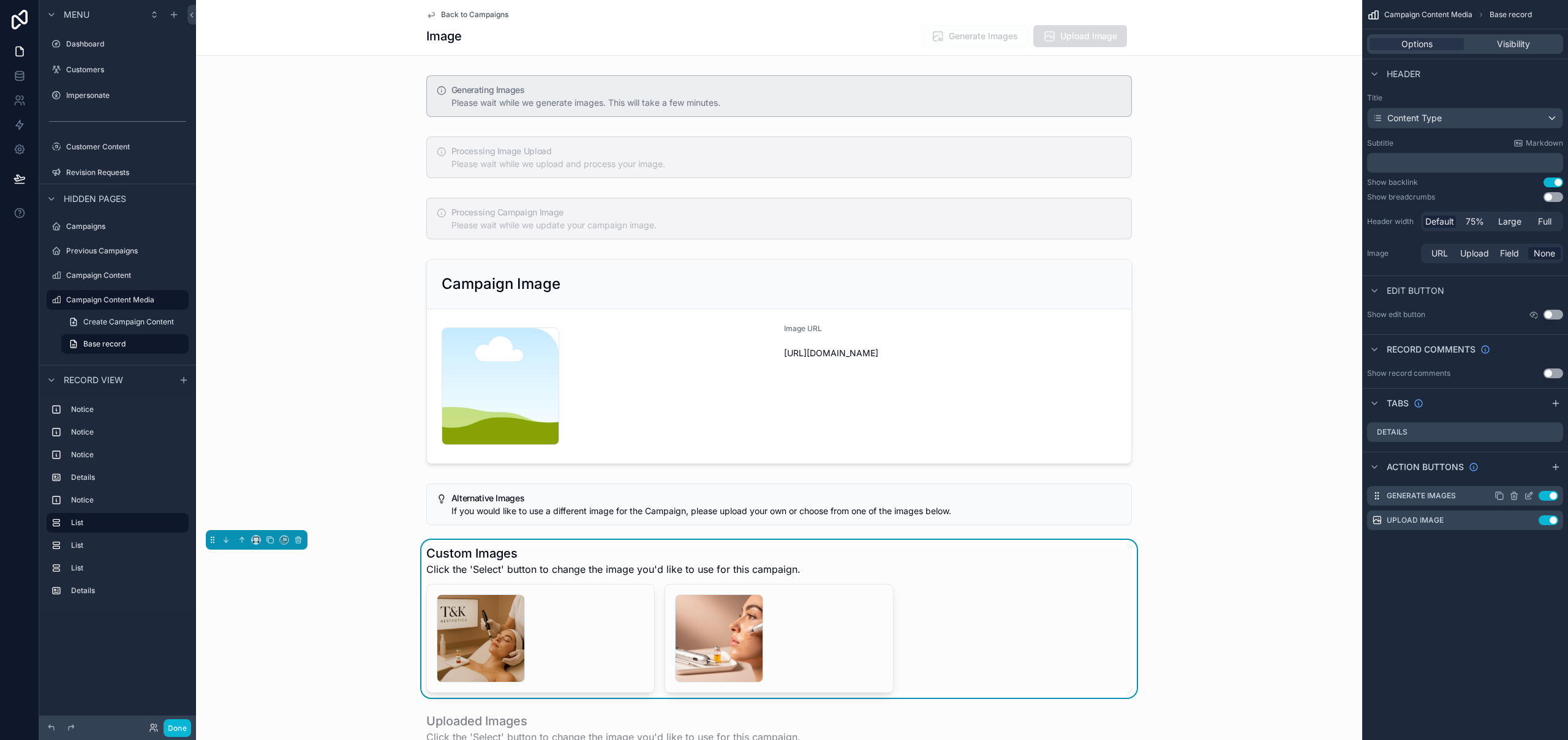
click at [1529, 497] on icon "scrollable content" at bounding box center [1529, 496] width 10 height 10
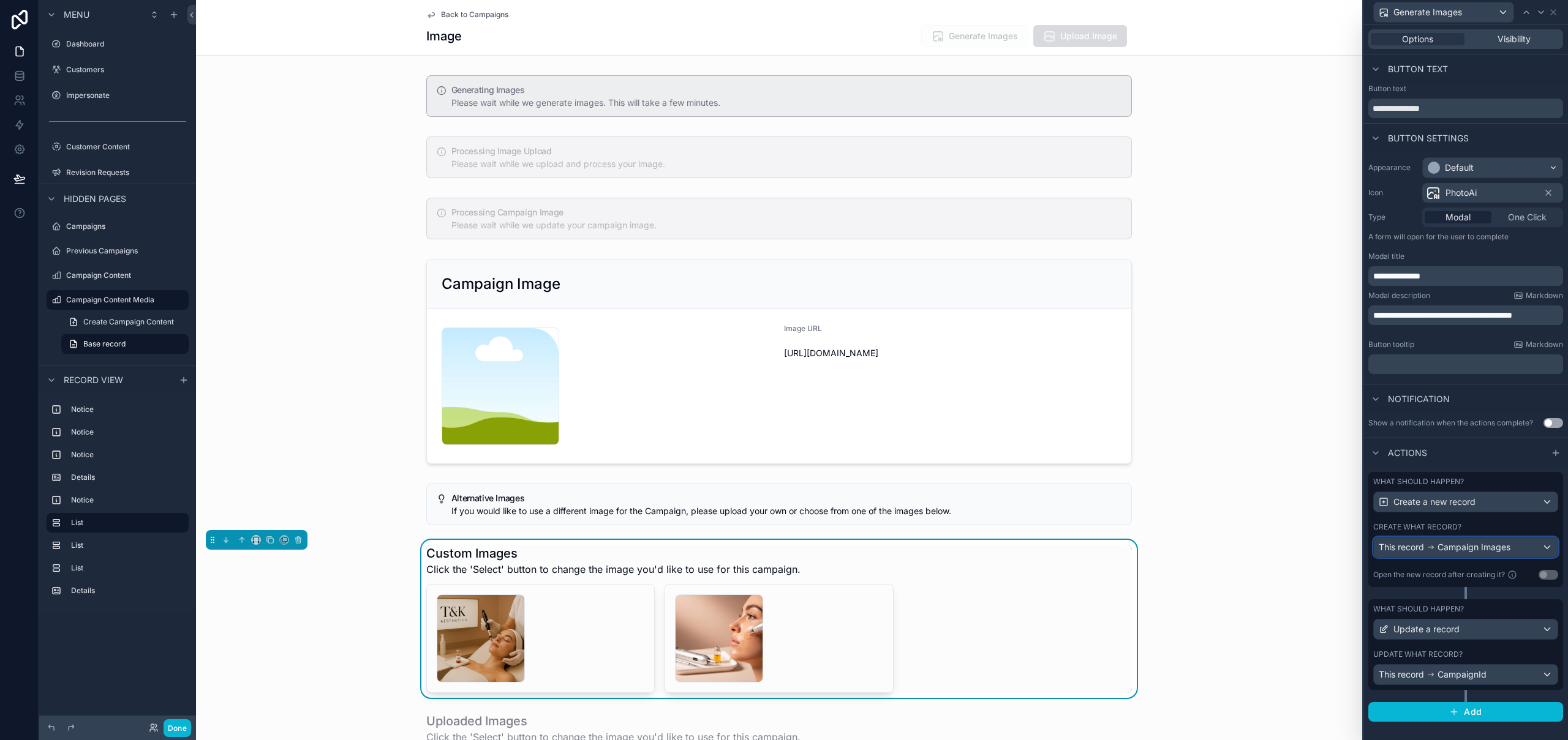
click at [1491, 547] on span "Campaign Images" at bounding box center [1474, 547] width 73 height 12
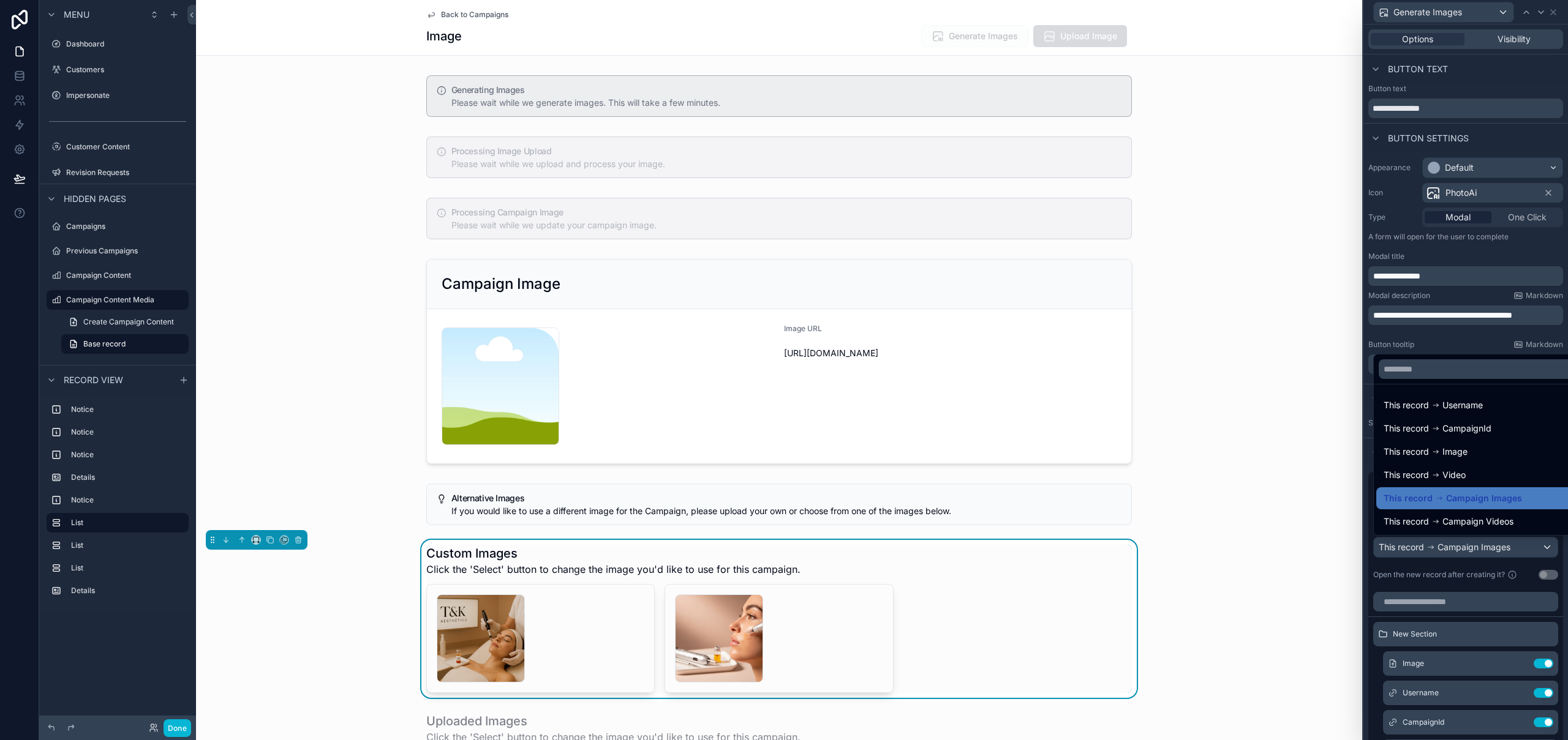
click at [1492, 547] on div at bounding box center [1466, 370] width 205 height 740
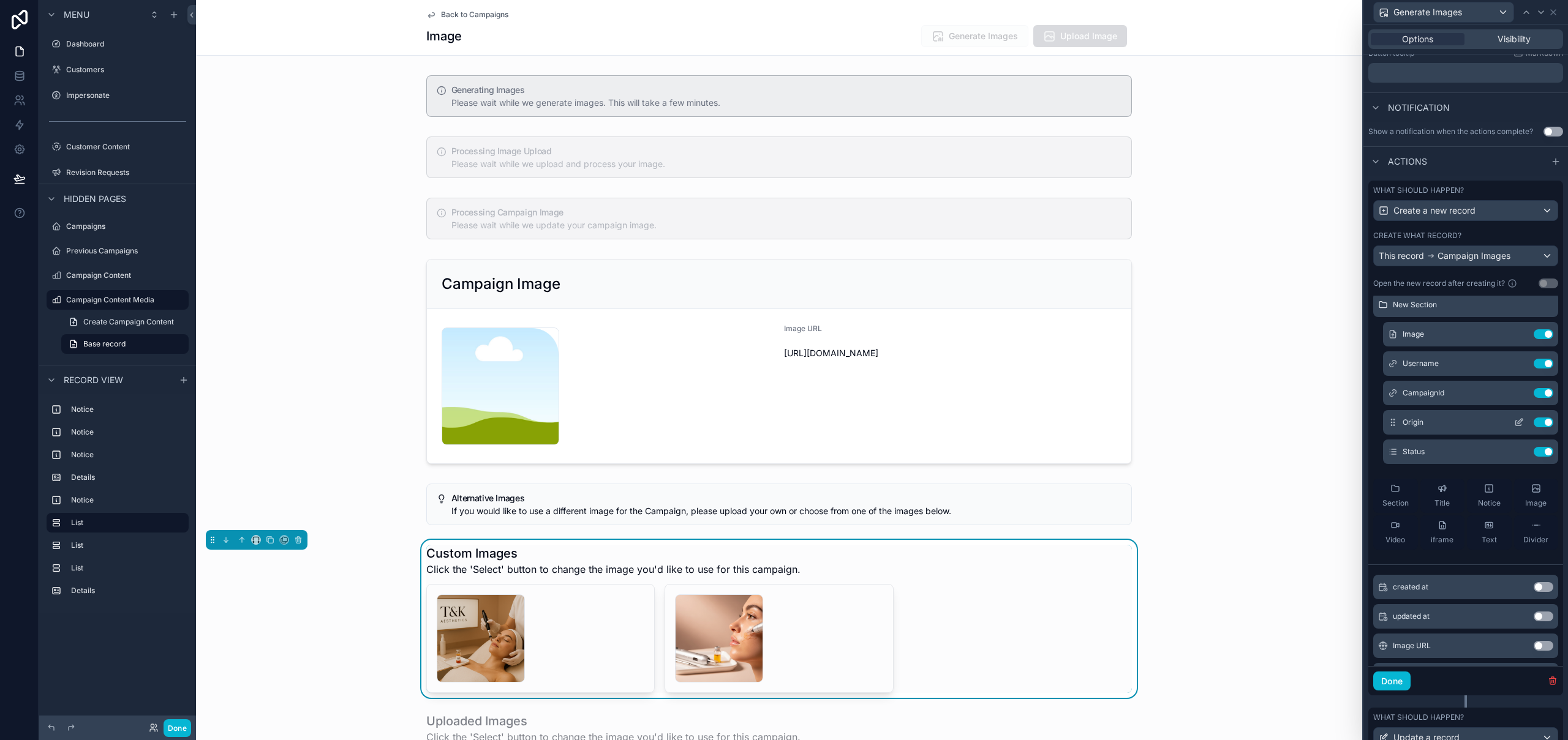
scroll to position [22, 0]
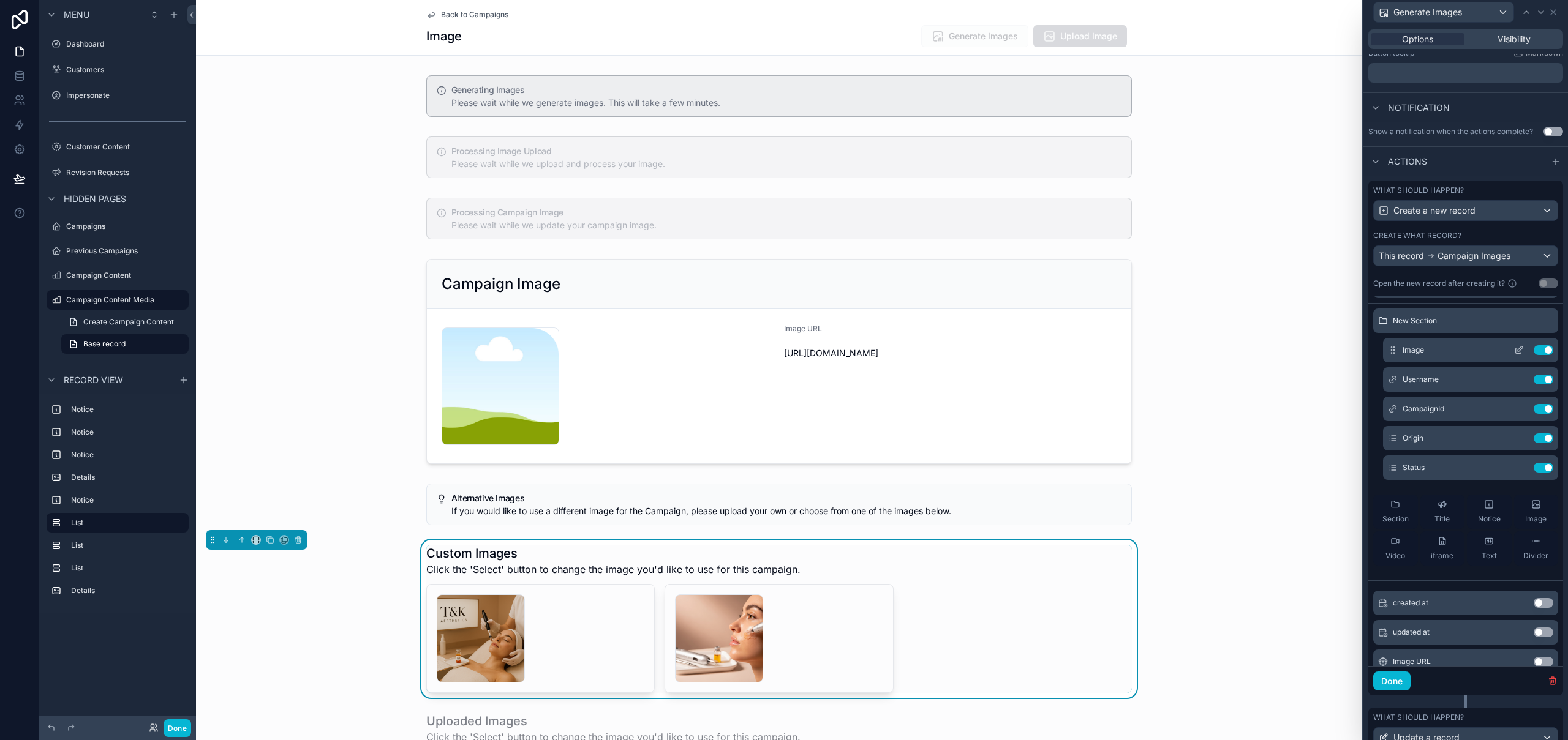
click at [1514, 349] on icon at bounding box center [1519, 350] width 10 height 10
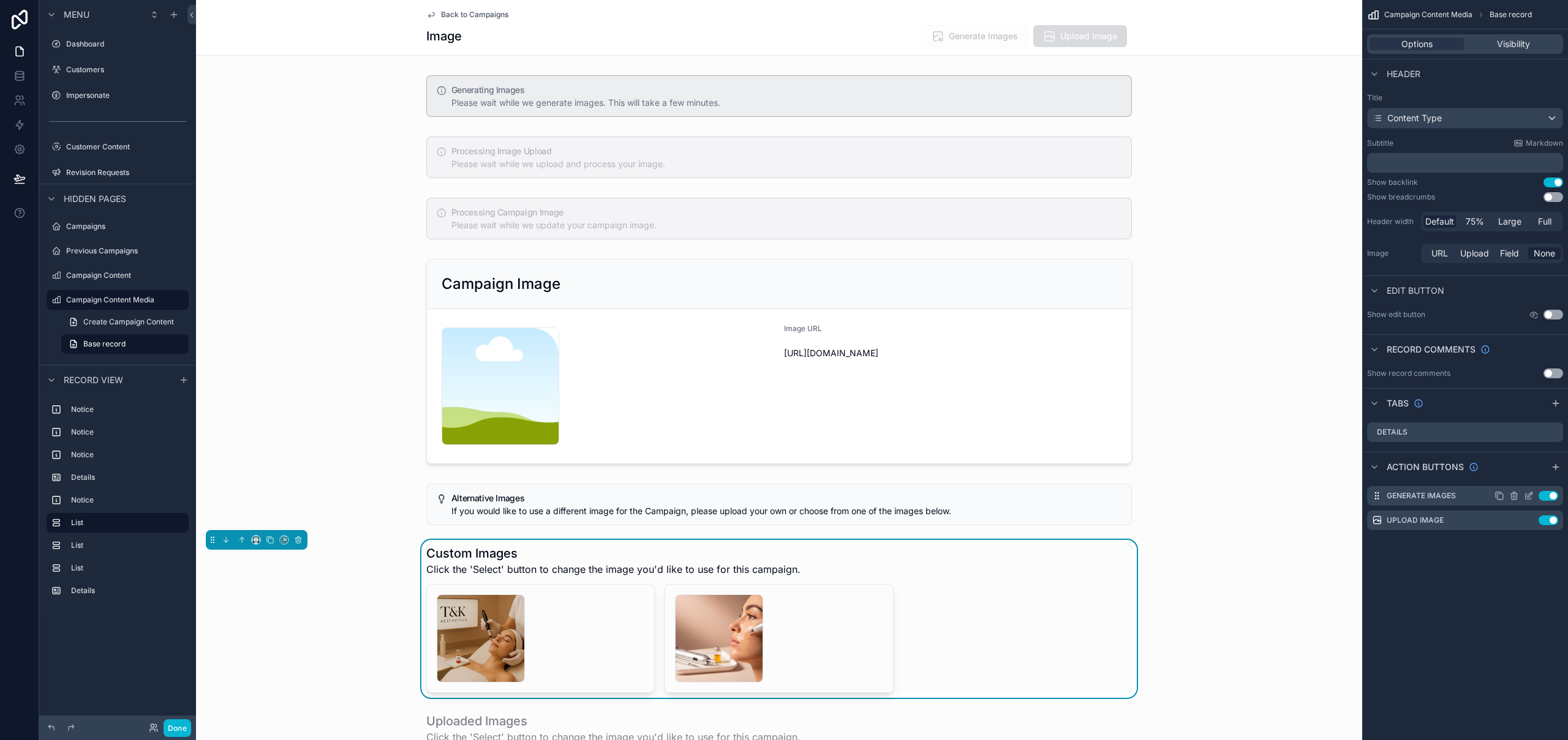
click at [1532, 497] on icon "scrollable content" at bounding box center [1529, 496] width 10 height 10
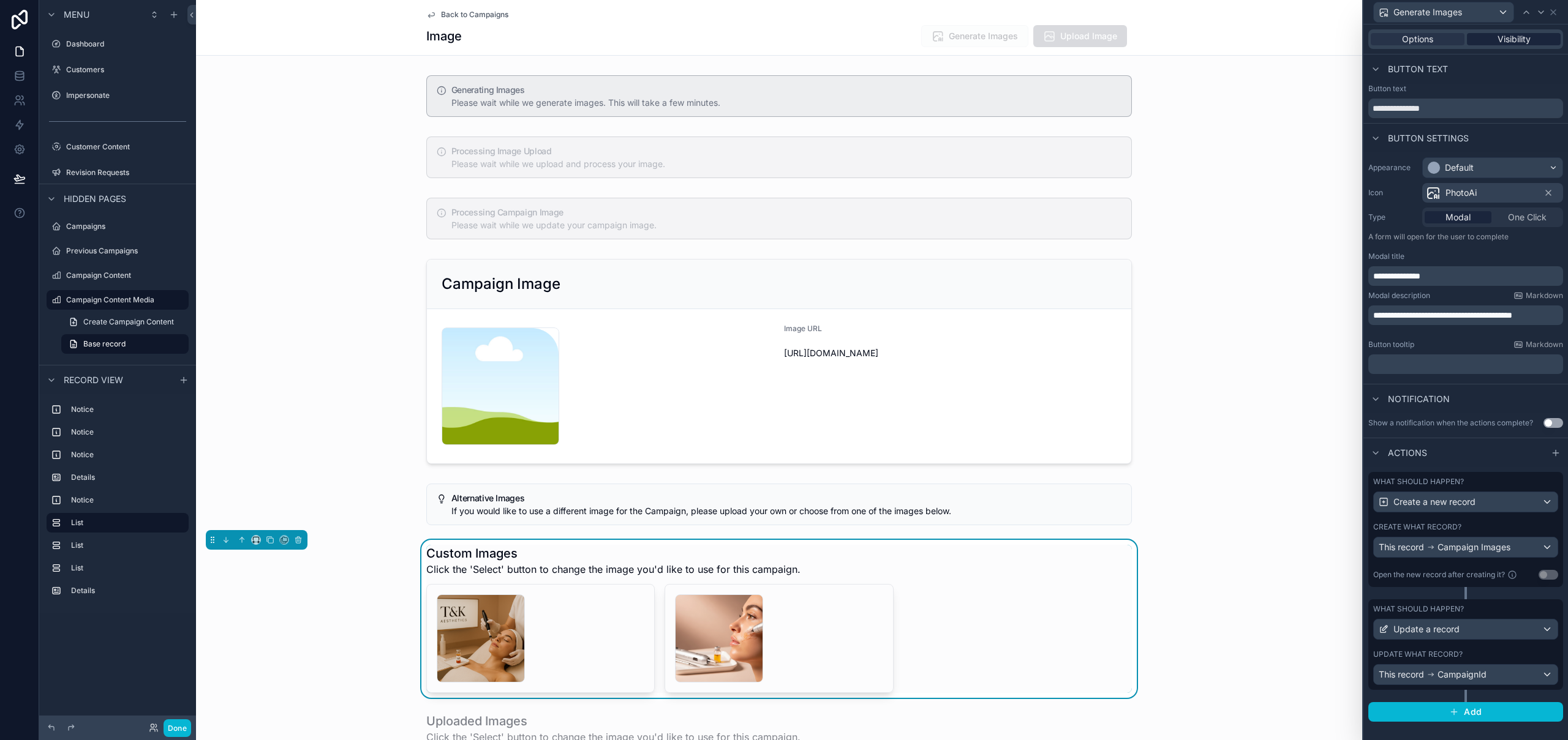
click at [1533, 41] on div "Visibility" at bounding box center [1514, 39] width 94 height 12
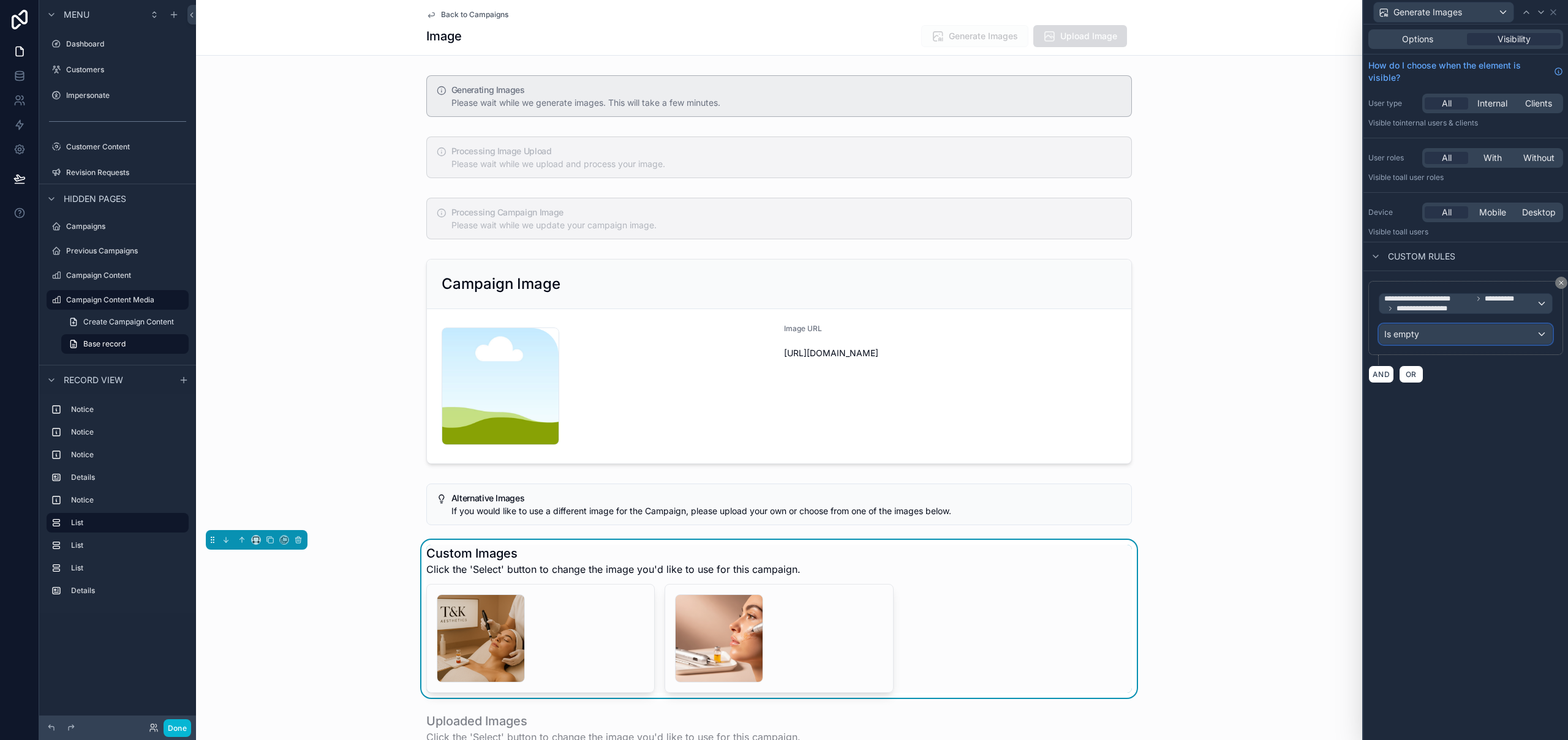
click at [1458, 335] on div "Is empty" at bounding box center [1465, 334] width 173 height 19
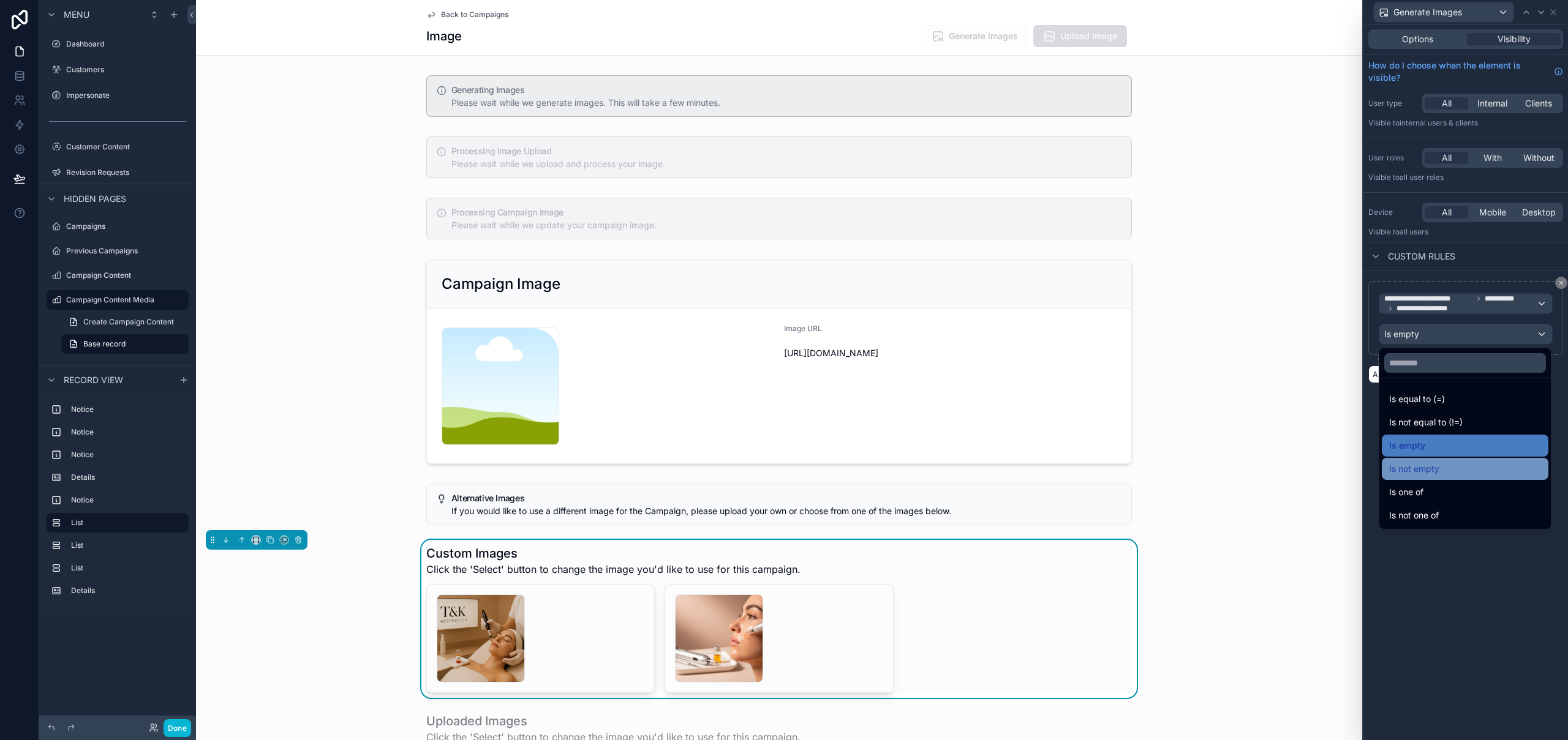
click at [1446, 470] on div "Is not empty" at bounding box center [1464, 469] width 152 height 15
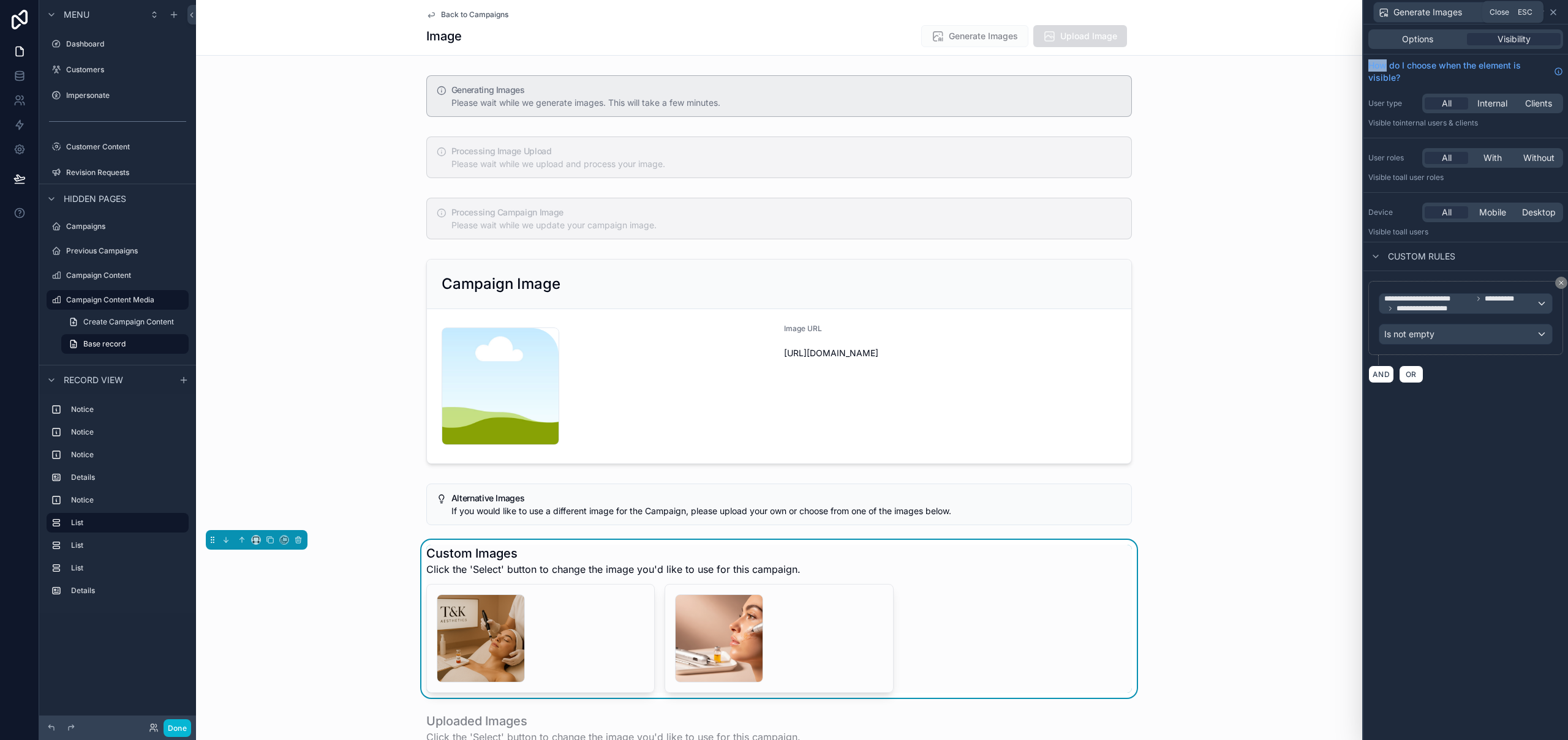
click at [1551, 11] on icon at bounding box center [1553, 12] width 10 height 10
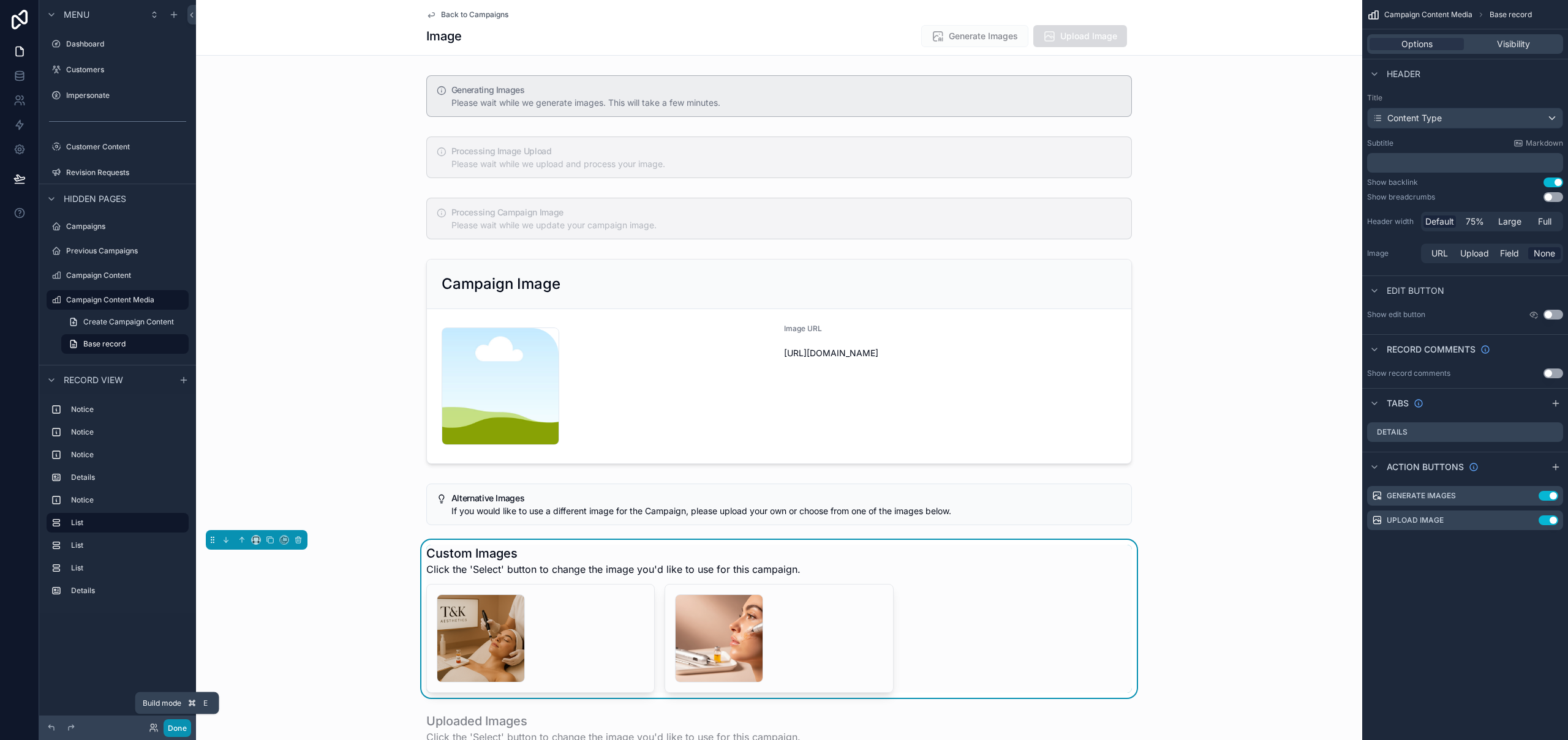
click at [178, 731] on button "Done" at bounding box center [177, 728] width 27 height 17
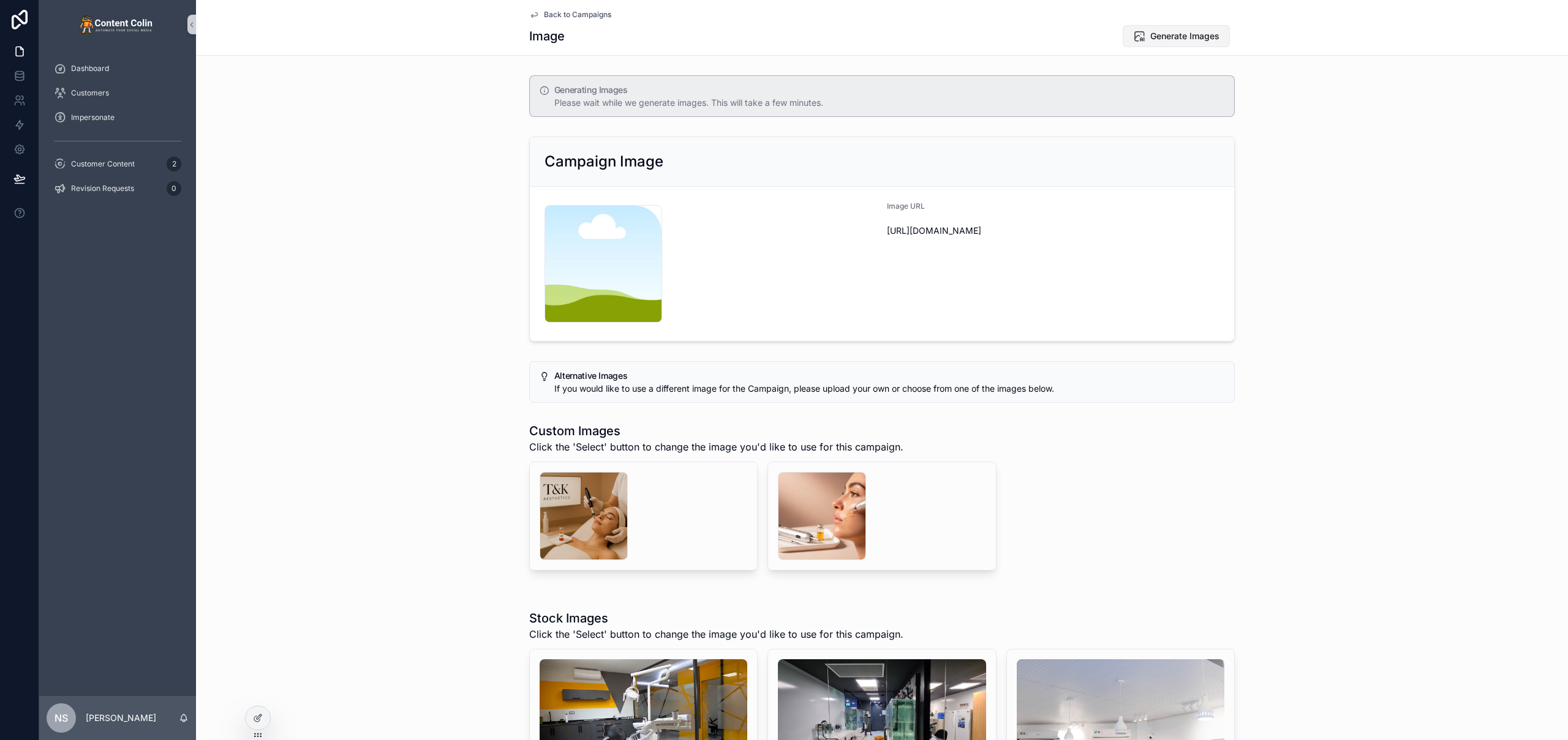
click at [1181, 33] on span "Generate Images" at bounding box center [1185, 36] width 69 height 12
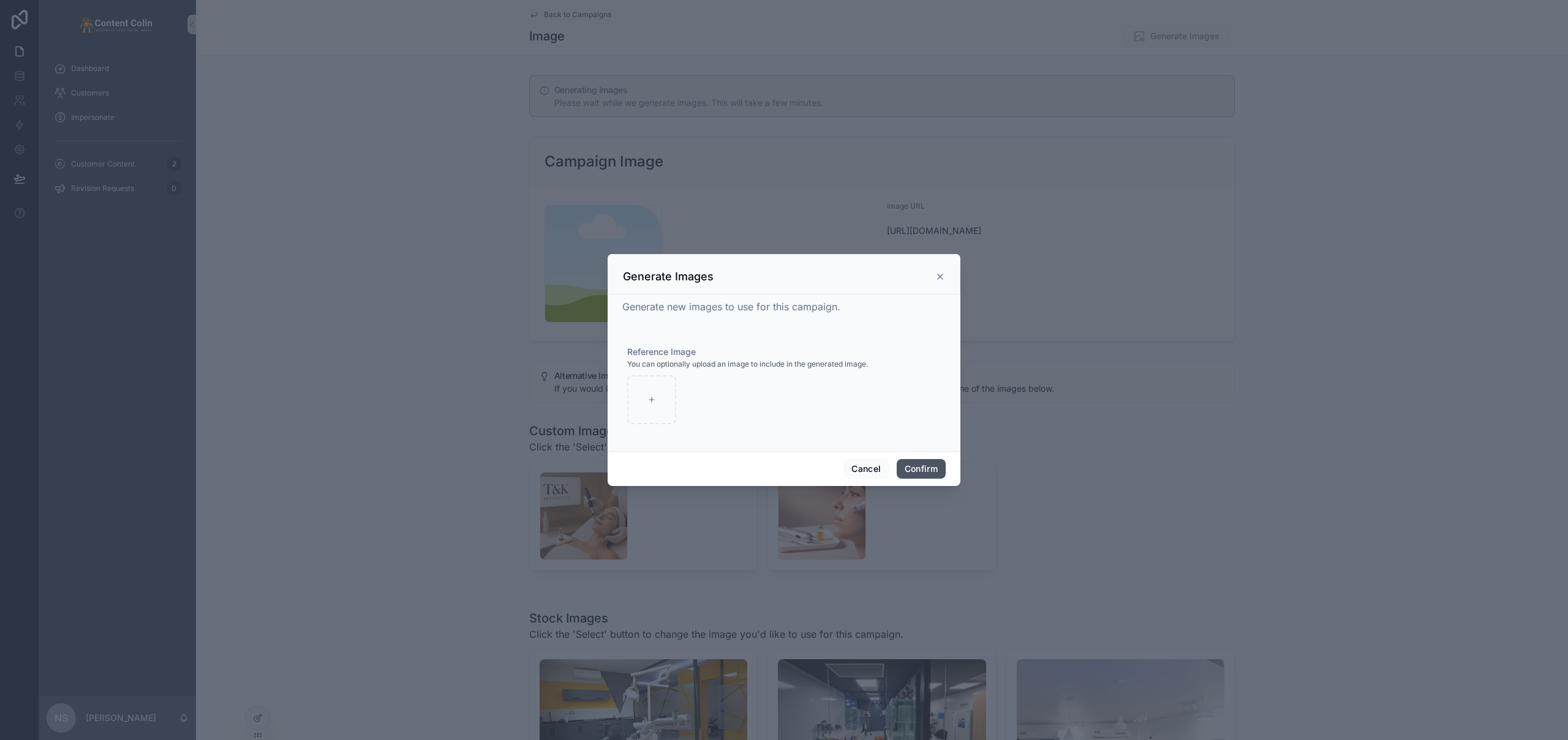
click at [916, 472] on button "Confirm" at bounding box center [921, 469] width 49 height 19
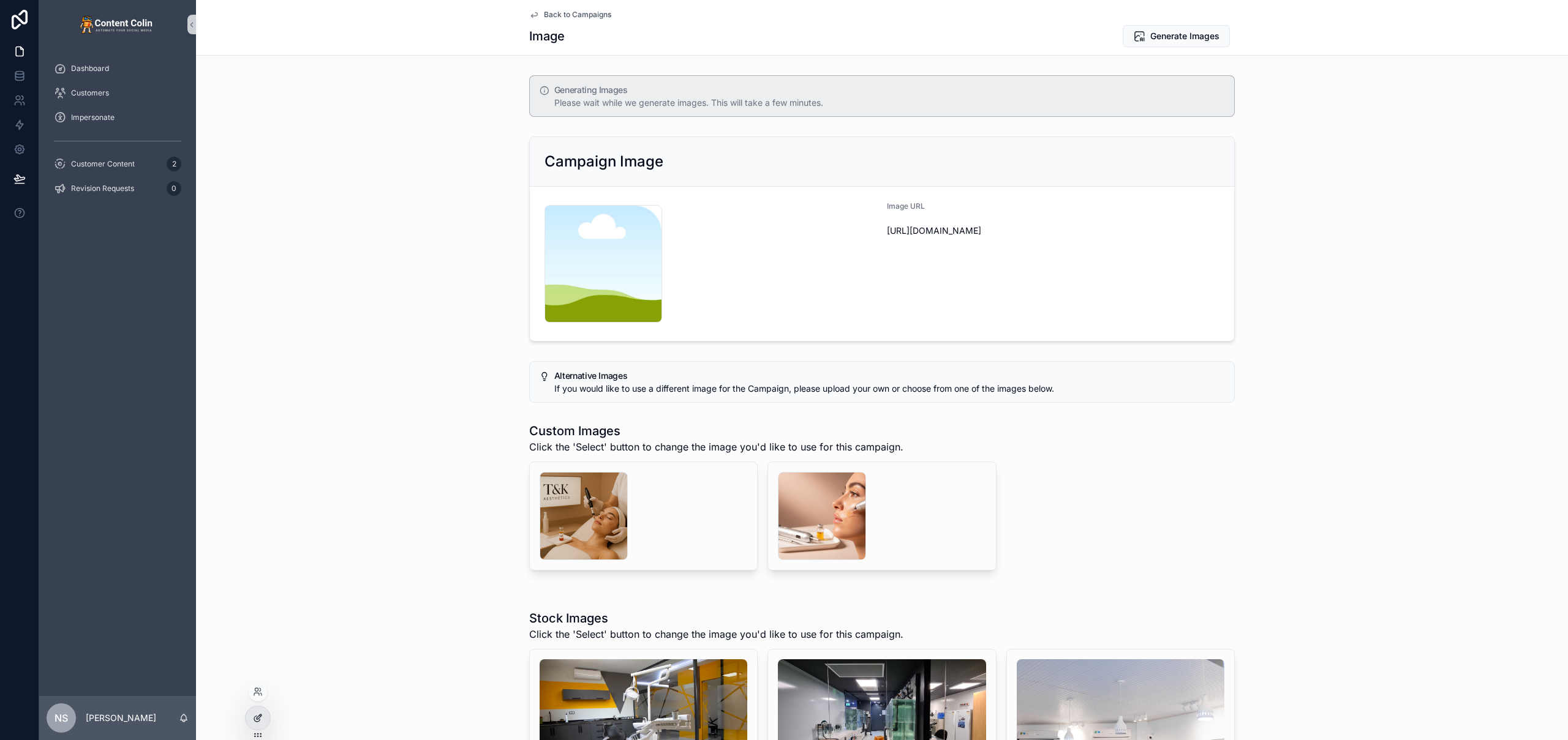
click at [257, 719] on icon at bounding box center [258, 718] width 10 height 10
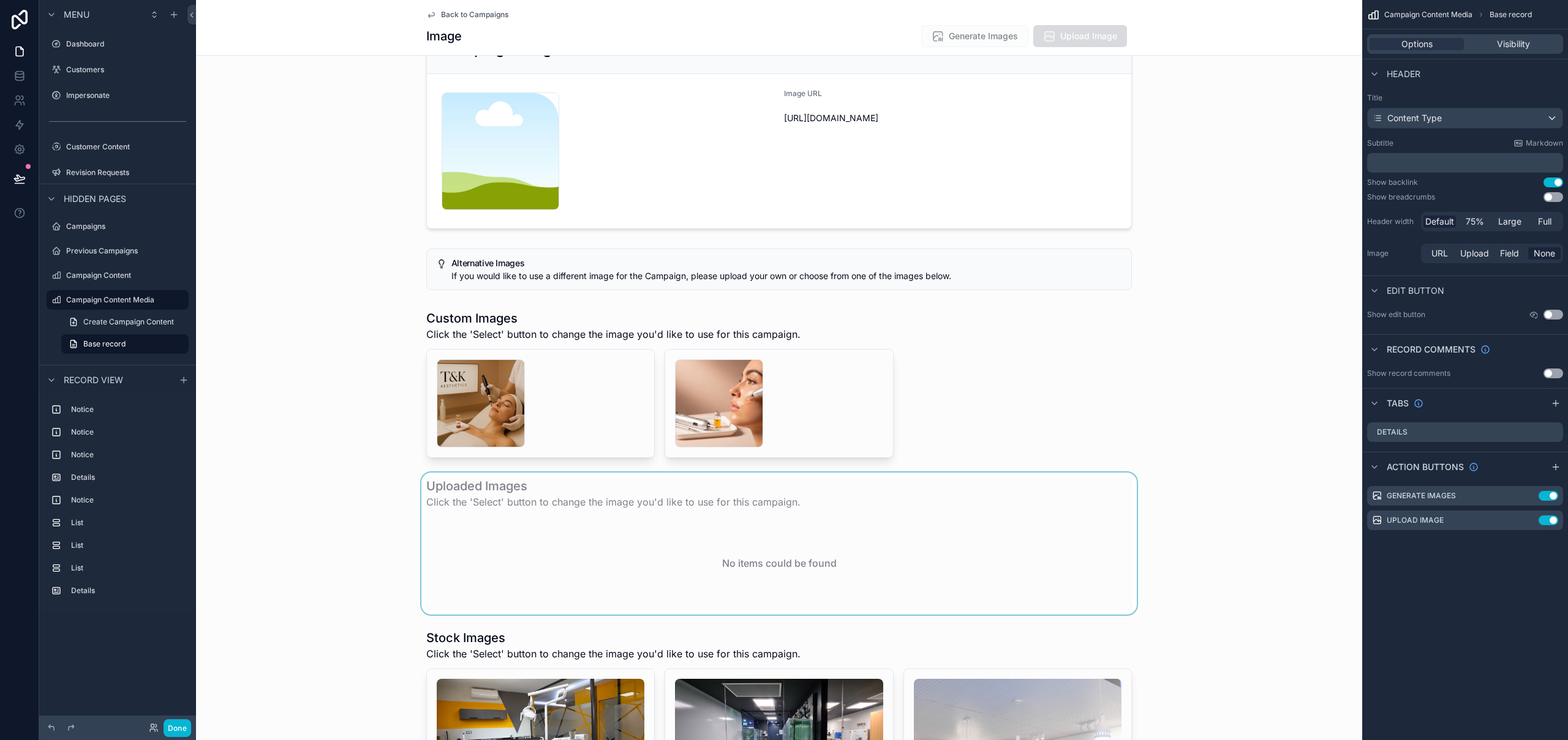
scroll to position [0, 0]
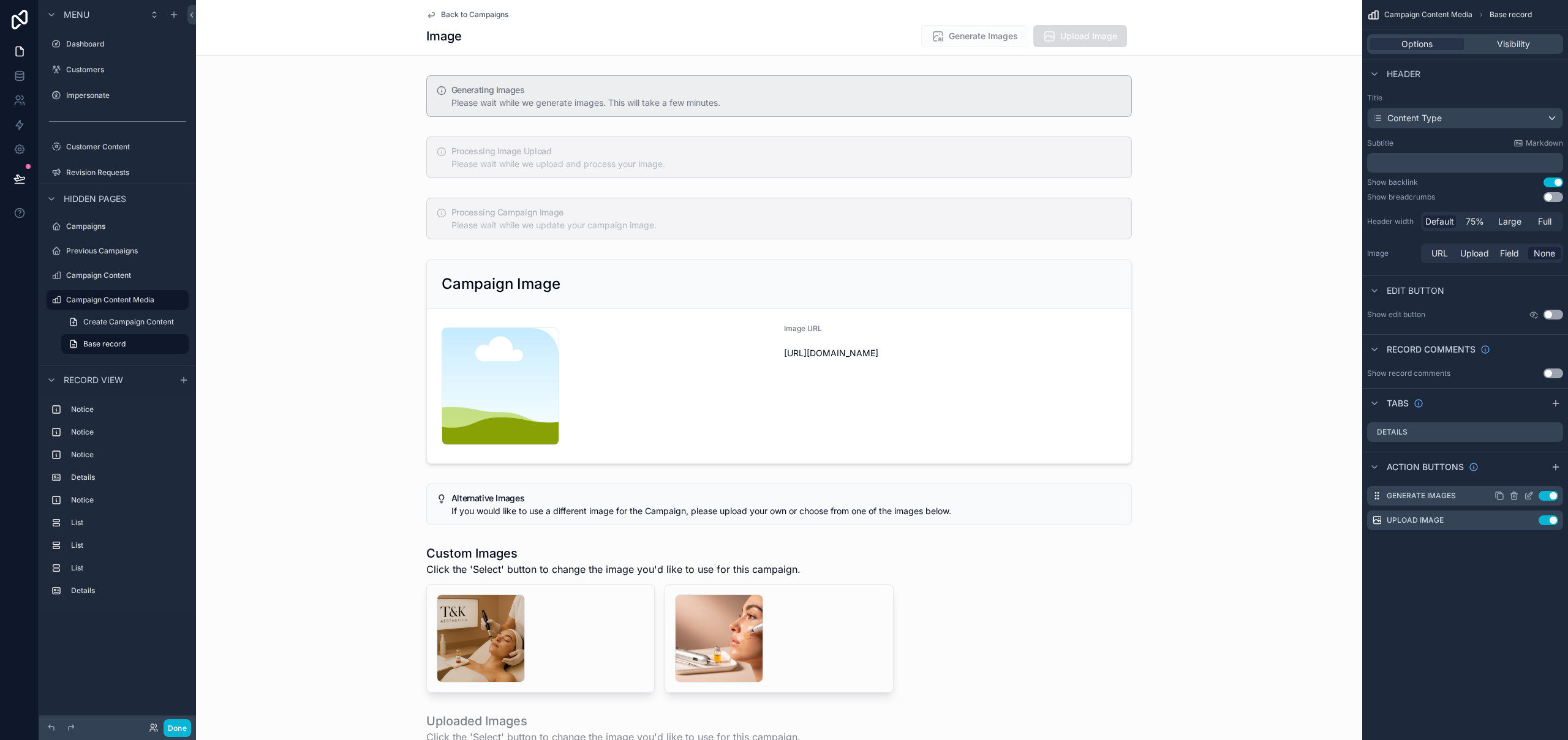
click at [1527, 497] on icon "scrollable content" at bounding box center [1529, 496] width 10 height 10
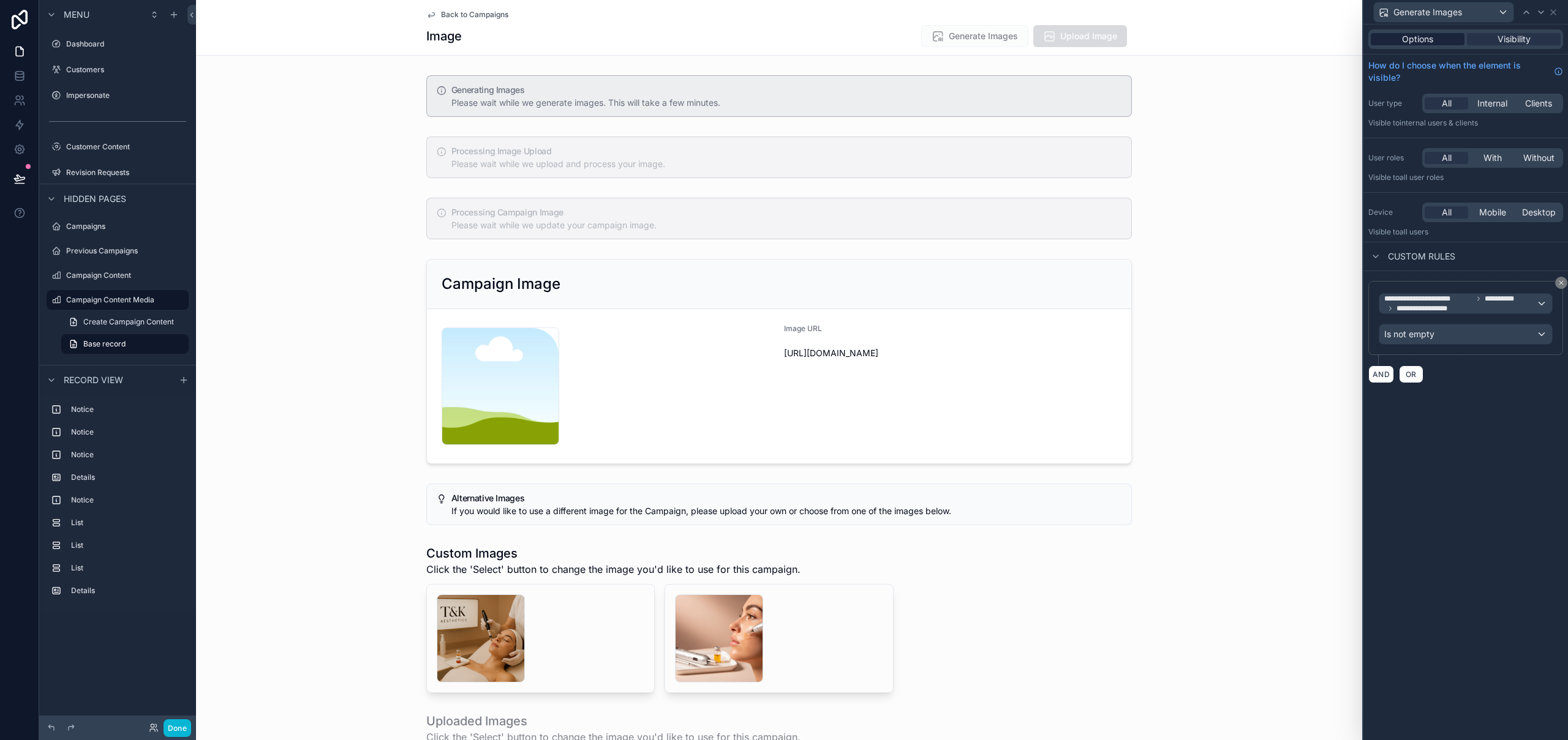
click at [1424, 39] on span "Options" at bounding box center [1418, 39] width 31 height 12
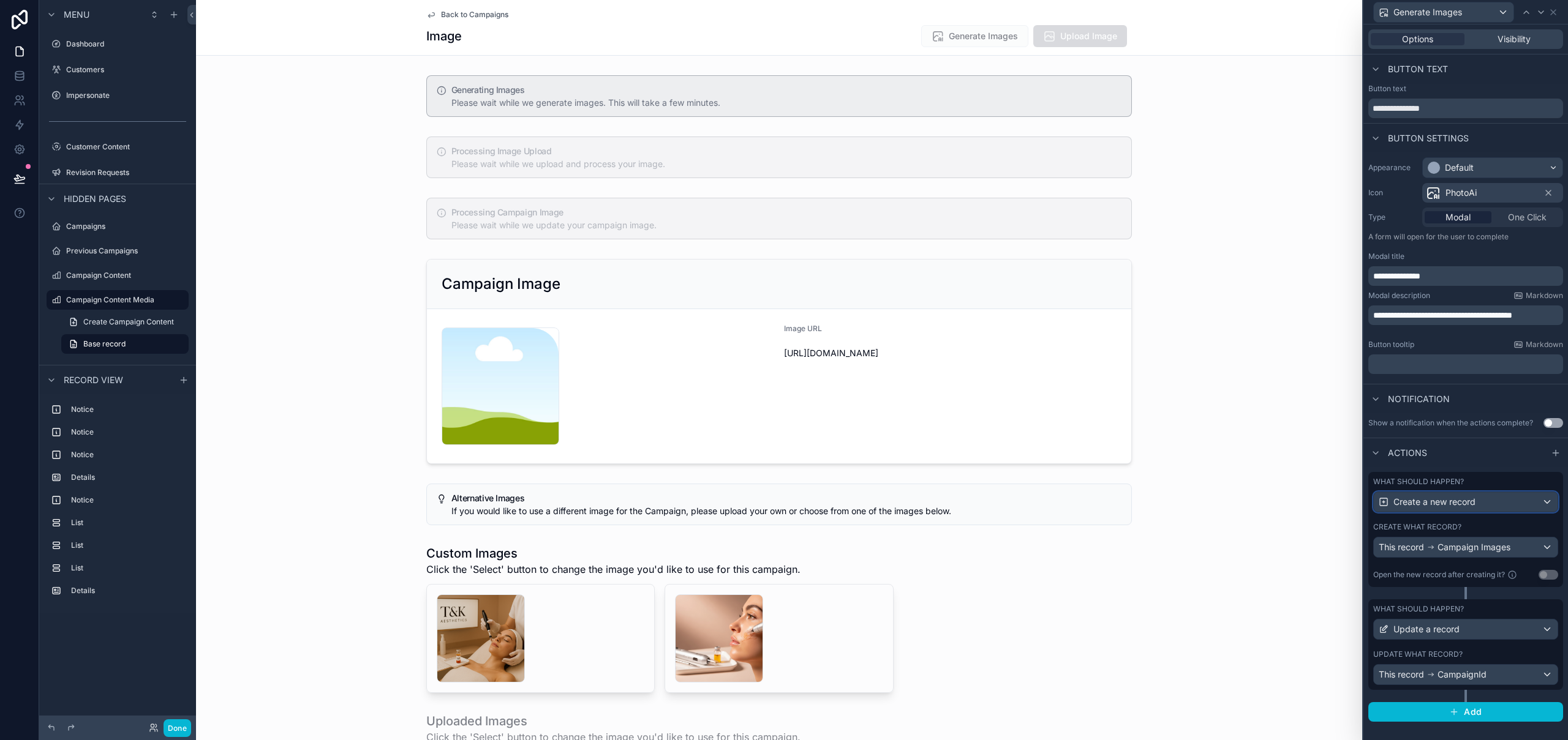
click at [1443, 502] on span "Create a new record" at bounding box center [1434, 502] width 82 height 12
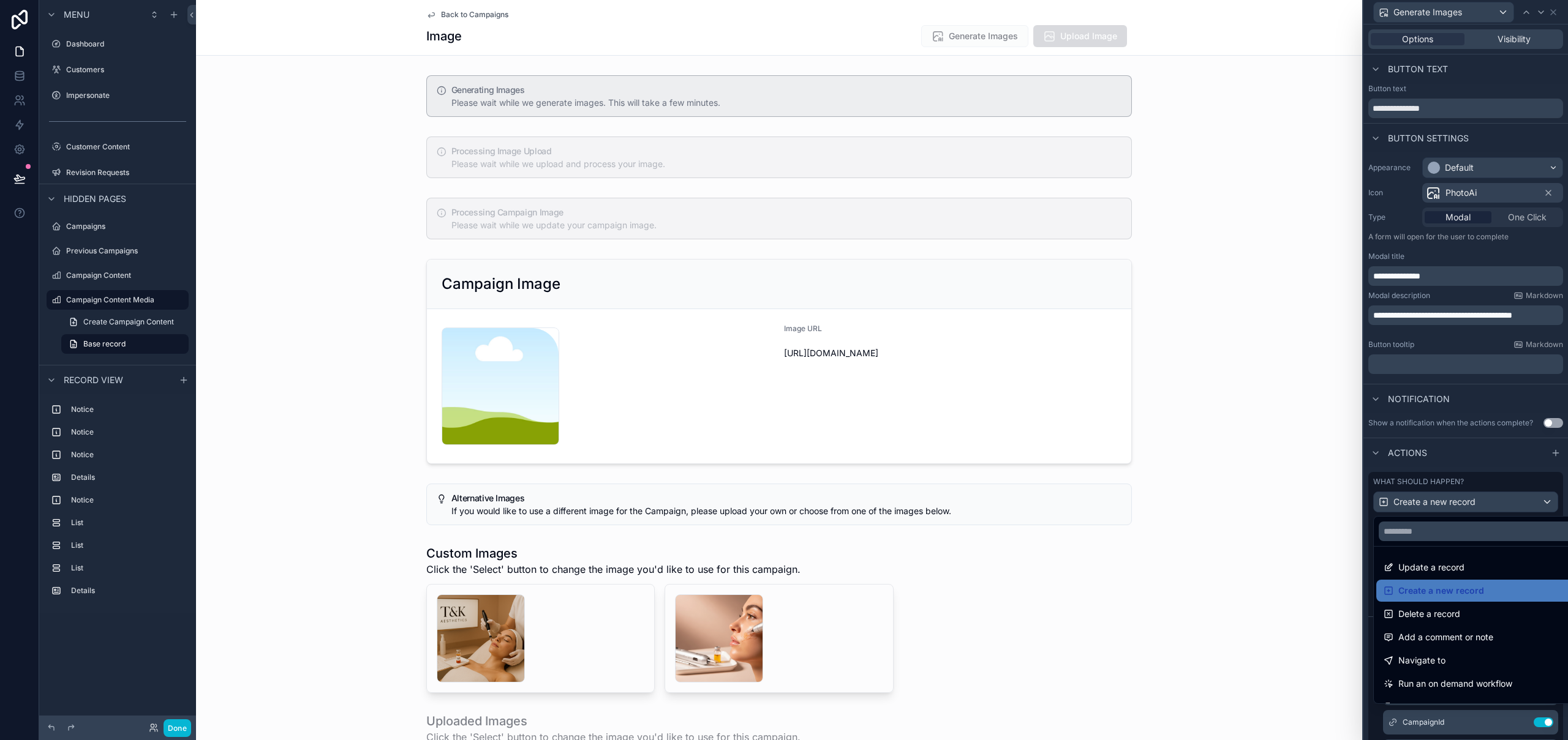
click at [1443, 502] on div at bounding box center [1466, 370] width 205 height 740
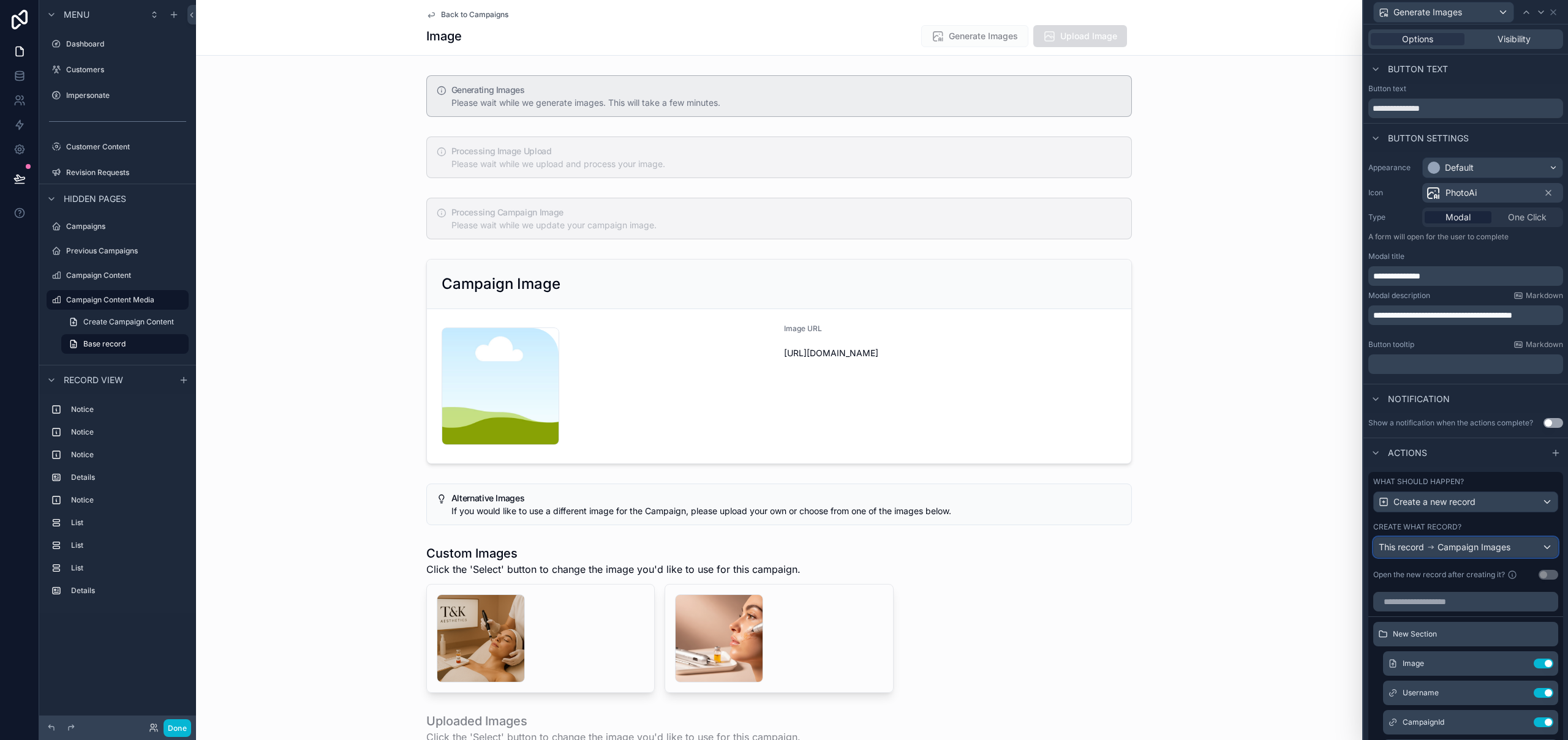
click at [1474, 547] on span "Campaign Images" at bounding box center [1474, 547] width 73 height 12
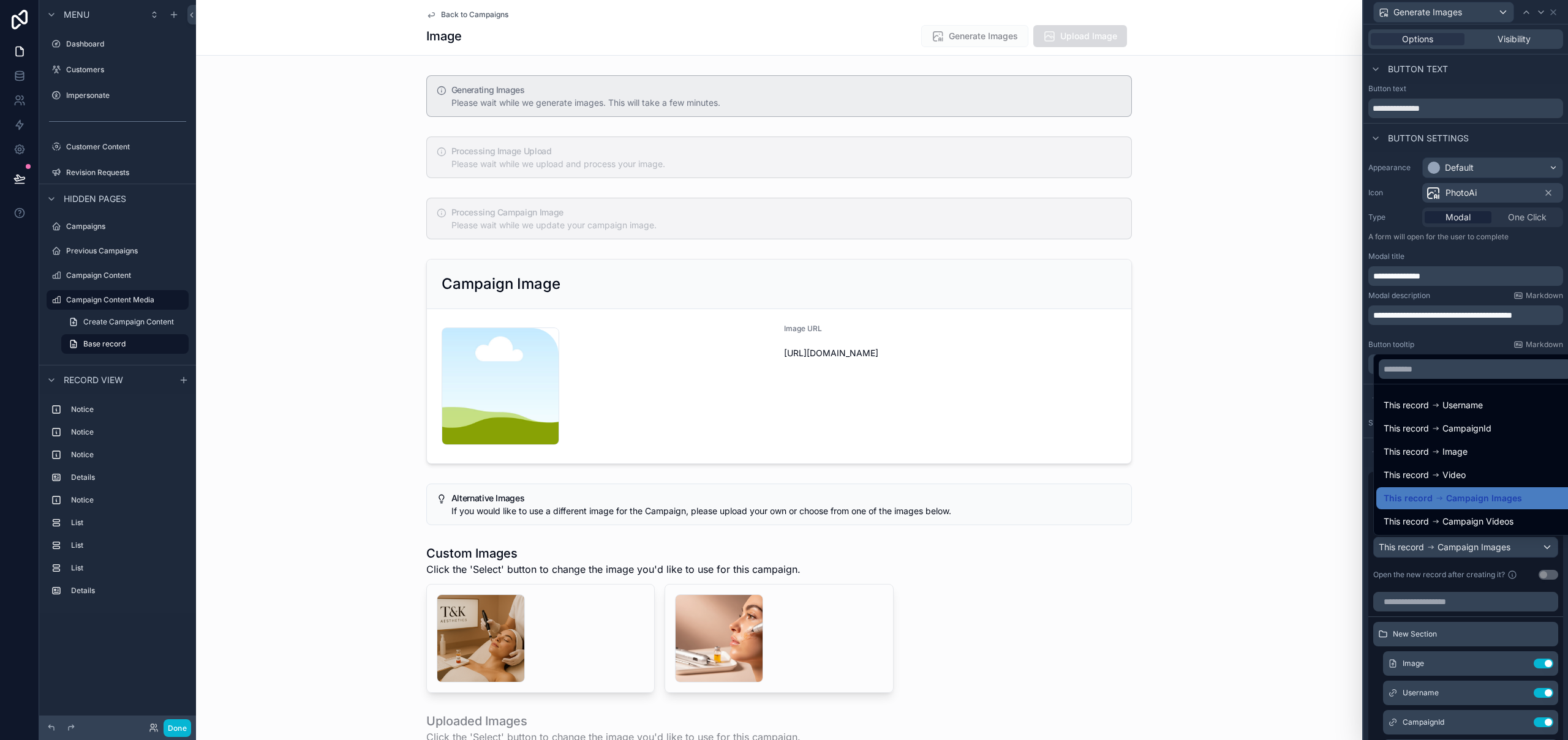
click at [1474, 547] on div at bounding box center [1466, 370] width 205 height 740
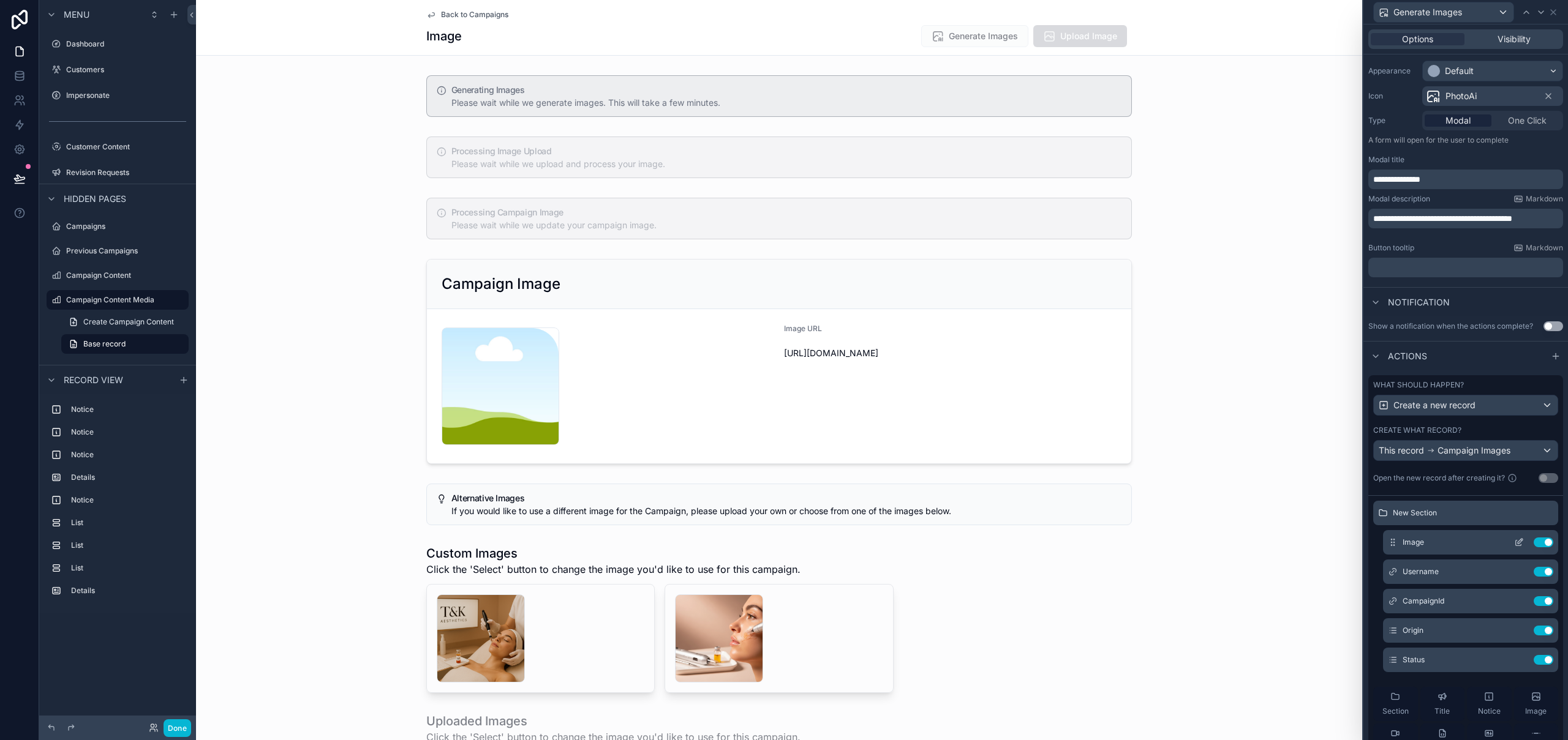
scroll to position [9, 0]
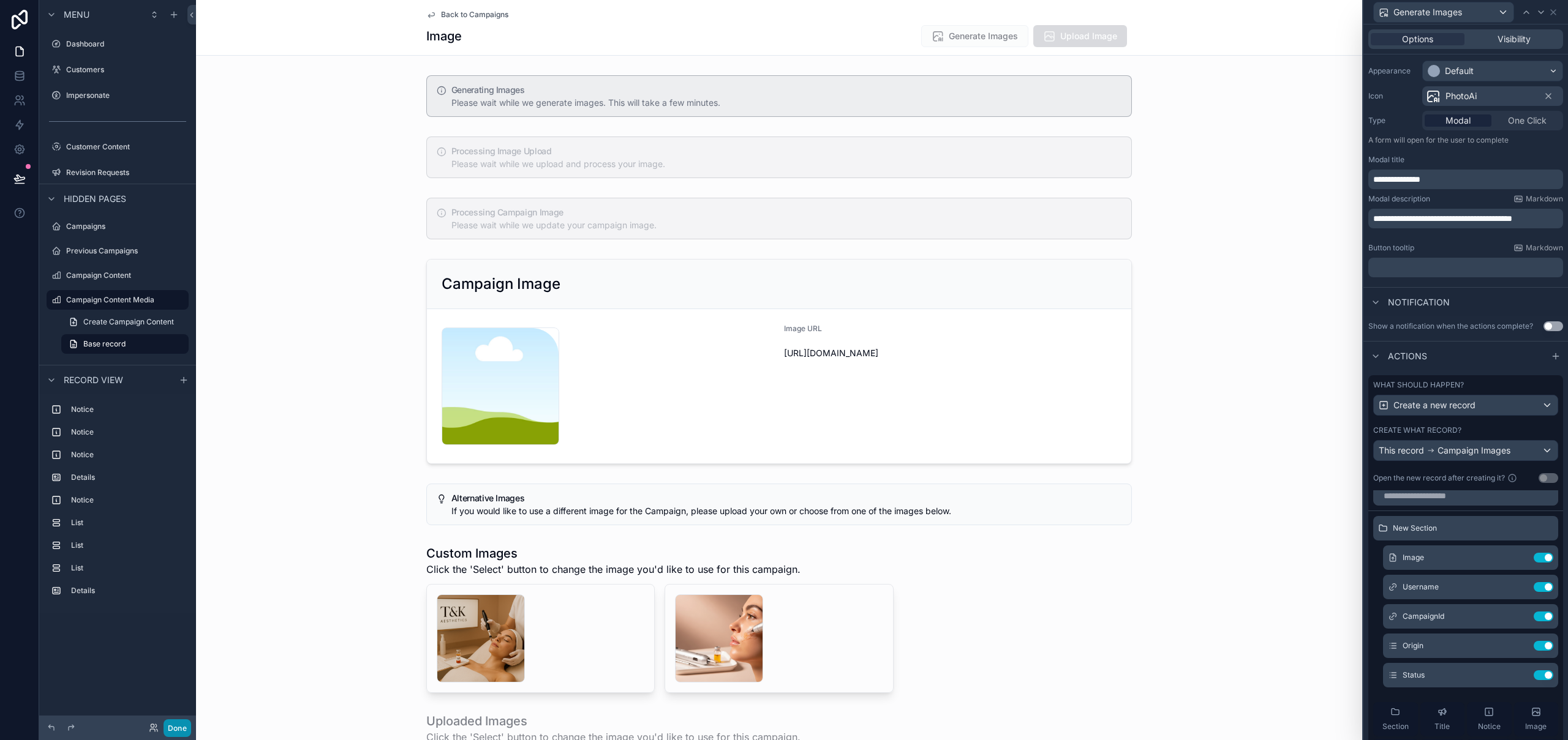
click at [177, 721] on button "Done" at bounding box center [177, 728] width 27 height 17
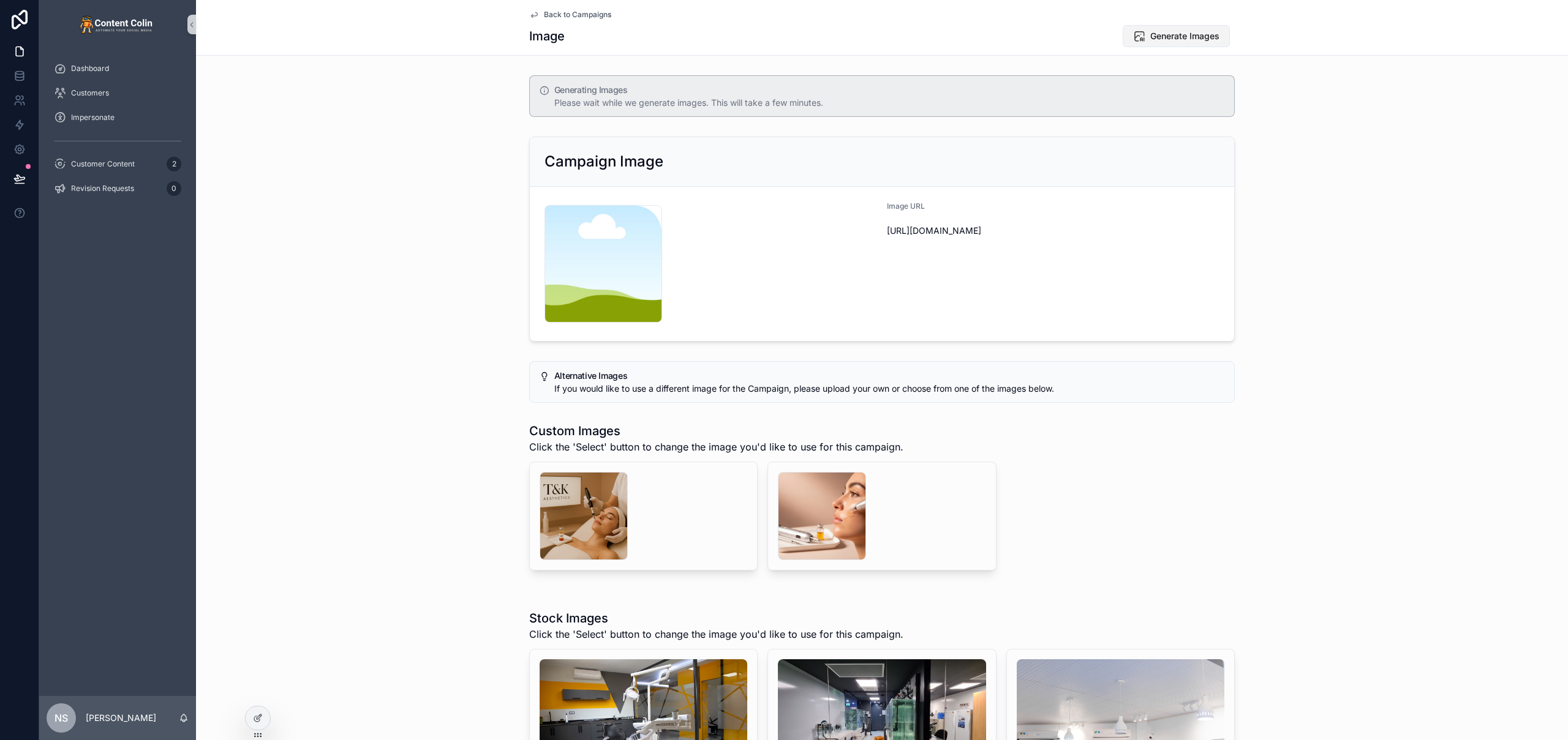
click at [1193, 34] on span "Generate Images" at bounding box center [1185, 36] width 69 height 12
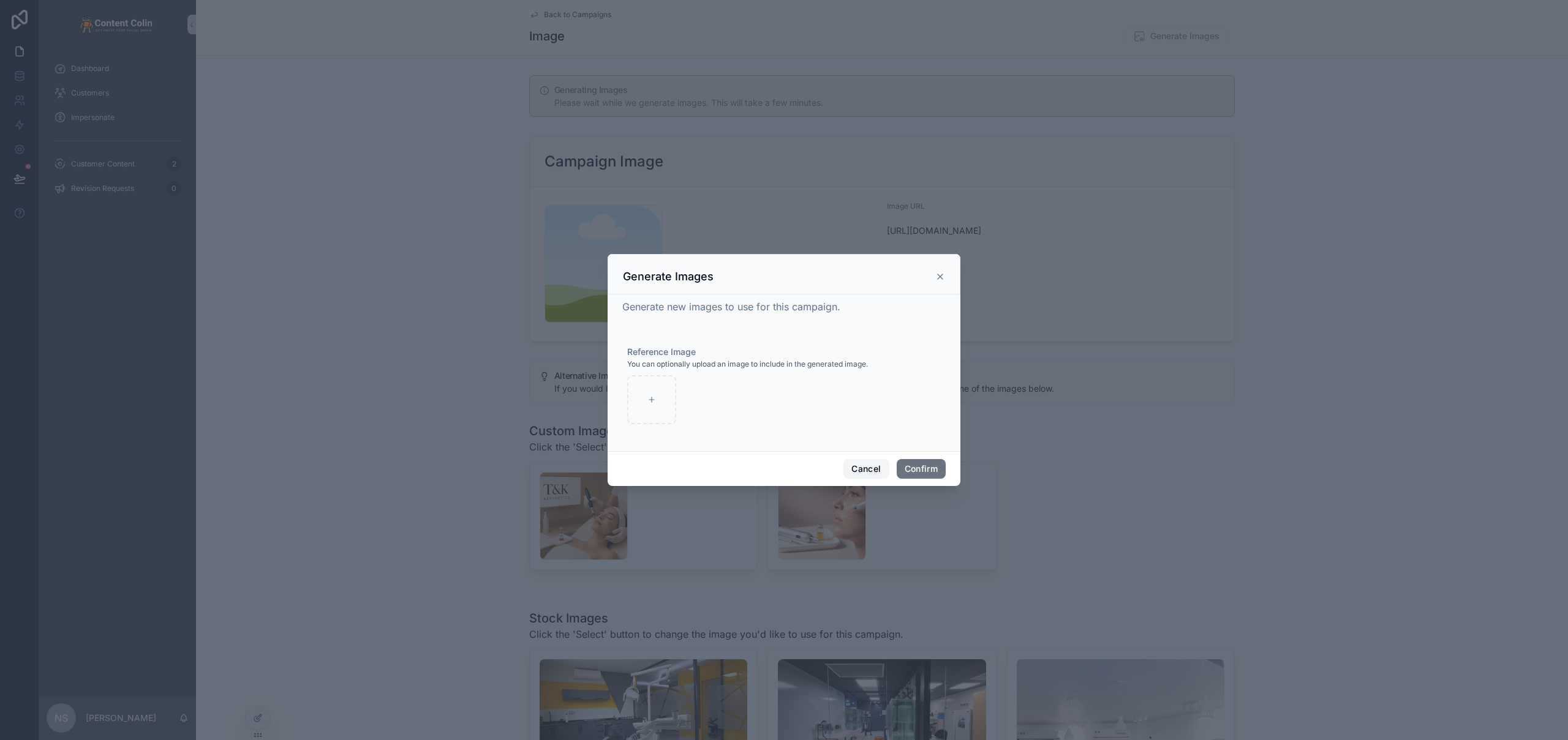
click at [862, 470] on button "Cancel" at bounding box center [866, 469] width 46 height 19
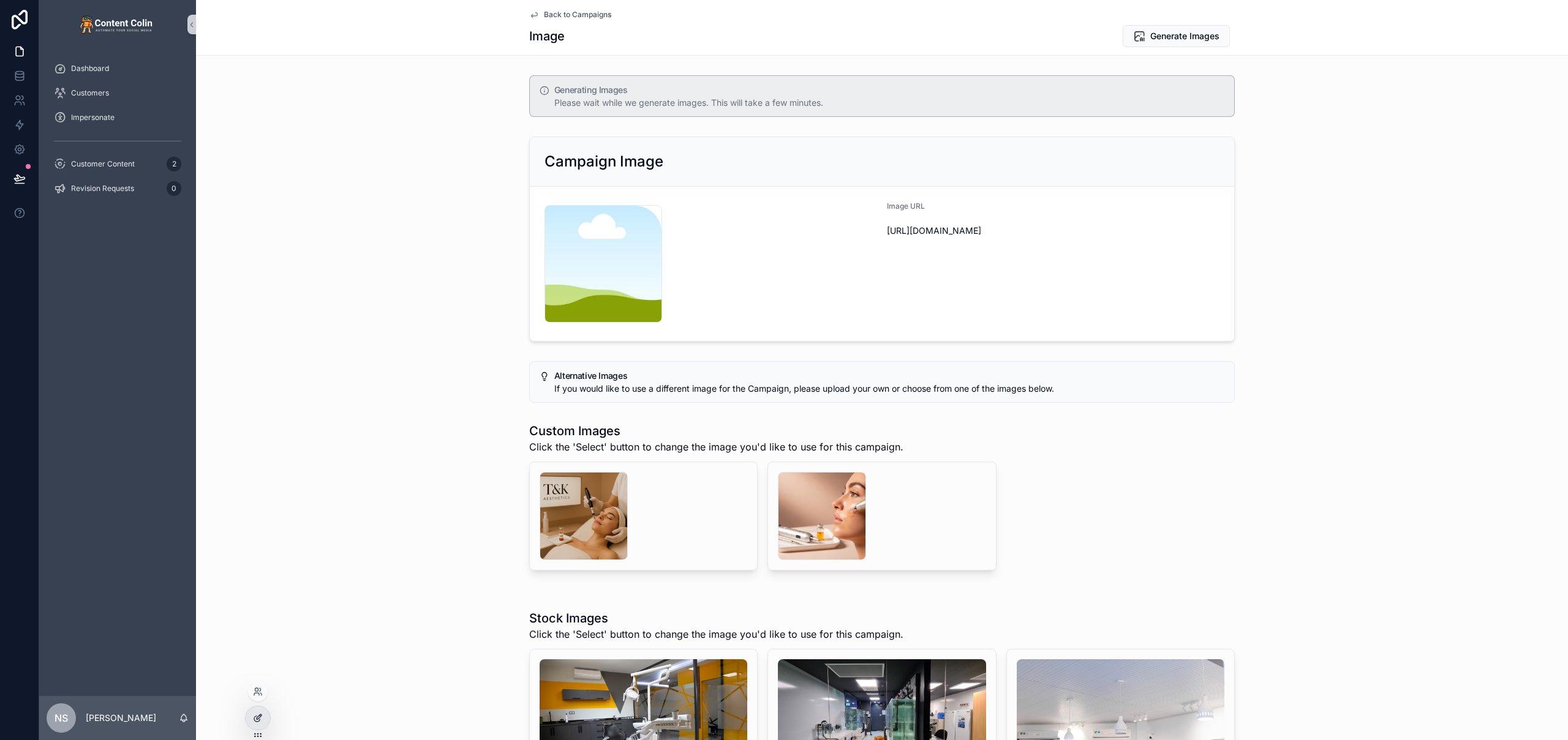
click at [258, 720] on icon at bounding box center [258, 718] width 10 height 10
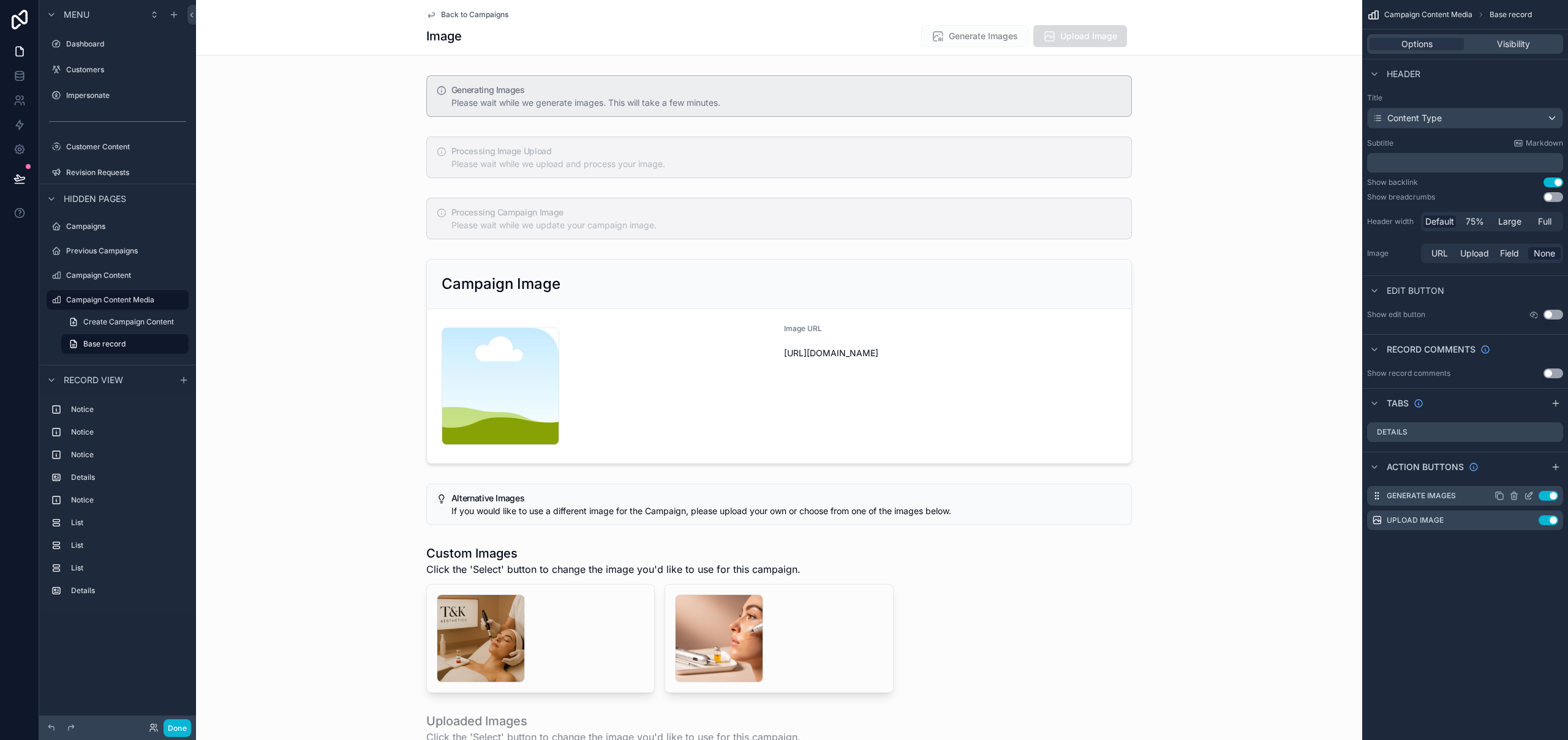
click at [1531, 497] on icon "scrollable content" at bounding box center [1529, 496] width 10 height 10
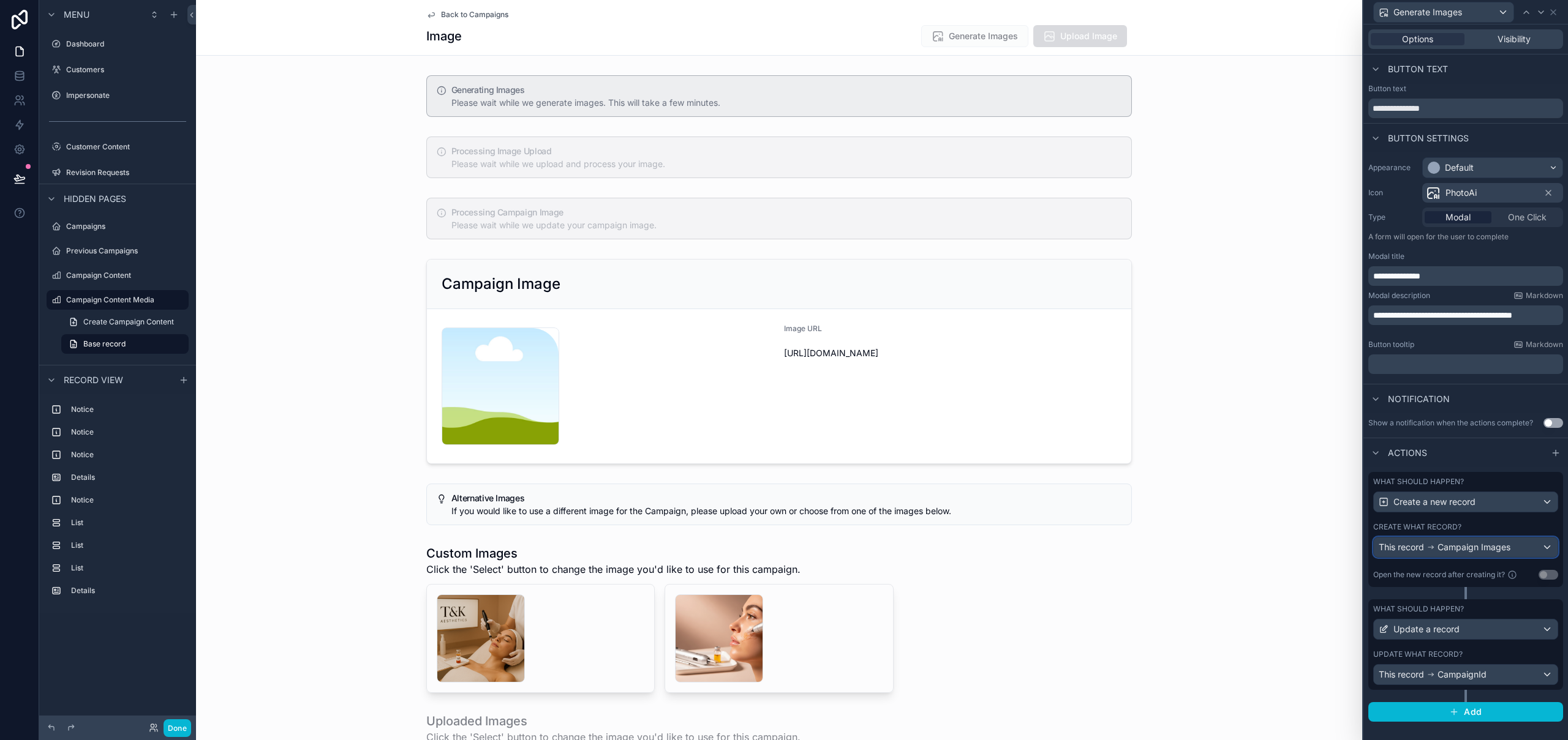
click at [1526, 543] on div "This record Campaign Images" at bounding box center [1466, 547] width 184 height 19
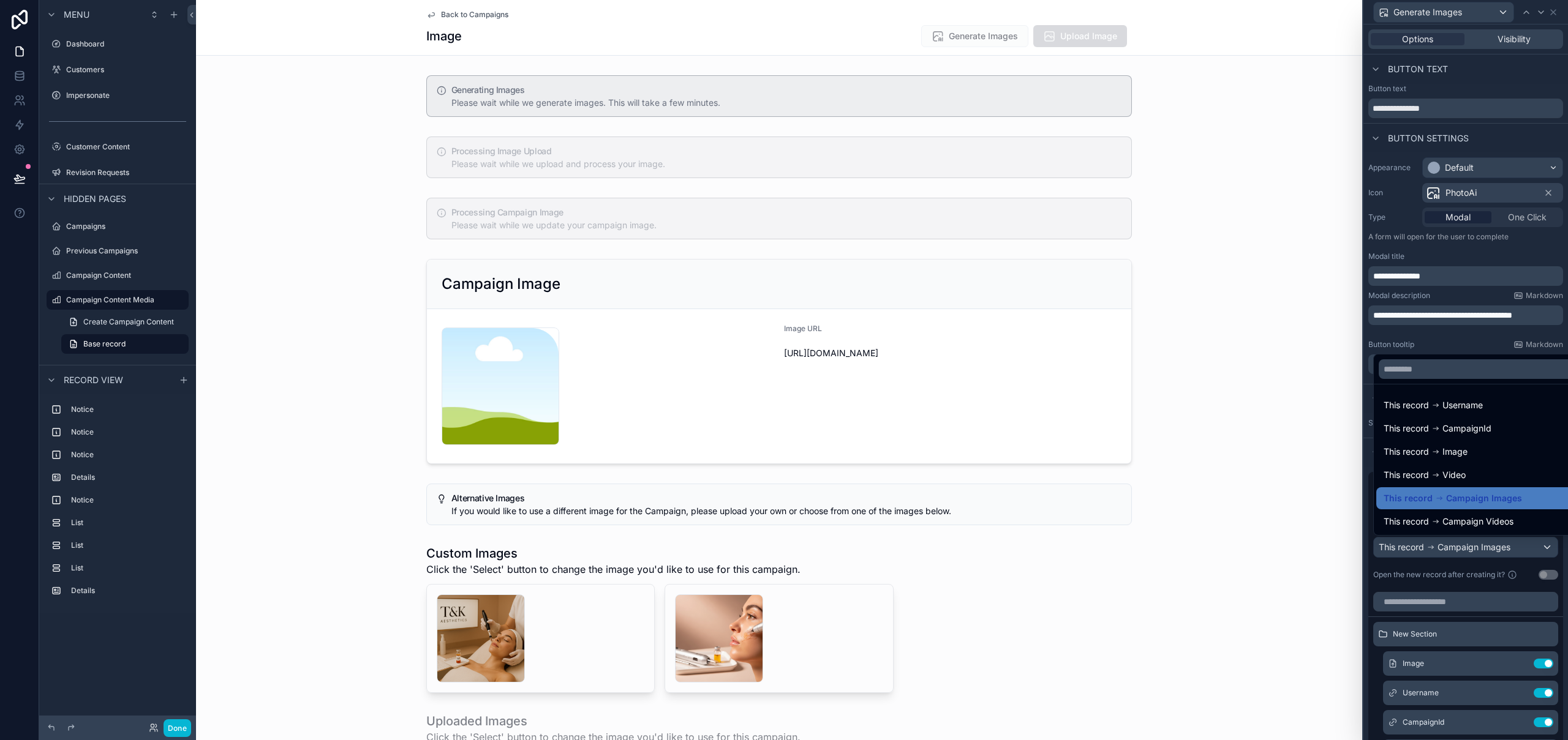
click at [1561, 615] on div at bounding box center [1466, 370] width 205 height 740
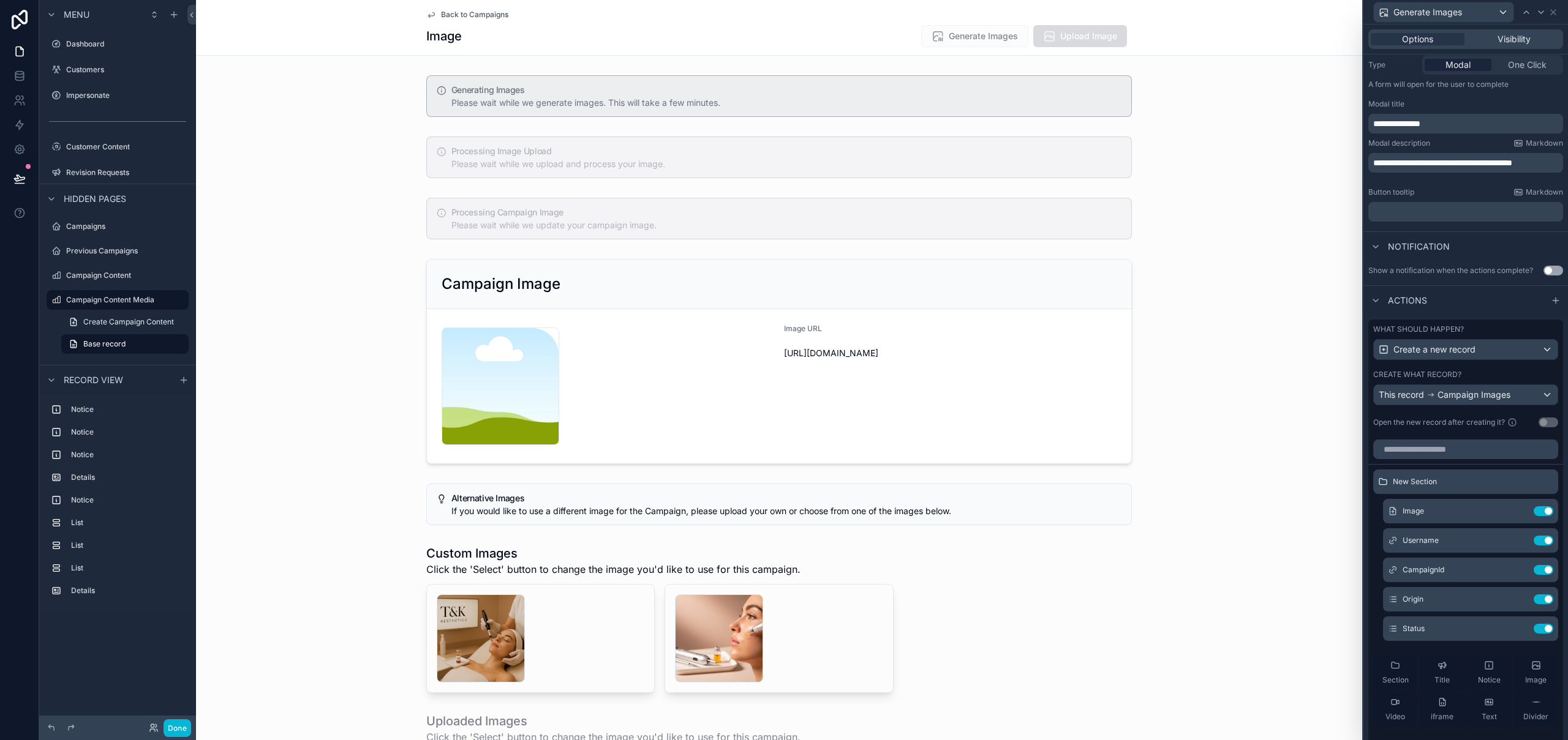
scroll to position [278, 0]
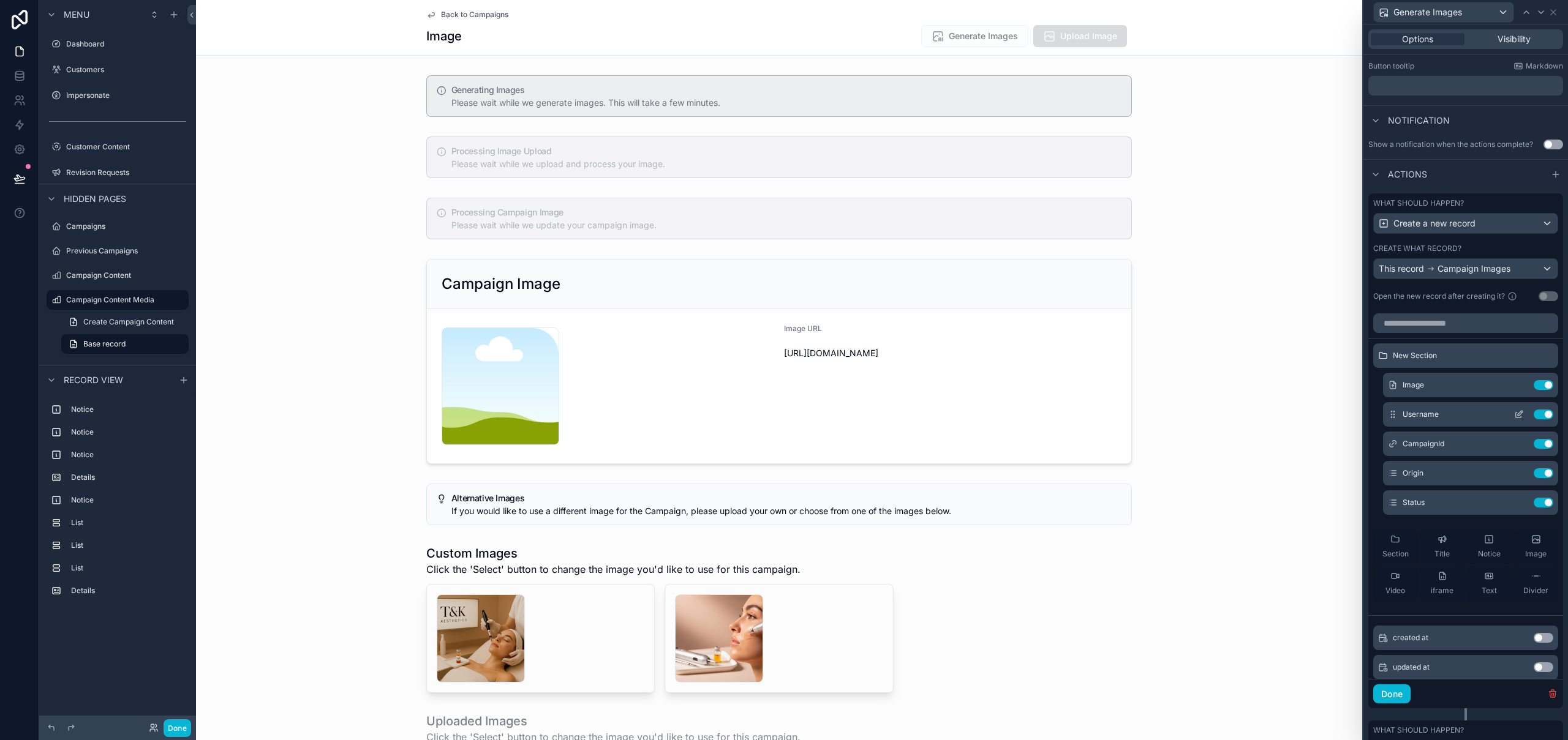
click at [1514, 415] on icon at bounding box center [1519, 414] width 10 height 10
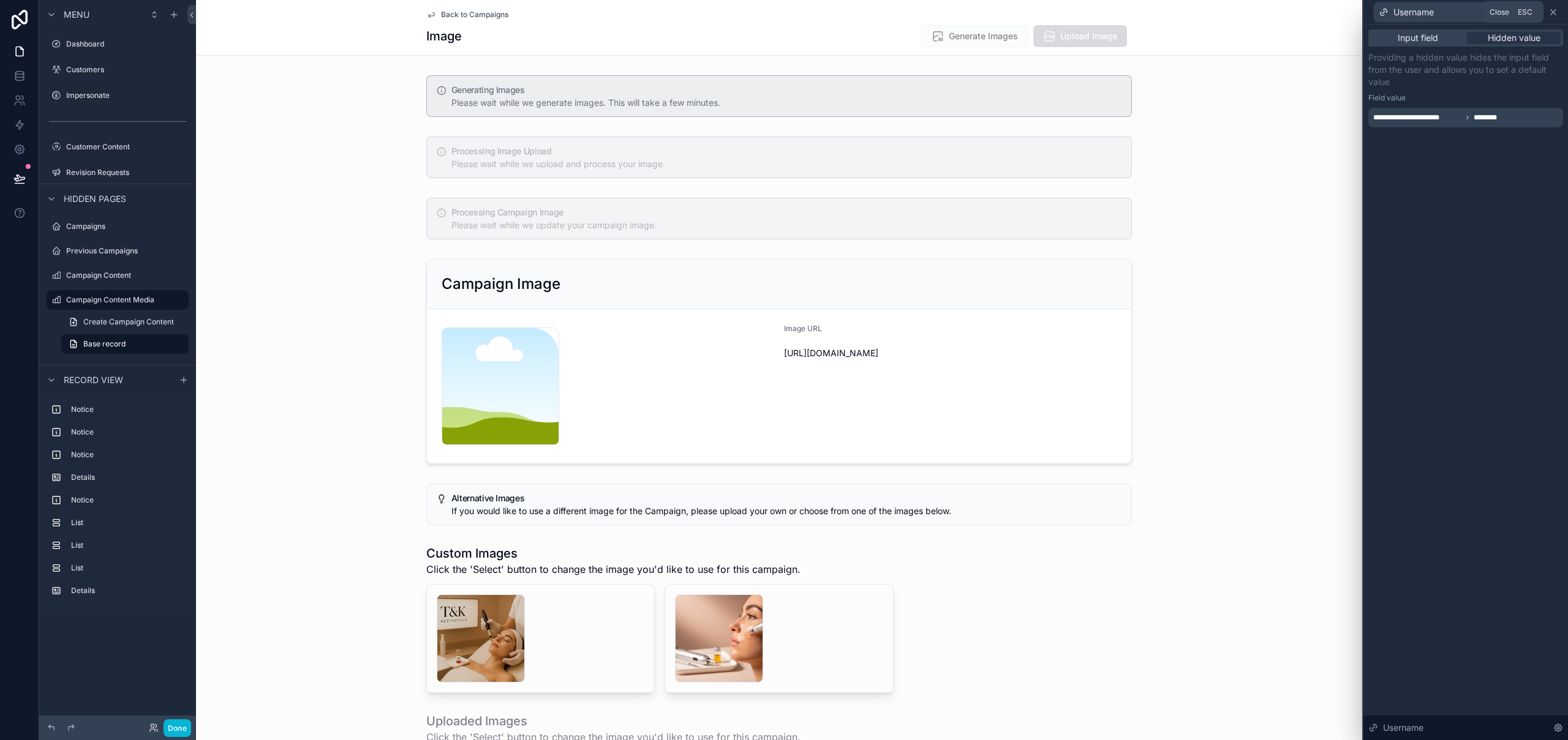
click at [1556, 11] on icon at bounding box center [1553, 12] width 10 height 10
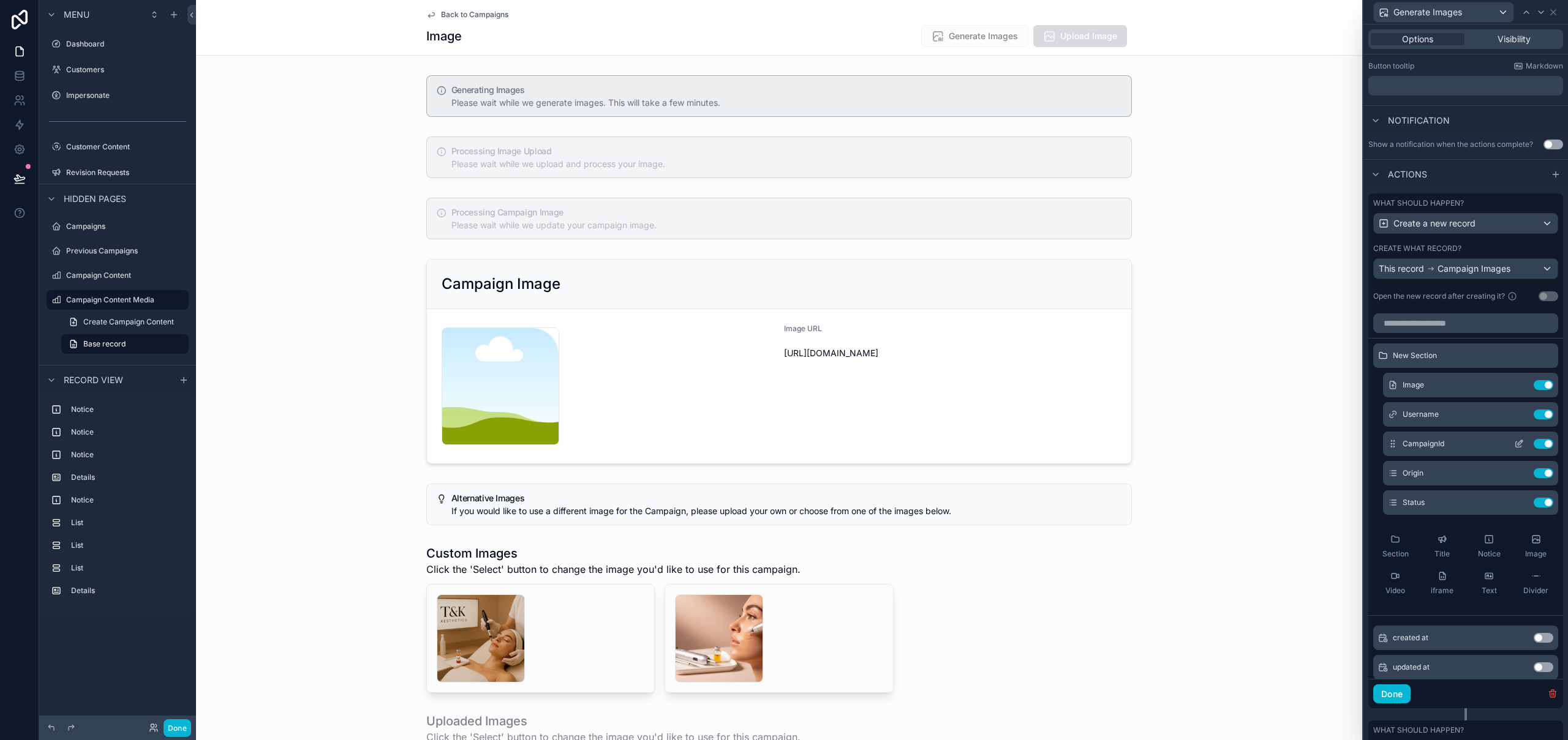
click at [1517, 442] on icon at bounding box center [1520, 442] width 5 height 5
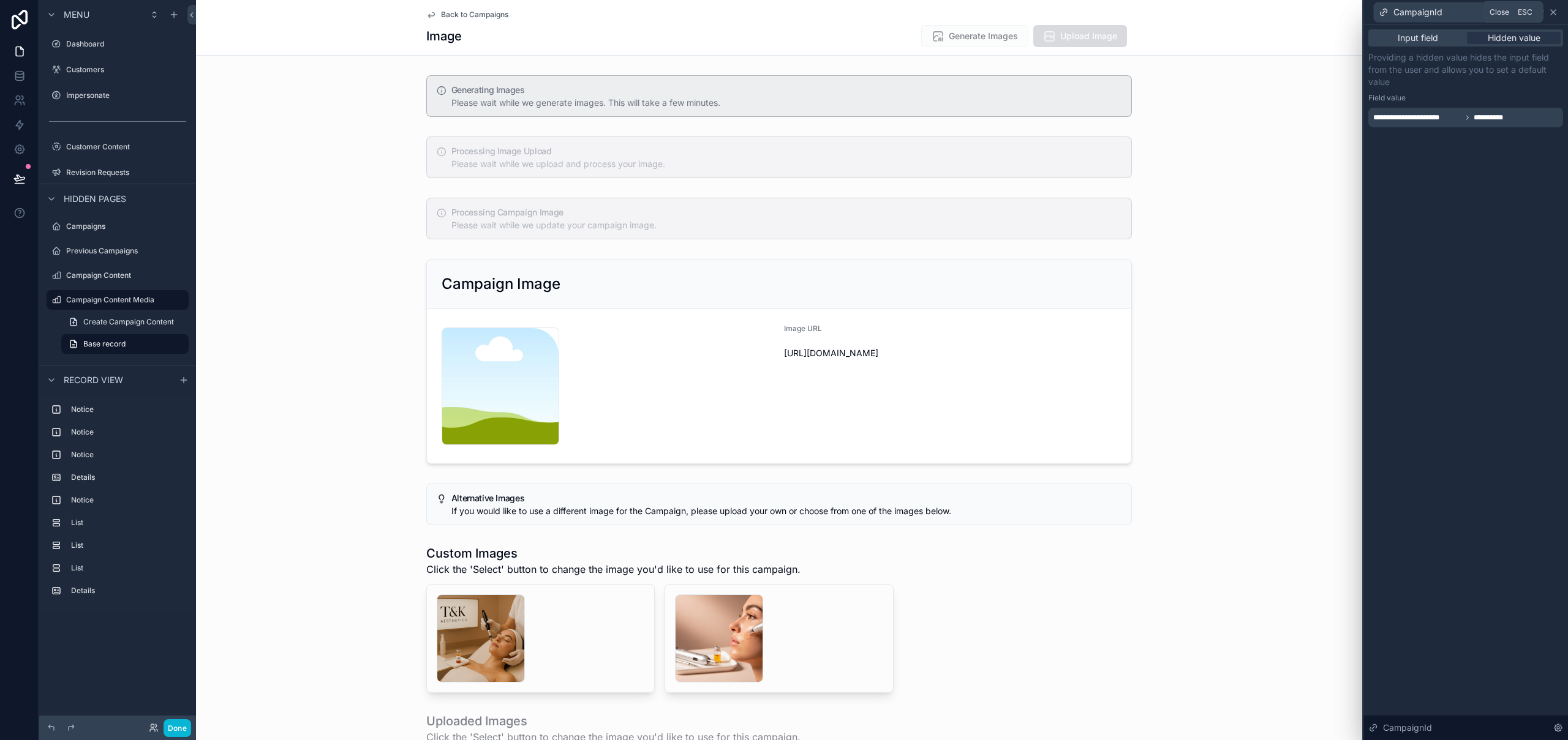
click at [1556, 12] on icon at bounding box center [1553, 12] width 10 height 10
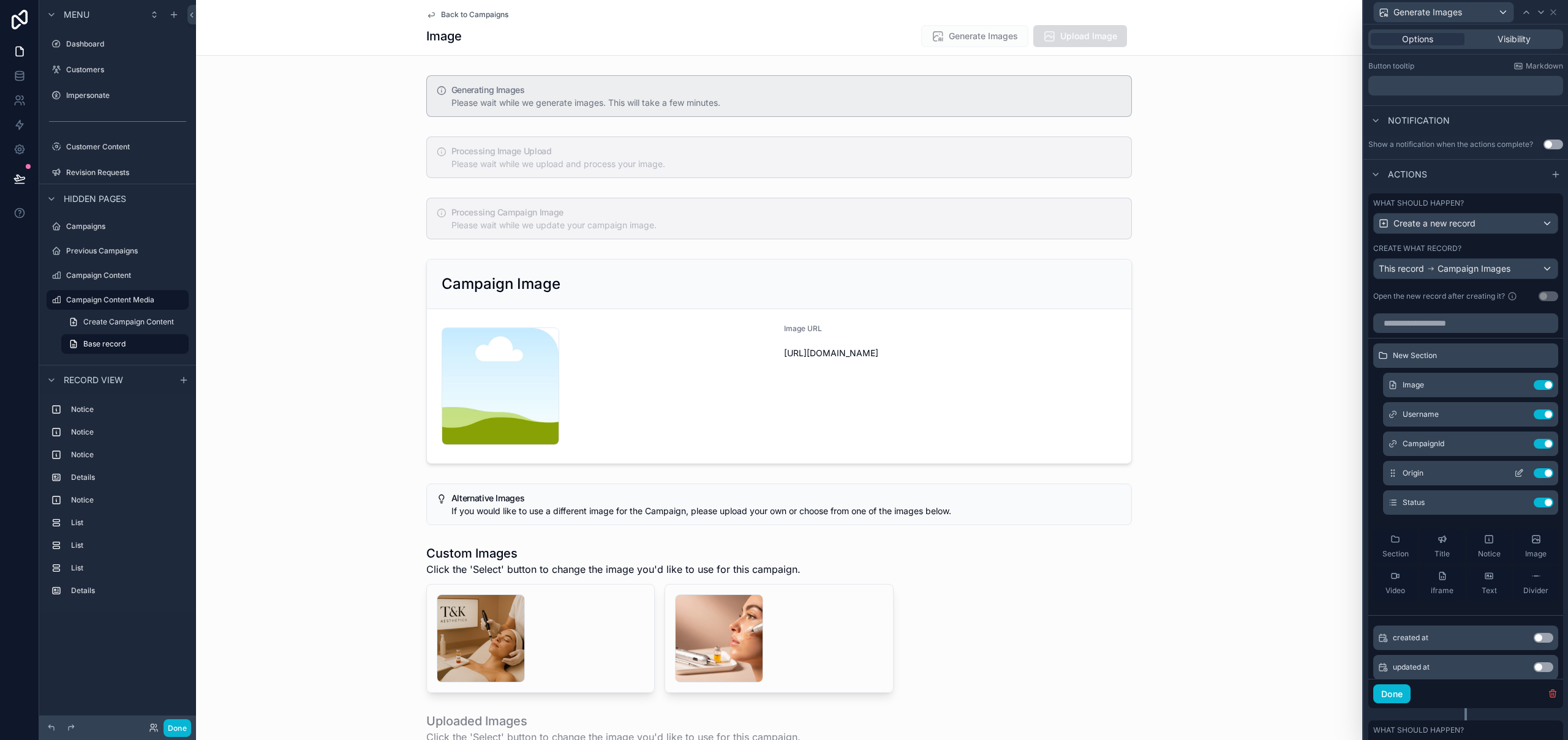
click at [1514, 474] on icon at bounding box center [1519, 474] width 10 height 10
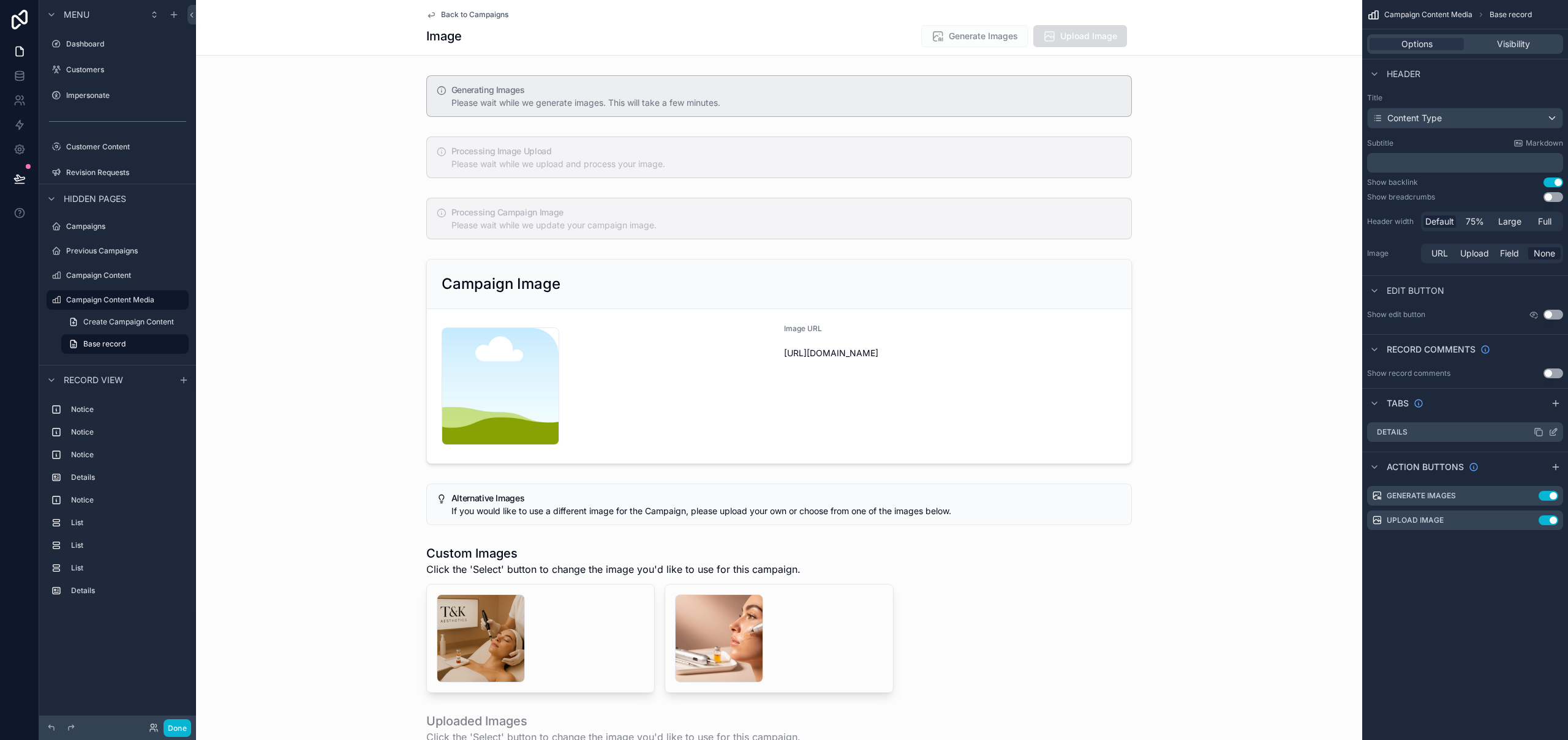
click at [1553, 432] on icon "scrollable content" at bounding box center [1553, 432] width 10 height 10
click at [1531, 498] on icon "scrollable content" at bounding box center [1529, 496] width 10 height 10
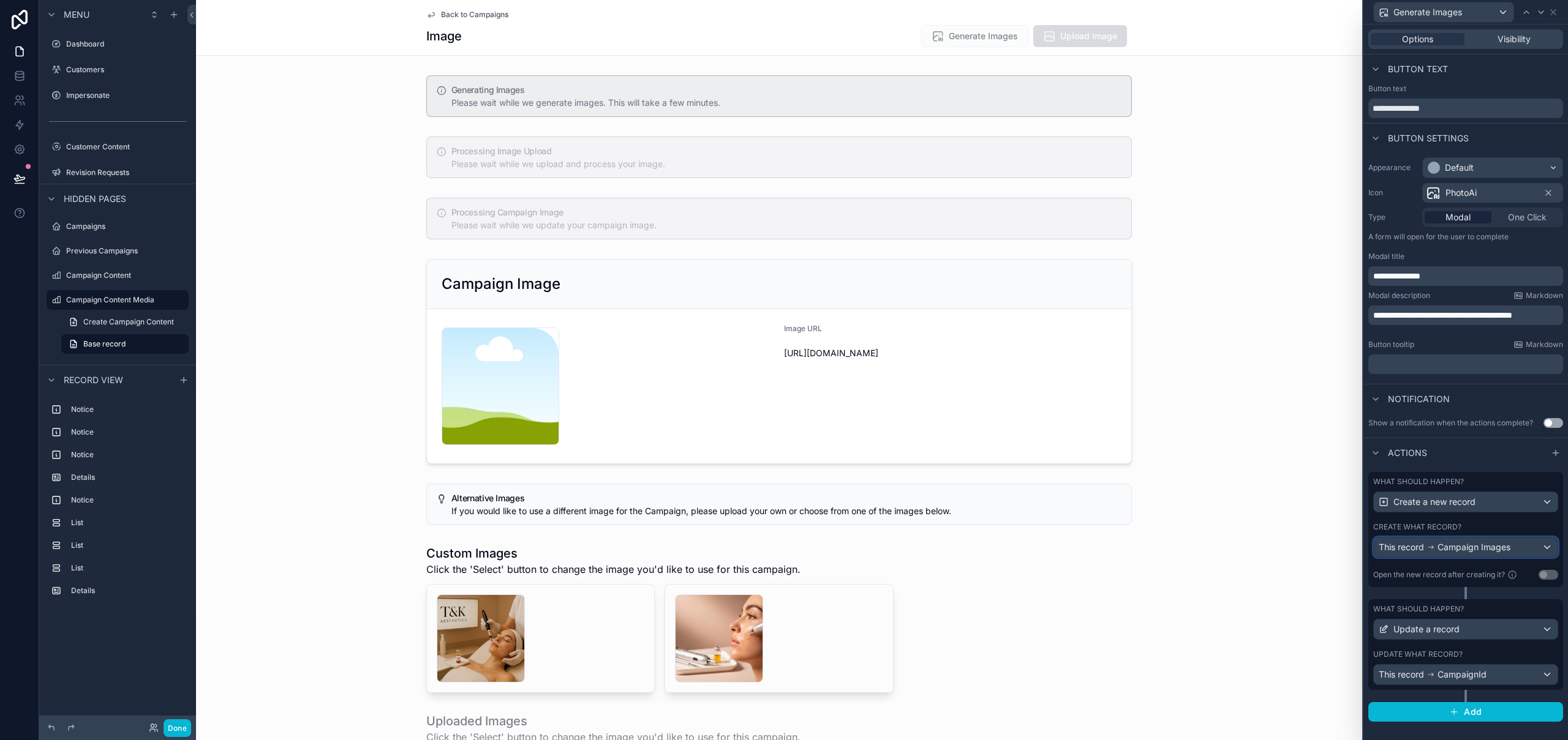
click at [1531, 548] on div "This record Campaign Images" at bounding box center [1466, 547] width 184 height 19
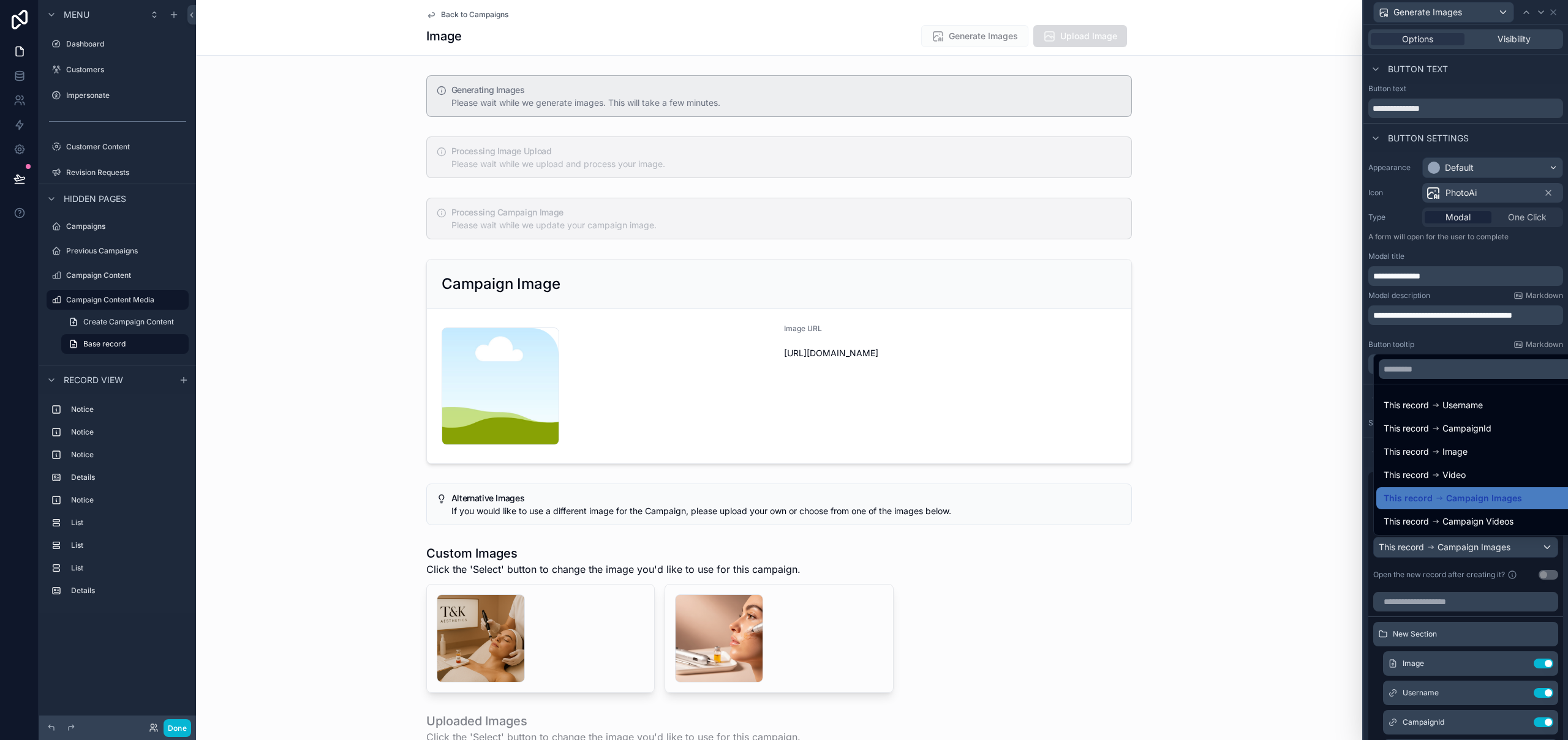
click at [1531, 548] on div at bounding box center [1466, 370] width 205 height 740
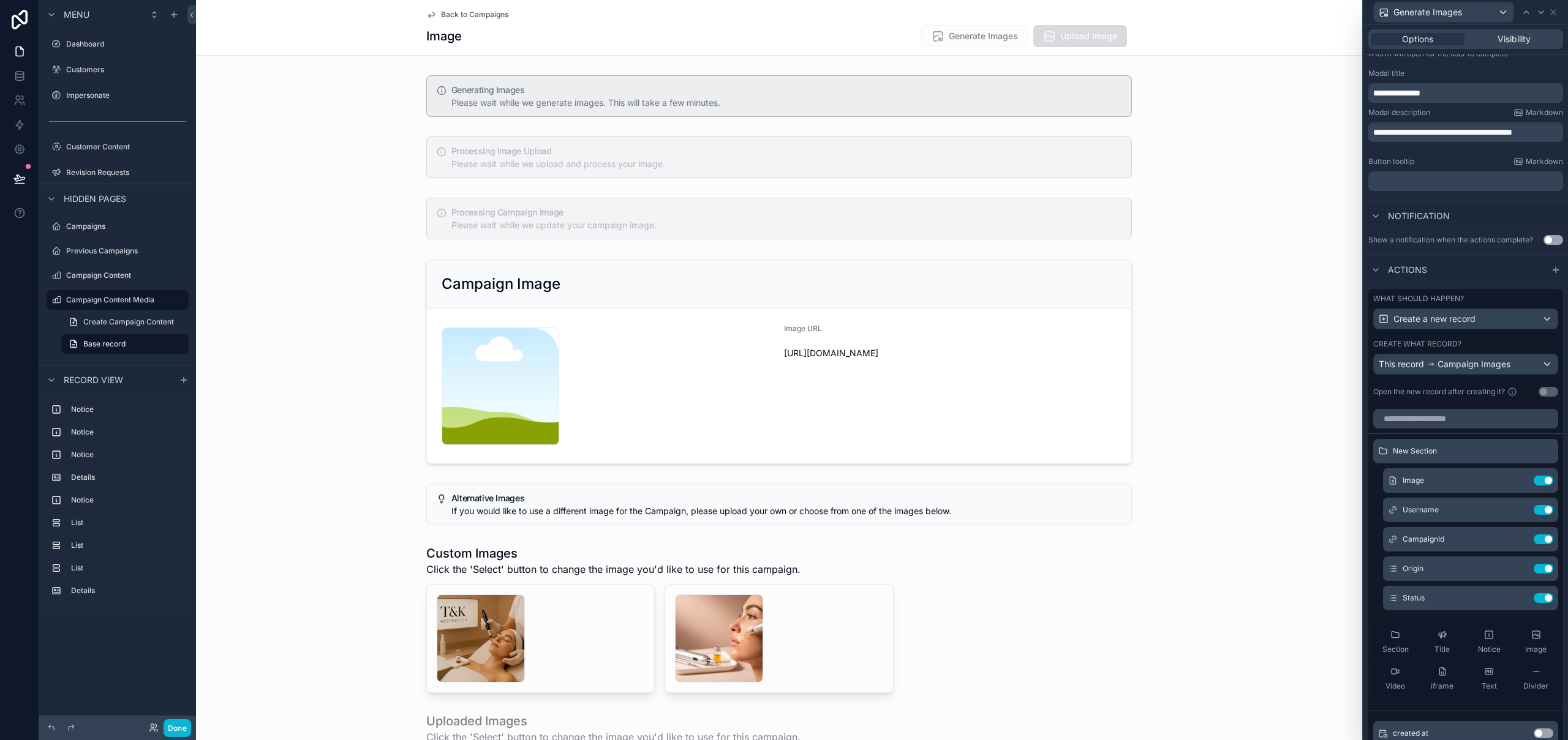
scroll to position [62, 0]
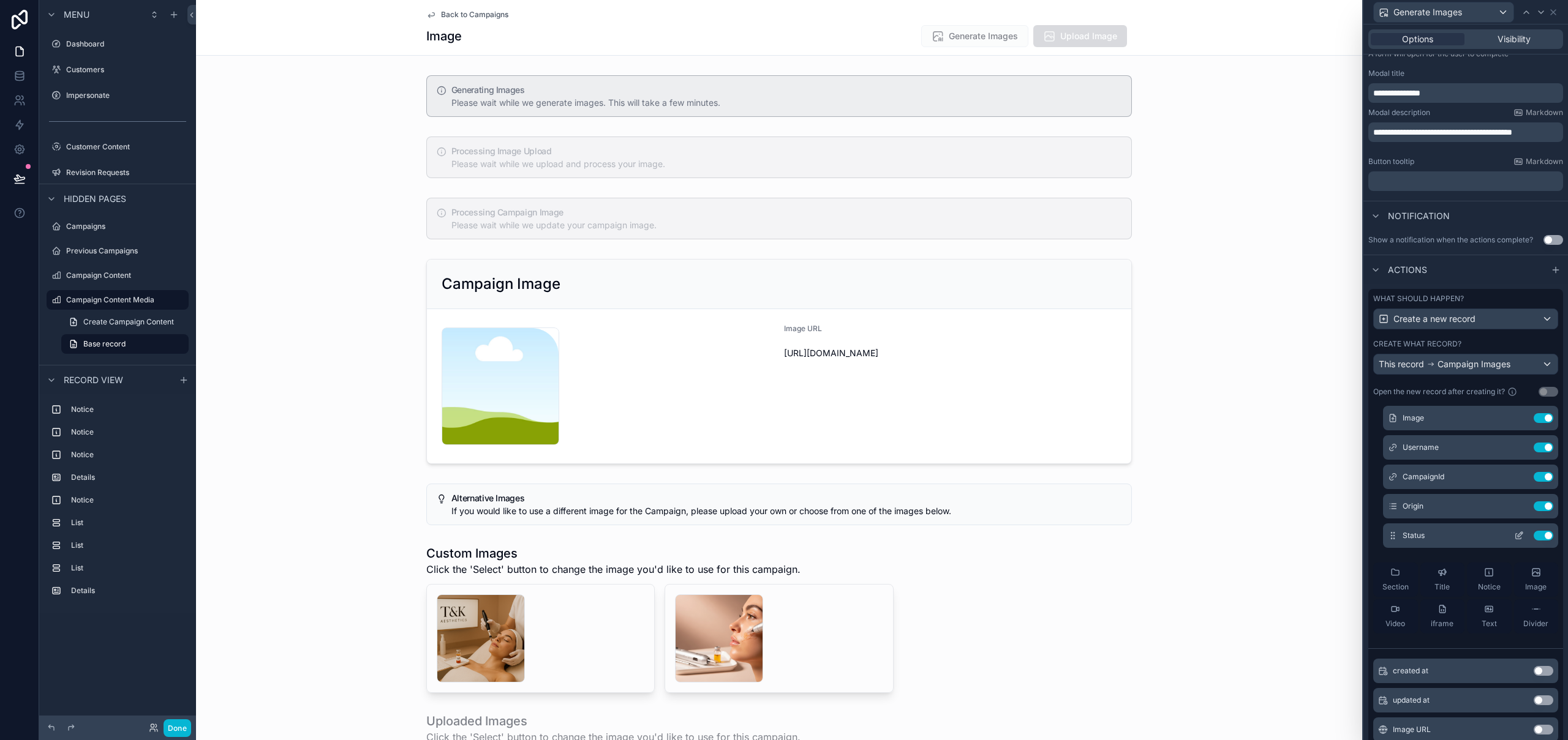
click at [1514, 536] on icon at bounding box center [1519, 536] width 10 height 10
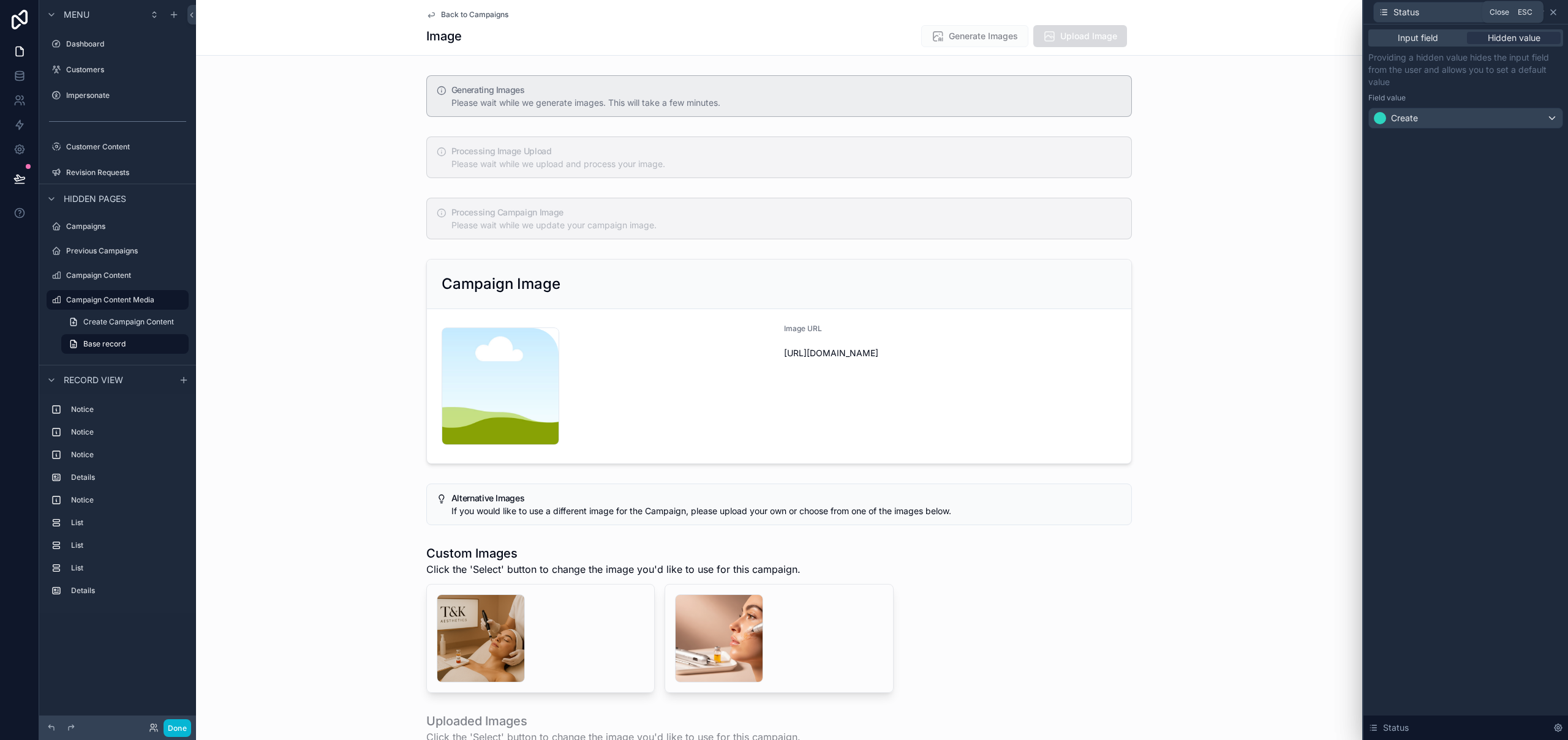
click at [1555, 10] on icon at bounding box center [1553, 12] width 10 height 10
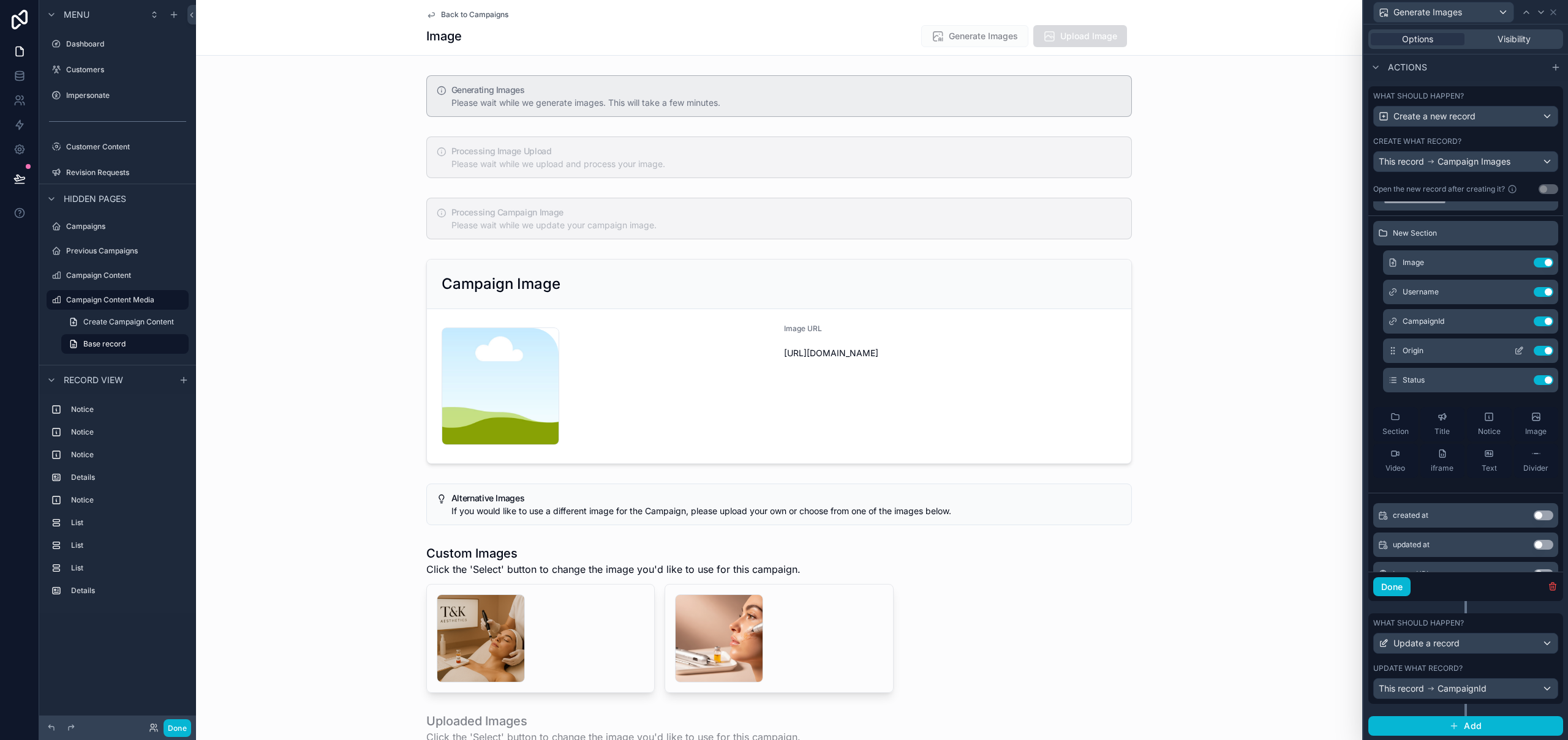
scroll to position [0, 0]
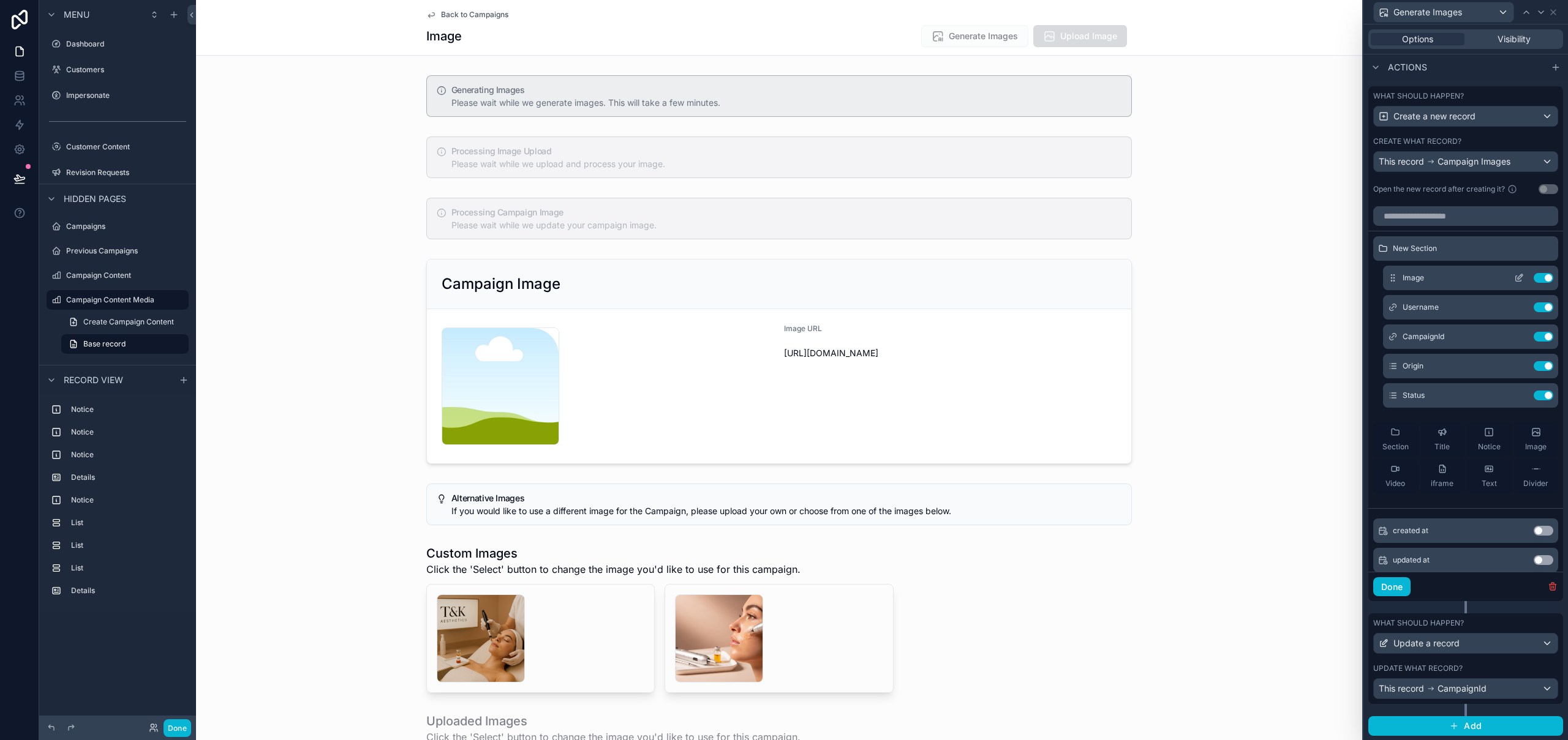
click at [1517, 277] on icon at bounding box center [1520, 277] width 5 height 5
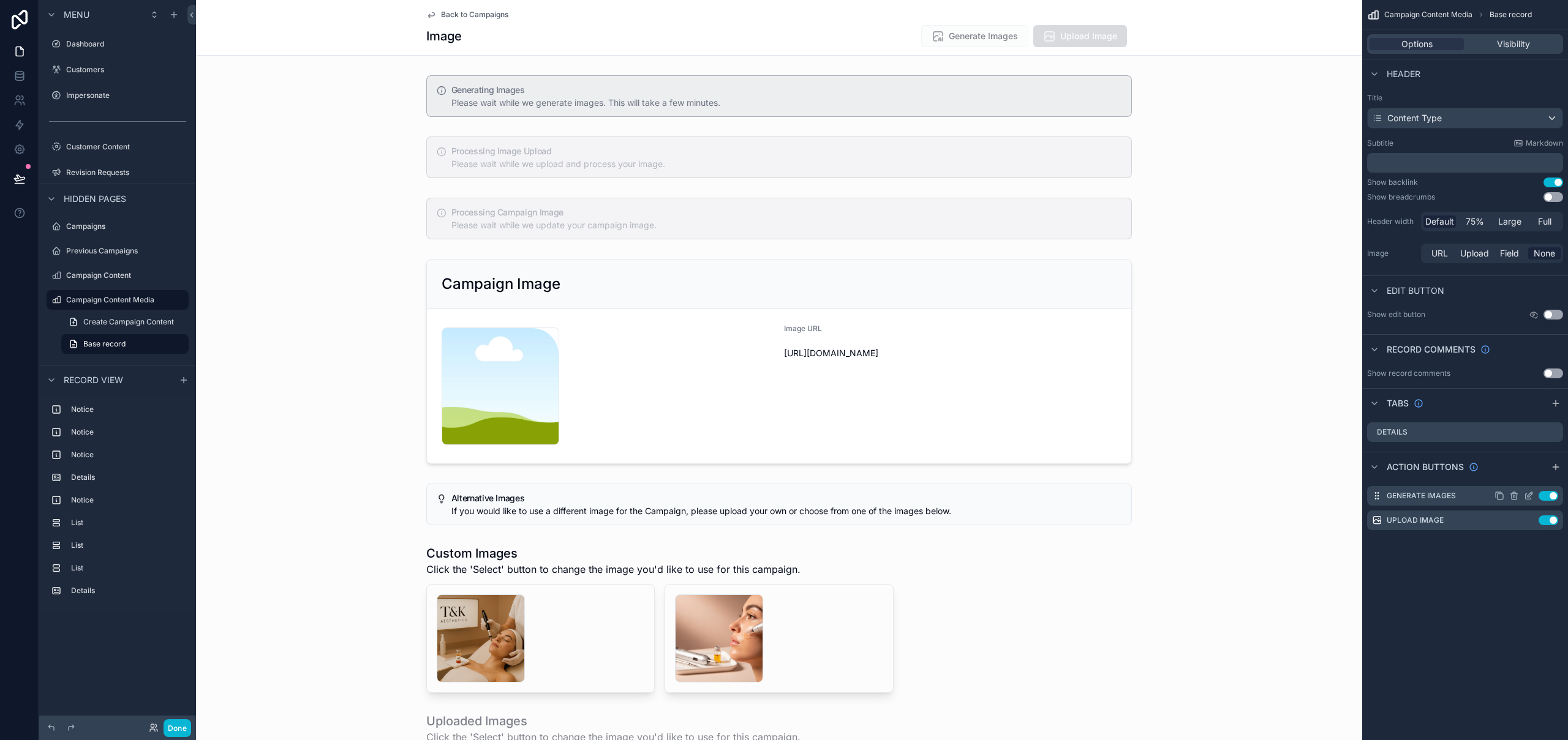
click at [1531, 498] on icon "scrollable content" at bounding box center [1528, 497] width 6 height 6
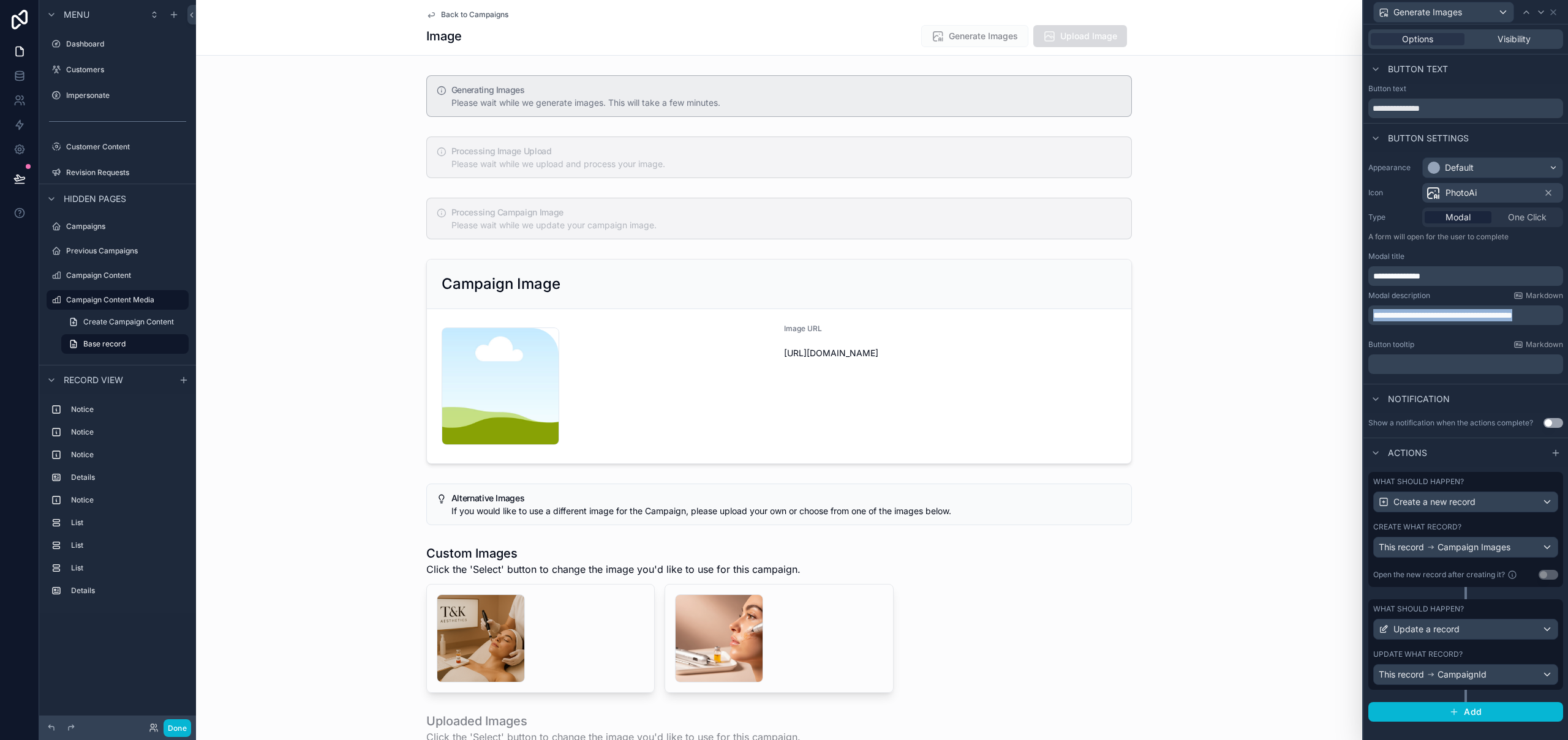
drag, startPoint x: 1443, startPoint y: 329, endPoint x: 1364, endPoint y: 303, distance: 83.2
click at [1363, 304] on div "**********" at bounding box center [1466, 265] width 205 height 226
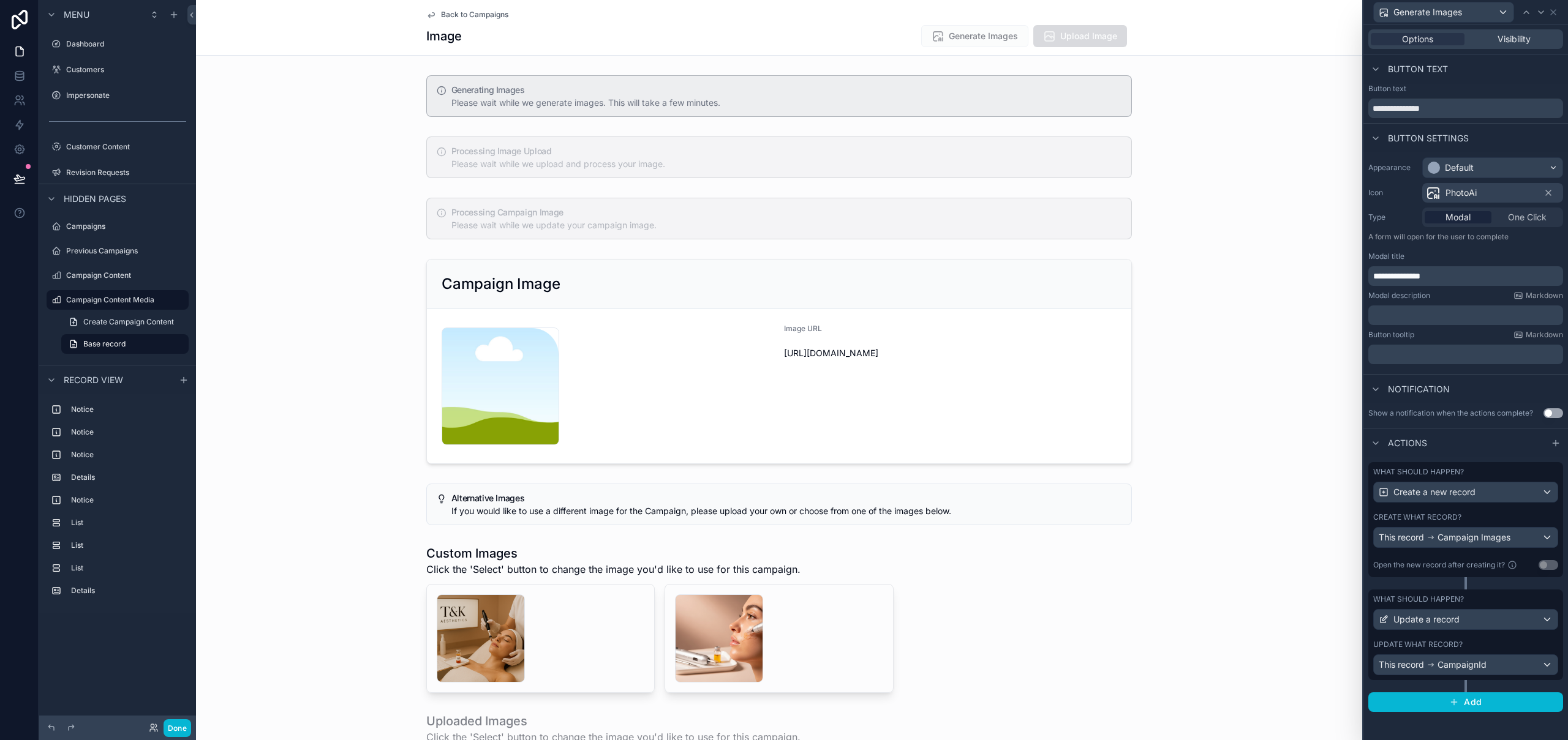
click at [1494, 255] on div "Modal title" at bounding box center [1466, 256] width 195 height 10
click at [1496, 537] on span "Campaign Images" at bounding box center [1474, 538] width 73 height 12
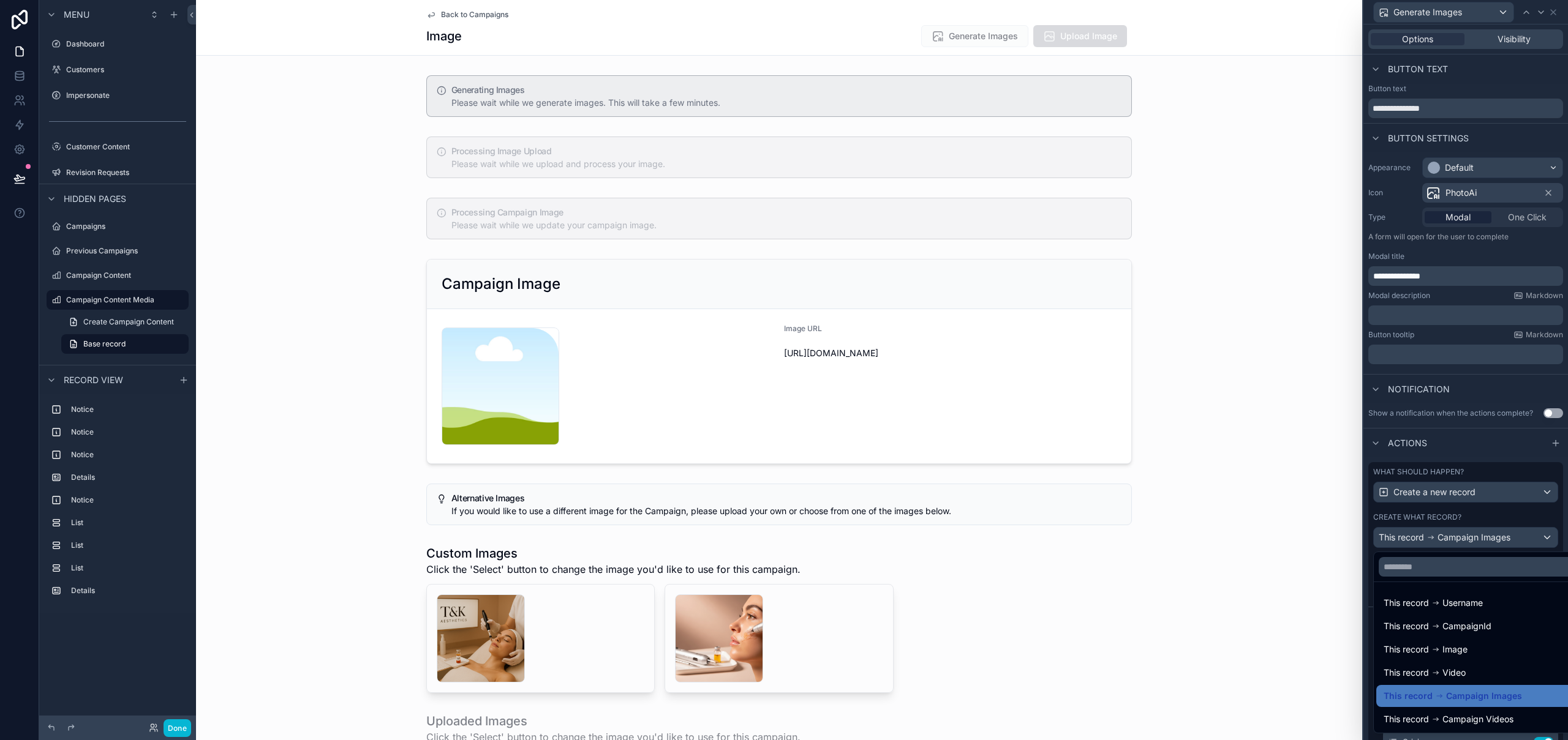
click at [1496, 537] on div at bounding box center [1466, 370] width 205 height 740
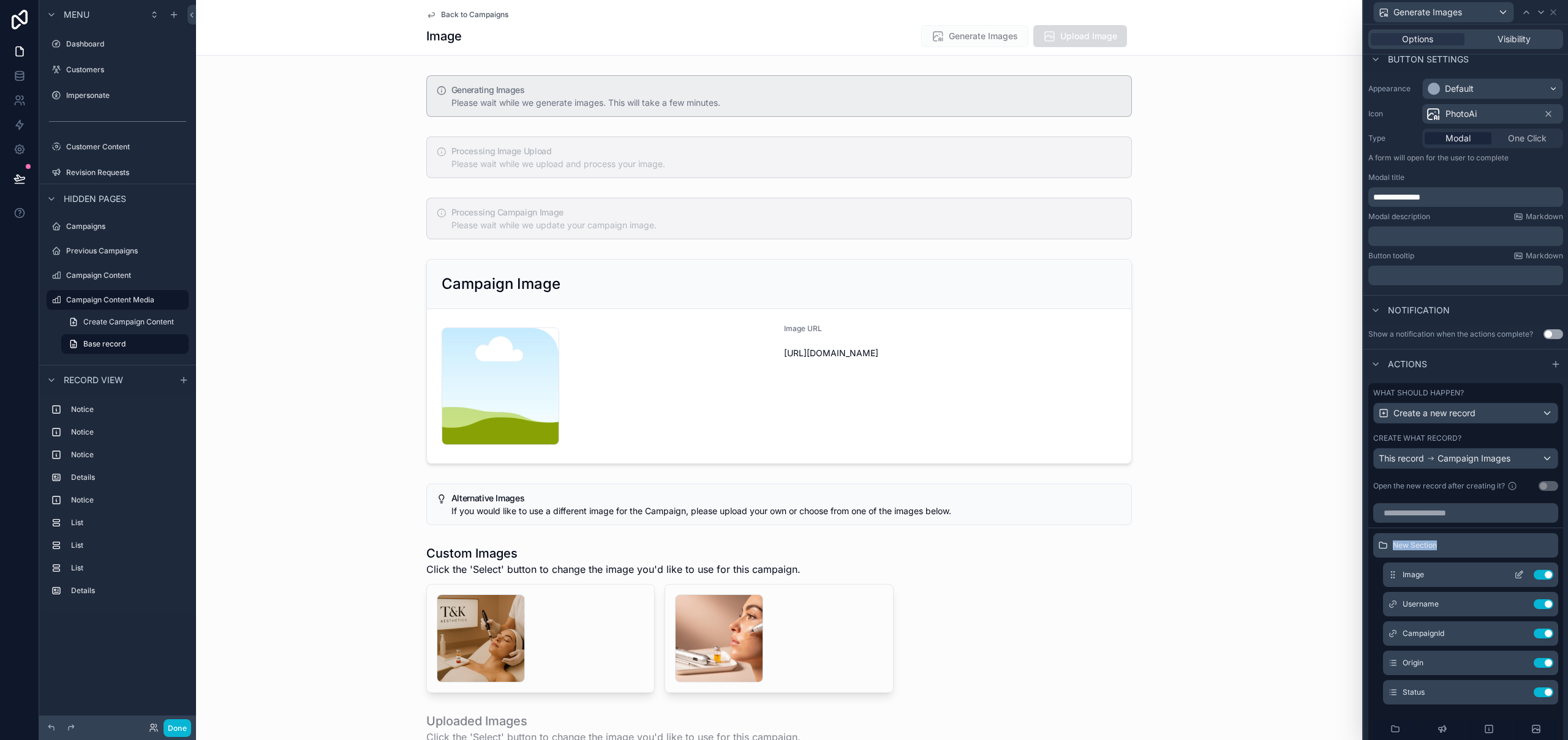
drag, startPoint x: 1384, startPoint y: 545, endPoint x: 1406, endPoint y: 564, distance: 29.1
click at [1408, 574] on div "New Section Image Use setting Username Use setting CampaignId Use setting Origi…" at bounding box center [1466, 667] width 195 height 267
drag, startPoint x: 1384, startPoint y: 545, endPoint x: 1438, endPoint y: 689, distance: 153.8
click at [1444, 715] on div "New Section Image Use setting Username Use setting CampaignId Use setting Origi…" at bounding box center [1466, 667] width 195 height 267
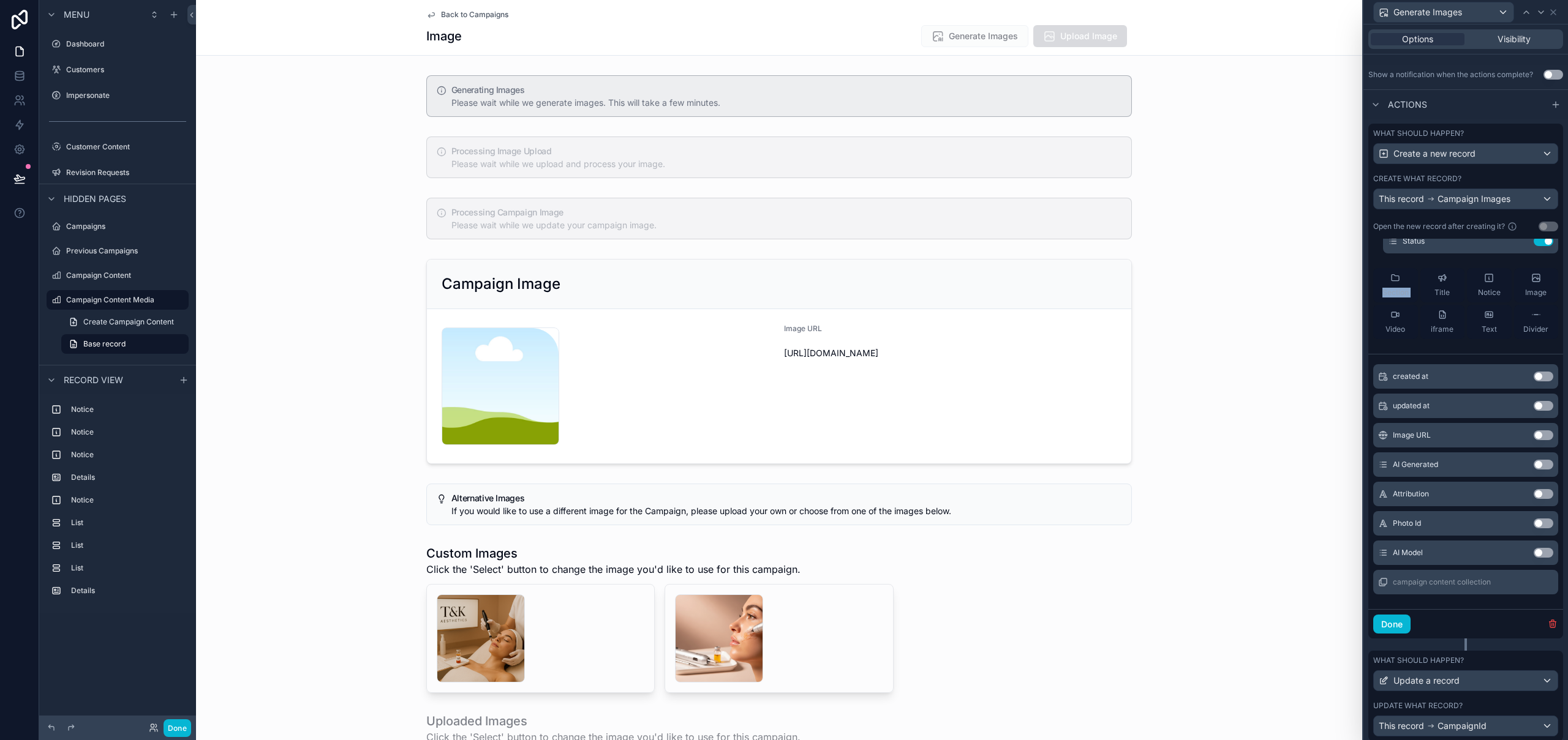
scroll to position [376, 0]
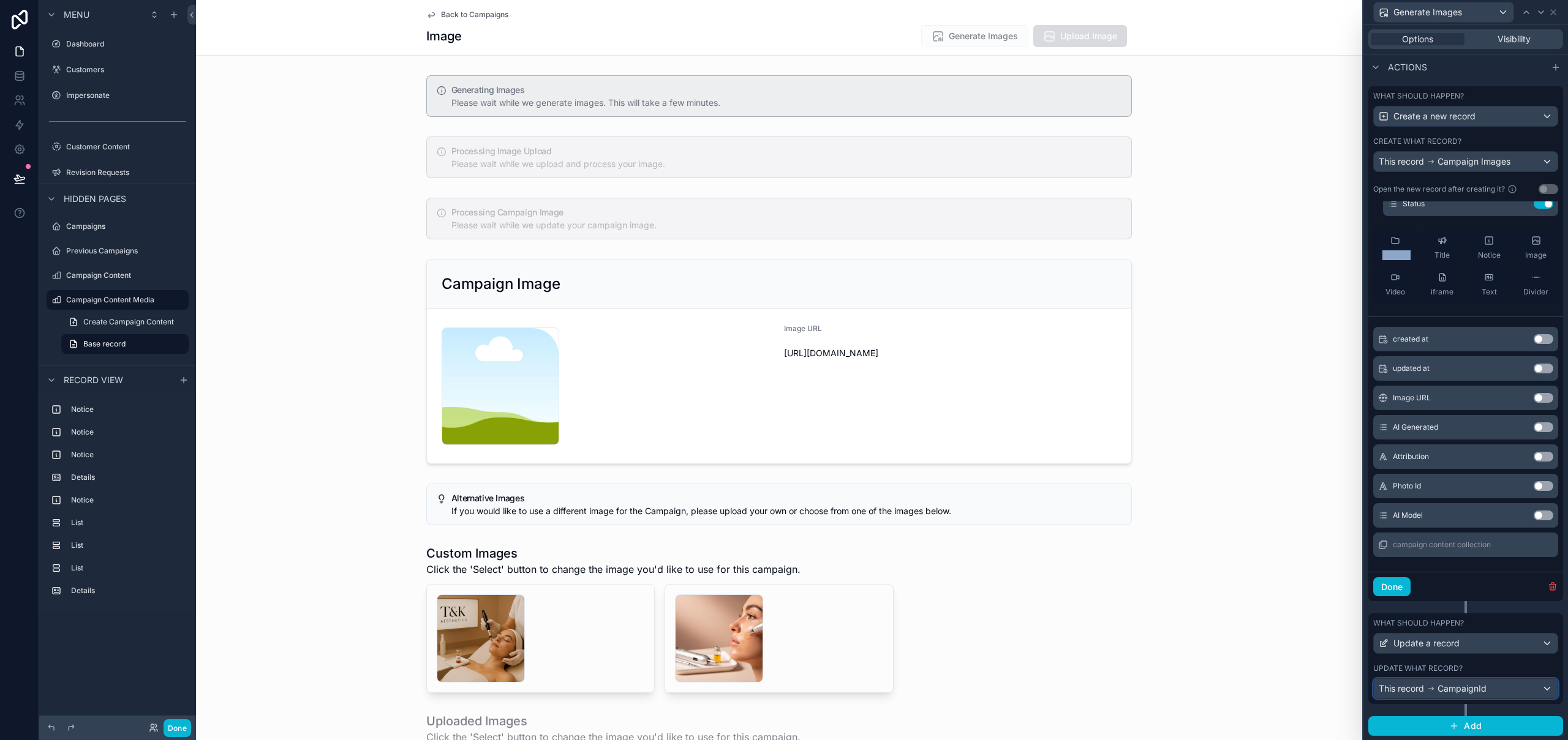
click at [1481, 690] on span "CampaignId" at bounding box center [1462, 689] width 49 height 12
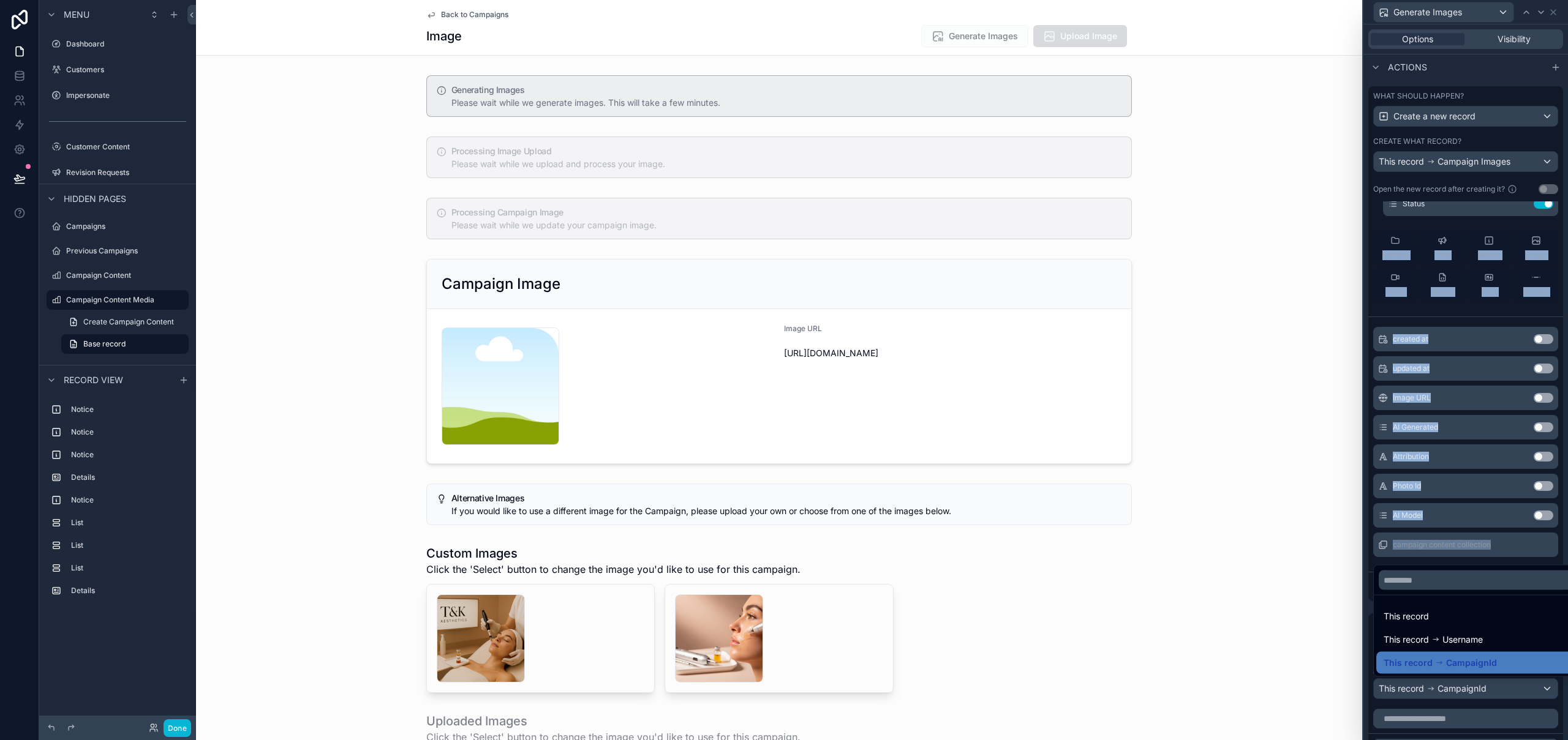
click at [1481, 690] on div at bounding box center [1466, 370] width 205 height 740
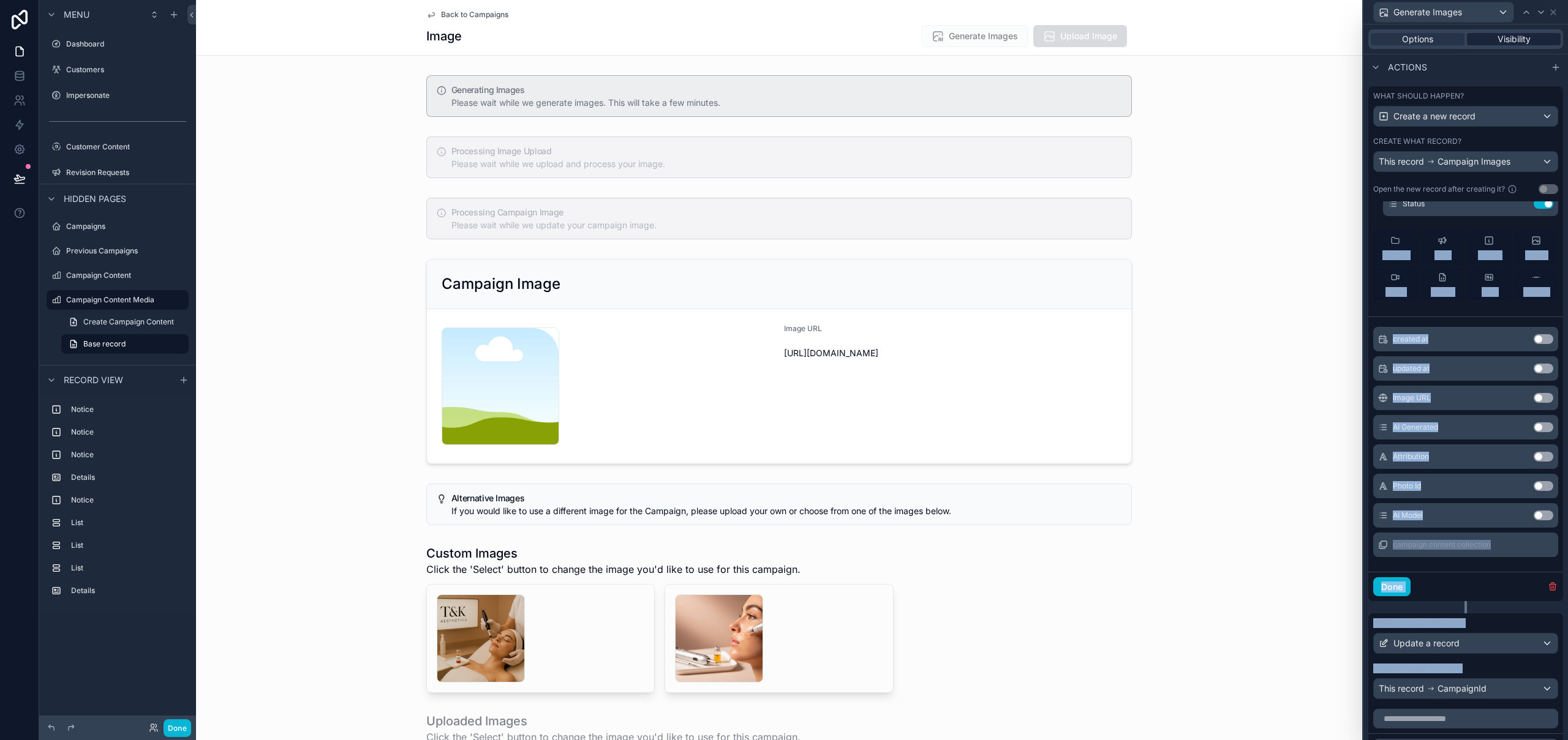
click at [1509, 44] on span "Visibility" at bounding box center [1514, 39] width 33 height 12
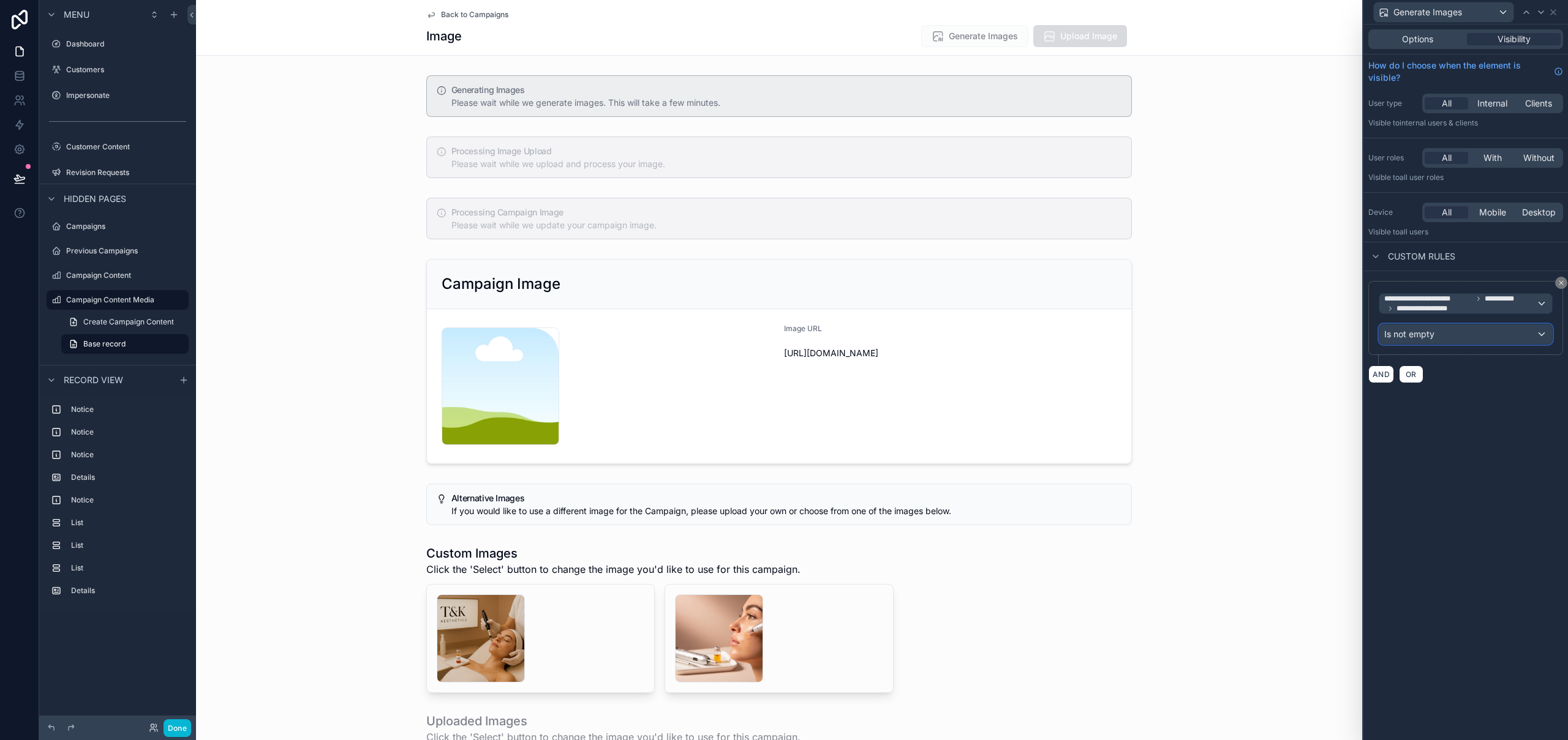
click at [1465, 339] on div "Is not empty" at bounding box center [1465, 334] width 173 height 19
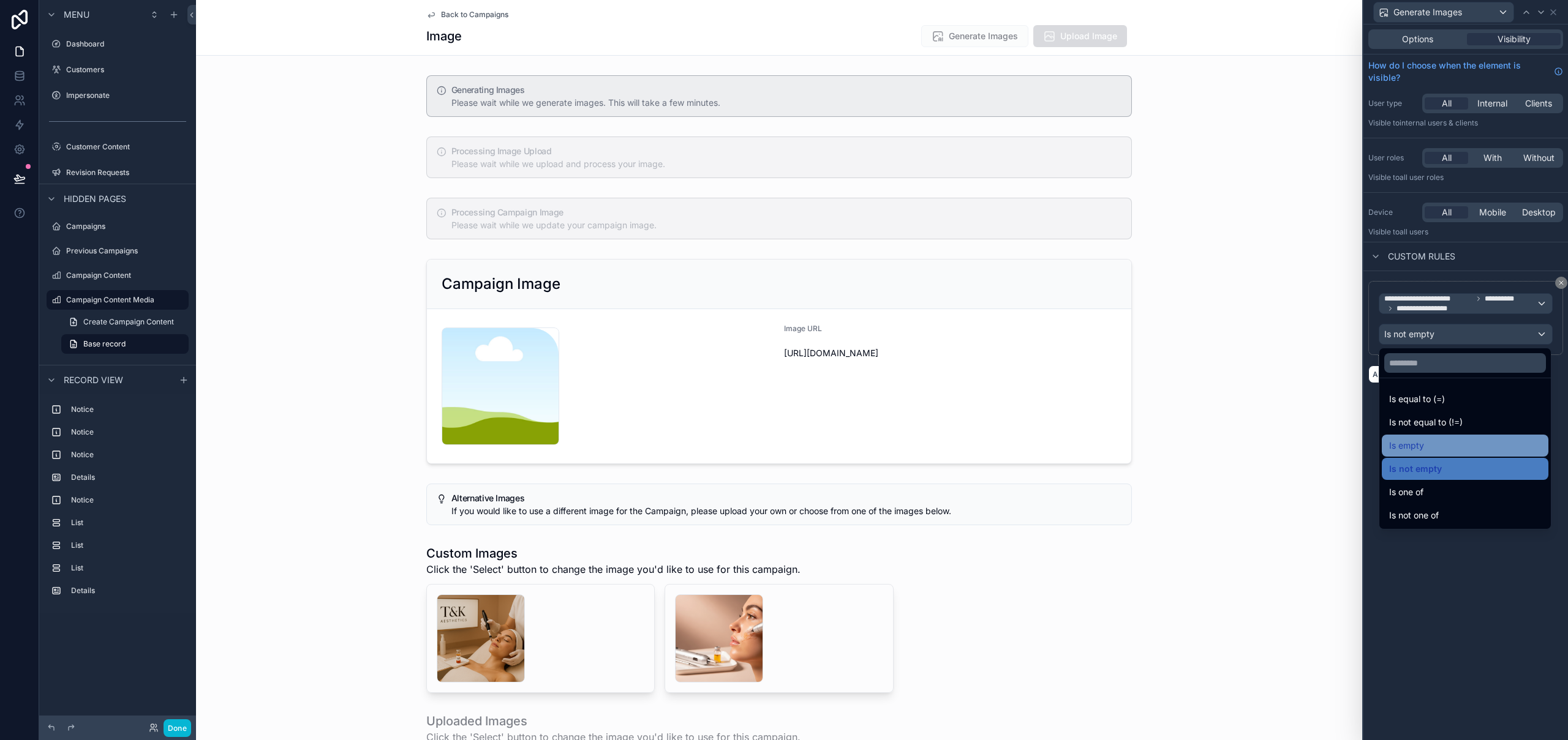
click at [1421, 452] on span "Is empty" at bounding box center [1406, 445] width 35 height 15
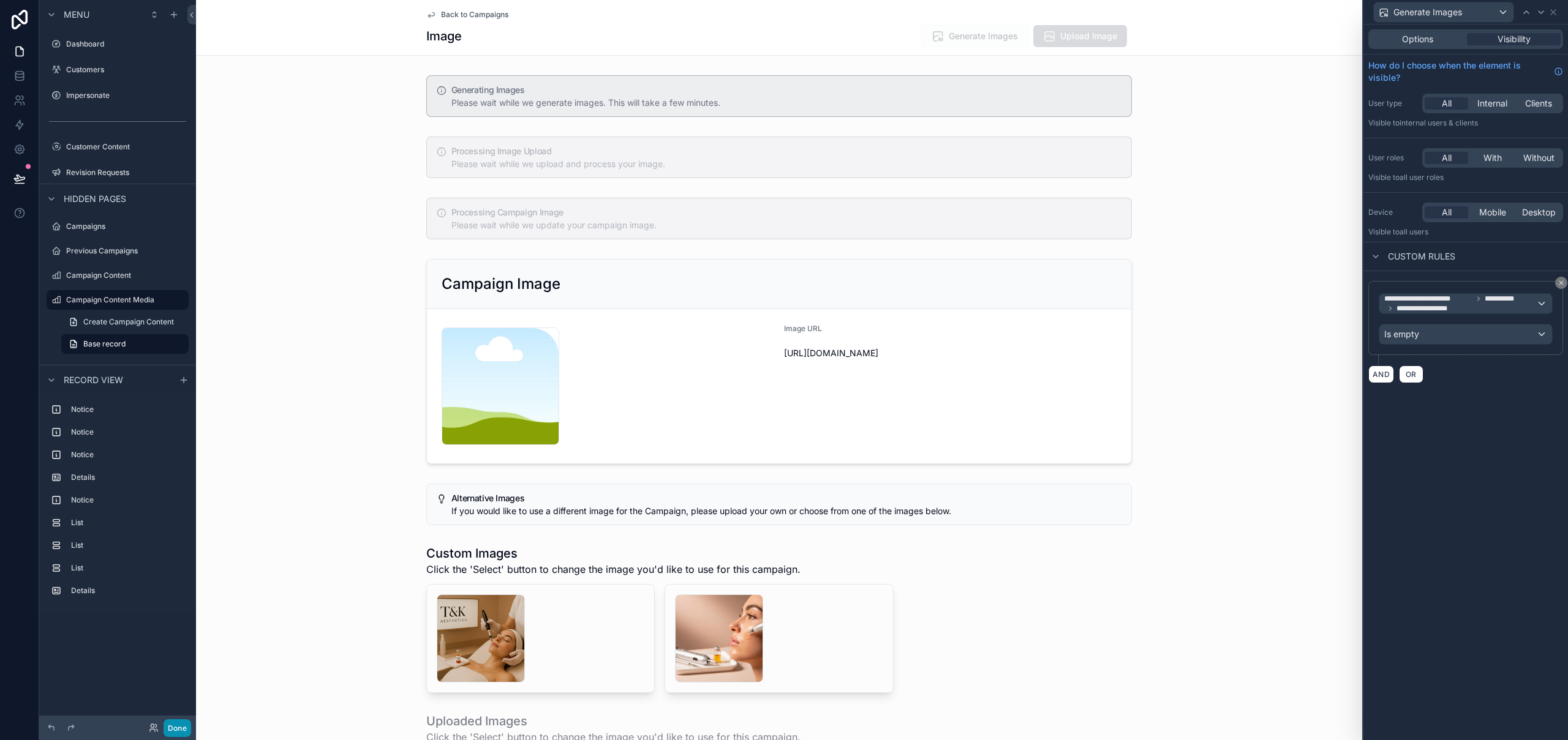
drag, startPoint x: 181, startPoint y: 729, endPoint x: 190, endPoint y: 732, distance: 9.5
click at [181, 729] on button "Done" at bounding box center [177, 728] width 27 height 17
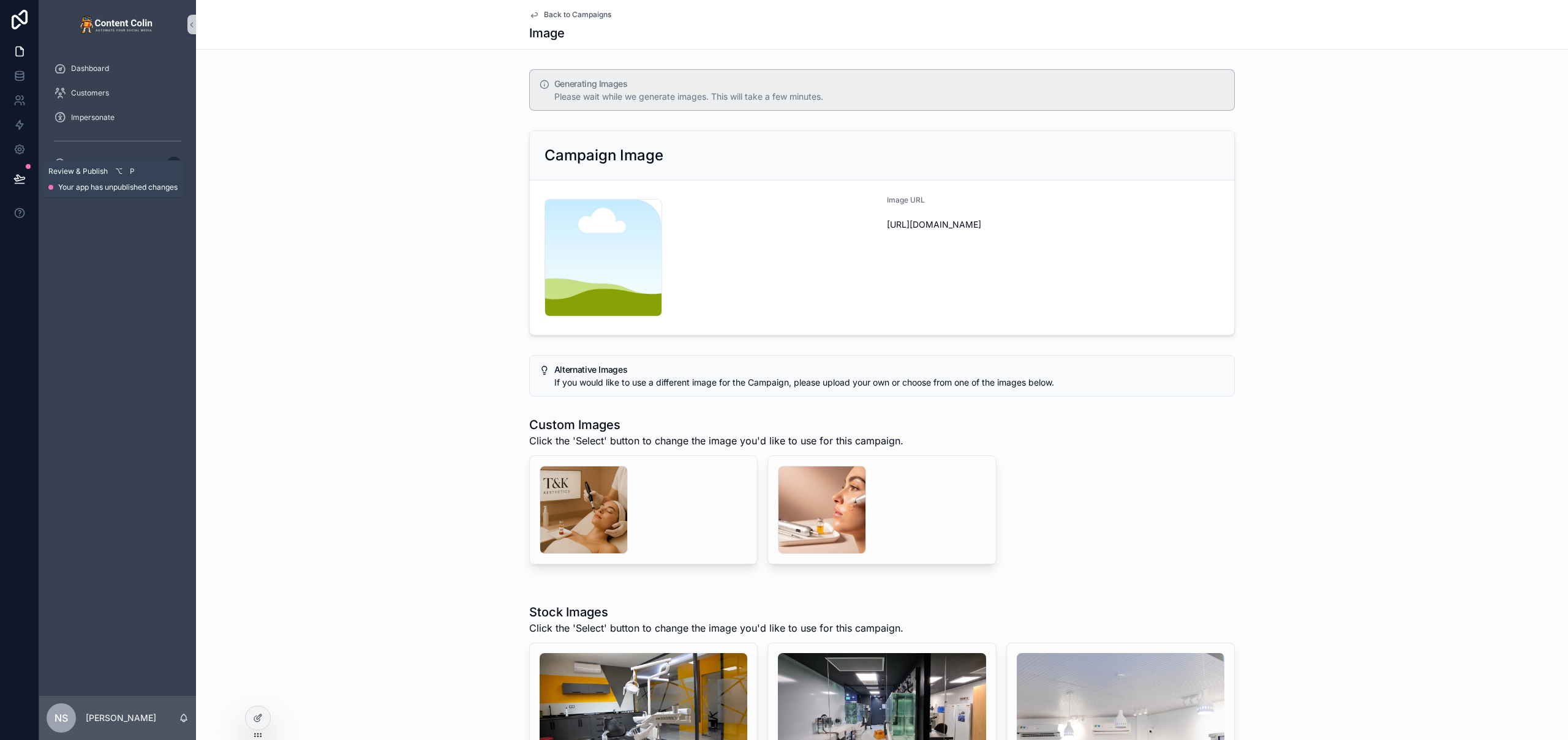
click at [25, 177] on button at bounding box center [19, 178] width 27 height 34
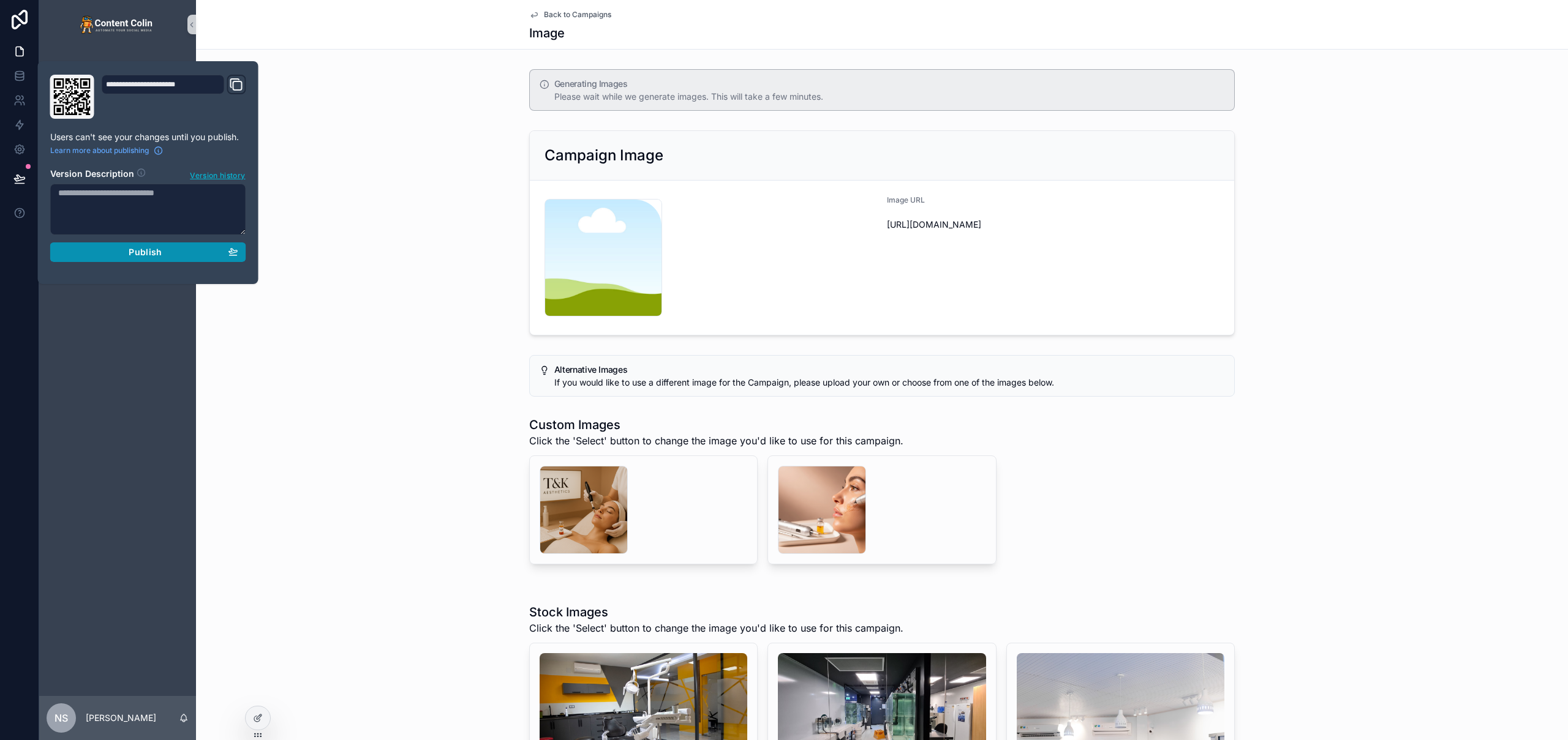
click at [153, 258] on button "Publish" at bounding box center [148, 252] width 196 height 19
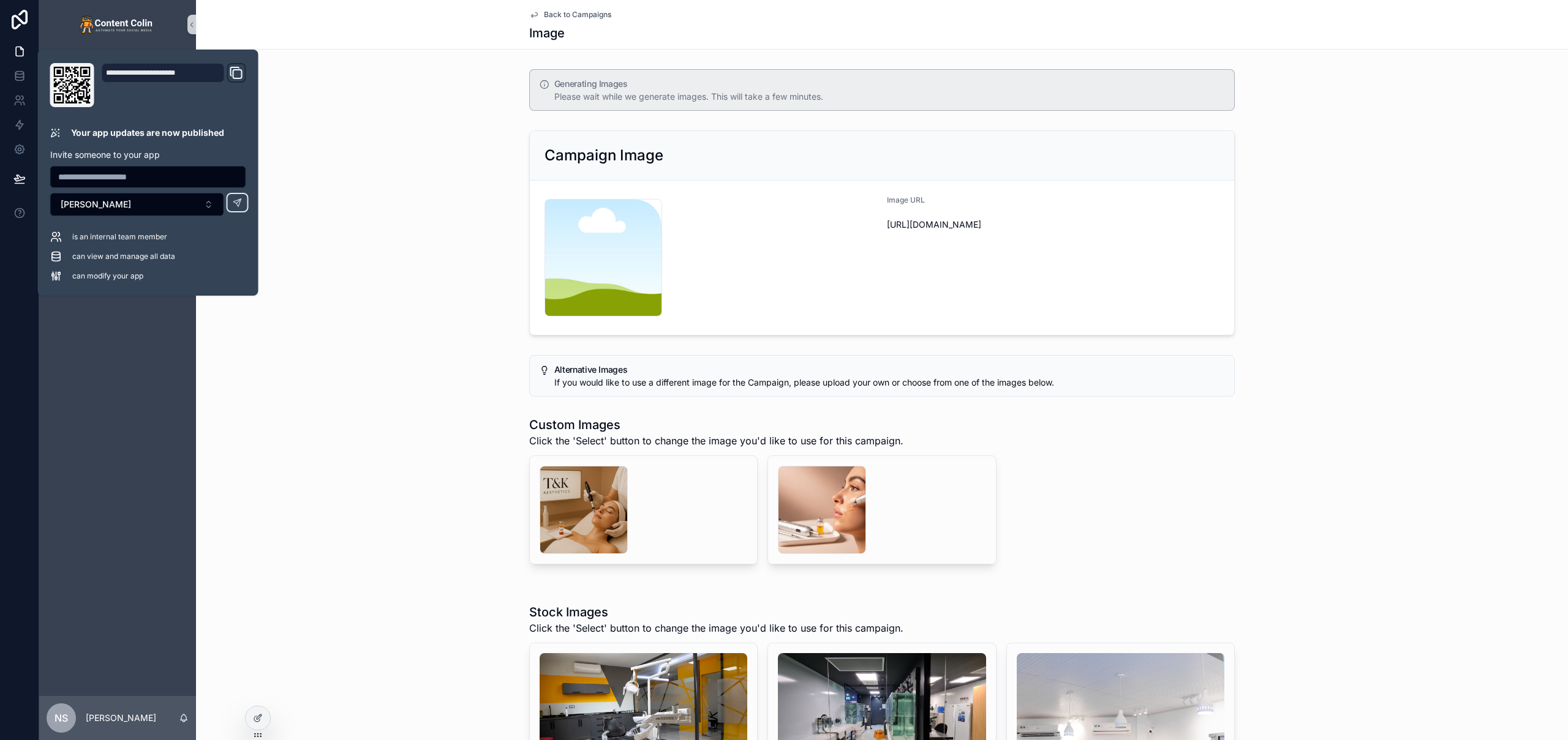
click at [323, 295] on div "Campaign Image content-placeholder .png Image URL [URL][DOMAIN_NAME]" at bounding box center [882, 233] width 1372 height 215
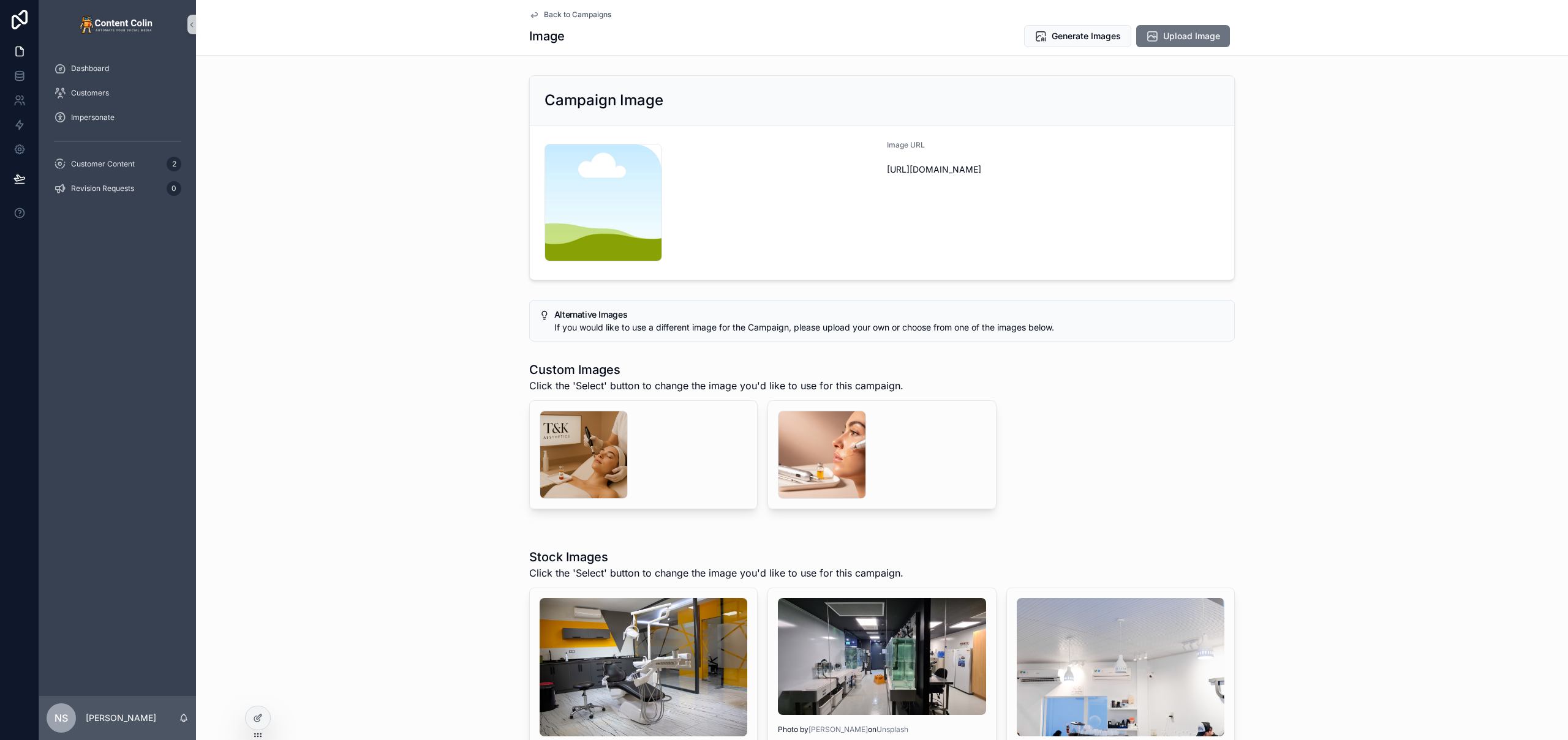
click at [366, 243] on div "Campaign Image content-placeholder .png Image URL [URL][DOMAIN_NAME]" at bounding box center [882, 178] width 1372 height 215
click at [1091, 32] on span "Generate Images" at bounding box center [1086, 36] width 69 height 12
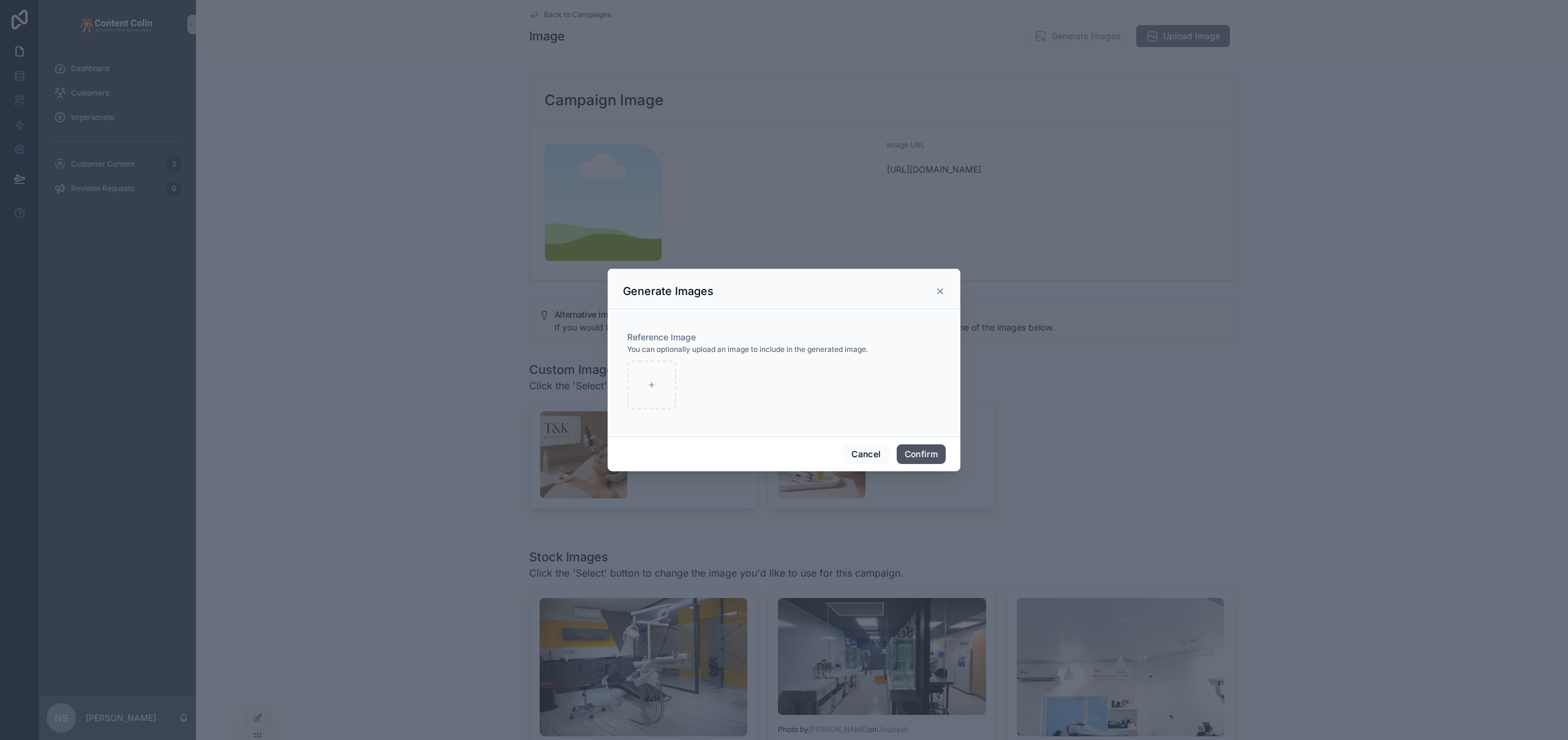
click at [924, 450] on button "Confirm" at bounding box center [921, 454] width 49 height 19
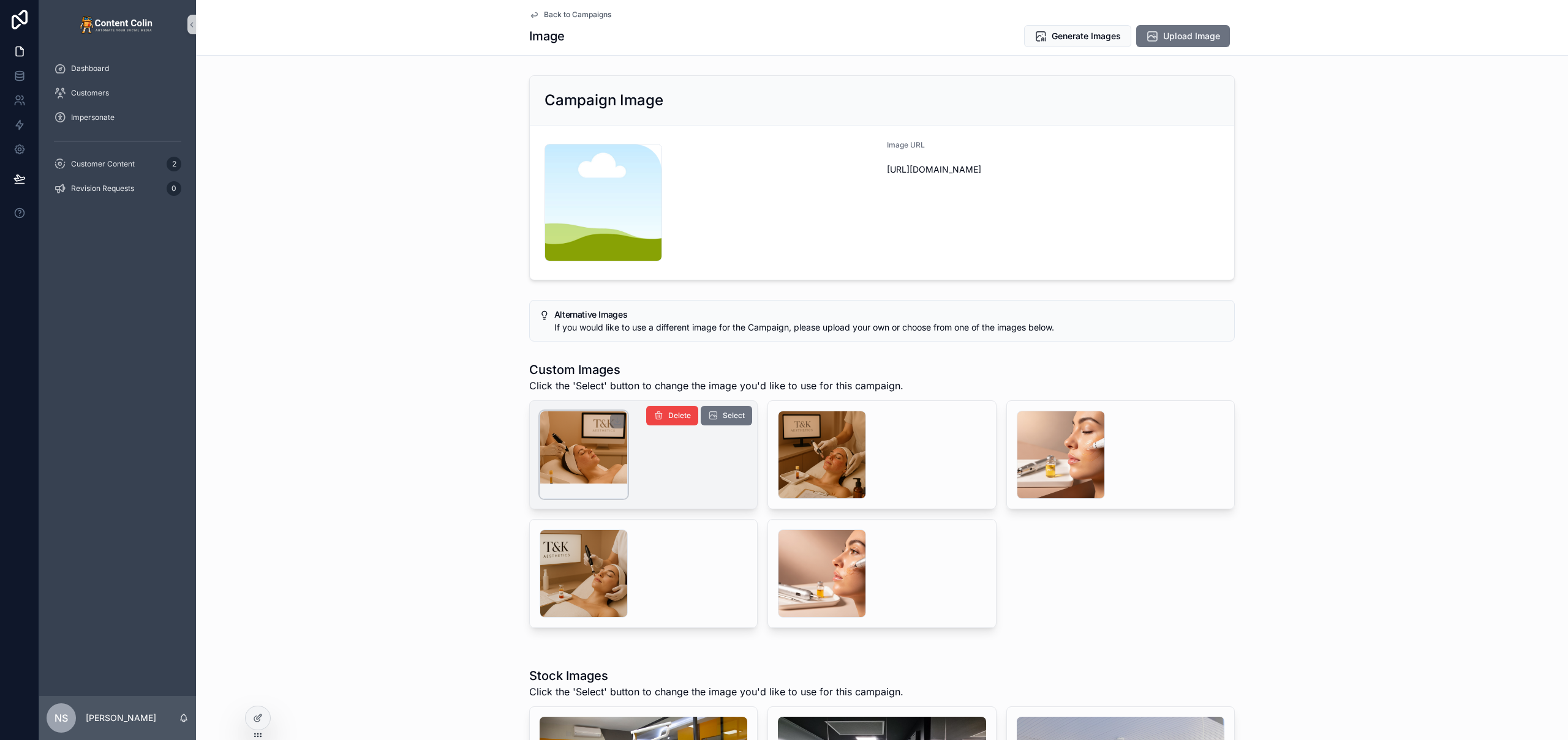
click at [594, 465] on div "scrollable content" at bounding box center [583, 454] width 88 height 88
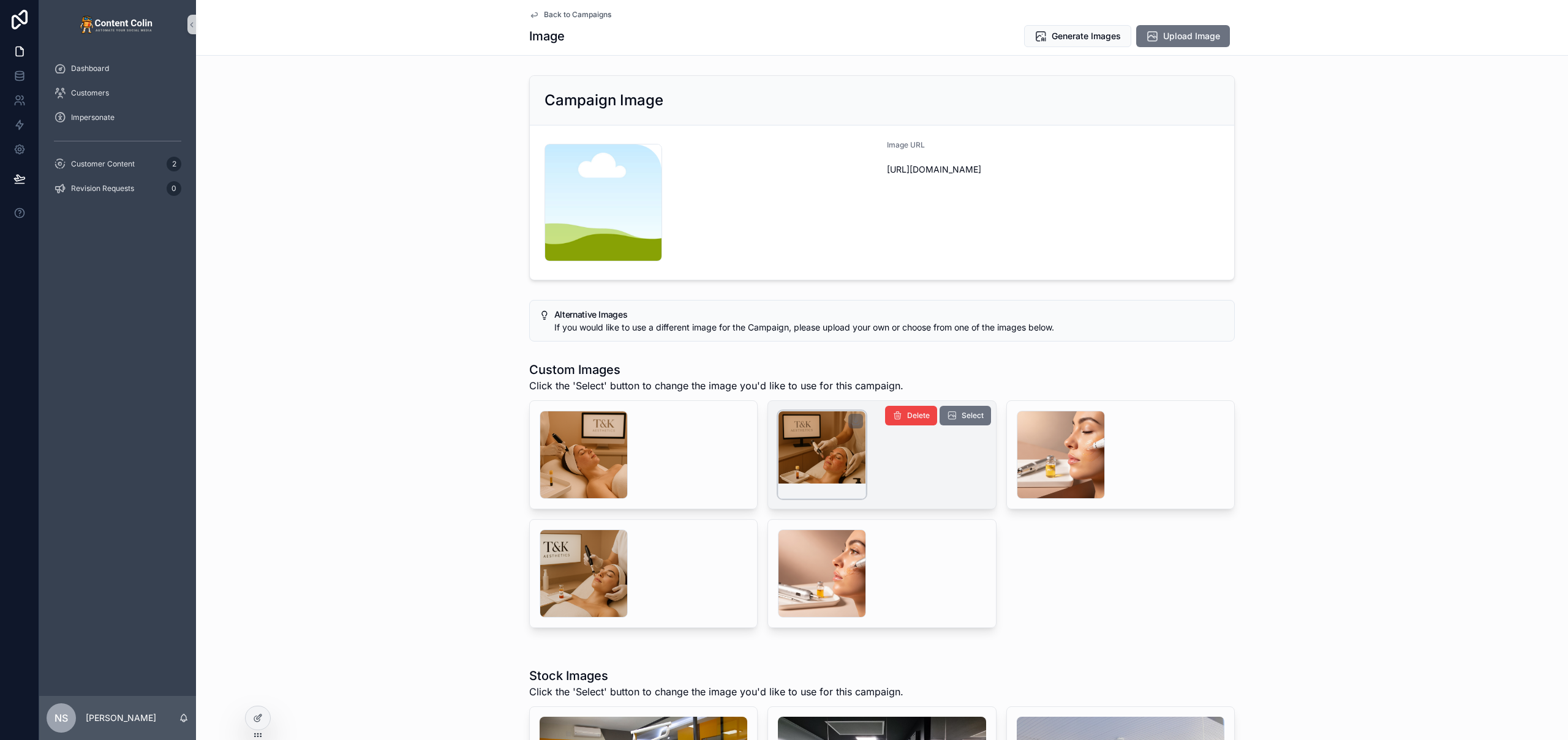
click at [799, 444] on div "scrollable content" at bounding box center [821, 454] width 88 height 88
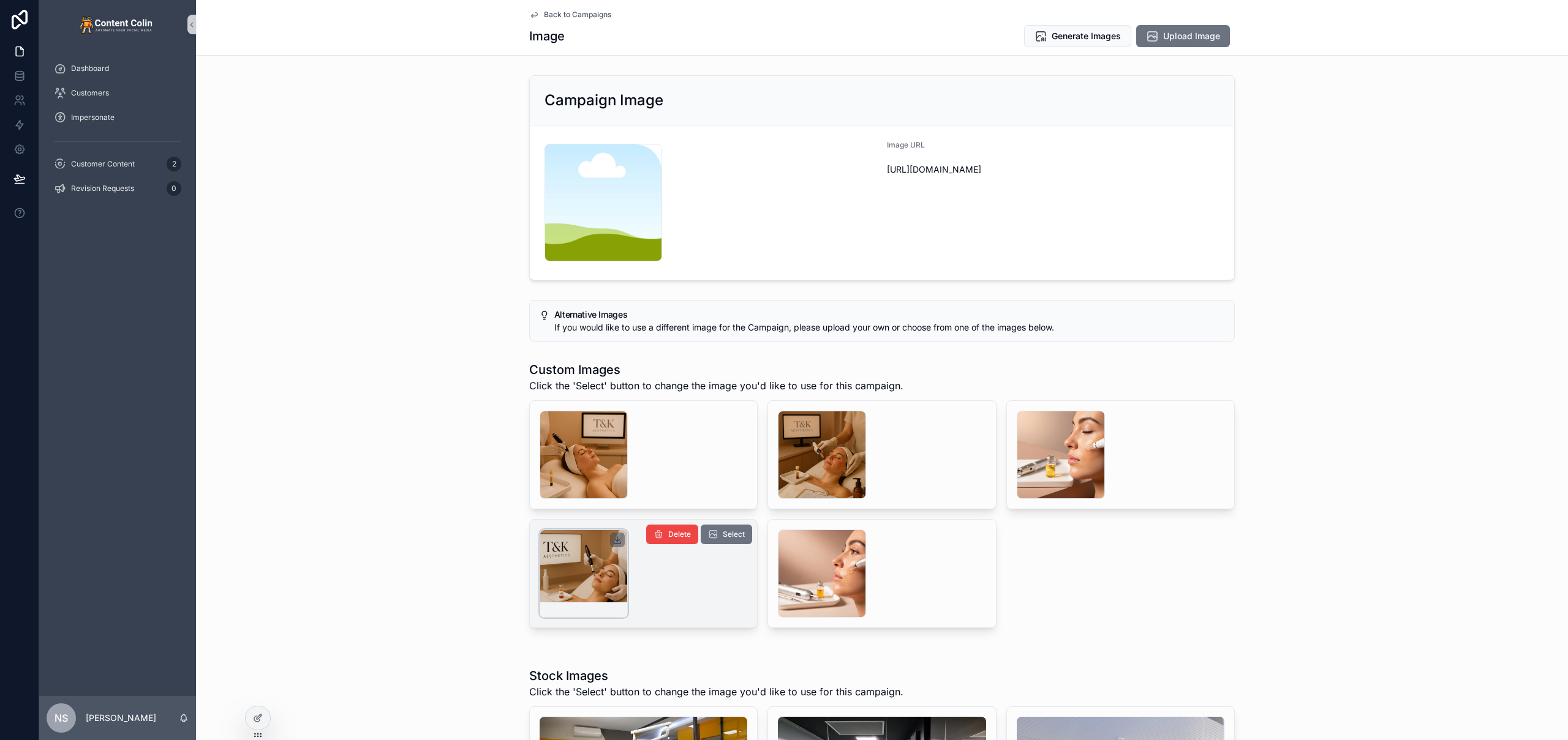
click at [612, 535] on icon "scrollable content" at bounding box center [617, 540] width 10 height 10
click at [579, 553] on div "scrollable content" at bounding box center [583, 573] width 88 height 88
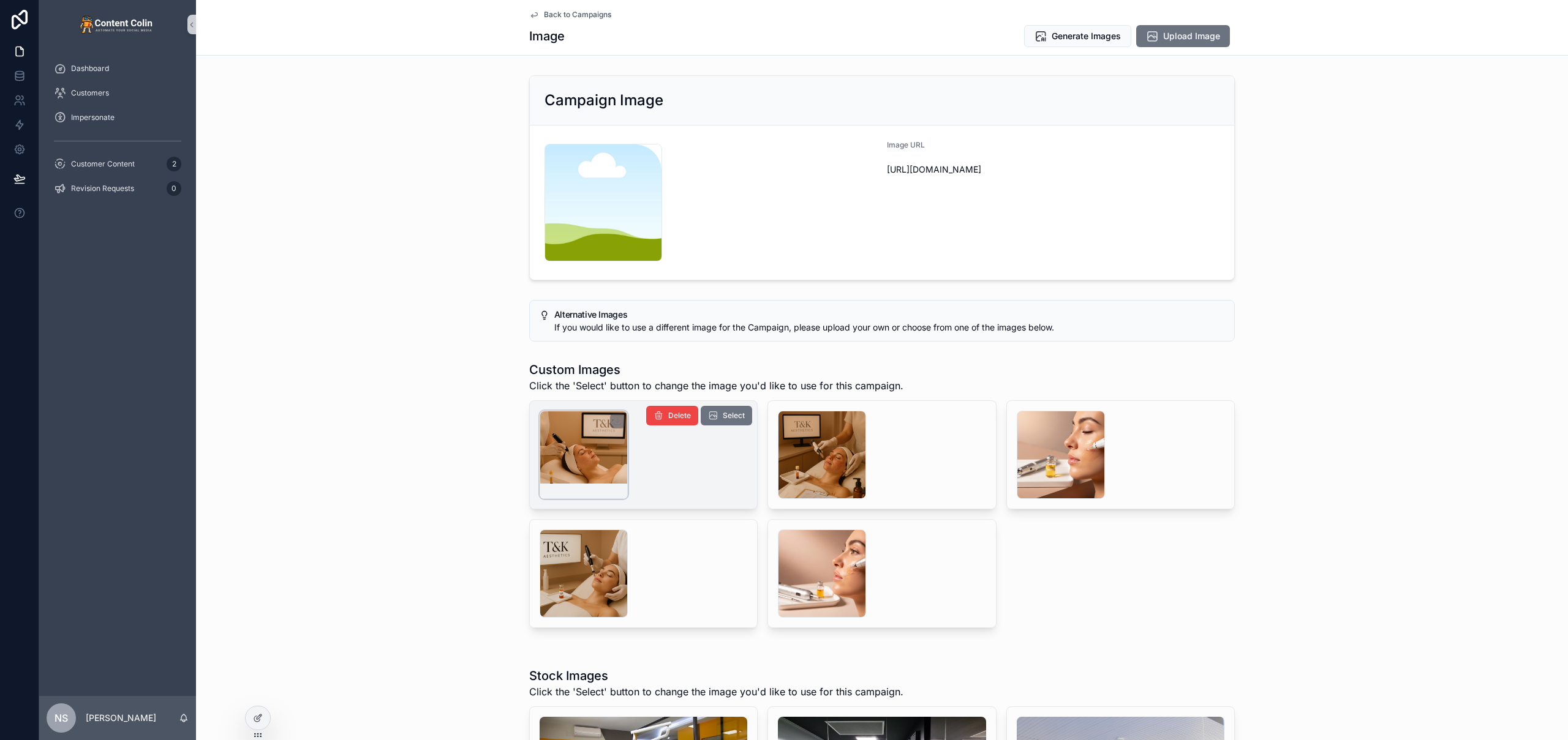
click at [547, 455] on div "scrollable content" at bounding box center [583, 454] width 88 height 88
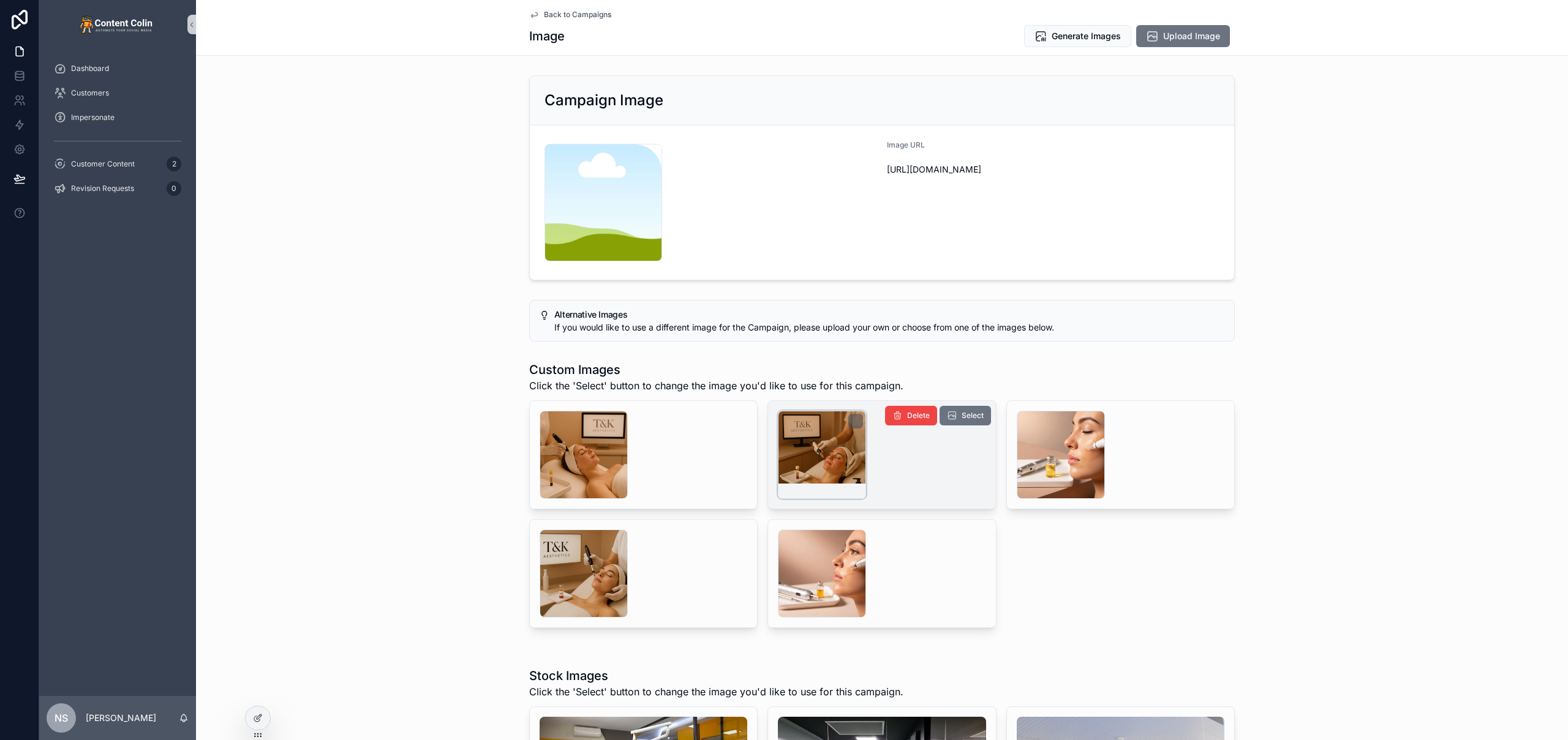
click at [815, 461] on div "scrollable content" at bounding box center [821, 454] width 88 height 88
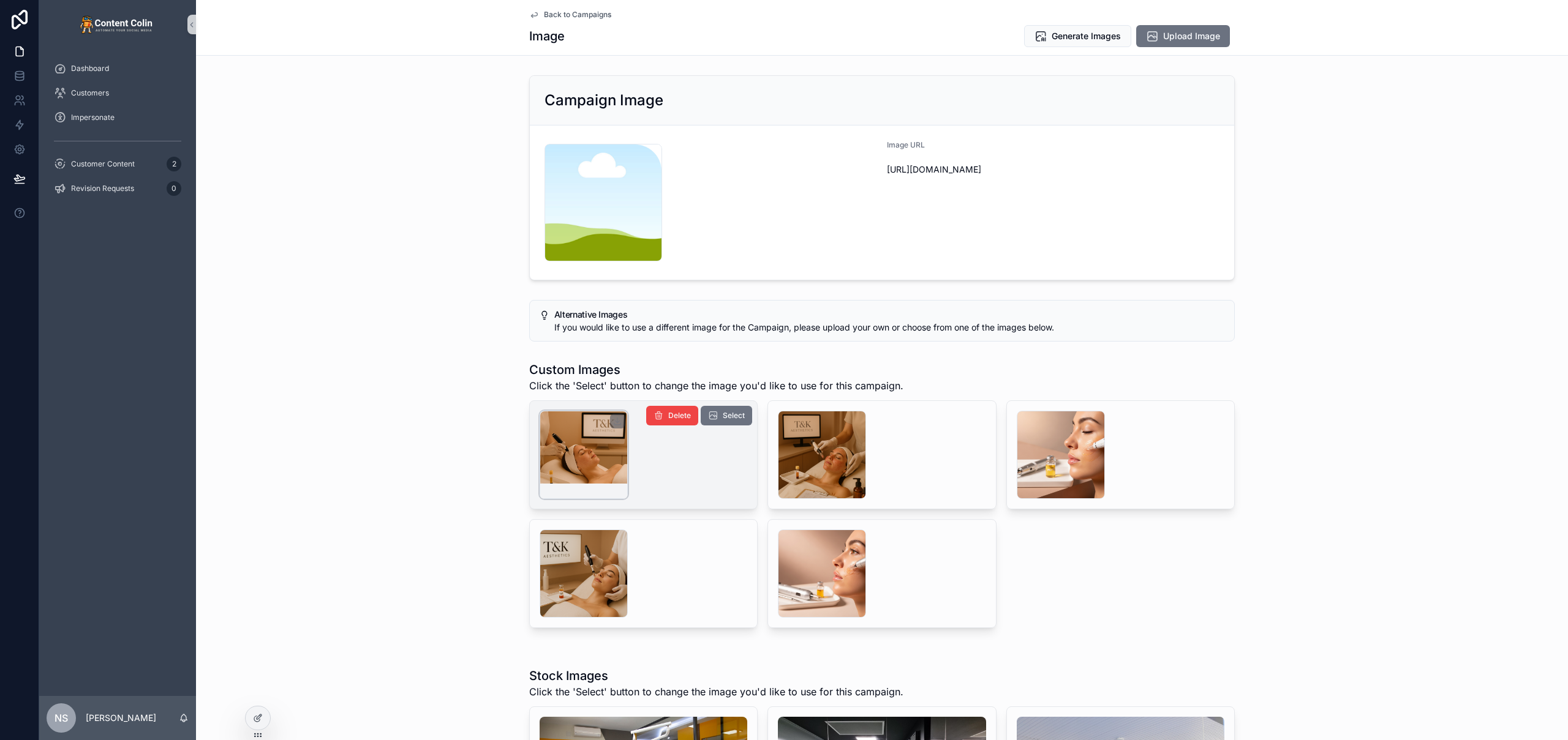
click at [579, 464] on div "scrollable content" at bounding box center [583, 454] width 88 height 88
click at [725, 417] on span "Select" at bounding box center [733, 416] width 22 height 10
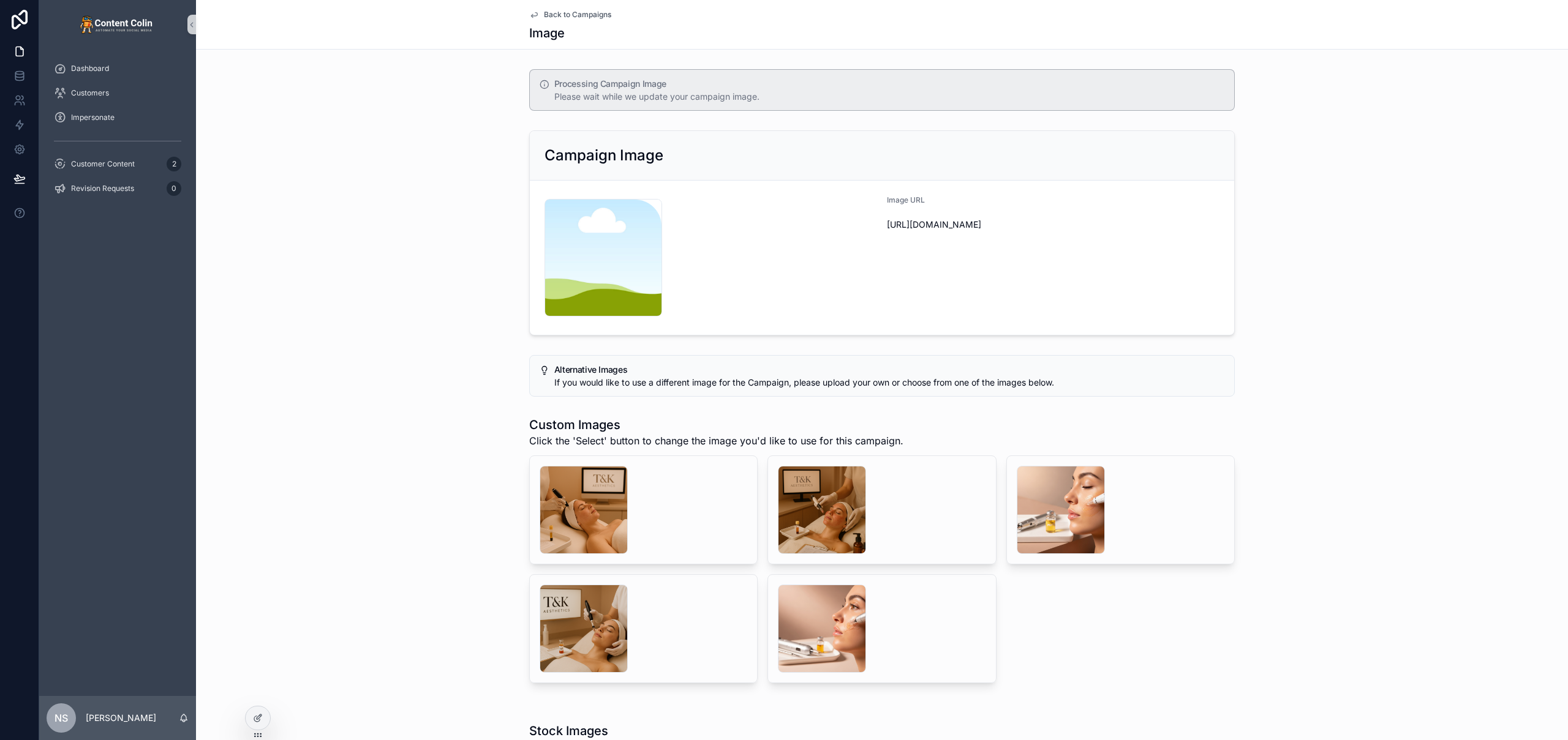
click at [599, 13] on span "Back to Campaigns" at bounding box center [577, 15] width 67 height 10
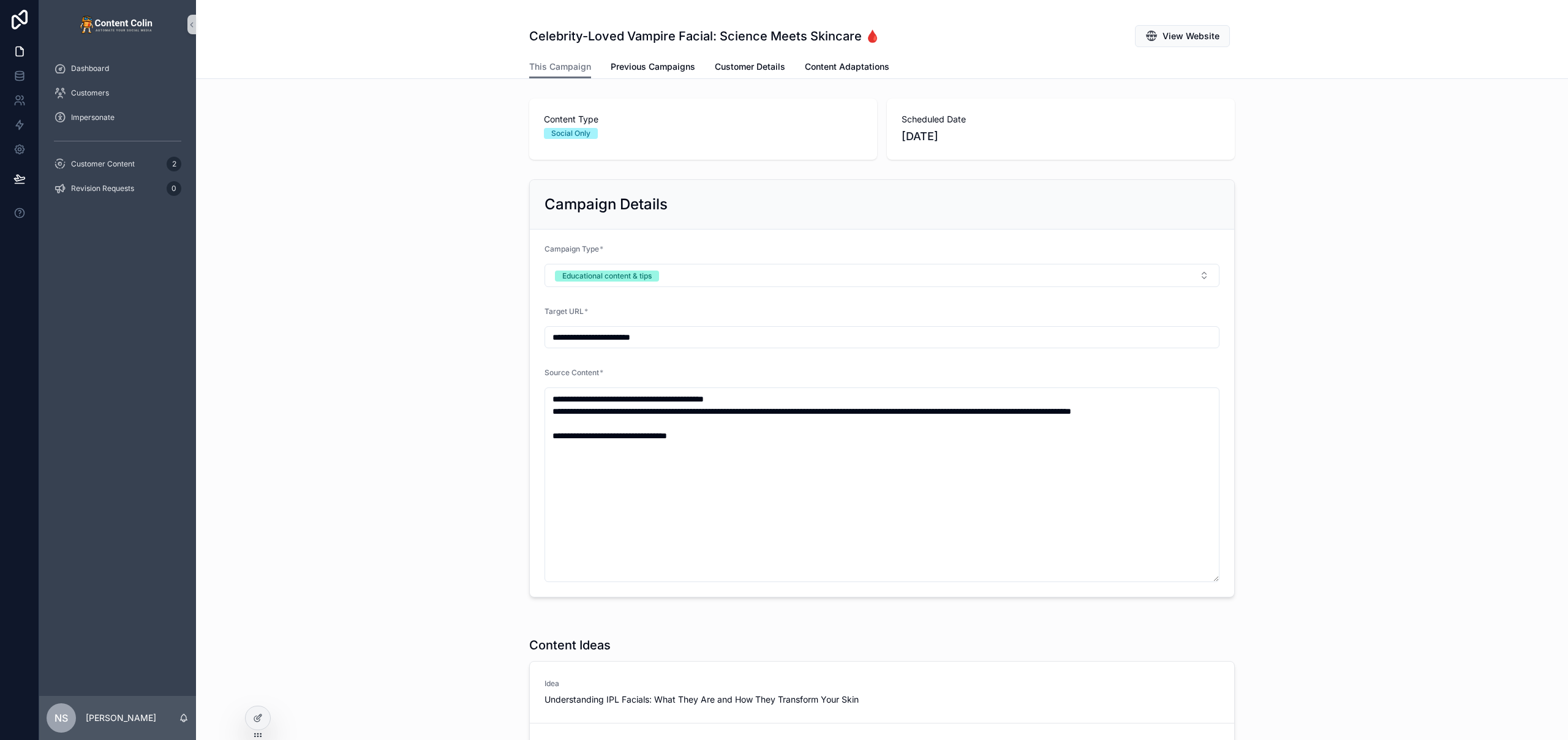
click at [583, 11] on div "scrollable content" at bounding box center [882, 15] width 705 height 10
click at [90, 167] on span "Customer Content" at bounding box center [103, 164] width 64 height 10
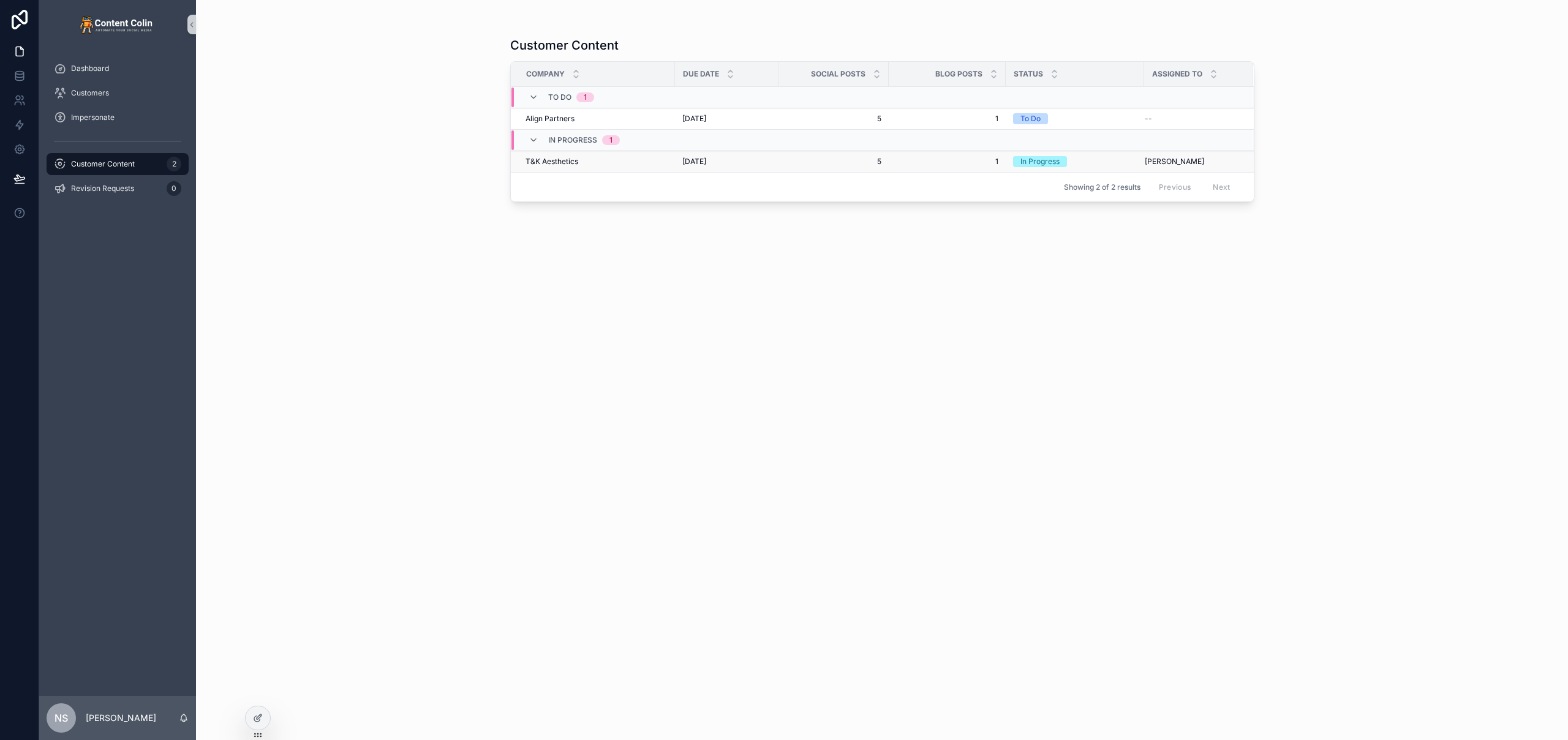
click at [758, 157] on div "[DATE] [DATE]" at bounding box center [727, 162] width 89 height 10
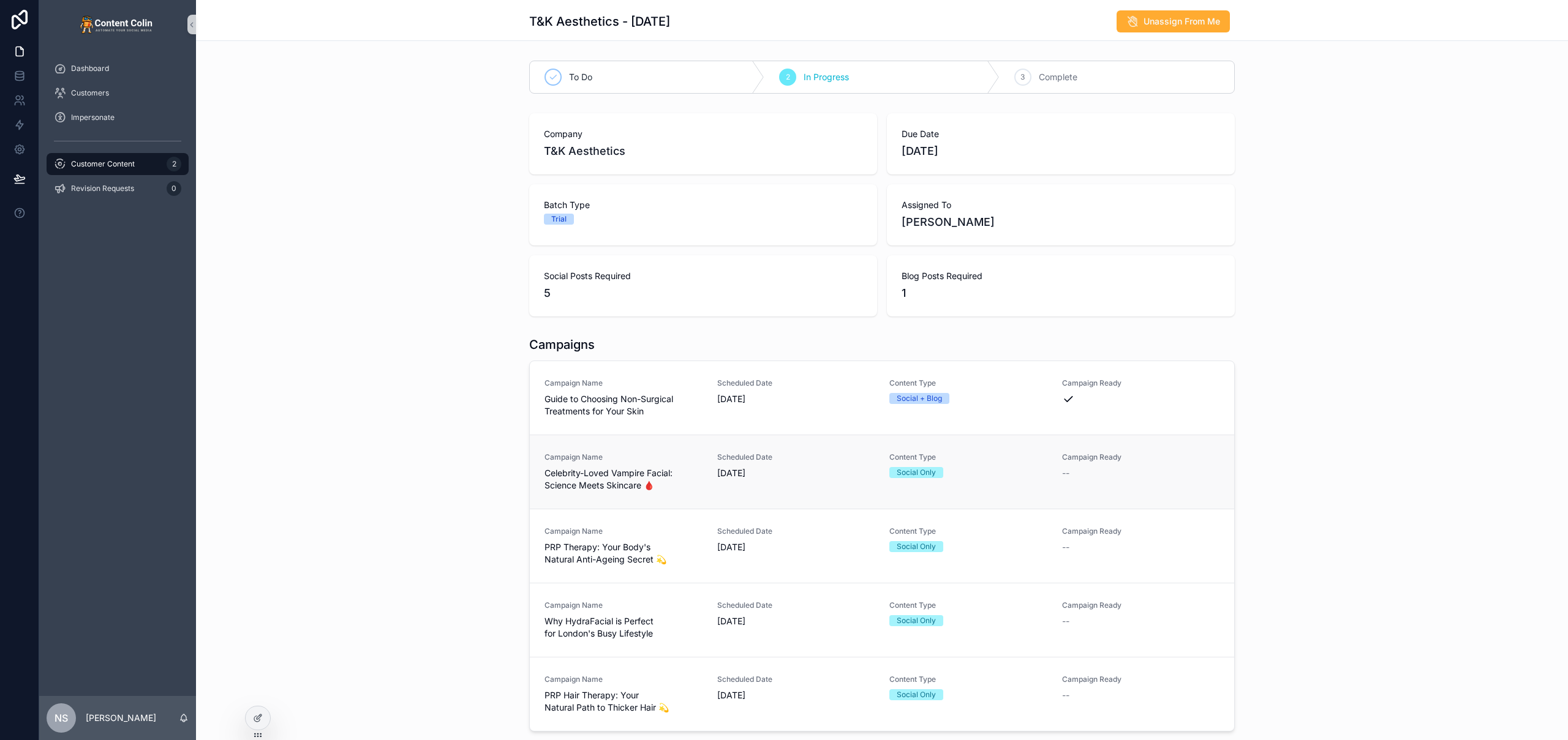
click at [759, 474] on span "[DATE]" at bounding box center [796, 474] width 158 height 12
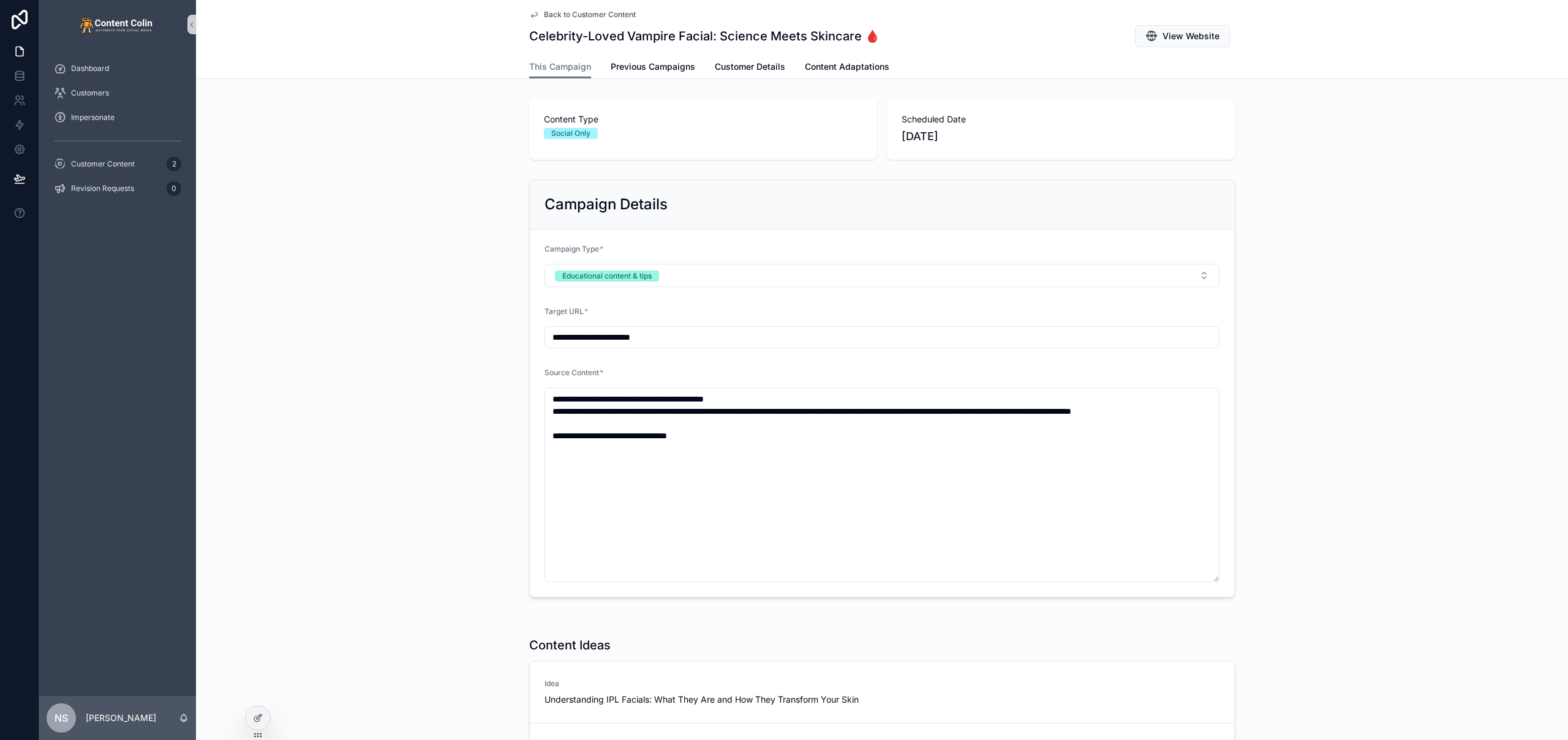
scroll to position [239, 0]
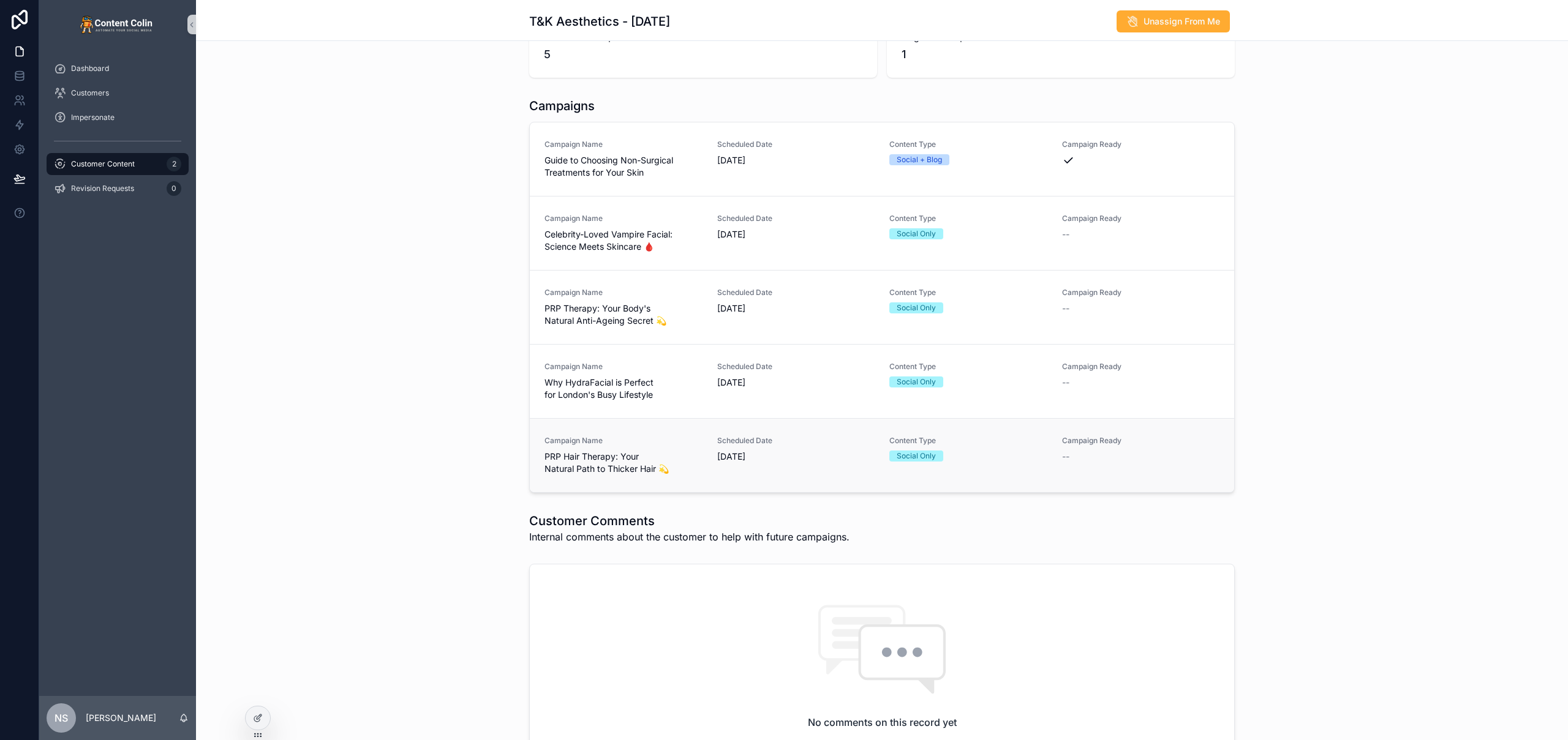
click at [739, 440] on span "Scheduled Date" at bounding box center [796, 441] width 158 height 10
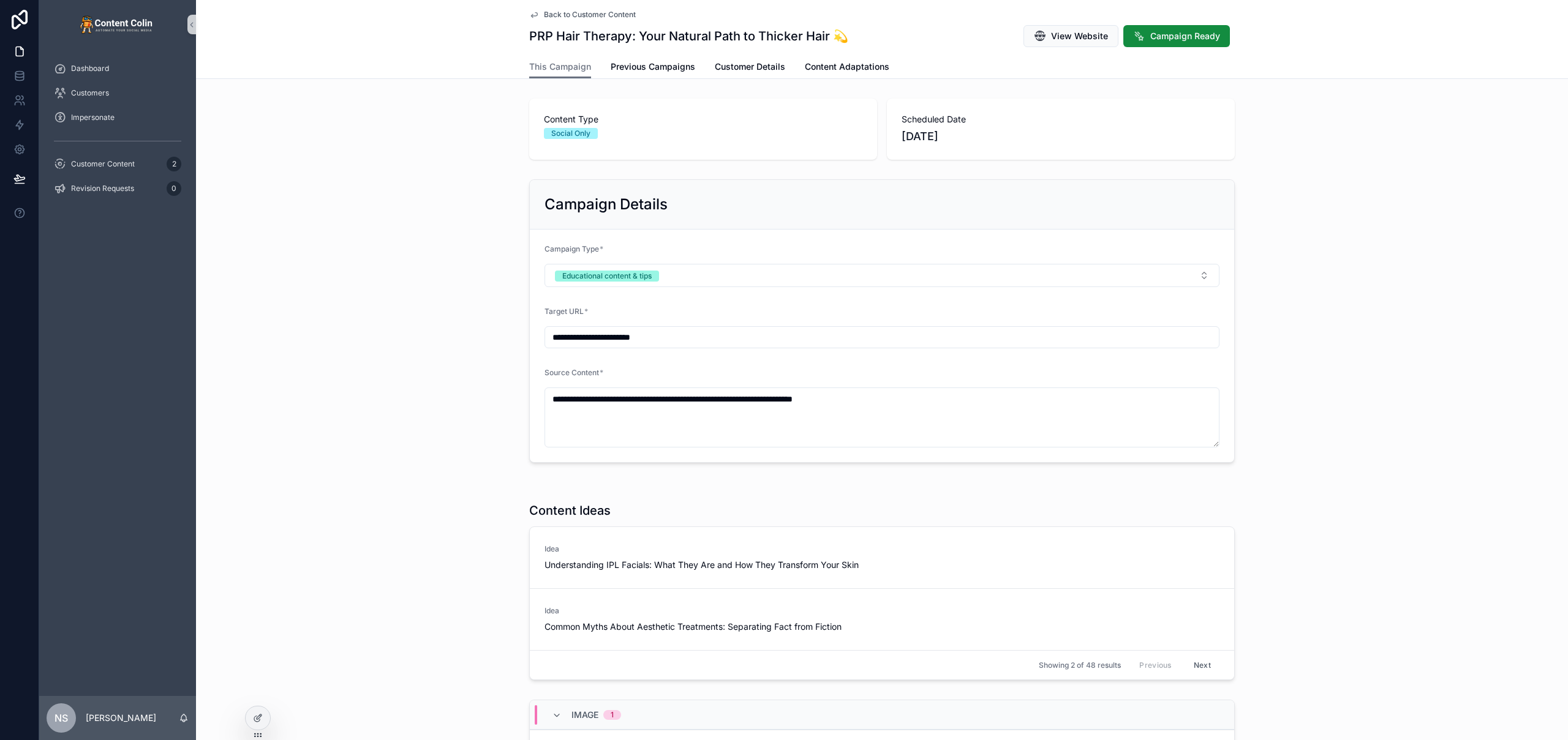
click at [1373, 261] on div "**********" at bounding box center [882, 321] width 1372 height 293
click at [1178, 34] on span "Campaign Ready" at bounding box center [1185, 36] width 70 height 12
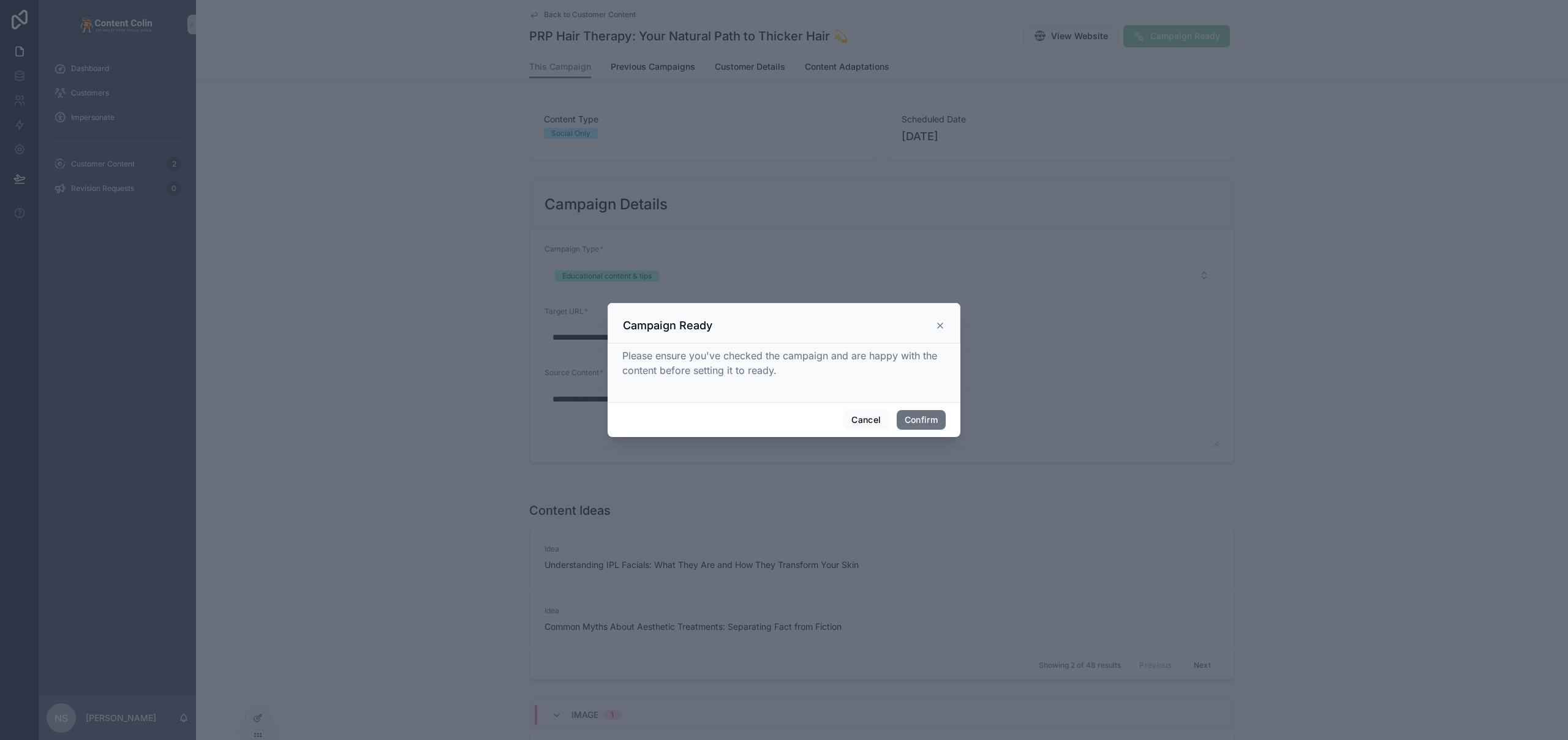
click at [916, 430] on div "Cancel Confirm" at bounding box center [783, 420] width 353 height 35
click at [919, 424] on button "Confirm" at bounding box center [921, 419] width 49 height 19
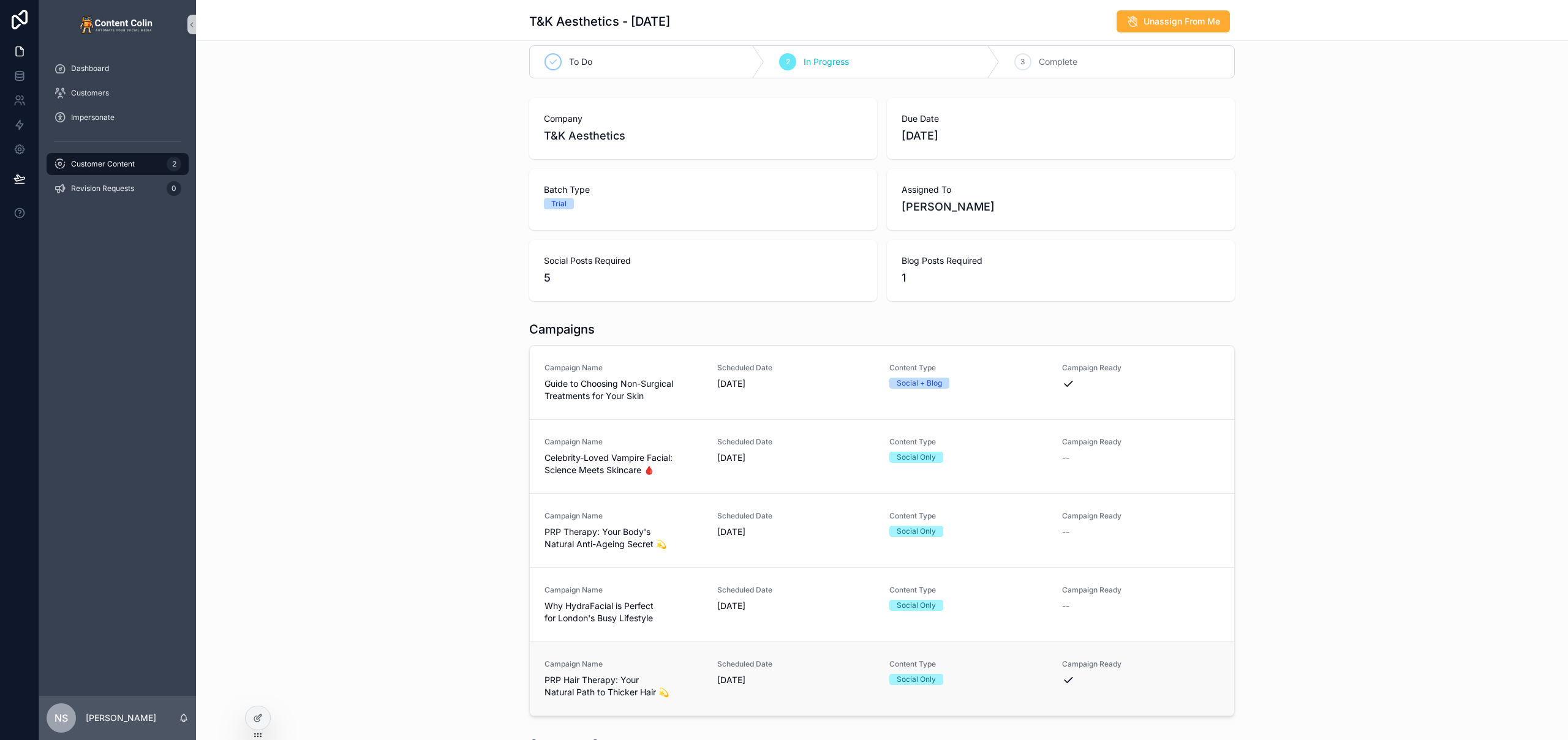
scroll to position [176, 0]
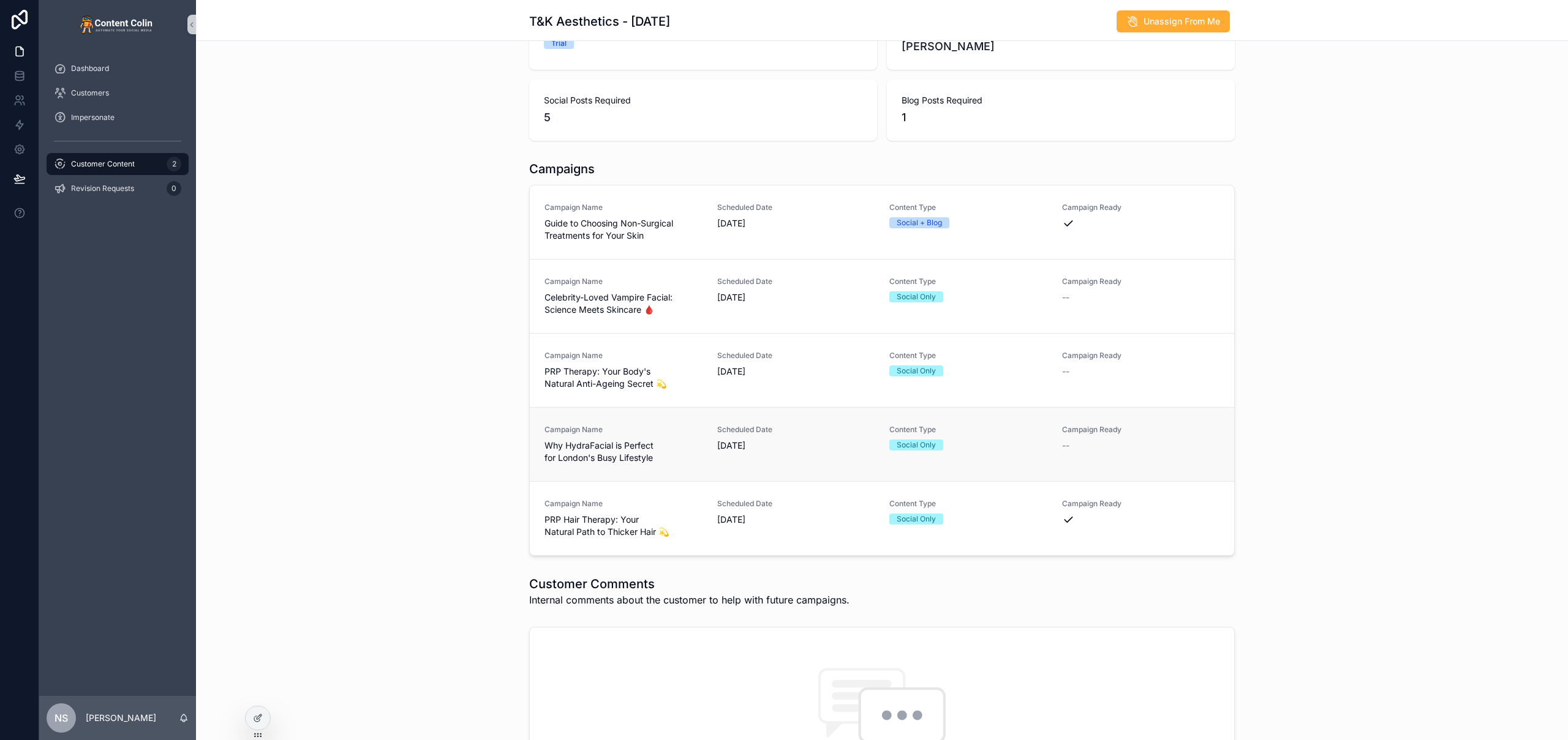
click at [999, 441] on div "Social Only" at bounding box center [968, 445] width 158 height 11
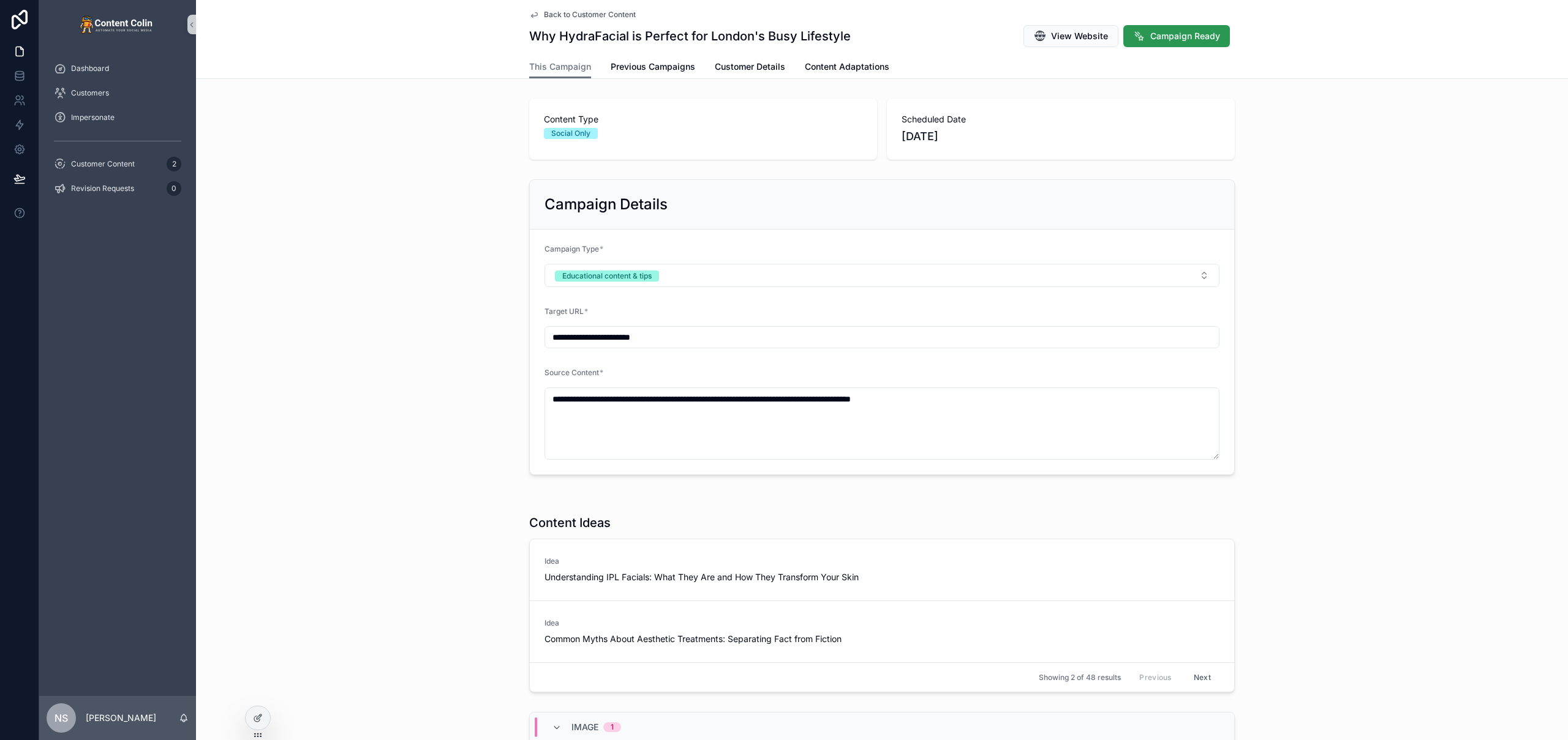
click at [1141, 37] on button "Campaign Ready" at bounding box center [1176, 36] width 107 height 22
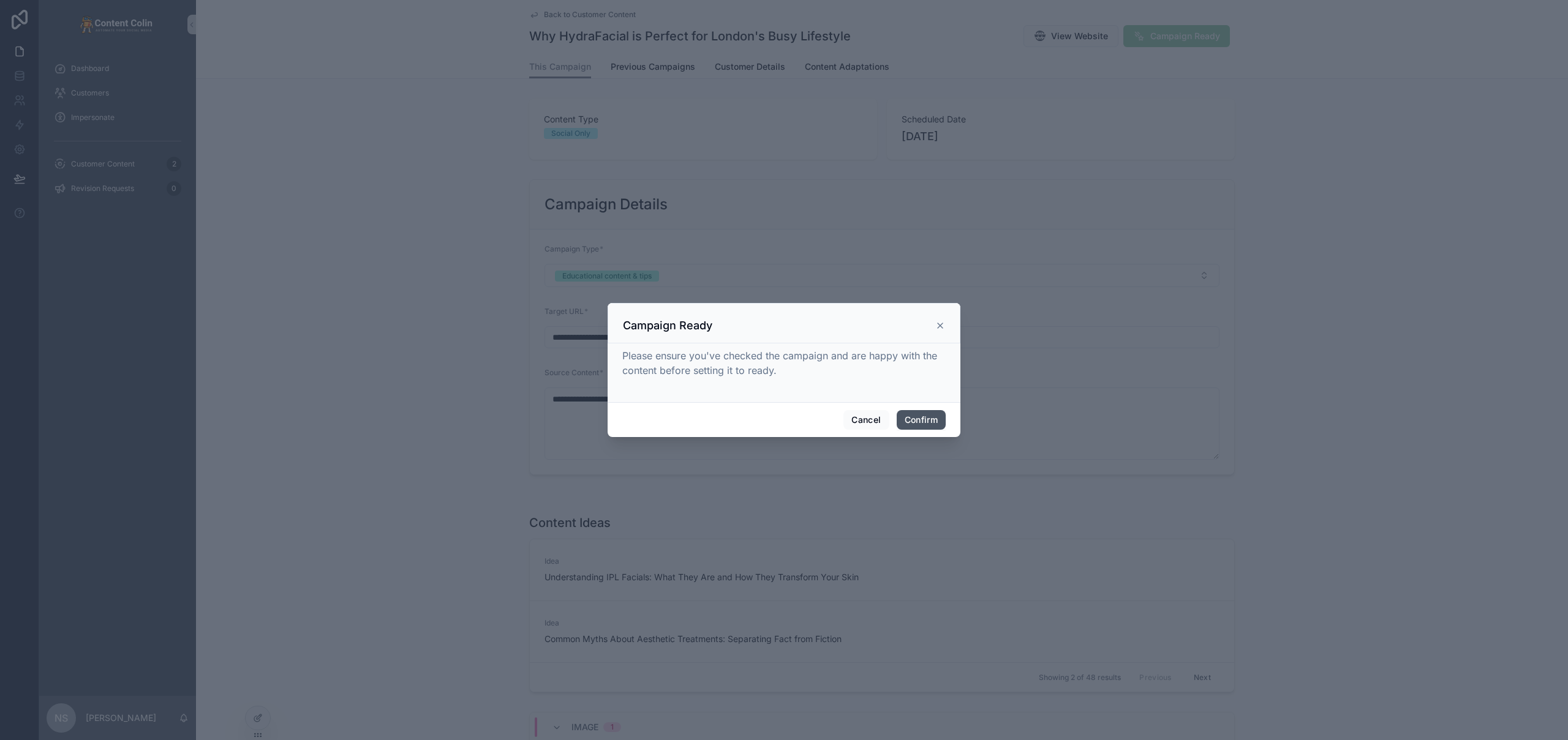
click at [928, 416] on button "Confirm" at bounding box center [921, 419] width 49 height 19
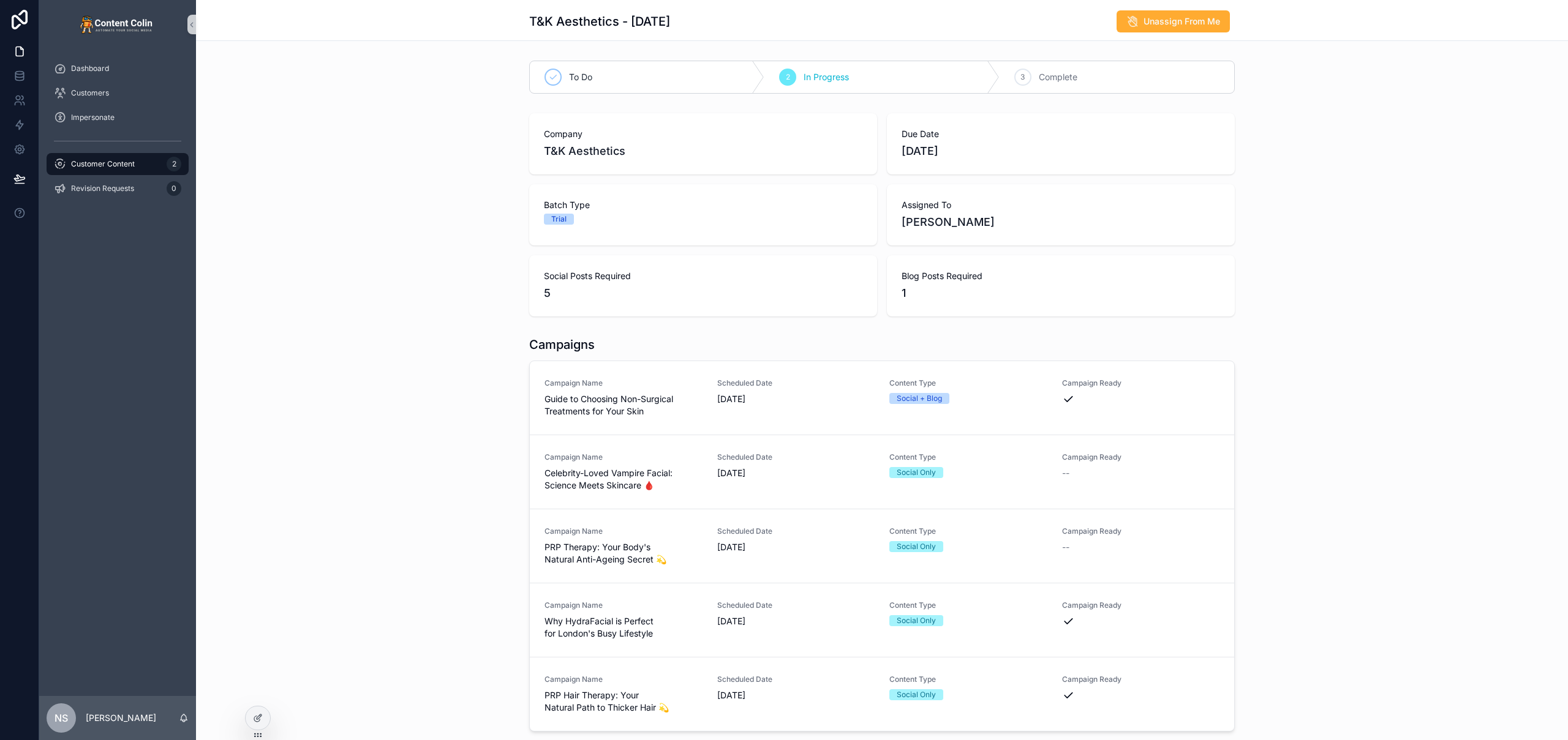
click at [811, 543] on span "[DATE]" at bounding box center [796, 547] width 158 height 12
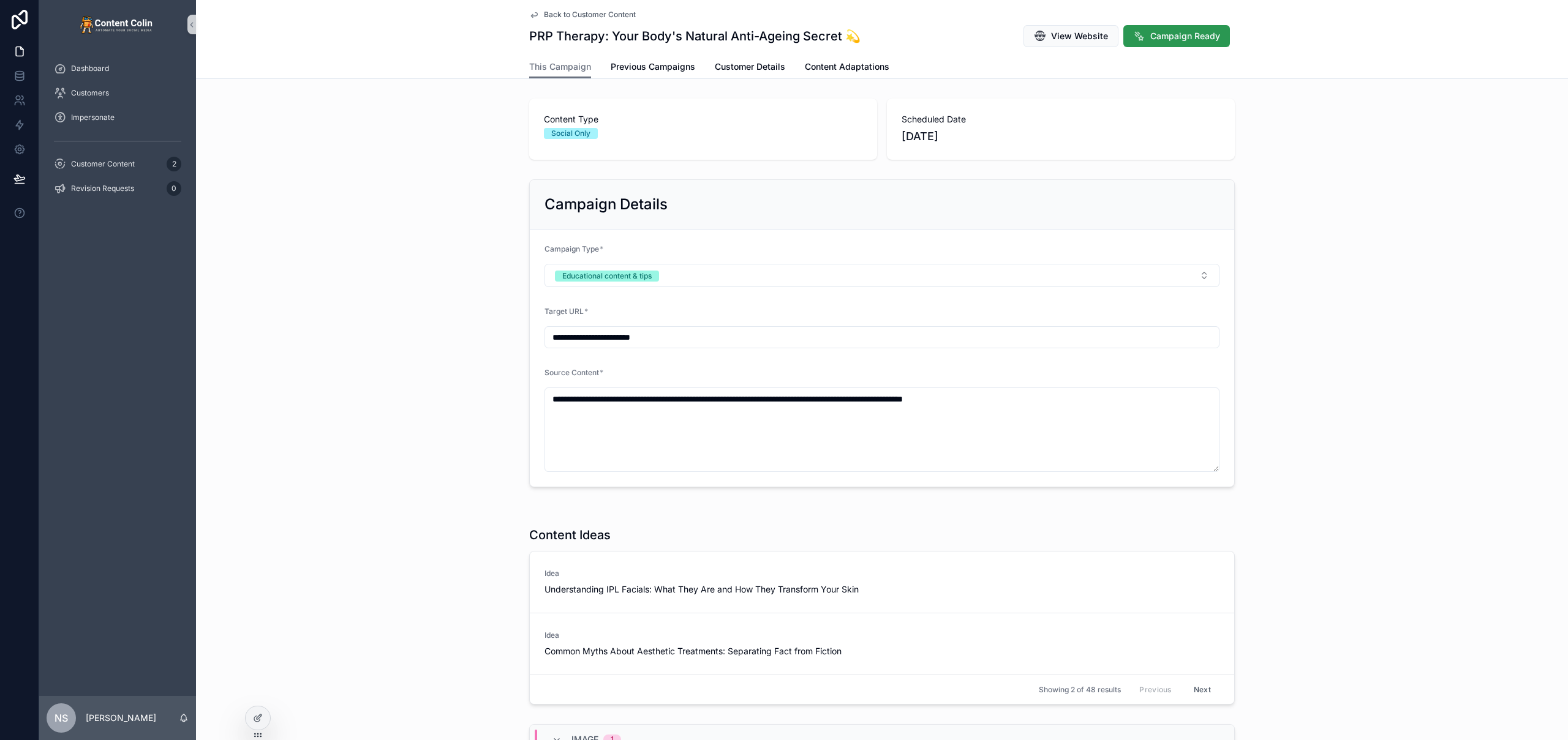
click at [1193, 38] on span "Campaign Ready" at bounding box center [1185, 36] width 70 height 12
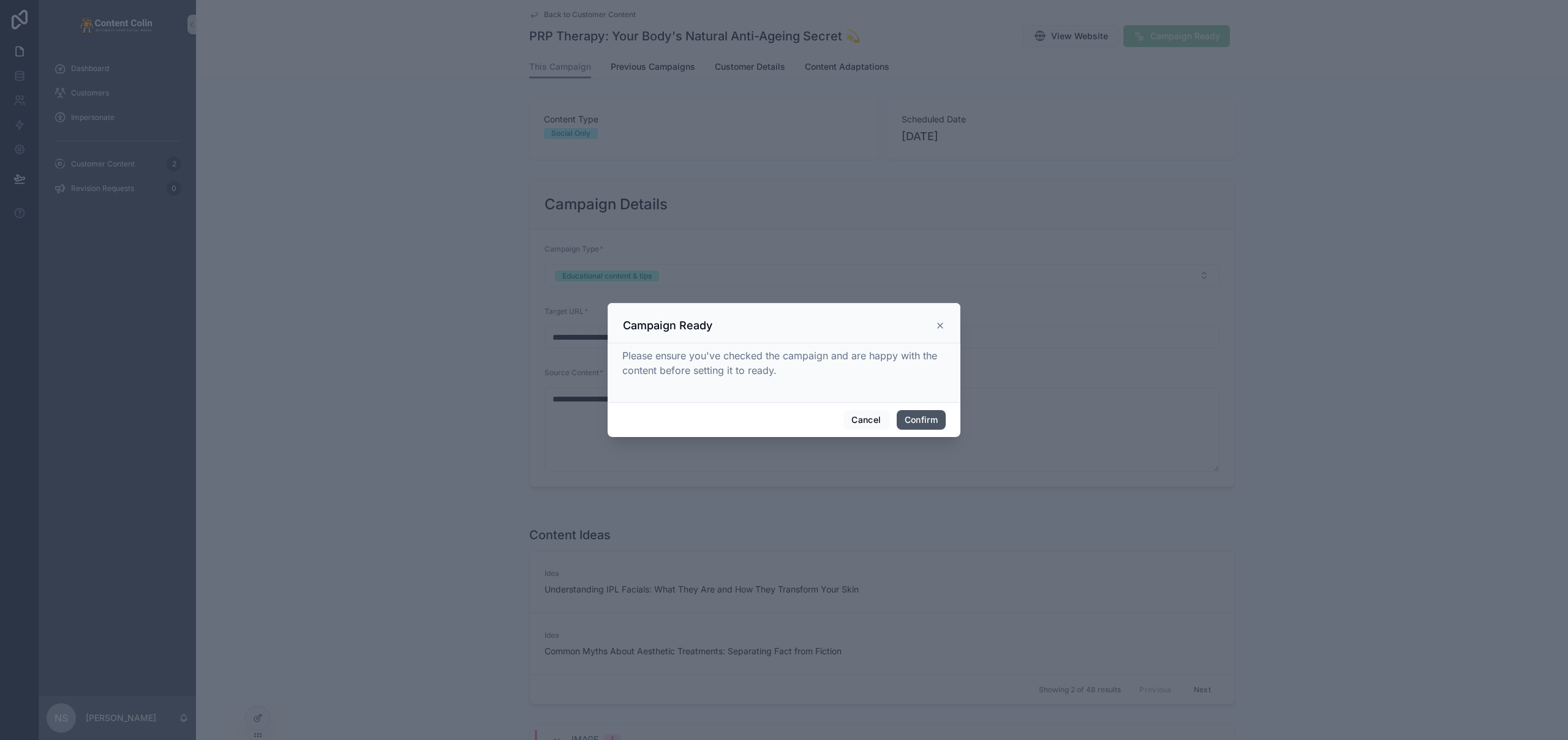
click at [918, 422] on button "Confirm" at bounding box center [921, 419] width 49 height 19
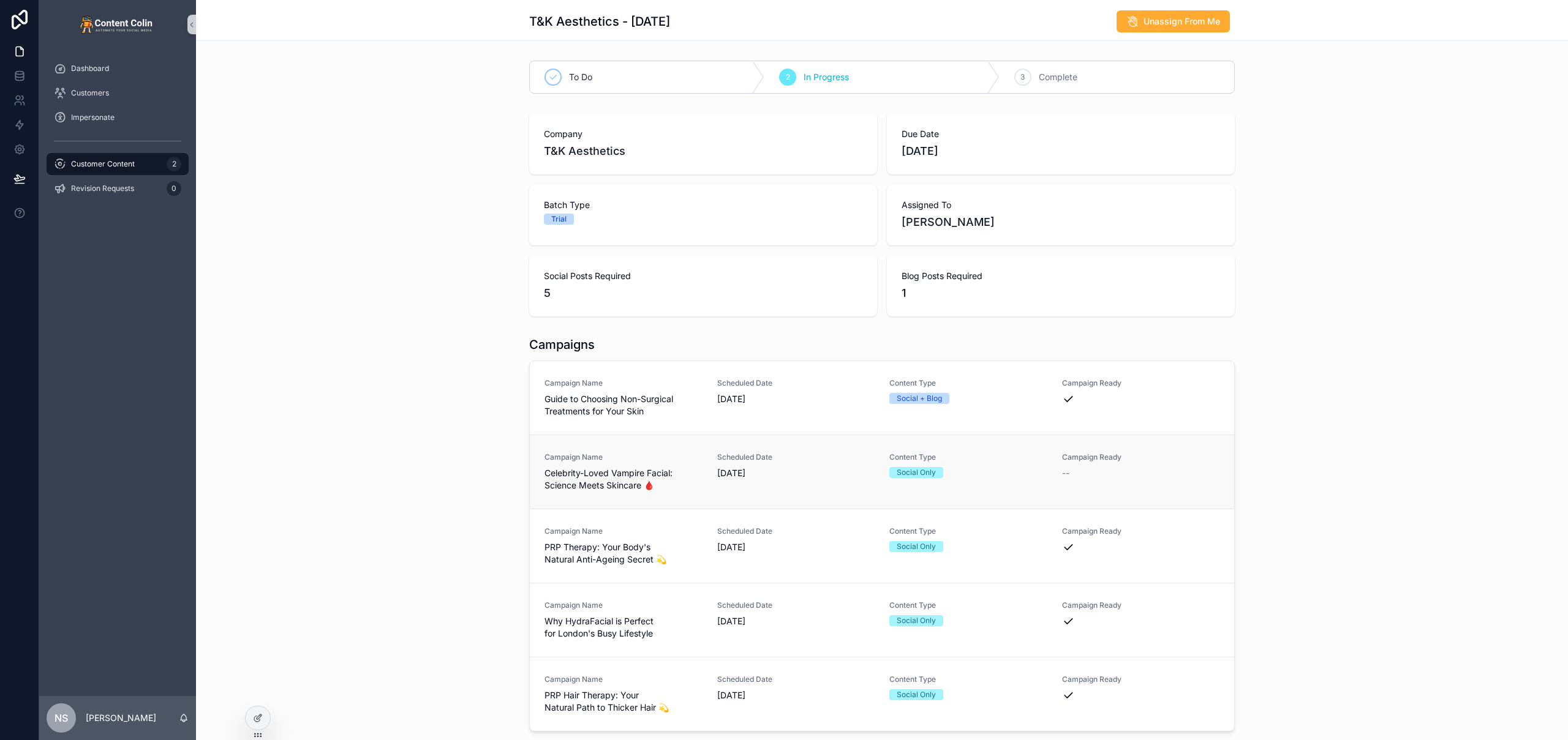
click at [769, 487] on div "Scheduled Date [DATE]" at bounding box center [796, 472] width 158 height 39
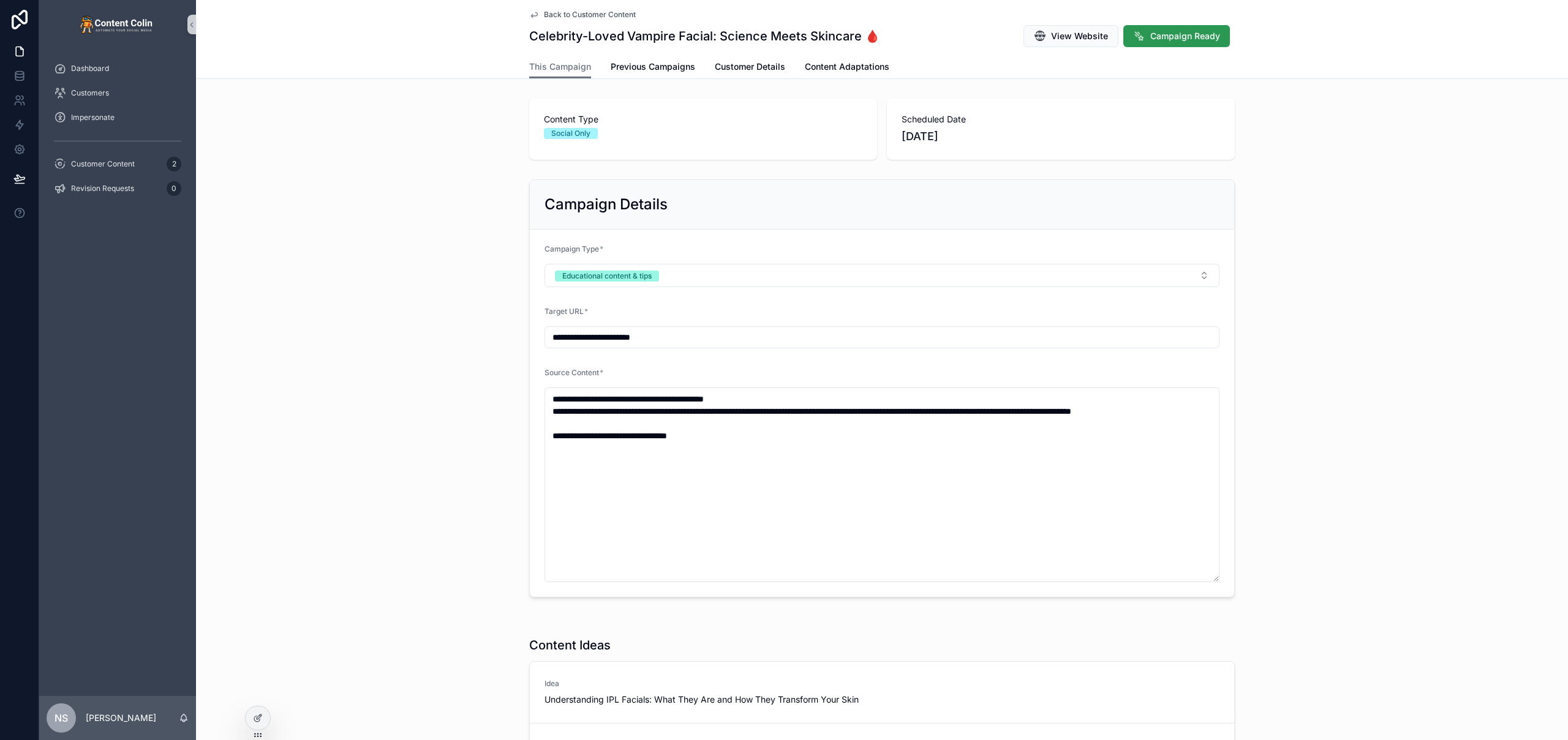
click at [1207, 39] on span "Campaign Ready" at bounding box center [1185, 36] width 70 height 12
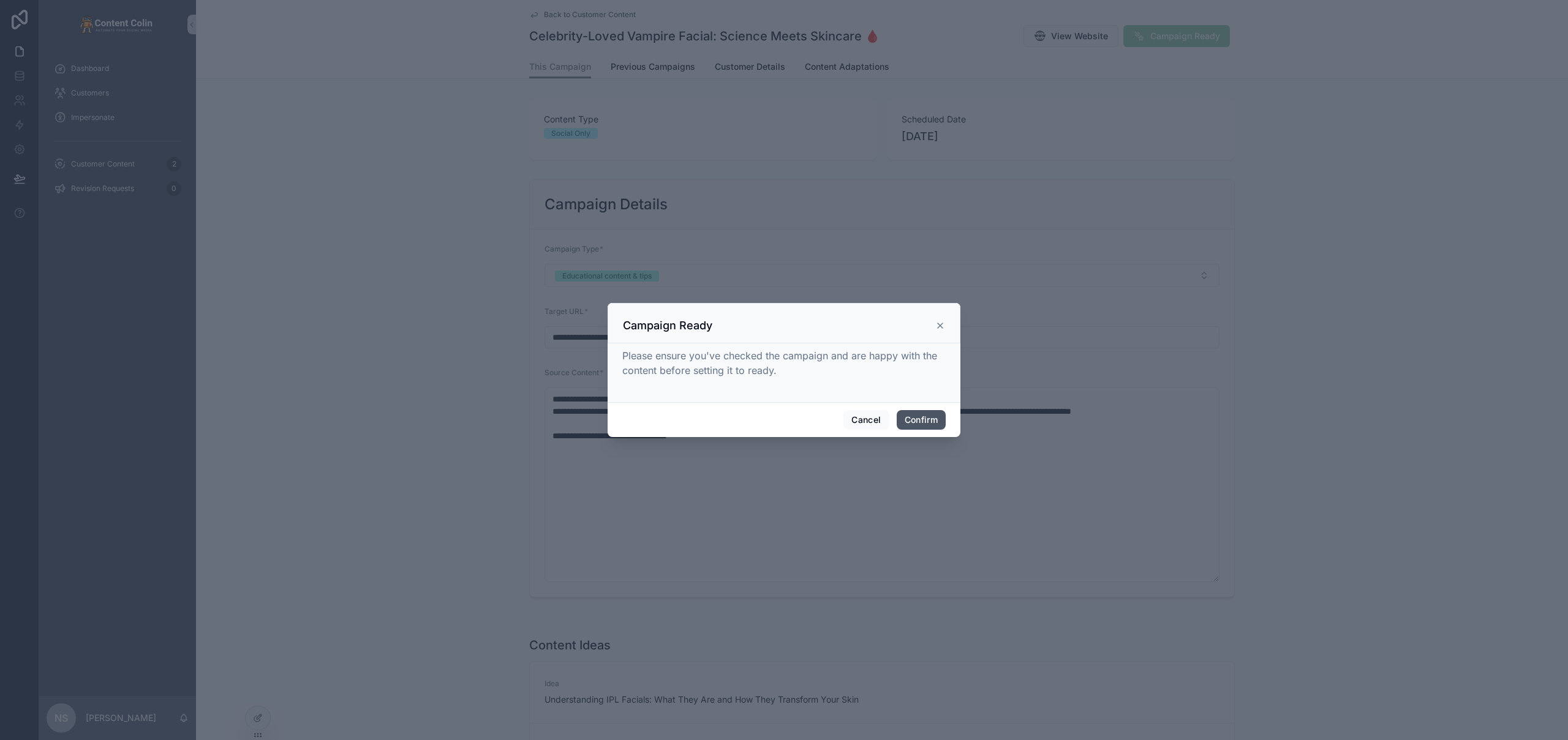
click at [925, 423] on button "Confirm" at bounding box center [921, 419] width 49 height 19
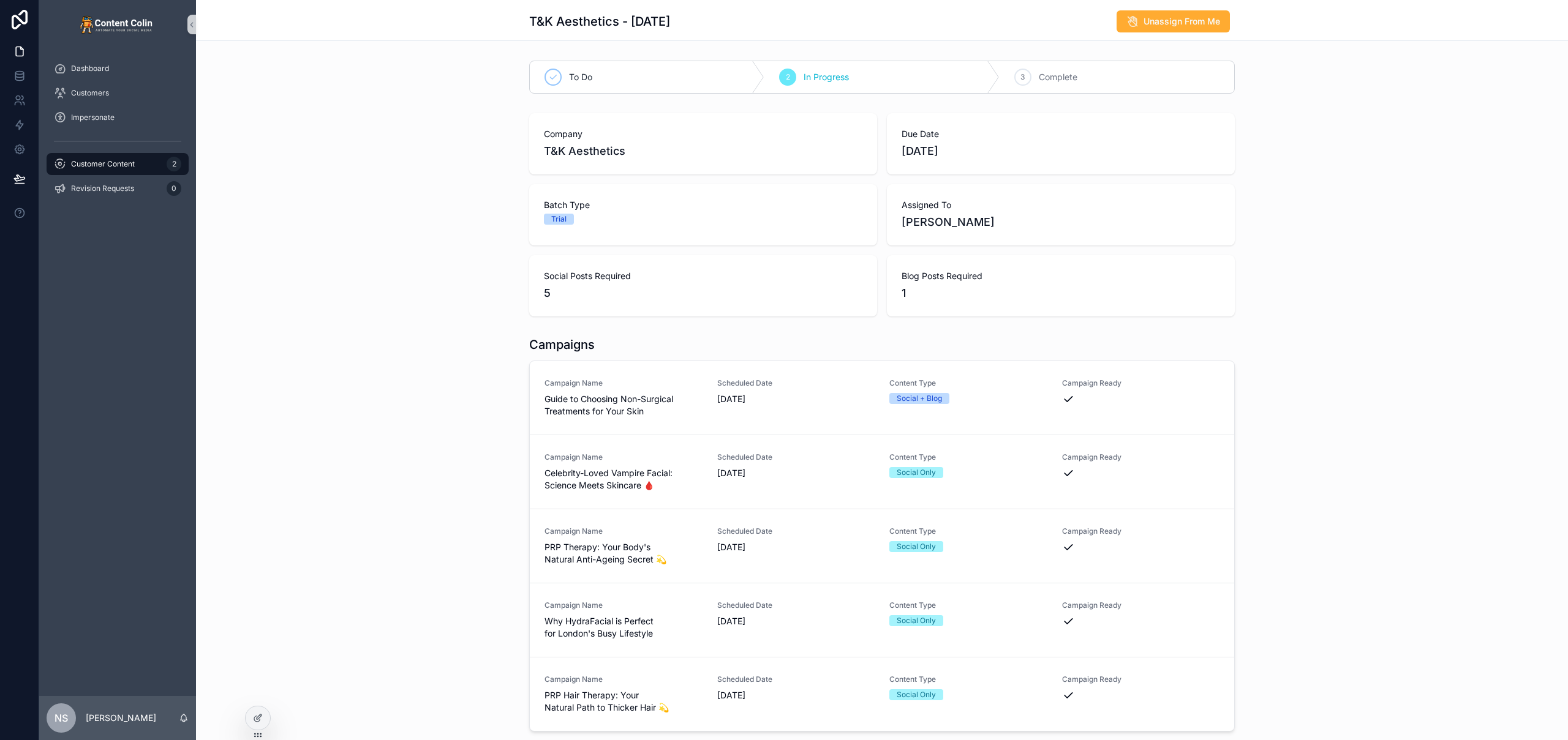
drag, startPoint x: 389, startPoint y: 365, endPoint x: 398, endPoint y: 355, distance: 13.5
click at [389, 365] on div "Campaigns Campaign Name Guide to Choosing Non-Surgical Treatments for Your Skin…" at bounding box center [882, 533] width 1372 height 405
click at [1160, 23] on span "Send To Customer" at bounding box center [1183, 22] width 75 height 12
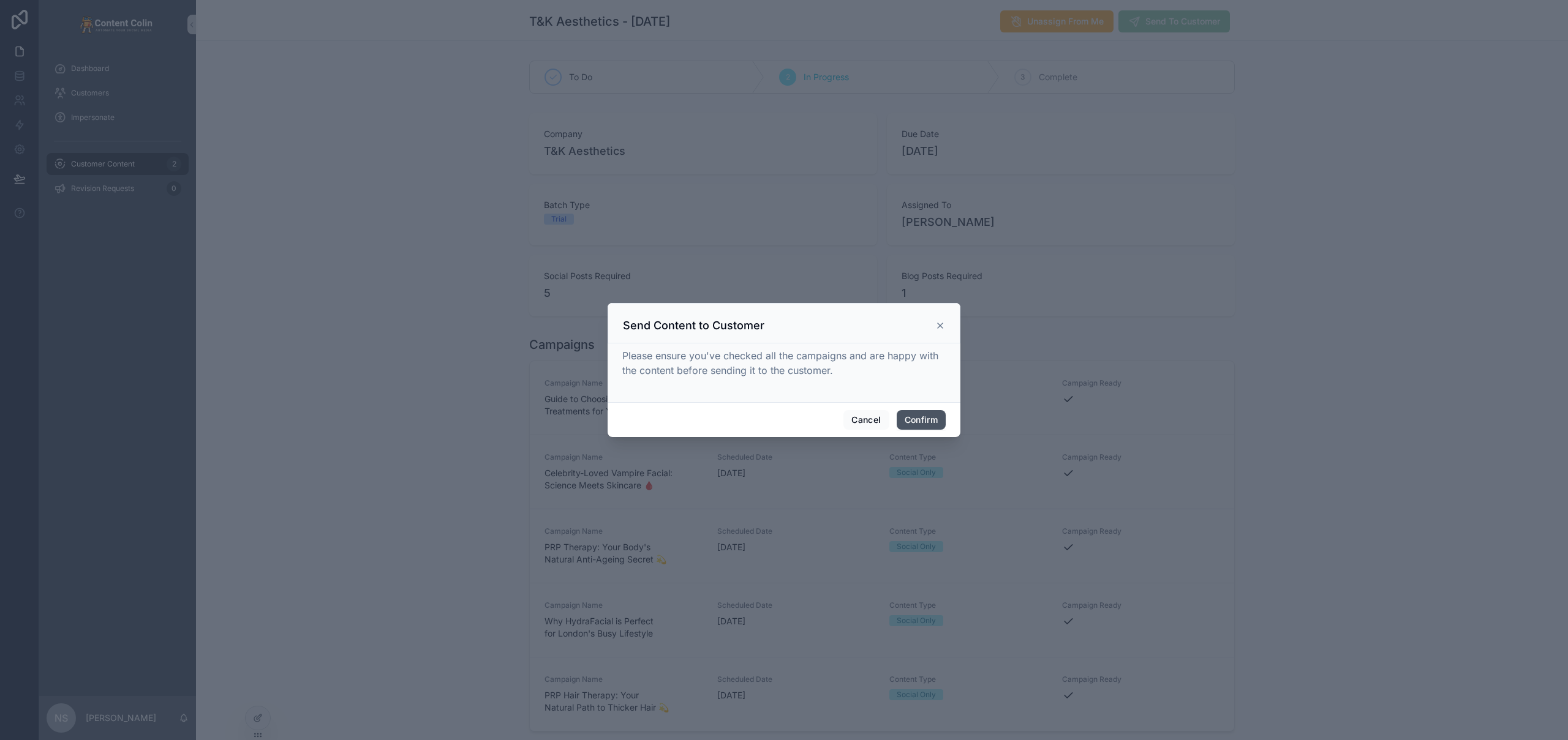
click at [921, 425] on button "Confirm" at bounding box center [921, 419] width 49 height 19
